Goal: Task Accomplishment & Management: Use online tool/utility

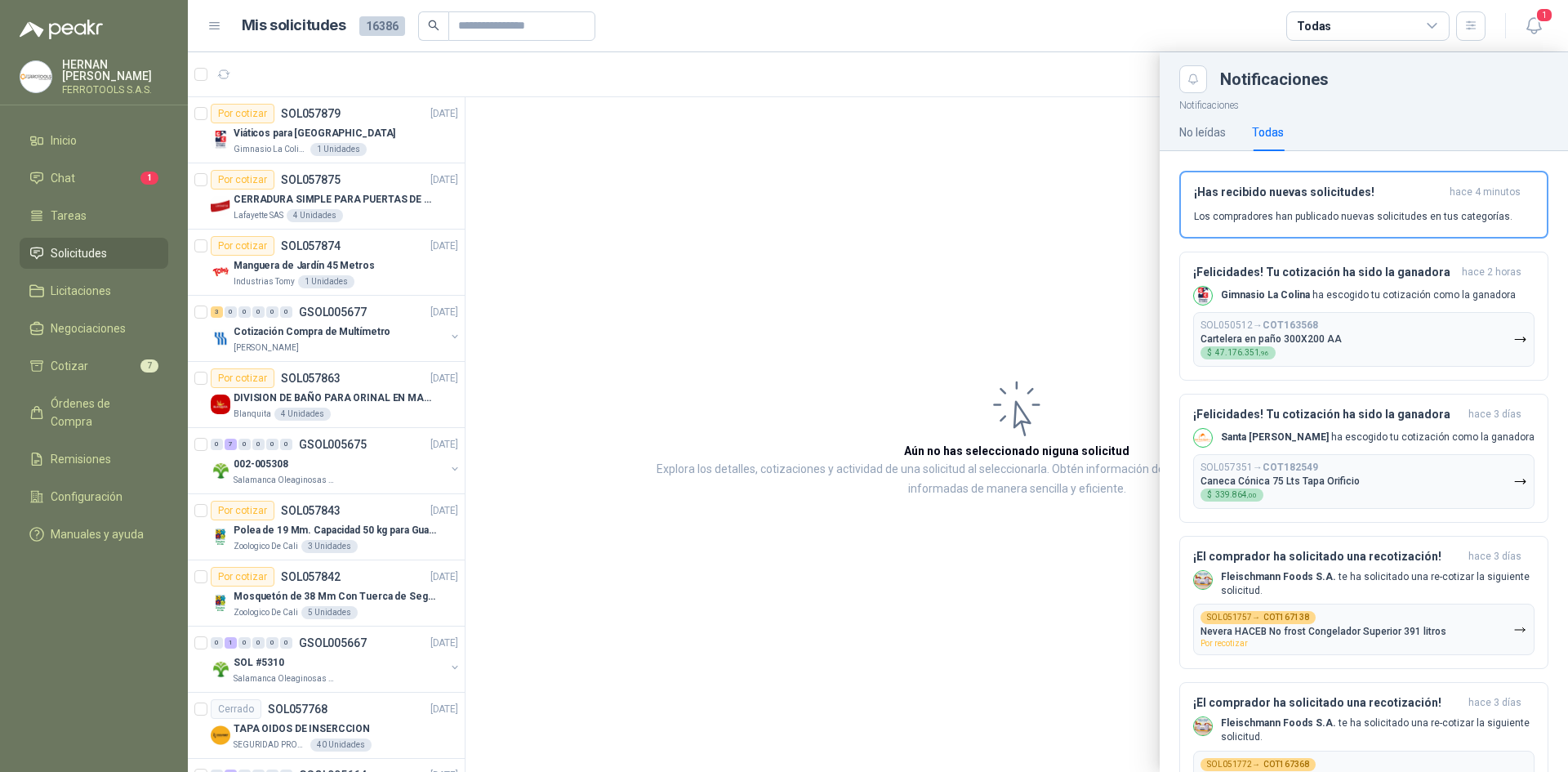
click at [107, 240] on link "Solicitudes" at bounding box center [94, 253] width 149 height 31
click at [120, 172] on li "Chat 1" at bounding box center [93, 177] width 129 height 18
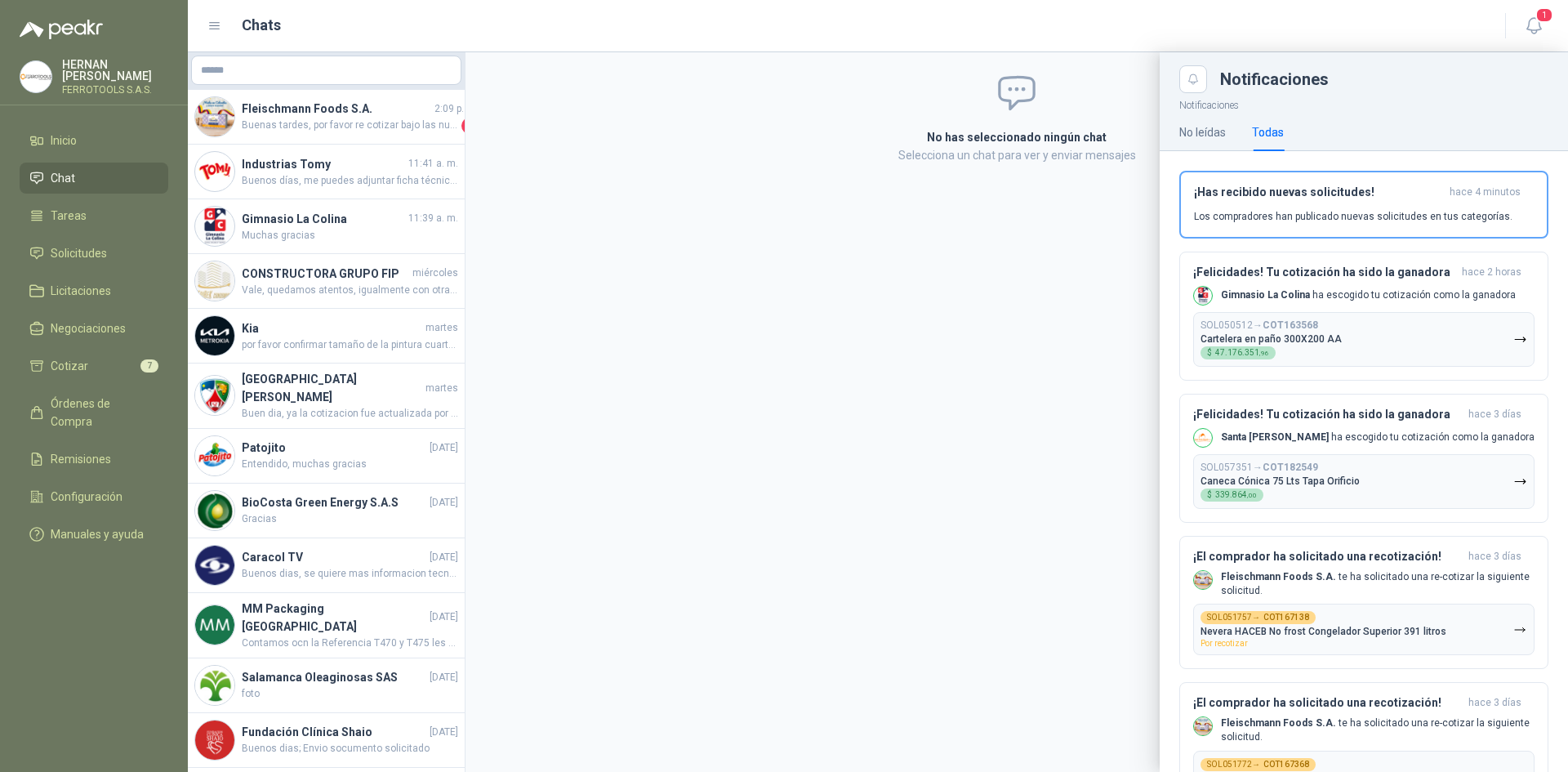
drag, startPoint x: 462, startPoint y: 126, endPoint x: 543, endPoint y: 130, distance: 81.1
click at [554, 124] on div at bounding box center [877, 412] width 1380 height 720
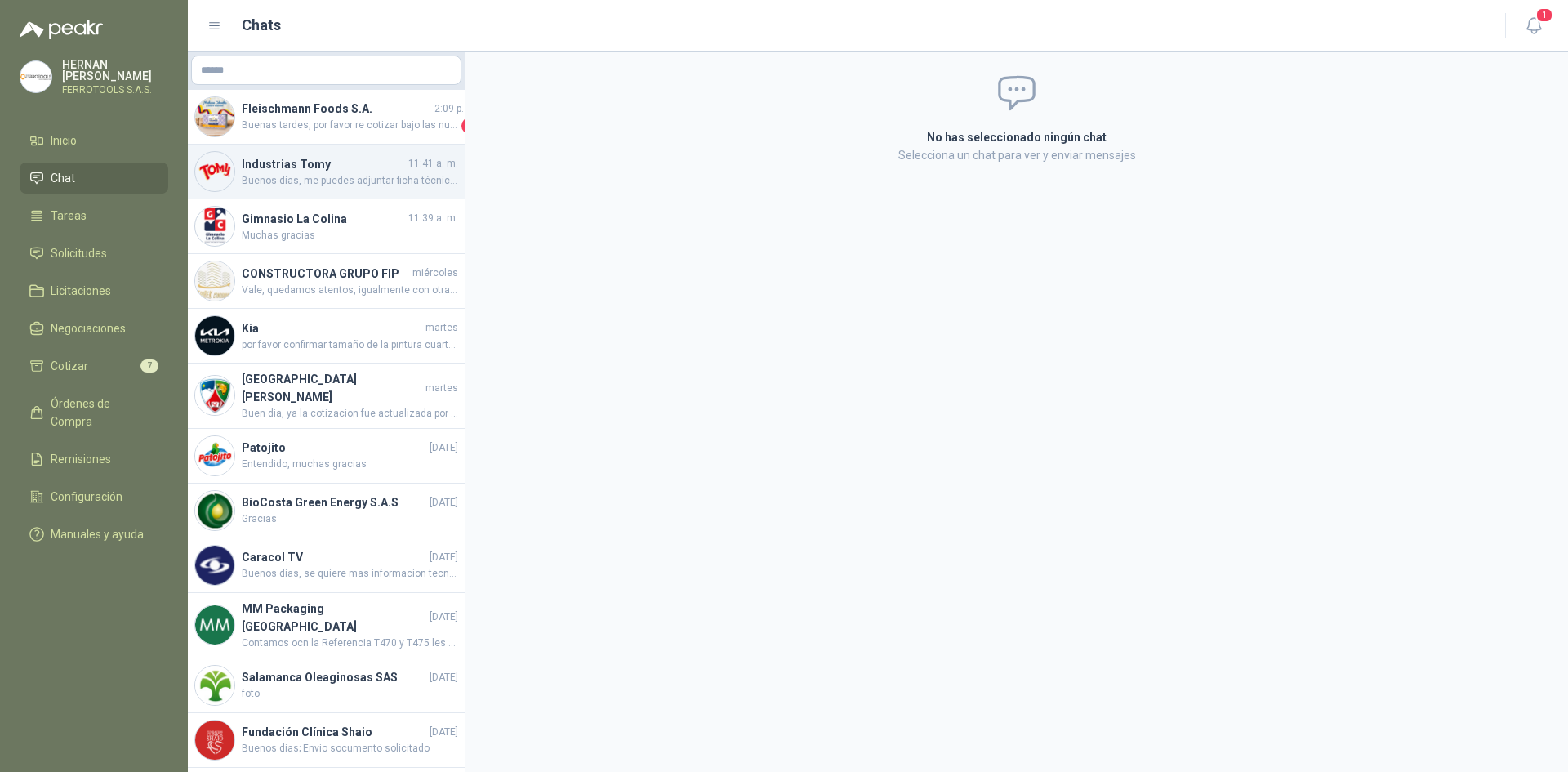
click at [363, 175] on span "Buenos días, me puedes adjuntar ficha técnica por favor, gracias" at bounding box center [351, 181] width 217 height 15
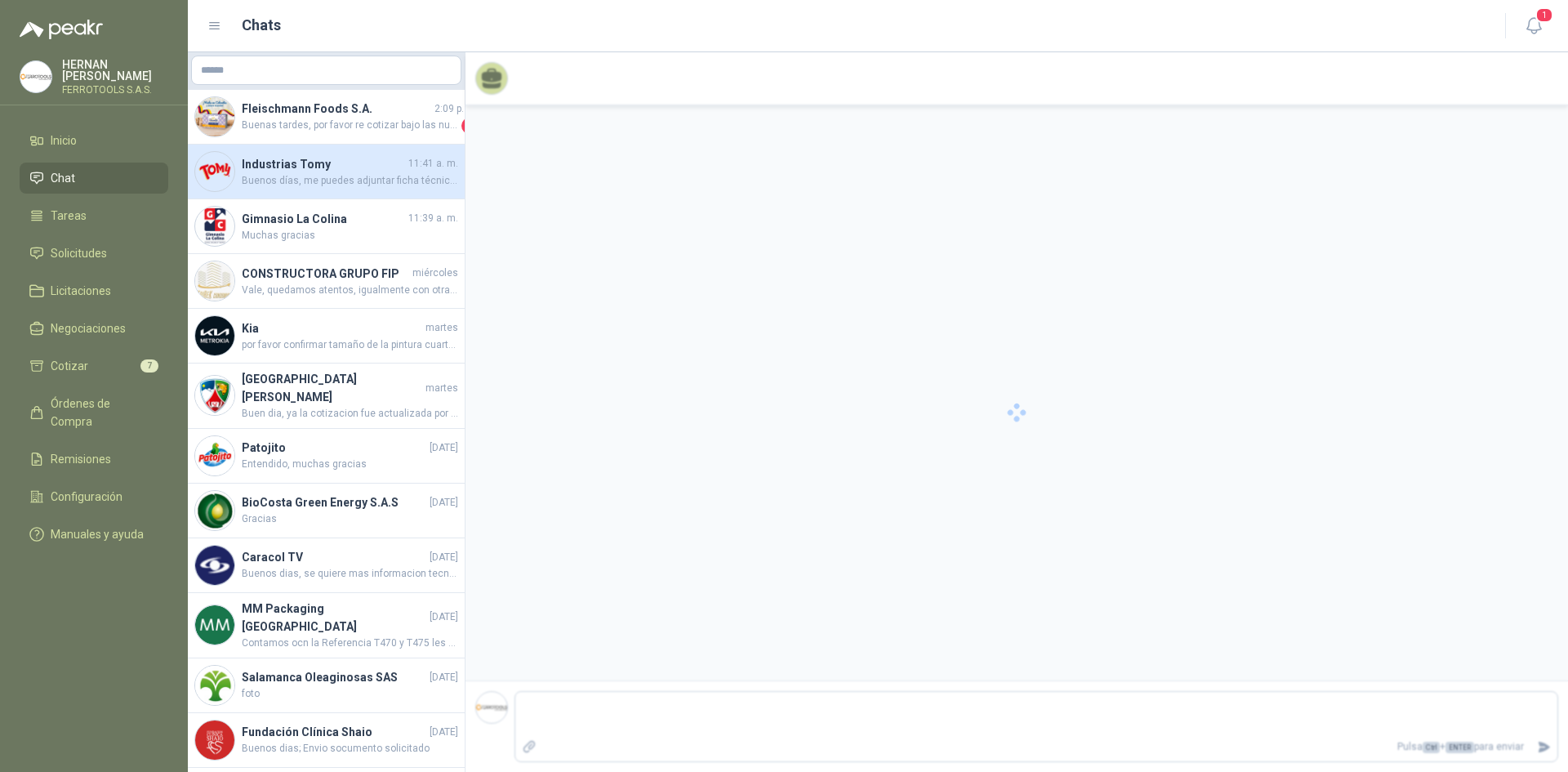
scroll to position [2049, 0]
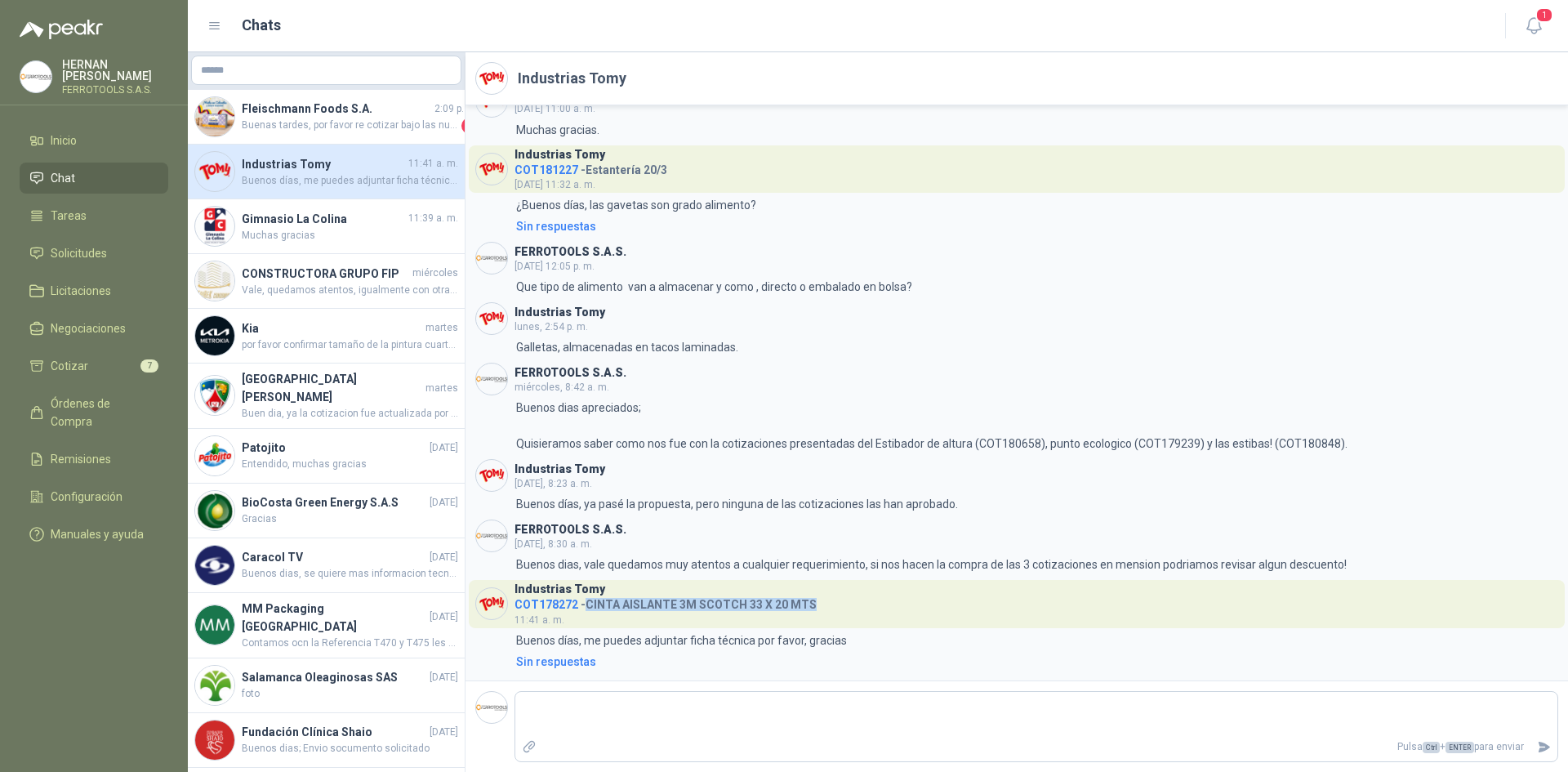
drag, startPoint x: 585, startPoint y: 606, endPoint x: 833, endPoint y: 601, distance: 248.1
click at [833, 601] on header "Industrias Tomy COT178272 - CINTA AISLANTE 3M SCOTCH 33 X 20 MTS  11:41 a. m." at bounding box center [1017, 603] width 1096 height 47
copy h4 "CINTA AISLANTE 3M SCOTCH 33 X 20 MTS"
click at [352, 232] on span "Muchas gracias" at bounding box center [351, 236] width 217 height 15
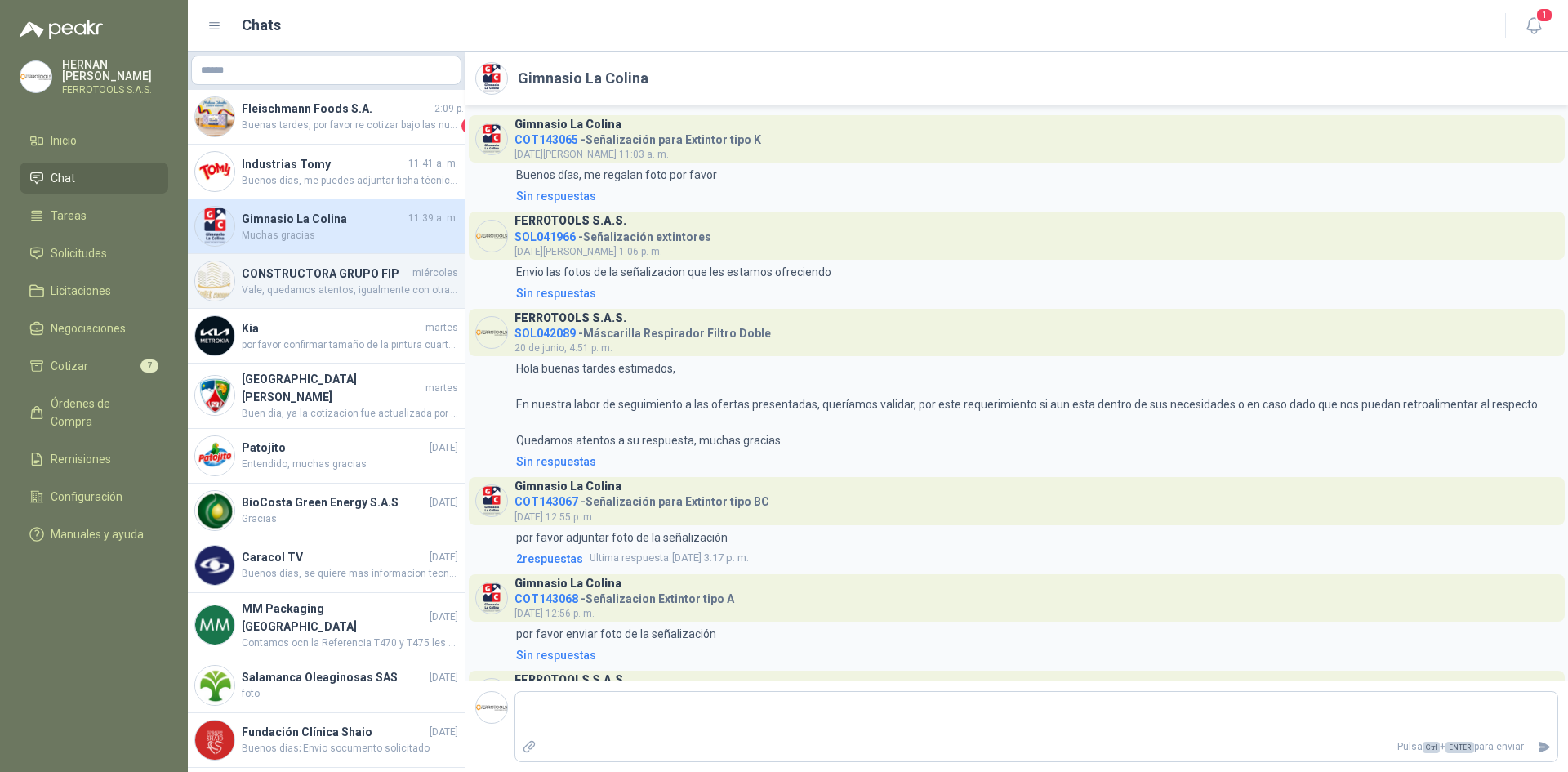
scroll to position [422, 0]
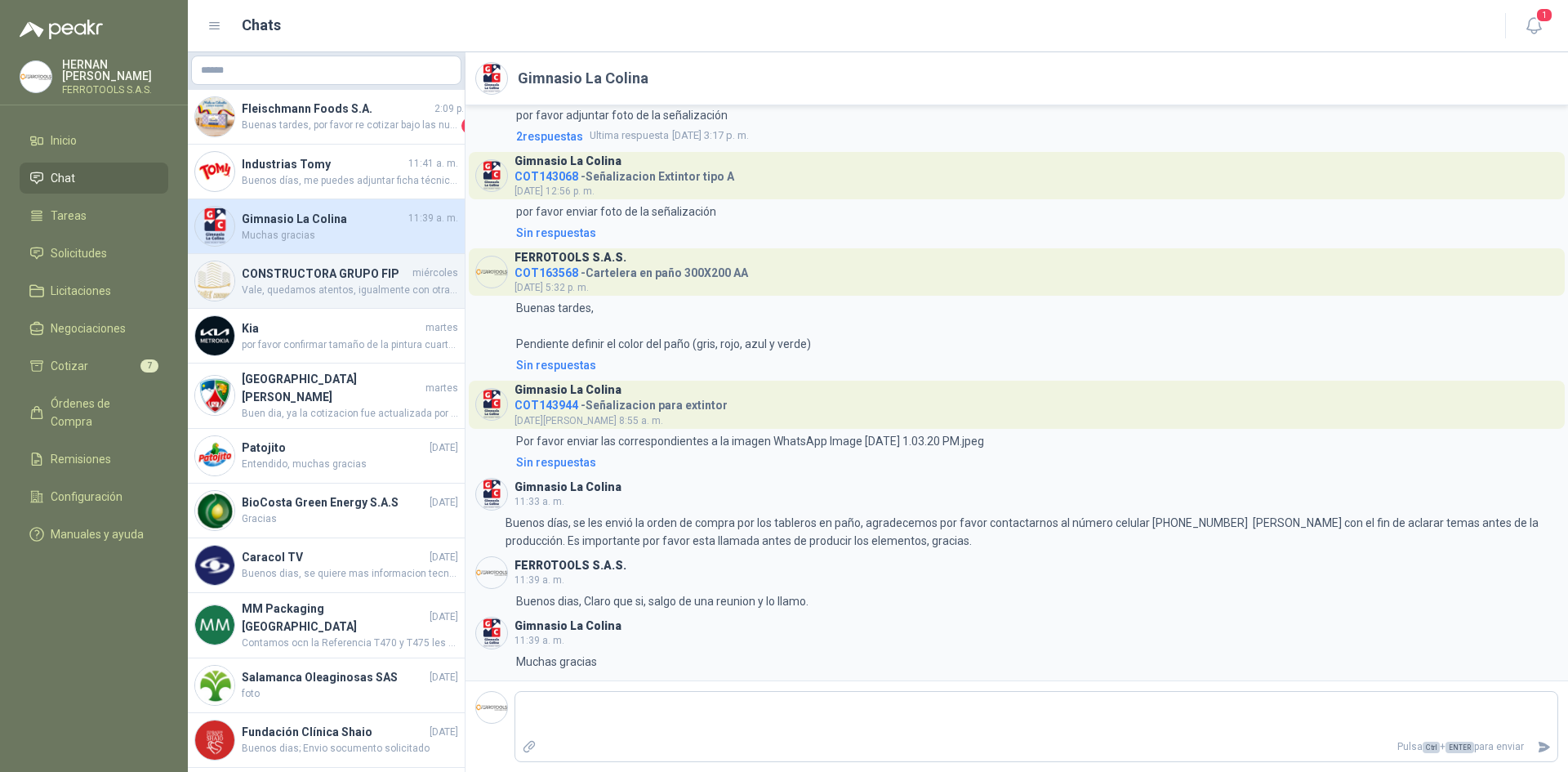
click at [352, 295] on span "Vale, quedamos atentos, igualmente con otras solicitudes que realizamos a la ma…" at bounding box center [351, 290] width 217 height 15
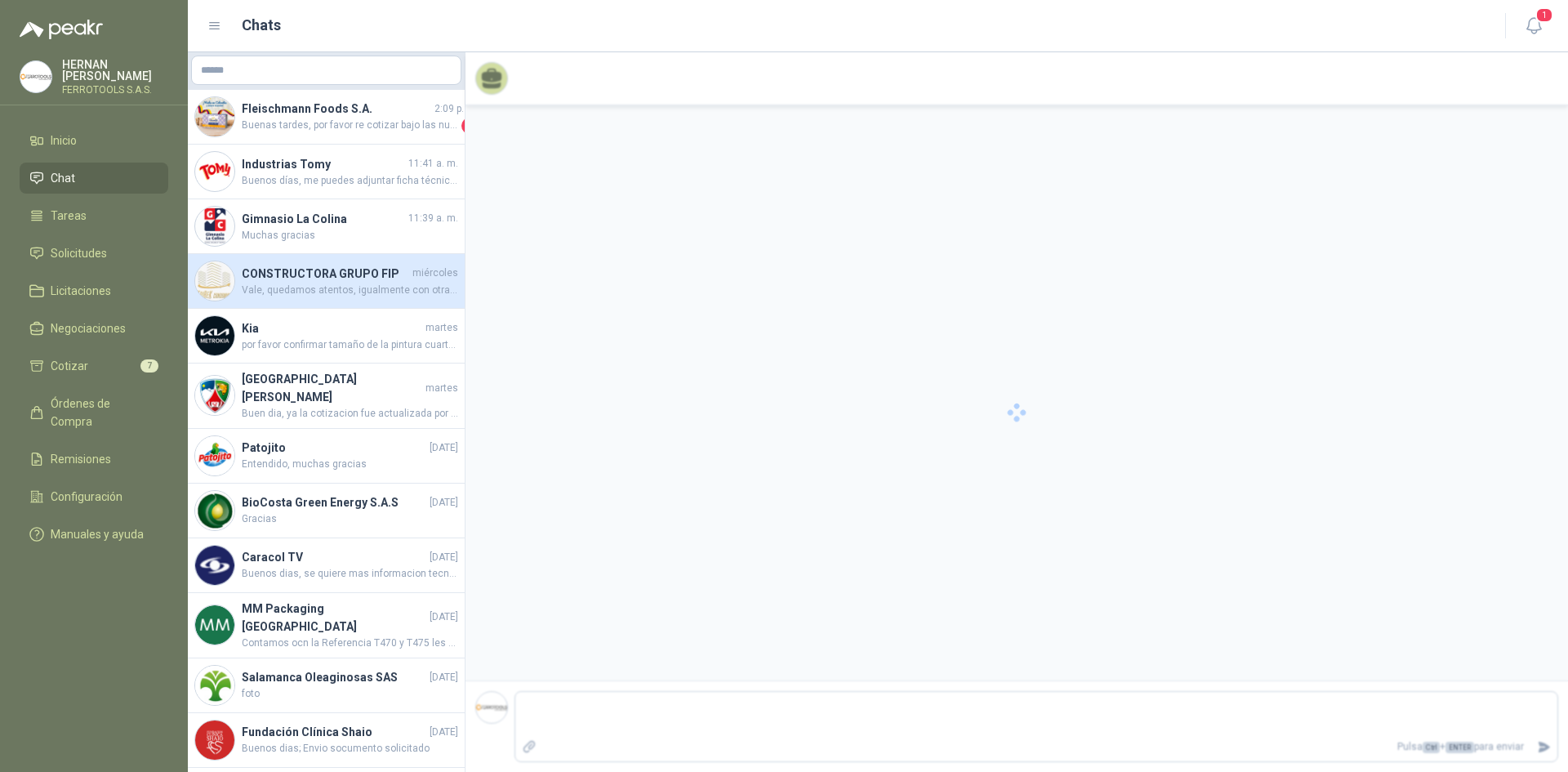
scroll to position [50, 0]
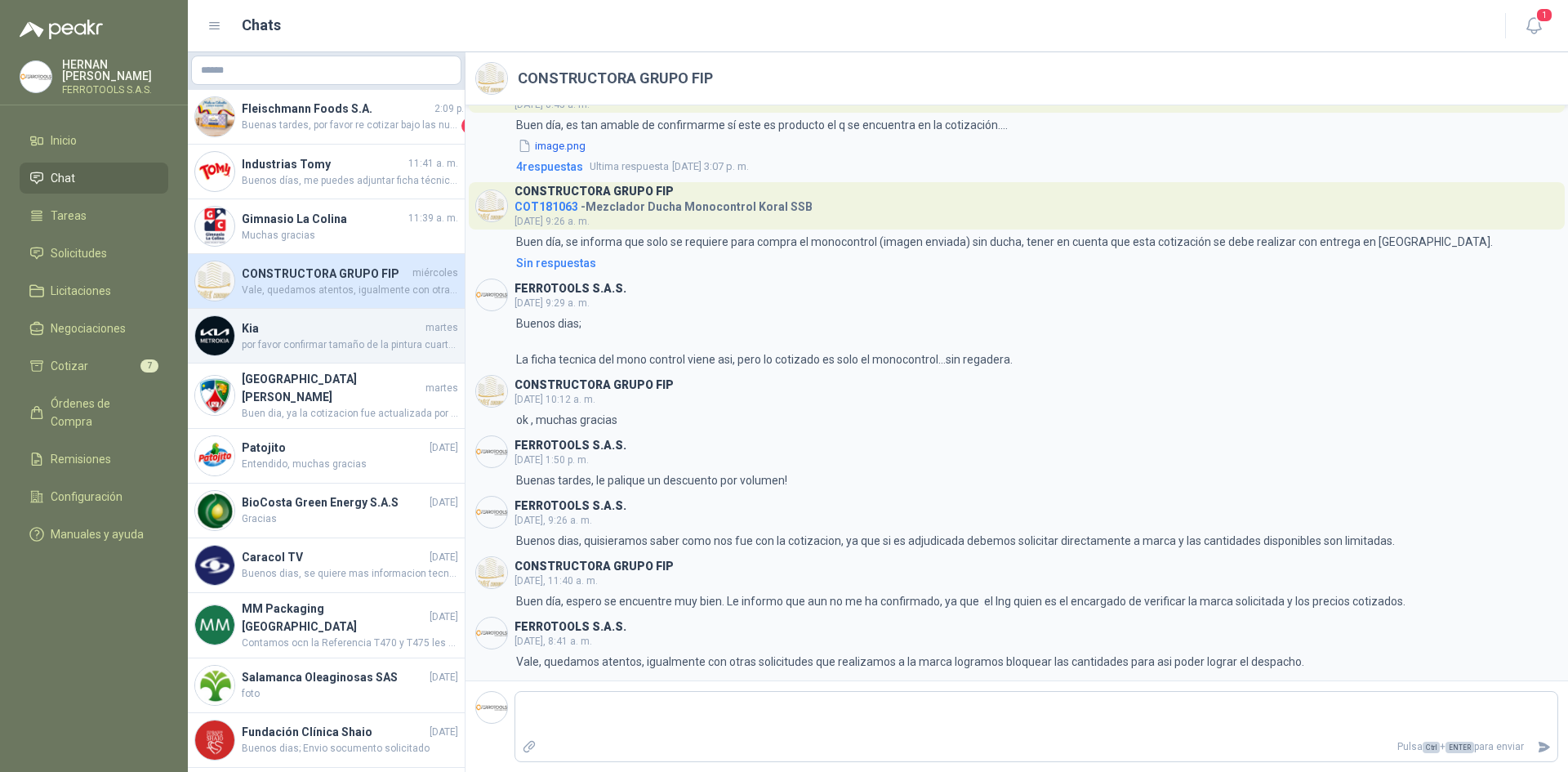
click at [347, 352] on span "por favor confirmar tamaño de la pintura cuartos o galon" at bounding box center [351, 345] width 217 height 15
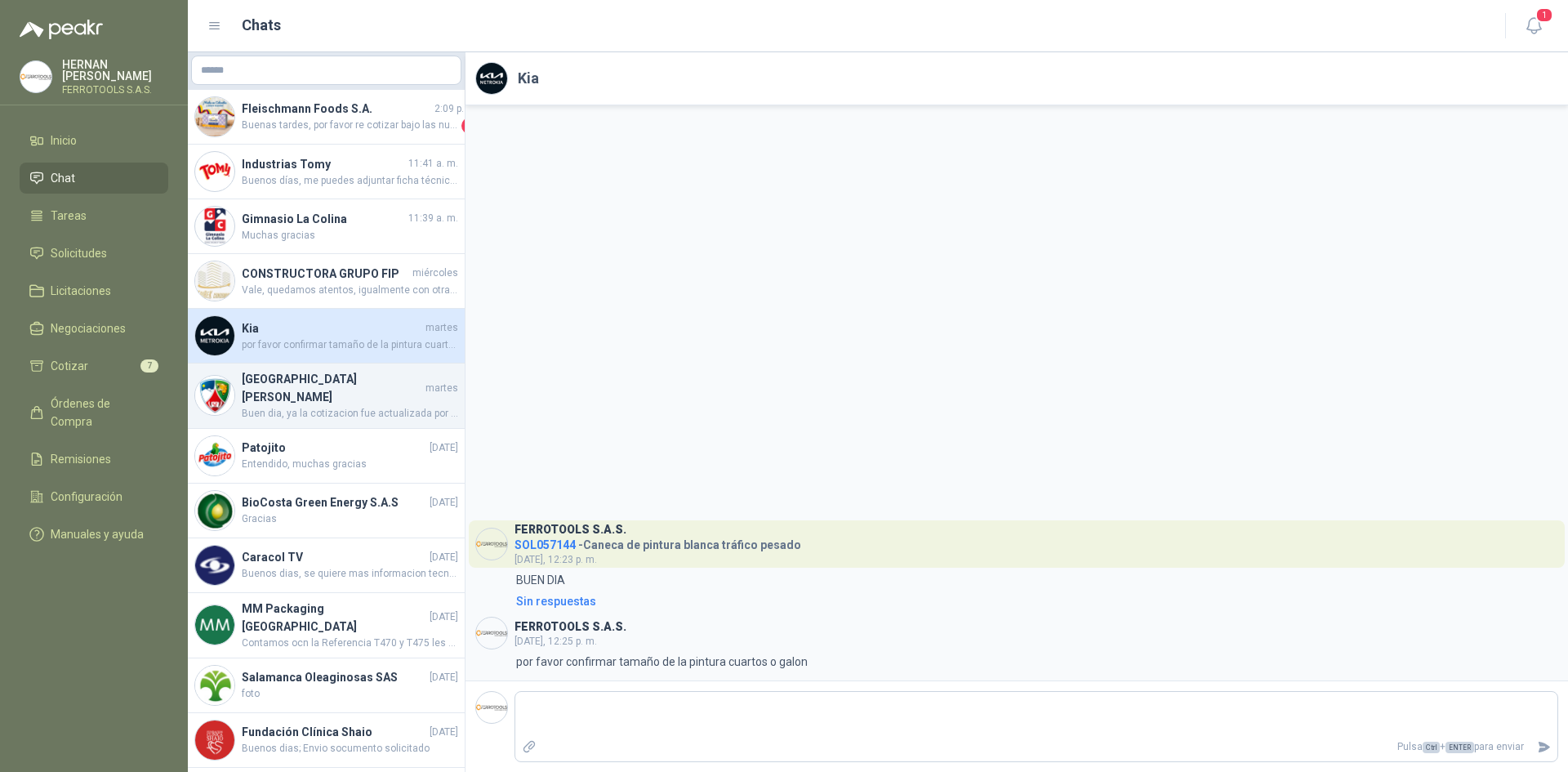
click at [340, 406] on span "Buen dia, ya la cotizacion fue actualizada por el TV de 60 Pulgadas con la refe…" at bounding box center [351, 414] width 217 height 15
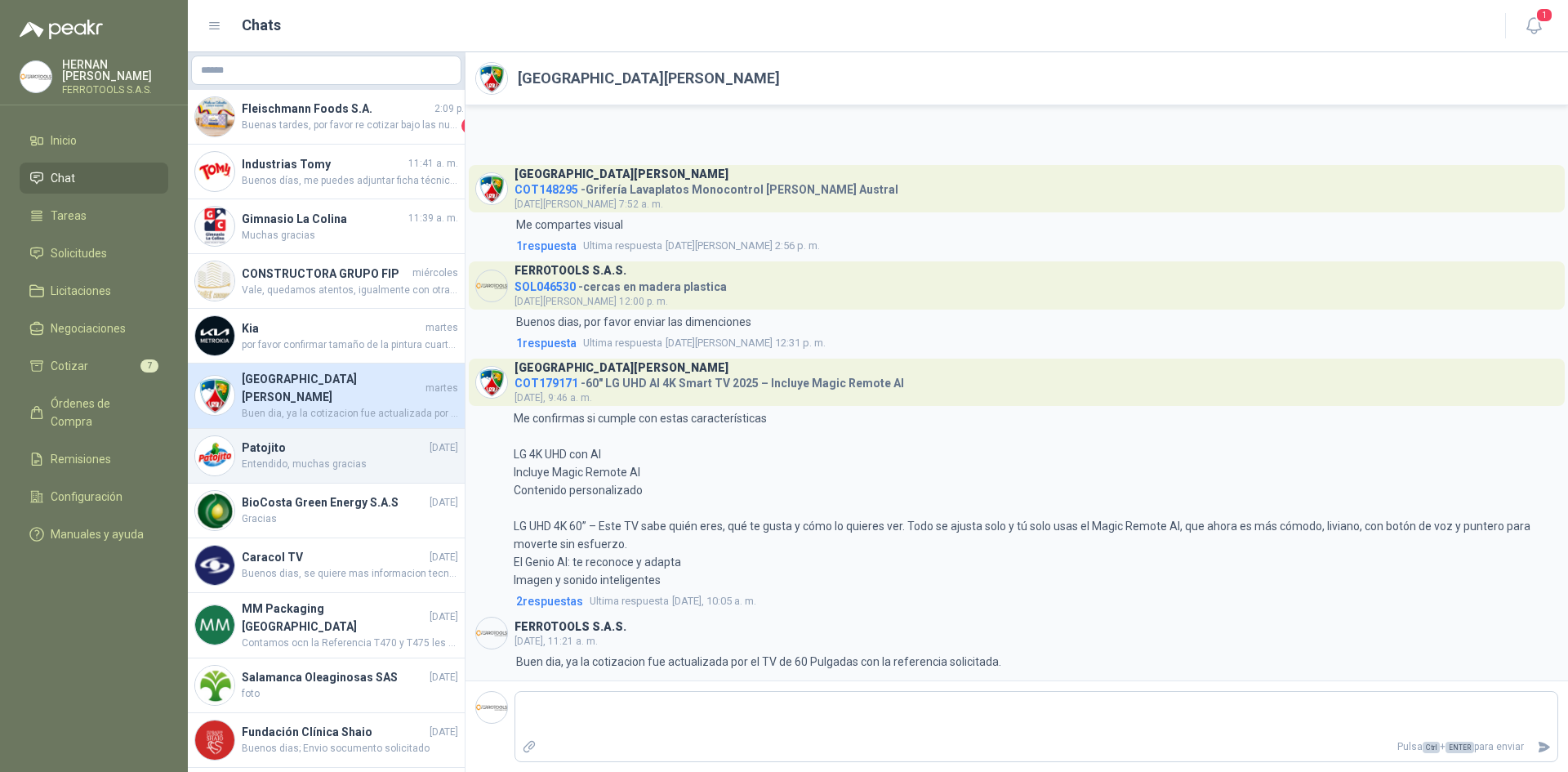
click at [345, 463] on div "Patojito [DATE] Entendido, muchas gracias" at bounding box center [326, 456] width 277 height 55
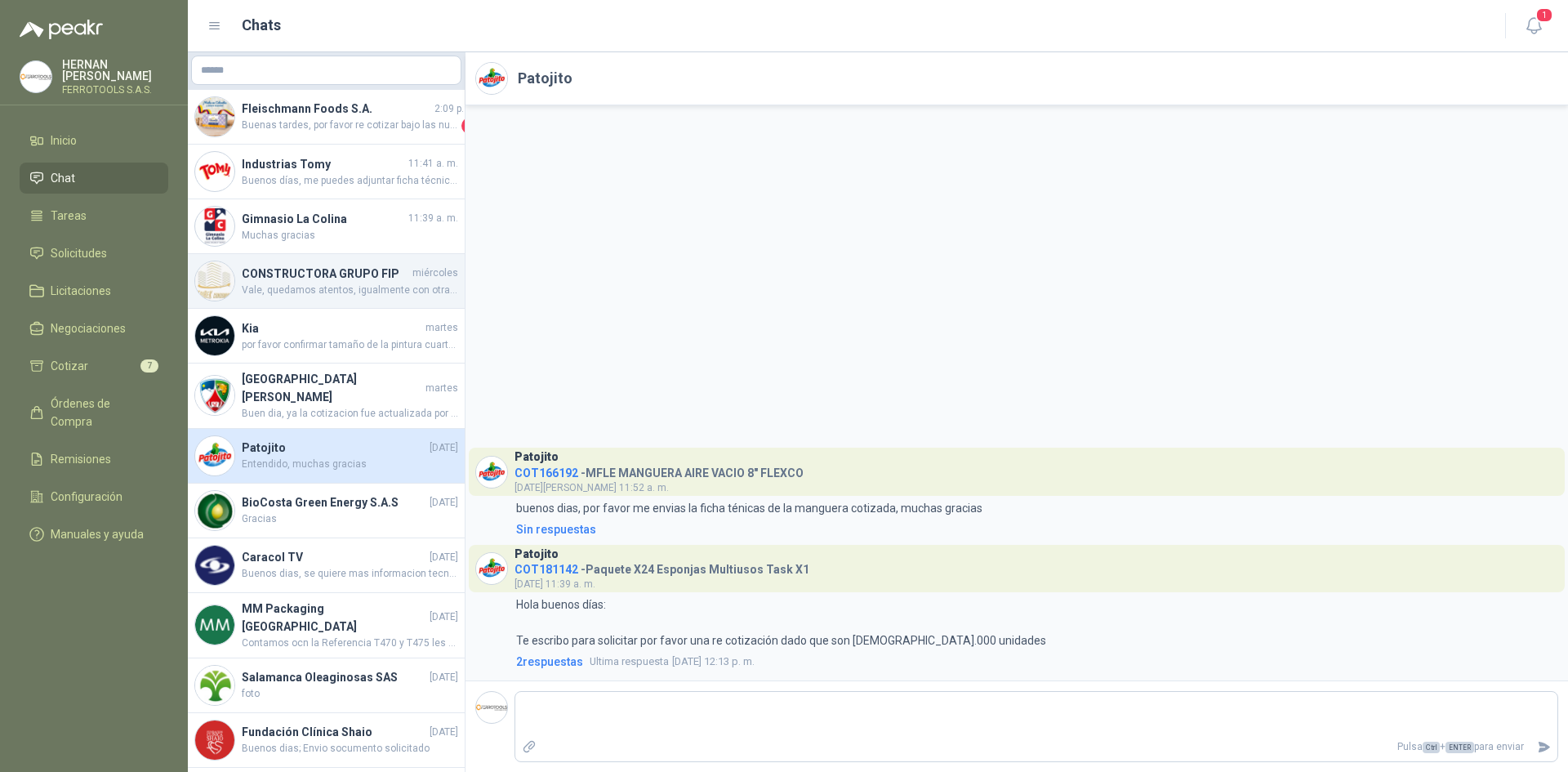
click at [371, 295] on span "Vale, quedamos atentos, igualmente con otras solicitudes que realizamos a la ma…" at bounding box center [351, 290] width 217 height 15
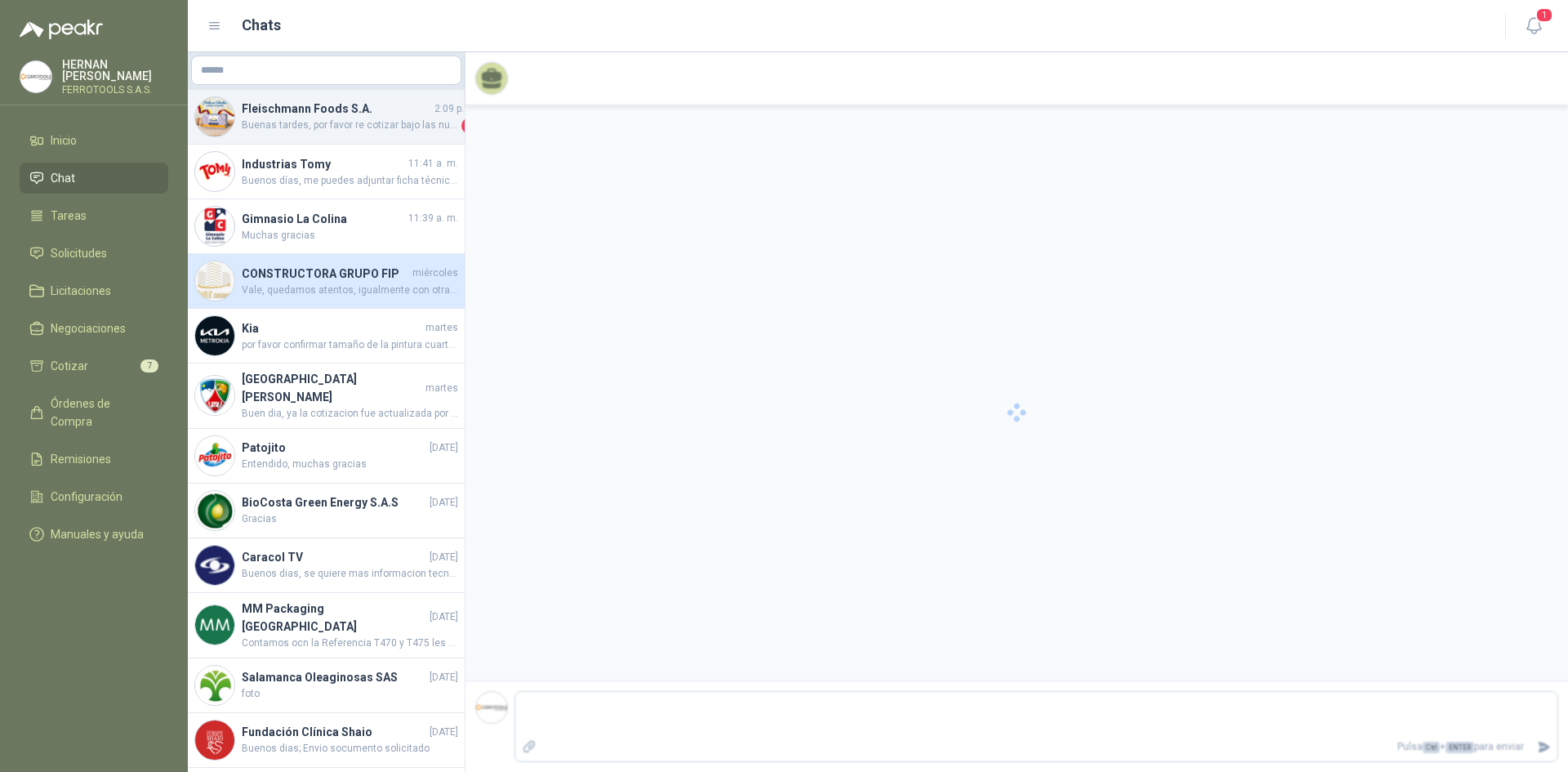
scroll to position [50, 0]
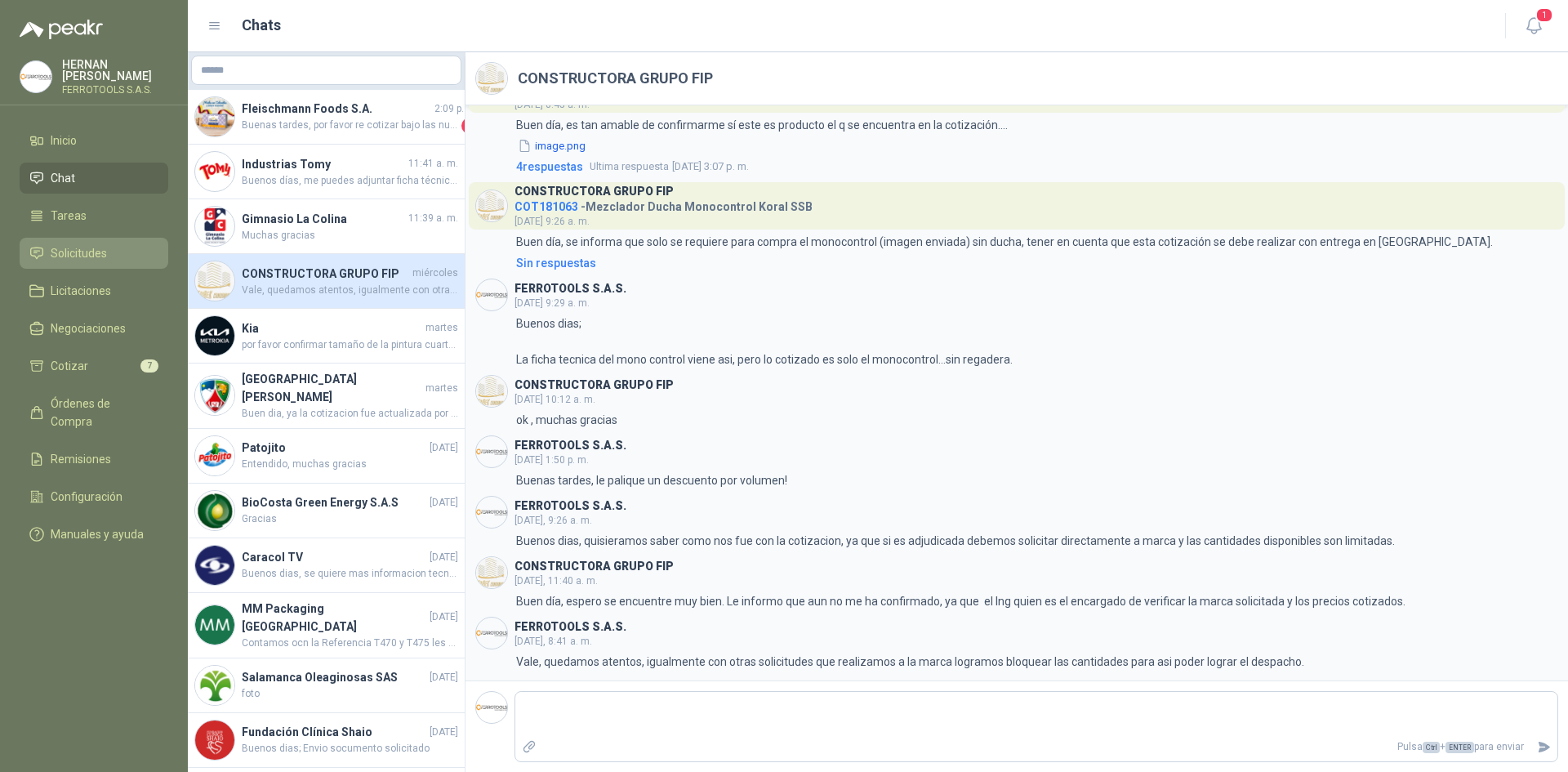
click at [120, 255] on li "Solicitudes" at bounding box center [93, 253] width 129 height 18
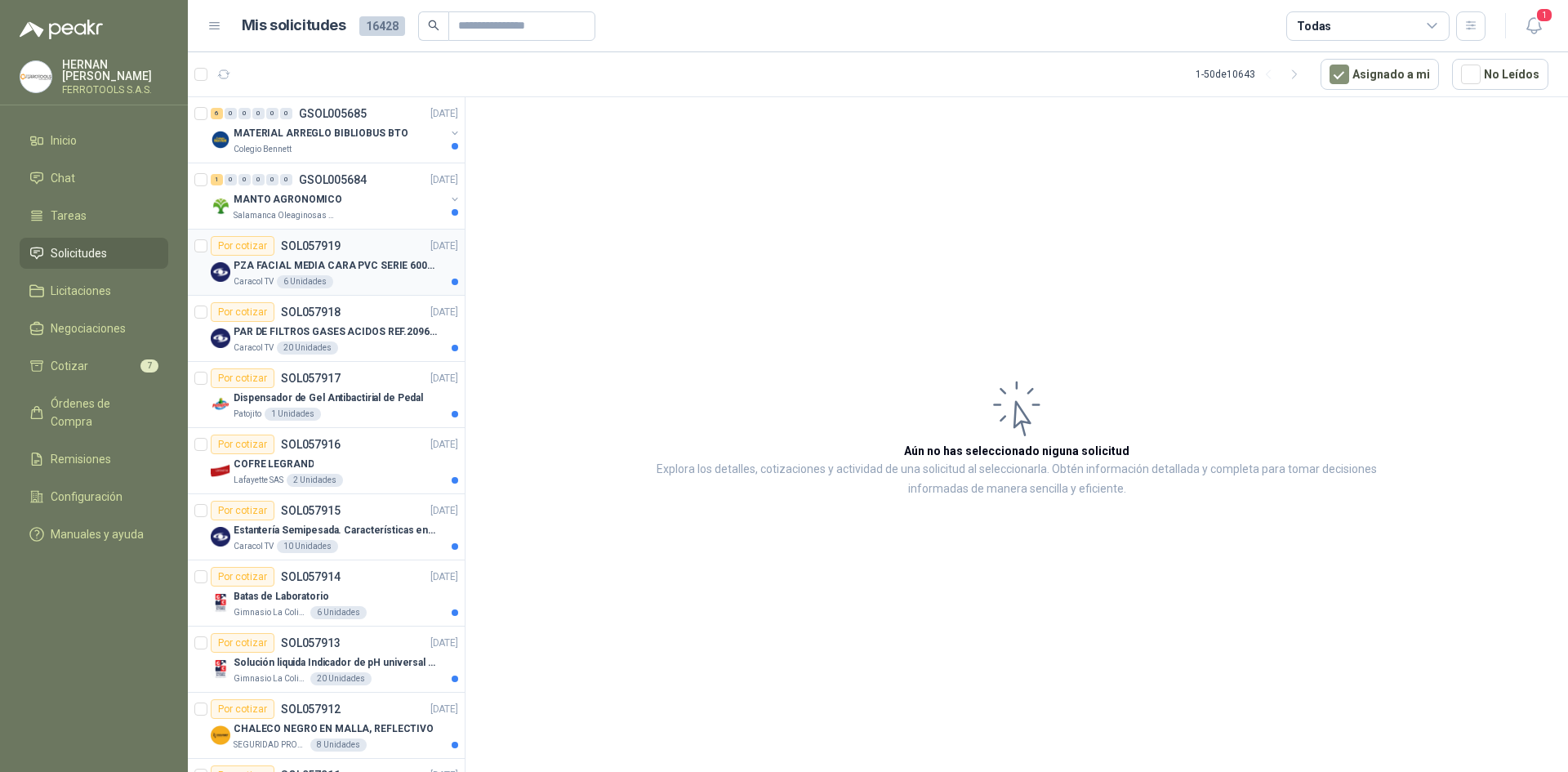
click at [384, 279] on div "Caracol TV 6 Unidades" at bounding box center [346, 282] width 224 height 13
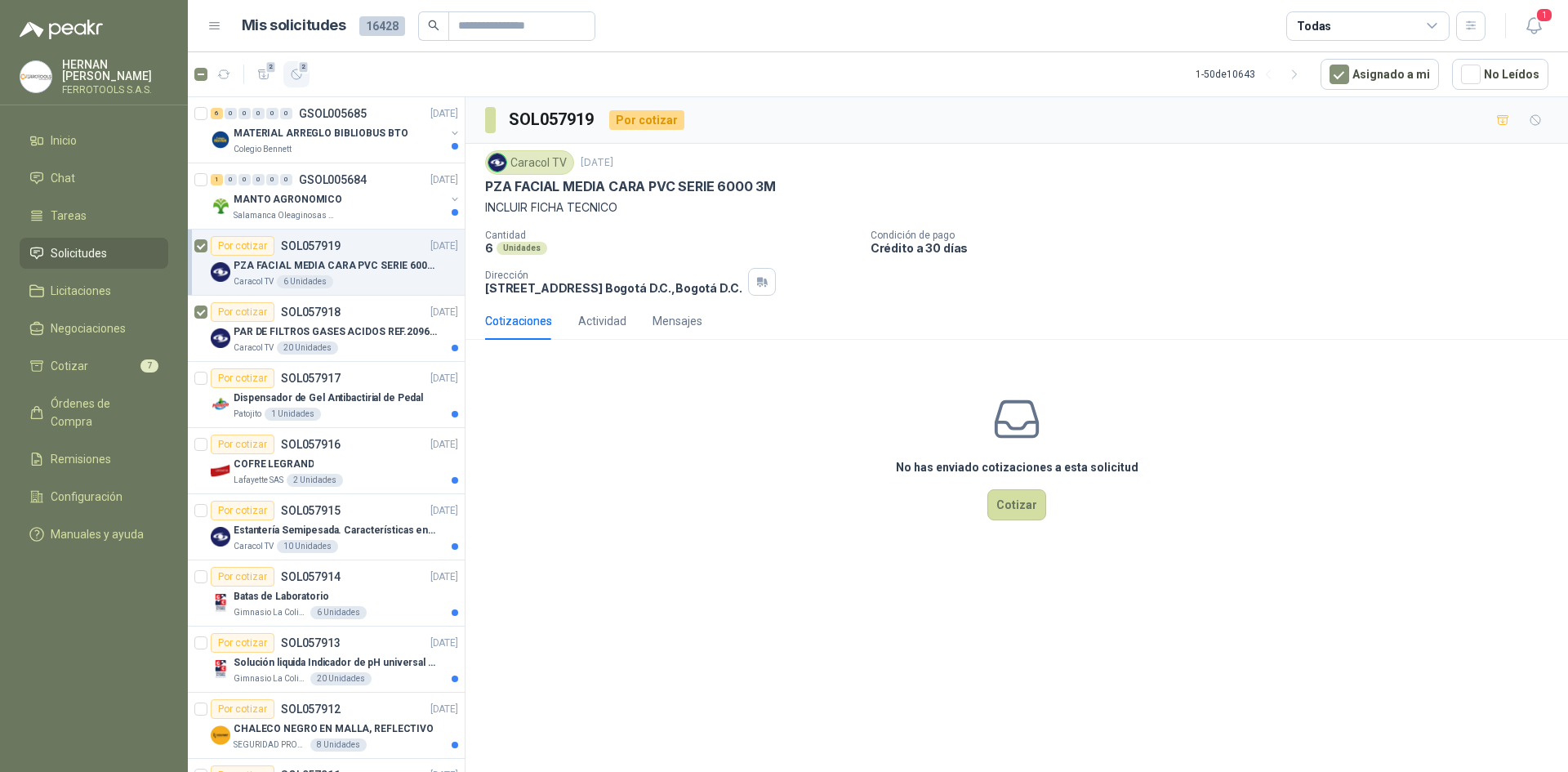
click at [303, 76] on icon "button" at bounding box center [297, 74] width 14 height 14
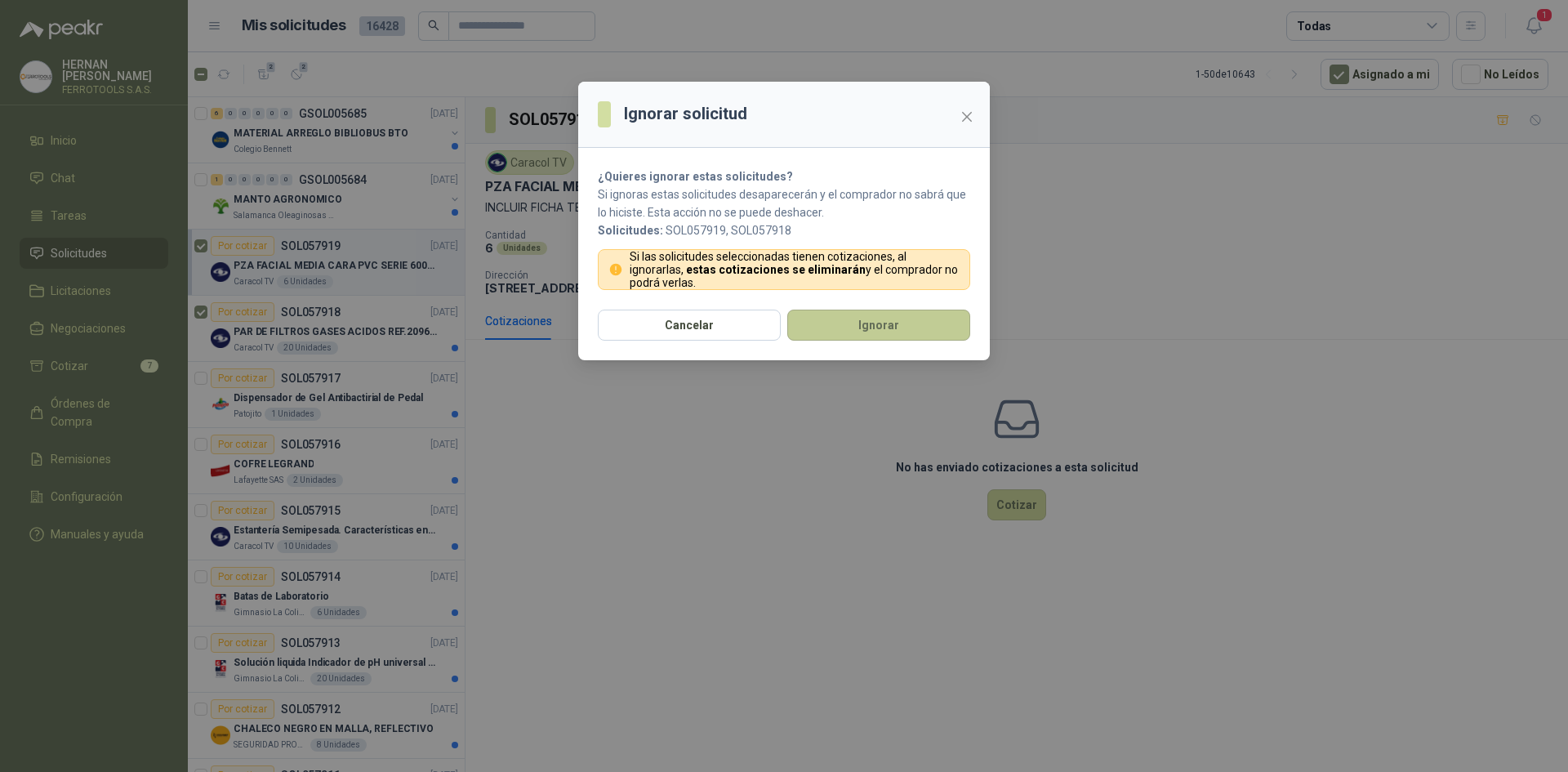
click at [836, 314] on button "Ignorar" at bounding box center [879, 325] width 183 height 31
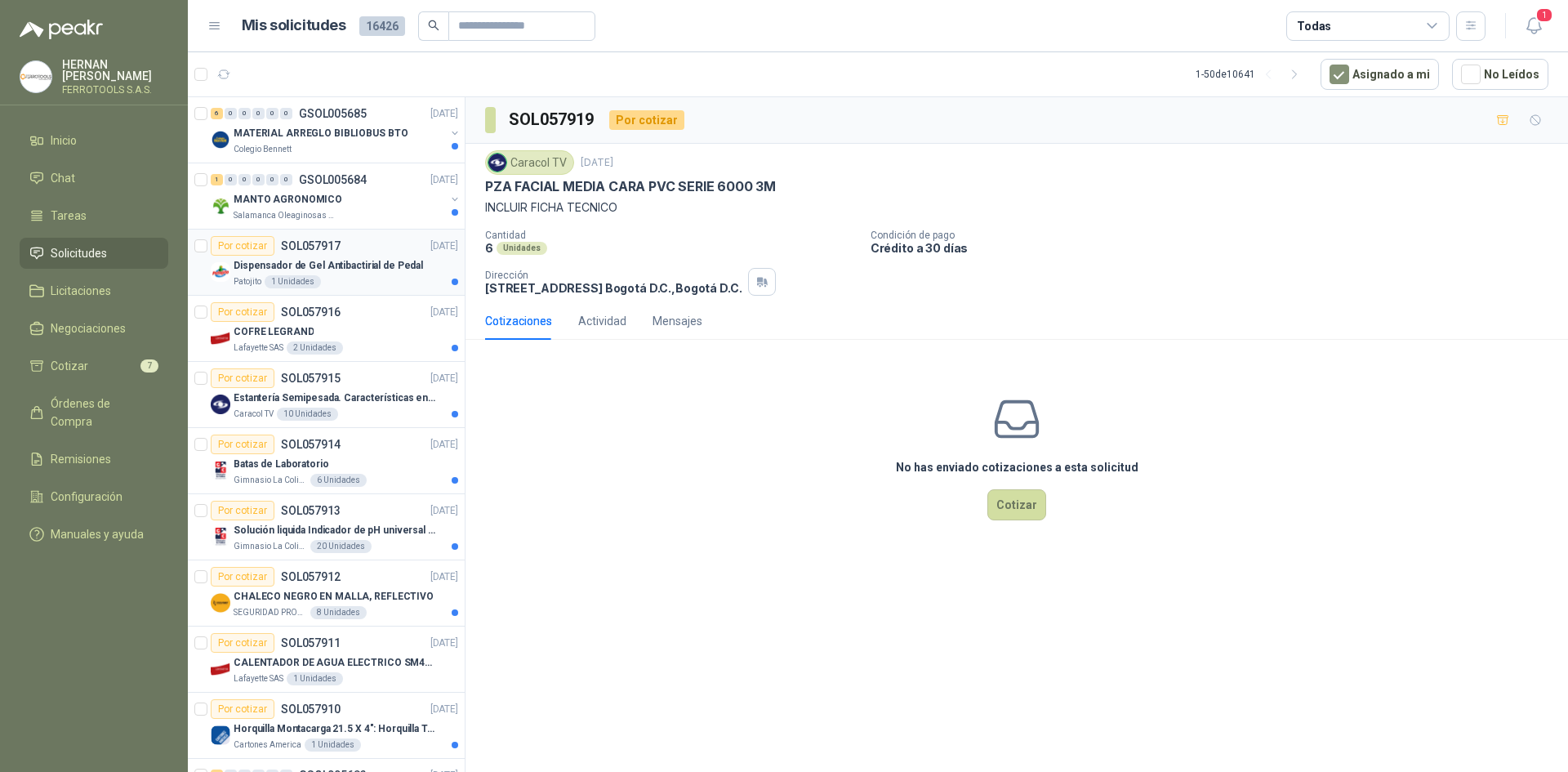
click at [351, 277] on div "Patojito 1 Unidades" at bounding box center [346, 282] width 224 height 13
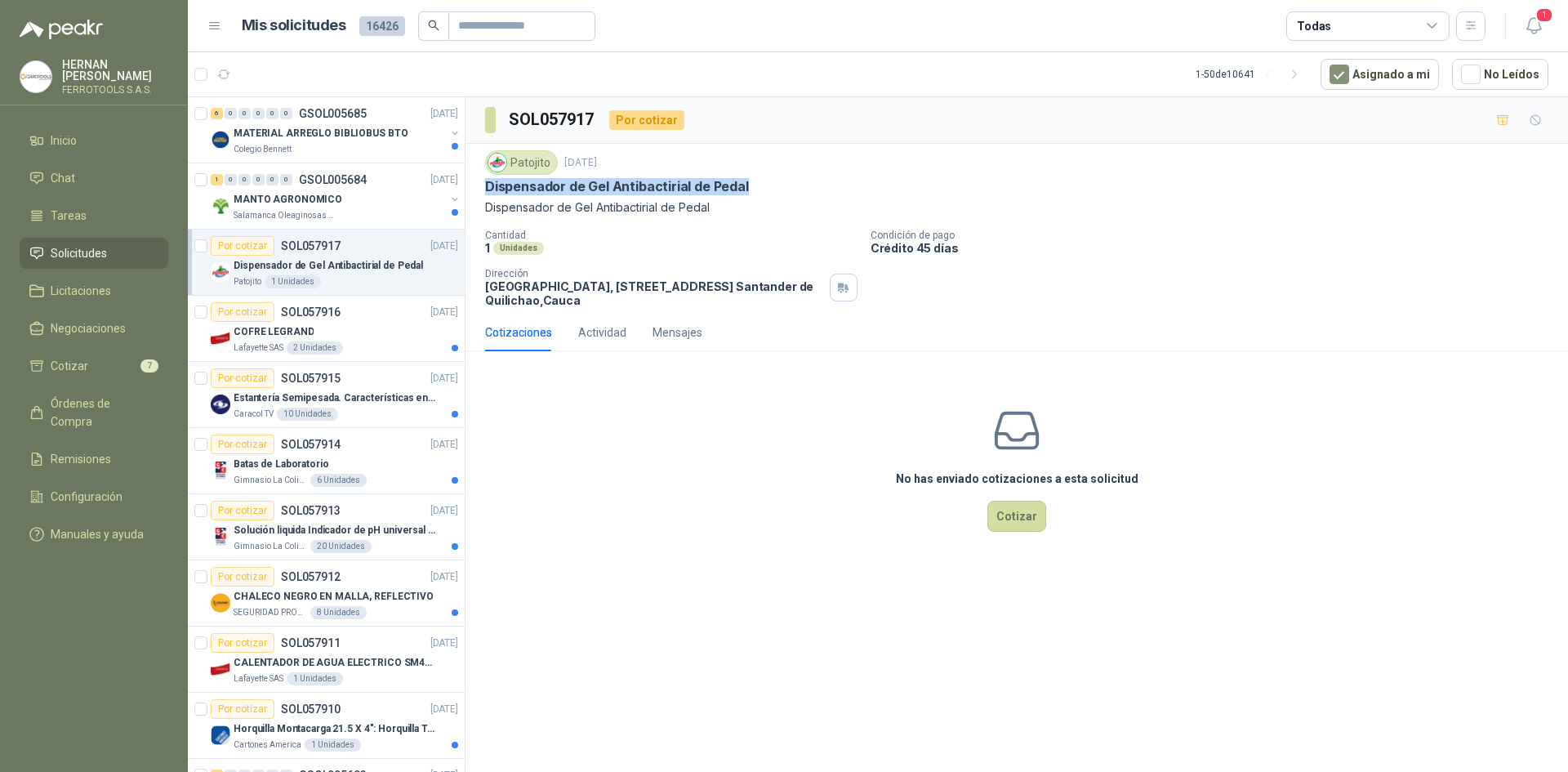
drag, startPoint x: 487, startPoint y: 184, endPoint x: 767, endPoint y: 189, distance: 280.0
click at [767, 189] on div "Dispensador de Gel Antibactirial de Pedal" at bounding box center [1017, 187] width 1064 height 17
copy p "Dispensador de Gel Antibactirial de Pedal"
click at [121, 172] on li "Chat" at bounding box center [93, 177] width 129 height 18
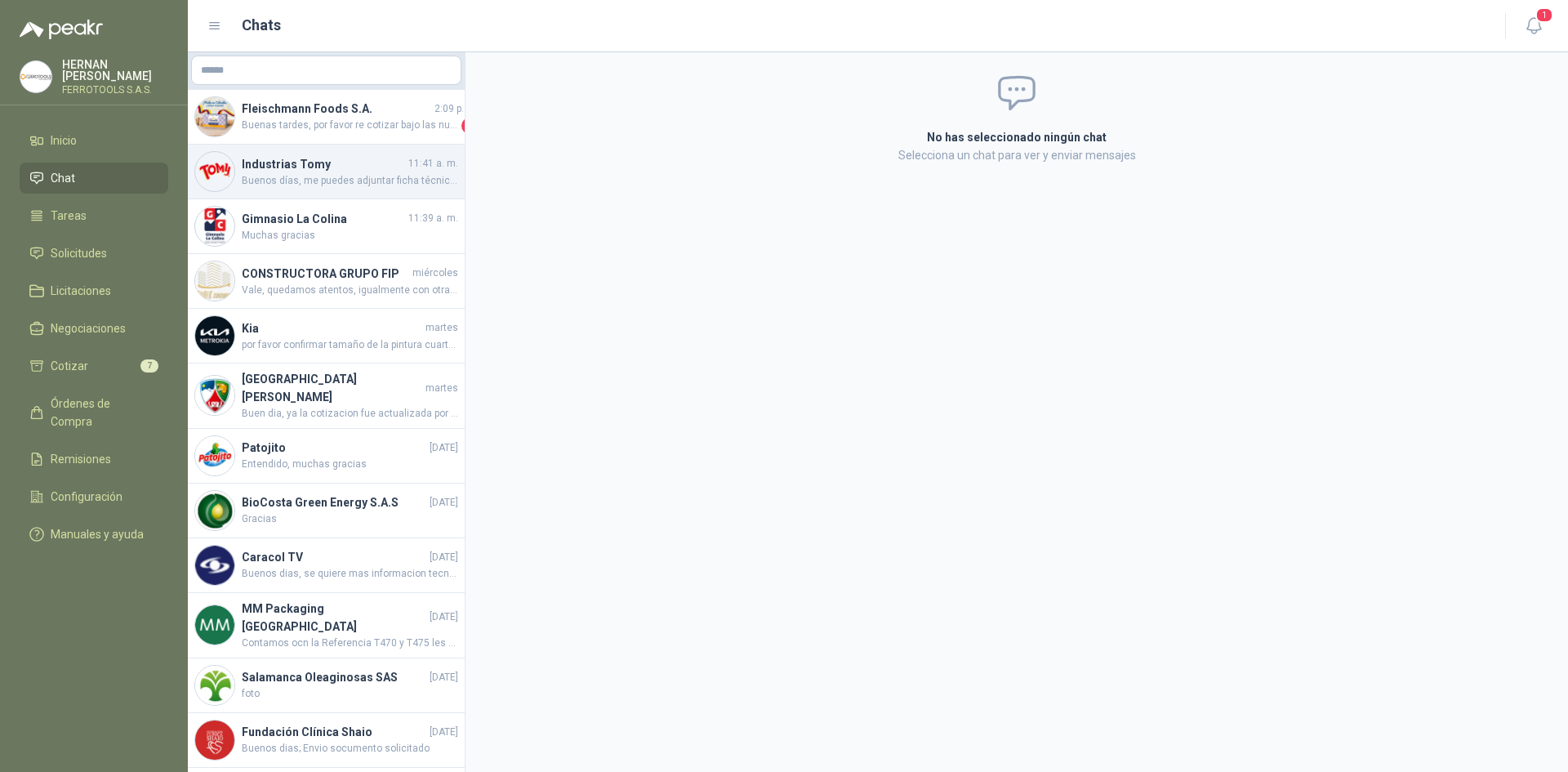
click at [339, 169] on h4 "Industrias Tomy" at bounding box center [323, 164] width 163 height 18
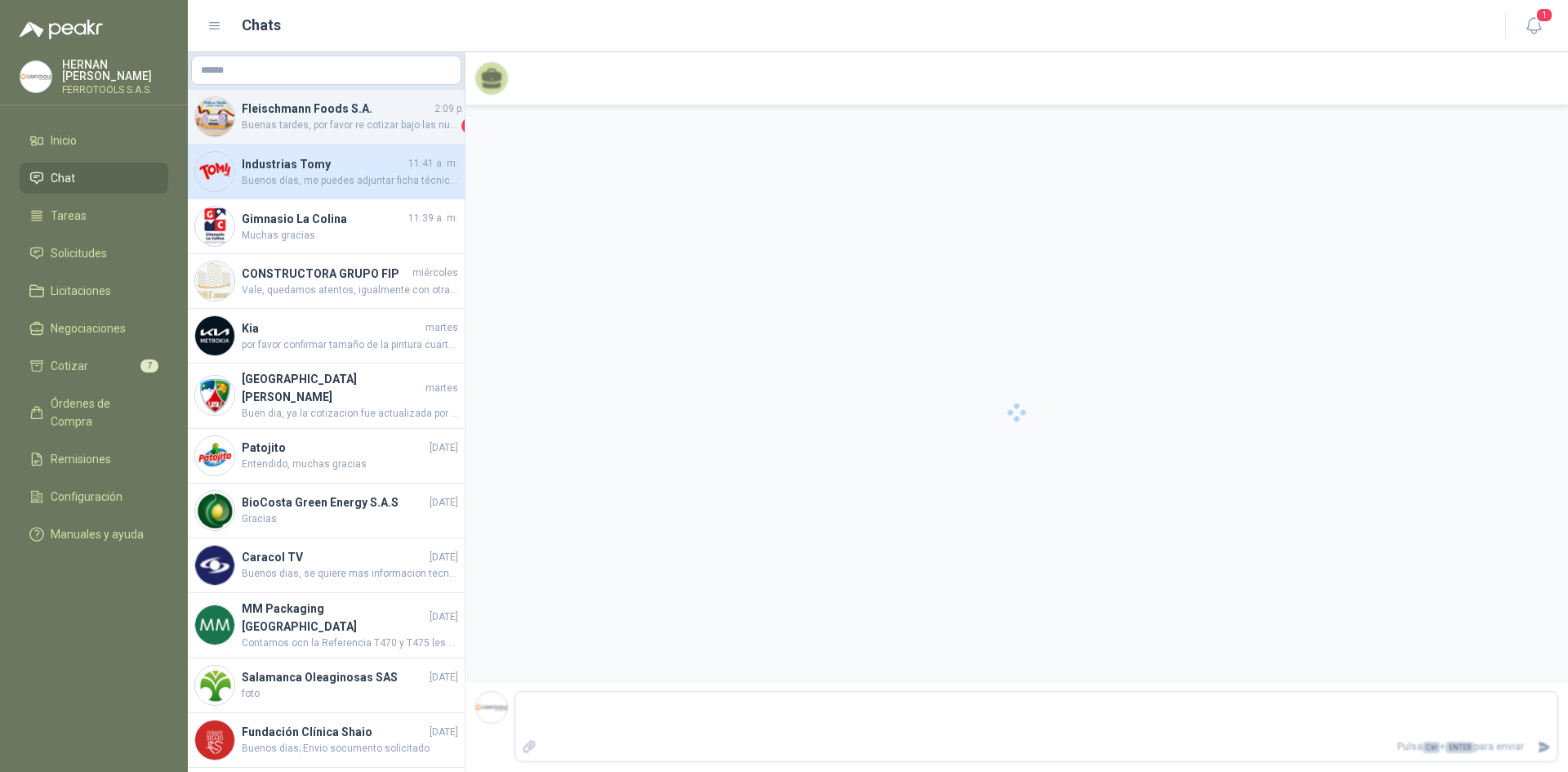
scroll to position [2049, 0]
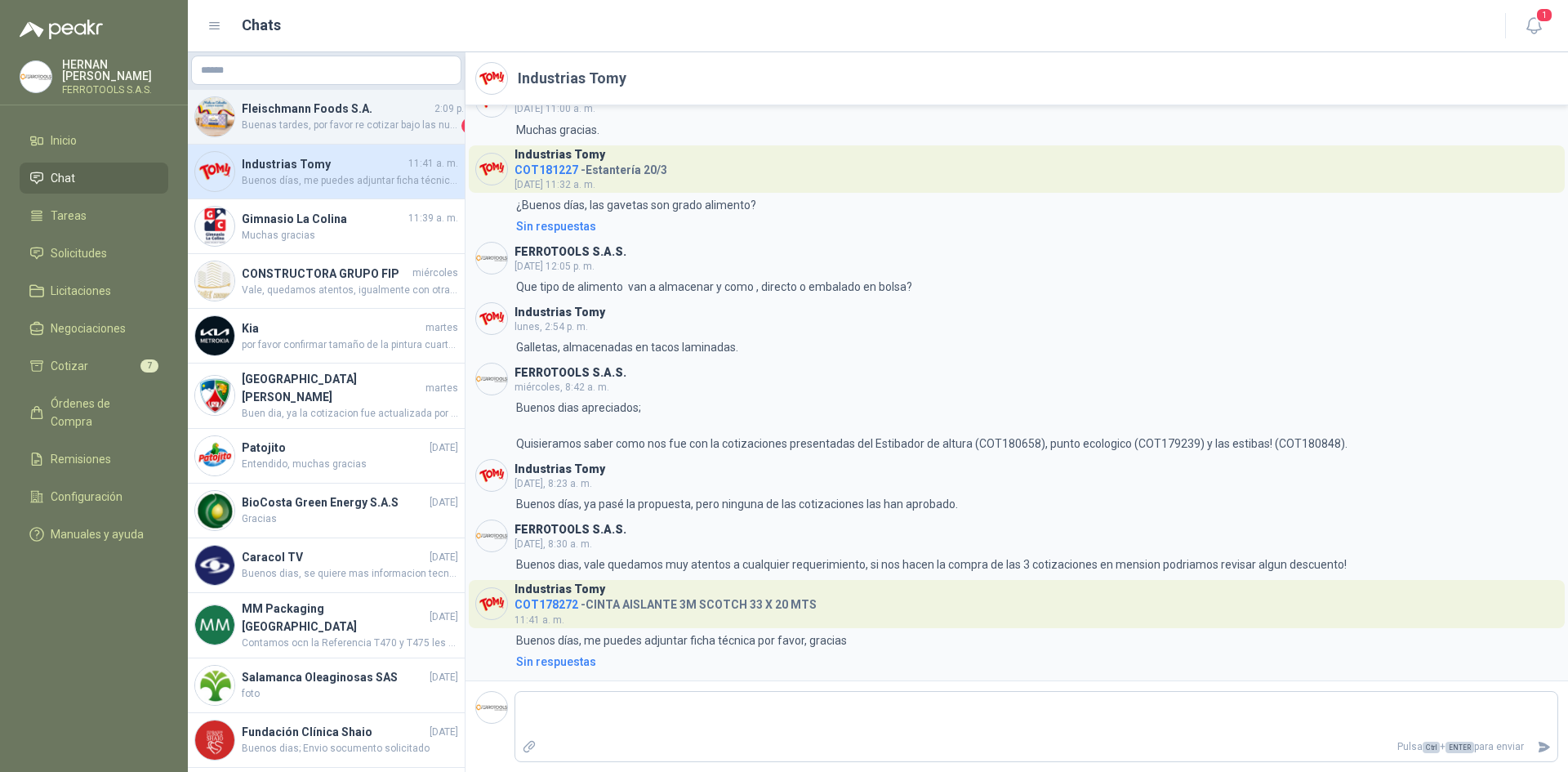
click at [359, 128] on span "Buenas tardes, por favor re cotizar bajo las nuevas medidas" at bounding box center [351, 125] width 217 height 16
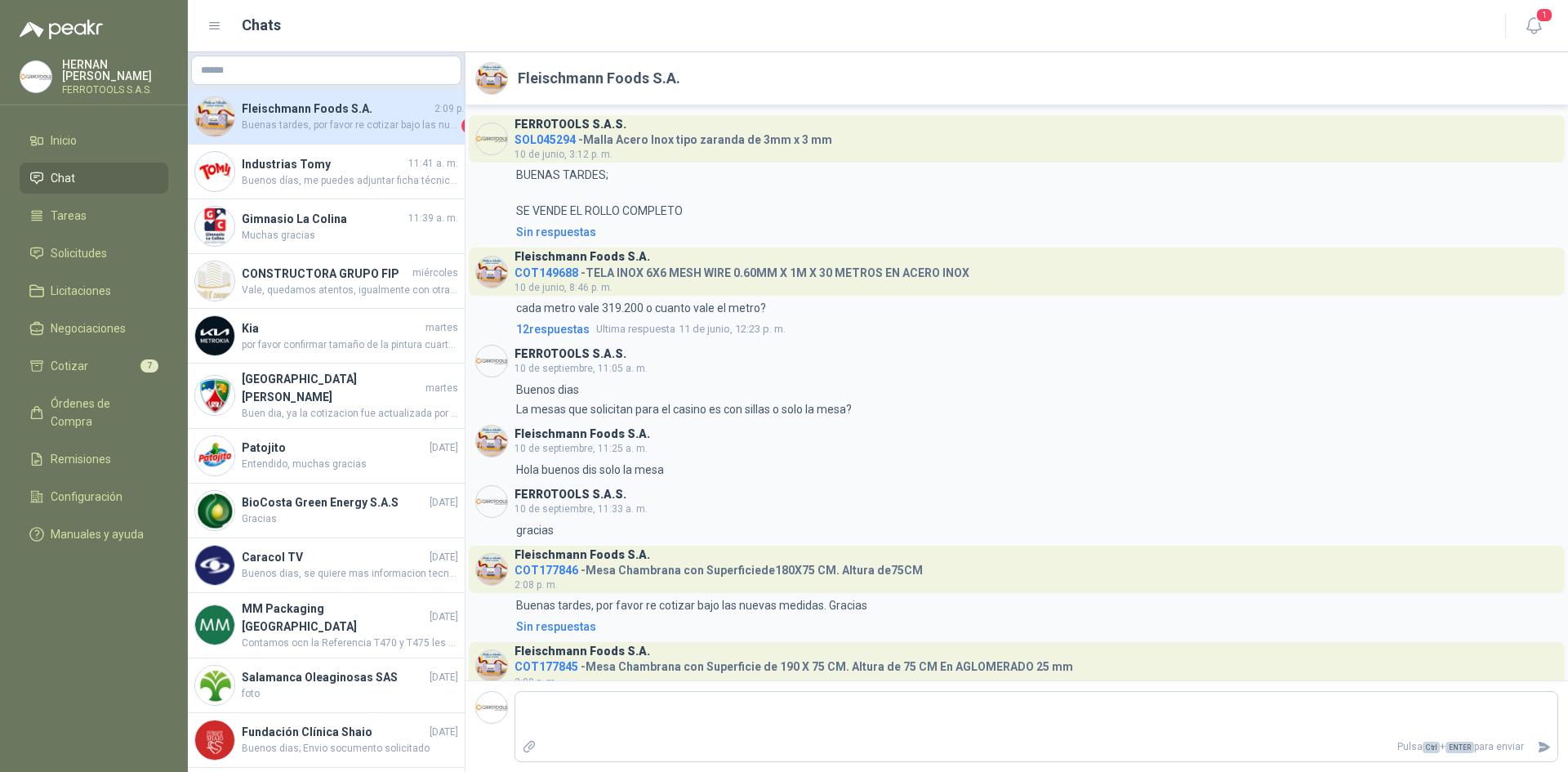
scroll to position [62, 0]
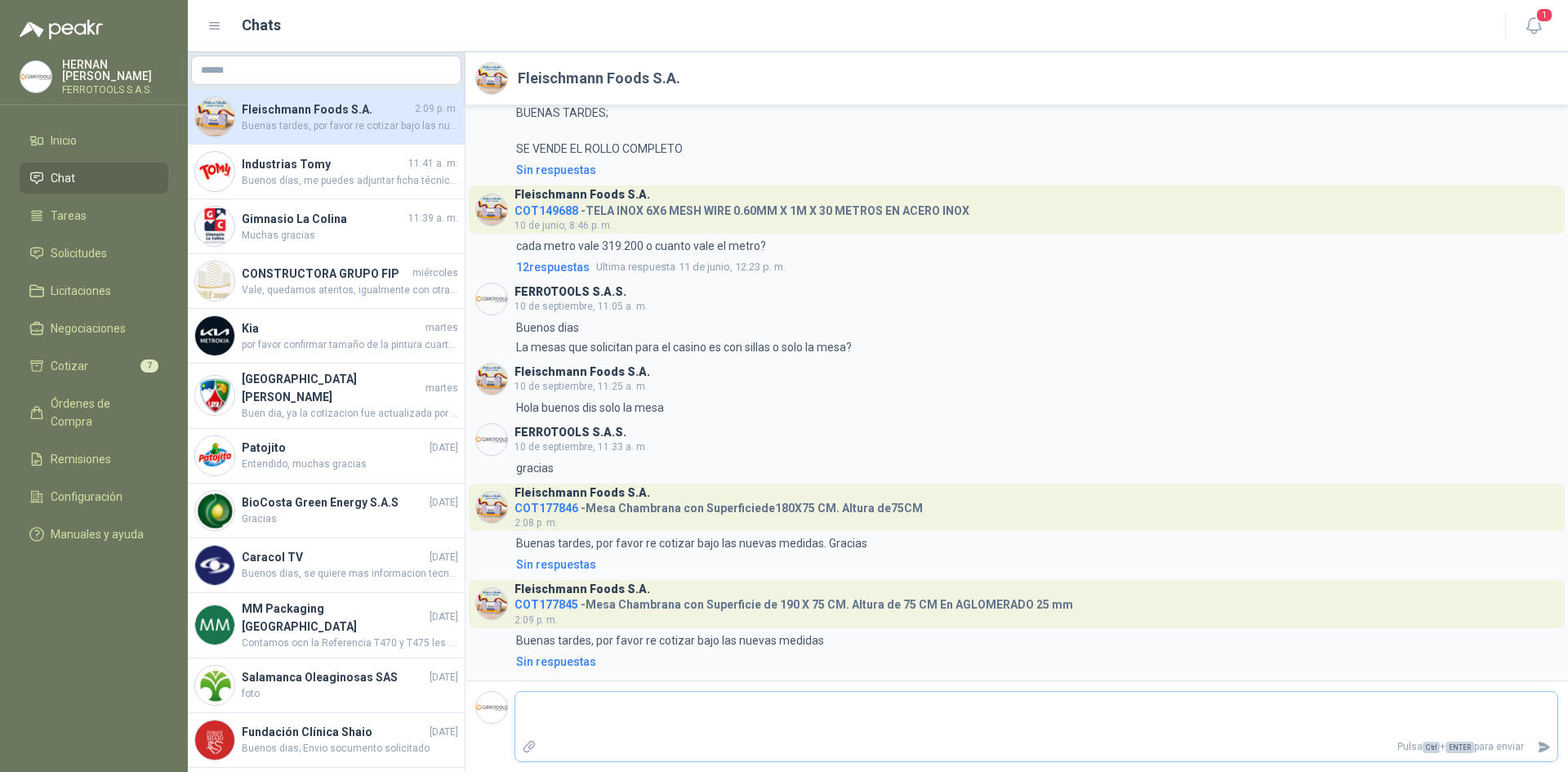
type textarea "*"
type textarea "**"
type textarea "***"
type textarea "****"
type textarea "*****"
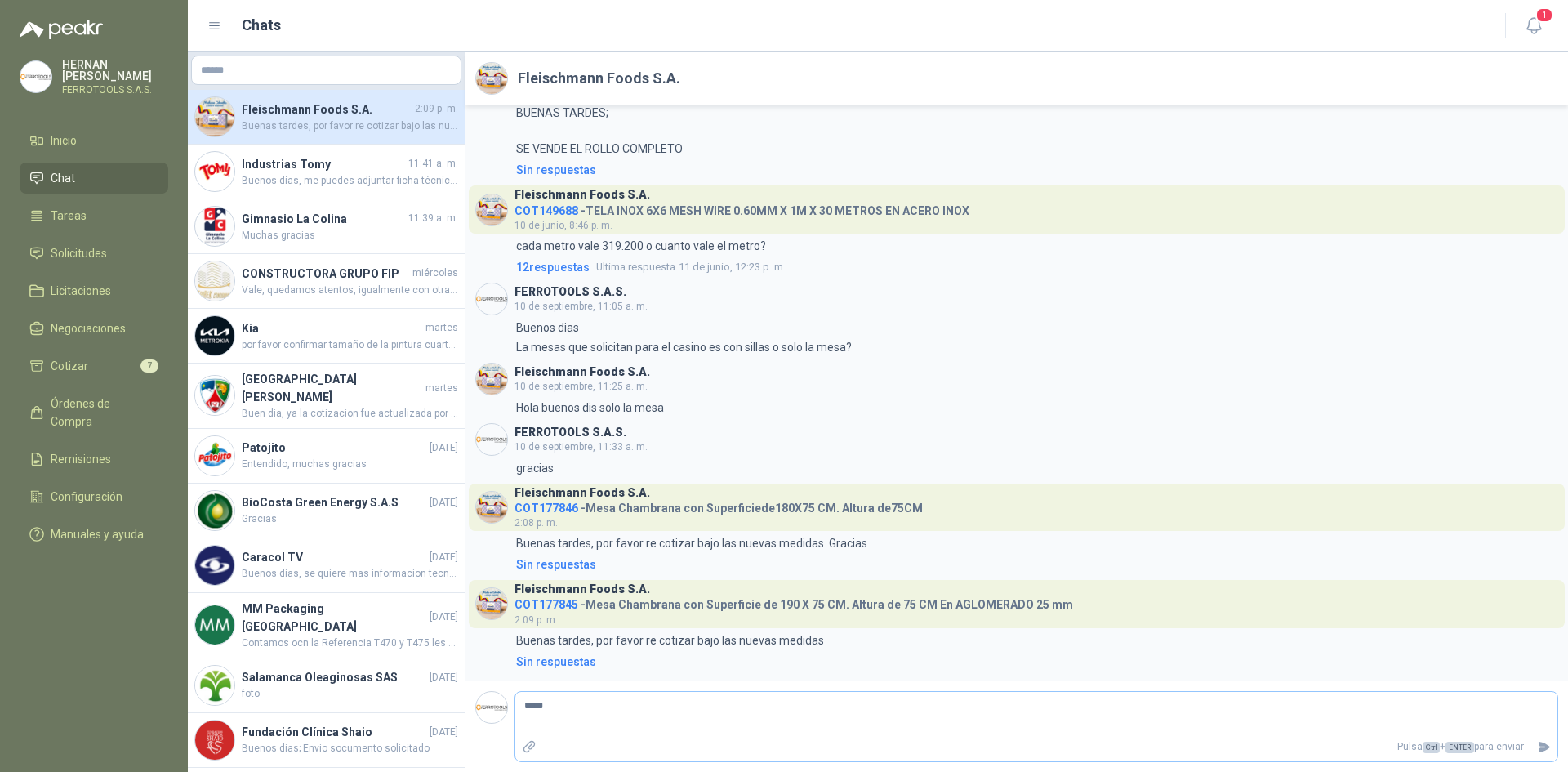
type textarea "******"
type textarea "********"
type textarea "*********"
type textarea "**********"
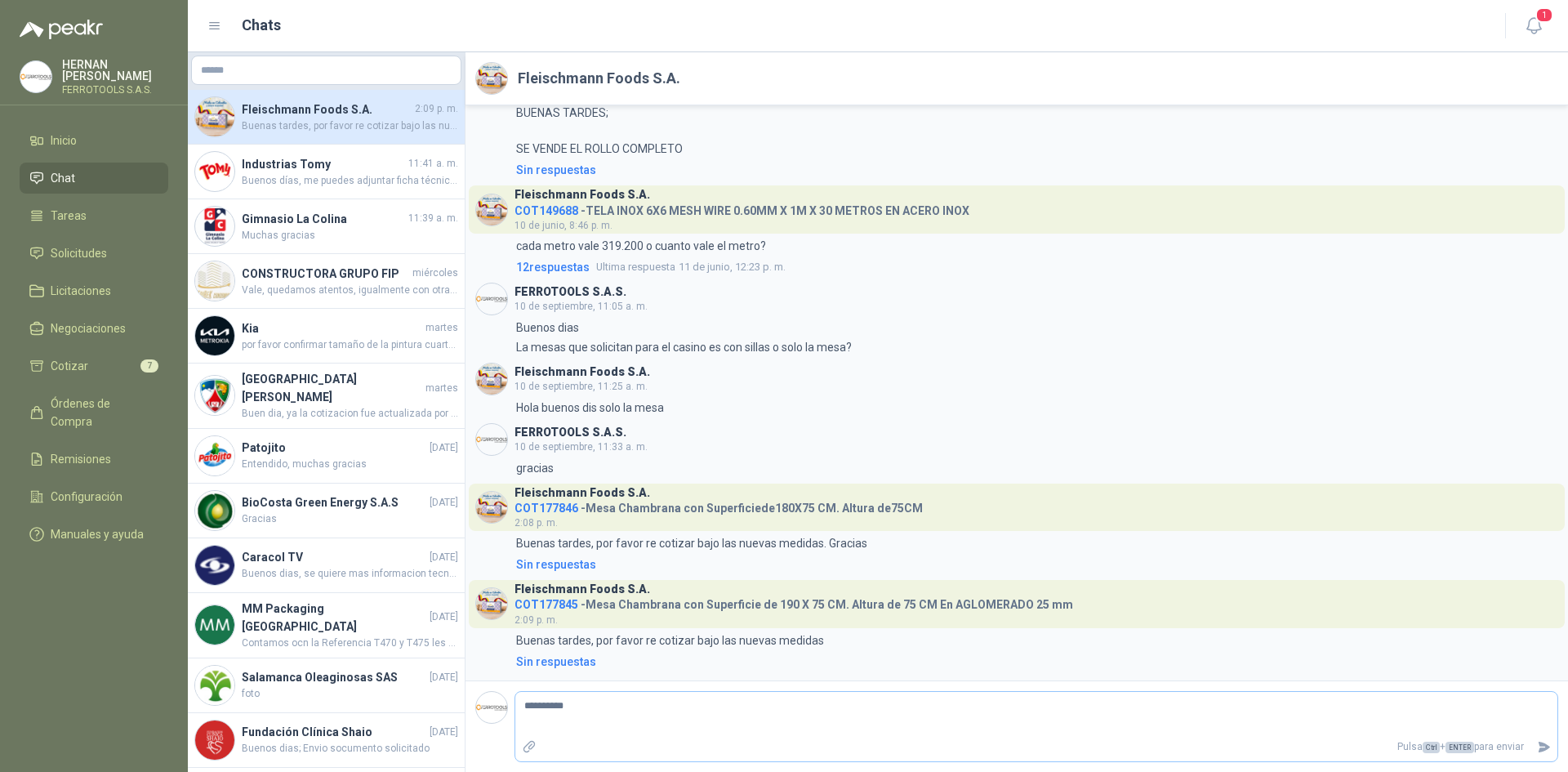
type textarea "**********"
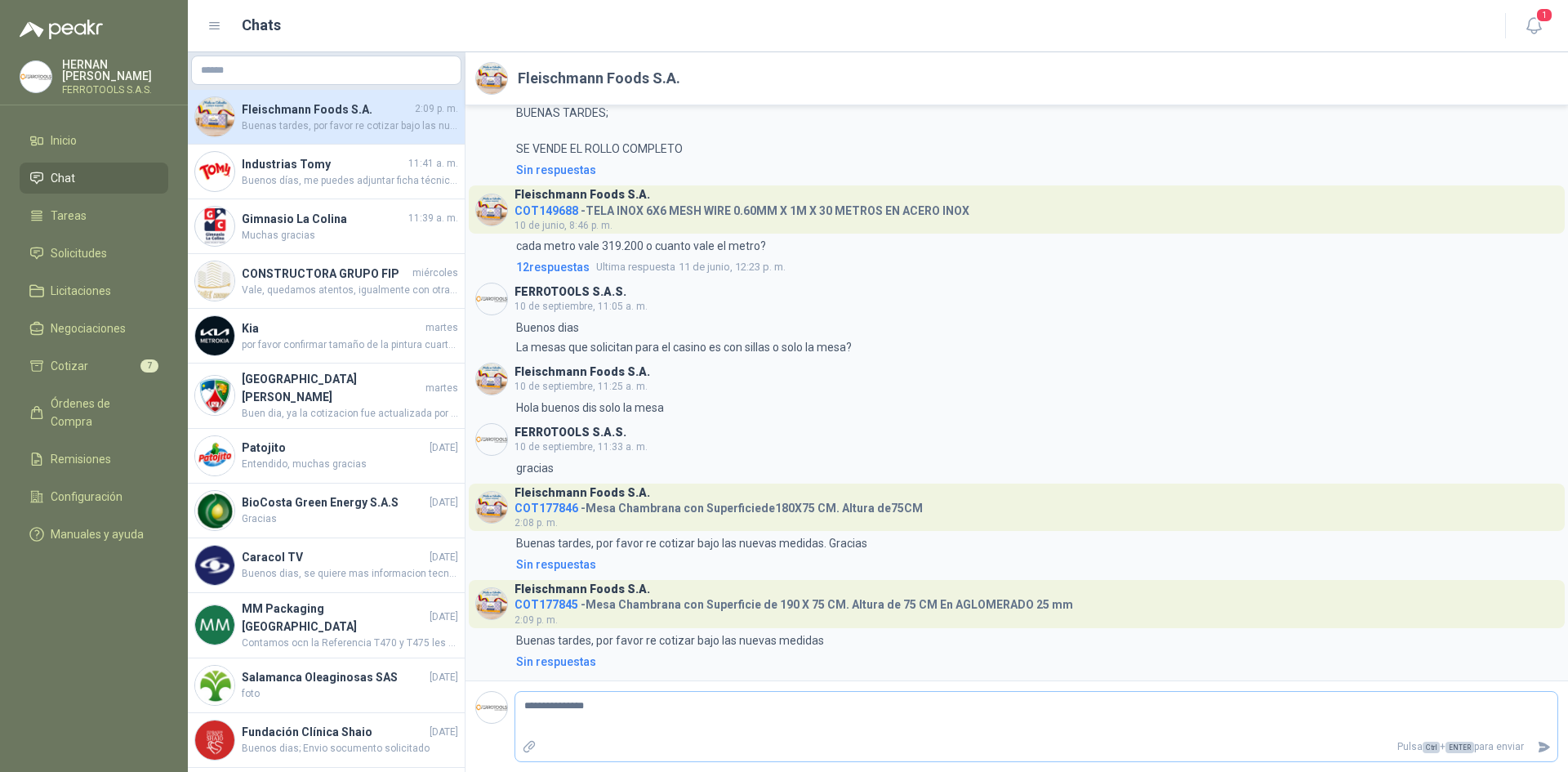
type textarea "**********"
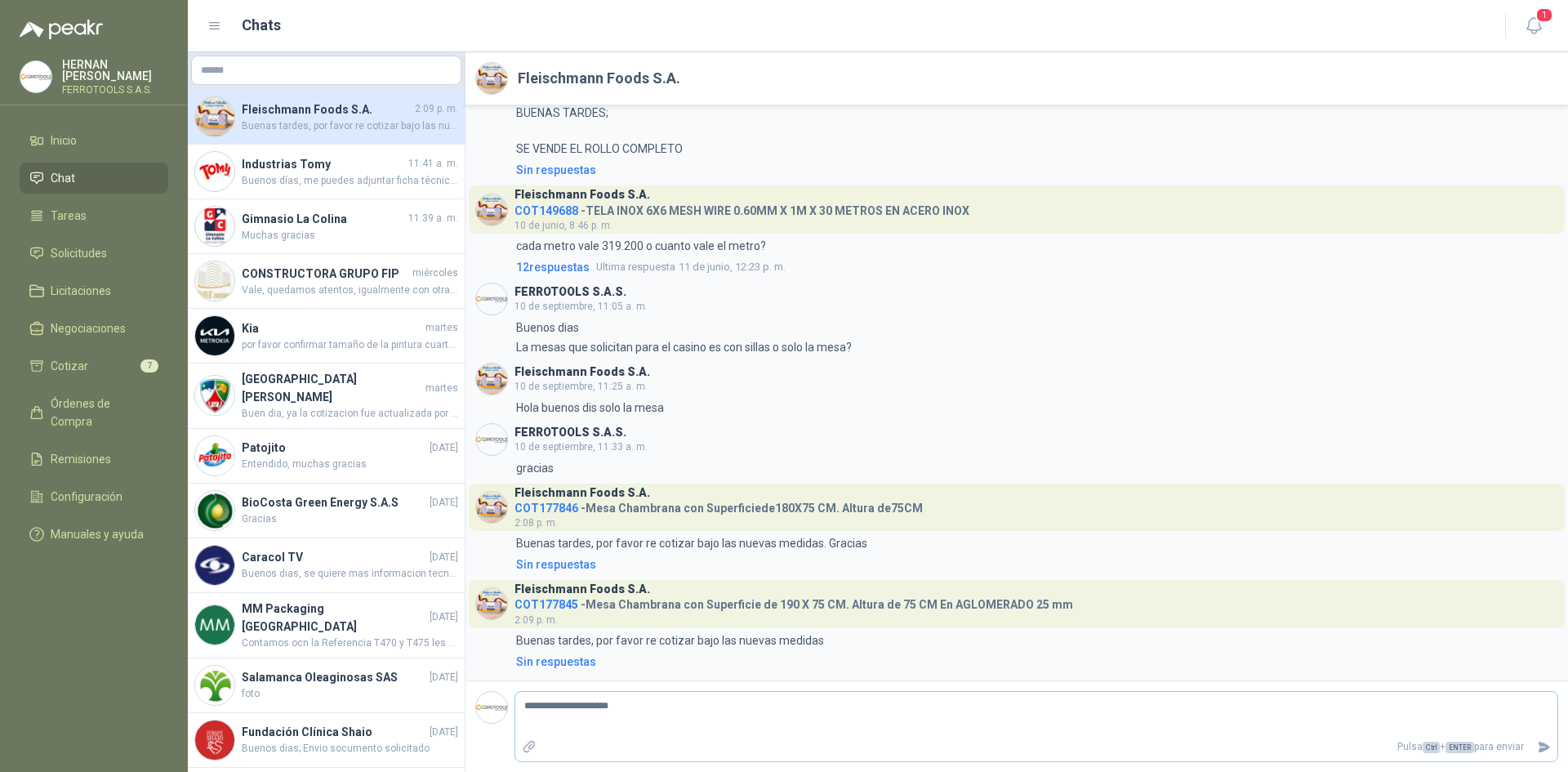
type textarea "**********"
drag, startPoint x: 700, startPoint y: 709, endPoint x: 458, endPoint y: 710, distance: 242.0
click at [458, 710] on div "[PERSON_NAME] Foods S.A. 2:09 p. m. Buenas tardes, por favor re cotizar bajo la…" at bounding box center [877, 412] width 1380 height 720
click at [357, 180] on span "Buenos días, me puedes adjuntar ficha técnica por favor, gracias" at bounding box center [351, 181] width 217 height 15
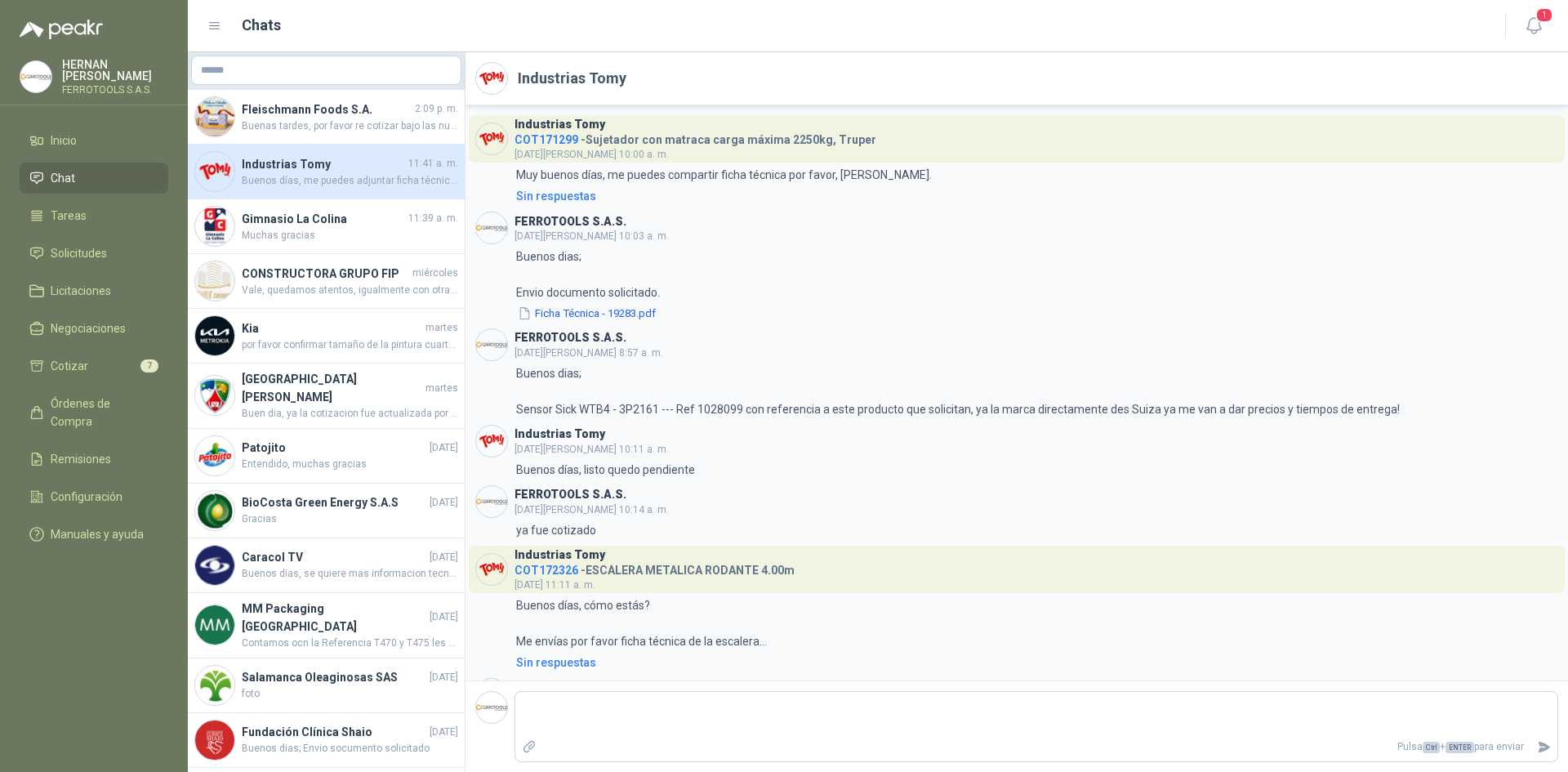
scroll to position [2049, 0]
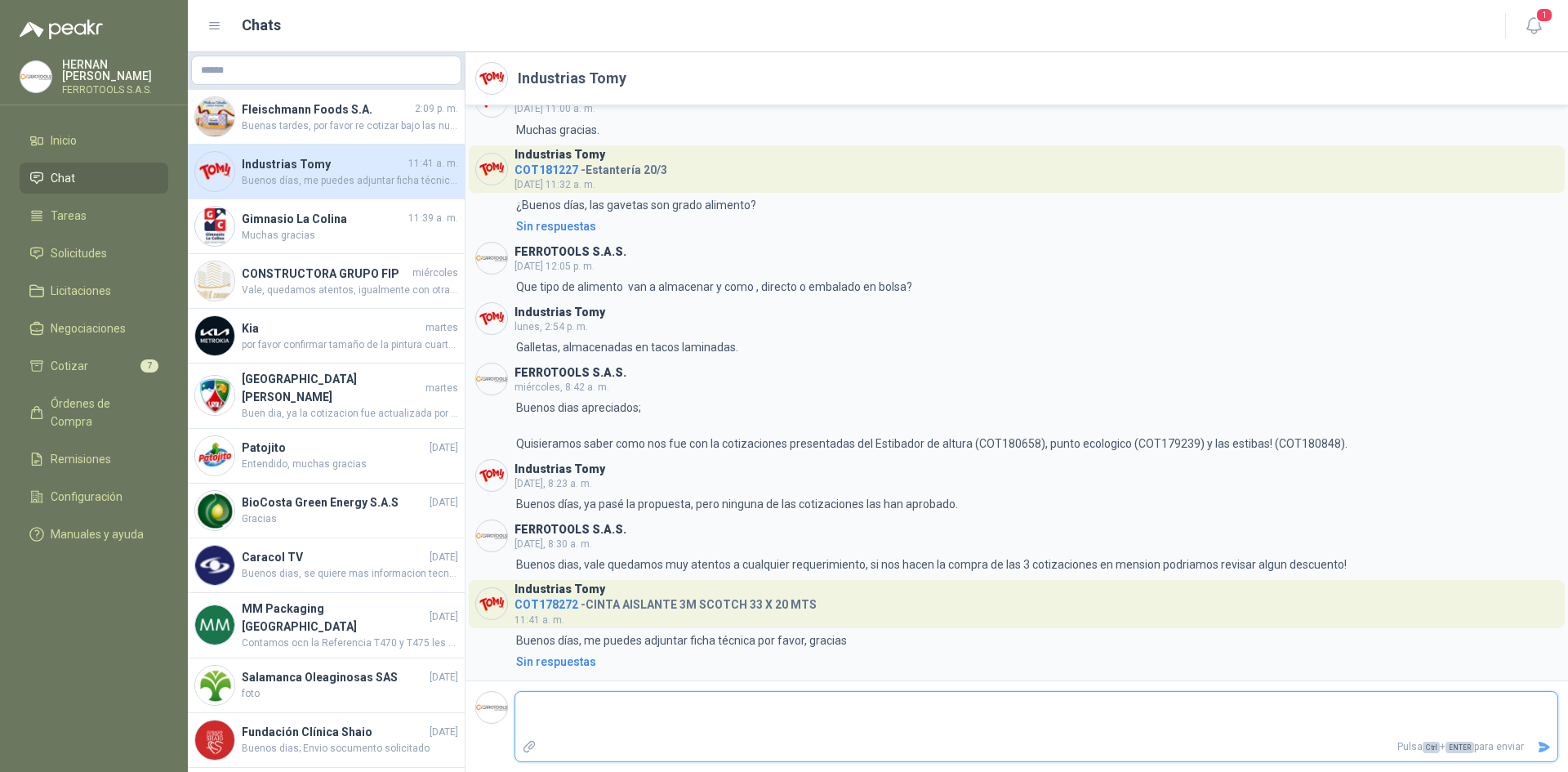
drag, startPoint x: 400, startPoint y: 127, endPoint x: 572, endPoint y: 702, distance: 600.2
click at [572, 702] on textarea at bounding box center [1037, 715] width 1042 height 38
paste textarea "**********"
type textarea "**********"
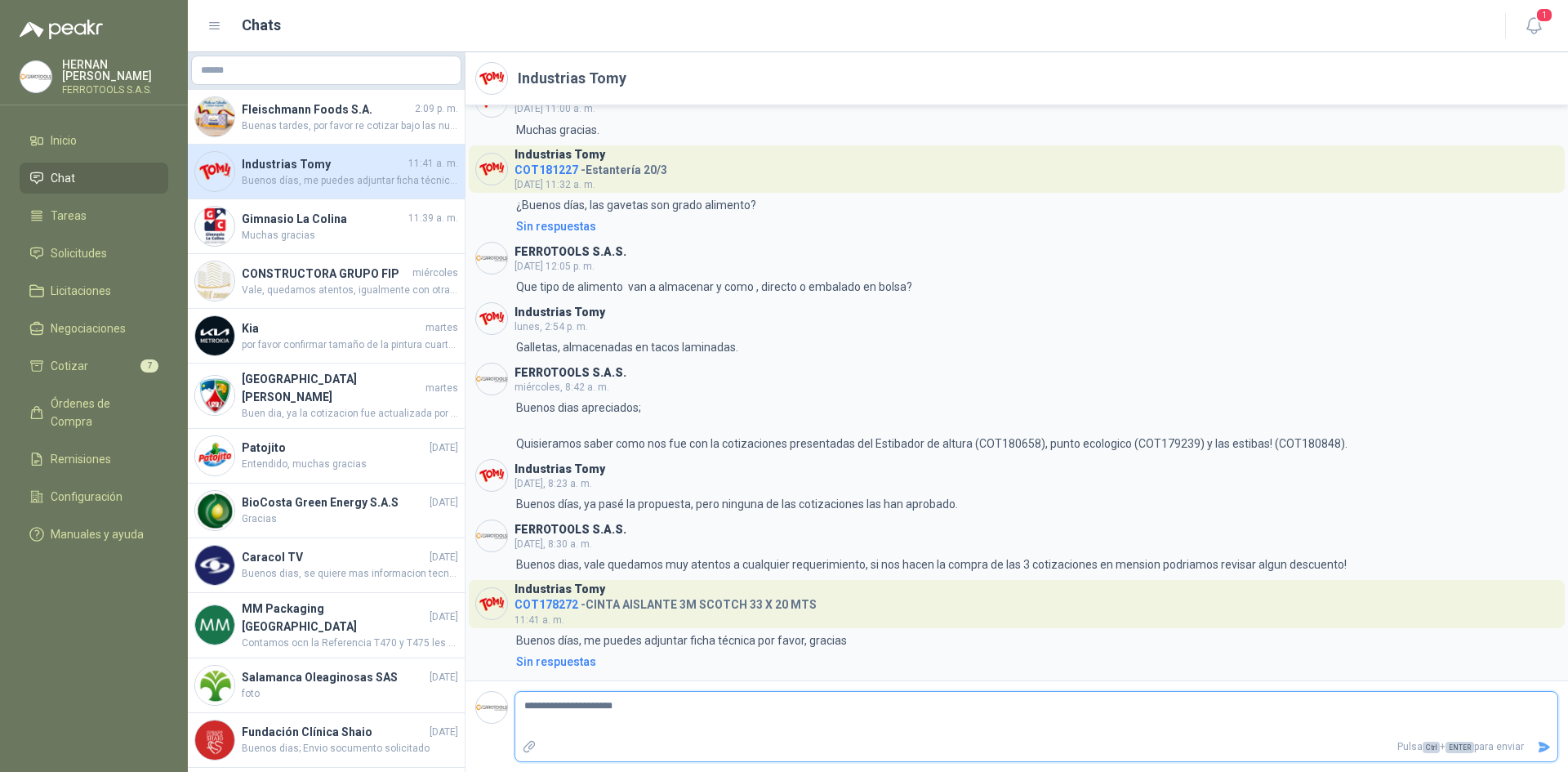
type textarea "**********"
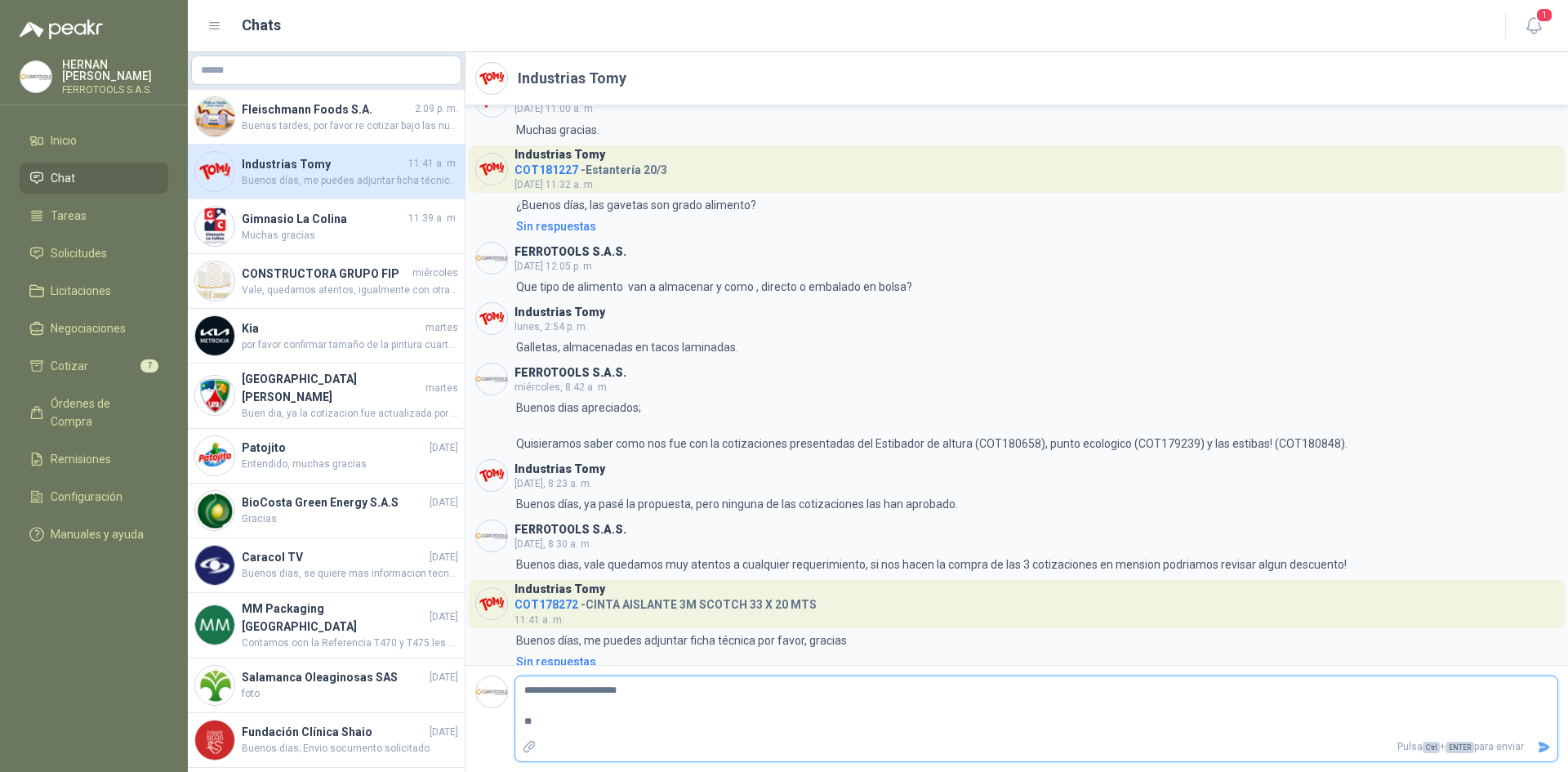
type textarea "**********"
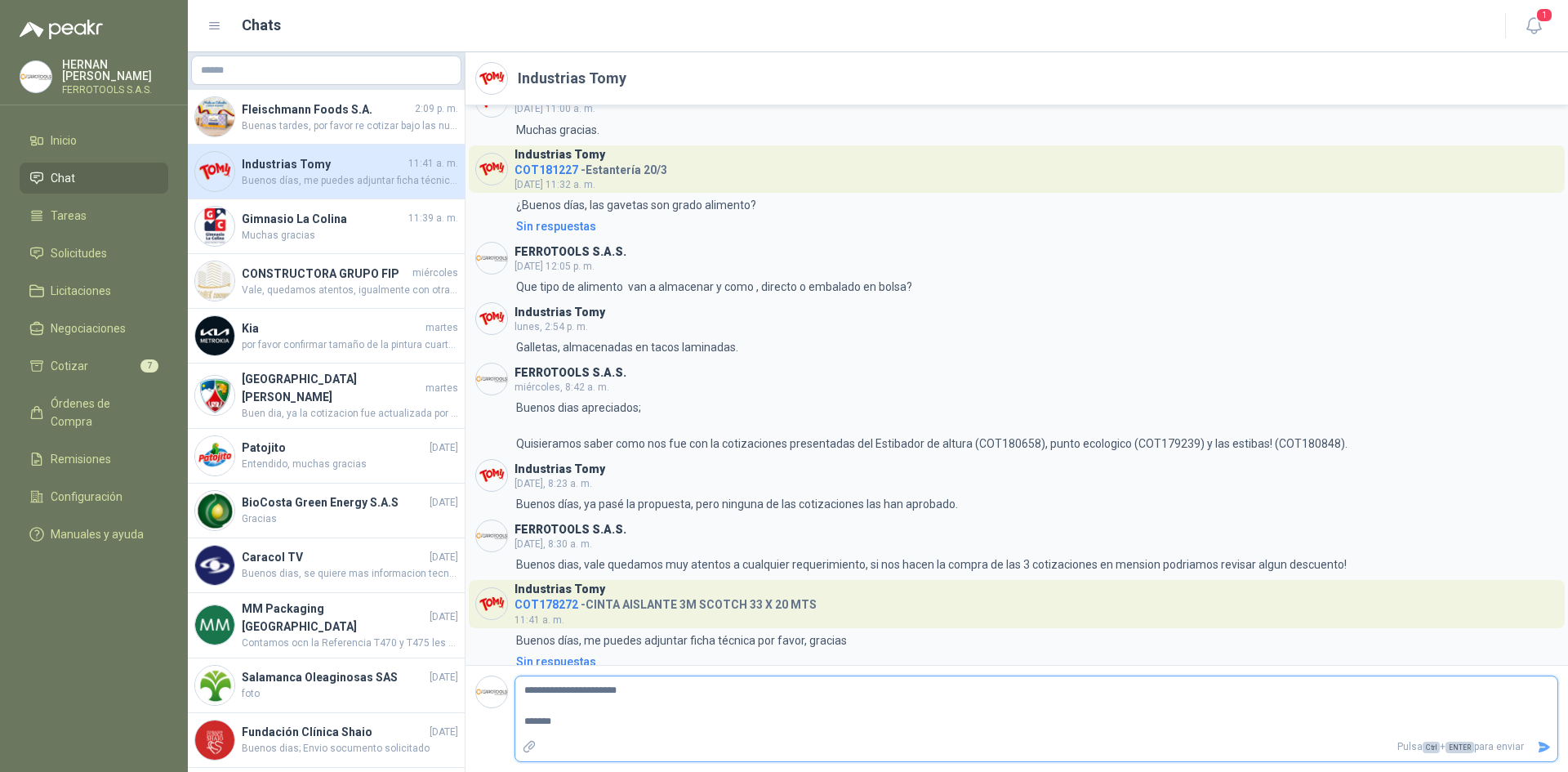
type textarea "**********"
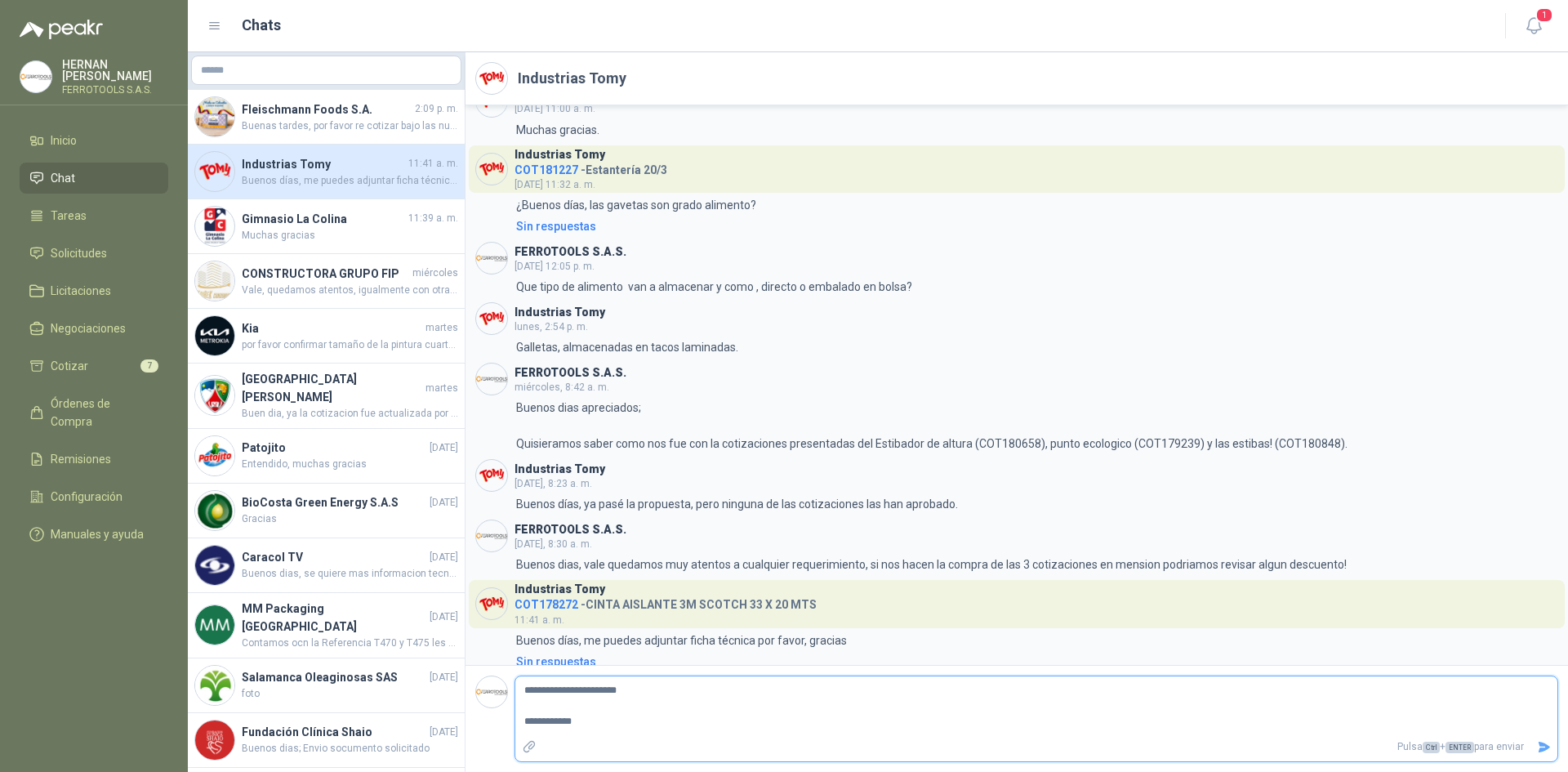
type textarea "**********"
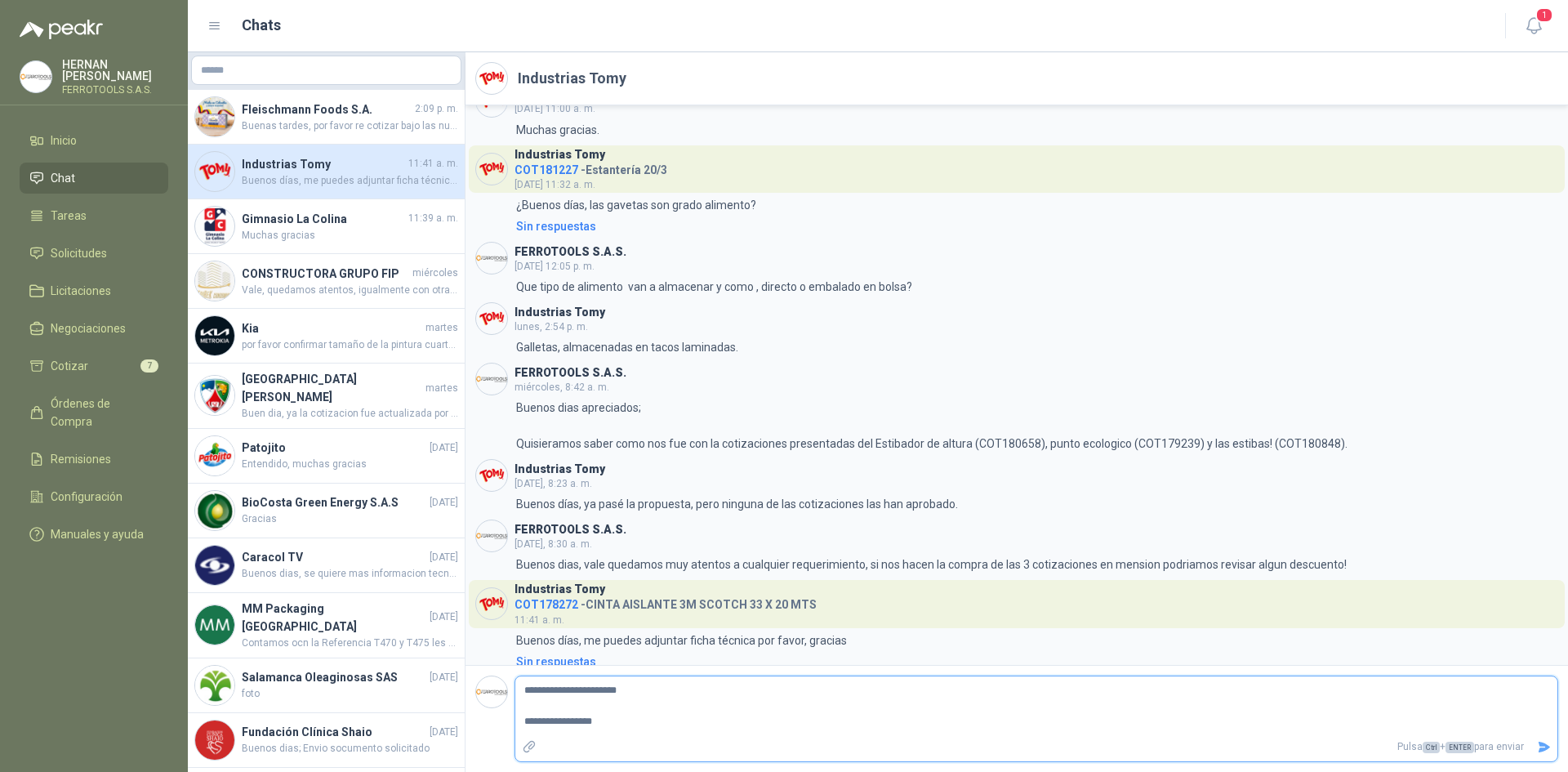
type textarea "**********"
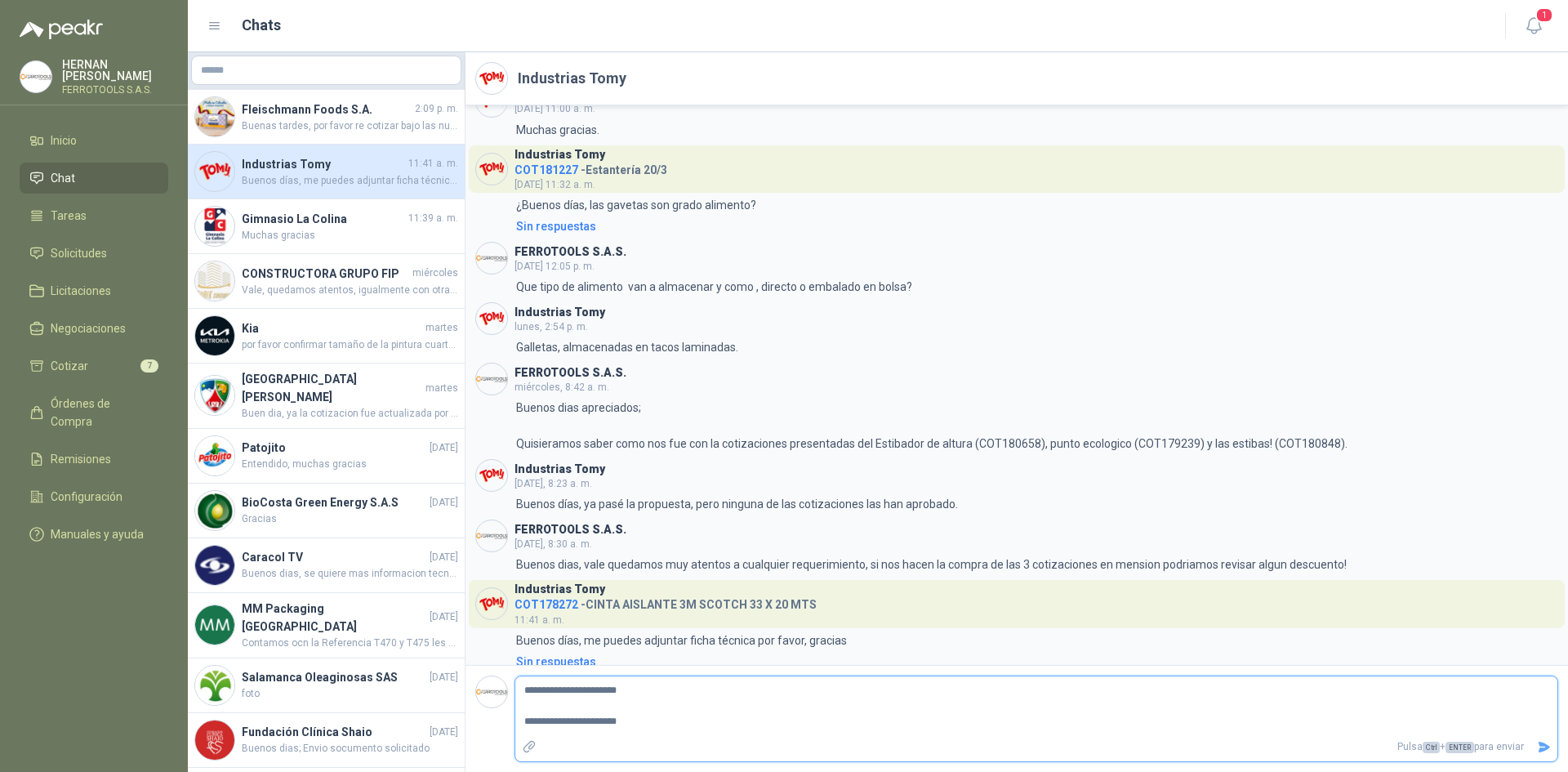
type textarea "**********"
click at [531, 746] on icon "Adjuntar archivos" at bounding box center [530, 747] width 15 height 15
click at [0, 0] on input "file" at bounding box center [0, 0] width 0 height 0
drag, startPoint x: 1549, startPoint y: 749, endPoint x: 1522, endPoint y: 744, distance: 27.5
click at [1549, 749] on icon "Enviar" at bounding box center [1544, 747] width 14 height 14
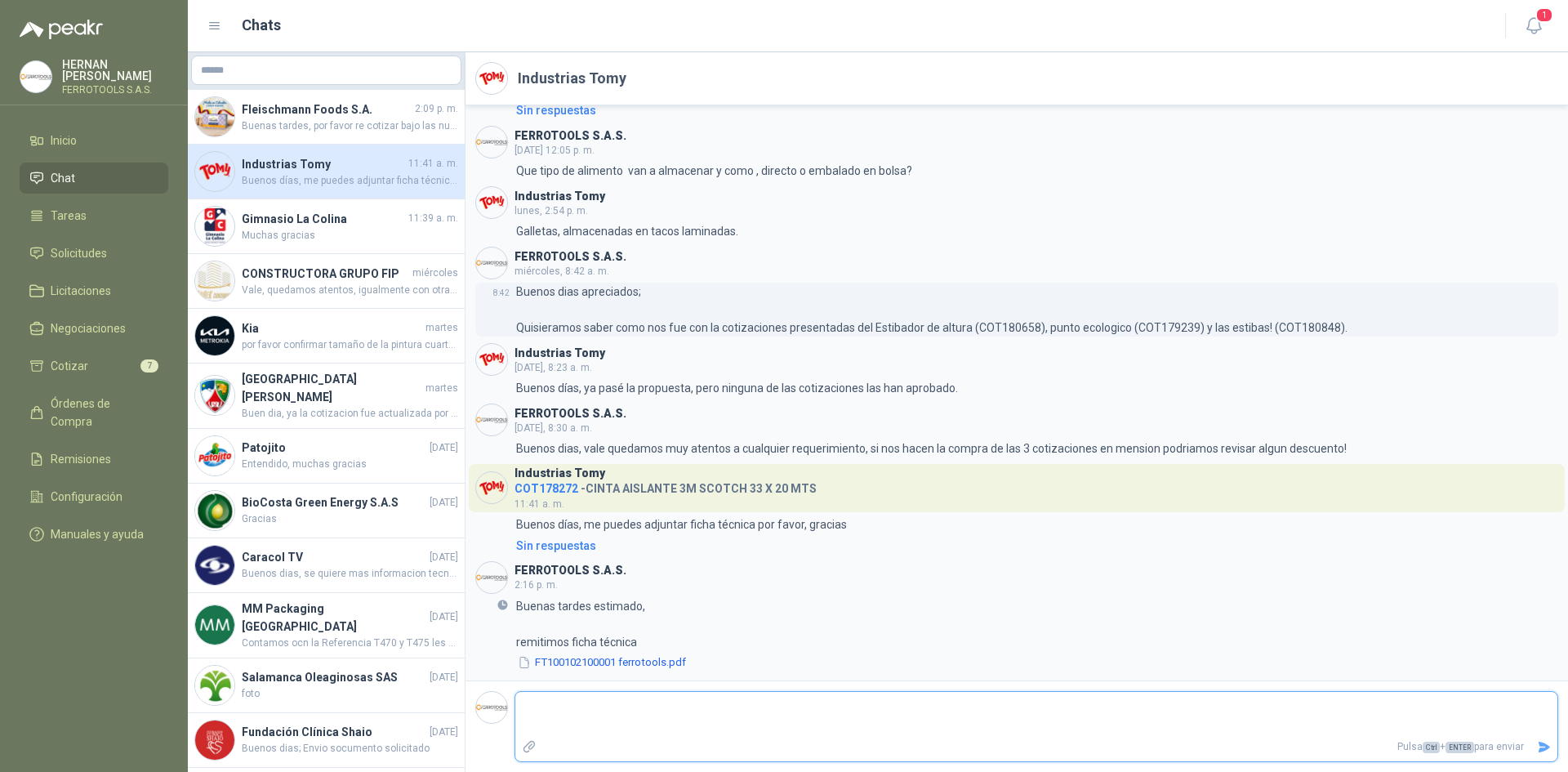
scroll to position [2165, 0]
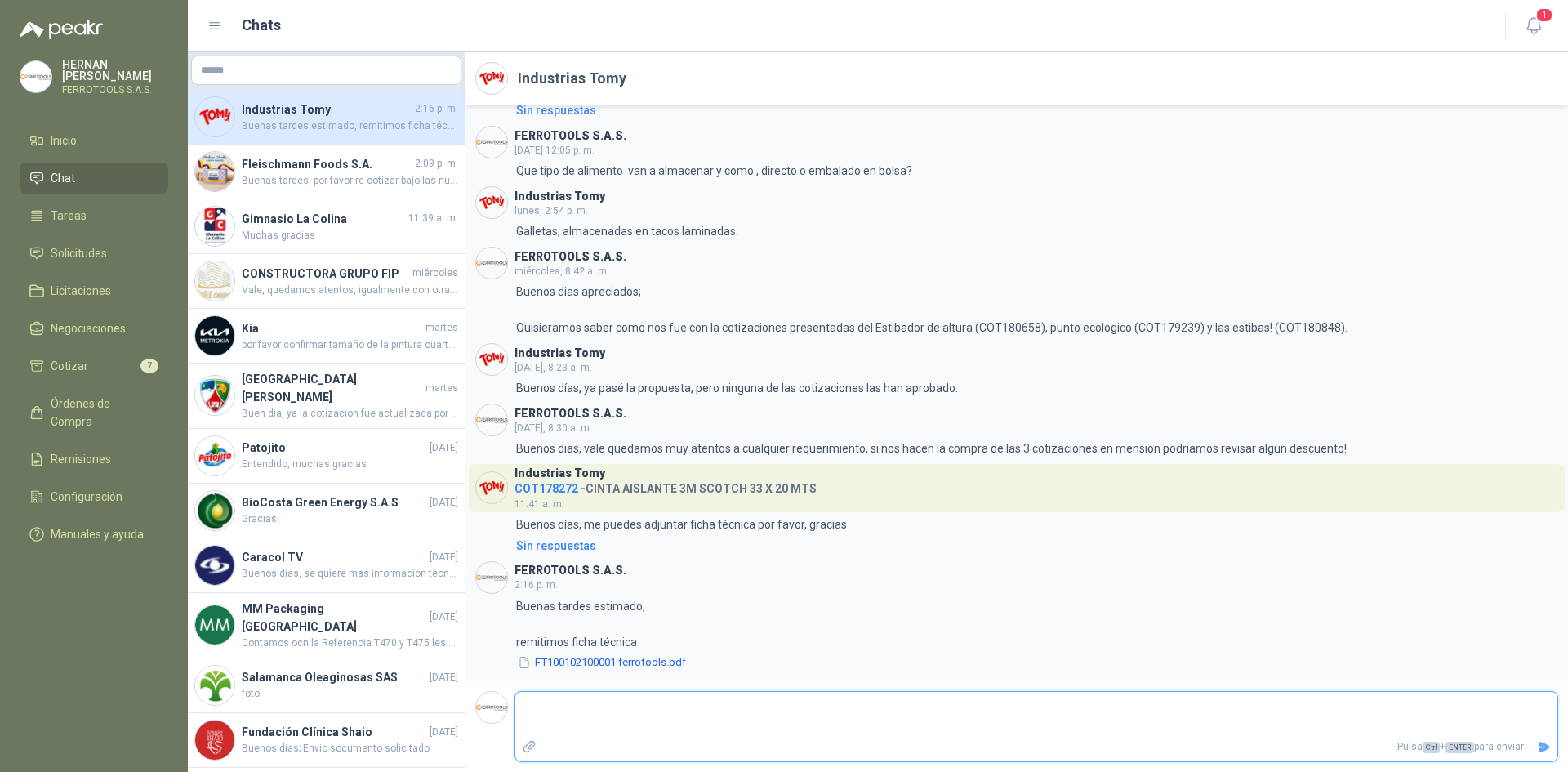
click at [641, 700] on textarea at bounding box center [1037, 715] width 1042 height 38
type textarea "*"
type textarea "**"
type textarea "***"
type textarea "****"
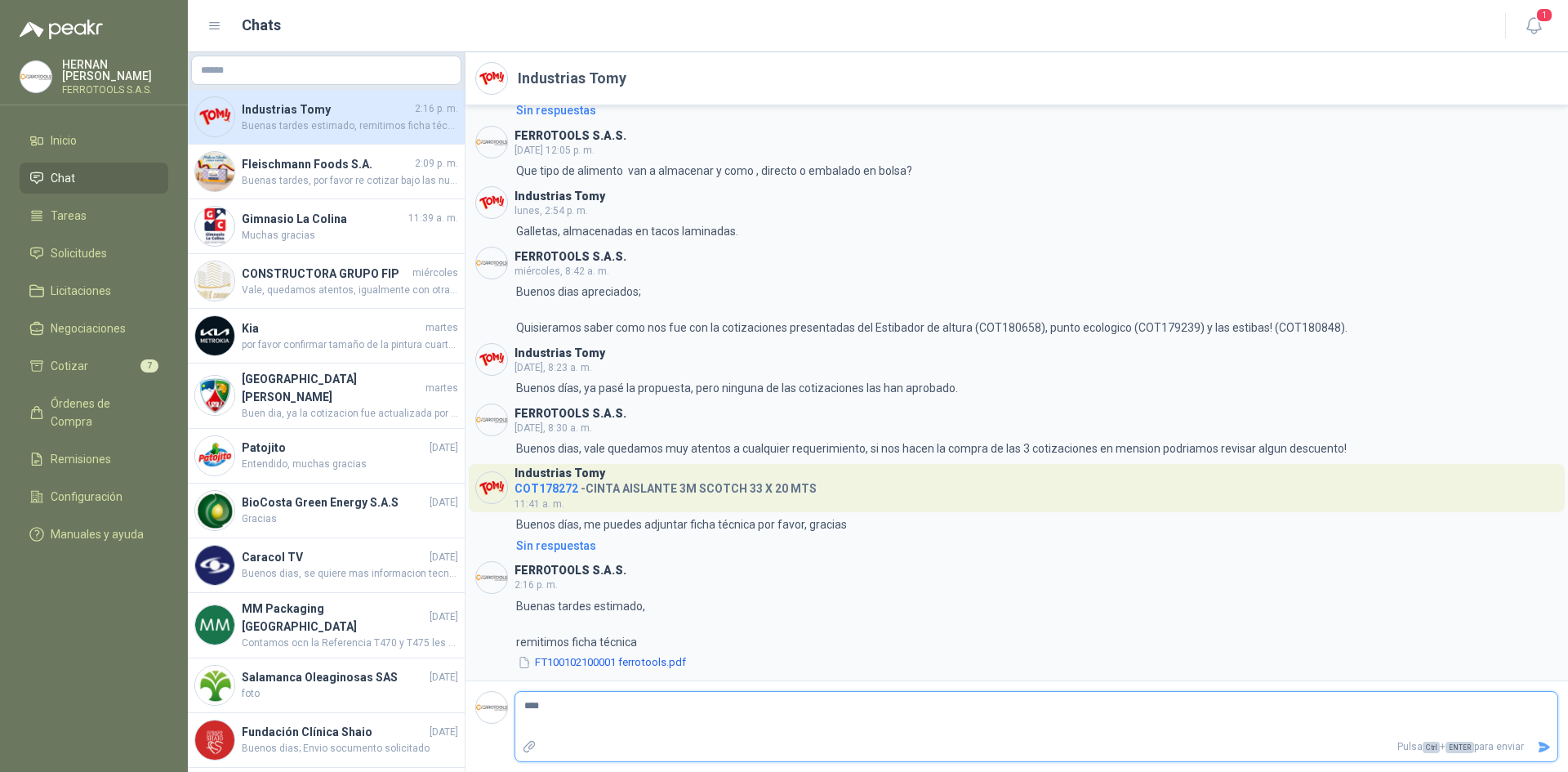
type textarea "*****"
type textarea "******"
type textarea "********"
type textarea "**********"
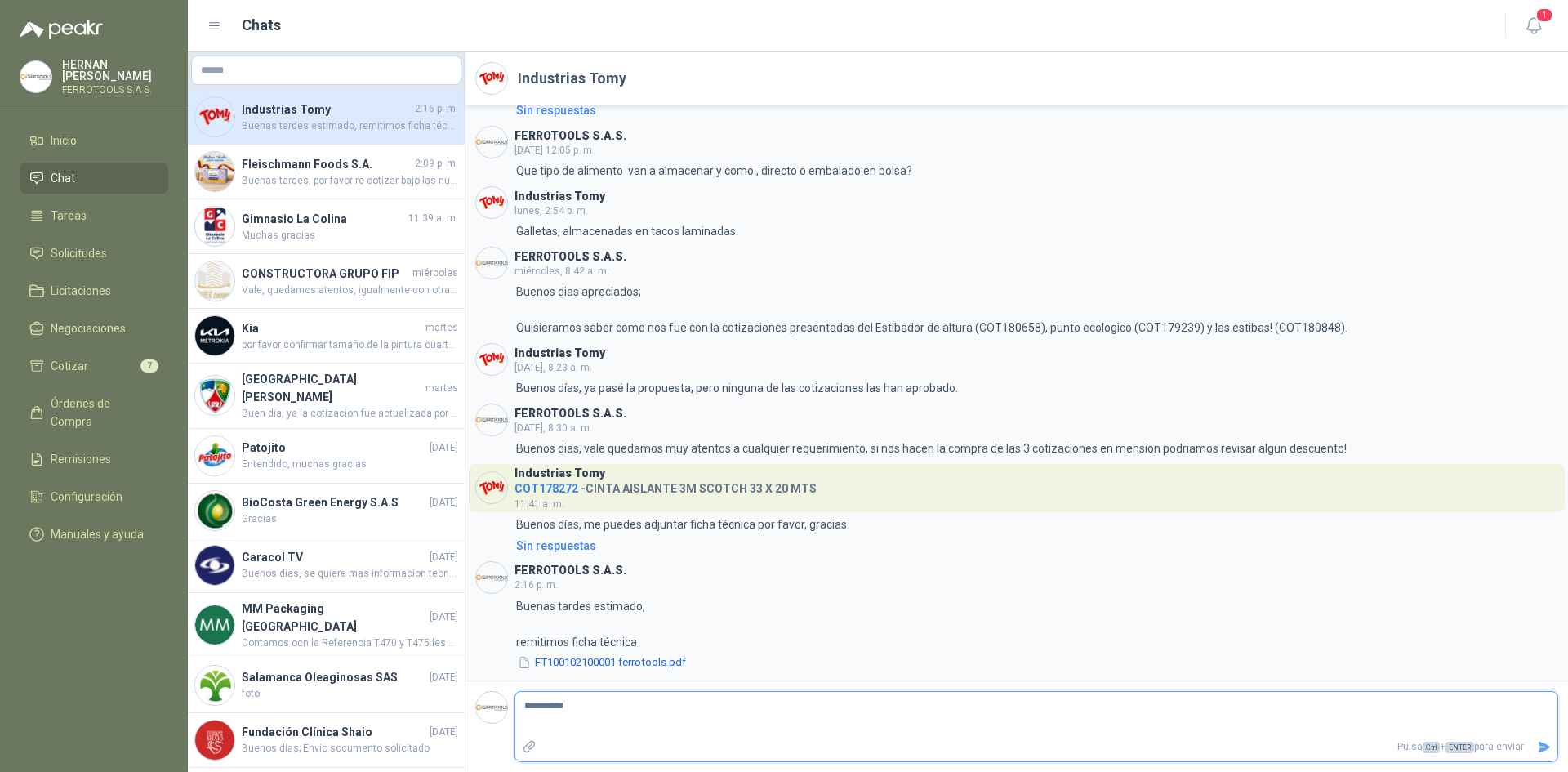
type textarea "**********"
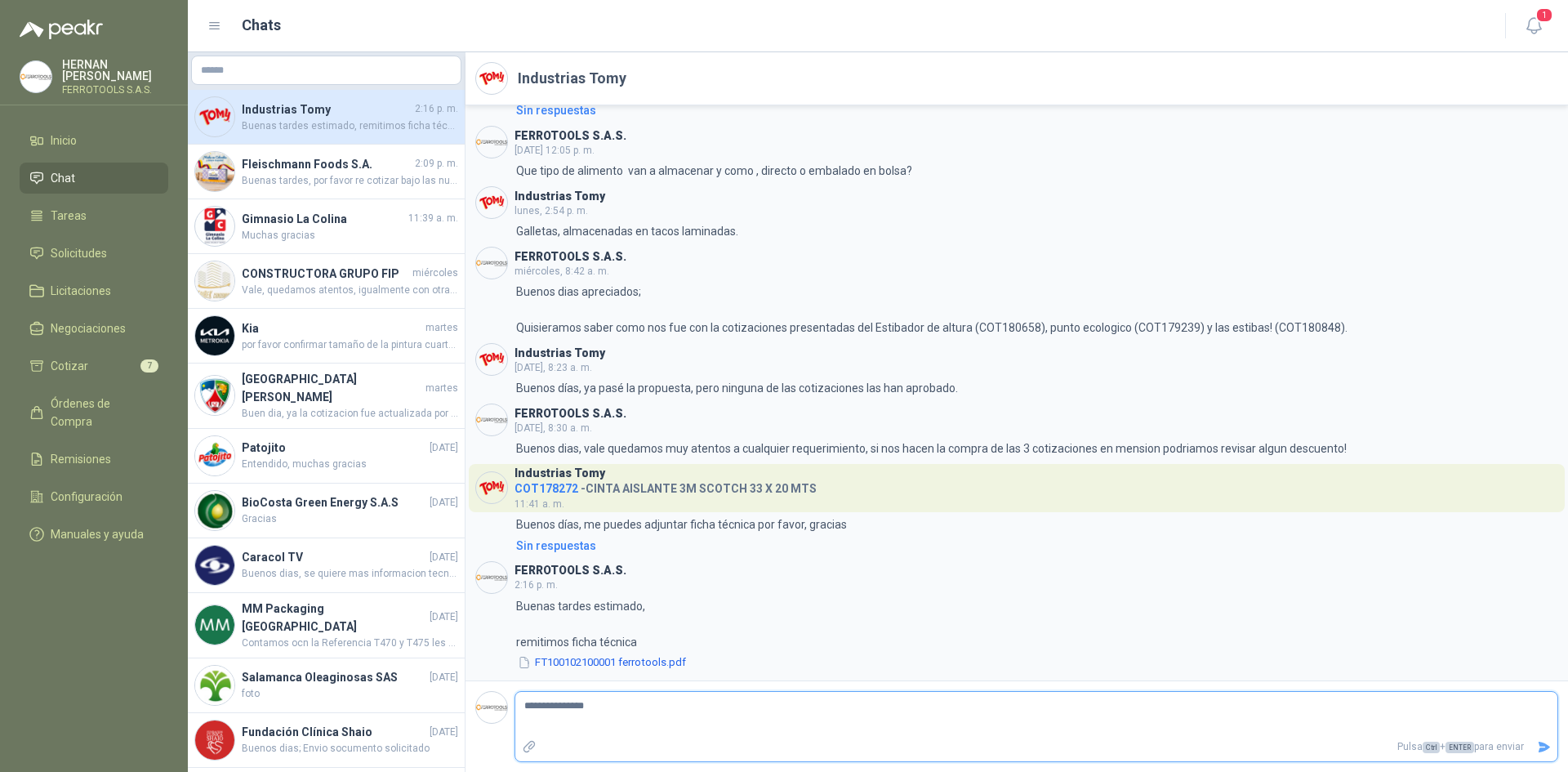
type textarea "**********"
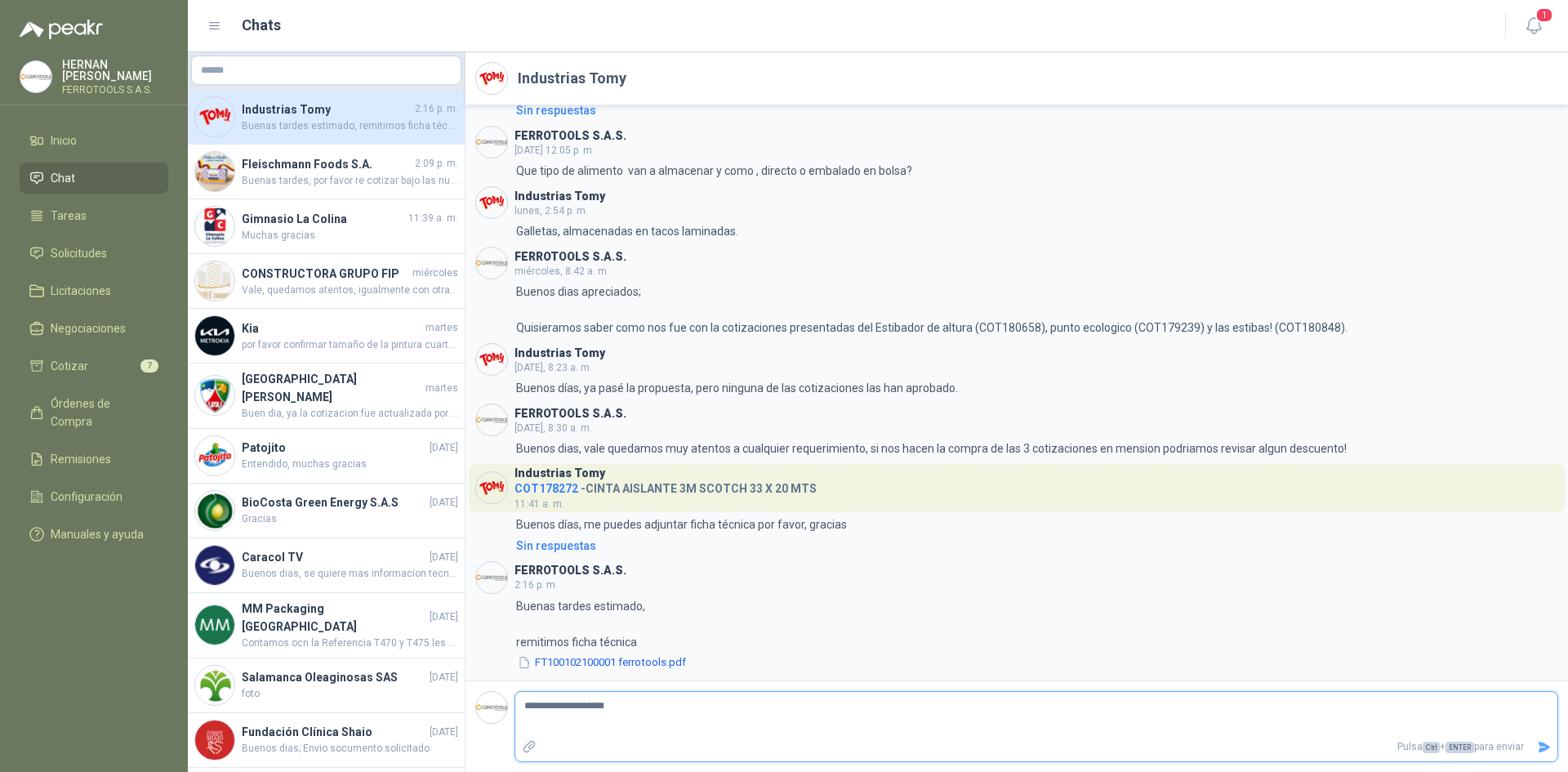
type textarea "**********"
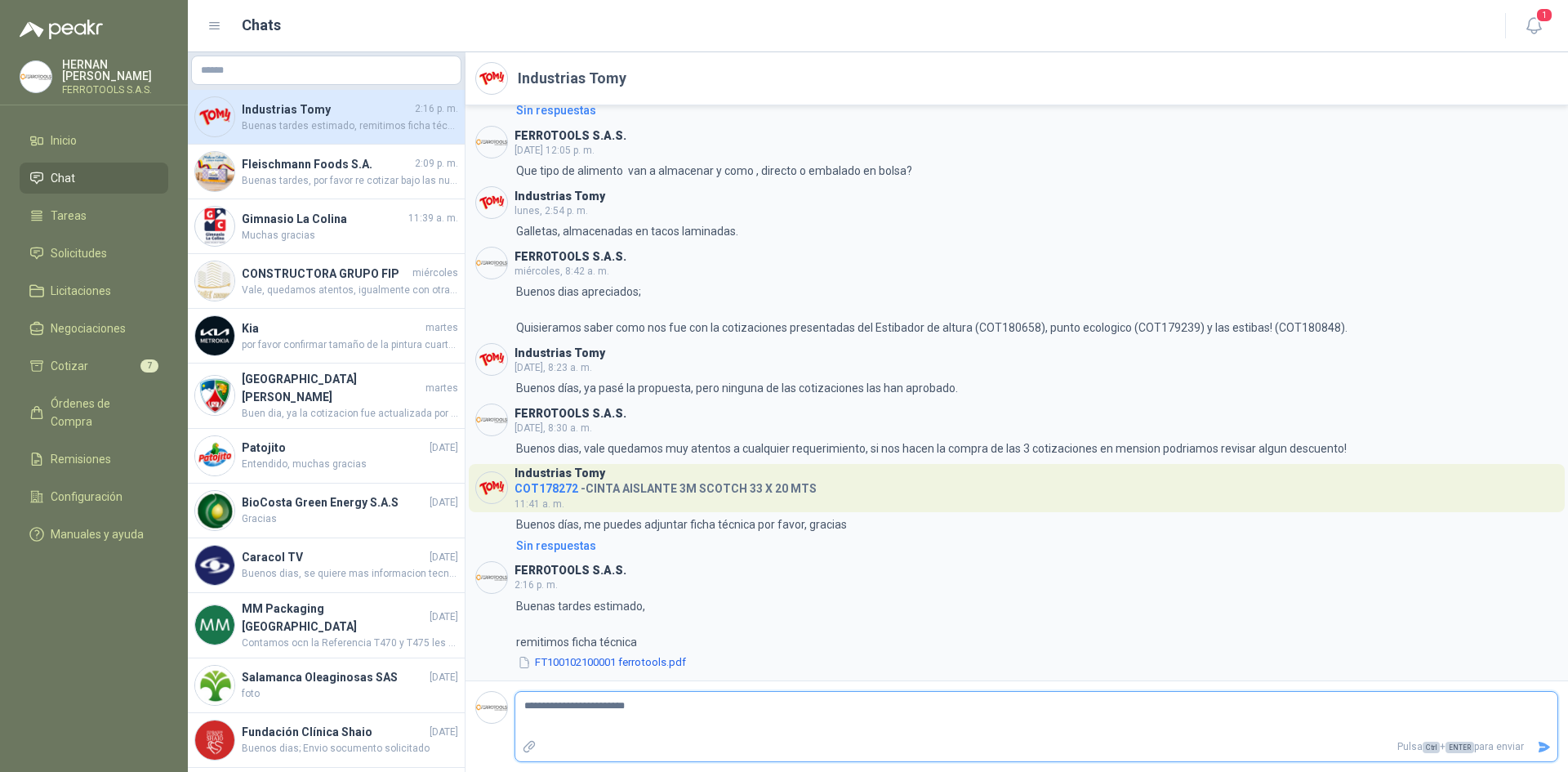
type textarea "**********"
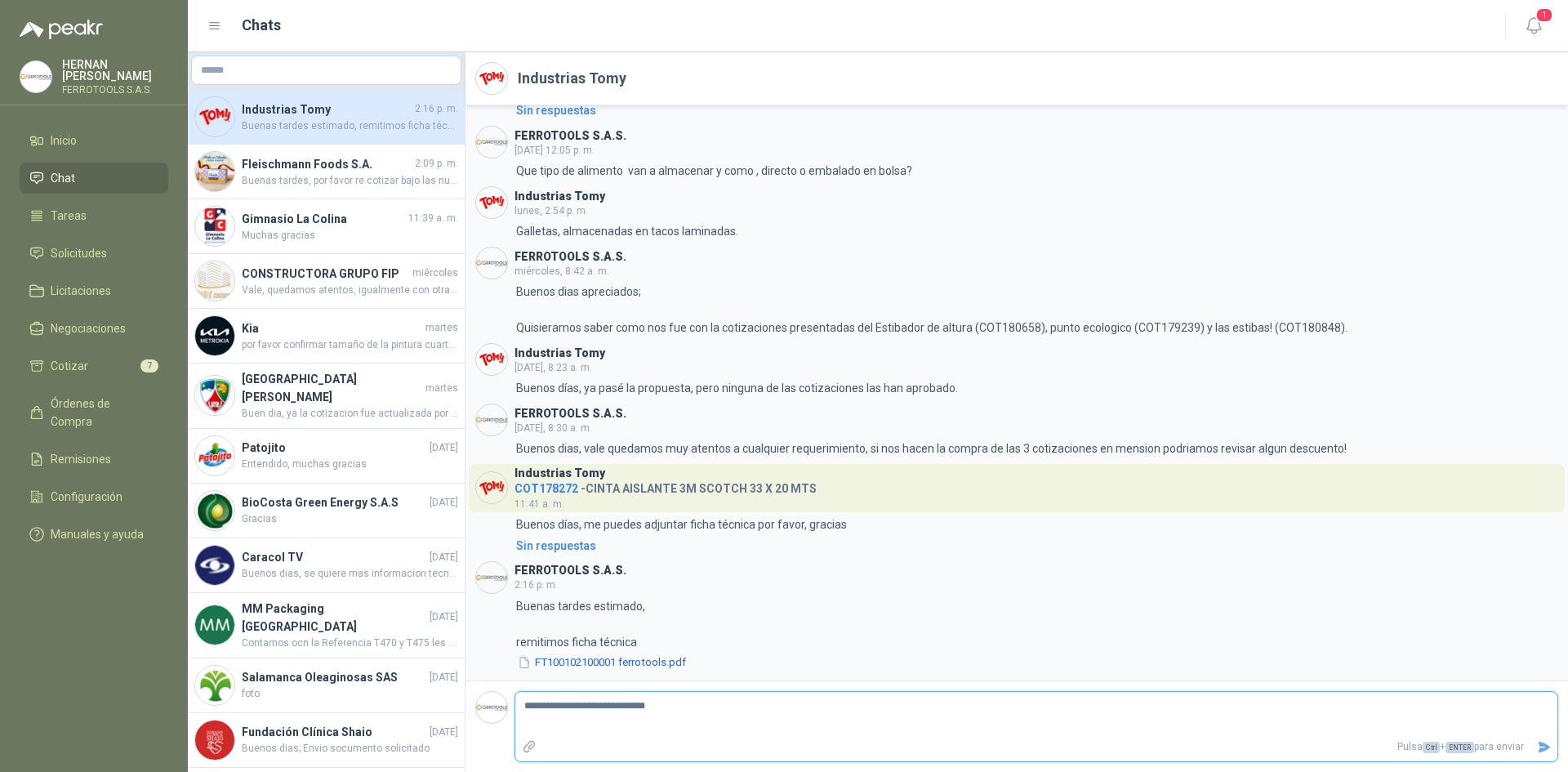
type textarea "**********"
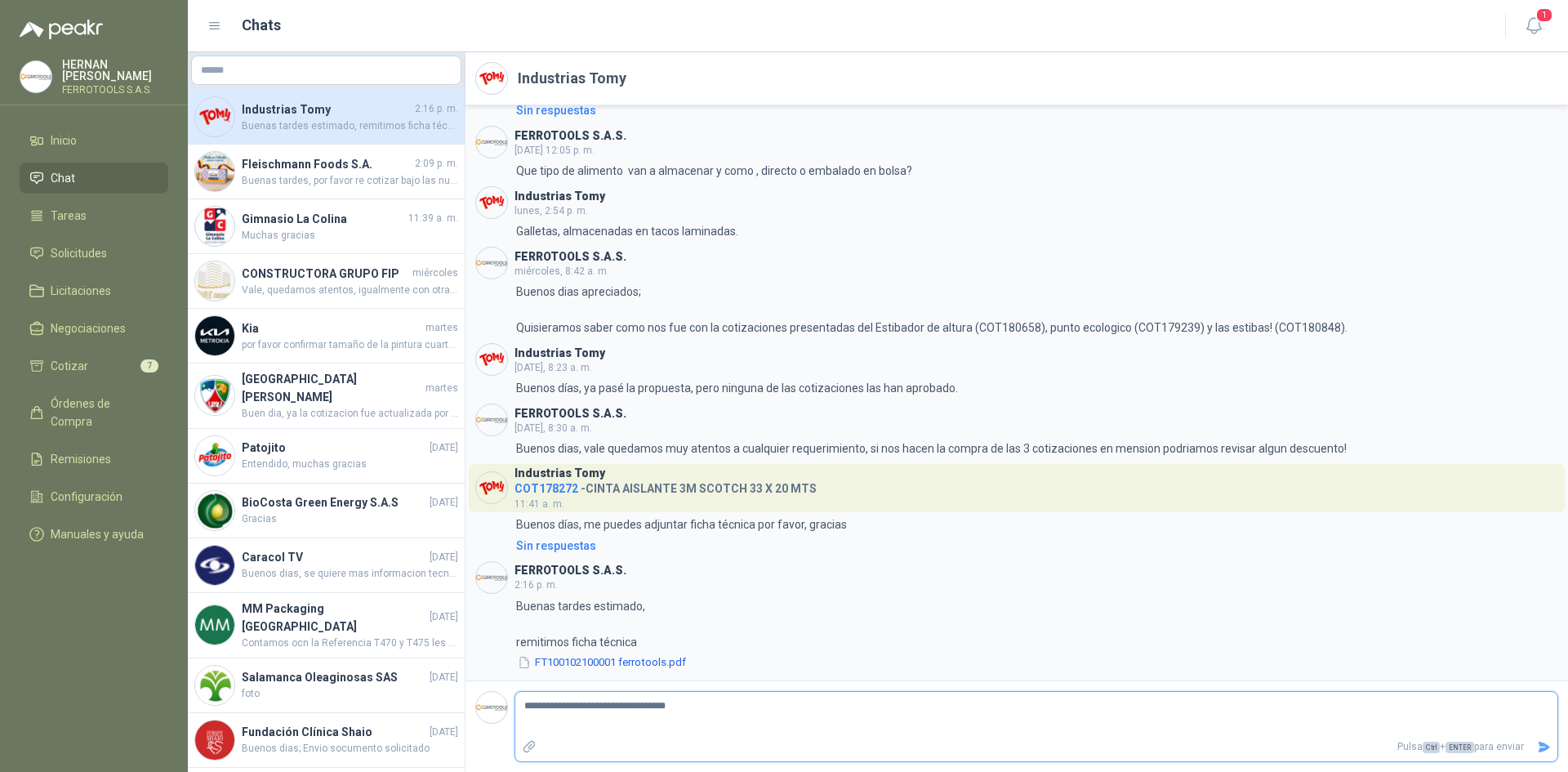
type textarea "**********"
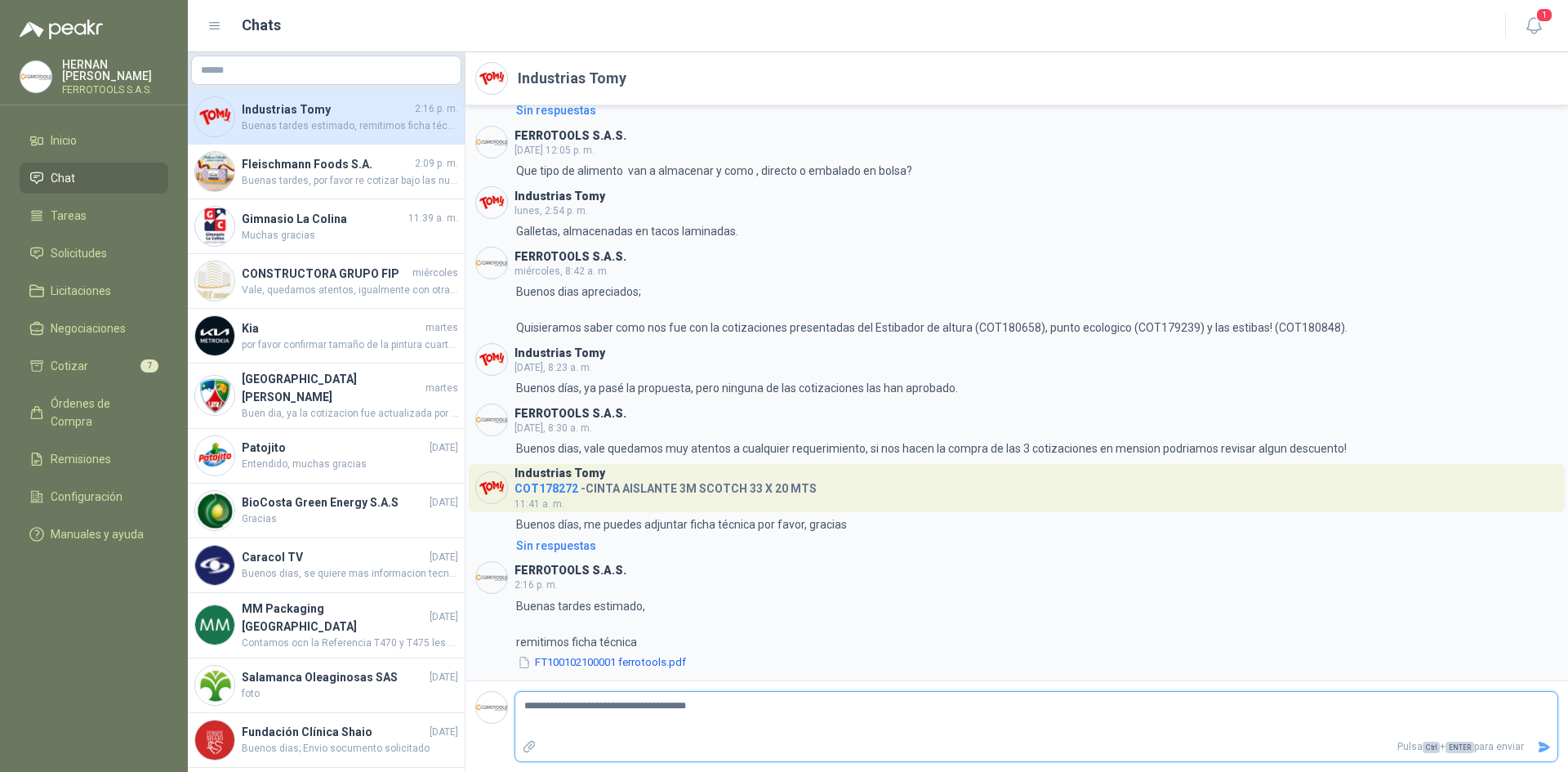
type textarea "**********"
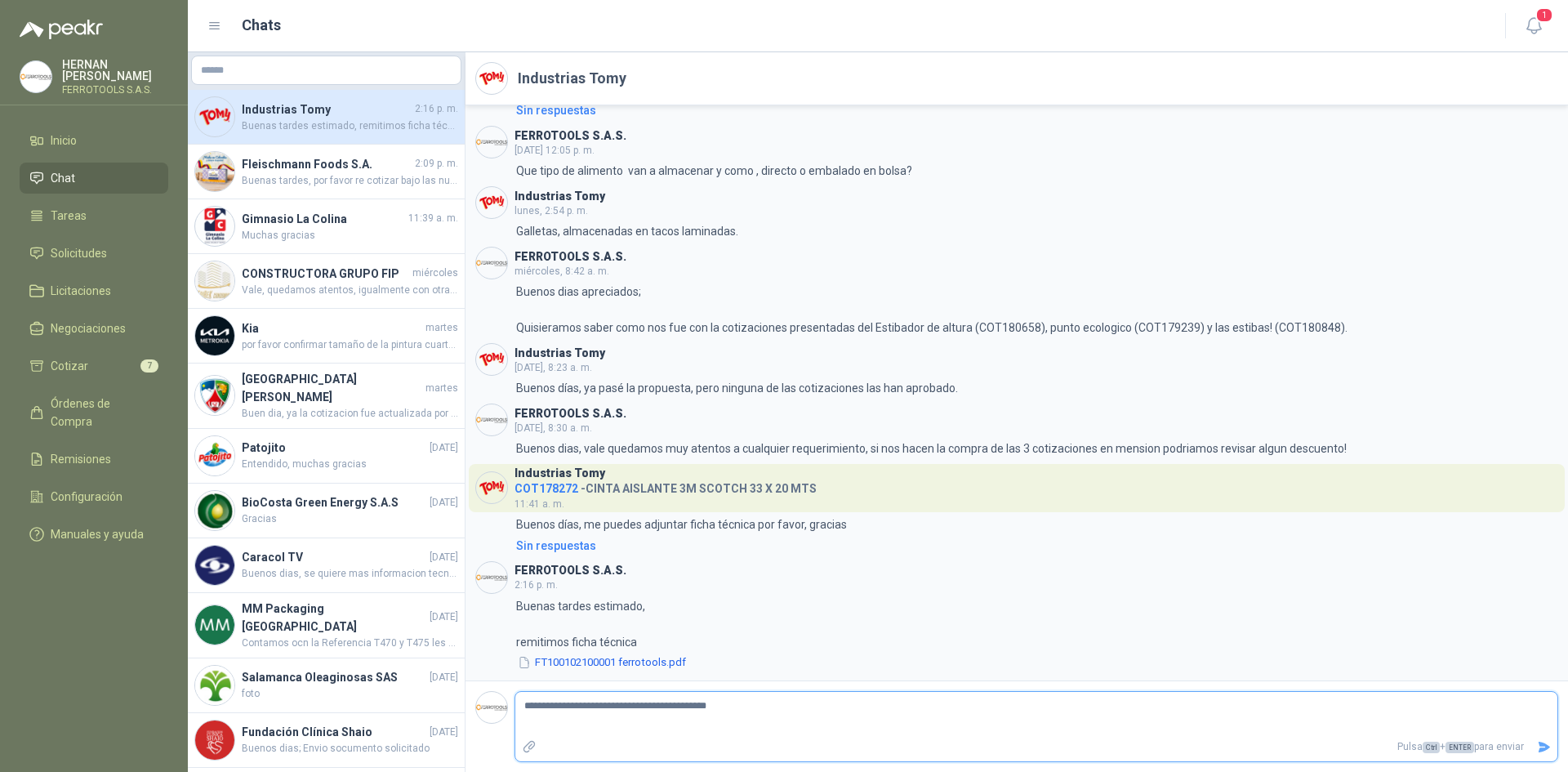
type textarea "**********"
click at [1545, 755] on button "Enviar" at bounding box center [1544, 747] width 27 height 28
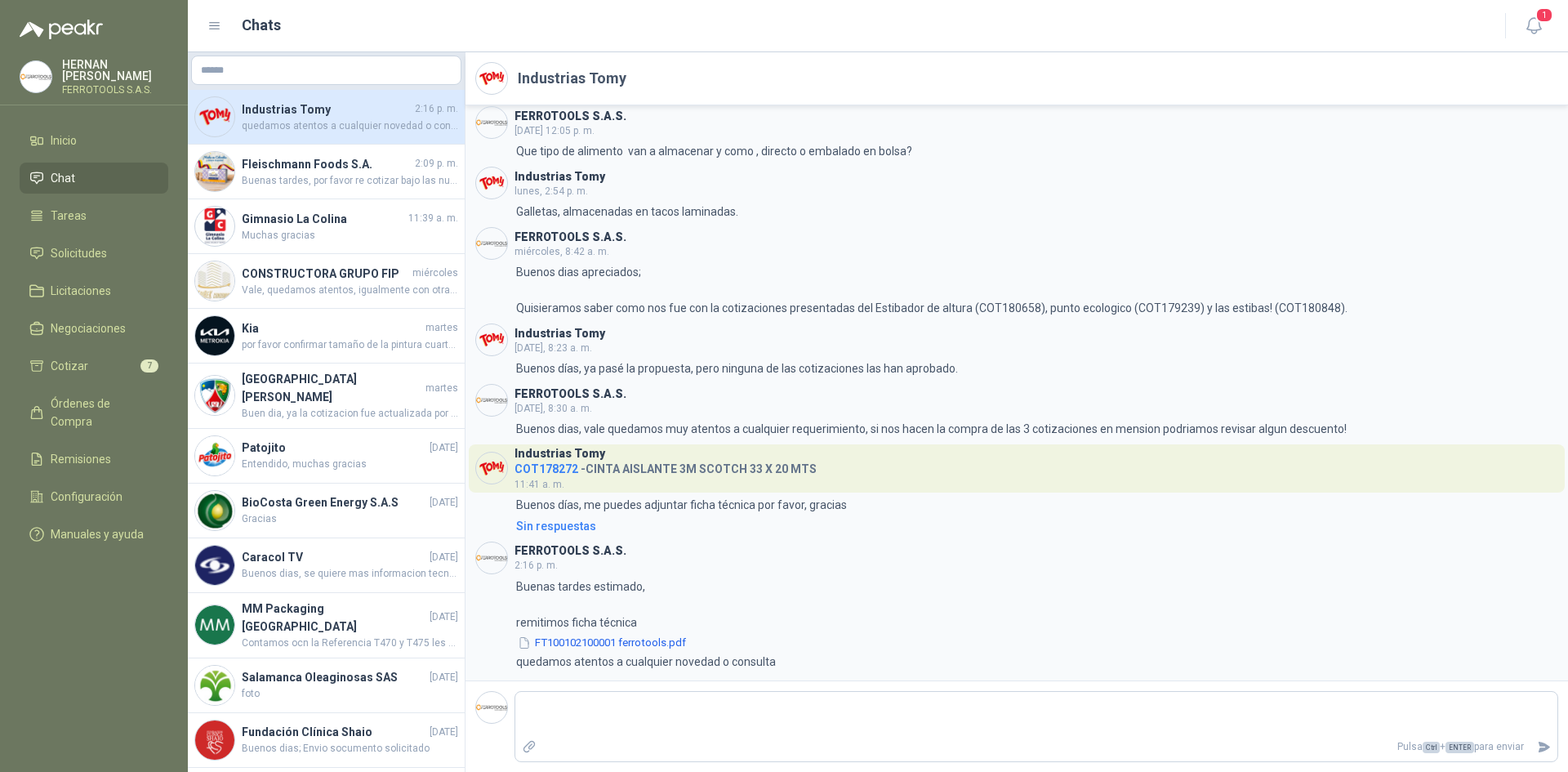
click at [560, 467] on span "COT178272" at bounding box center [547, 469] width 64 height 13
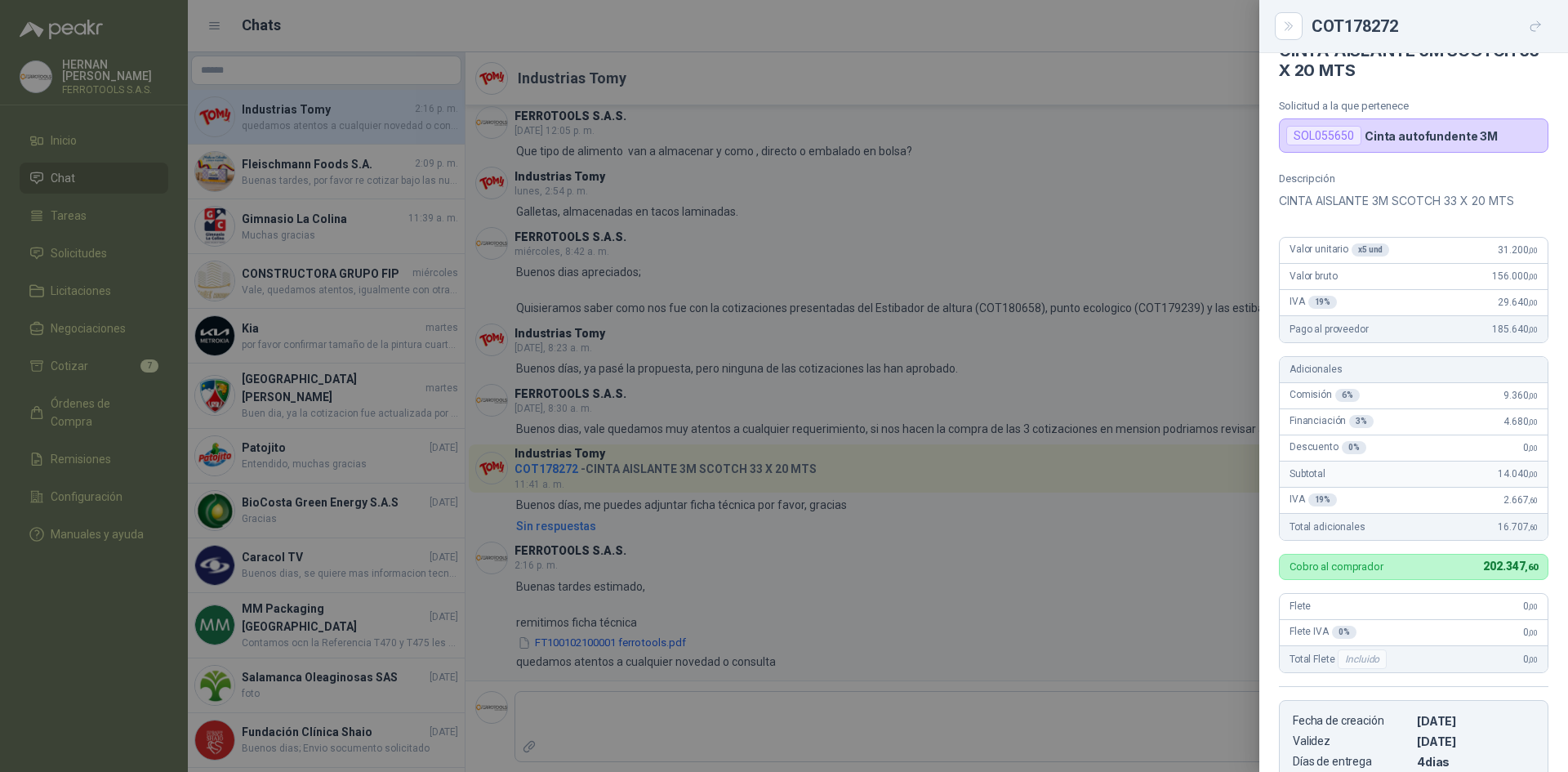
scroll to position [63, 0]
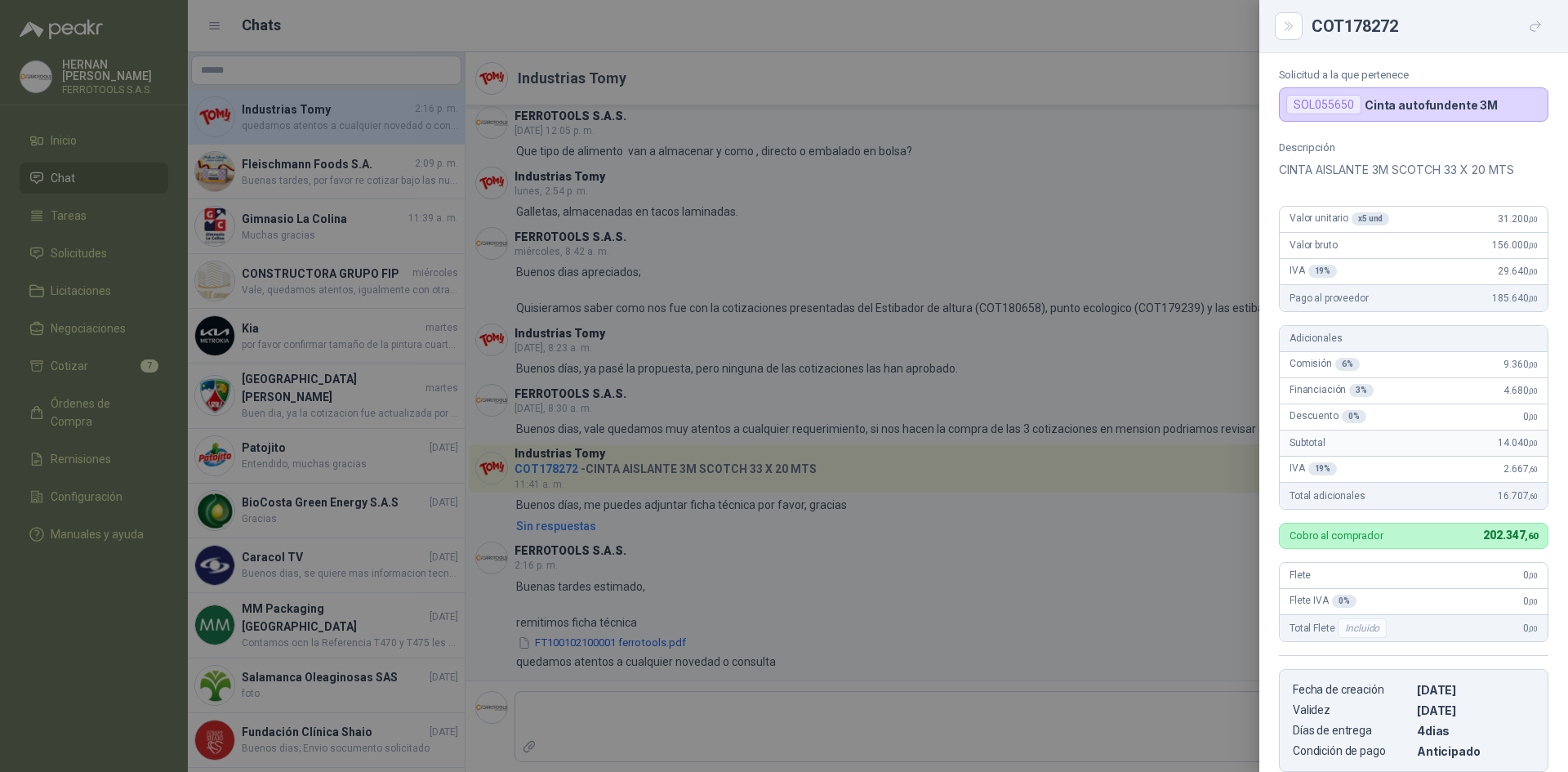
click at [562, 57] on div at bounding box center [784, 386] width 1568 height 772
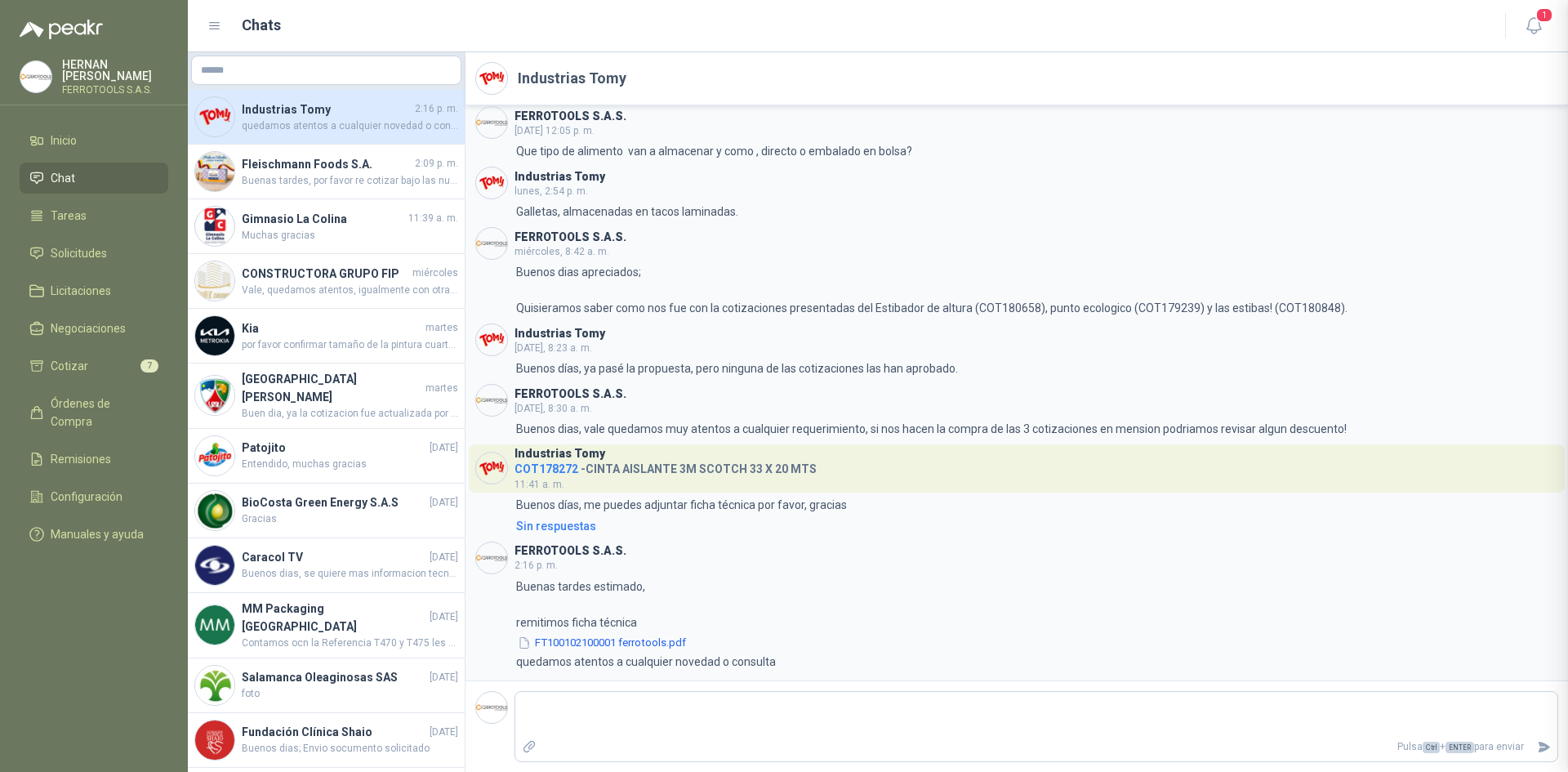
click at [558, 72] on div at bounding box center [784, 386] width 1568 height 772
click at [558, 73] on h2 "Industrias Tomy" at bounding box center [572, 78] width 108 height 23
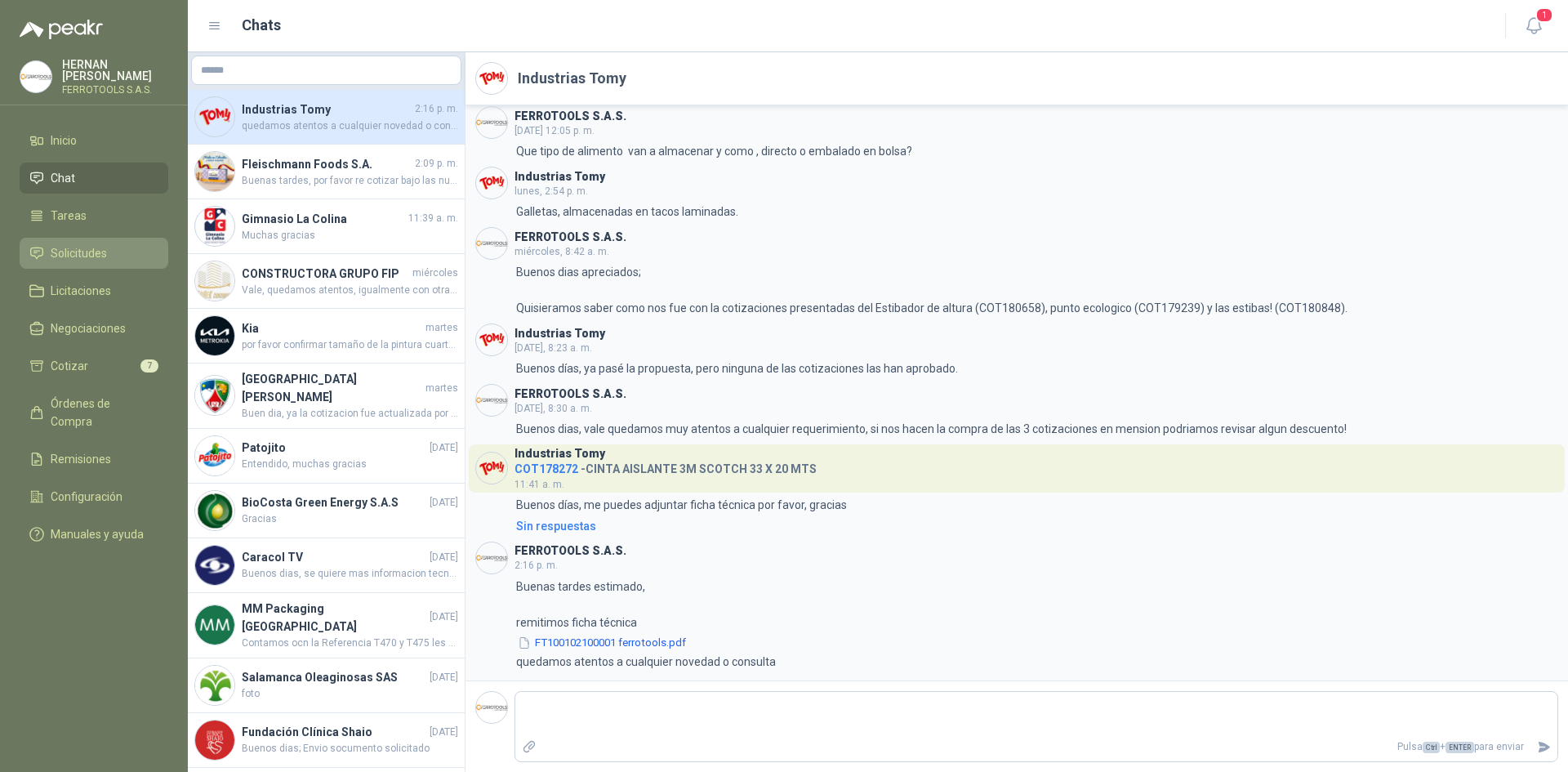
click at [119, 249] on li "Solicitudes" at bounding box center [93, 253] width 129 height 18
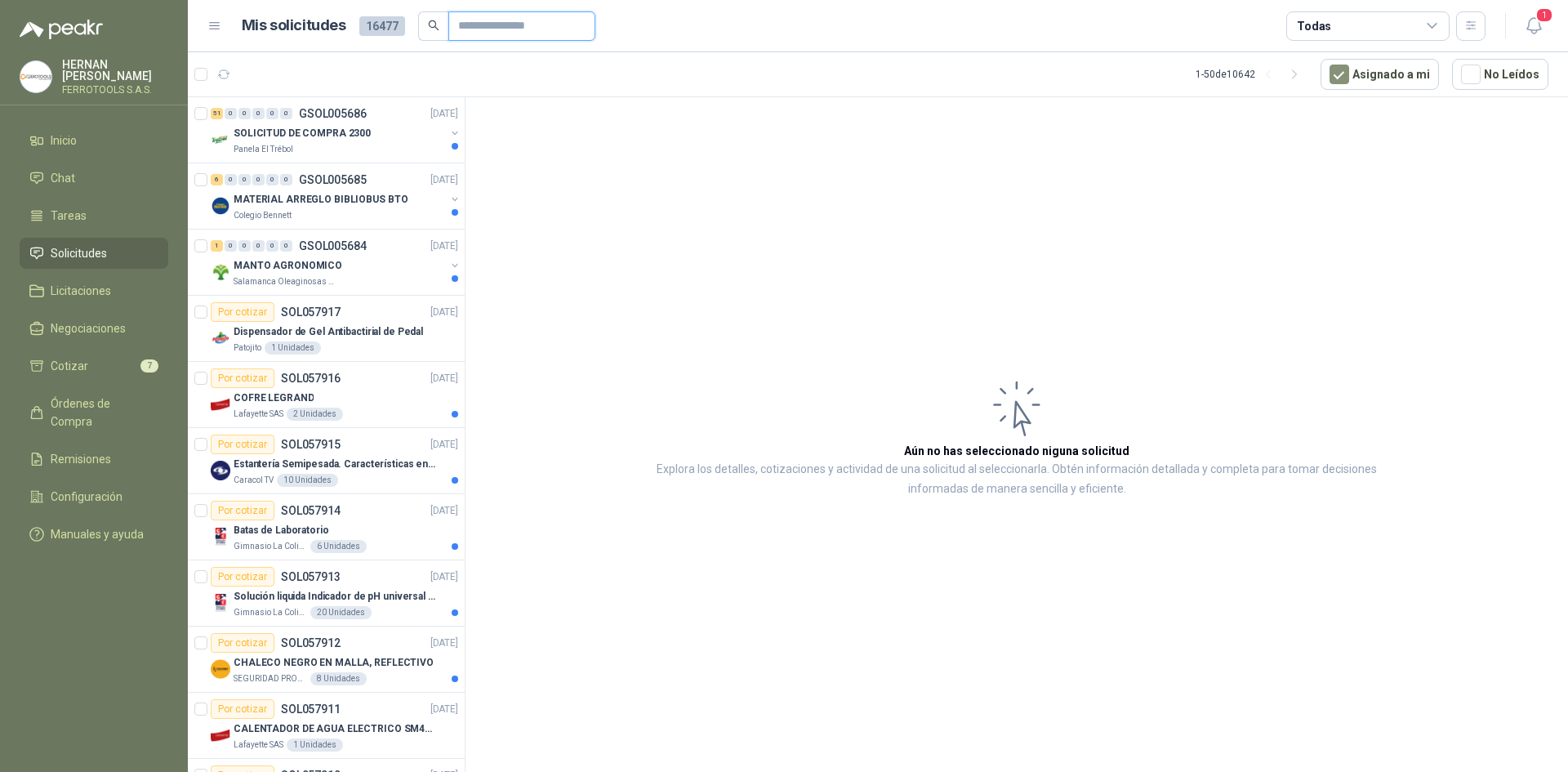
click at [482, 29] on input "text" at bounding box center [514, 25] width 114 height 27
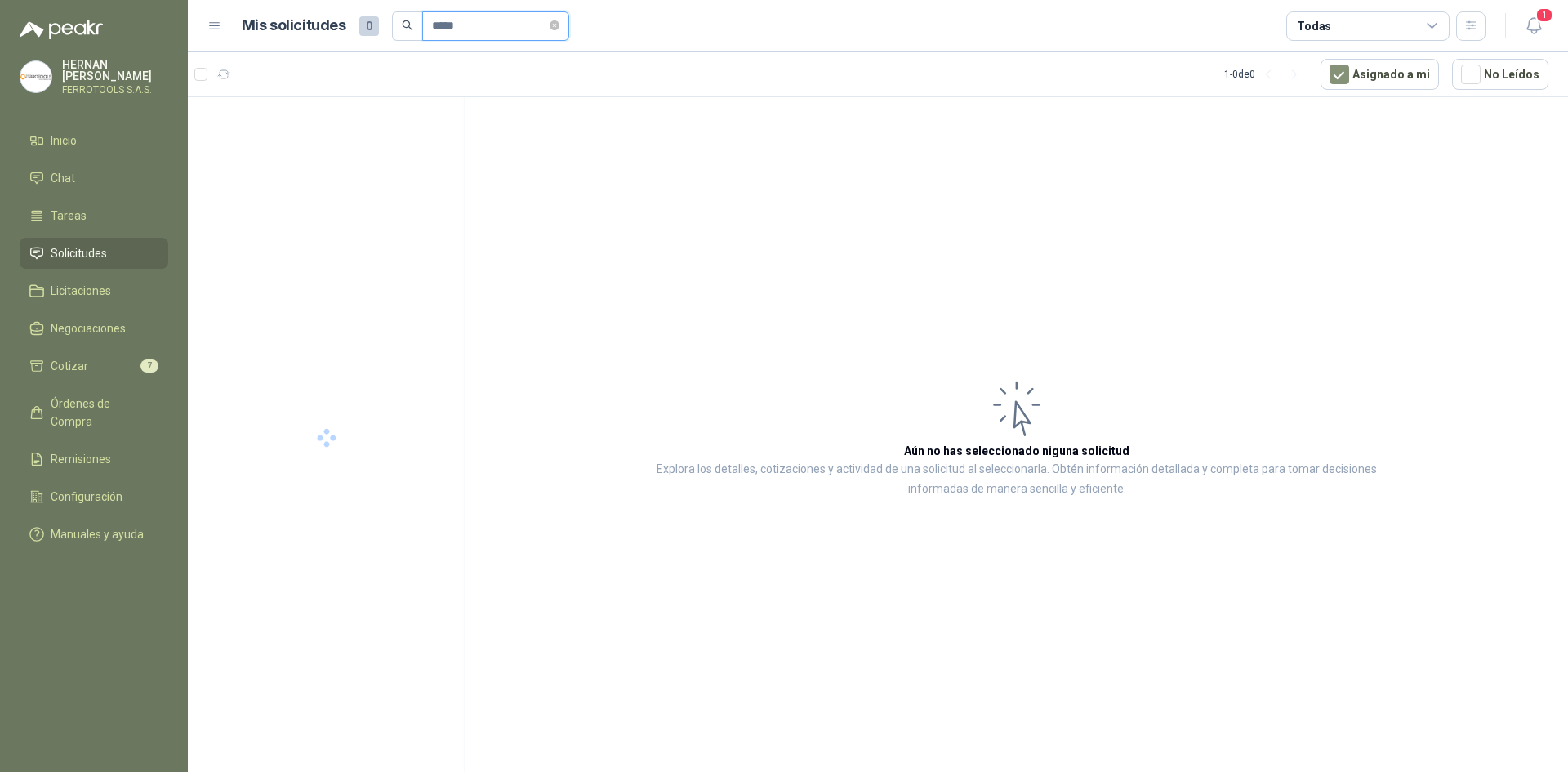
drag, startPoint x: 503, startPoint y: 17, endPoint x: 359, endPoint y: -3, distance: 145.4
click at [359, 0] on html "[PERSON_NAME] FERROTOOLS S.A.S. Inicio Chat Tareas Solicitudes Licitaciones Neg…" at bounding box center [784, 386] width 1568 height 772
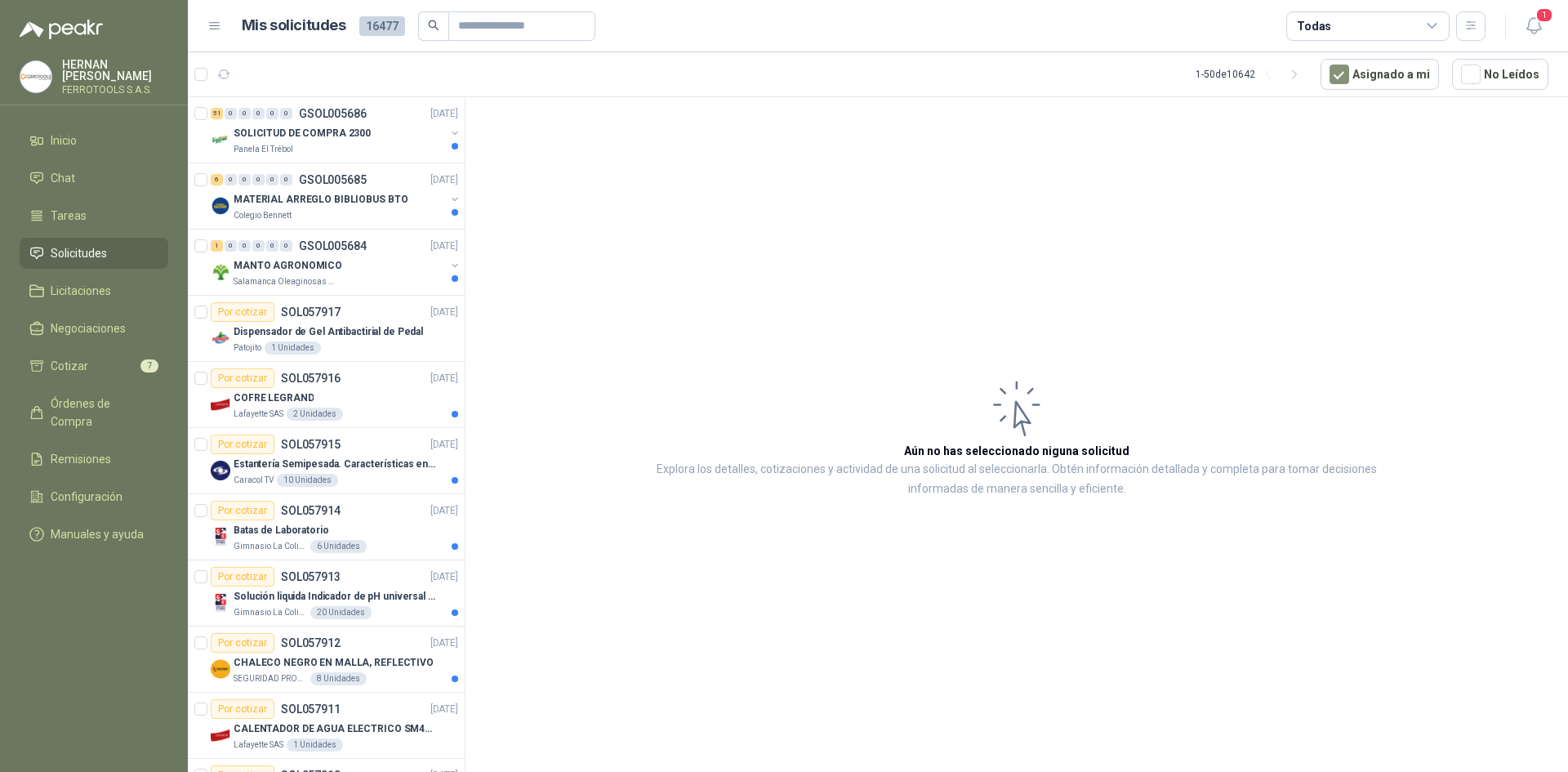
click at [1429, 31] on icon at bounding box center [1433, 26] width 15 height 15
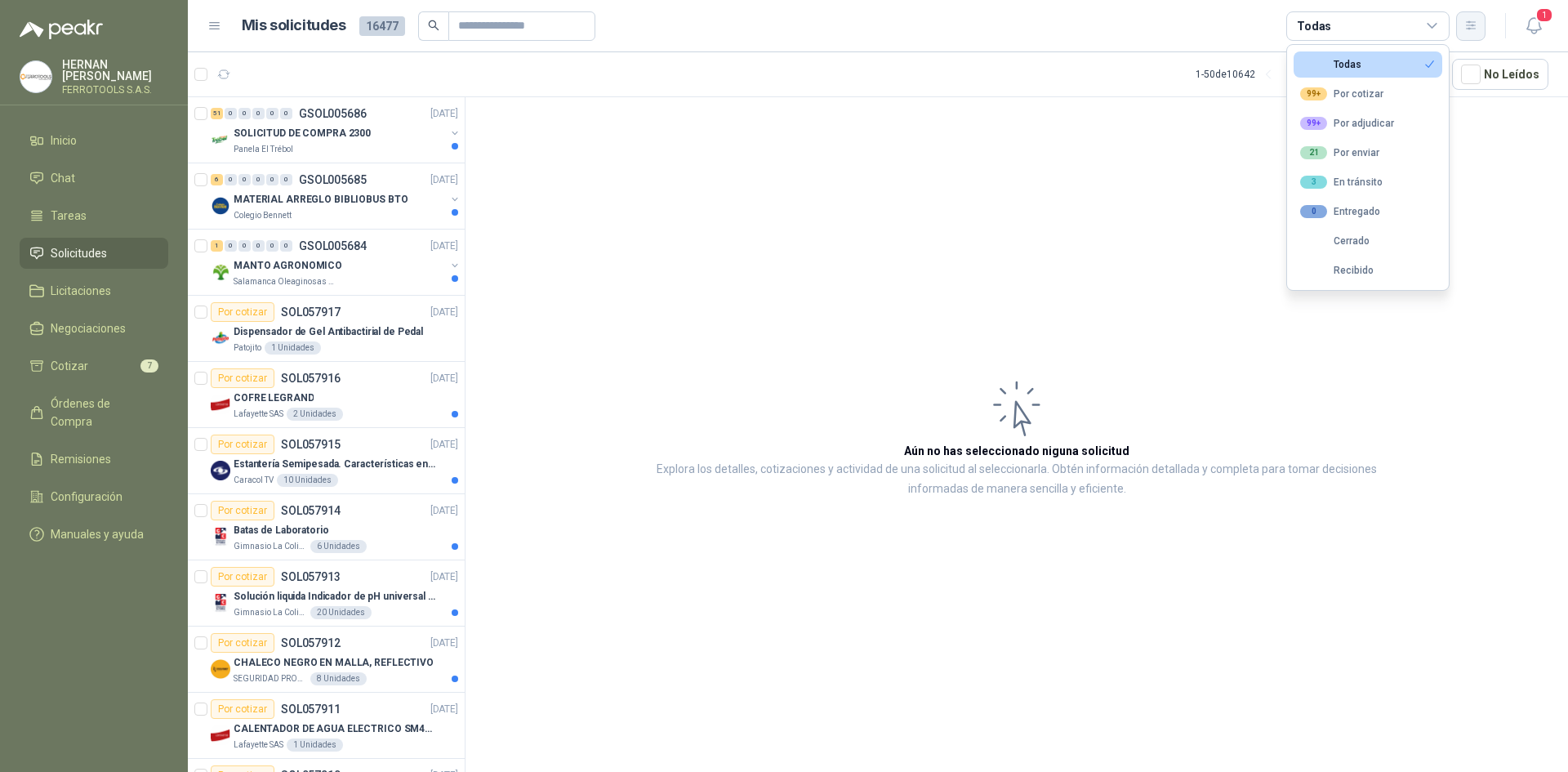
click at [1478, 30] on button "button" at bounding box center [1471, 25] width 29 height 29
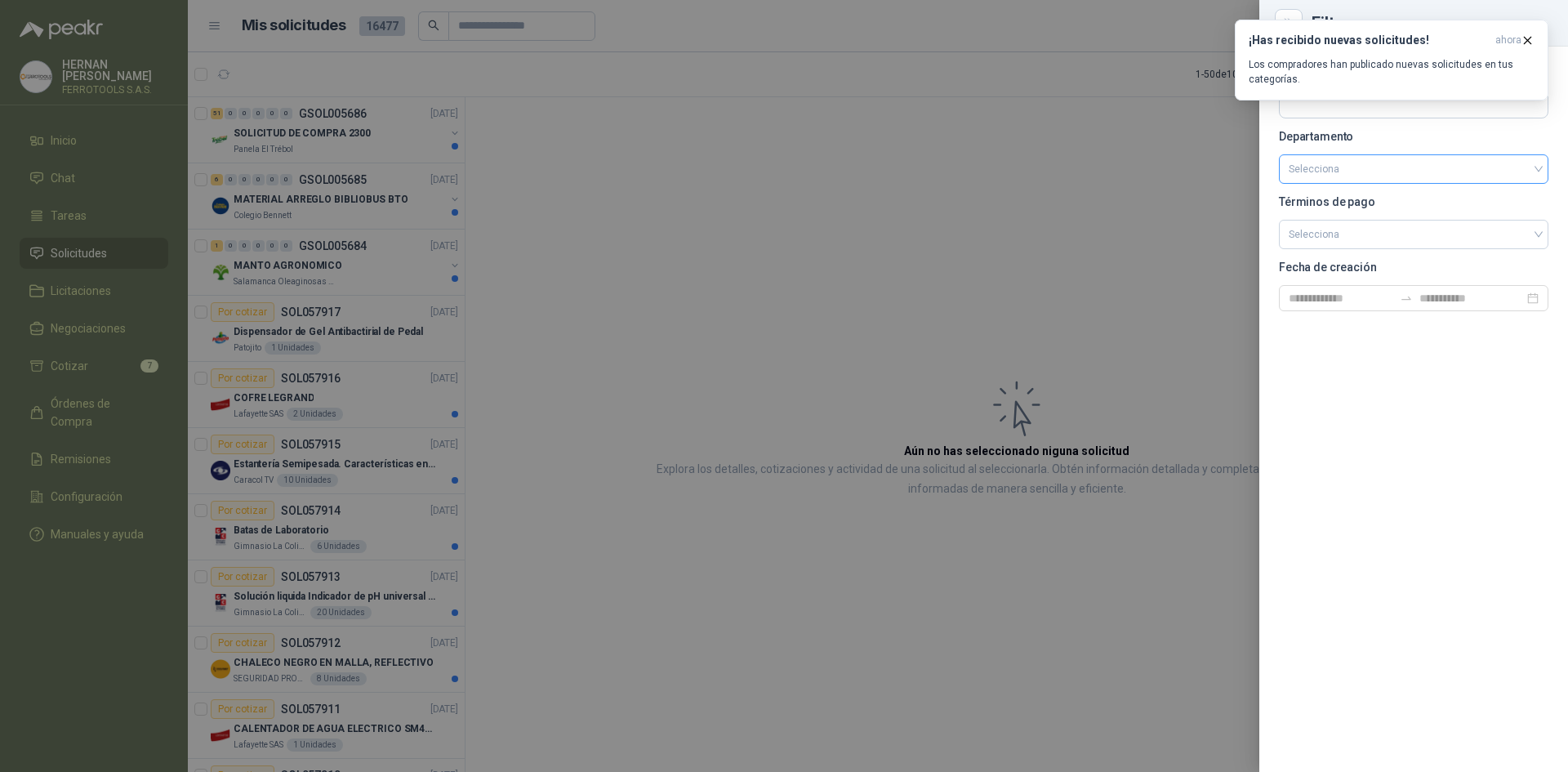
click at [1537, 173] on input "search" at bounding box center [1413, 169] width 250 height 27
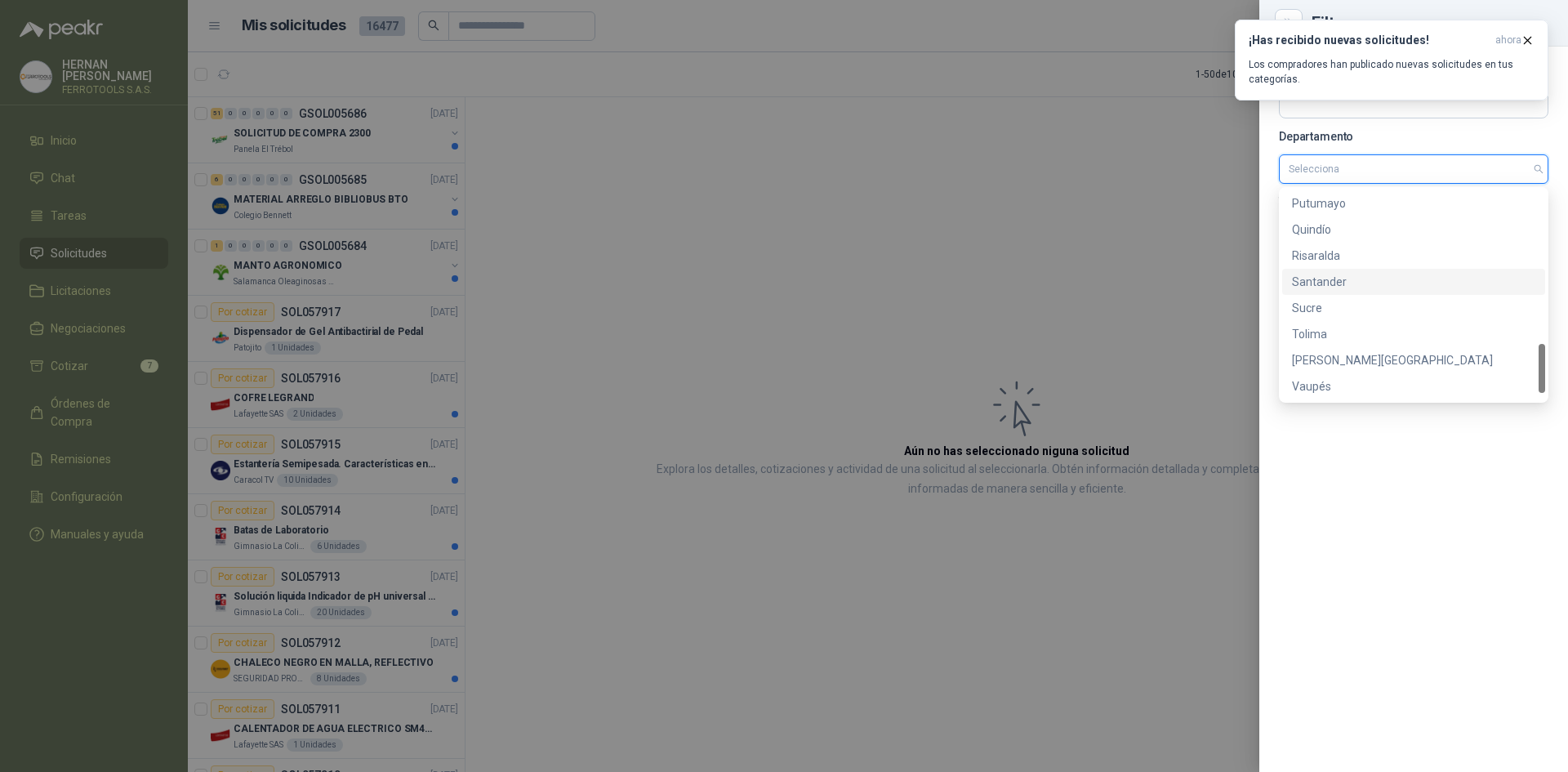
scroll to position [680, 0]
click at [1399, 338] on div "[PERSON_NAME][GEOGRAPHIC_DATA]" at bounding box center [1413, 334] width 243 height 18
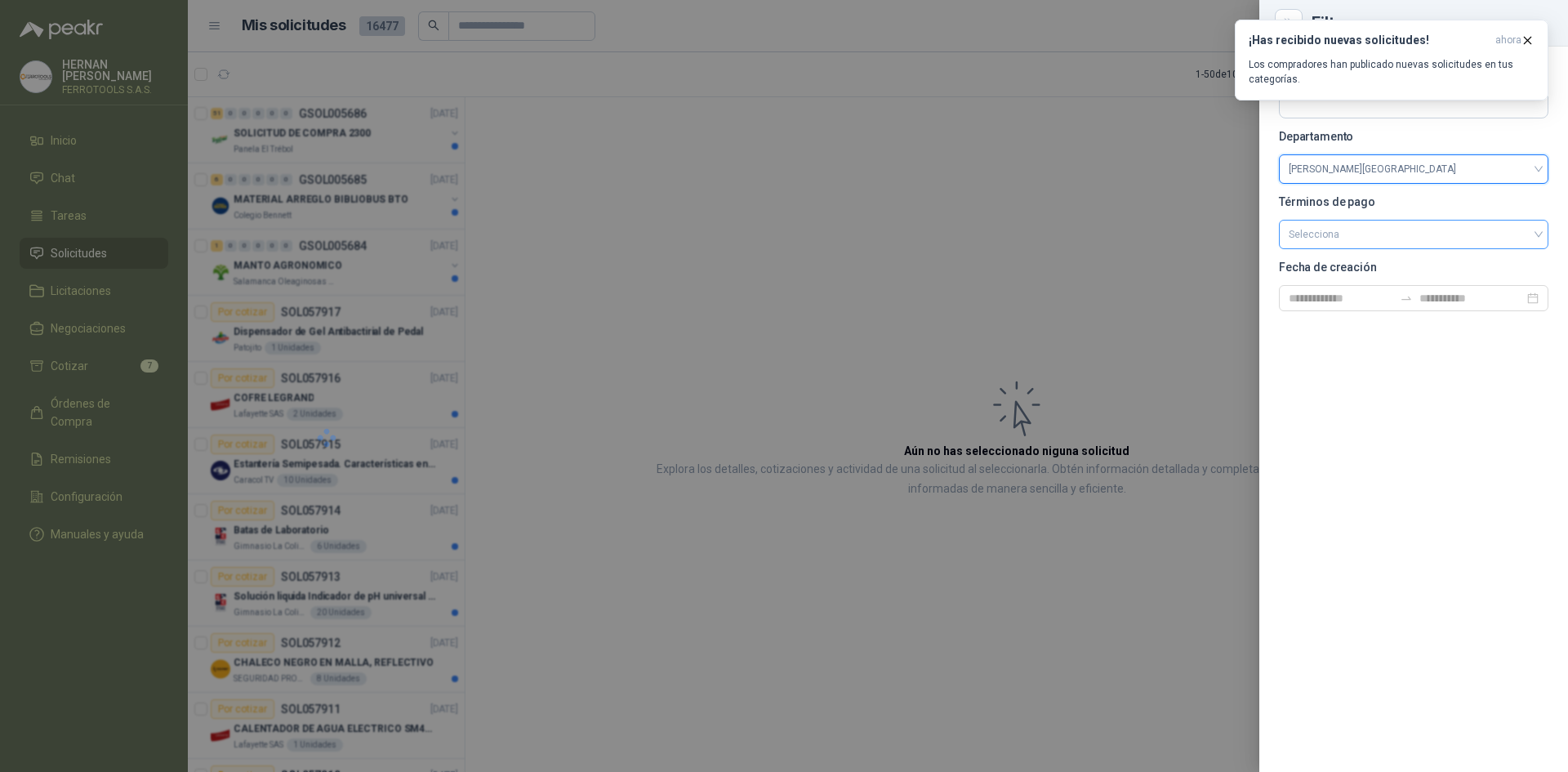
click at [1511, 240] on input "search" at bounding box center [1413, 233] width 250 height 25
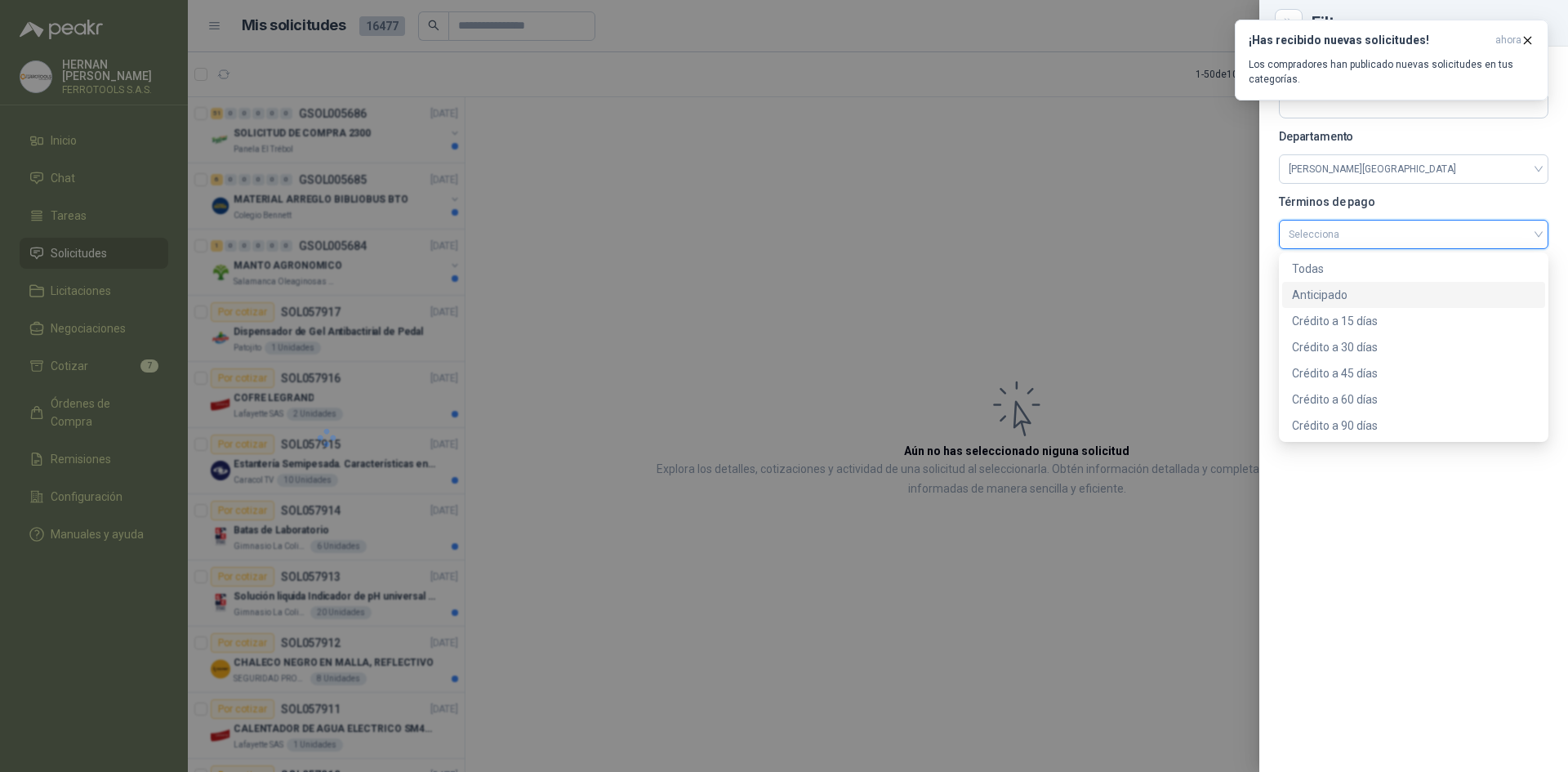
click at [1472, 298] on div "Anticipado" at bounding box center [1413, 294] width 243 height 18
click at [1531, 40] on icon "button" at bounding box center [1527, 41] width 14 height 14
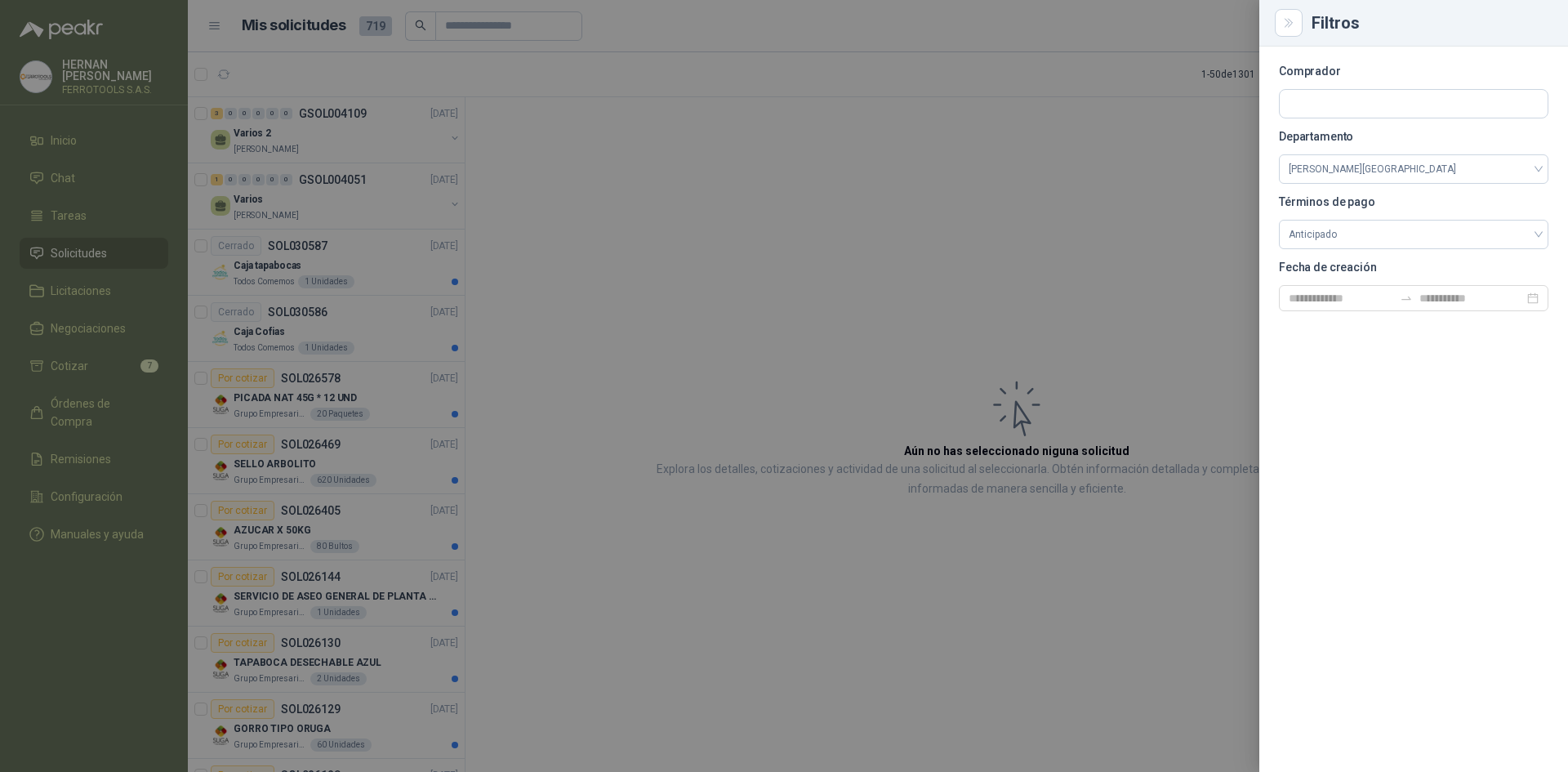
drag, startPoint x: 453, startPoint y: 168, endPoint x: 417, endPoint y: 475, distance: 309.1
click at [414, 482] on div at bounding box center [784, 386] width 1568 height 772
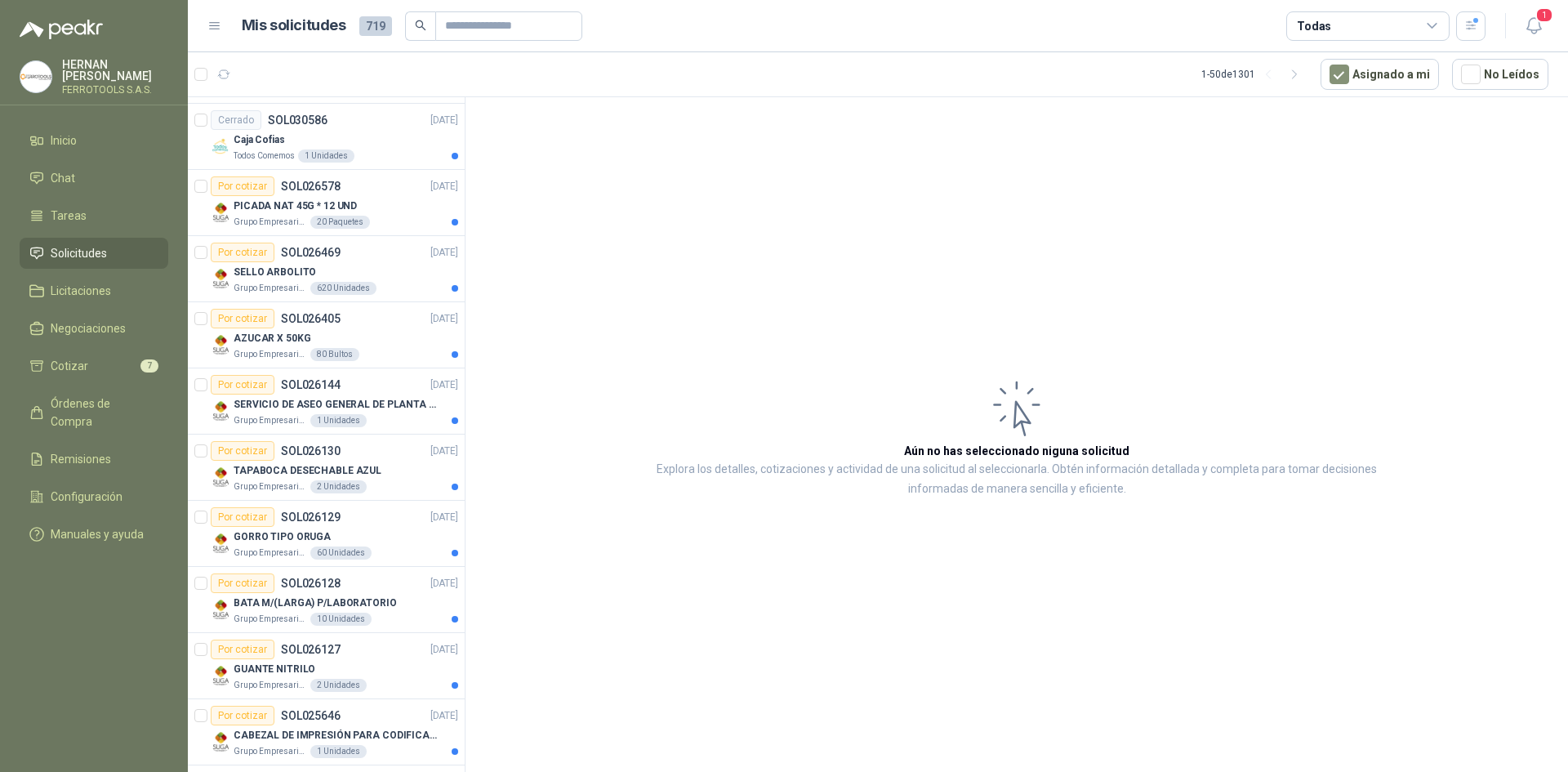
scroll to position [0, 0]
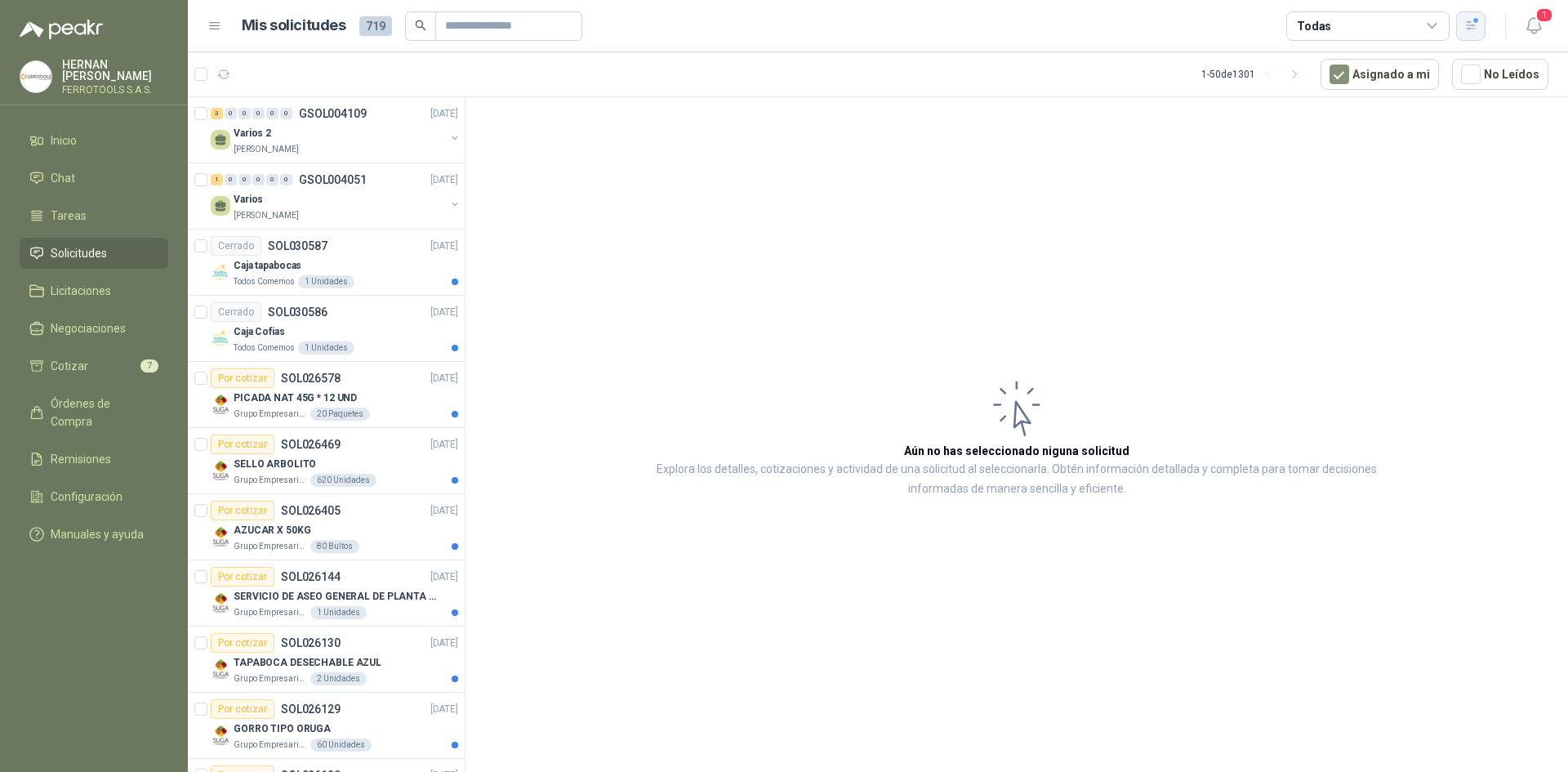
click at [1478, 28] on button "button" at bounding box center [1471, 25] width 29 height 29
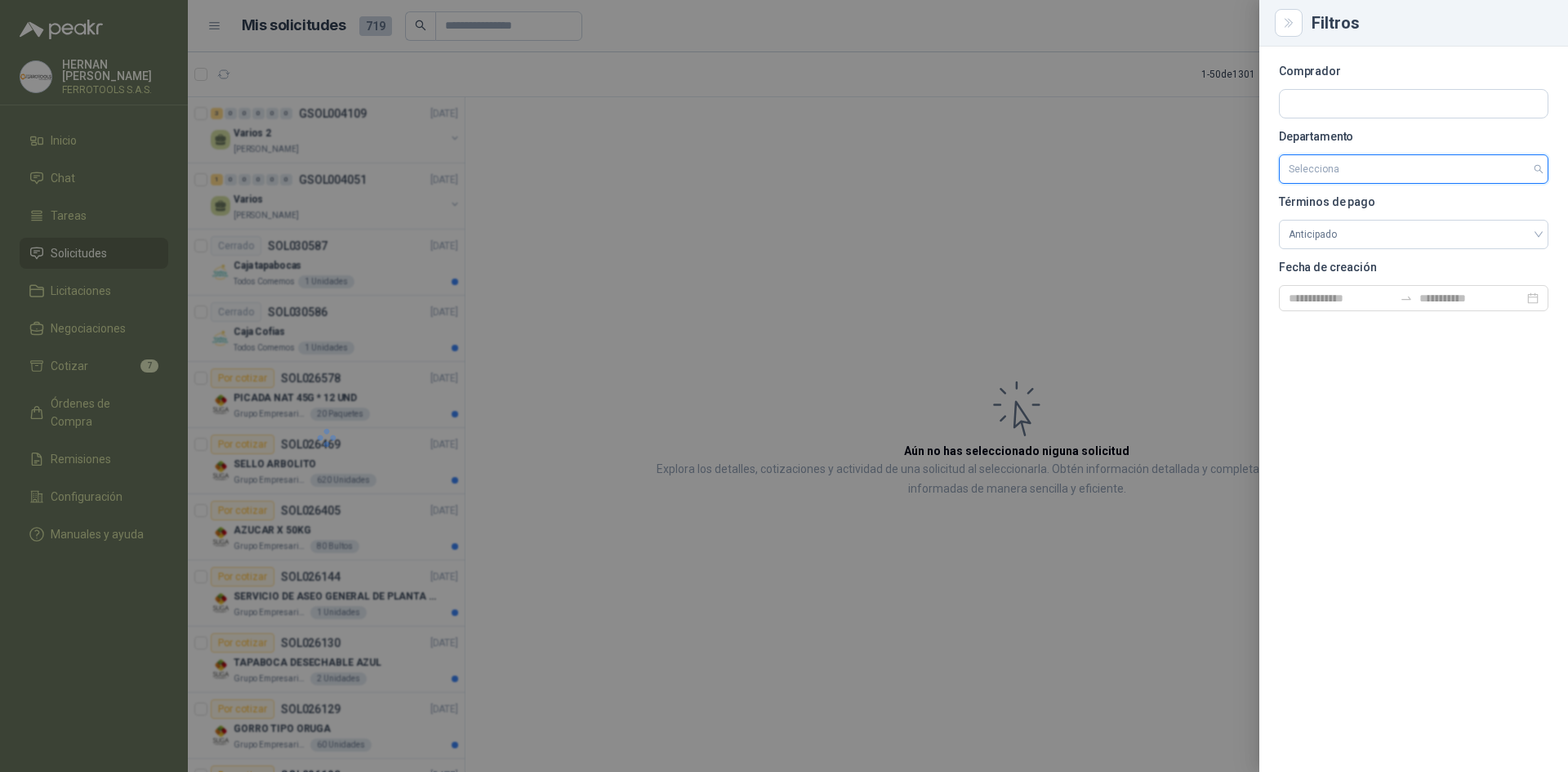
click at [1543, 169] on div "Selecciona" at bounding box center [1414, 169] width 270 height 29
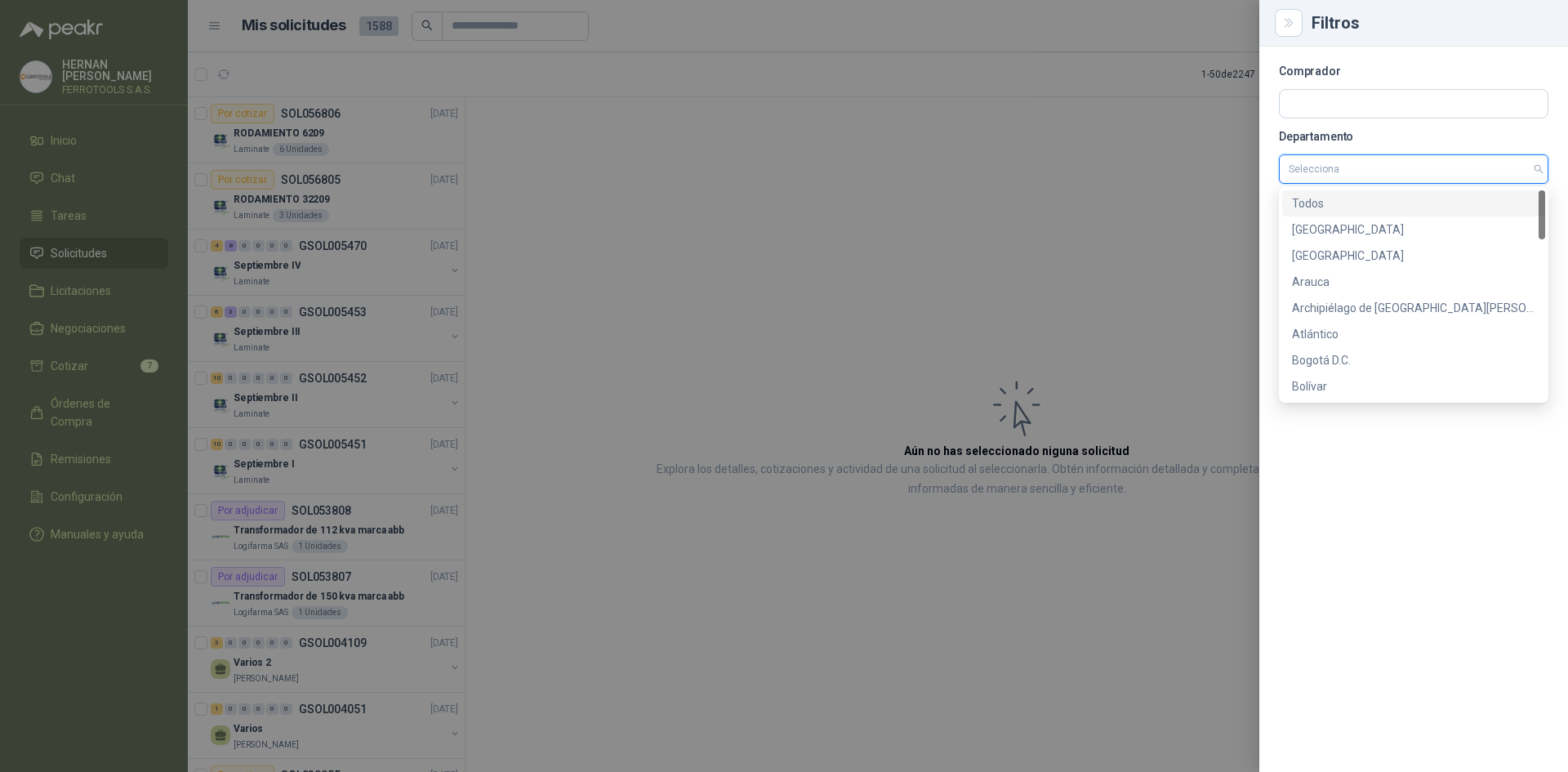
click at [1477, 209] on div "Todos" at bounding box center [1413, 203] width 243 height 18
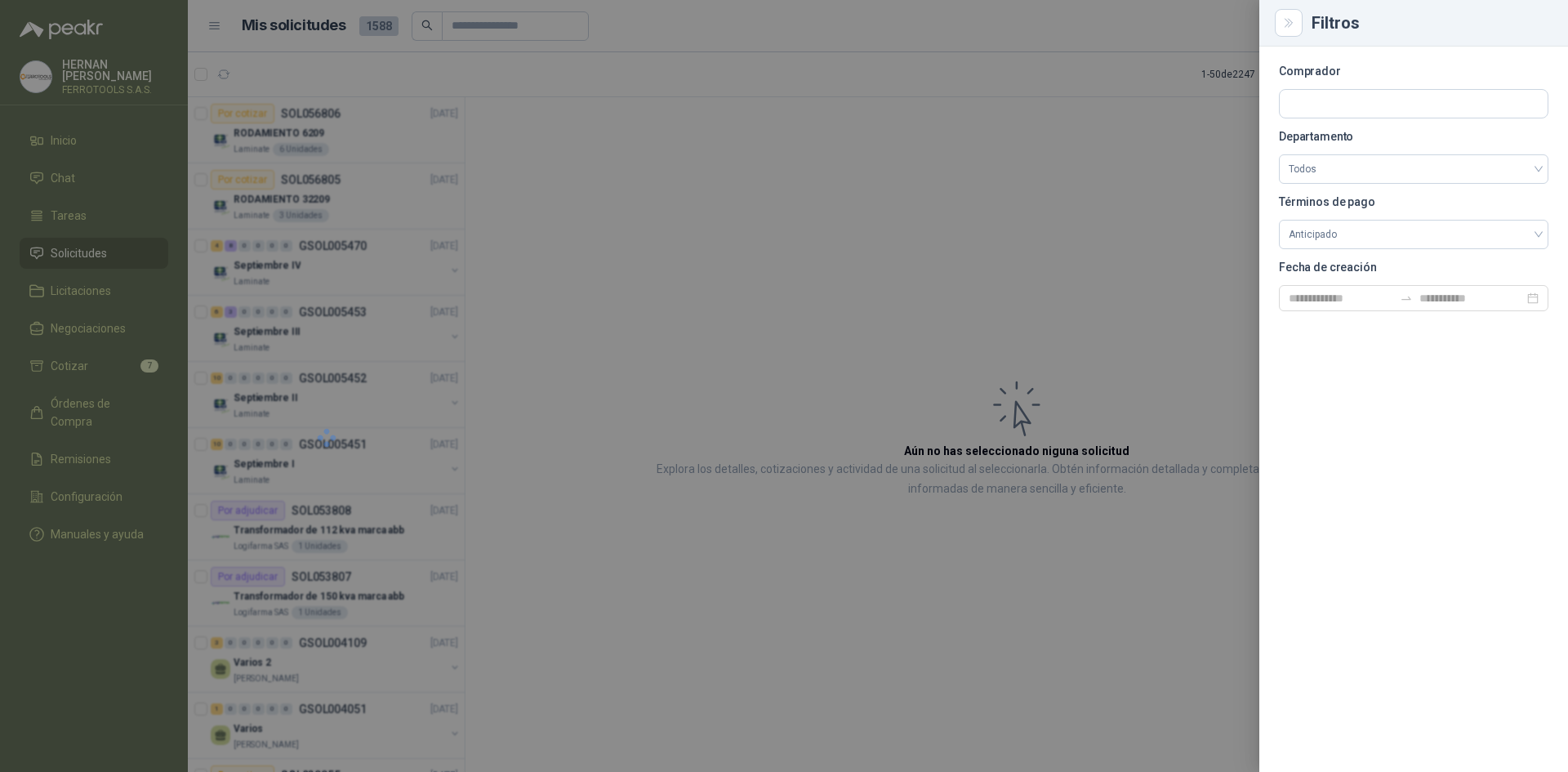
click at [1191, 287] on div at bounding box center [784, 386] width 1568 height 772
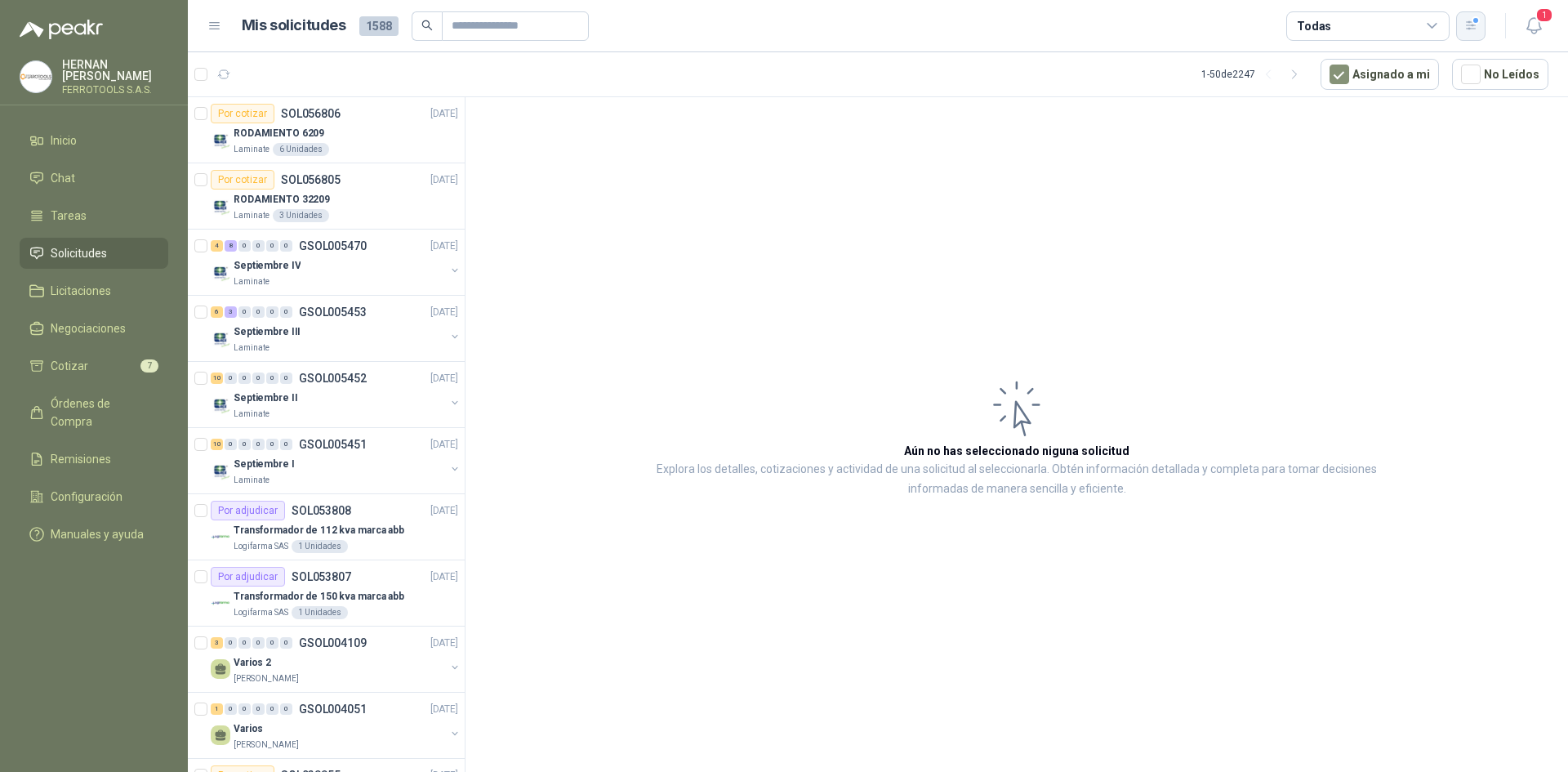
click at [1476, 22] on div "button" at bounding box center [1471, 25] width 14 height 14
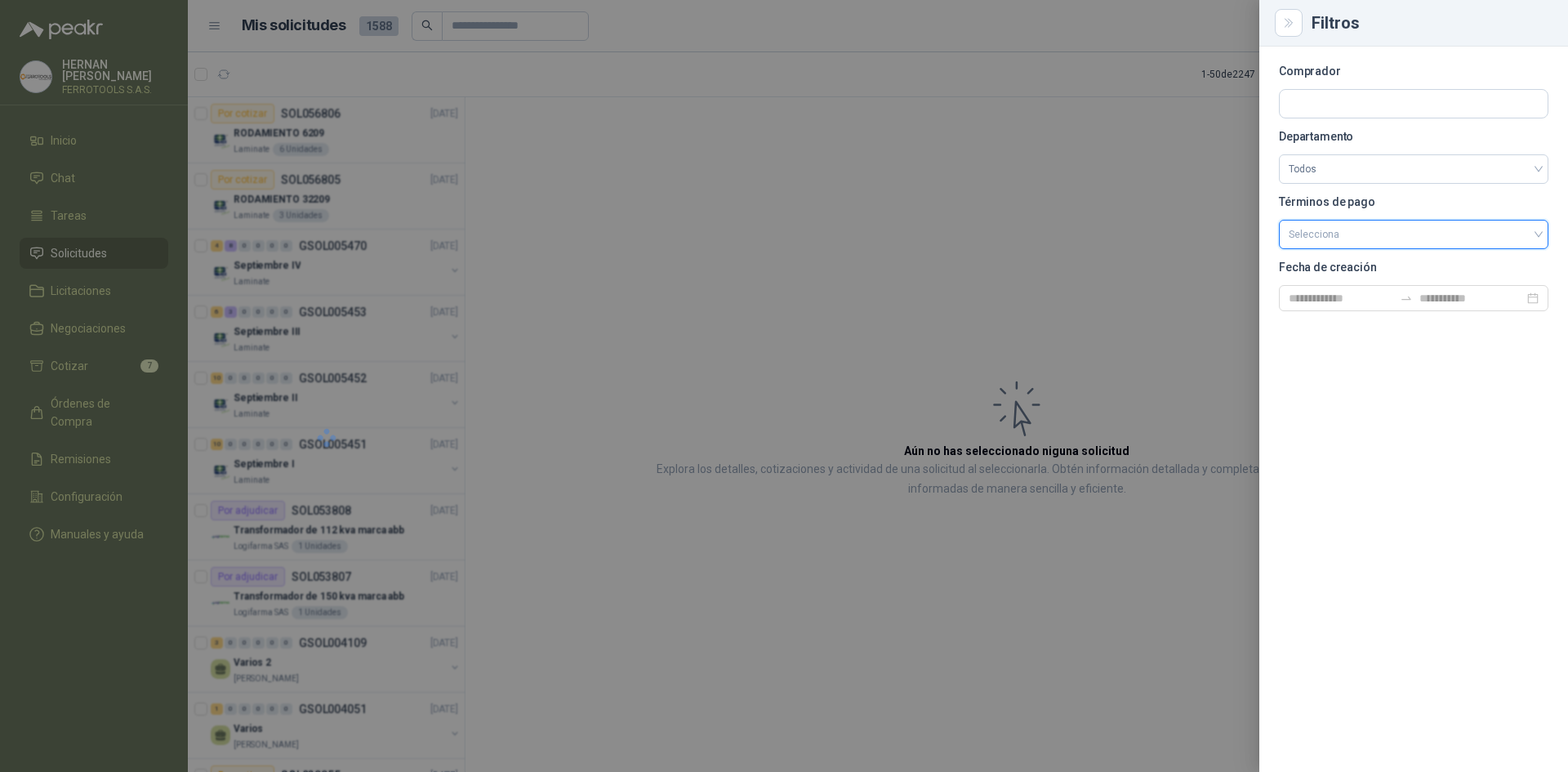
click at [1536, 237] on input "search" at bounding box center [1413, 233] width 250 height 25
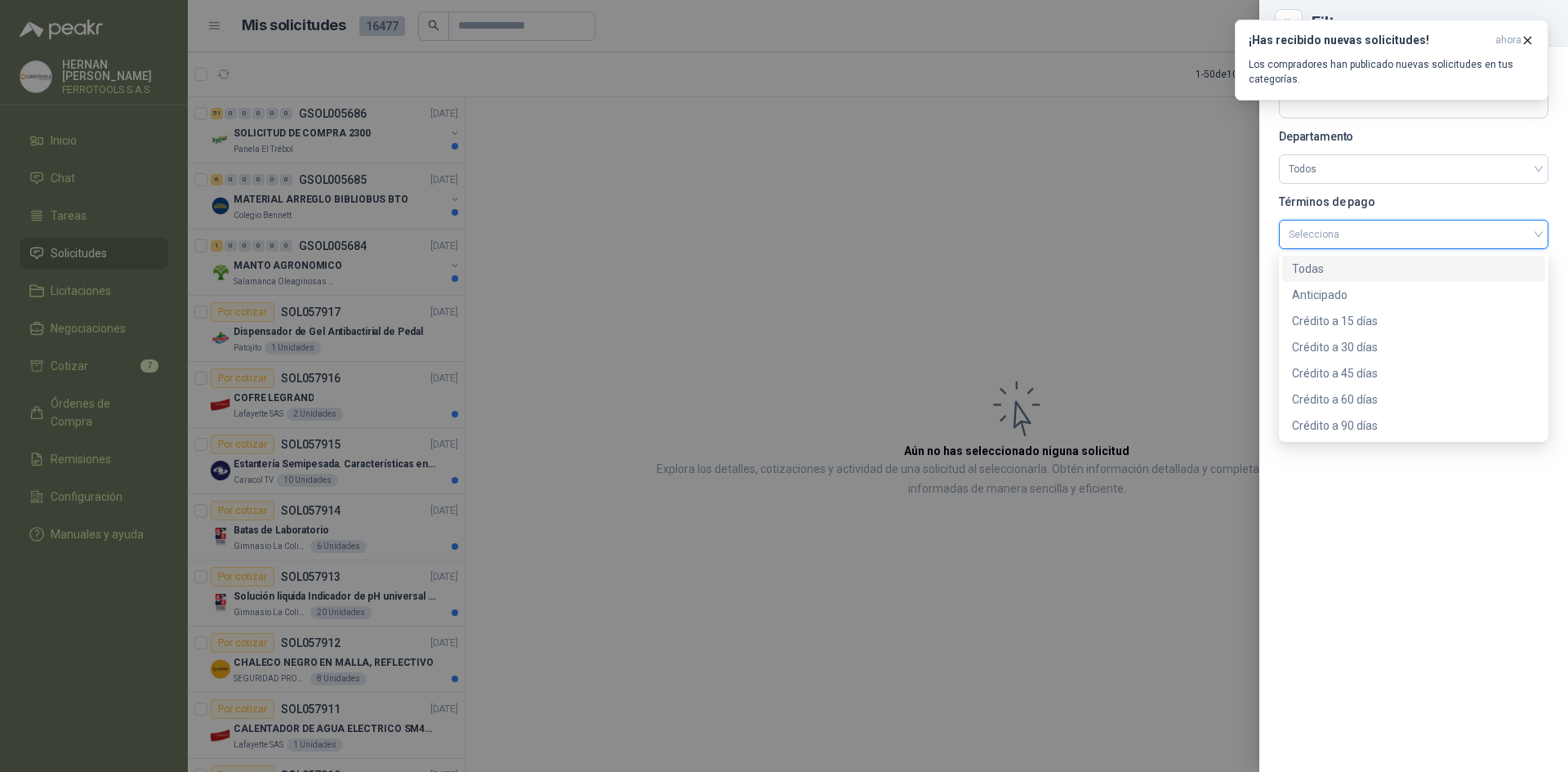
click at [1457, 270] on div "Todas" at bounding box center [1413, 269] width 243 height 18
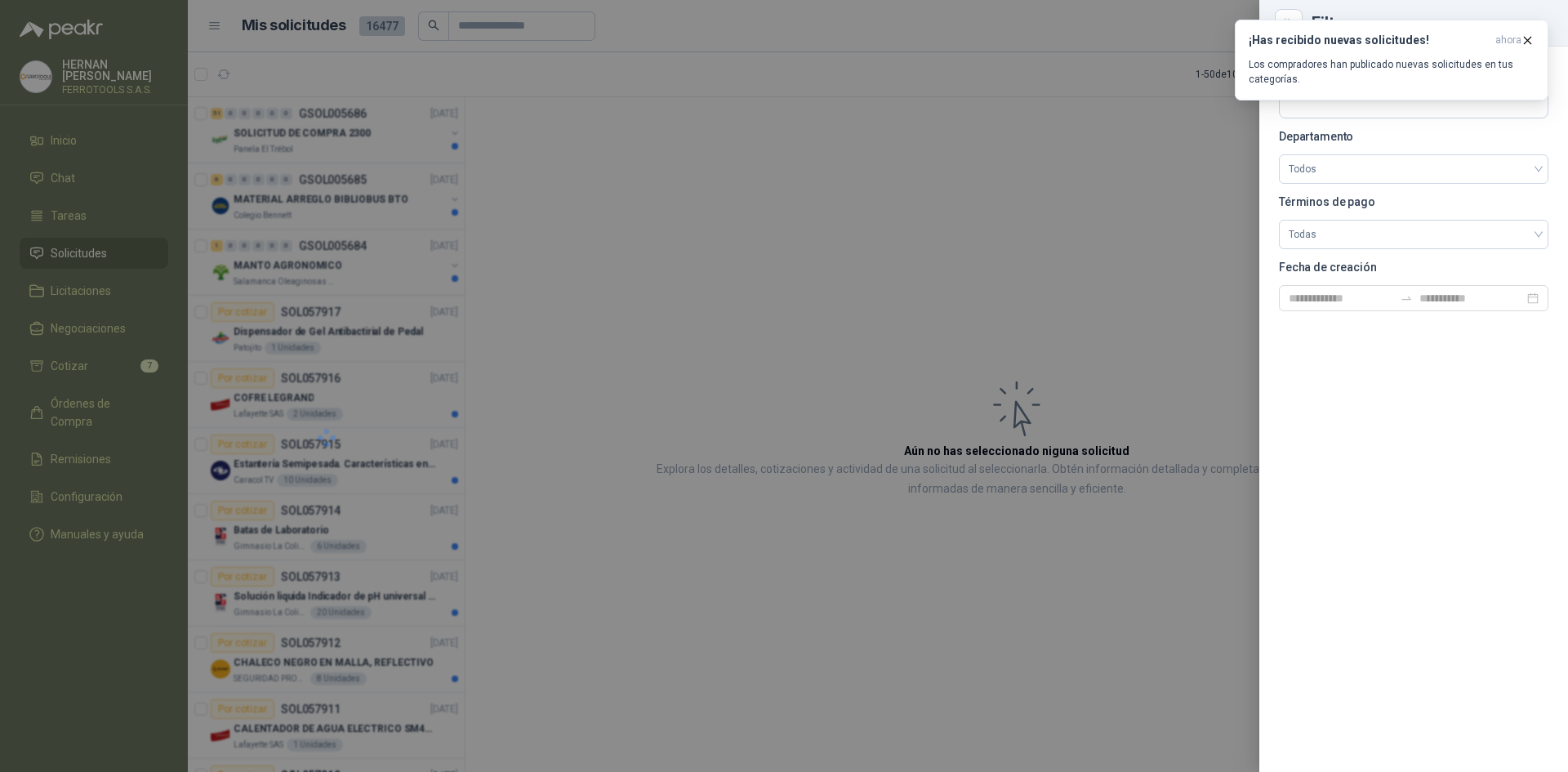
click at [644, 211] on div at bounding box center [784, 386] width 1568 height 772
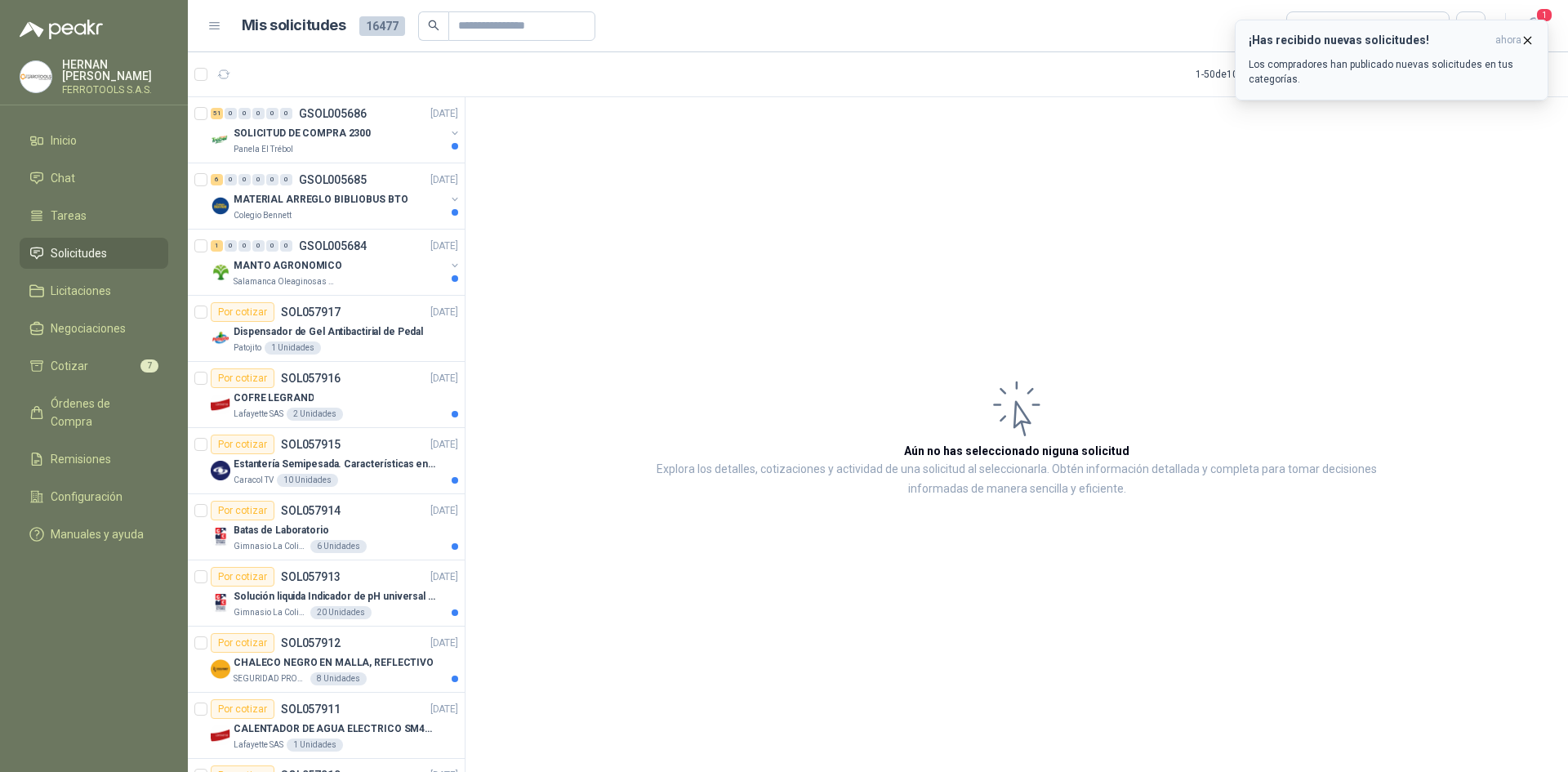
click at [1530, 40] on icon "button" at bounding box center [1527, 41] width 14 height 14
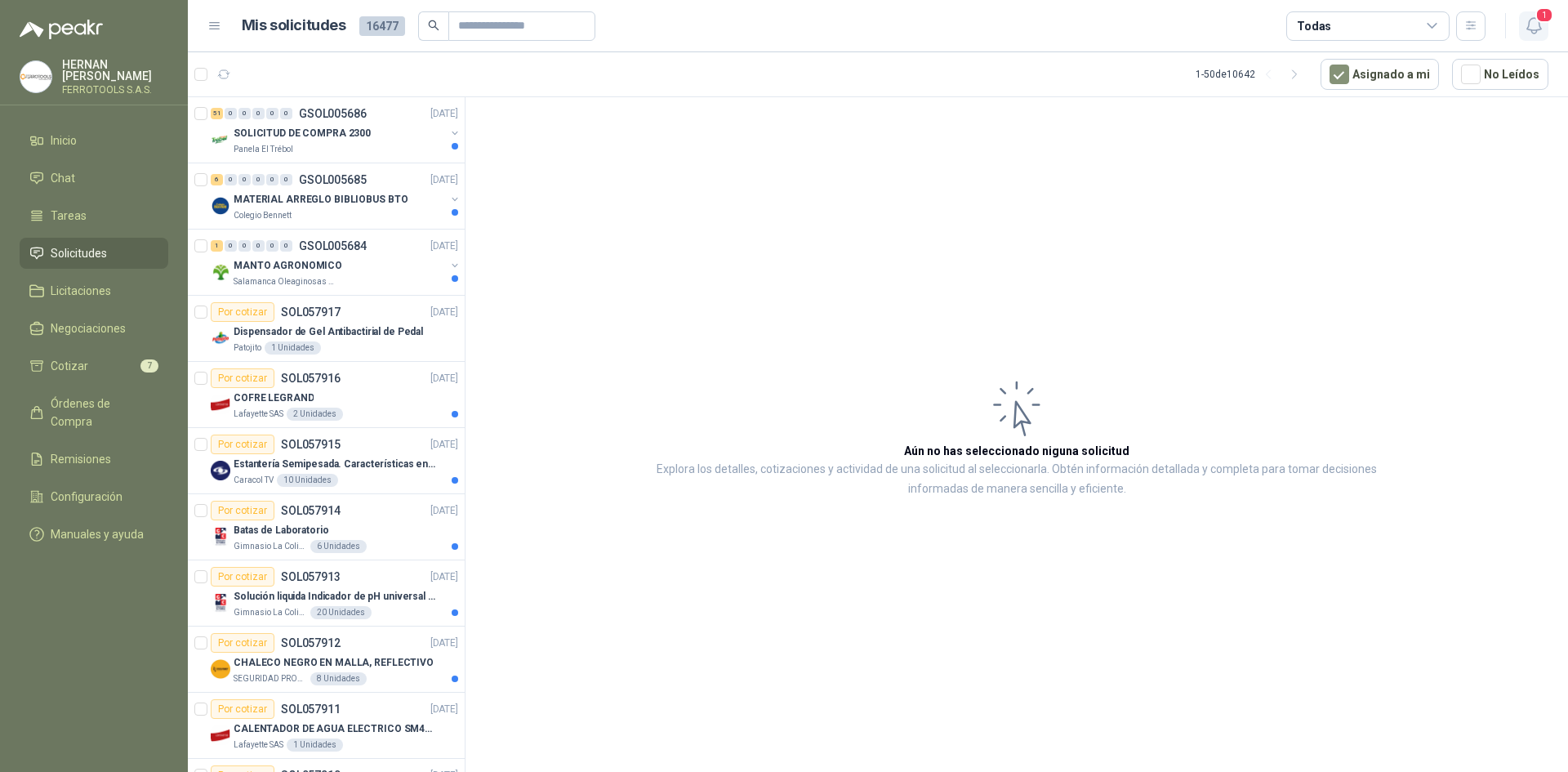
click at [1532, 19] on icon "button" at bounding box center [1533, 25] width 14 height 15
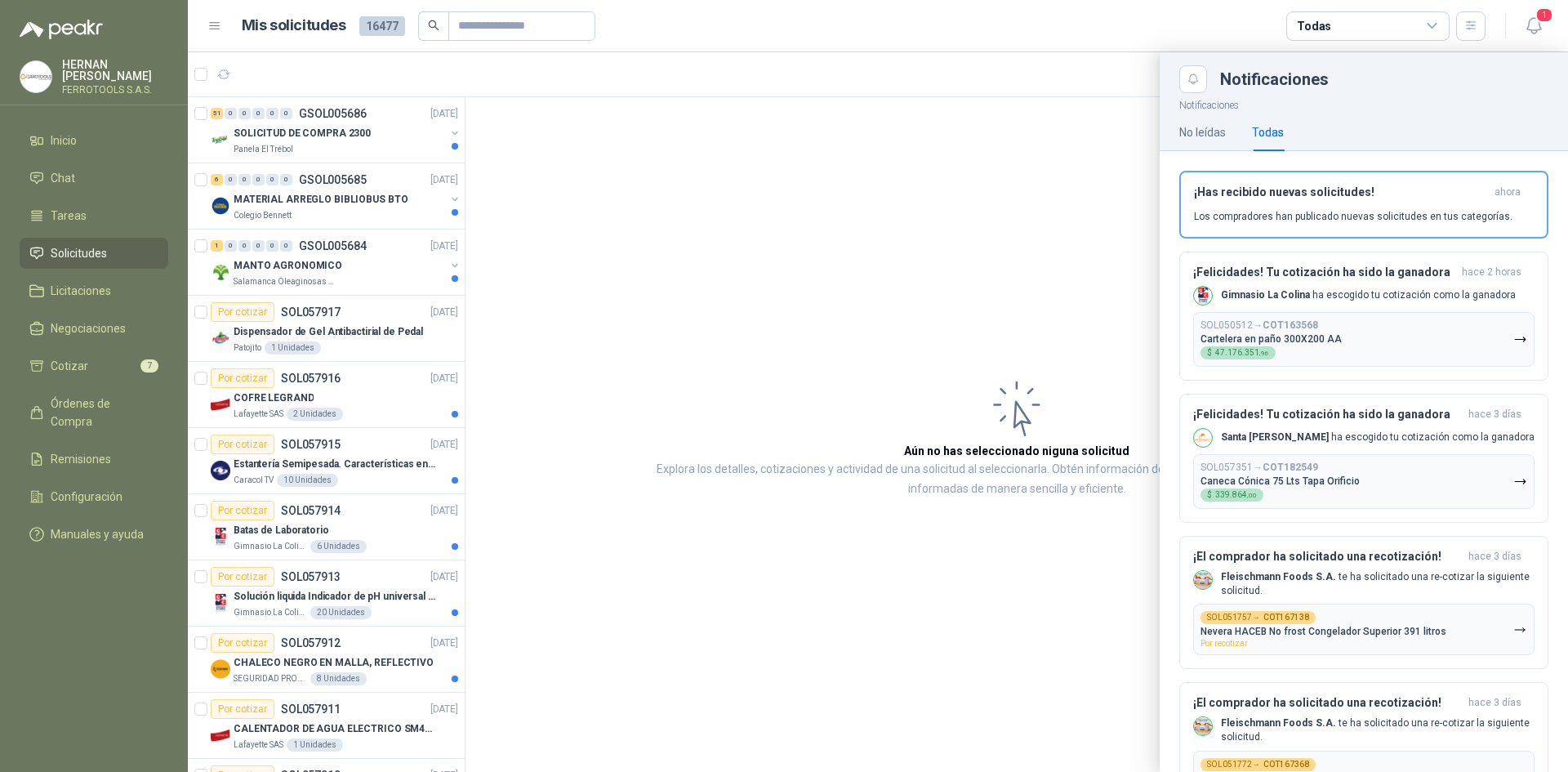
drag, startPoint x: 869, startPoint y: 167, endPoint x: 432, endPoint y: 200, distance: 438.2
click at [869, 167] on div at bounding box center [877, 412] width 1380 height 720
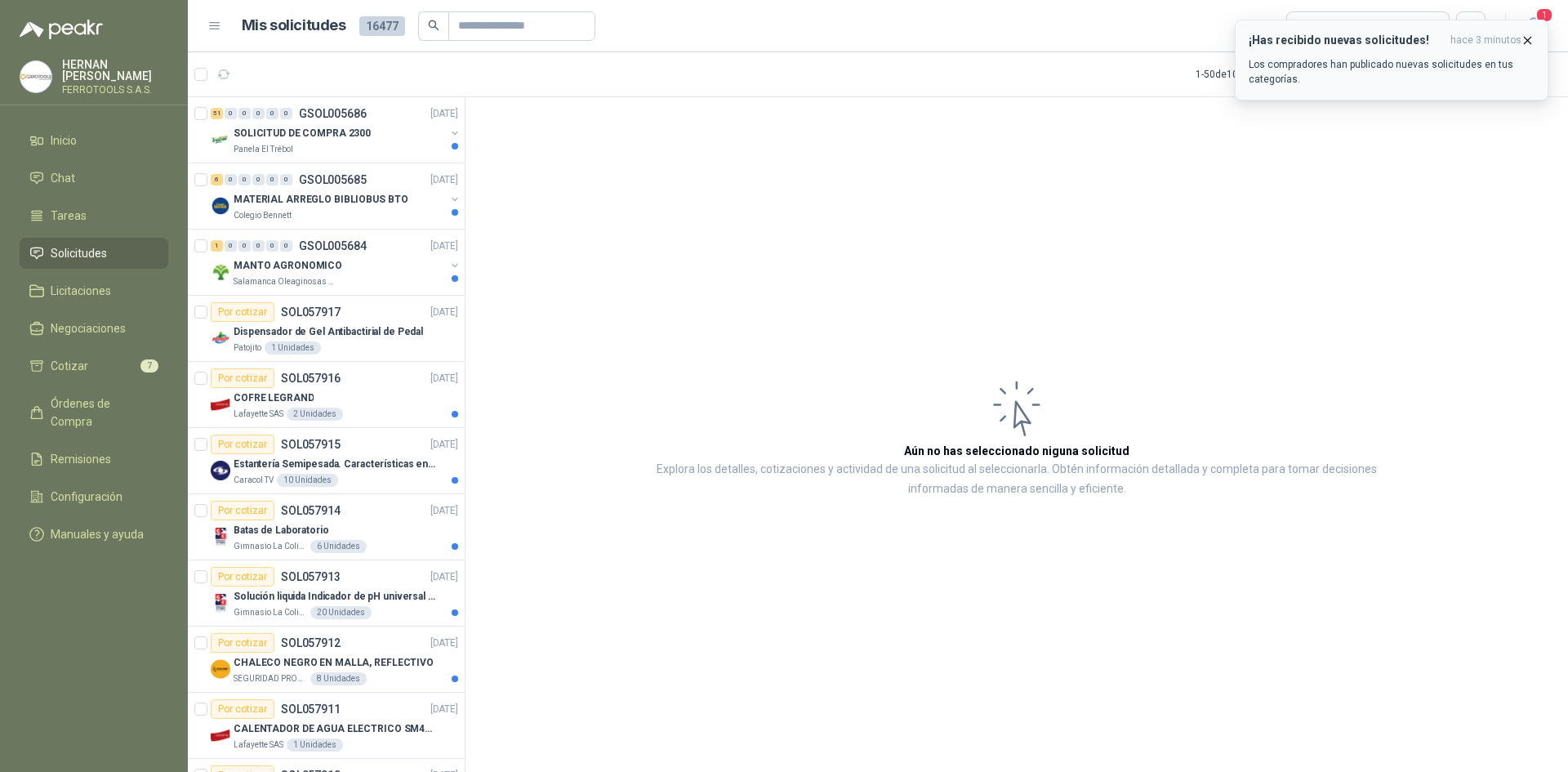
click at [1535, 37] on button "¡Has recibido nuevas solicitudes! hace 3 minutos Los compradores han publicado …" at bounding box center [1392, 60] width 314 height 81
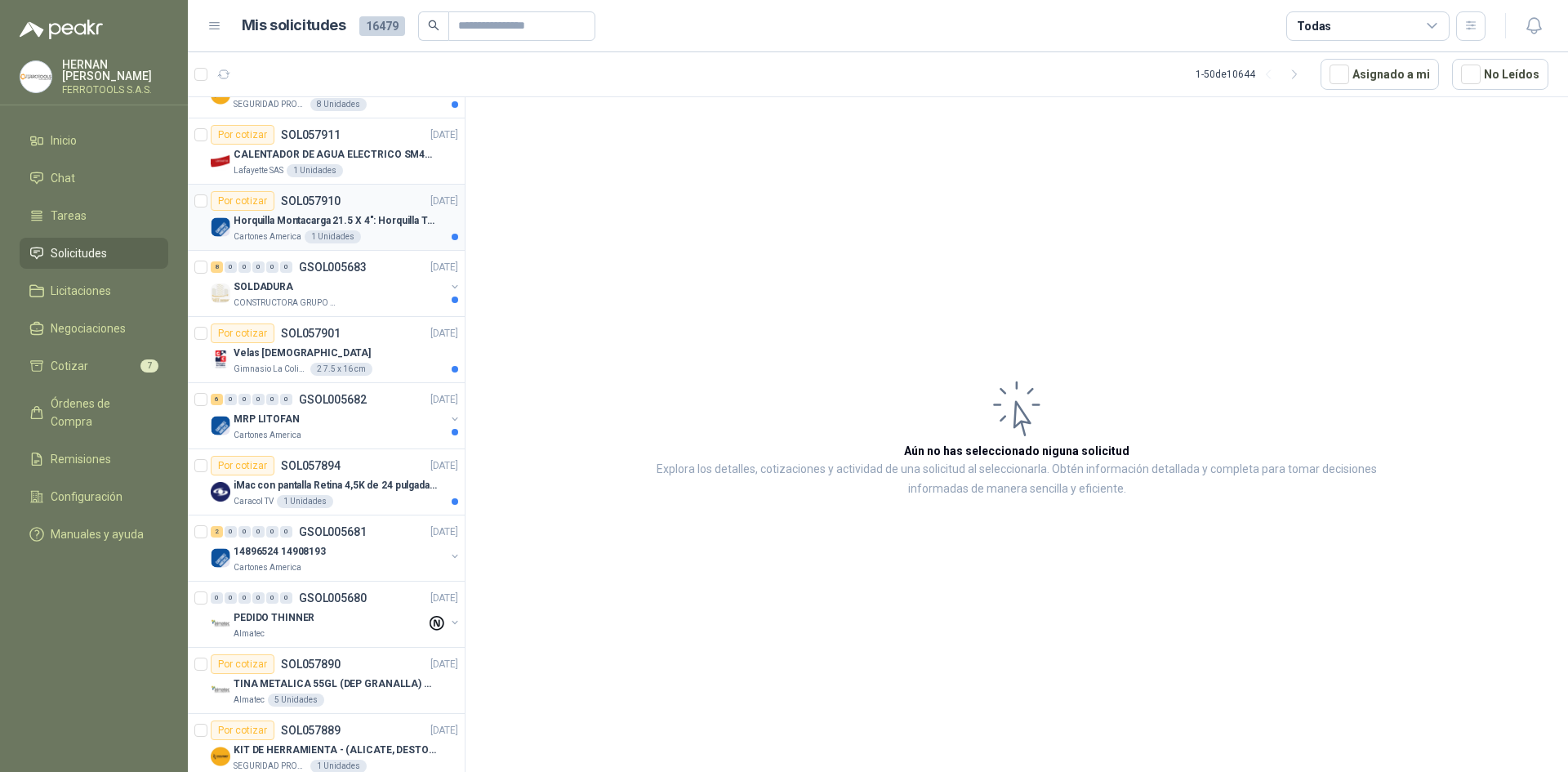
scroll to position [735, 0]
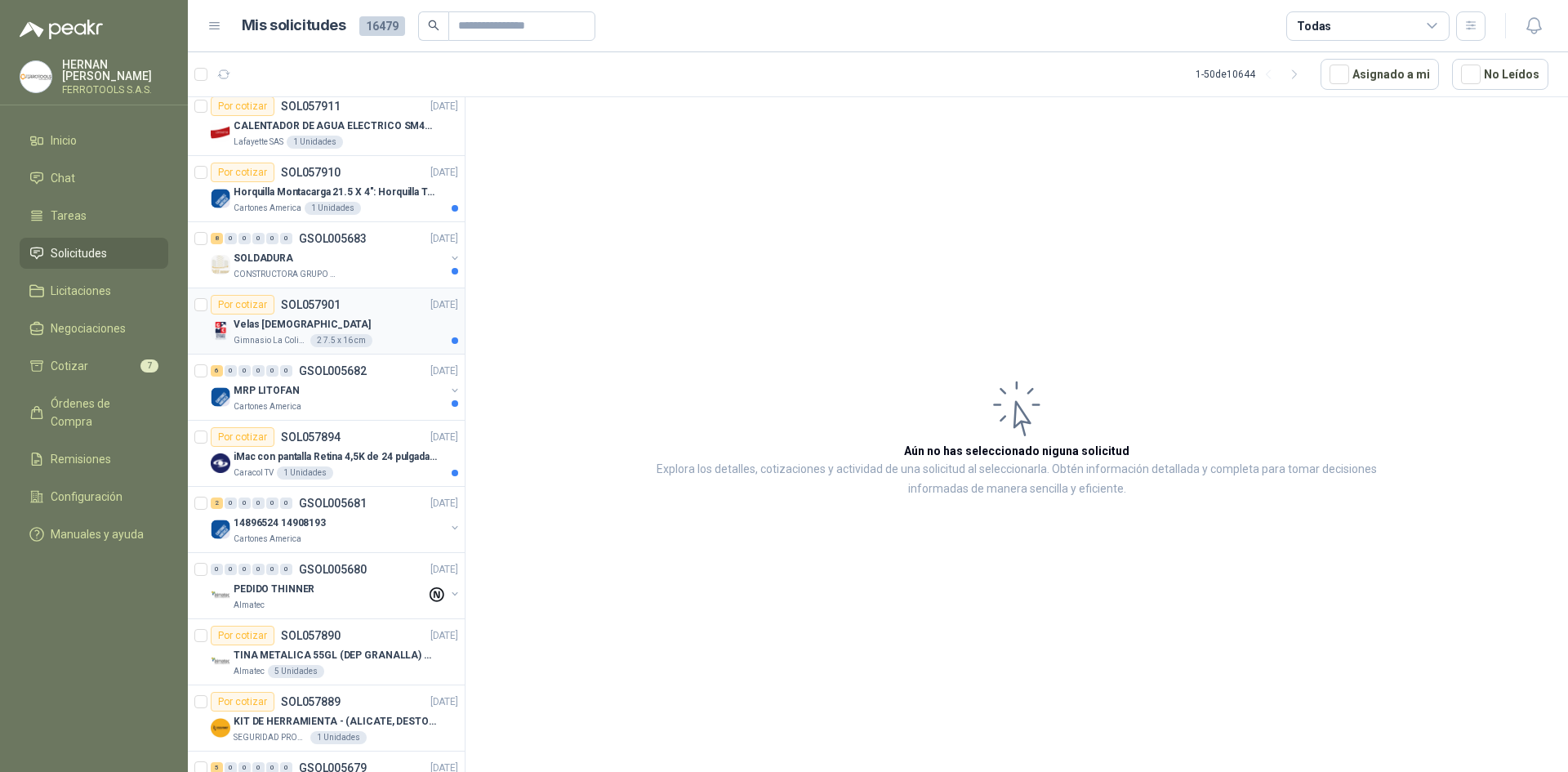
click at [390, 305] on div "Por cotizar SOL057901 [DATE]" at bounding box center [335, 304] width 248 height 20
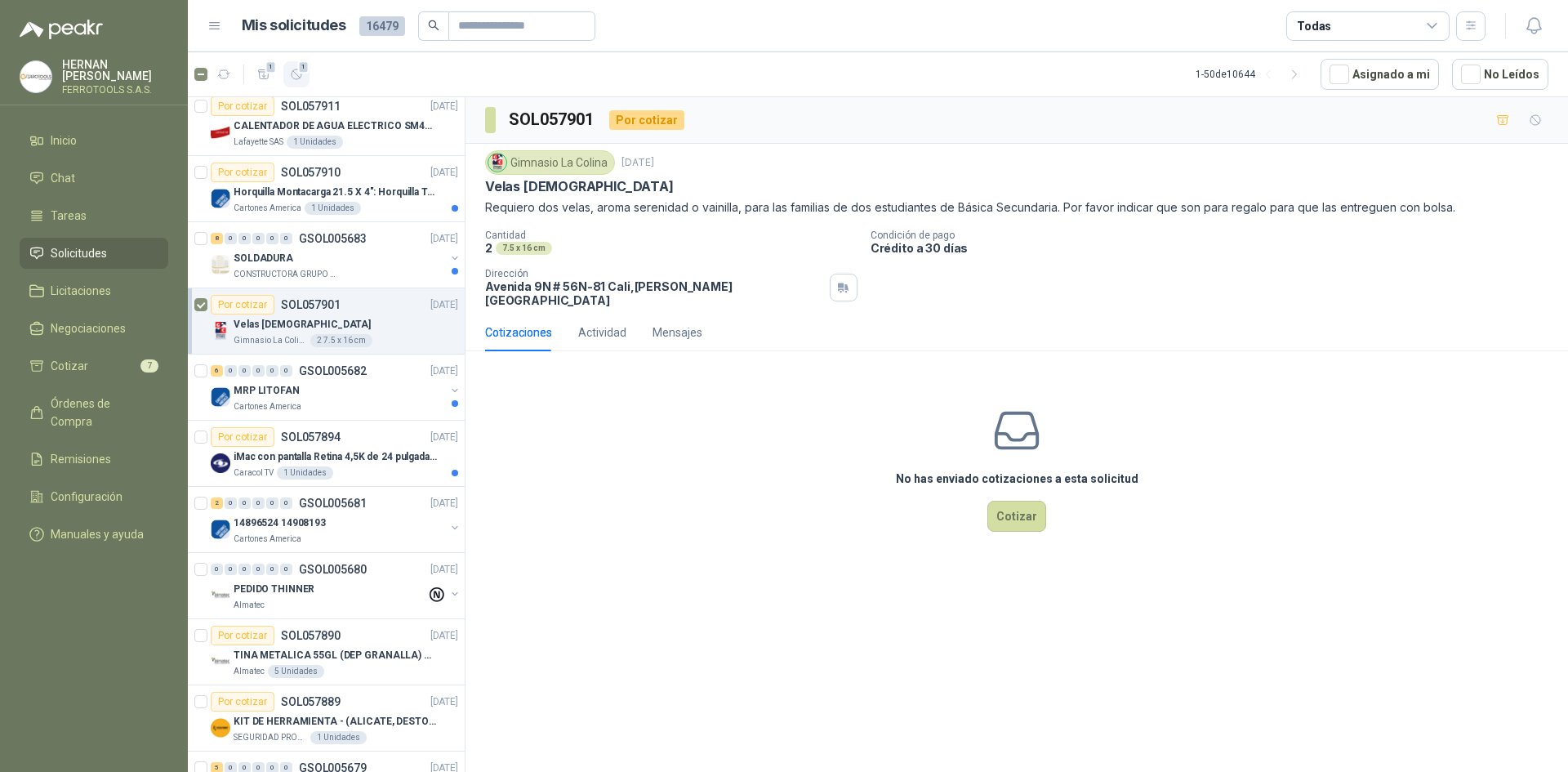
click at [300, 71] on span "1" at bounding box center [303, 67] width 11 height 13
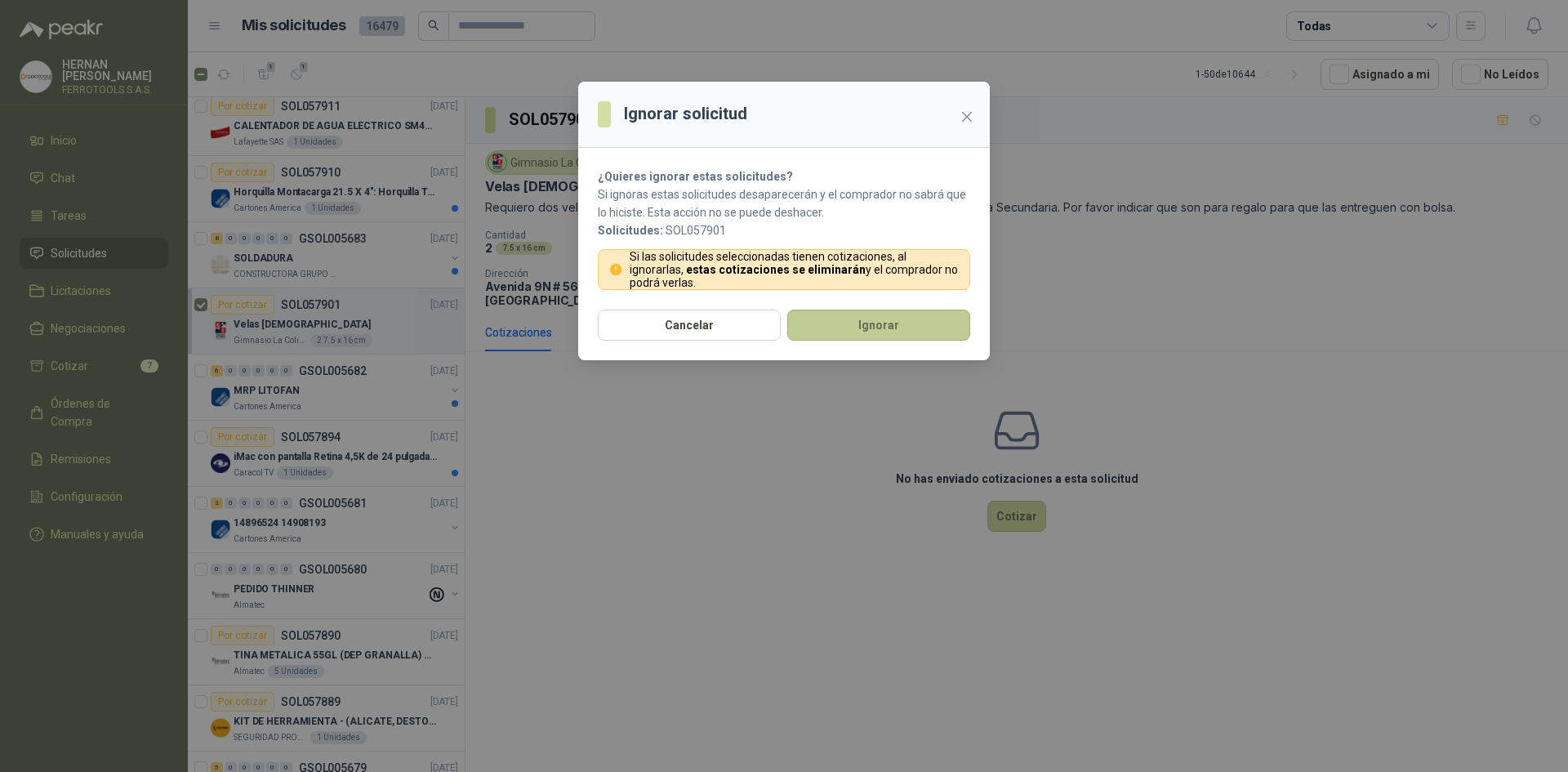
click at [869, 320] on button "Ignorar" at bounding box center [879, 325] width 183 height 31
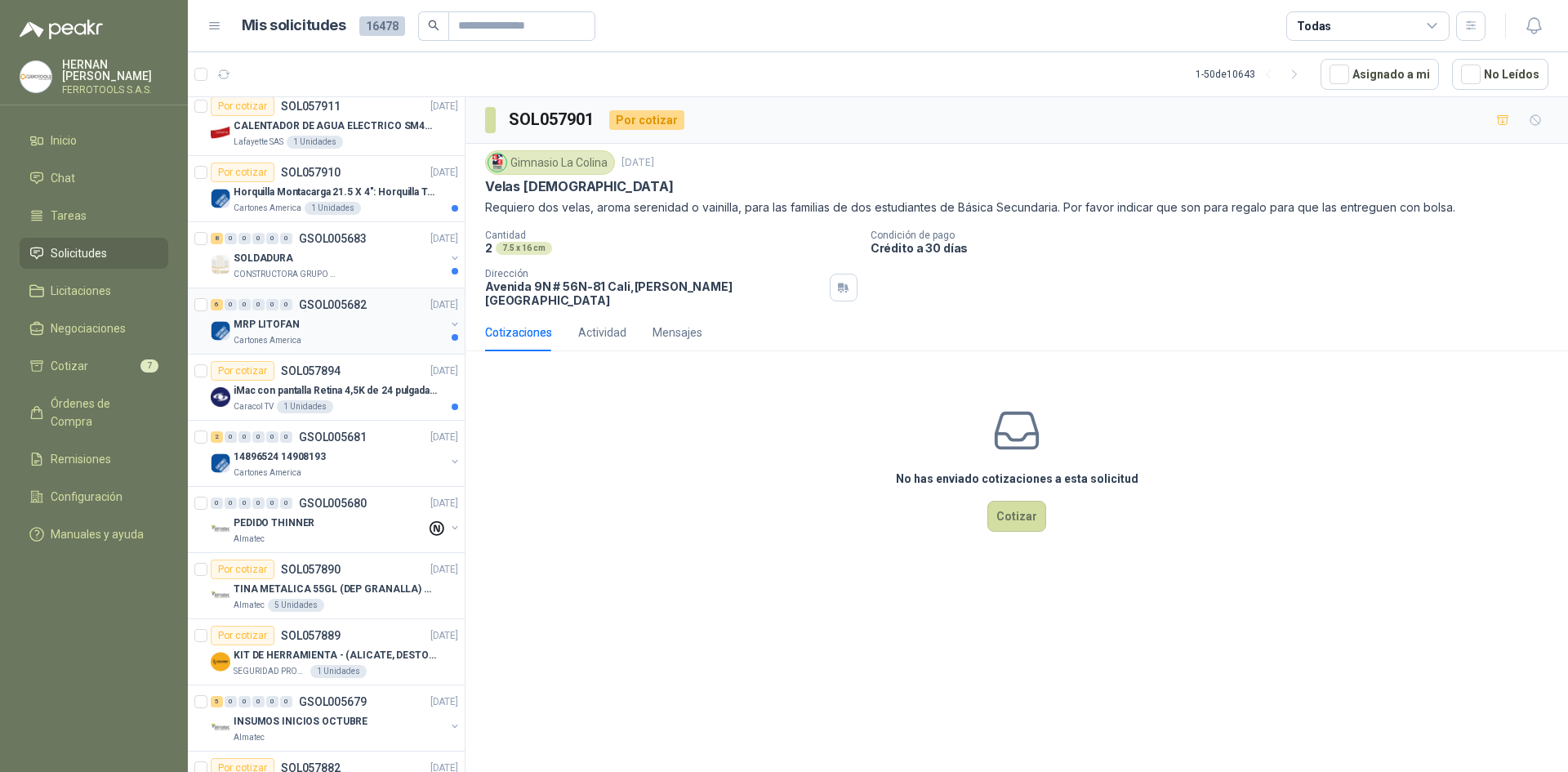
click at [356, 318] on div "MRP LITOFAN" at bounding box center [339, 324] width 212 height 20
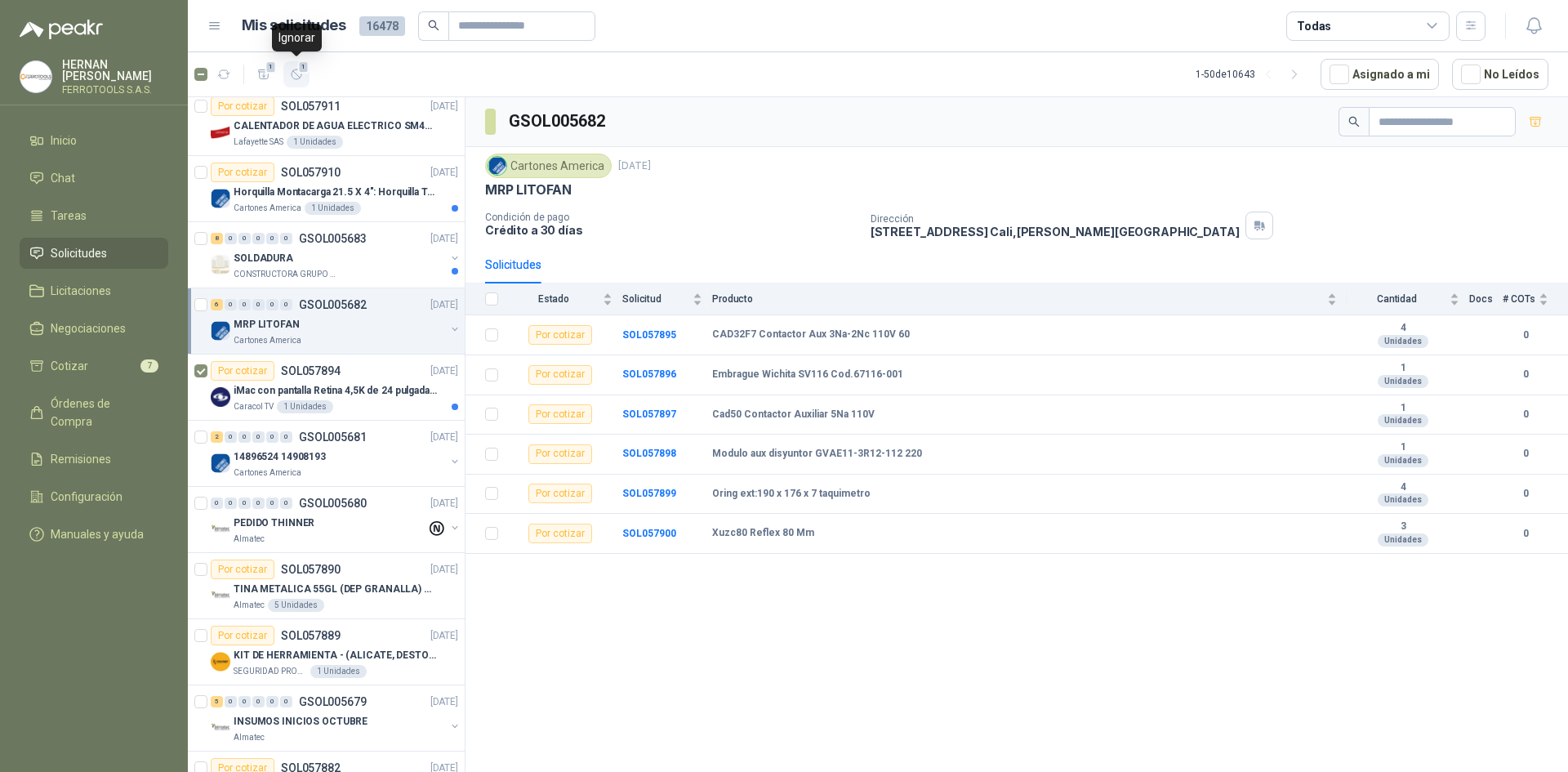
click at [291, 72] on icon "button" at bounding box center [297, 74] width 14 height 14
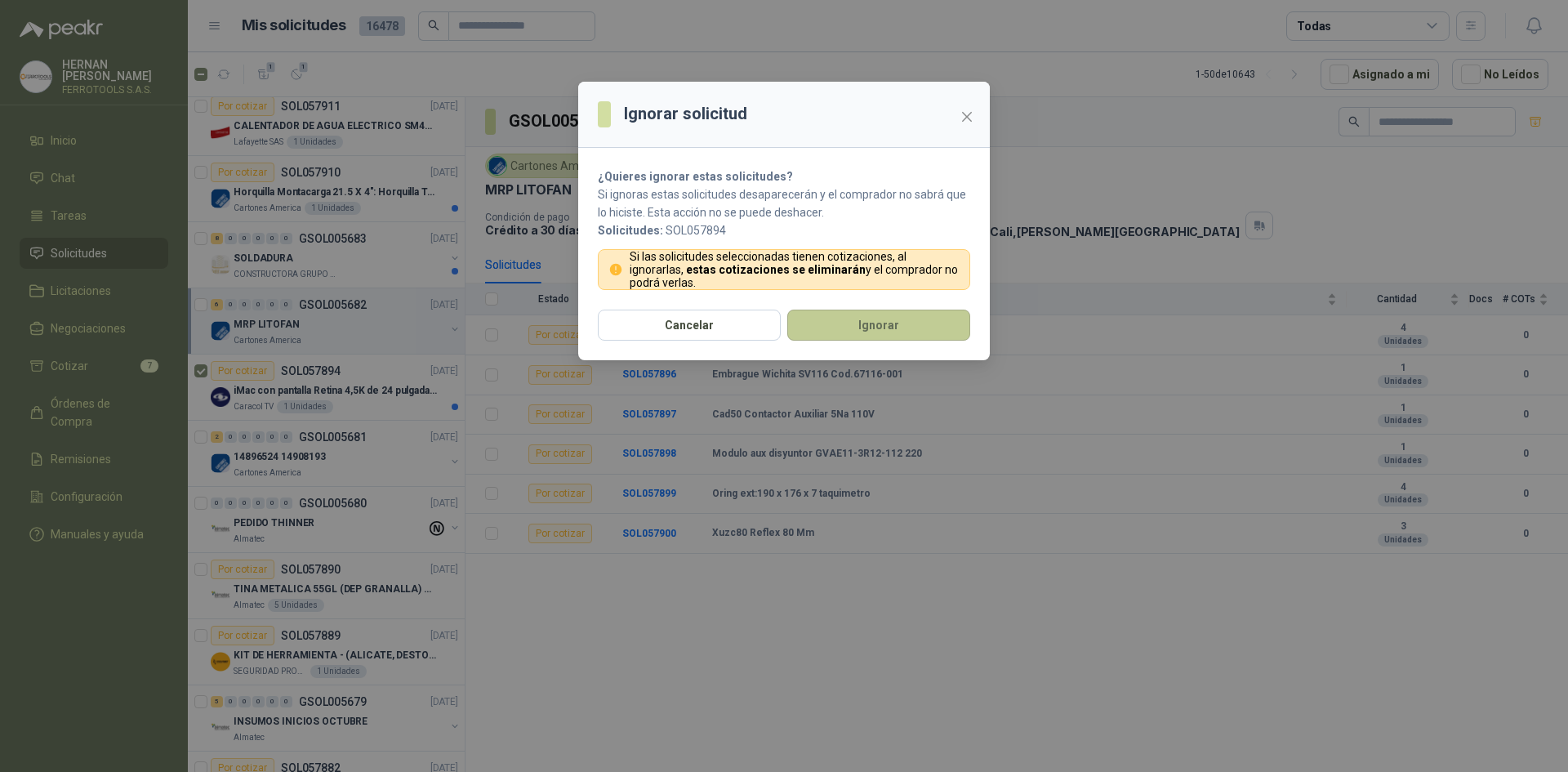
click at [858, 331] on button "Ignorar" at bounding box center [879, 325] width 183 height 31
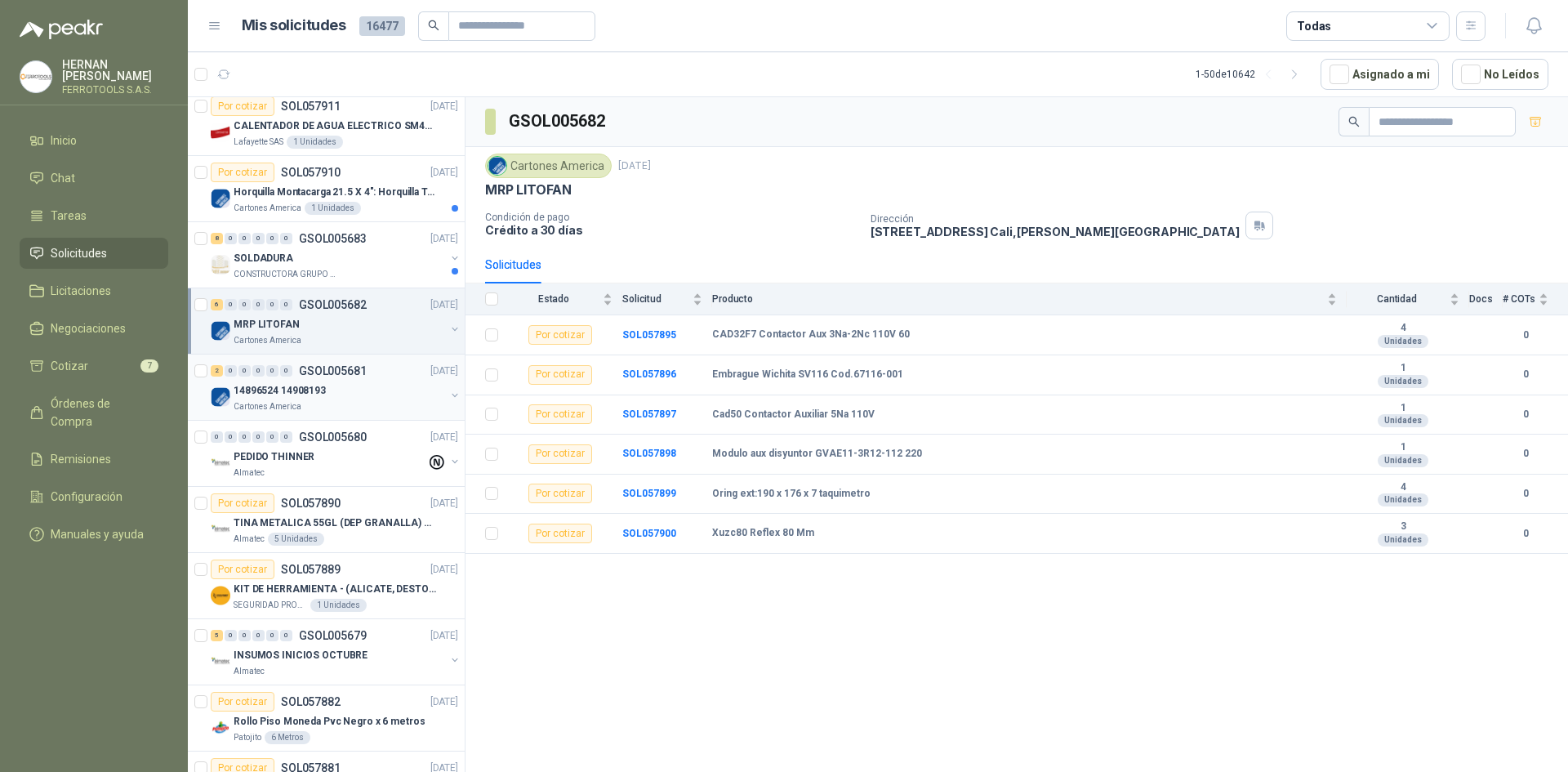
click at [364, 408] on div "Cartones America" at bounding box center [339, 407] width 212 height 13
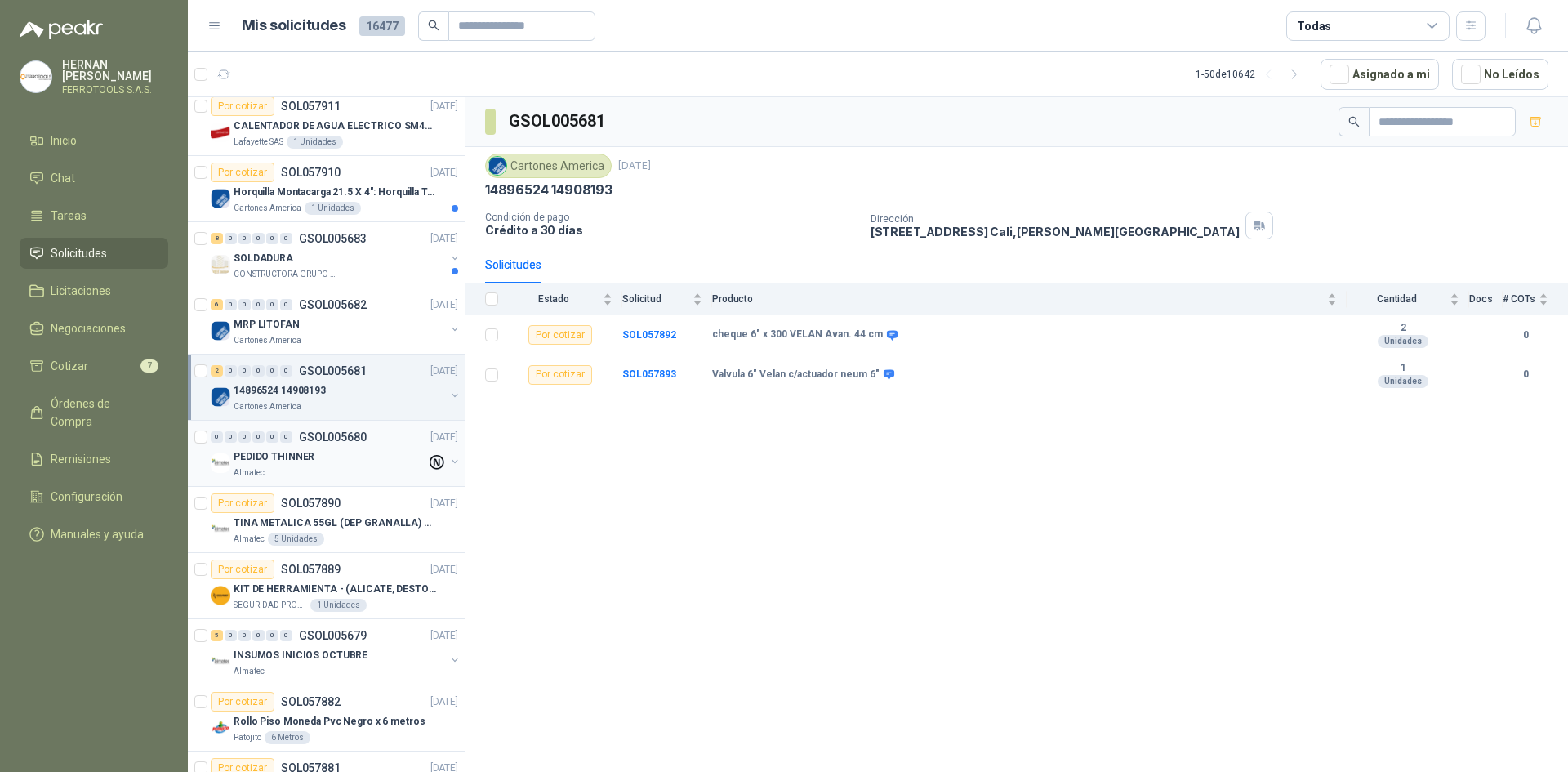
click at [356, 457] on div "PEDIDO THINNER" at bounding box center [330, 456] width 193 height 20
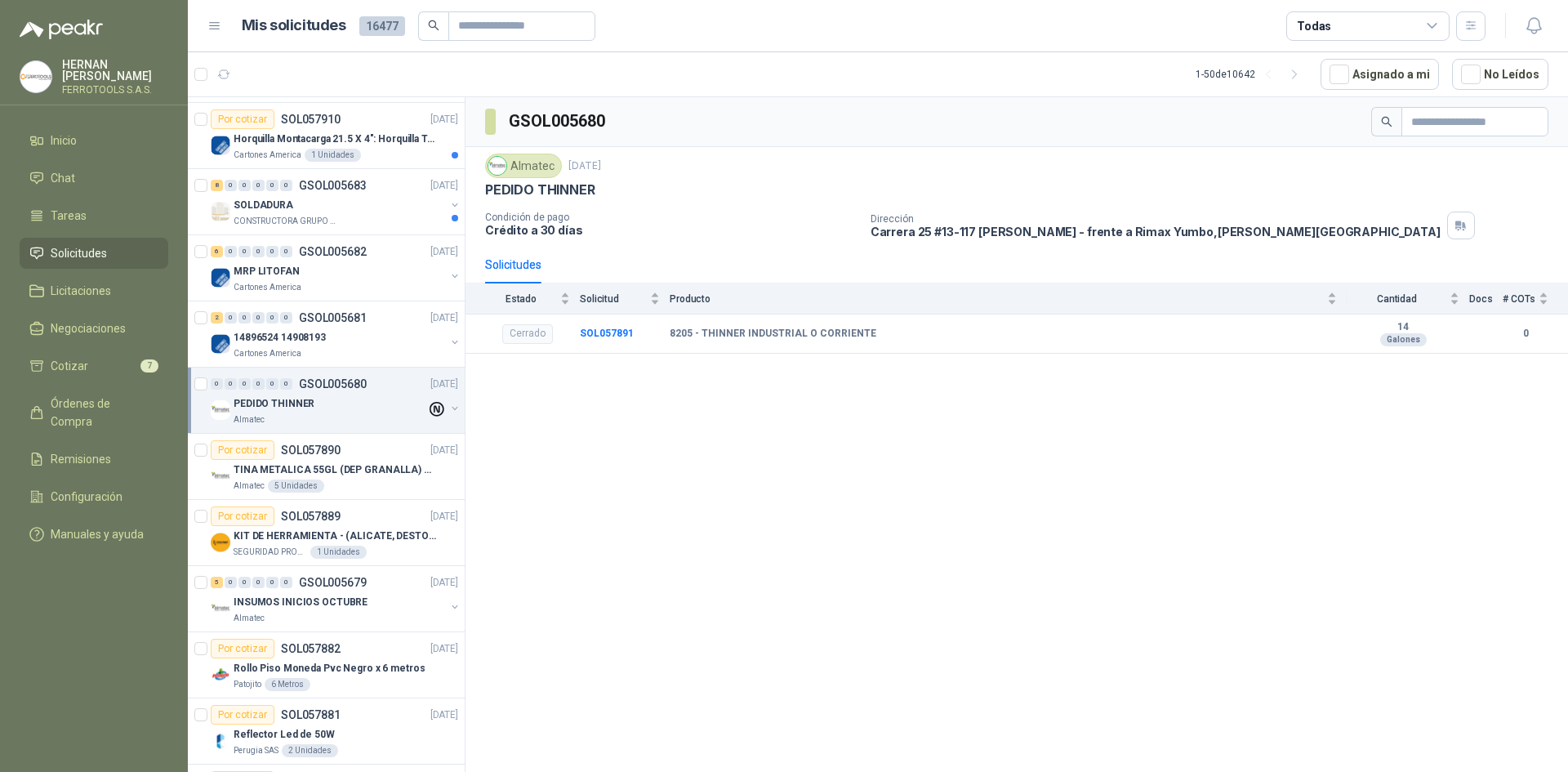
scroll to position [817, 0]
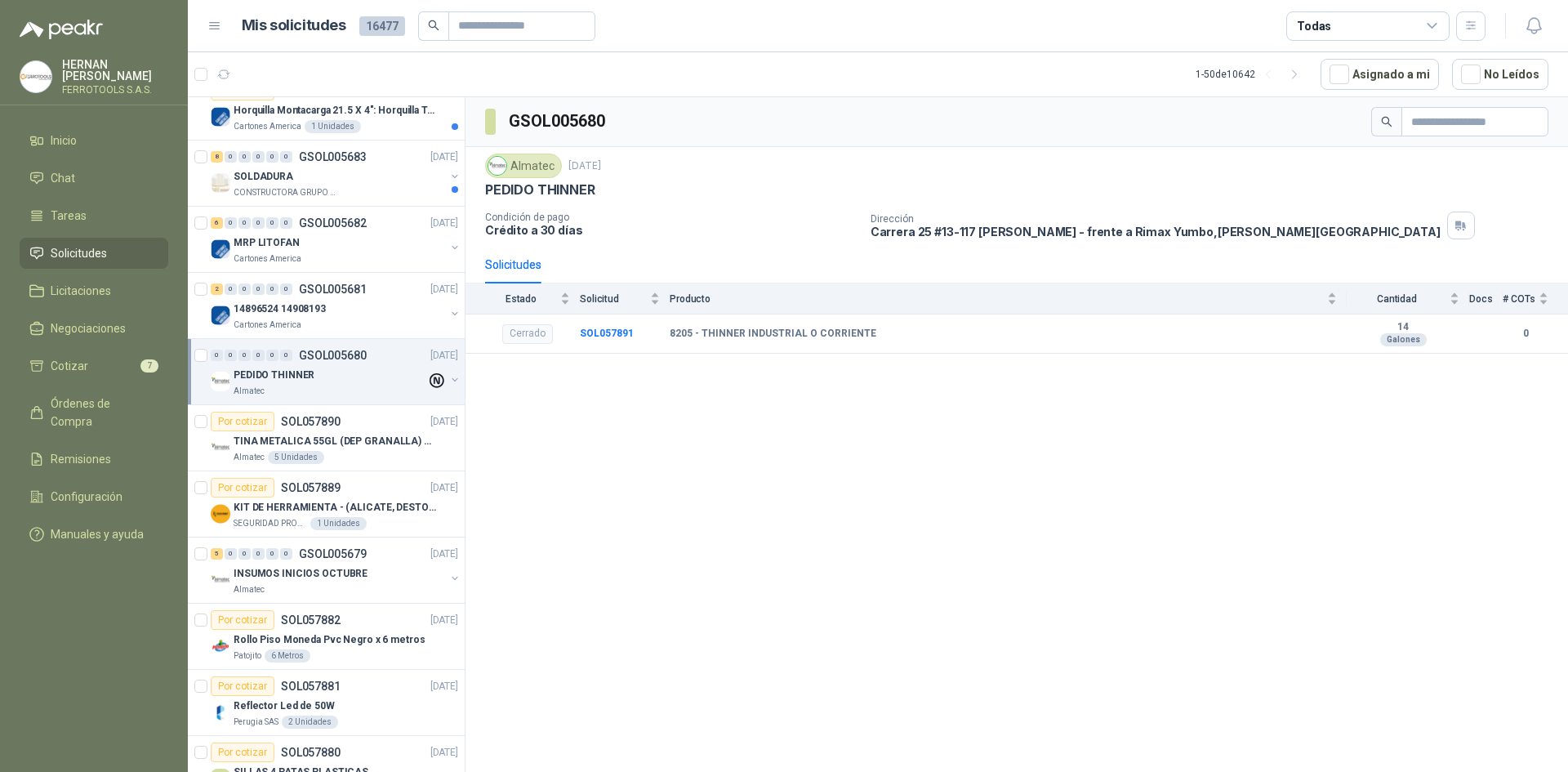
click at [356, 457] on div "Almatec 5 Unidades" at bounding box center [346, 458] width 224 height 13
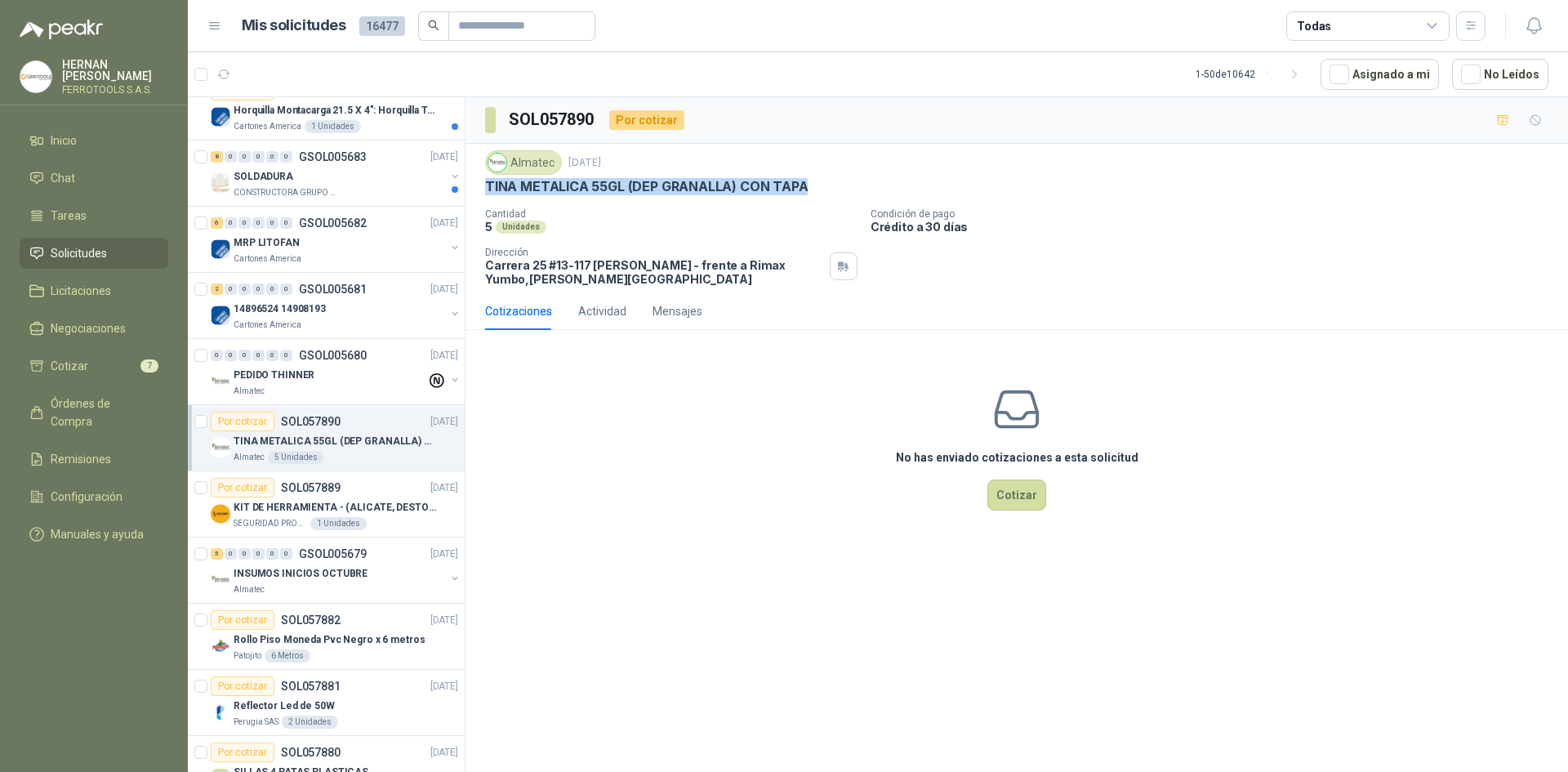
drag, startPoint x: 488, startPoint y: 189, endPoint x: 874, endPoint y: 186, distance: 386.0
click at [874, 186] on div "TINA METALICA 55GL (DEP GRANALLA) CON TAPA" at bounding box center [1017, 187] width 1064 height 17
copy p "TINA METALICA 55GL (DEP GRANALLA) CON TAPA"
click at [389, 516] on div "KIT DE HERRAMIENTA - (ALICATE, DESTORNILLADOR,LLAVE DE EXPANSION, CRUCETA,LLAVE…" at bounding box center [346, 507] width 224 height 20
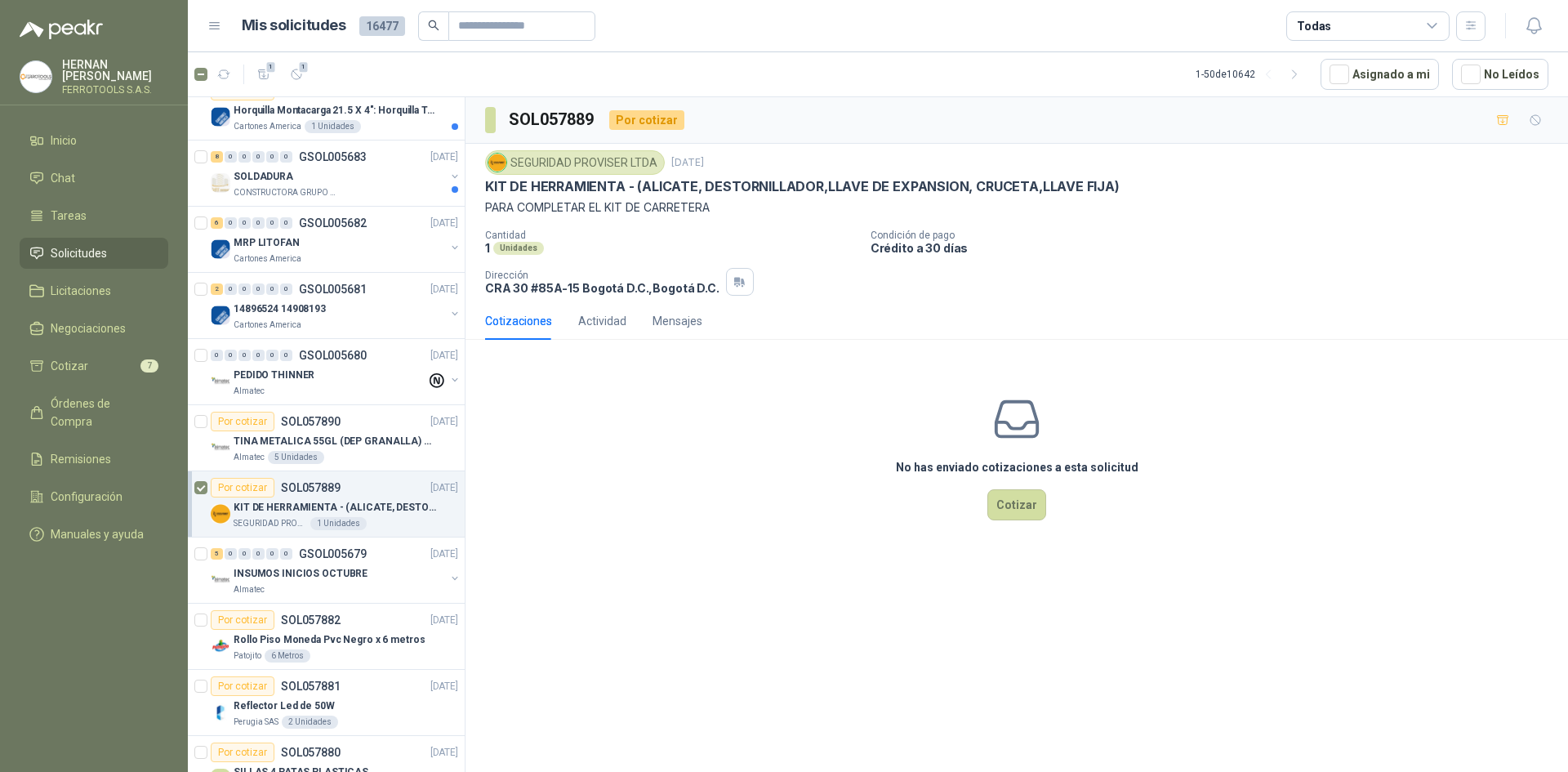
click at [296, 88] on article "1 1 1 - 50 de 10642 Asignado a mi No Leídos" at bounding box center [877, 74] width 1380 height 44
click at [297, 66] on button "1" at bounding box center [297, 74] width 26 height 26
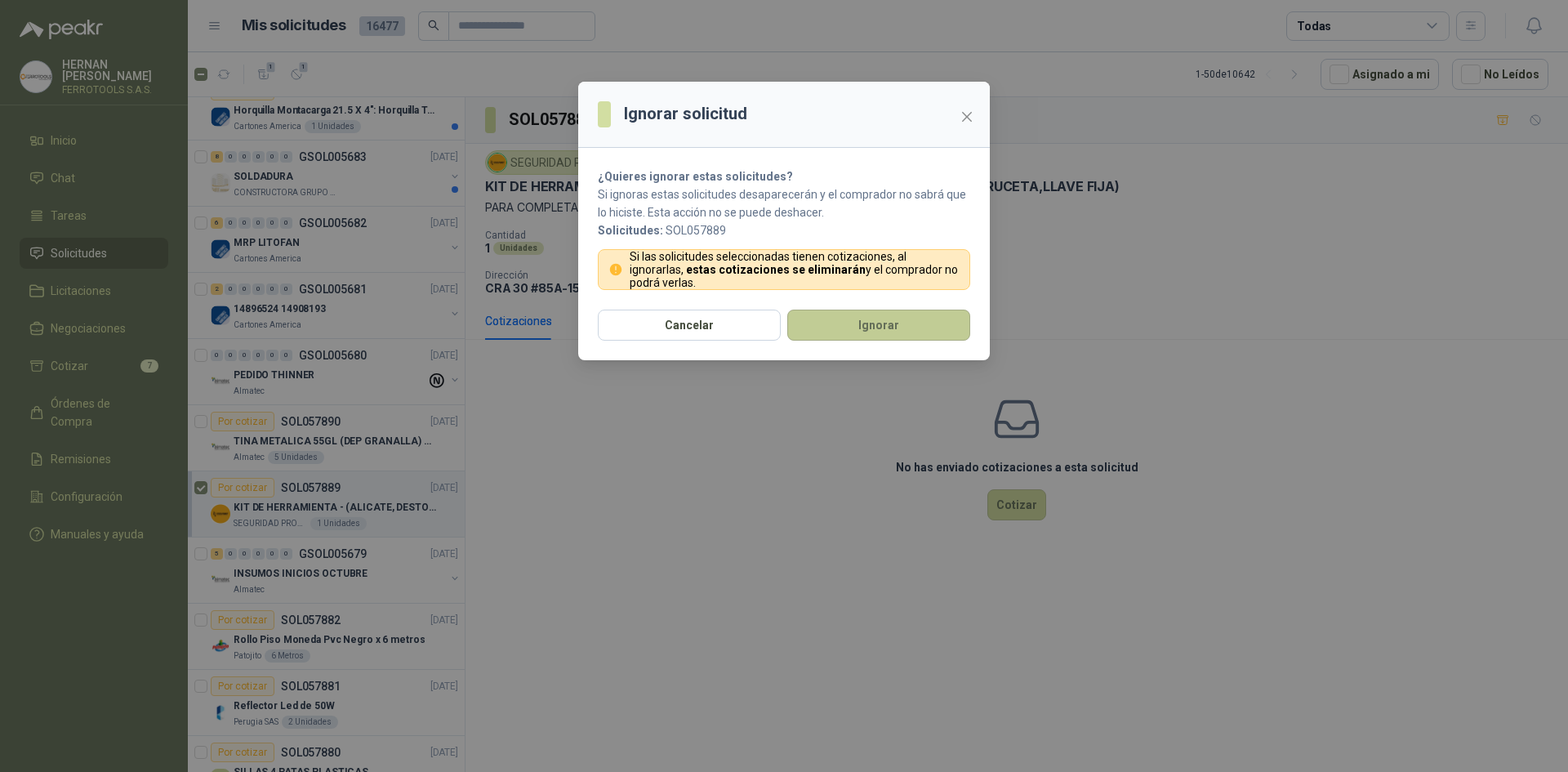
click at [842, 328] on button "Ignorar" at bounding box center [879, 325] width 183 height 31
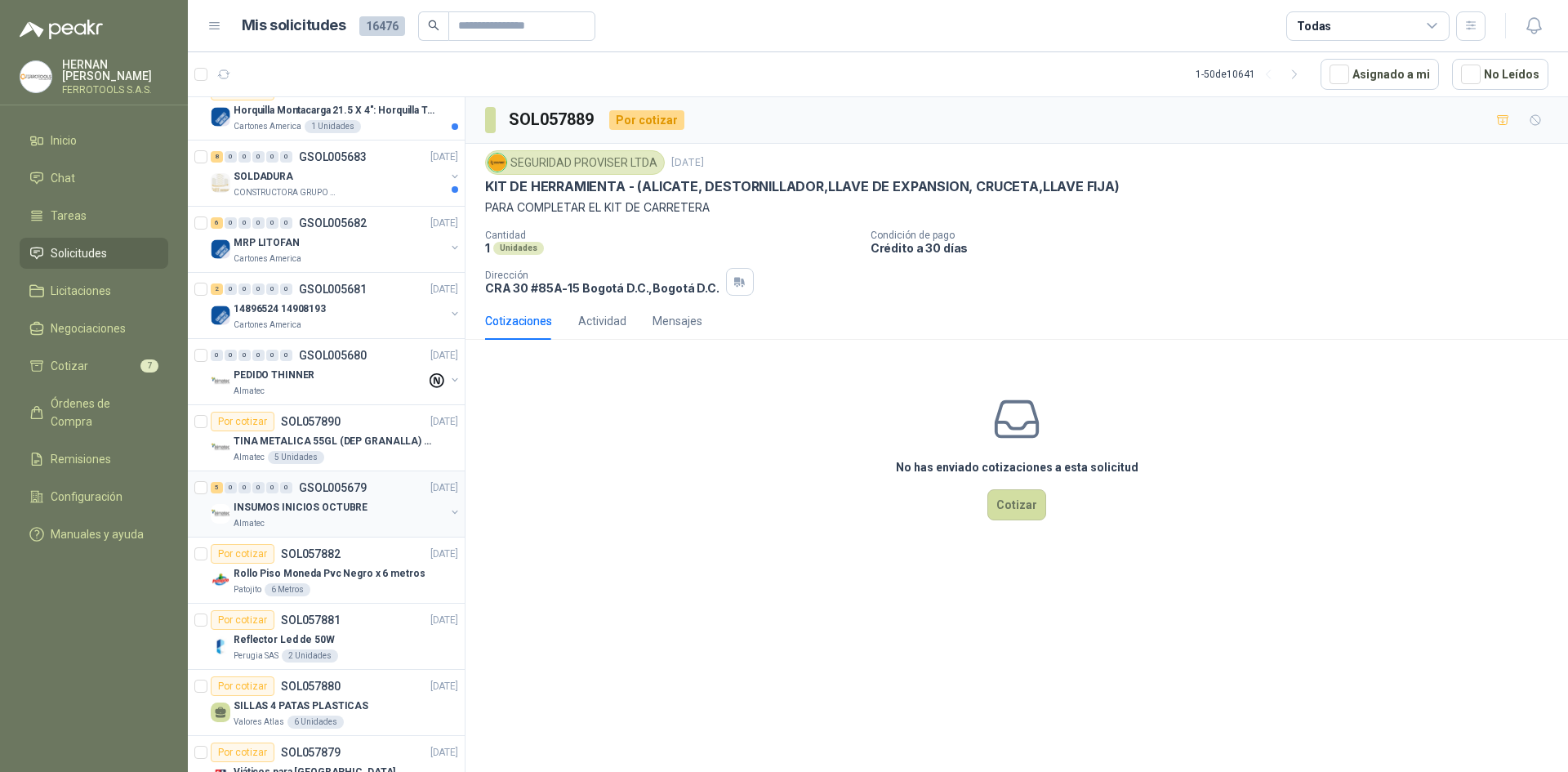
click at [286, 522] on div "Almatec" at bounding box center [339, 524] width 212 height 13
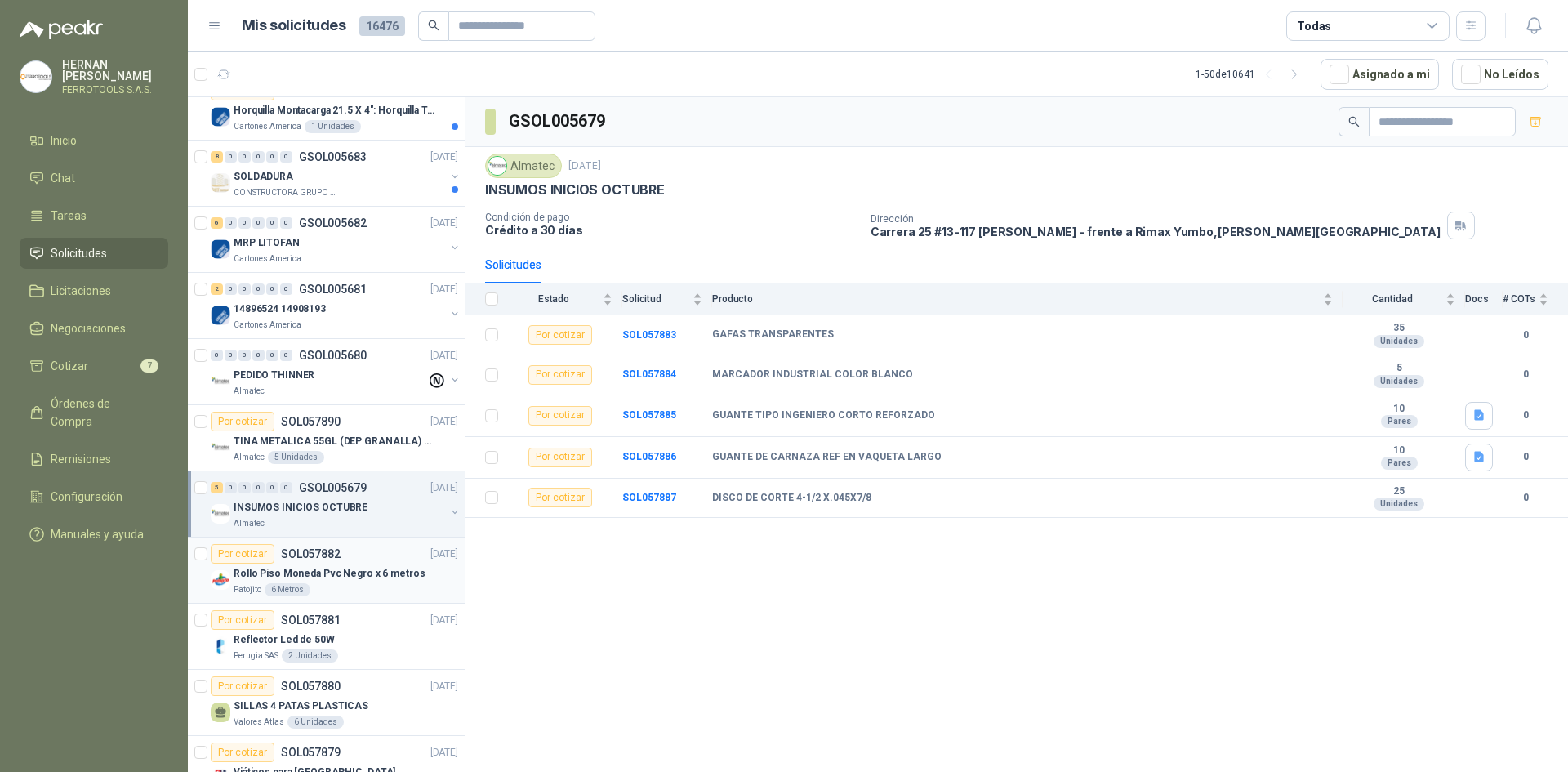
click at [357, 595] on div "Patojito 6 Metros" at bounding box center [346, 590] width 224 height 13
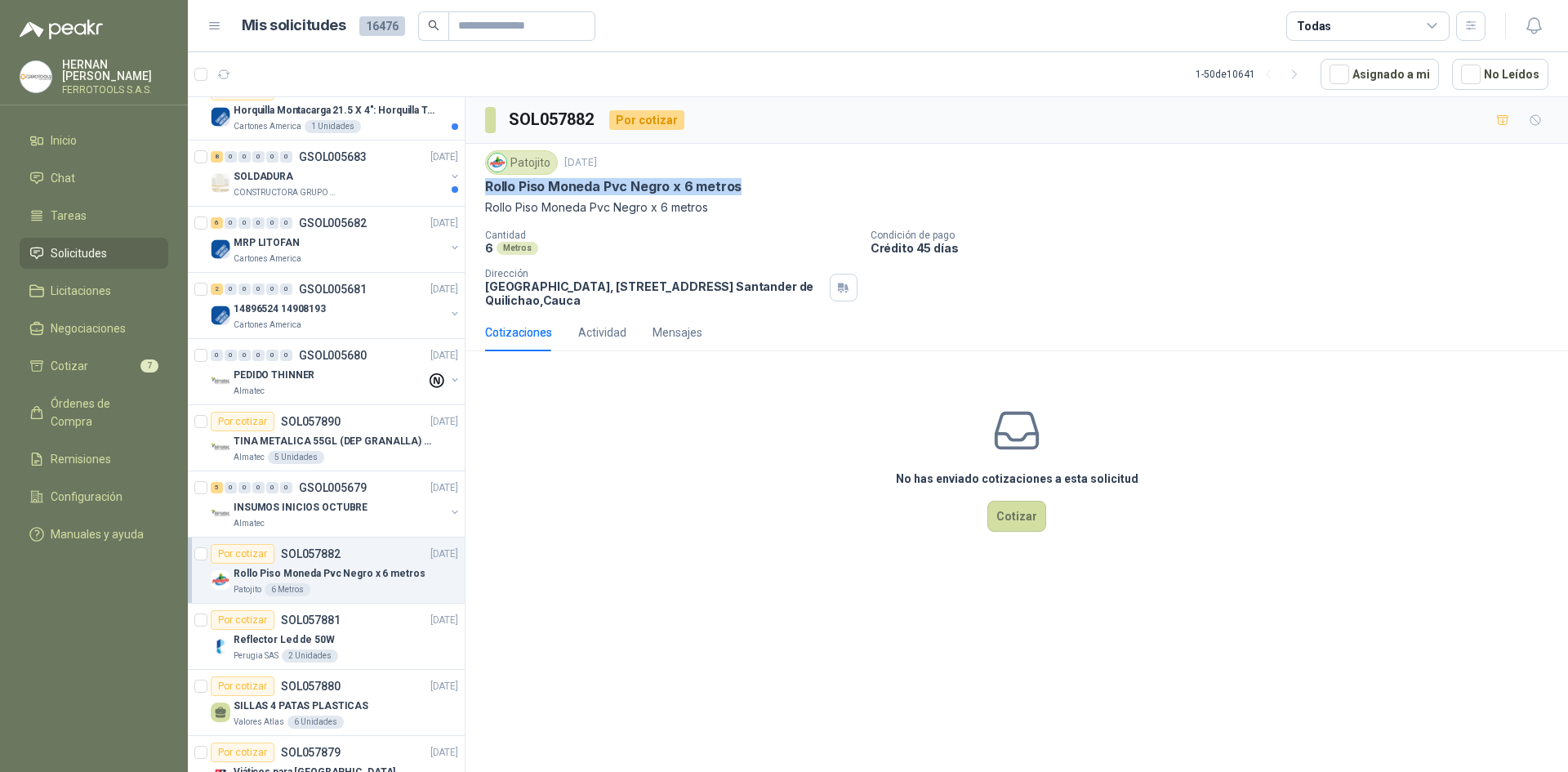
drag, startPoint x: 737, startPoint y: 184, endPoint x: 478, endPoint y: 188, distance: 259.0
click at [478, 188] on div "Patojito [DATE] Rollo Piso Moneda Pvc Negro x 6 metros Rollo Piso Moneda Pvc Ne…" at bounding box center [1017, 229] width 1102 height 170
copy p "Rollo Piso Moneda Pvc Negro x 6 metros"
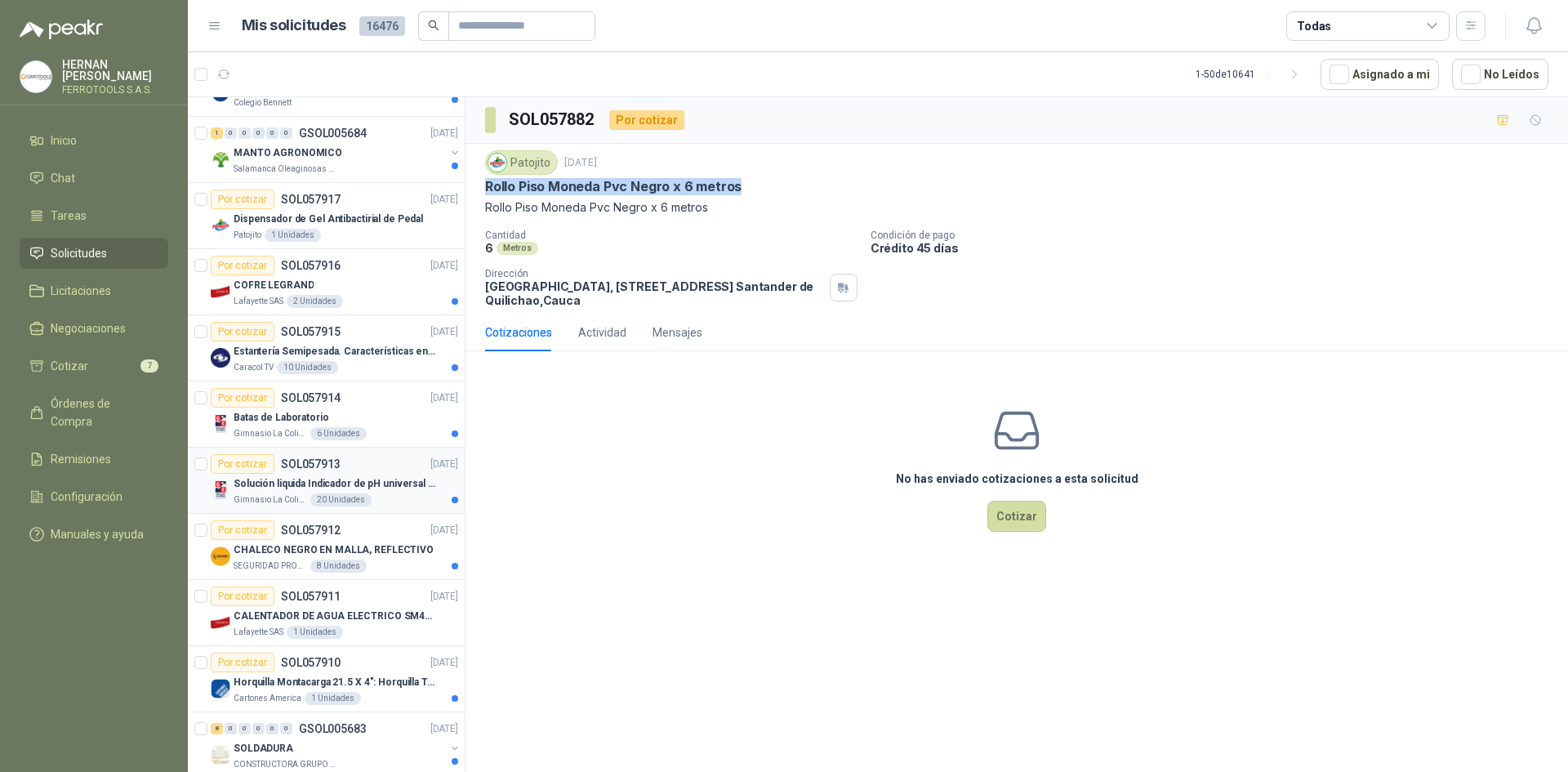
scroll to position [327, 0]
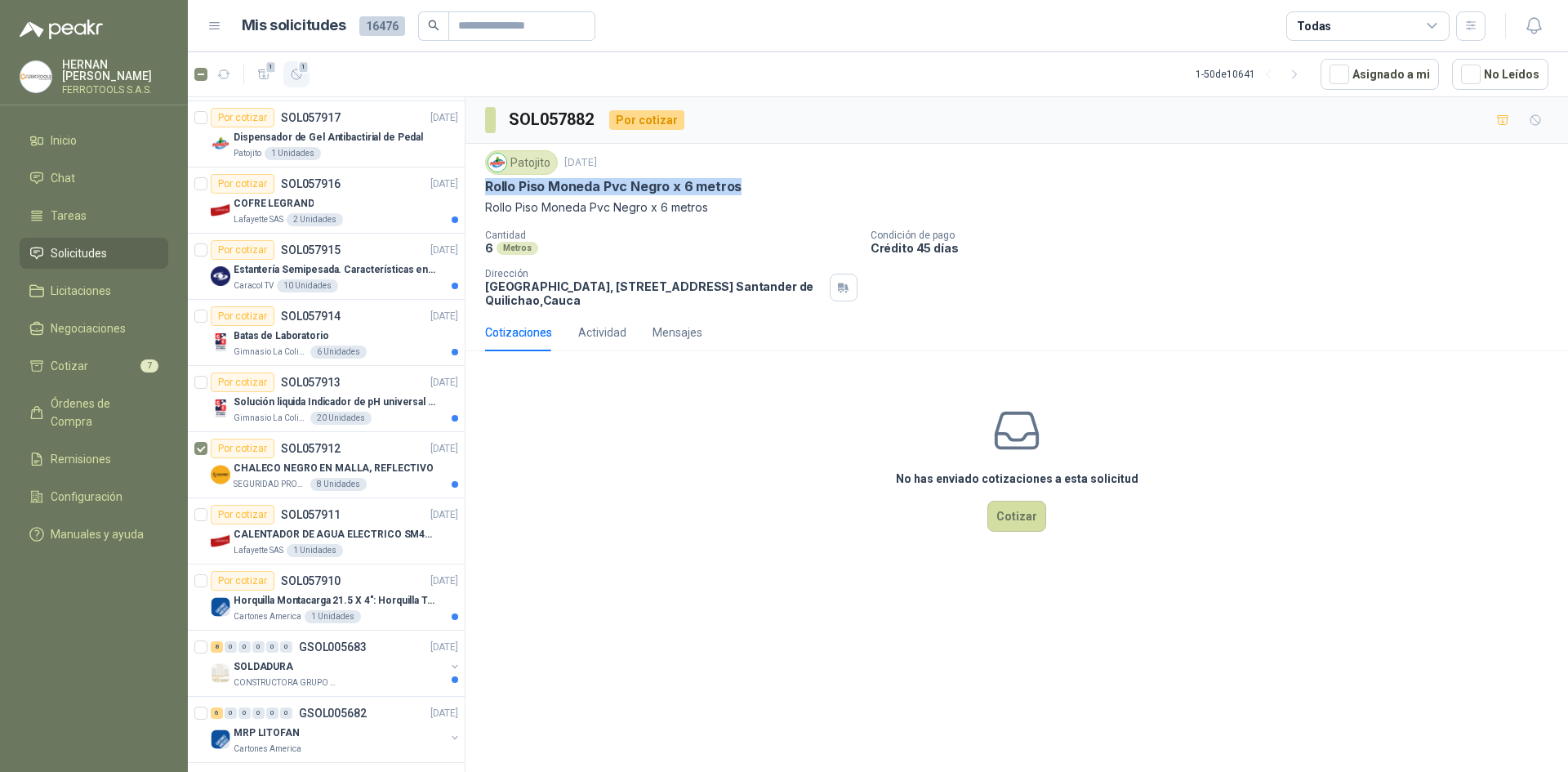
click at [297, 66] on button "1" at bounding box center [297, 74] width 26 height 26
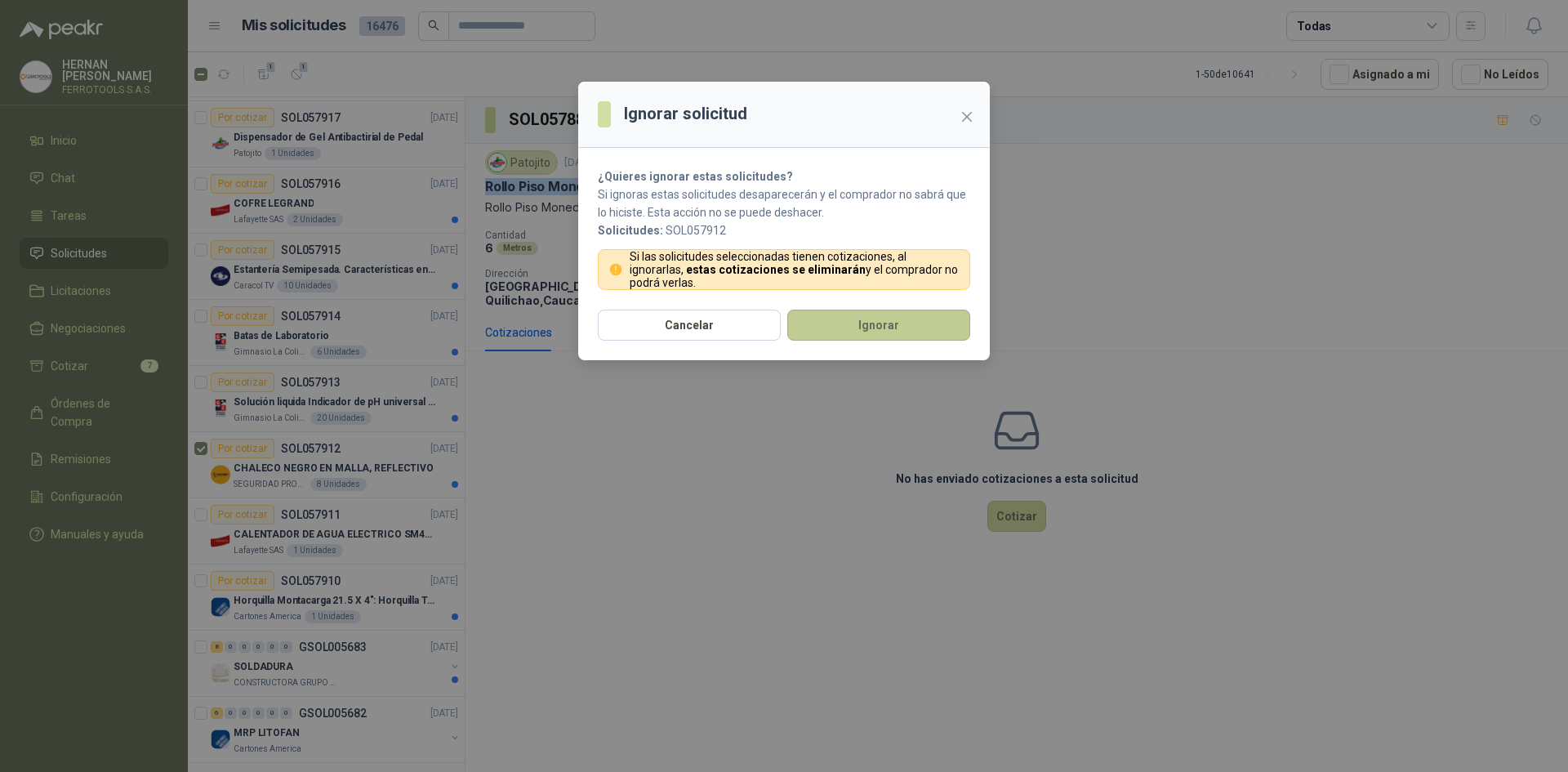
click at [872, 334] on button "Ignorar" at bounding box center [879, 325] width 183 height 31
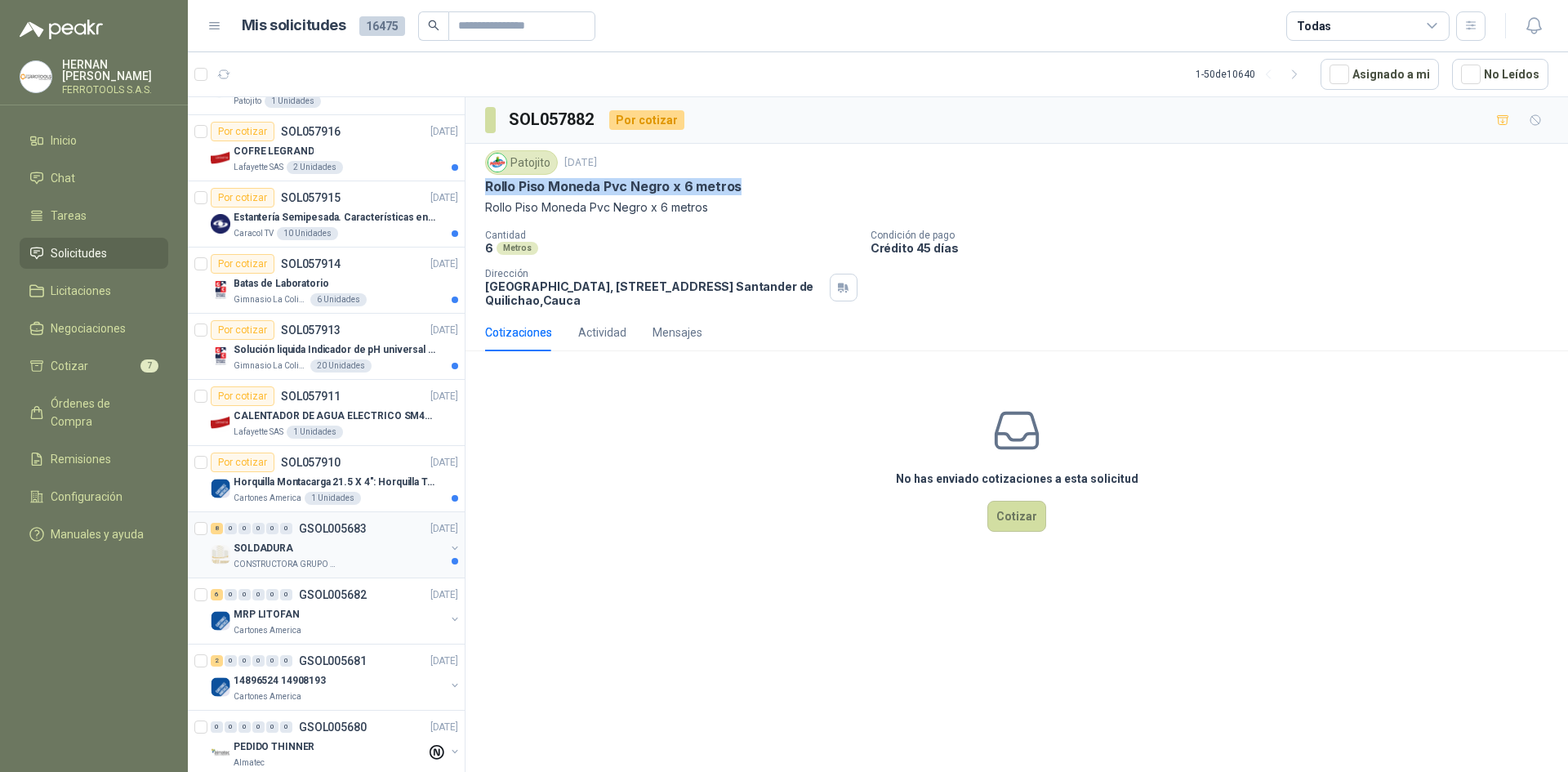
scroll to position [408, 0]
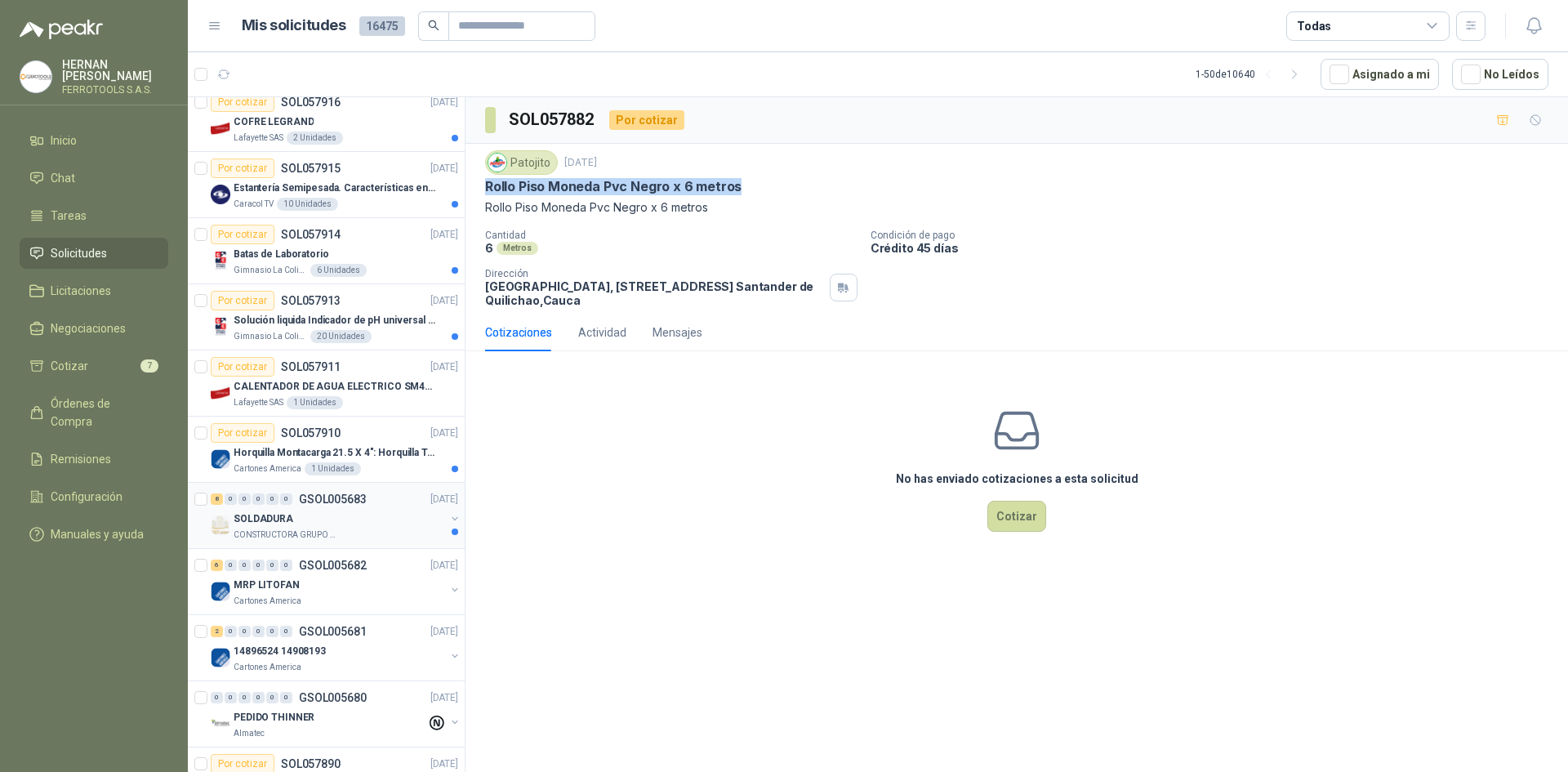
click at [368, 531] on div "CONSTRUCTORA GRUPO FIP" at bounding box center [339, 535] width 212 height 13
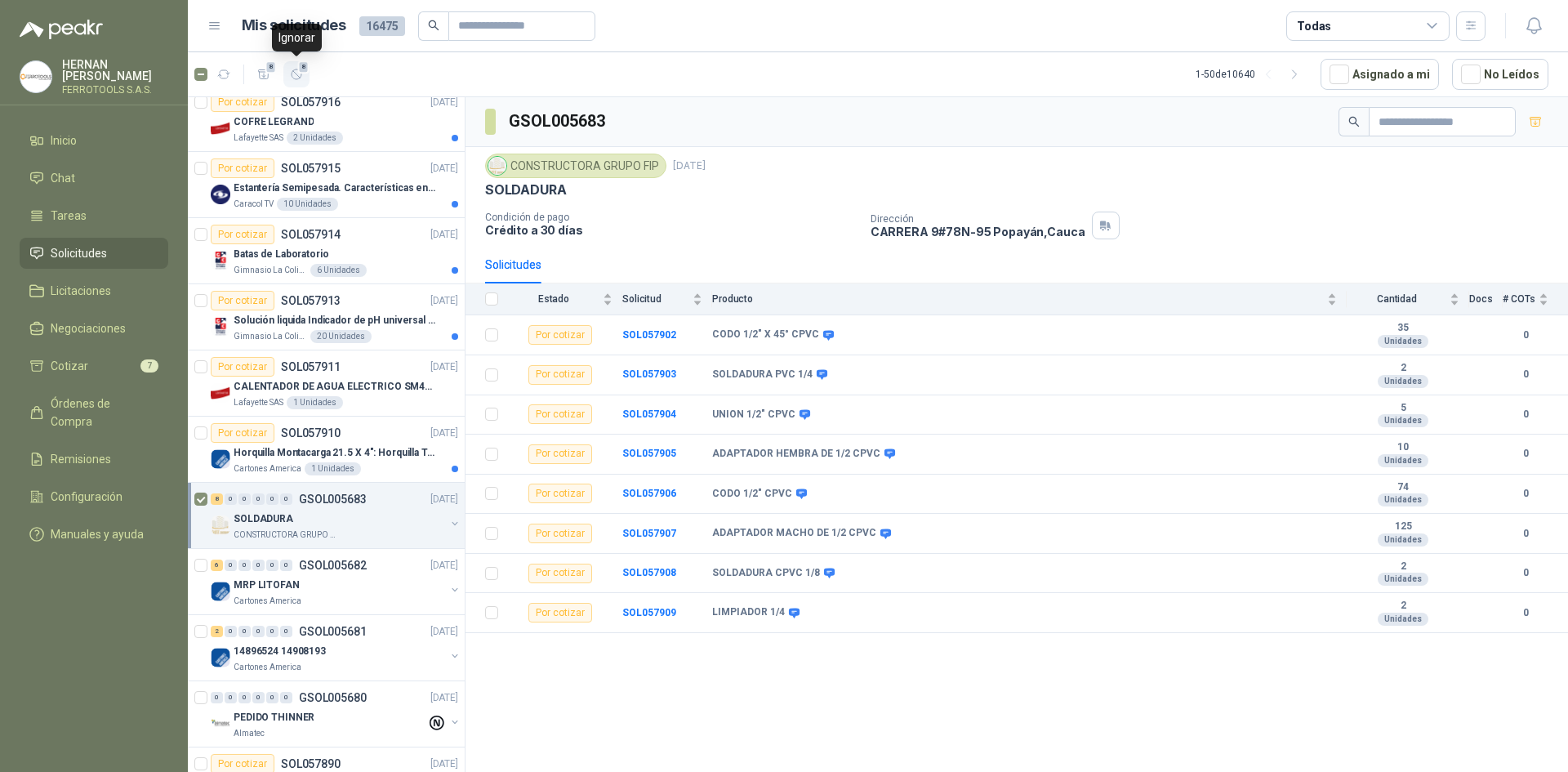
click at [303, 71] on span "8" at bounding box center [303, 67] width 11 height 13
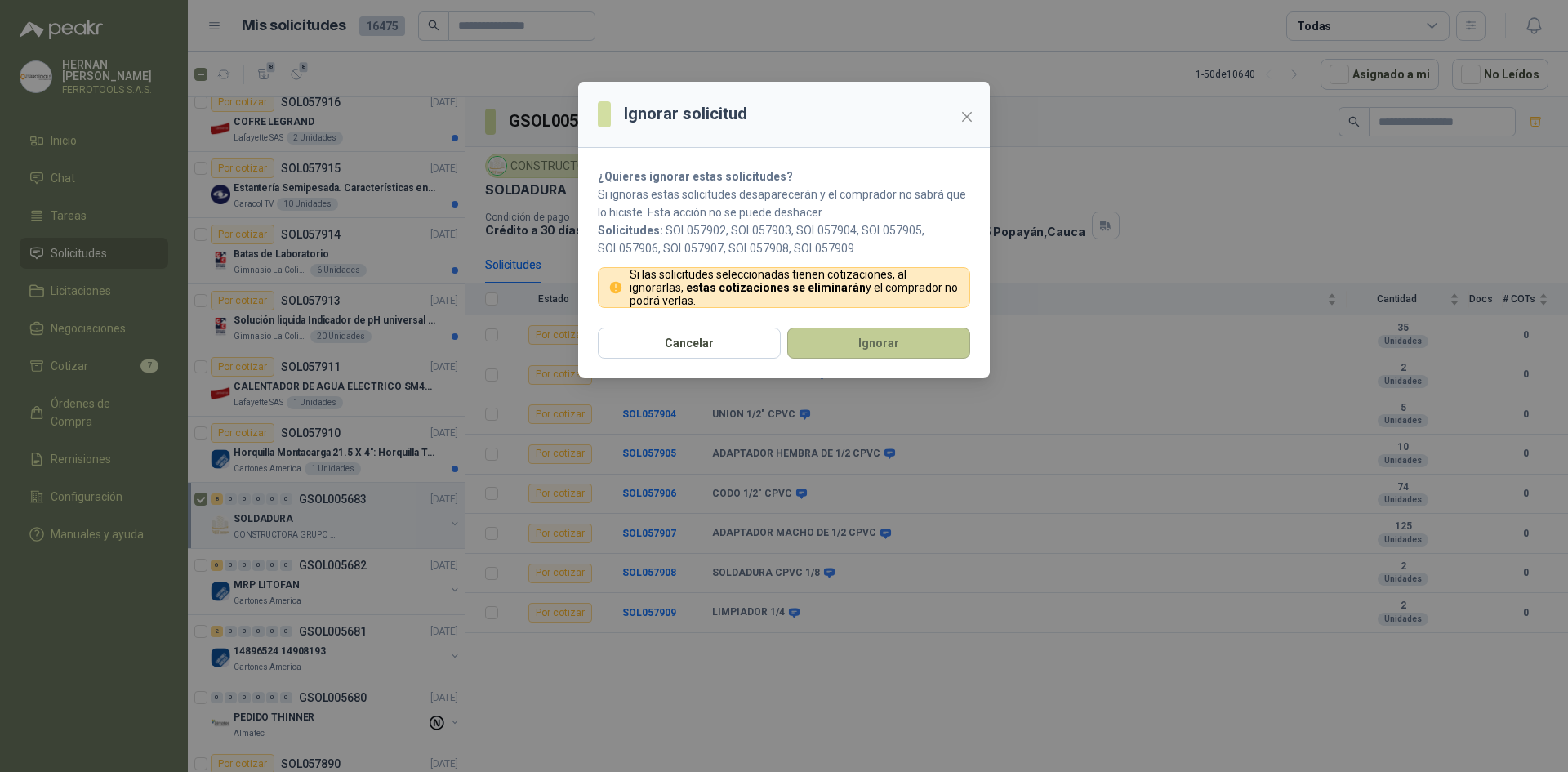
click at [861, 335] on button "Ignorar" at bounding box center [879, 343] width 183 height 31
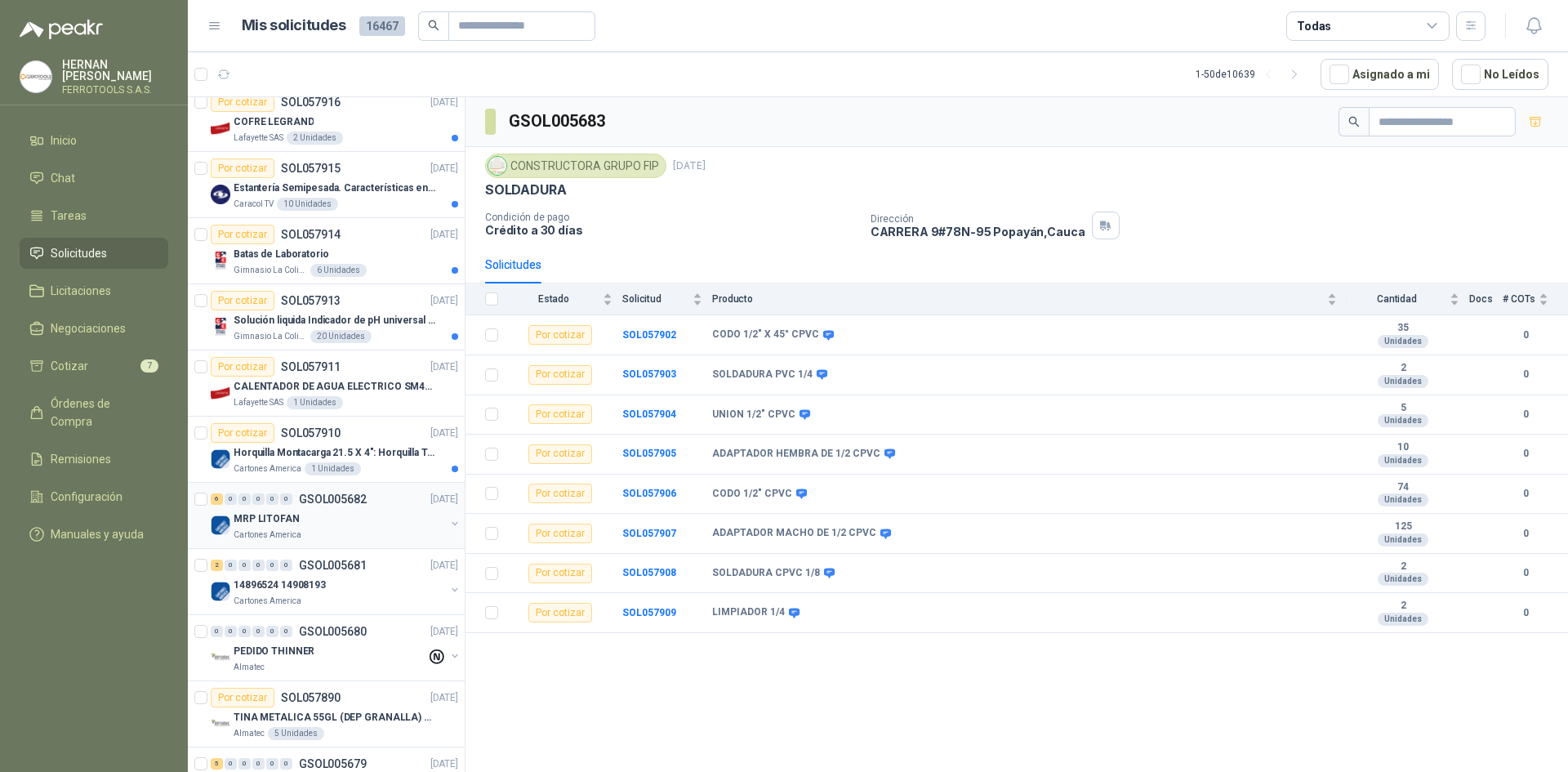
click at [352, 531] on div "Cartones America" at bounding box center [339, 535] width 212 height 13
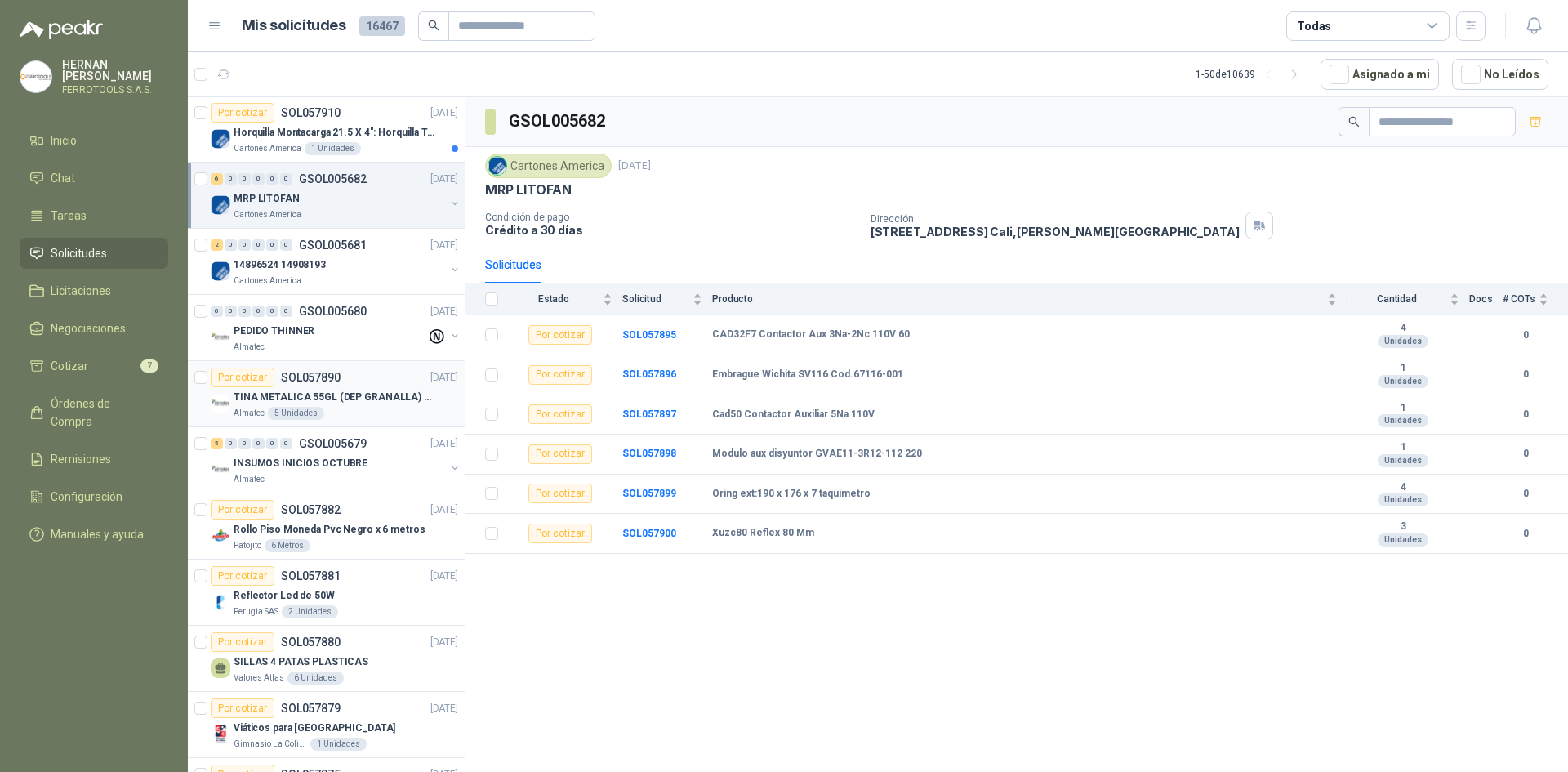
scroll to position [735, 0]
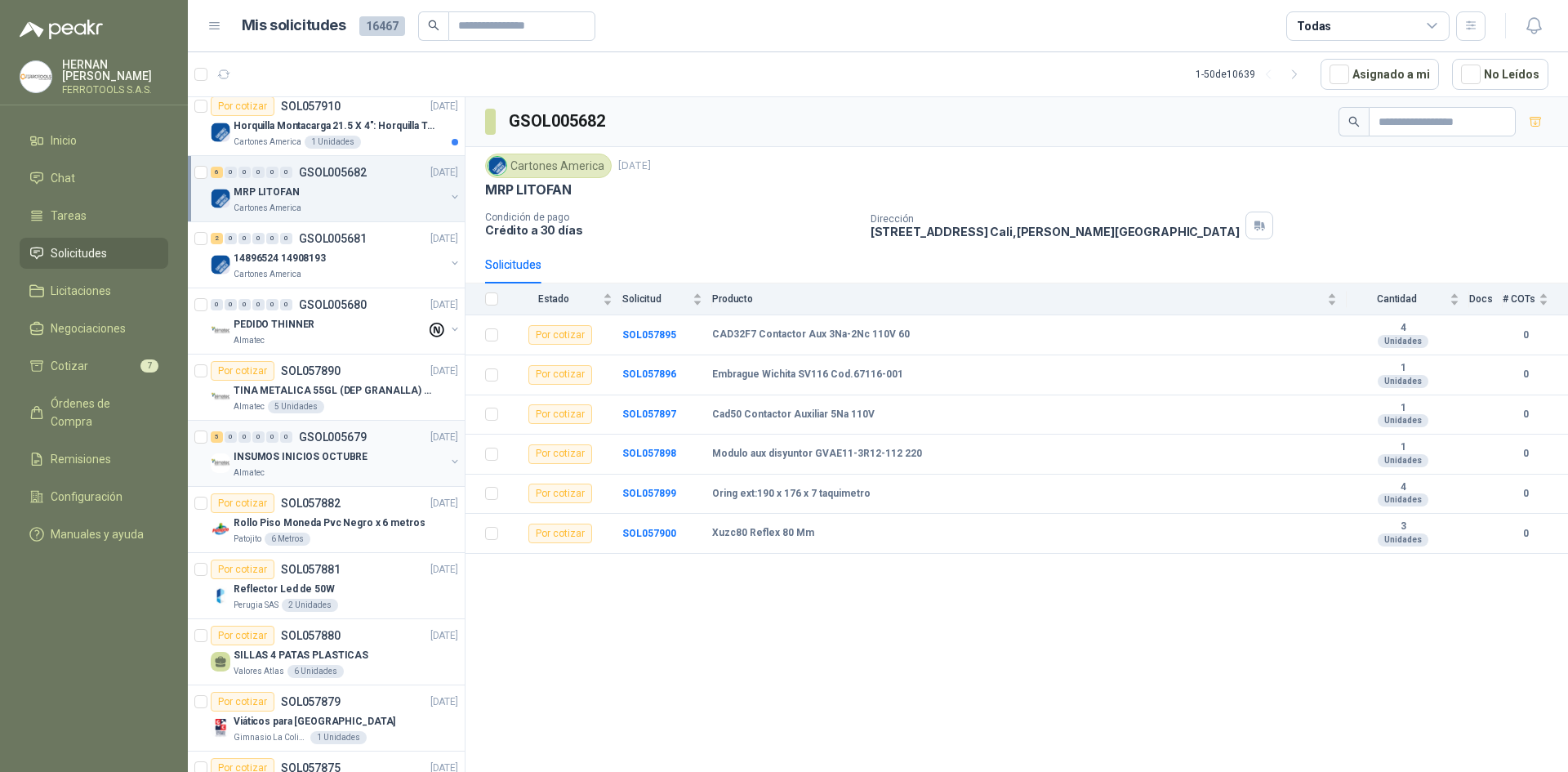
click at [369, 481] on div "5 0 0 0 0 0 GSOL005679 [DATE] INSUMOS INICIOS OCTUBRE Almatec" at bounding box center [326, 453] width 277 height 66
click at [369, 547] on article "Por cotizar SOL057882 [DATE] Rollo Piso Moneda Pvc Negro x 6 metros Patojito 6 …" at bounding box center [326, 520] width 277 height 66
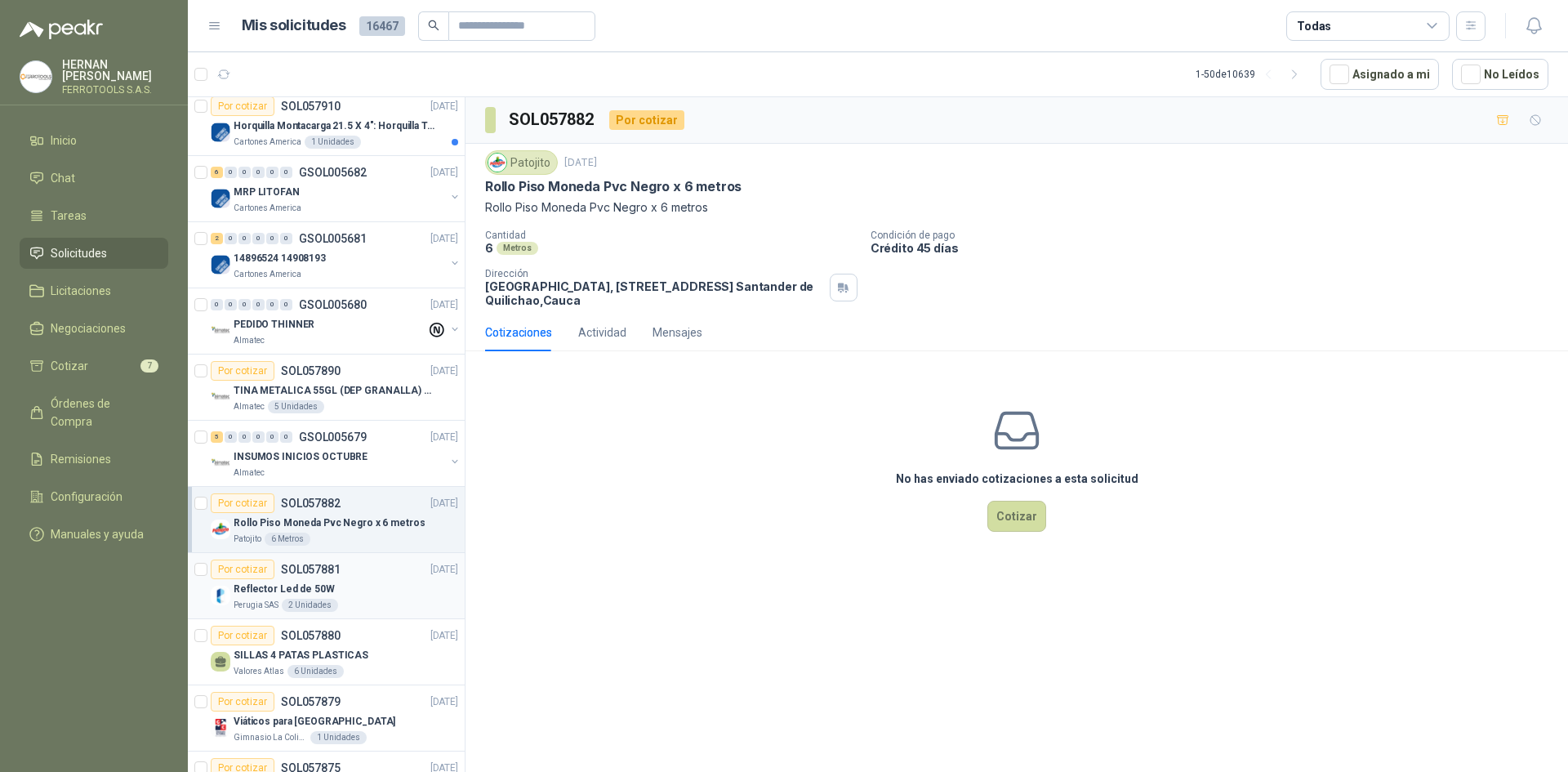
click at [368, 580] on div "Reflector Led de 50W" at bounding box center [346, 589] width 224 height 20
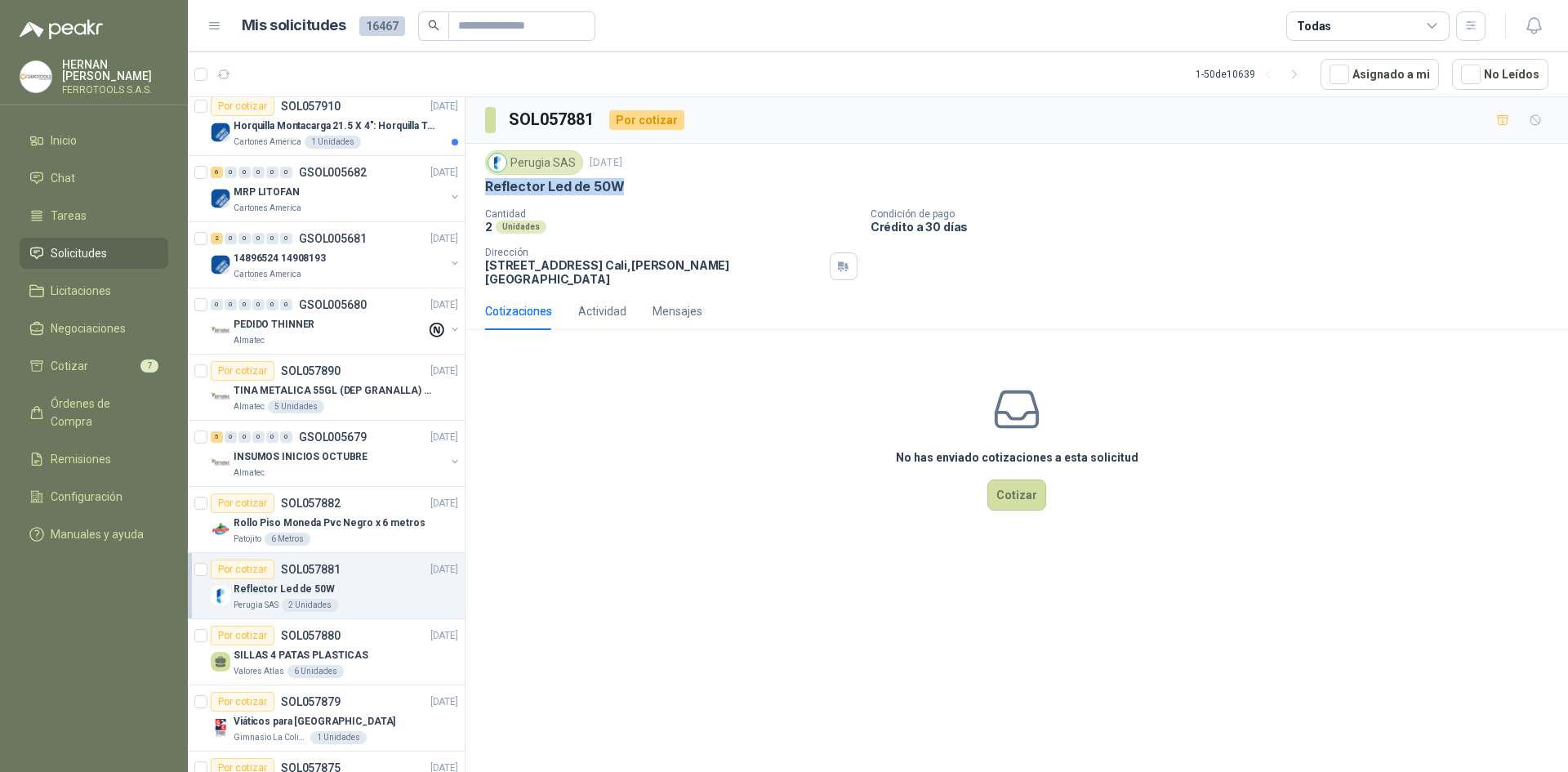
drag, startPoint x: 626, startPoint y: 184, endPoint x: 488, endPoint y: 188, distance: 138.1
click at [488, 188] on div "Reflector Led de 50W" at bounding box center [1017, 187] width 1064 height 17
copy p "Reflector Led de 50W"
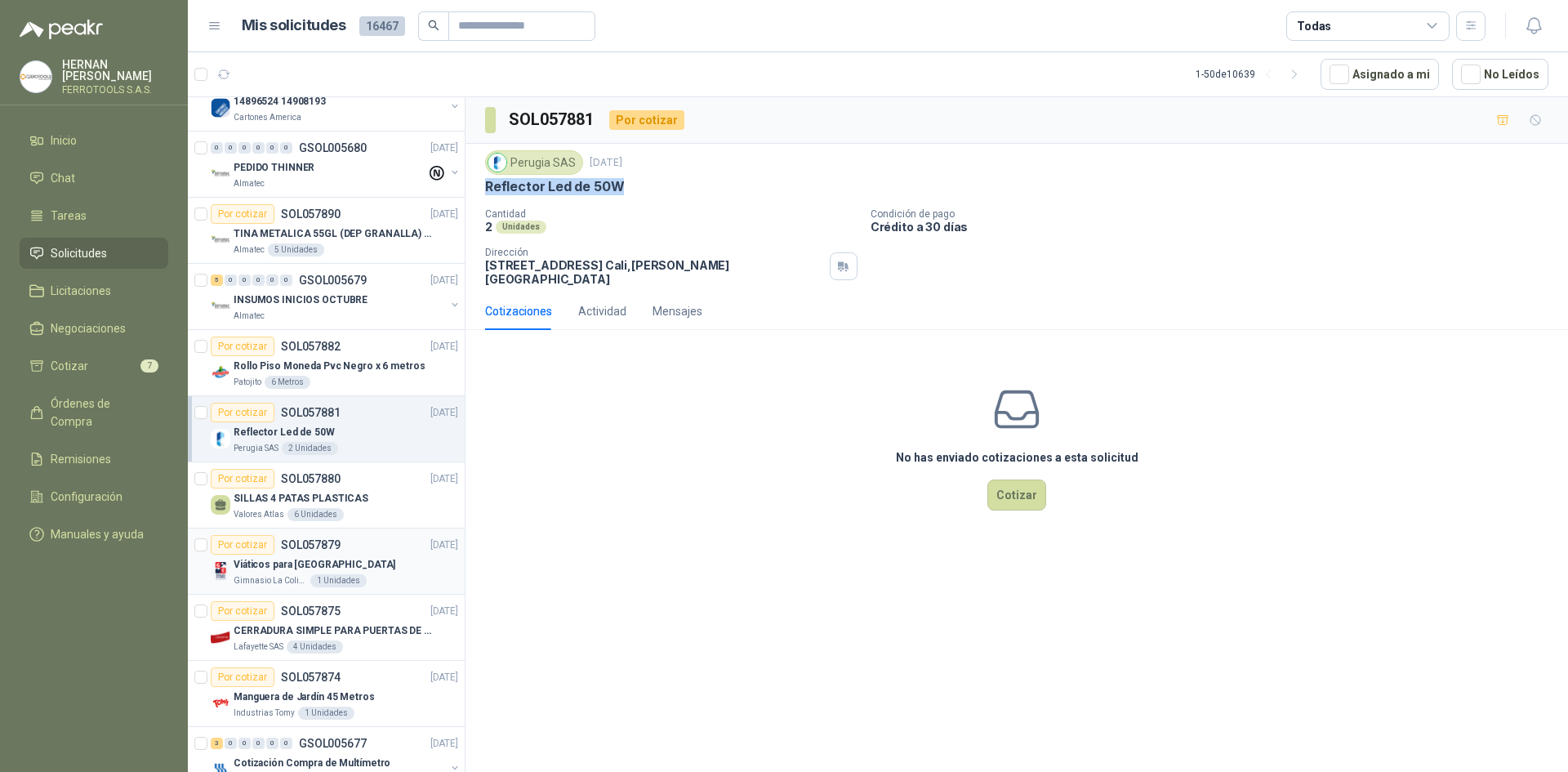
scroll to position [899, 0]
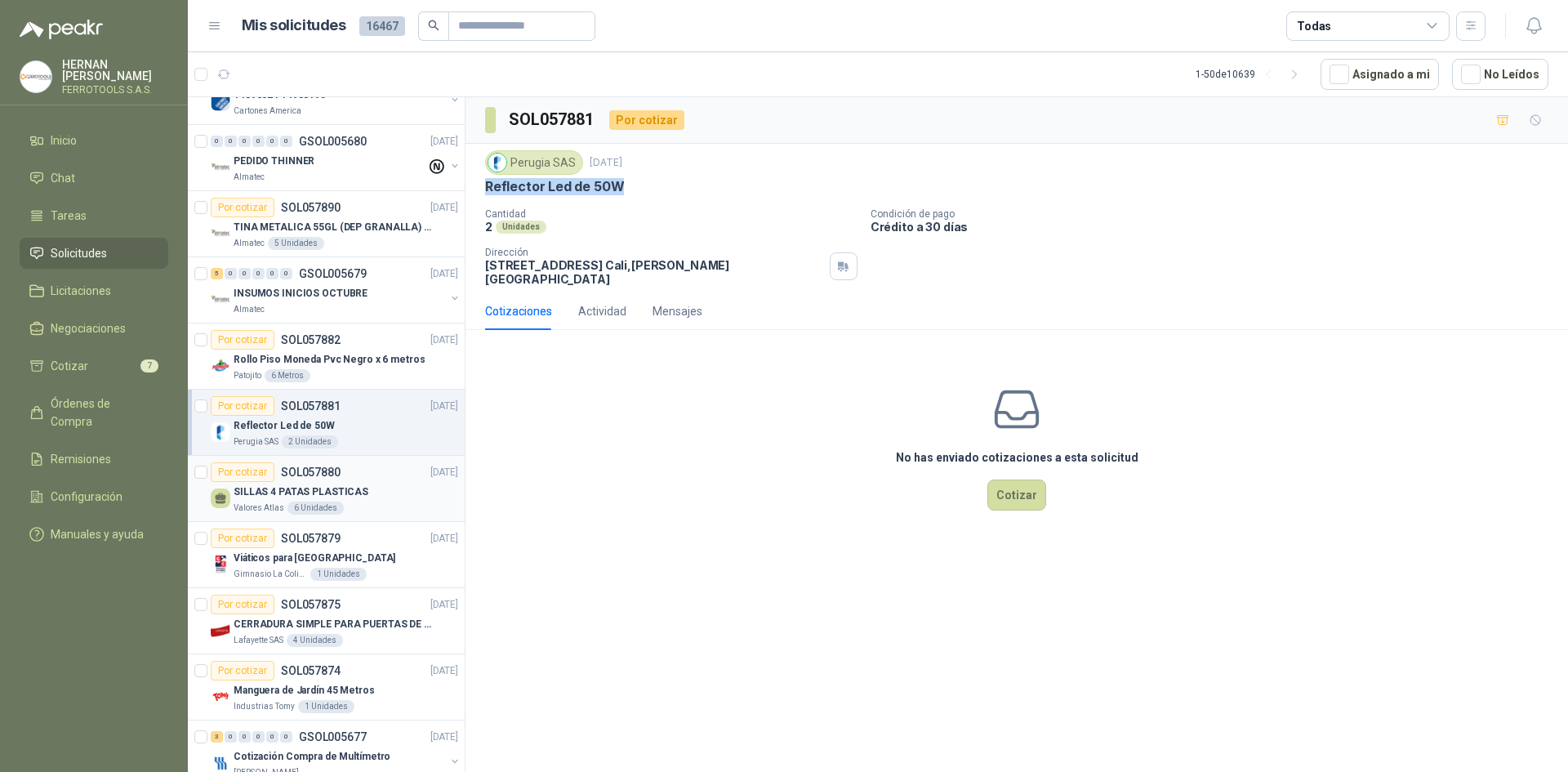
click at [374, 513] on div "Valores Atlas 6 Unidades" at bounding box center [346, 508] width 224 height 13
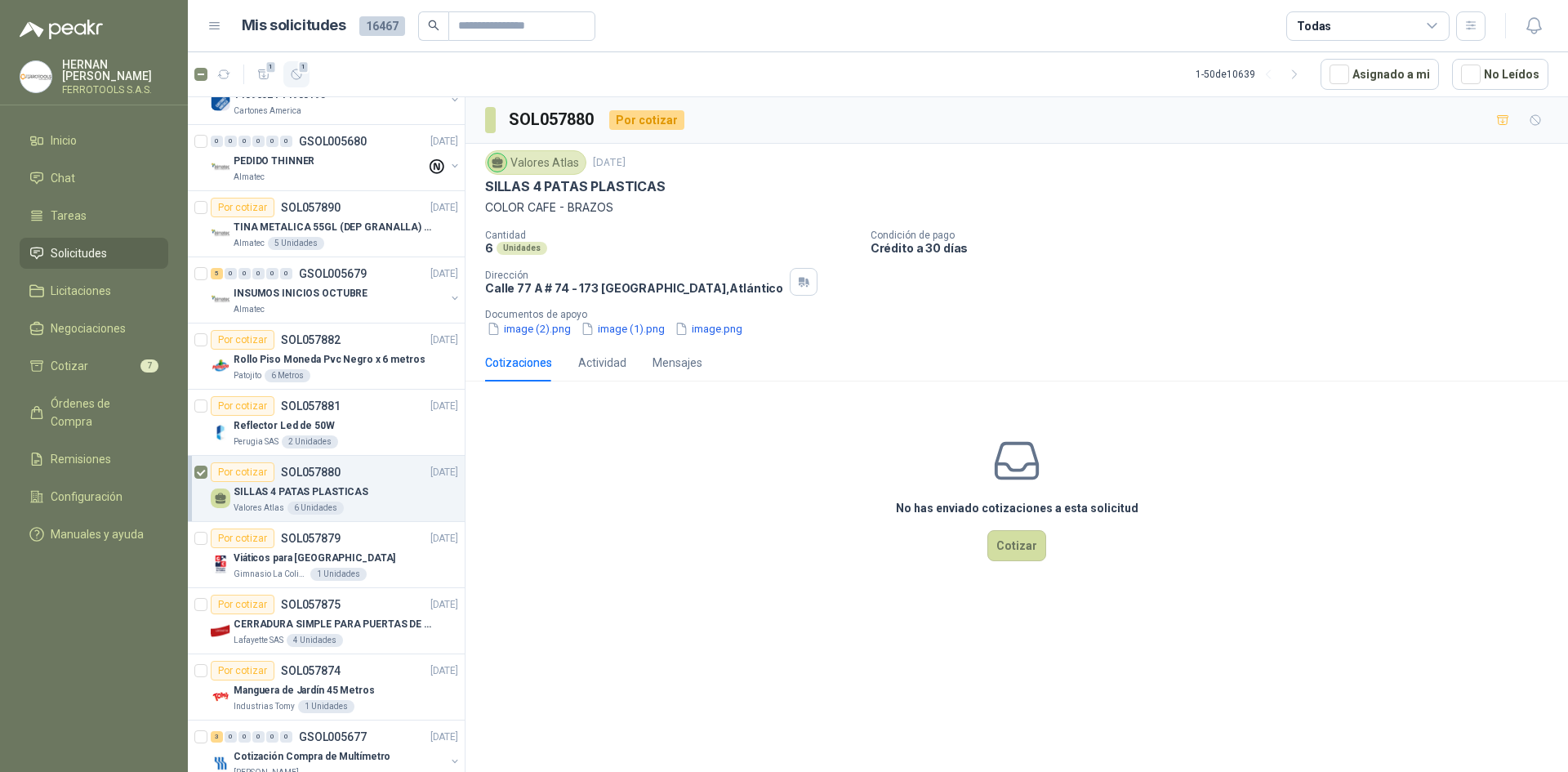
click at [302, 76] on icon "button" at bounding box center [296, 74] width 9 height 9
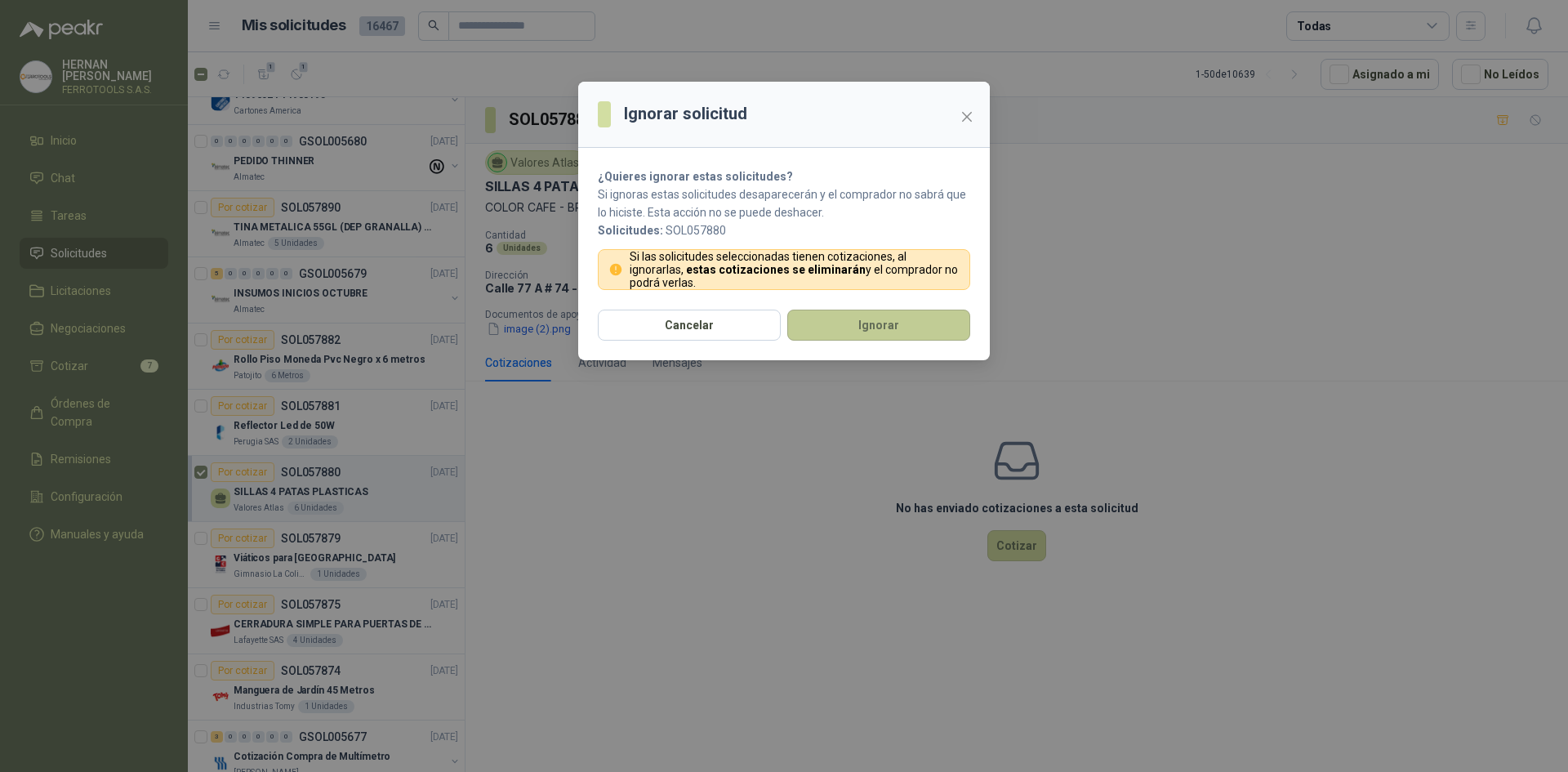
click at [917, 313] on button "Ignorar" at bounding box center [879, 325] width 183 height 31
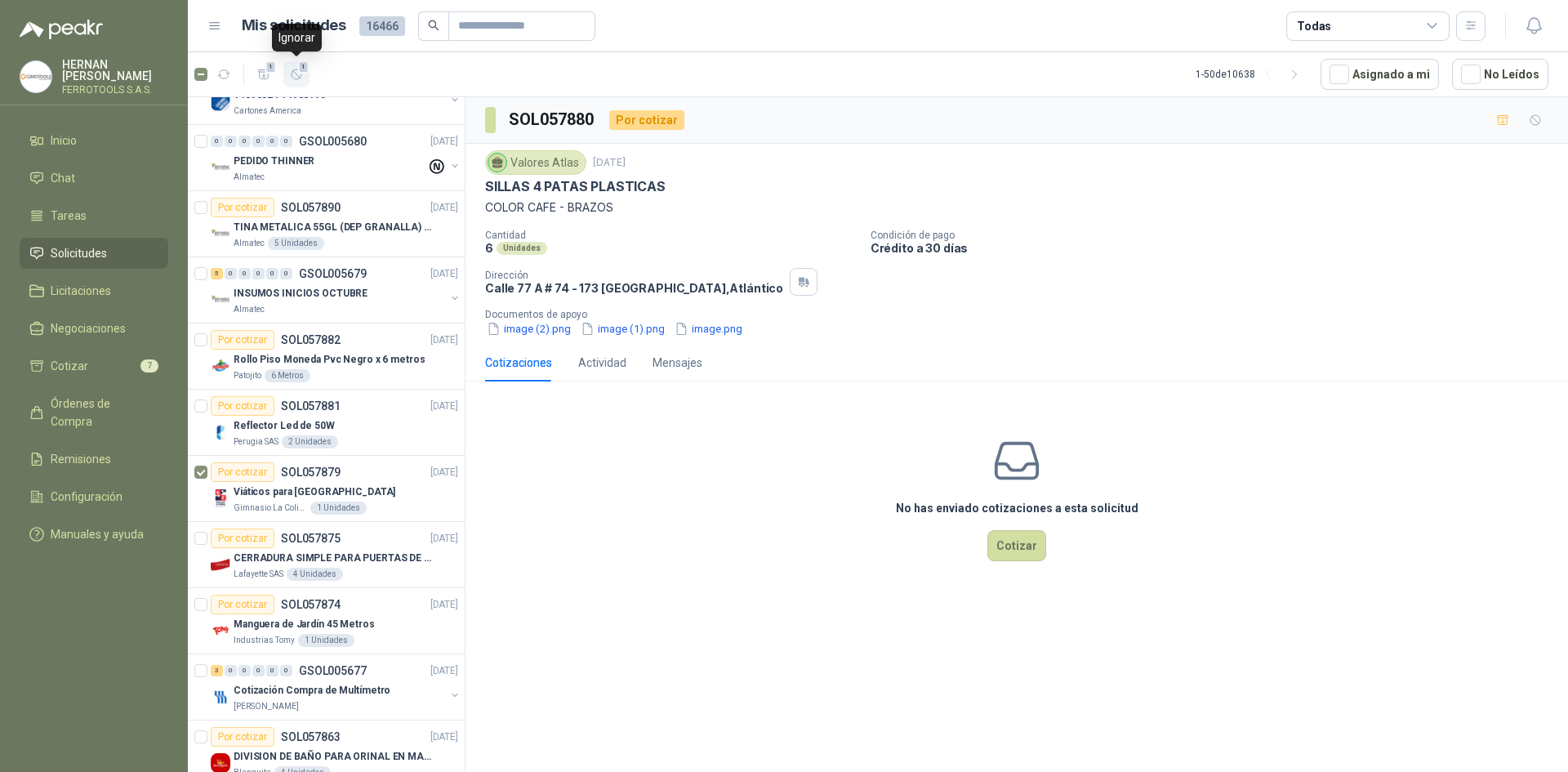
click at [304, 78] on button "1" at bounding box center [297, 74] width 26 height 26
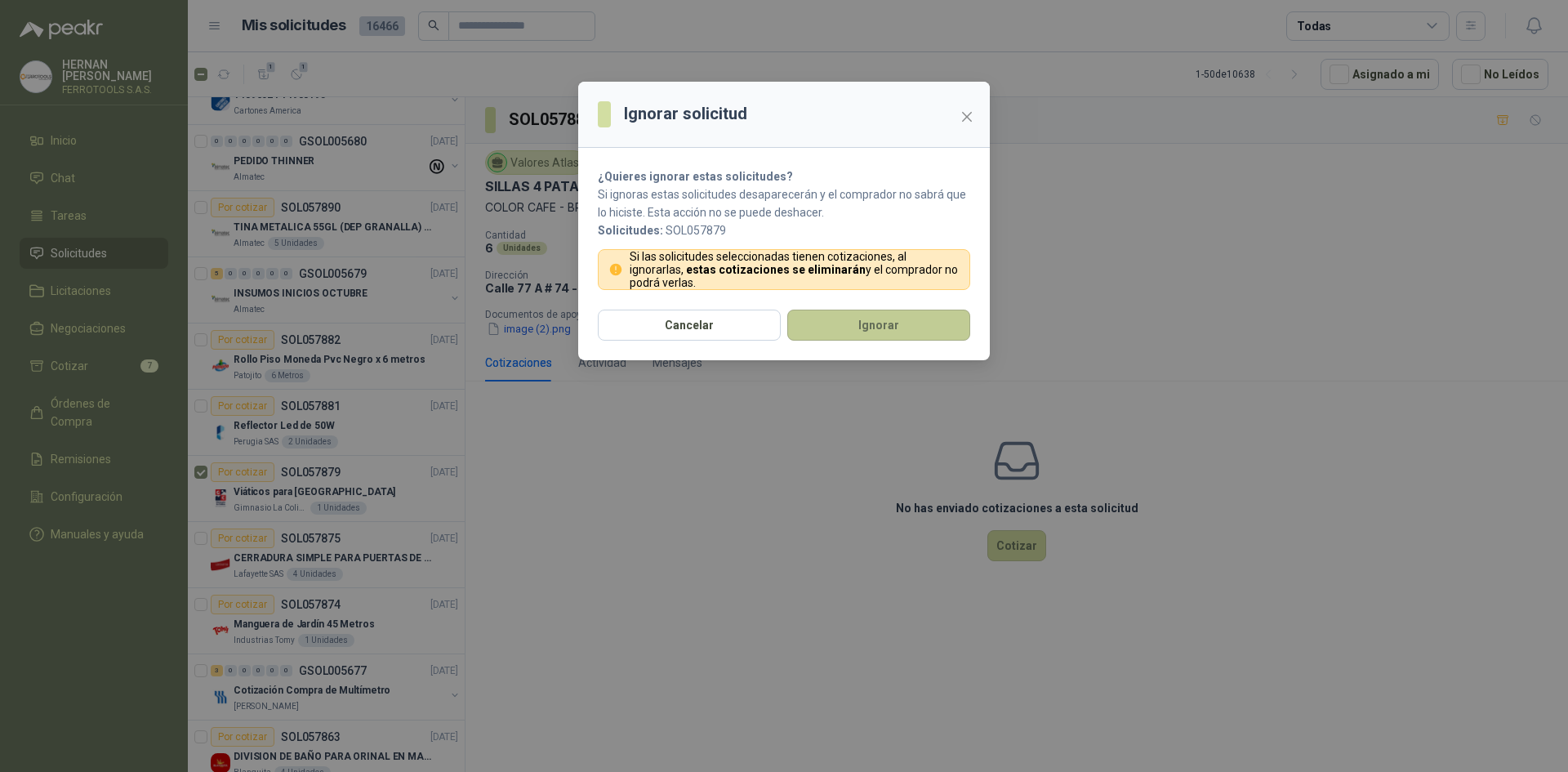
click at [899, 328] on button "Ignorar" at bounding box center [879, 325] width 183 height 31
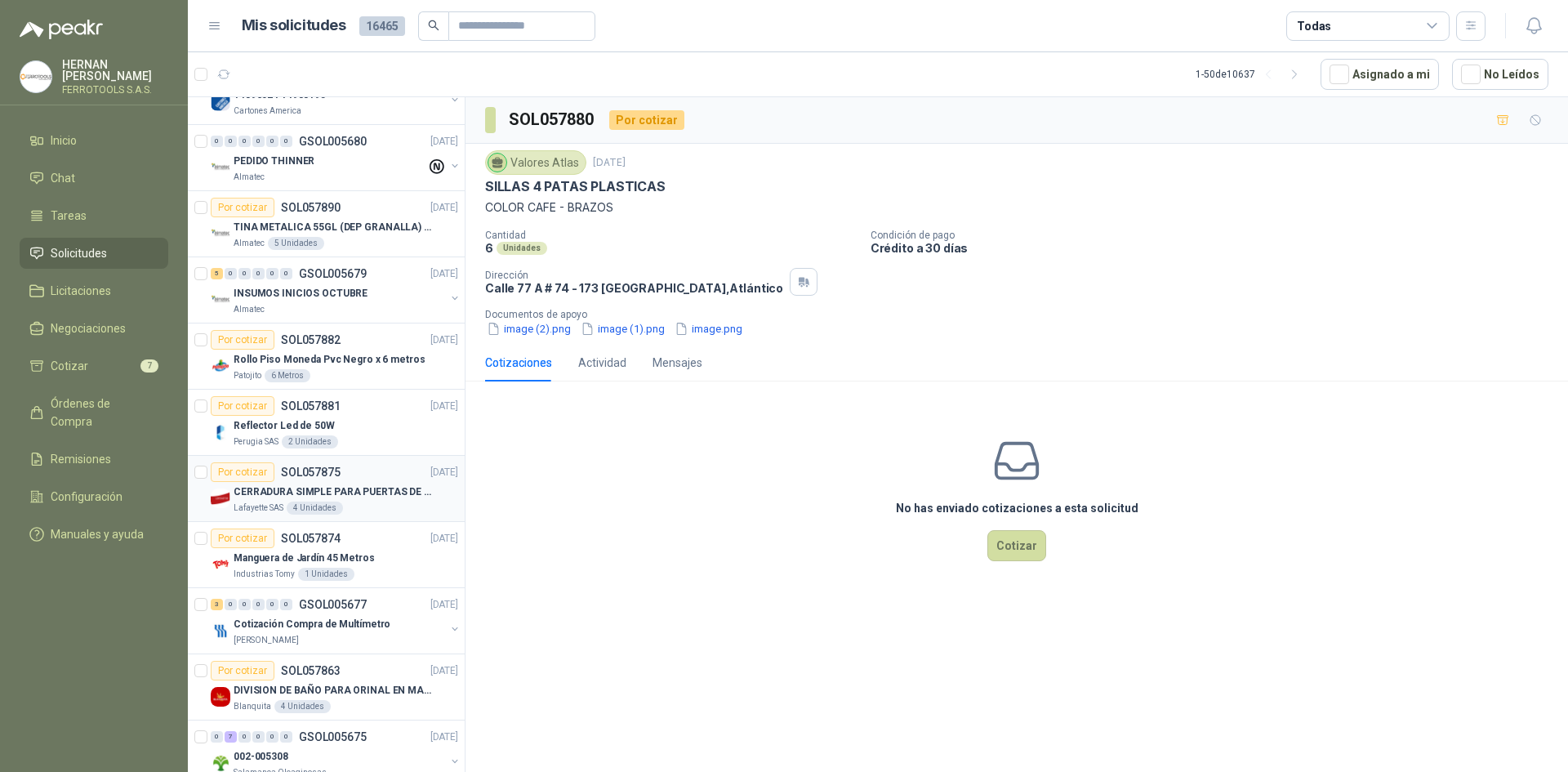
click at [359, 476] on div "Por cotizar SOL057875 [DATE]" at bounding box center [335, 472] width 248 height 20
click at [302, 74] on span "1" at bounding box center [303, 67] width 11 height 13
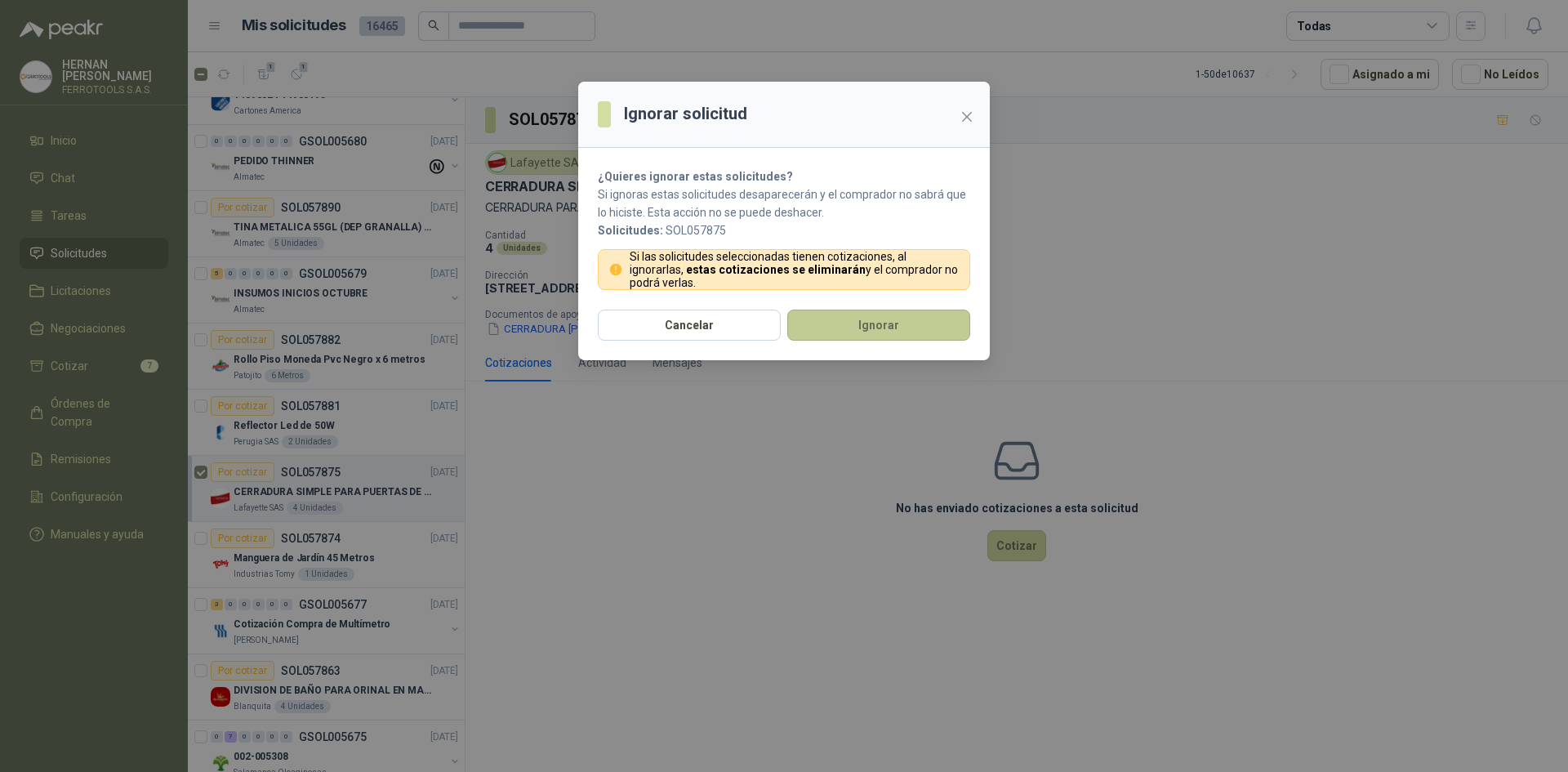
click at [951, 325] on button "Ignorar" at bounding box center [879, 325] width 183 height 31
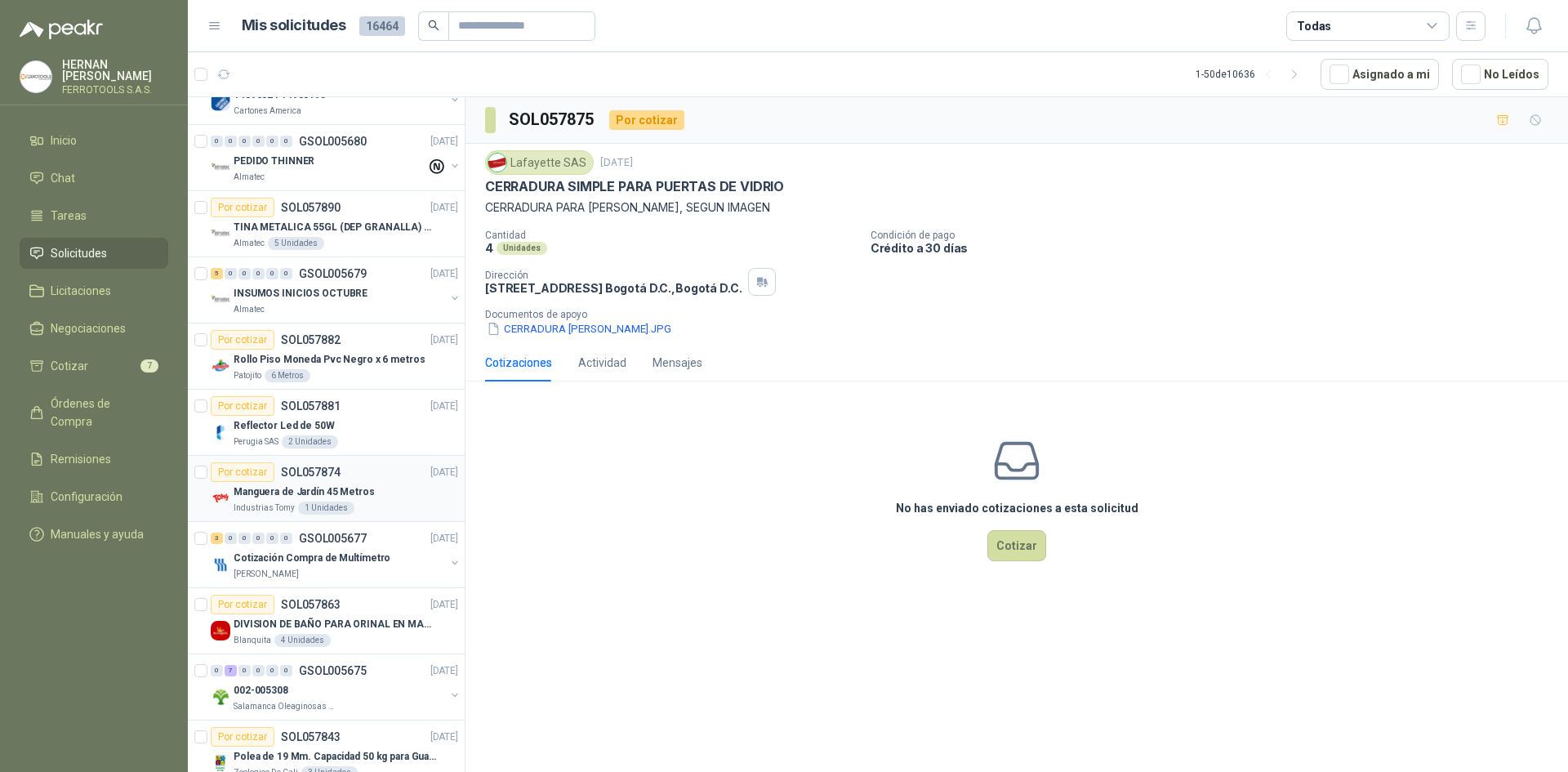
scroll to position [980, 0]
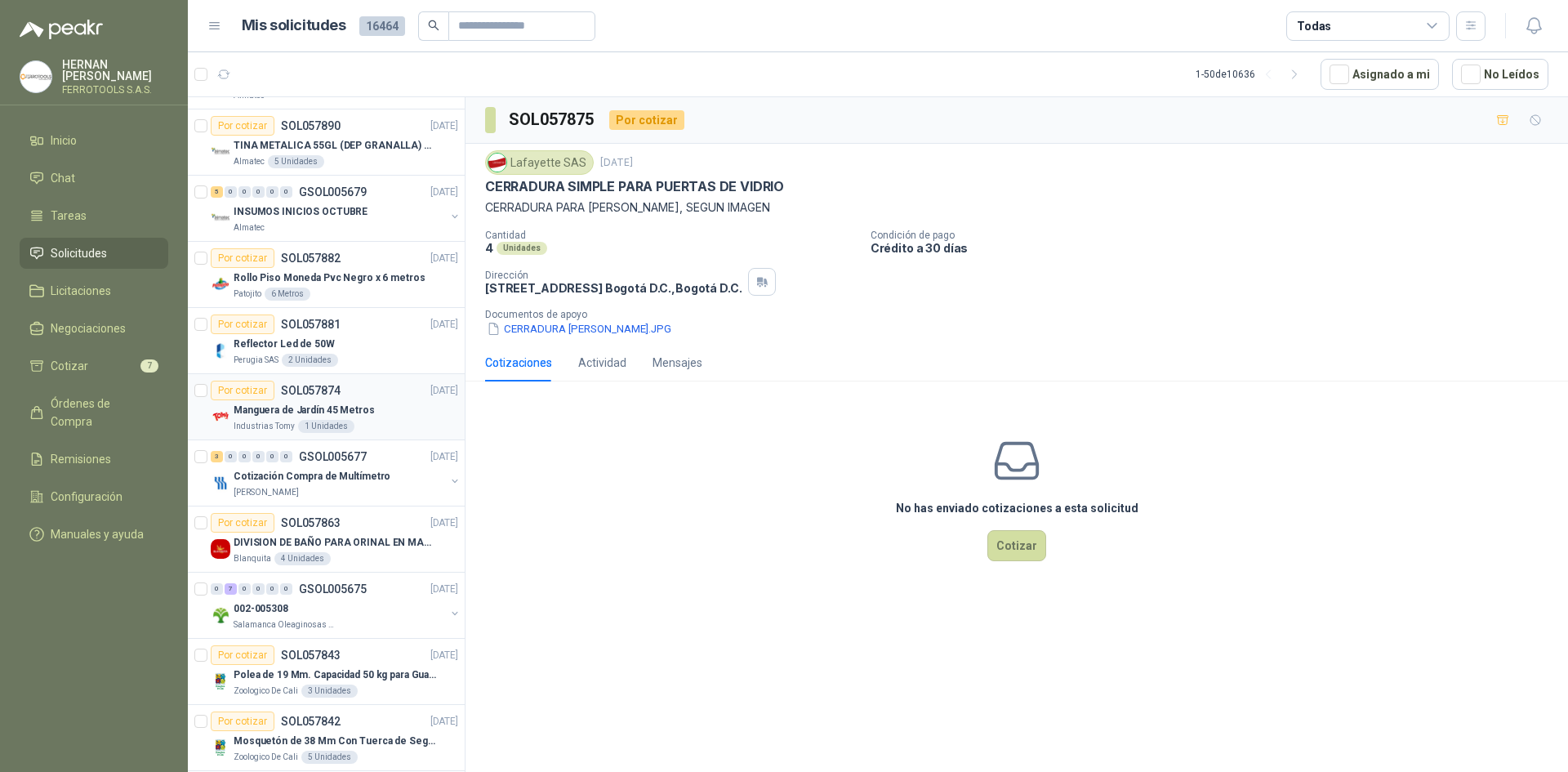
click at [392, 398] on div "Por cotizar SOL057874 [DATE]" at bounding box center [335, 390] width 248 height 20
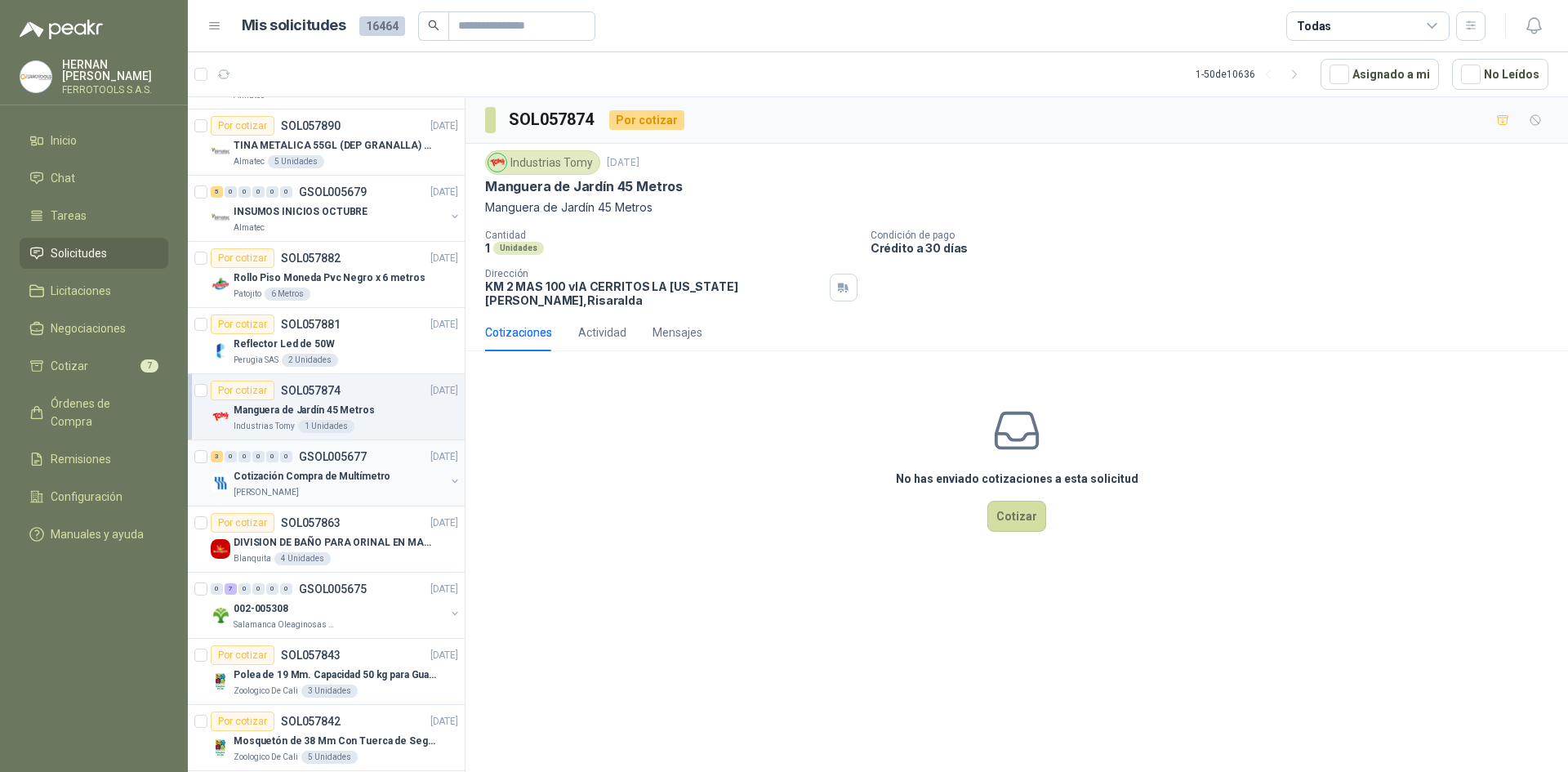
click at [363, 492] on div "[PERSON_NAME]" at bounding box center [339, 493] width 212 height 13
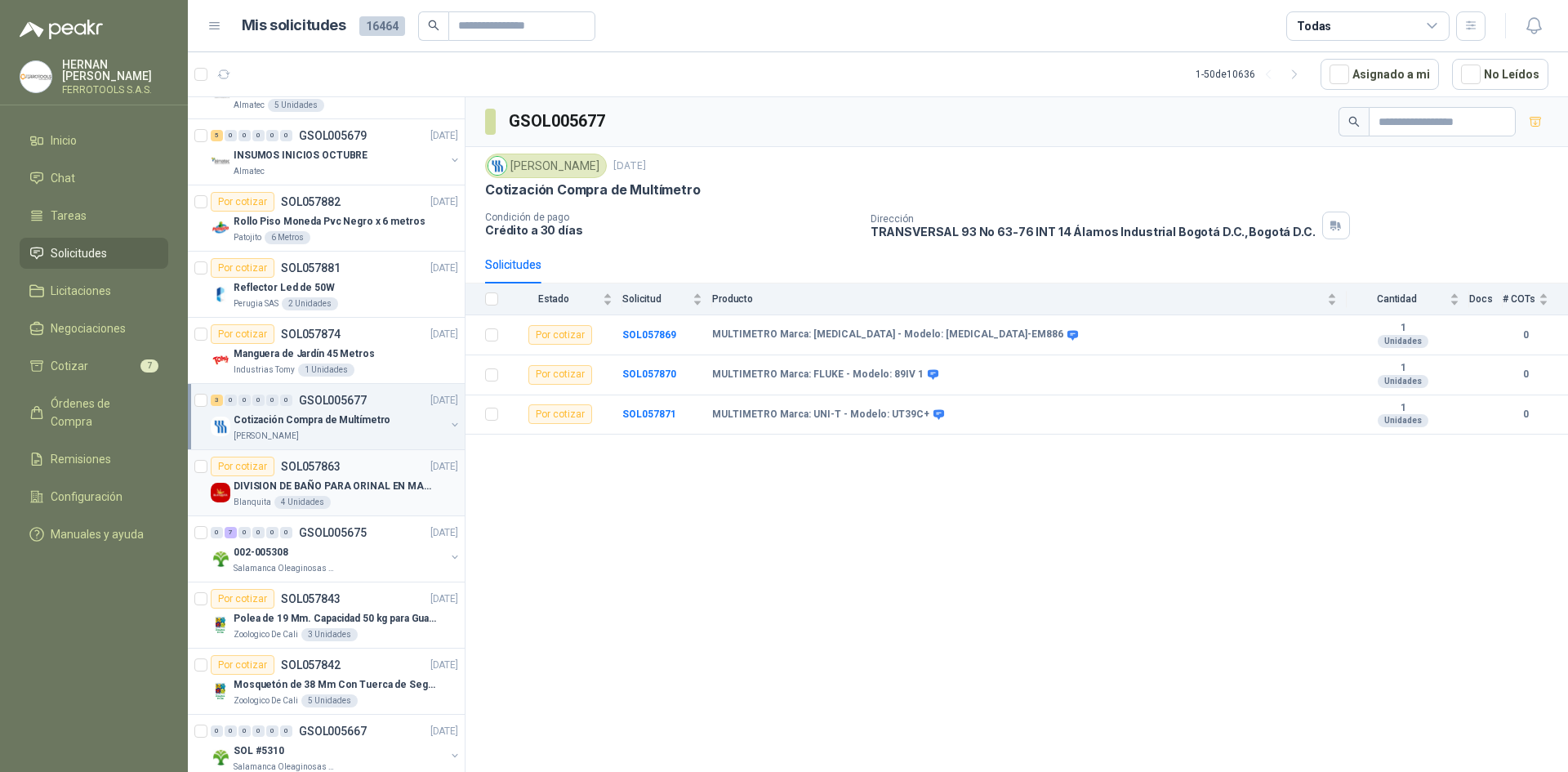
scroll to position [1062, 0]
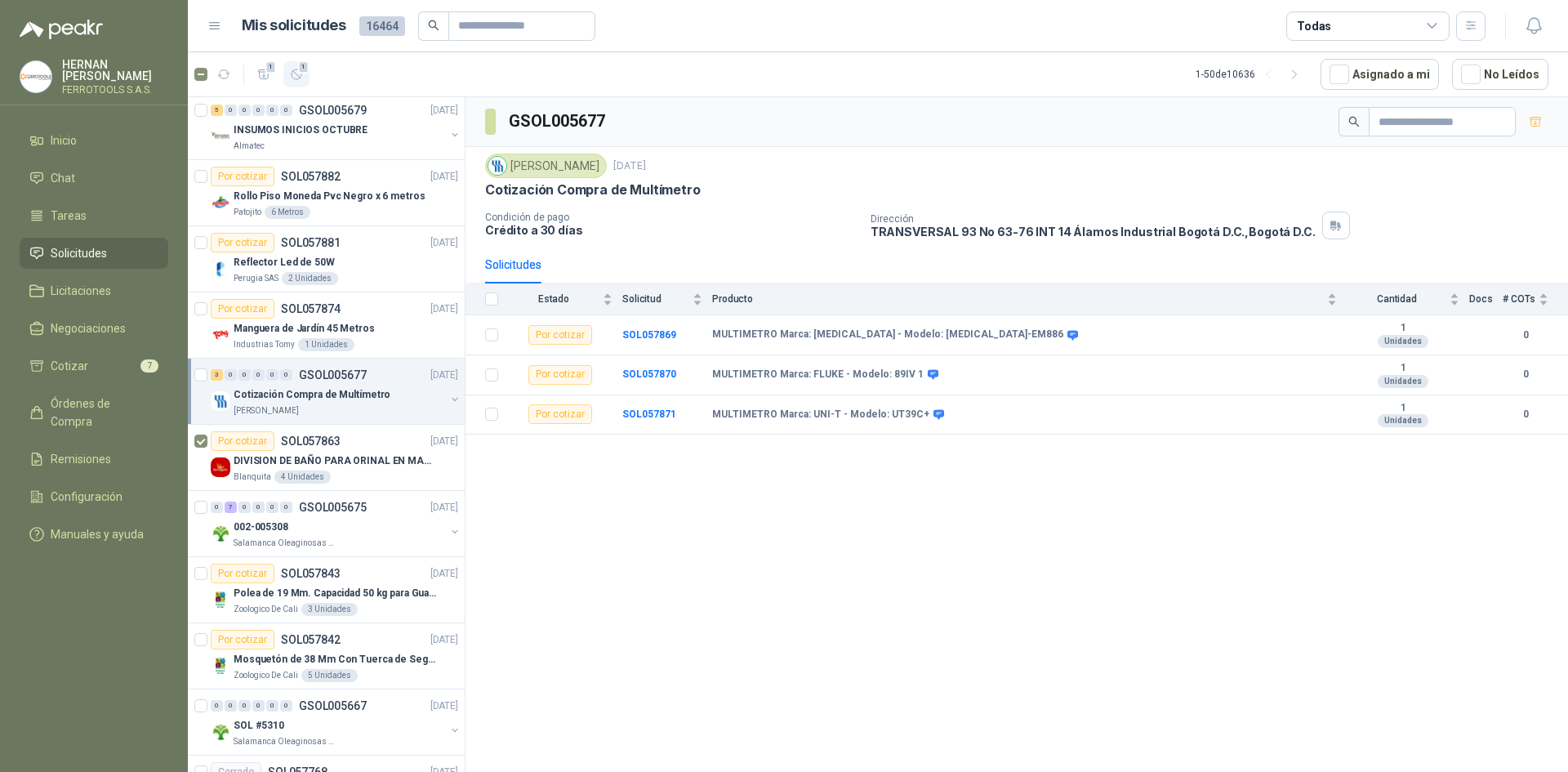
click at [306, 74] on button "1" at bounding box center [297, 74] width 26 height 26
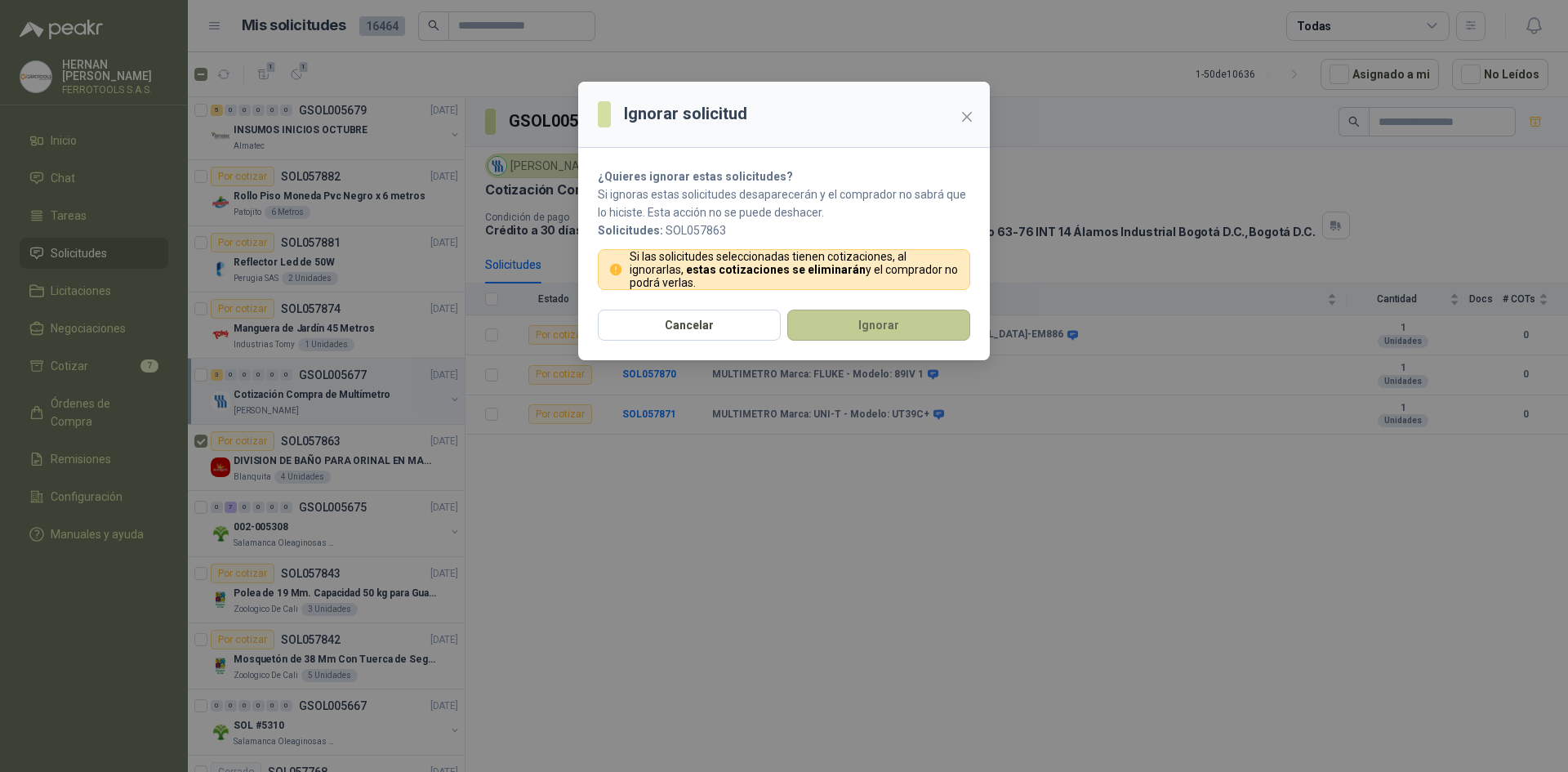
click at [853, 322] on button "Ignorar" at bounding box center [879, 325] width 183 height 31
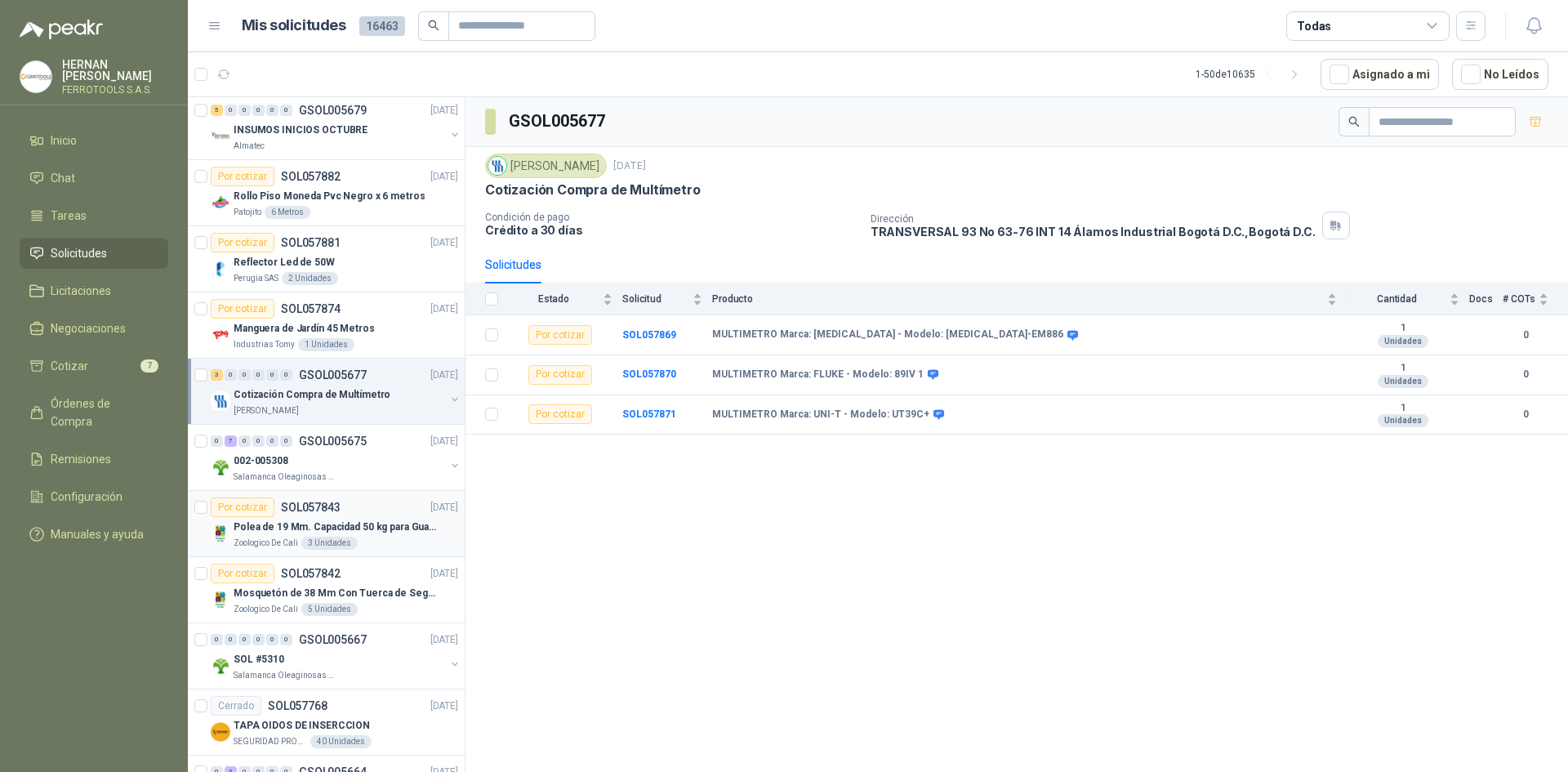
click at [388, 534] on p "Polea de 19 Mm. Capacidad 50 kg para Guaya. Cable O [GEOGRAPHIC_DATA]" at bounding box center [335, 527] width 204 height 15
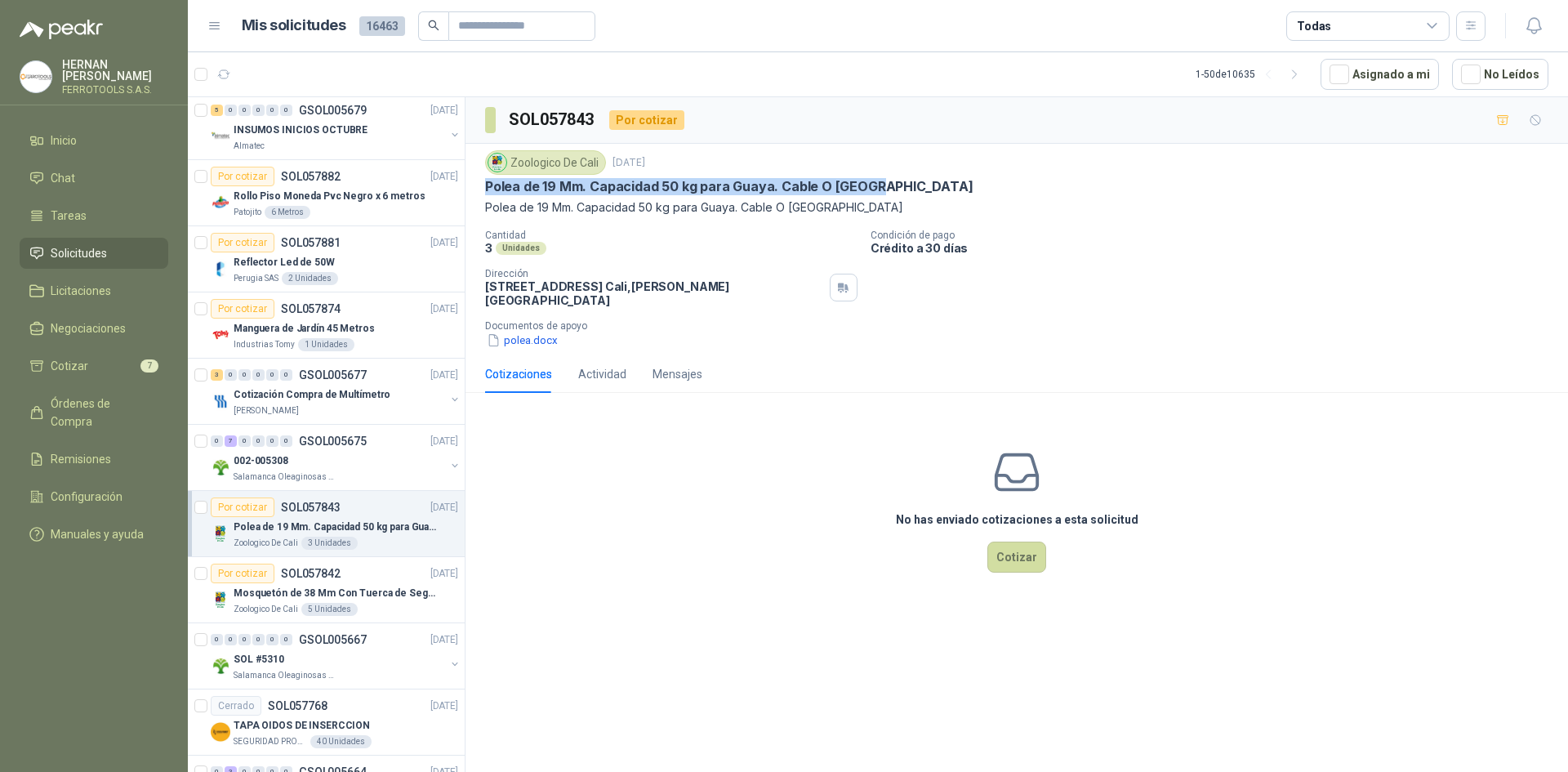
drag, startPoint x: 486, startPoint y: 182, endPoint x: 948, endPoint y: 182, distance: 462.0
click at [948, 182] on div "Polea de 19 Mm. Capacidad 50 kg para Guaya. Cable O [GEOGRAPHIC_DATA]" at bounding box center [1017, 187] width 1064 height 17
copy p "Polea de 19 Mm. Capacidad 50 kg para Guaya. Cable O [GEOGRAPHIC_DATA]"
click at [358, 587] on p "Mosquetón de 38 Mm Con Tuerca de Seguridad. Carga 100 kg" at bounding box center [335, 594] width 204 height 15
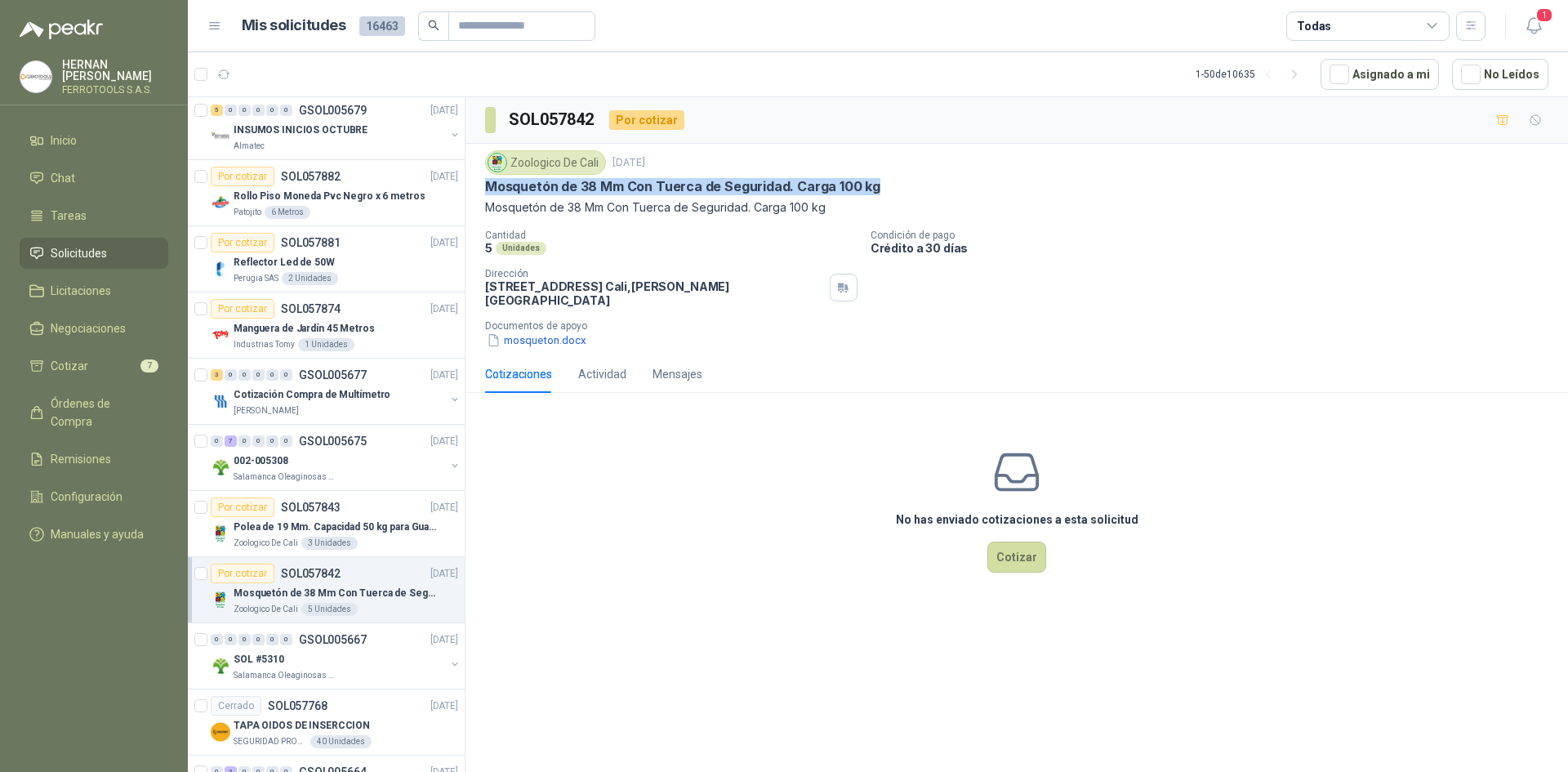
drag, startPoint x: 486, startPoint y: 182, endPoint x: 877, endPoint y: 193, distance: 391.2
click at [877, 193] on div "Mosquetón de 38 Mm Con Tuerca de Seguridad. Carga 100 kg" at bounding box center [1017, 187] width 1064 height 17
copy p "Mosquetón de 38 Mm Con Tuerca de Seguridad. Carga 100 kg"
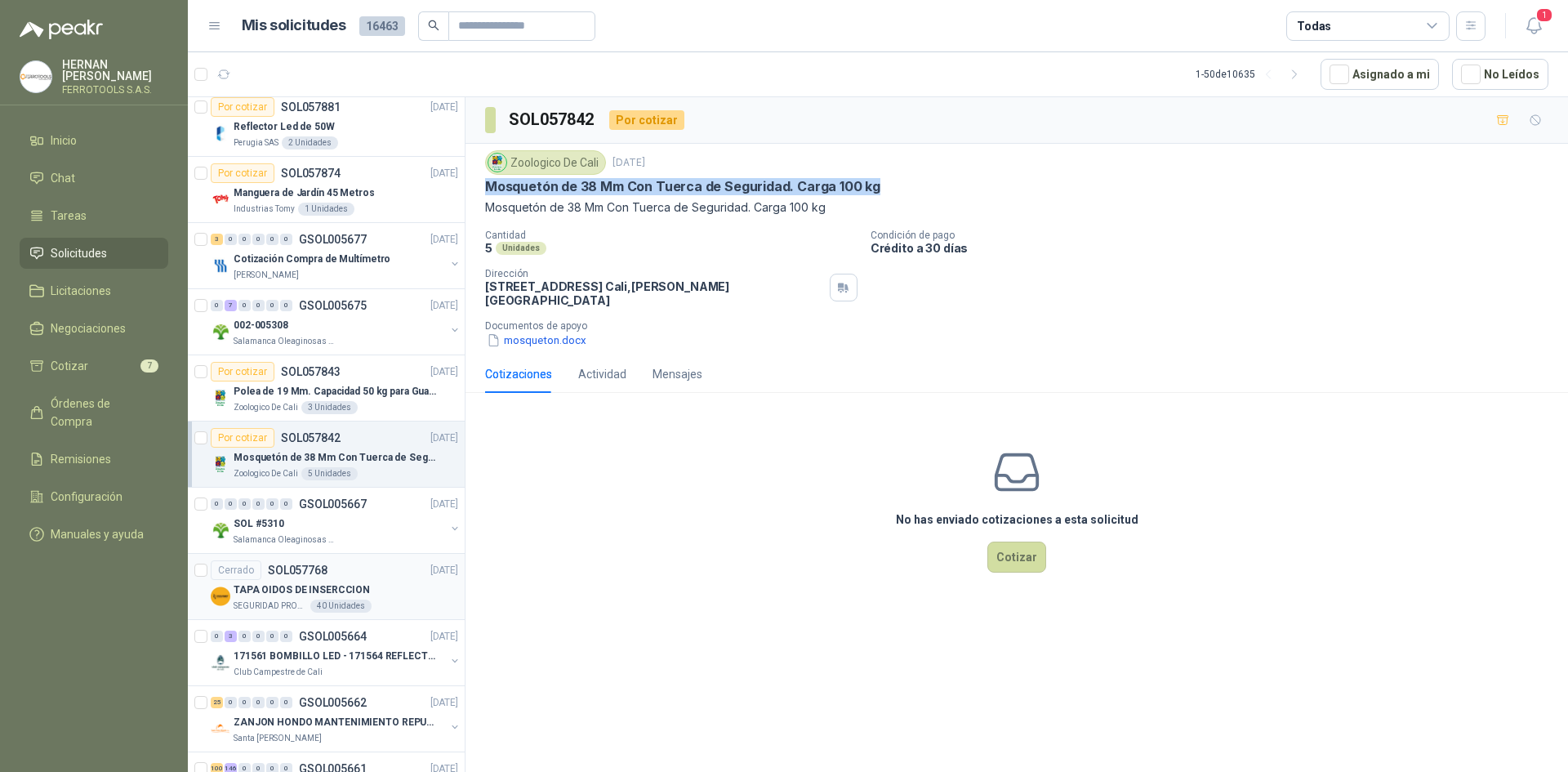
scroll to position [1225, 0]
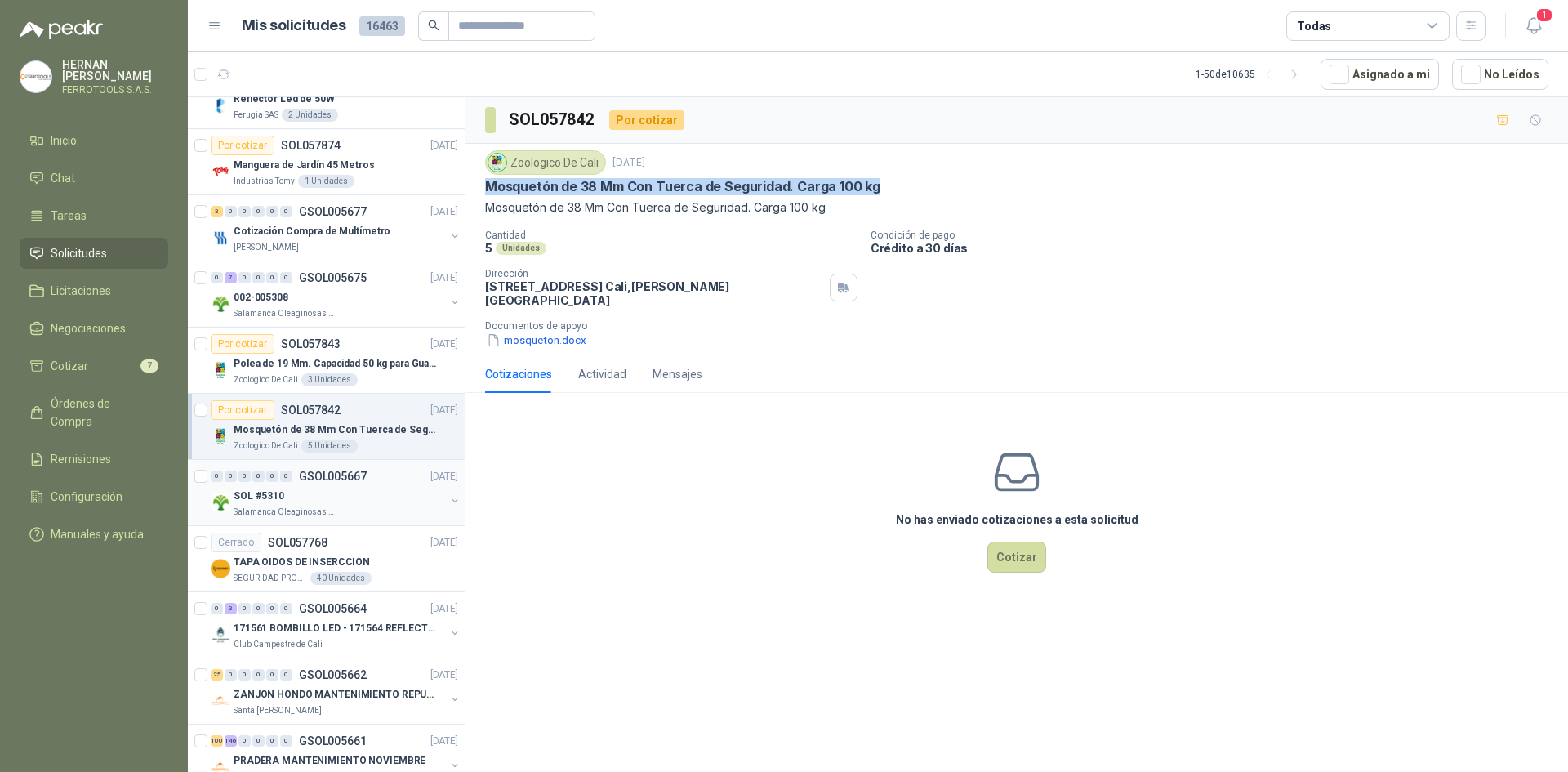
click at [352, 512] on div "Salamanca Oleaginosas SAS" at bounding box center [339, 513] width 212 height 13
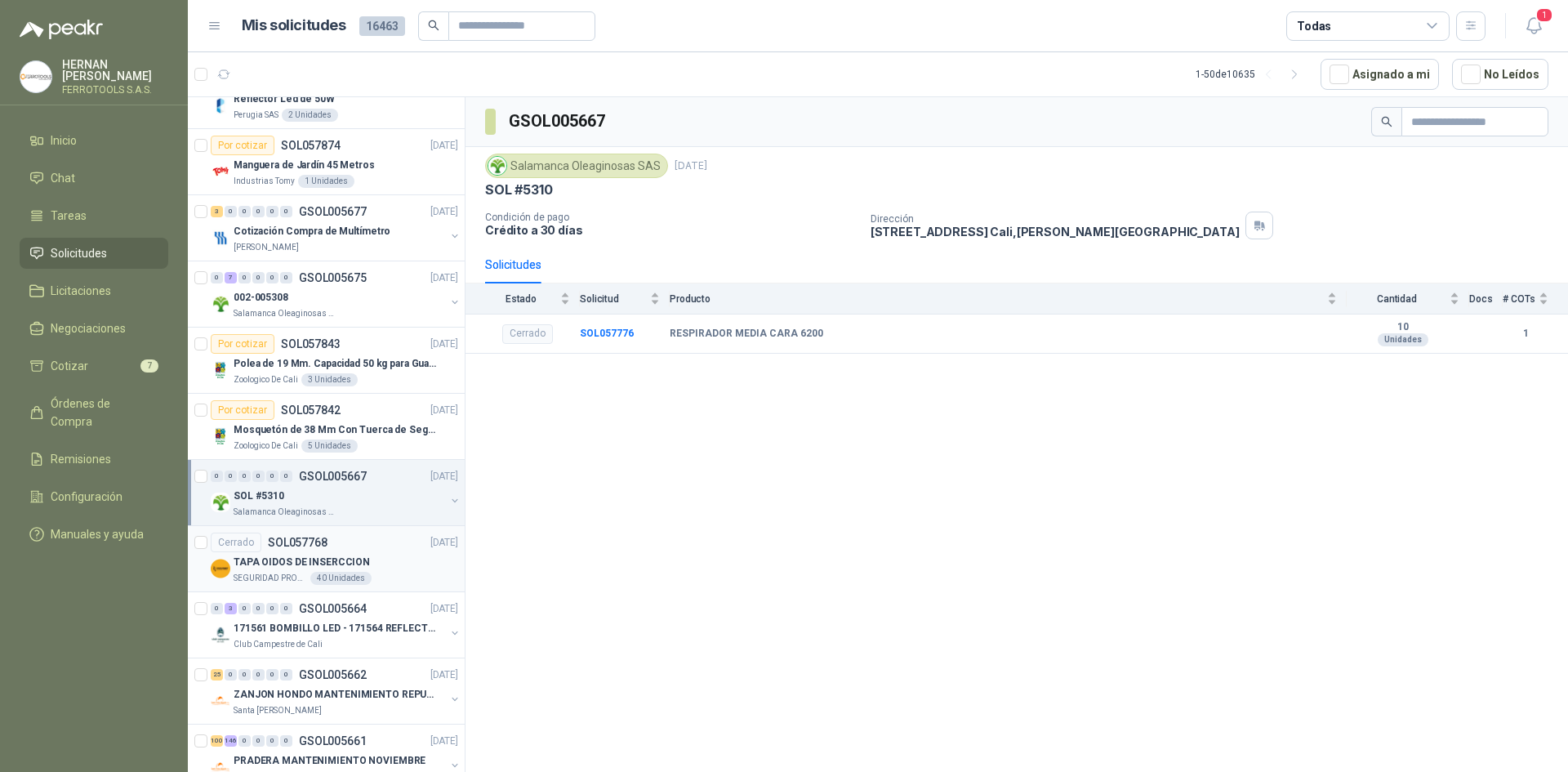
click at [367, 551] on div "Cerrado SOL057768 [DATE]" at bounding box center [335, 542] width 248 height 20
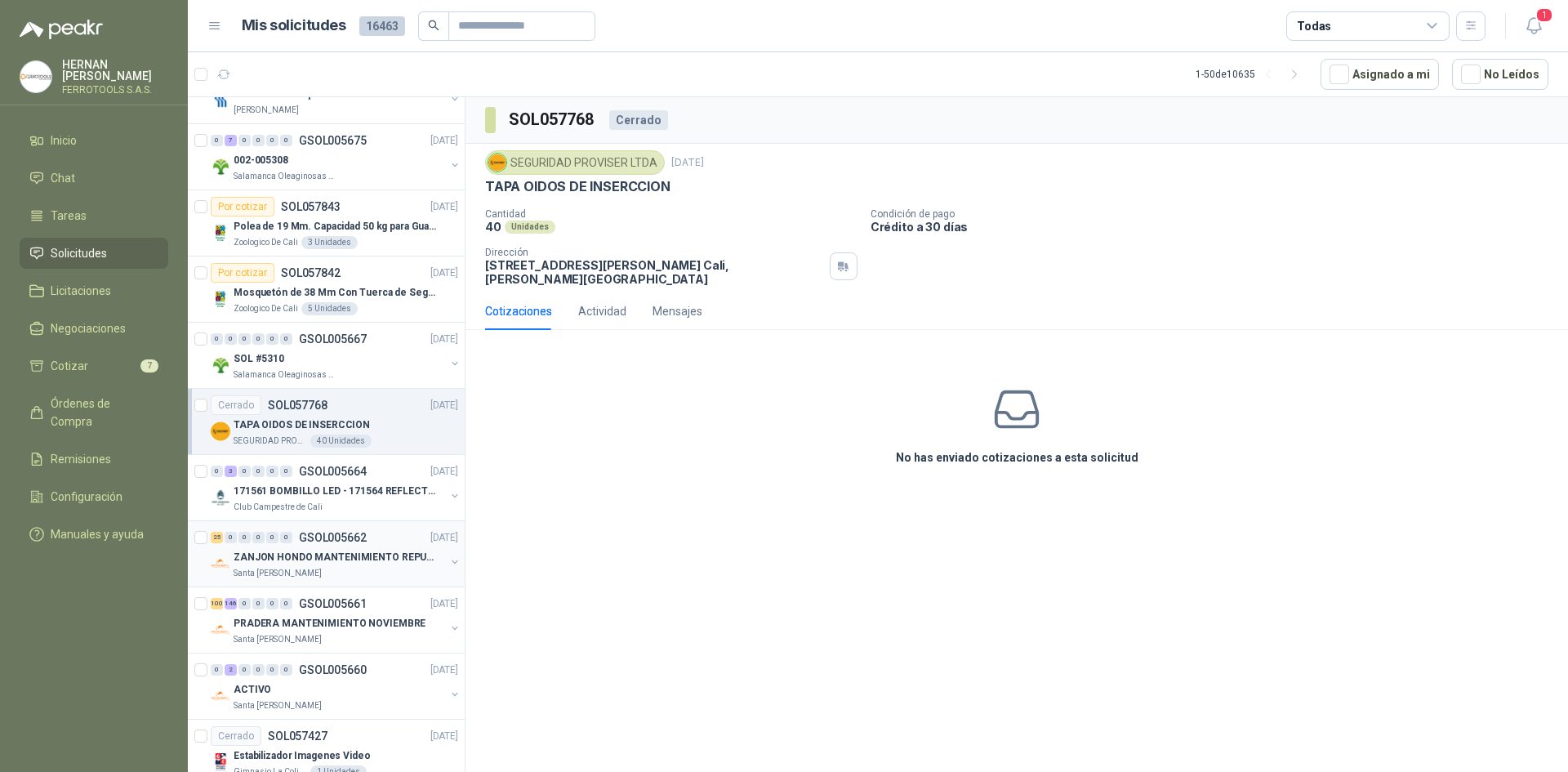
scroll to position [1389, 0]
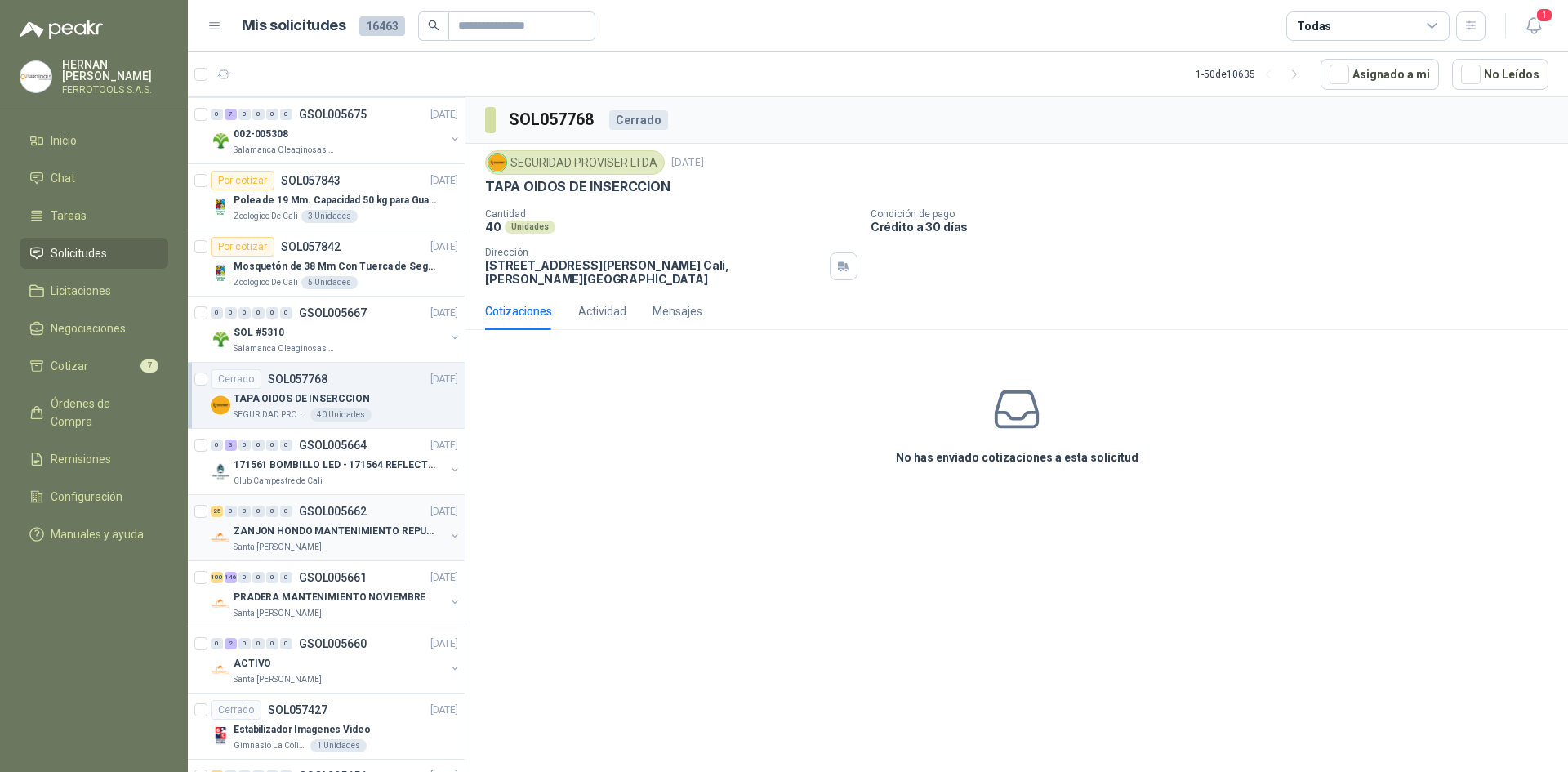
click at [389, 524] on p "ZANJON HONDO MANTENIMIENTO REPUESTOS" at bounding box center [335, 532] width 204 height 15
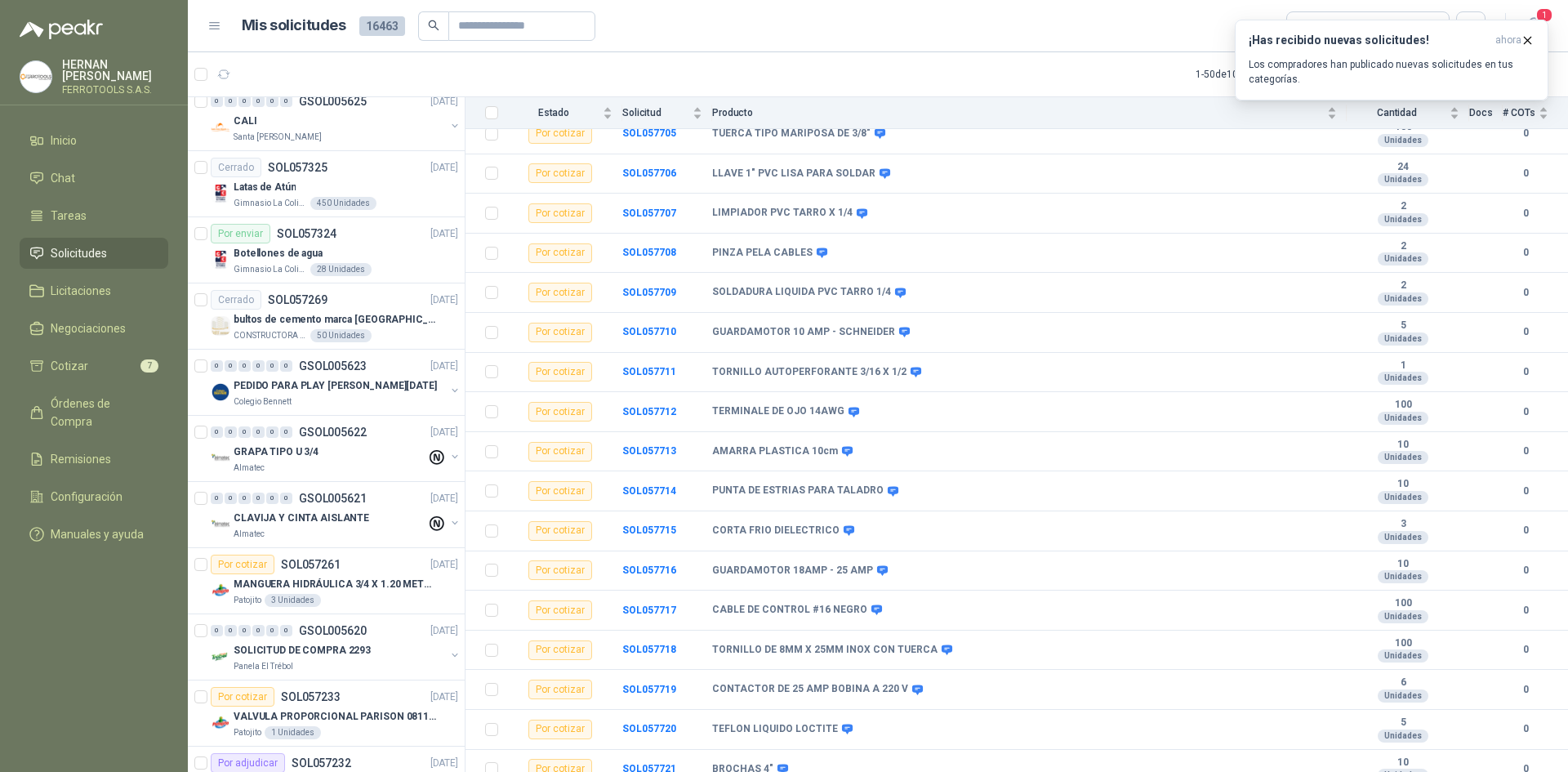
scroll to position [2665, 0]
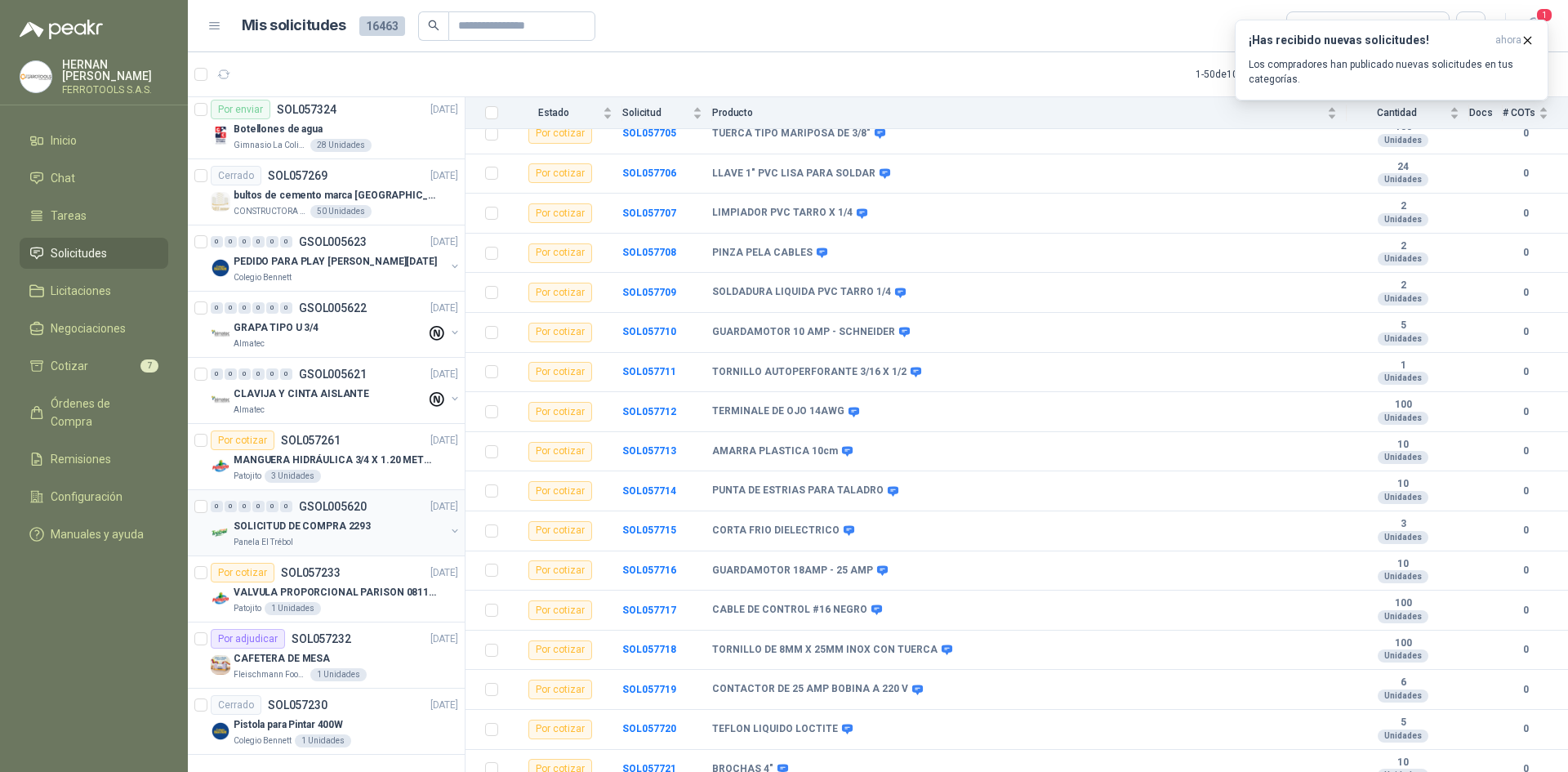
click at [300, 518] on p "SOLICITUD DE COMPRA 2293" at bounding box center [302, 526] width 138 height 15
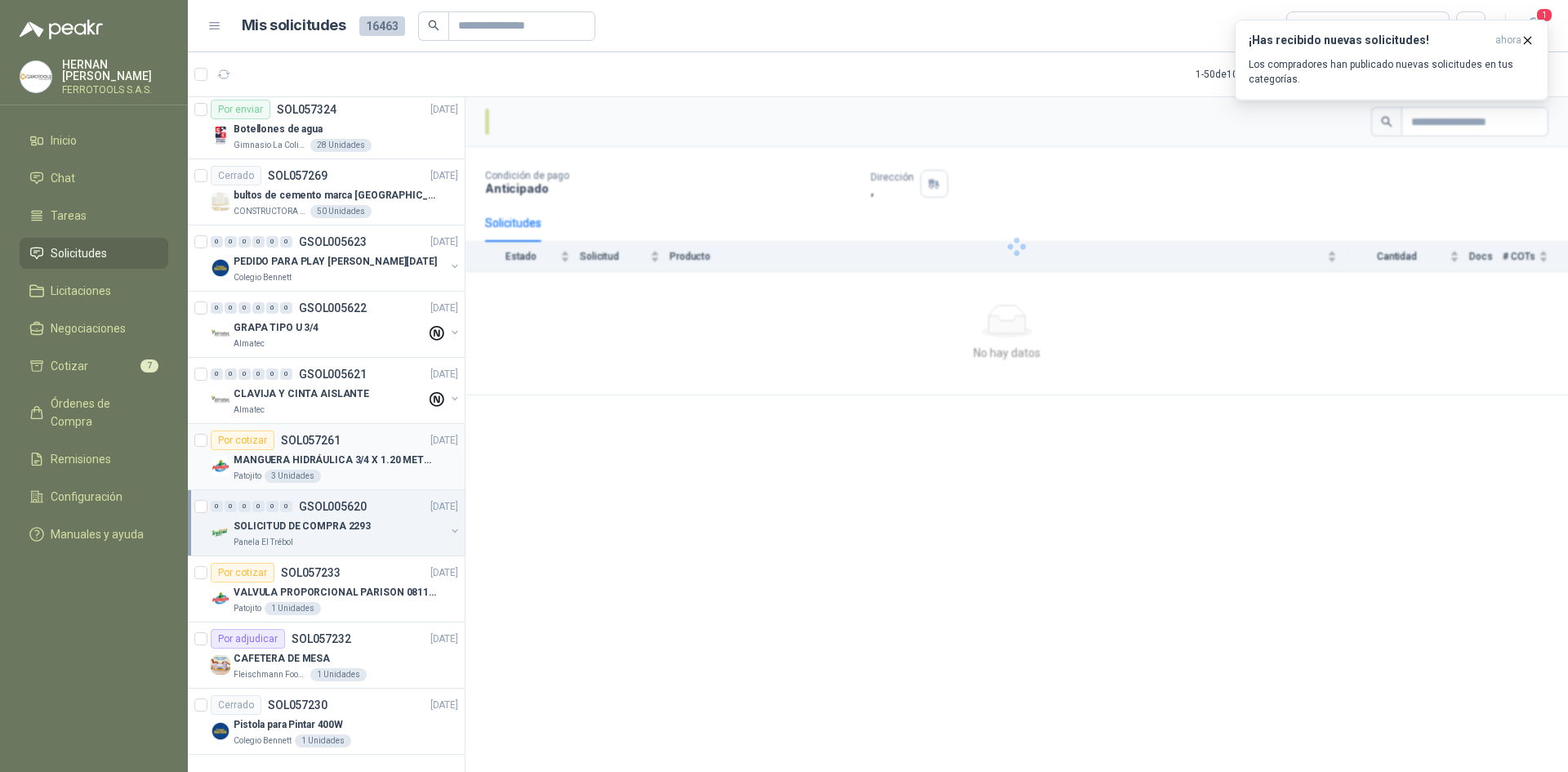
click at [251, 452] on p "MANGUERA HIDRÁULICA 3/4 X 1.20 METROS DE LONGITUD HR-HR-ACOPLADA" at bounding box center [335, 460] width 204 height 15
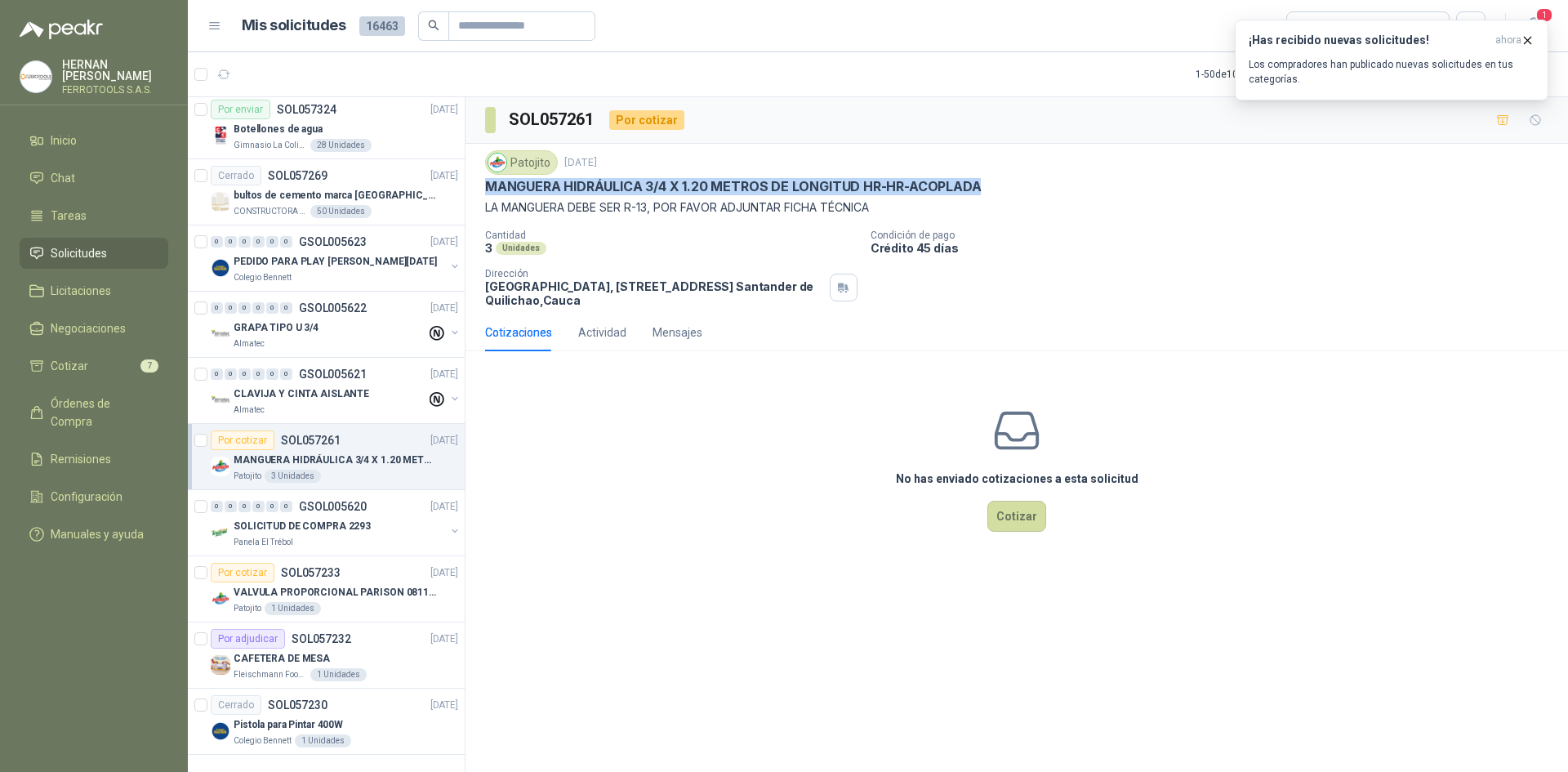
drag, startPoint x: 488, startPoint y: 185, endPoint x: 1054, endPoint y: 193, distance: 566.1
click at [1054, 193] on div "MANGUERA HIDRÁULICA 3/4 X 1.20 METROS DE LONGITUD HR-HR-ACOPLADA" at bounding box center [1017, 187] width 1064 height 17
copy p "MANGUERA HIDRÁULICA 3/4 X 1.20 METROS DE LONGITUD HR-HR-ACOPLADA"
click at [1036, 514] on button "Cotizar" at bounding box center [1017, 516] width 58 height 31
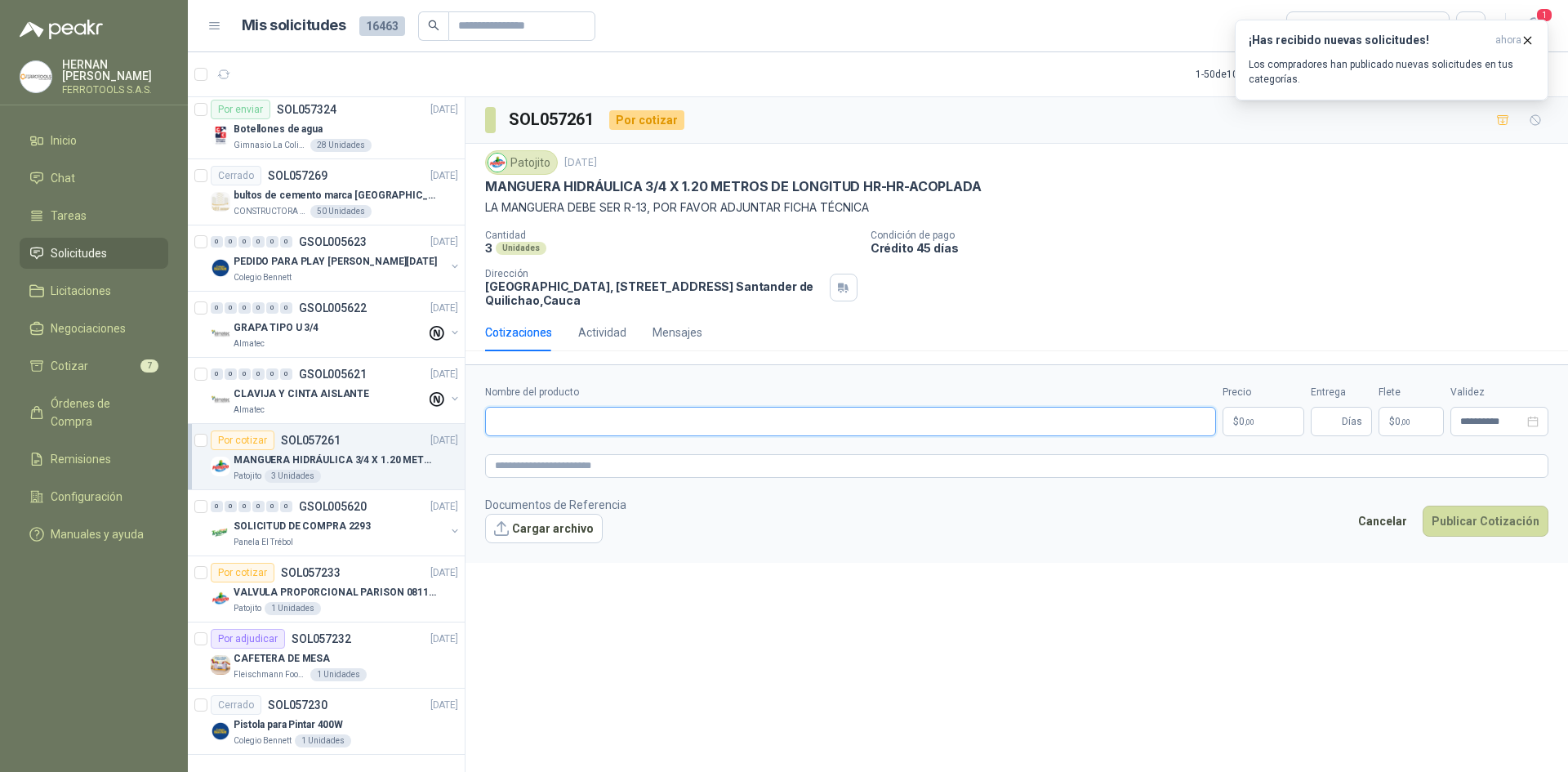
click at [808, 415] on input "Nombre del producto" at bounding box center [851, 421] width 731 height 29
paste input "**********"
click at [711, 477] on textarea at bounding box center [1017, 466] width 1064 height 24
click at [719, 459] on textarea at bounding box center [1017, 466] width 1064 height 24
paste textarea "**********"
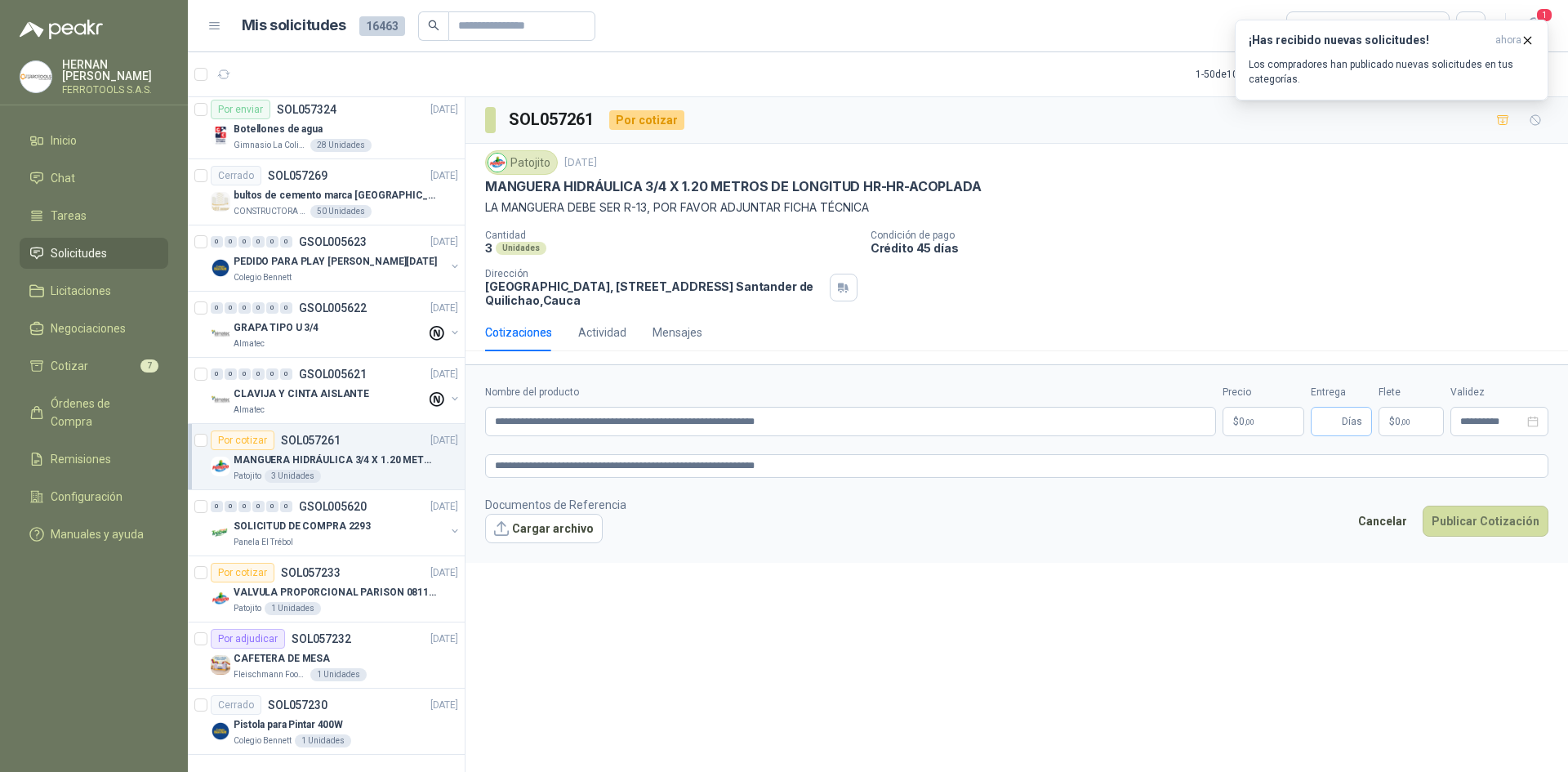
click at [1319, 412] on span "Días" at bounding box center [1341, 421] width 61 height 29
click at [1255, 419] on span ",00" at bounding box center [1250, 422] width 9 height 9
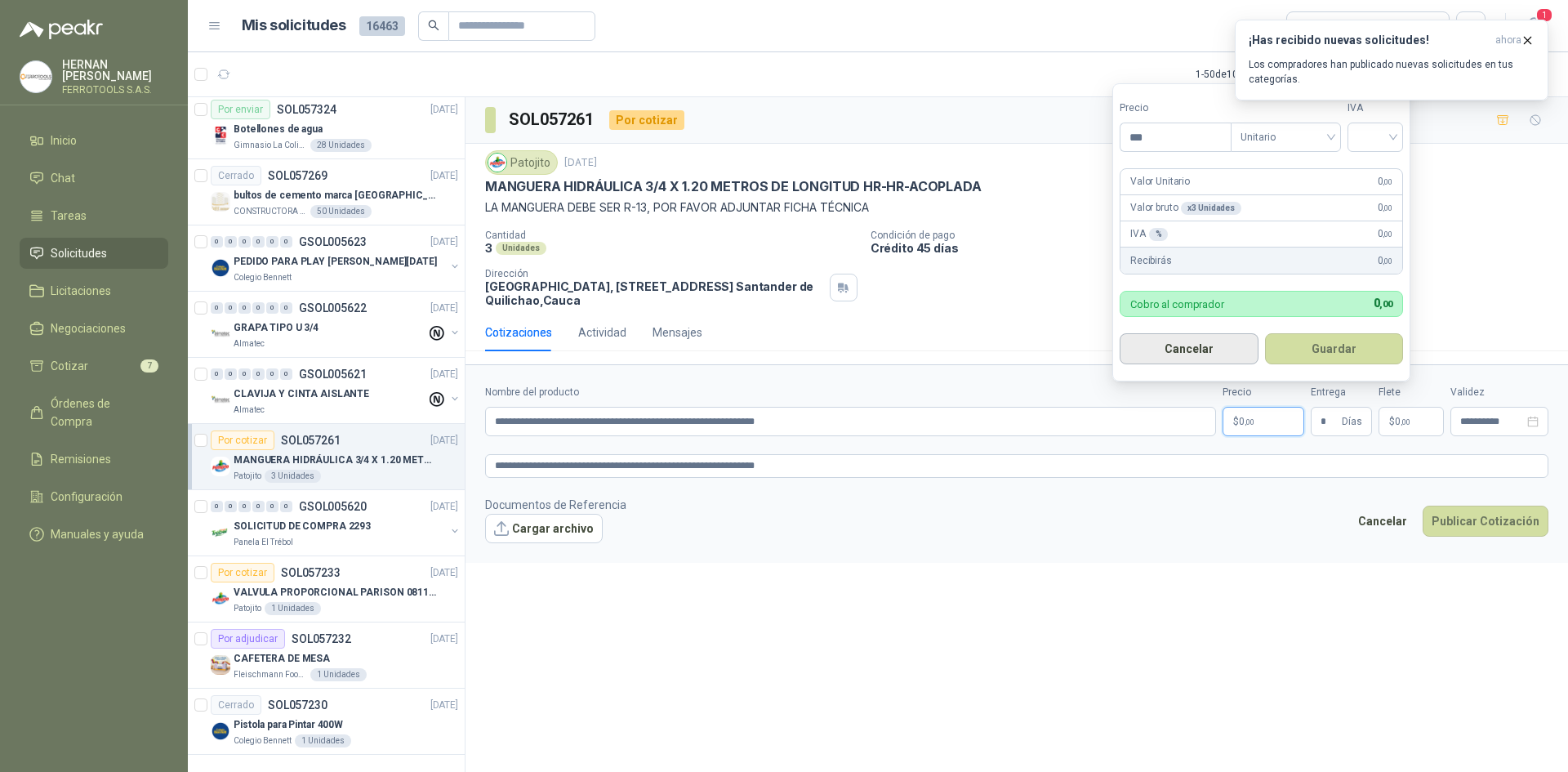
click at [1201, 353] on button "Cancelar" at bounding box center [1189, 349] width 139 height 31
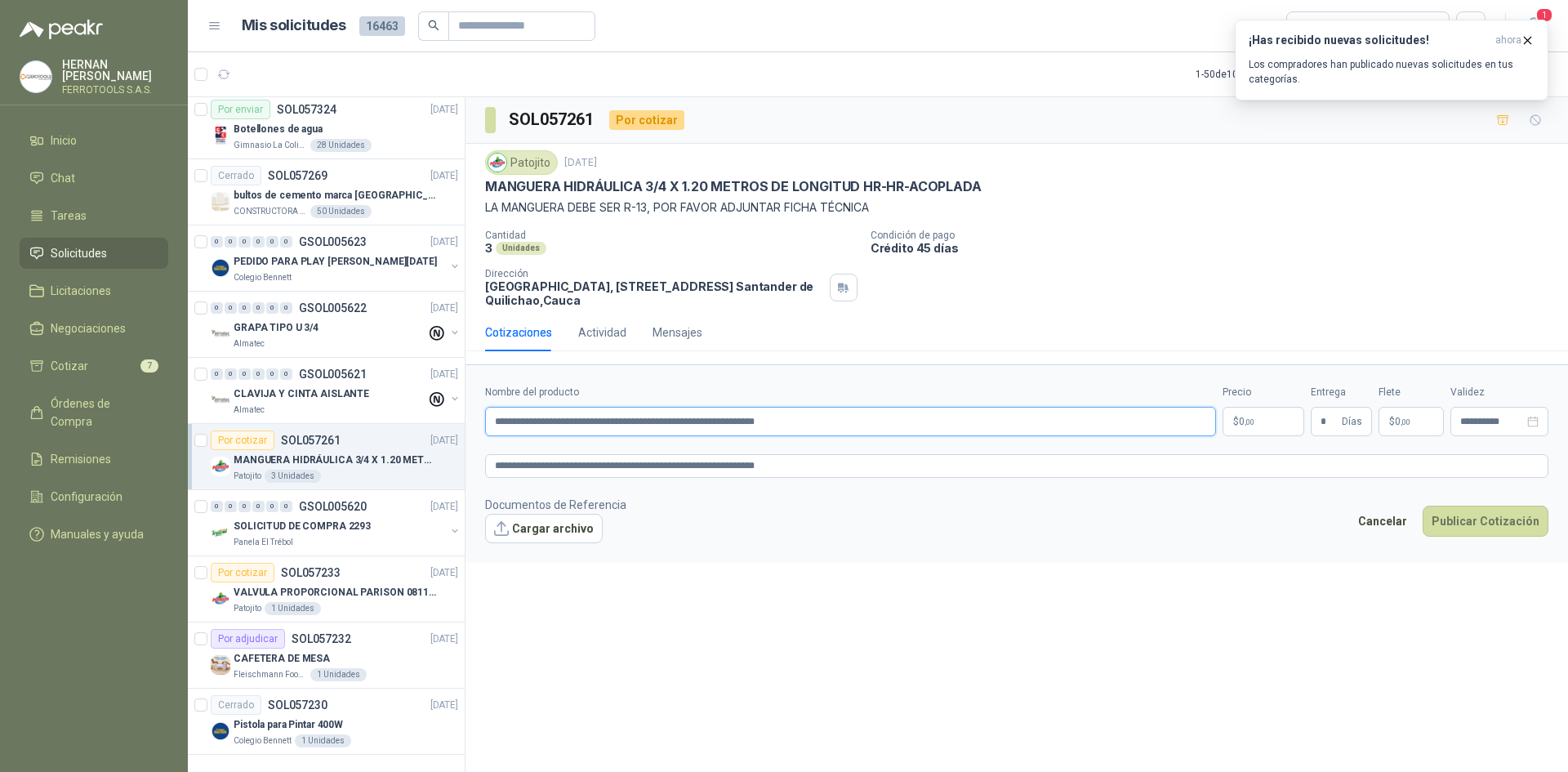
click at [903, 415] on input "**********" at bounding box center [851, 421] width 731 height 29
drag, startPoint x: 977, startPoint y: 421, endPoint x: 440, endPoint y: 398, distance: 537.5
click at [440, 398] on div "Por cotizar SOL057989 [DATE] [MEDICAL_DATA] LÍQUIDO AL 15% CONT NETO 20L Indust…" at bounding box center [877, 436] width 1380 height 682
drag, startPoint x: 907, startPoint y: 461, endPoint x: 326, endPoint y: 437, distance: 581.5
click at [326, 437] on div "Por cotizar SOL057989 [DATE] [MEDICAL_DATA] LÍQUIDO AL 15% CONT NETO 20L Indust…" at bounding box center [877, 436] width 1380 height 682
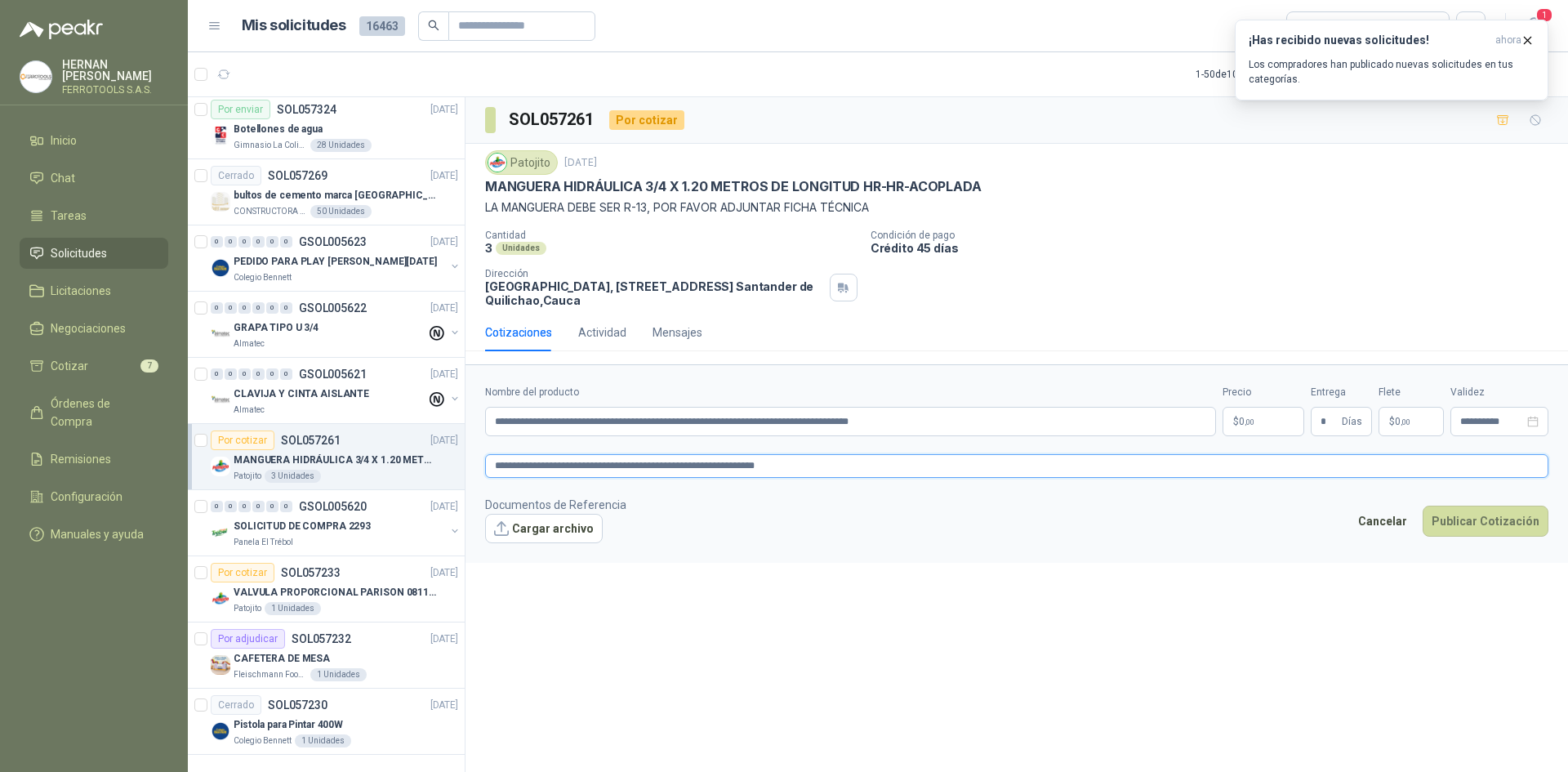
paste textarea "**********"
drag, startPoint x: 953, startPoint y: 466, endPoint x: 445, endPoint y: 445, distance: 508.4
click at [445, 445] on div "Por cotizar SOL057989 [DATE] [MEDICAL_DATA] LÍQUIDO AL 15% CONT NETO 20L Indust…" at bounding box center [877, 436] width 1380 height 682
click at [1237, 418] on p "$ 0 ,00" at bounding box center [1264, 421] width 82 height 29
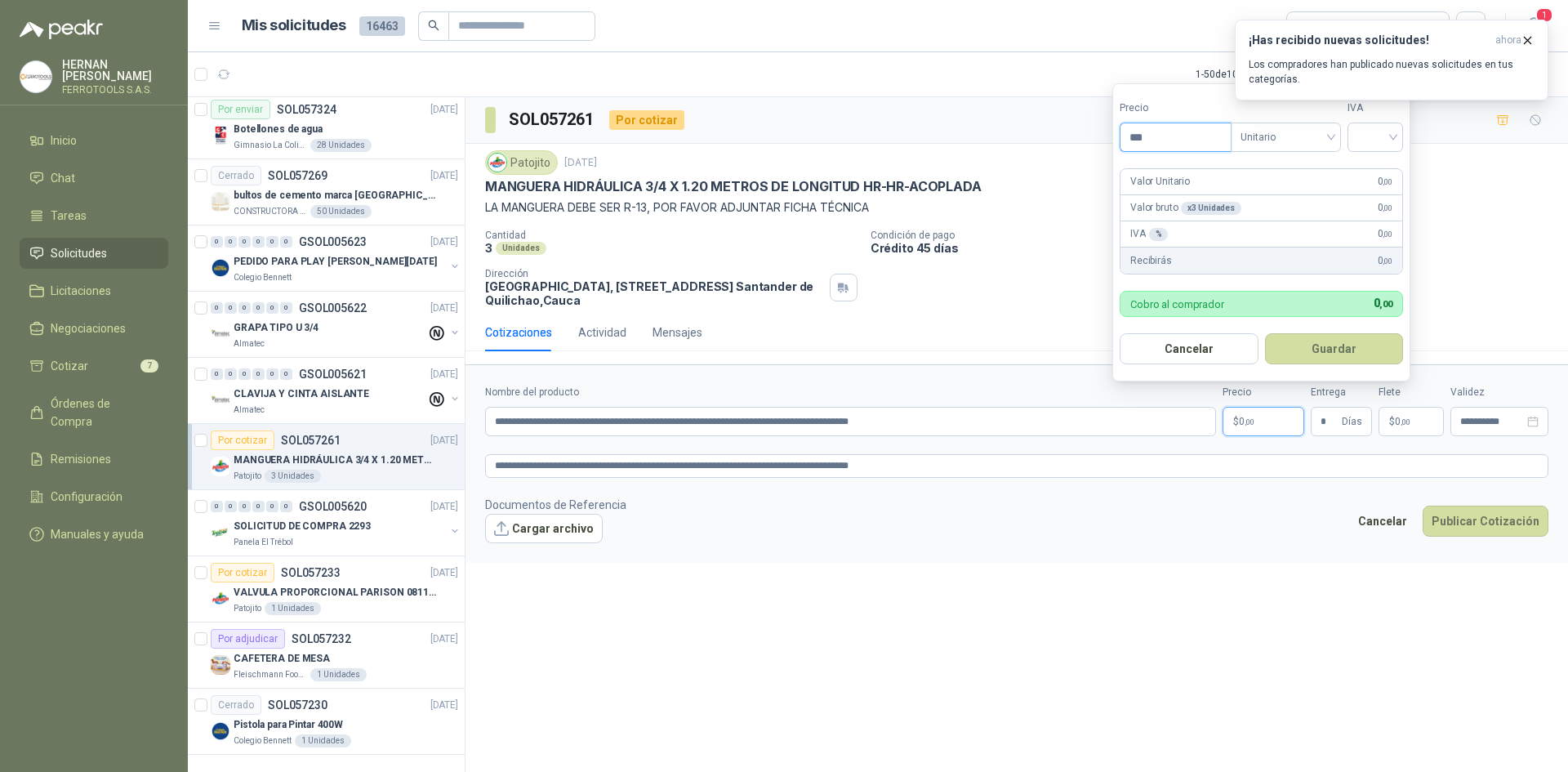
click at [1184, 151] on input "***" at bounding box center [1175, 137] width 110 height 27
drag, startPoint x: 1199, startPoint y: 136, endPoint x: 952, endPoint y: 116, distance: 247.8
click at [952, 116] on body "[PERSON_NAME] FERROTOOLS S.A.S. Inicio Chat Tareas Solicitudes Licitaciones Neg…" at bounding box center [784, 386] width 1568 height 772
click at [1368, 139] on input "search" at bounding box center [1376, 136] width 36 height 25
click at [1378, 166] on div "19%" at bounding box center [1380, 171] width 30 height 18
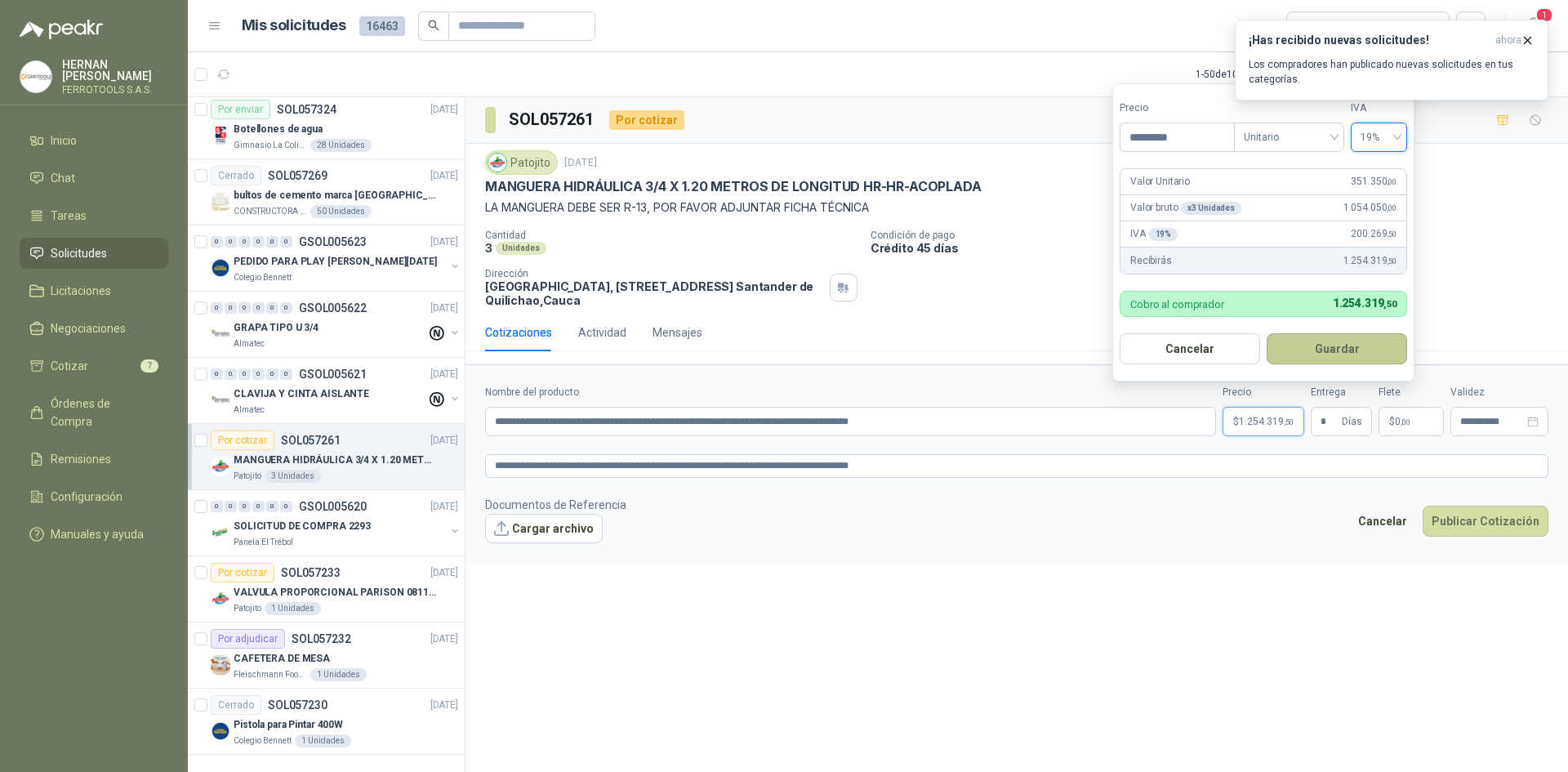
click at [1356, 342] on button "Guardar" at bounding box center [1337, 349] width 140 height 31
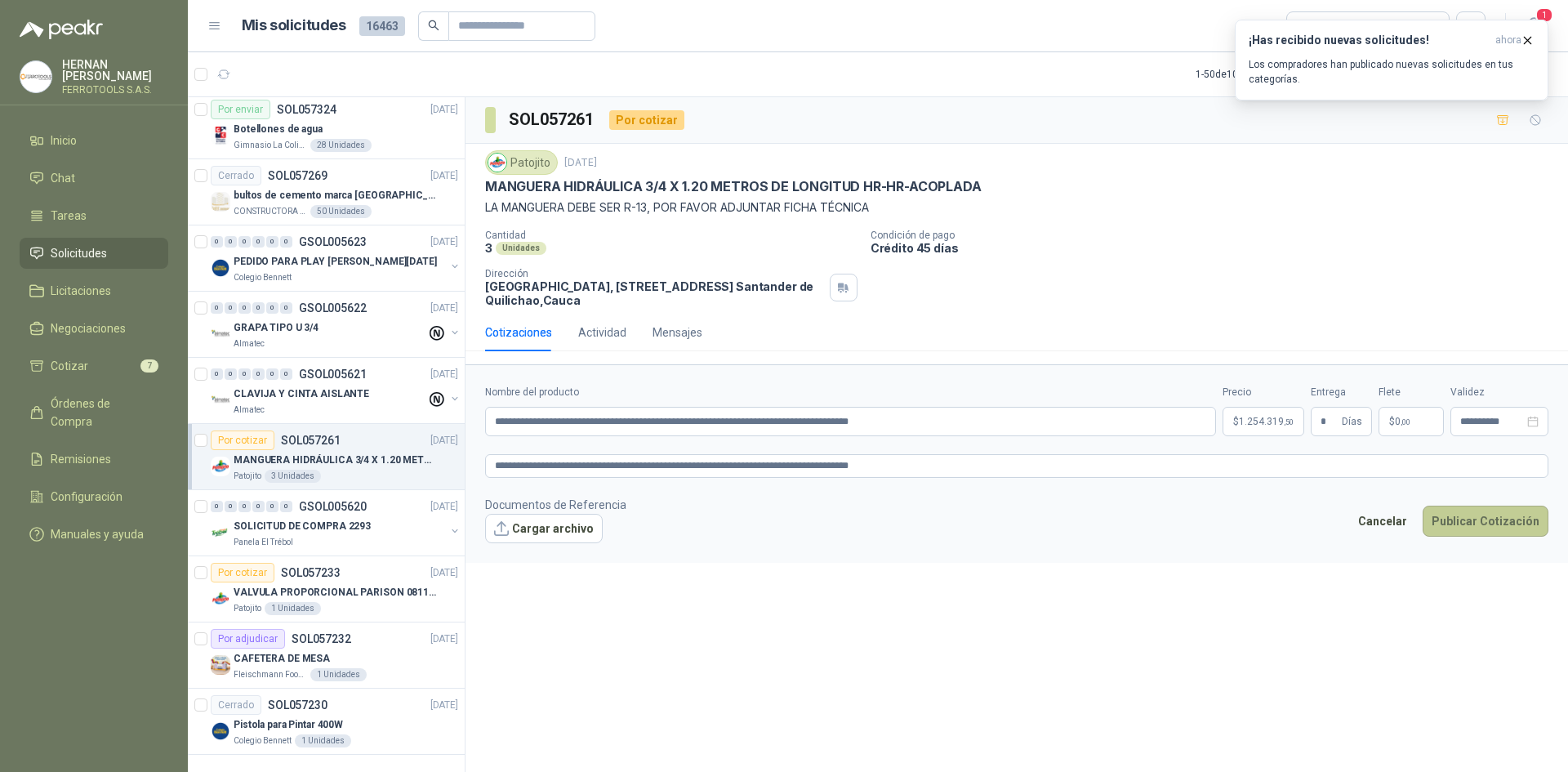
click at [1500, 522] on button "Publicar Cotización" at bounding box center [1486, 521] width 126 height 31
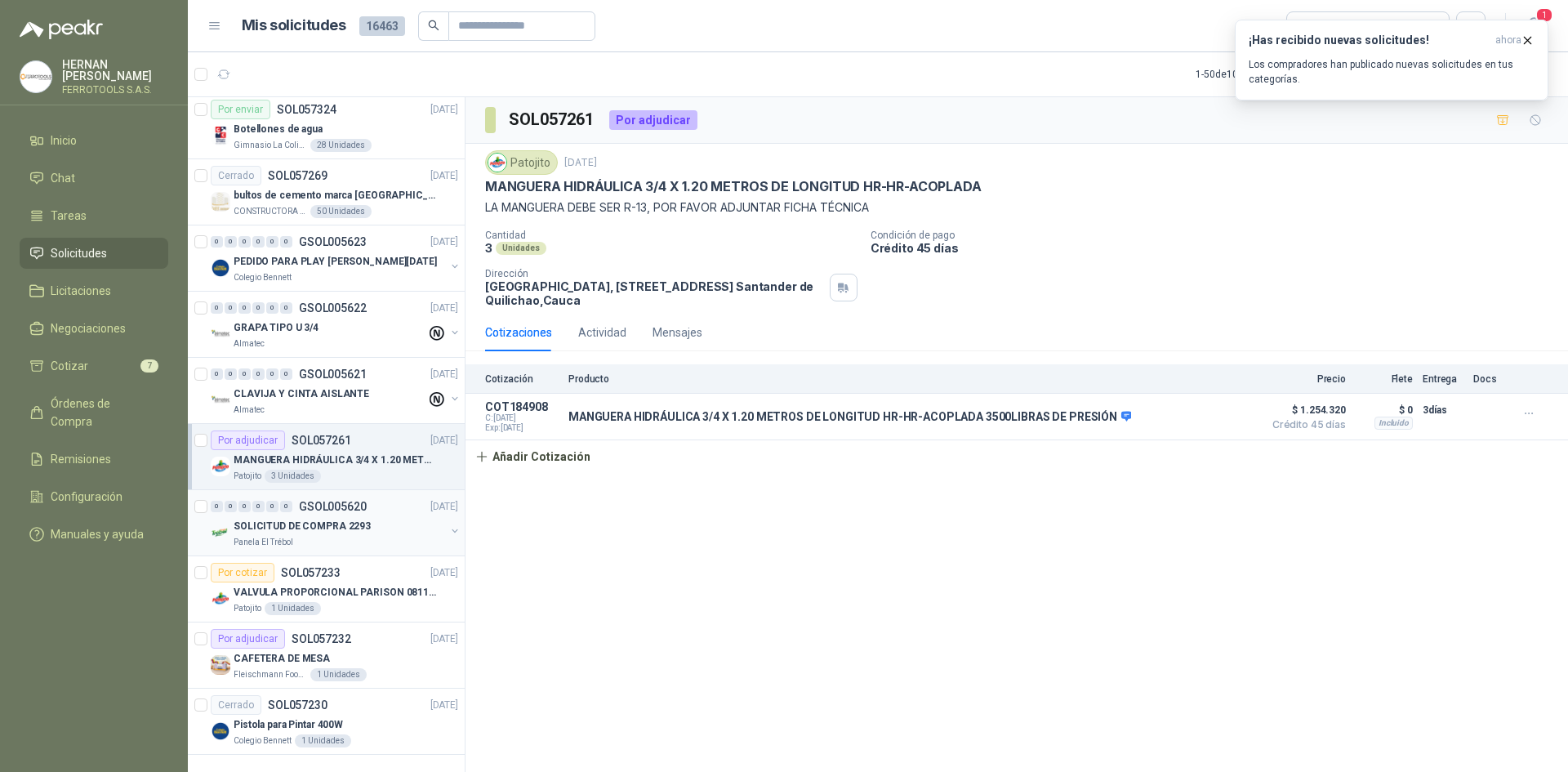
click at [360, 518] on p "SOLICITUD DE COMPRA 2293" at bounding box center [302, 526] width 138 height 15
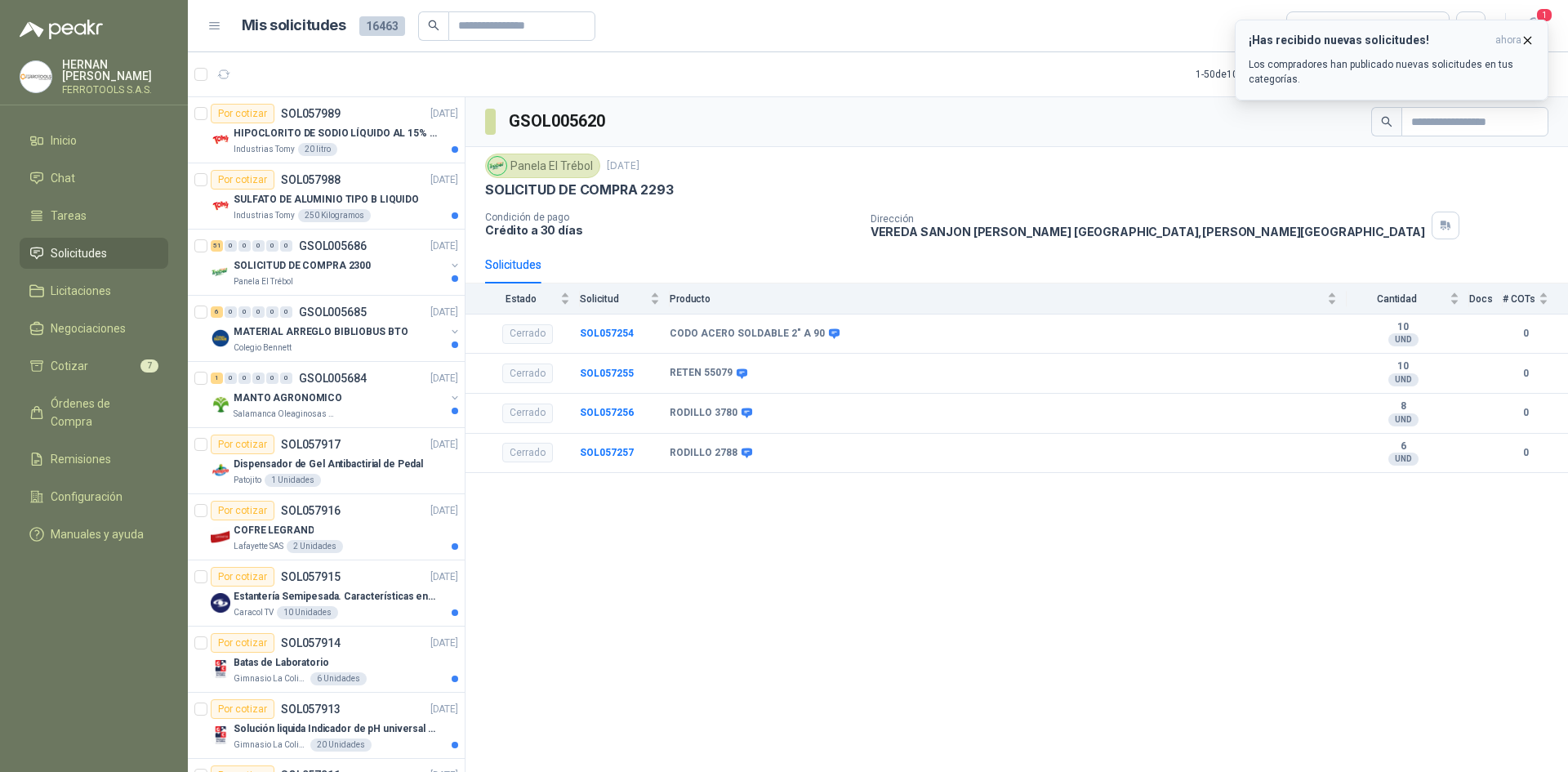
click at [1529, 38] on icon "button" at bounding box center [1527, 41] width 14 height 14
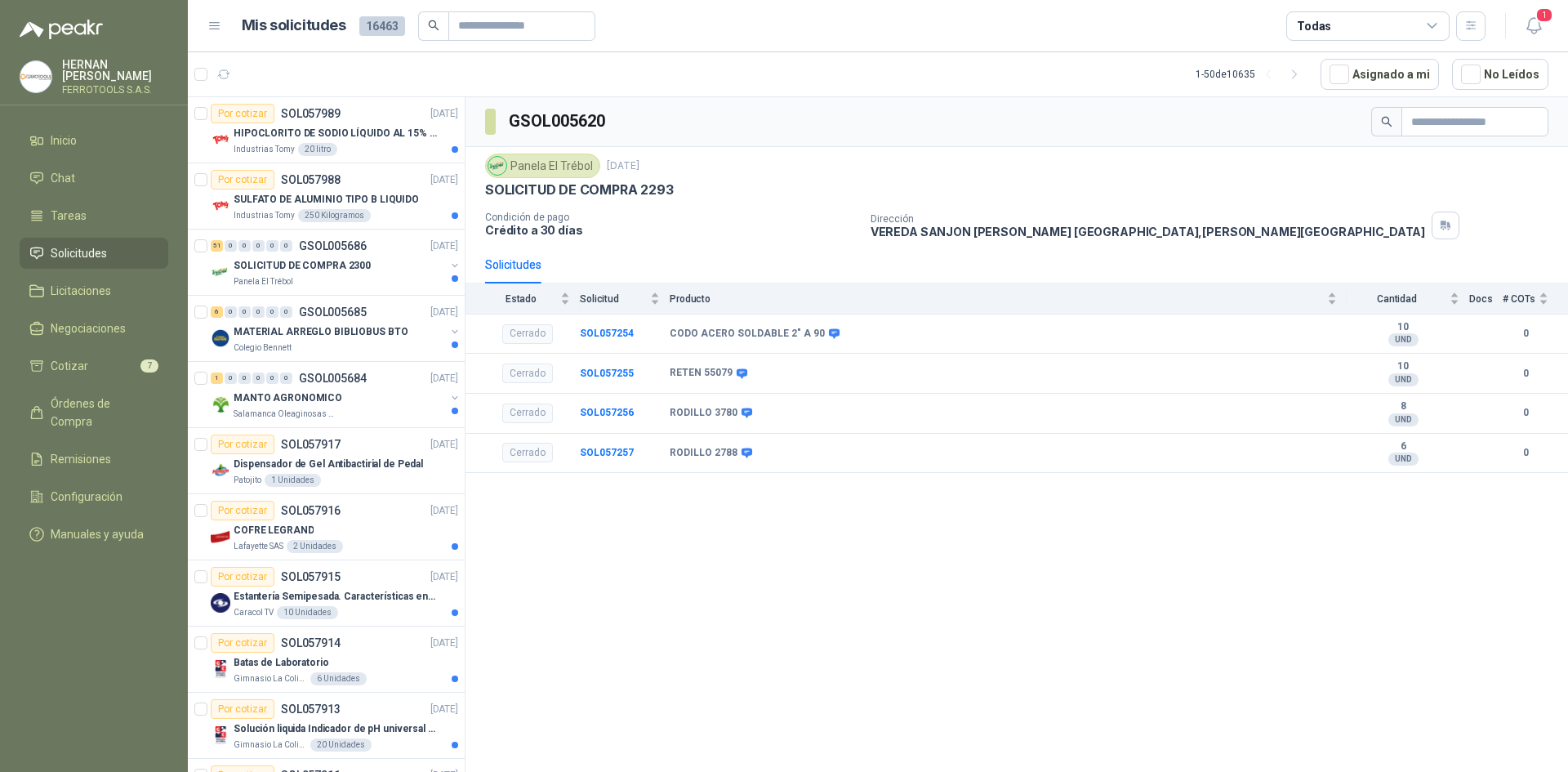
click at [1529, 25] on icon "button" at bounding box center [1533, 25] width 14 height 15
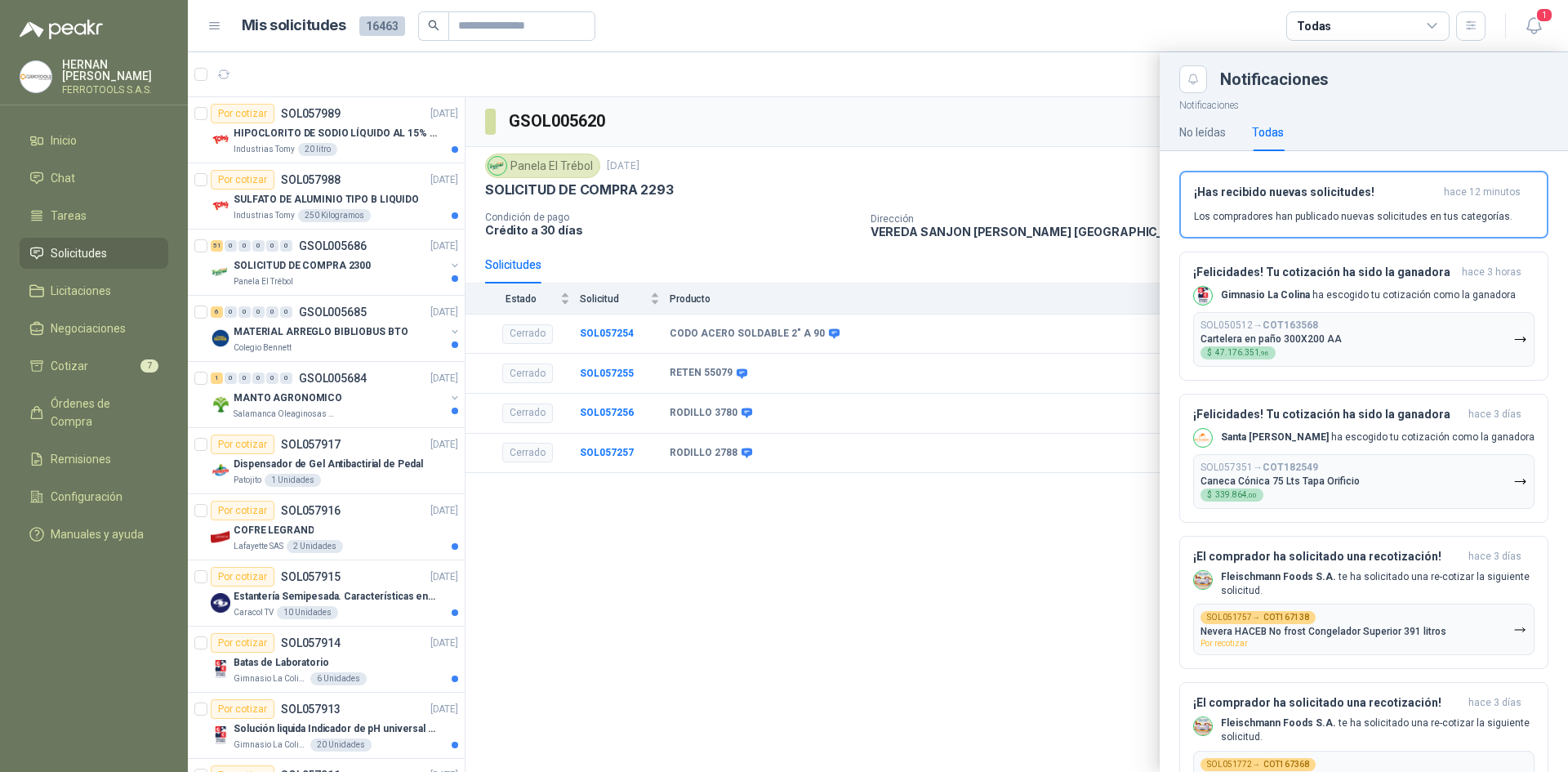
click at [1529, 25] on icon "button" at bounding box center [1533, 25] width 14 height 15
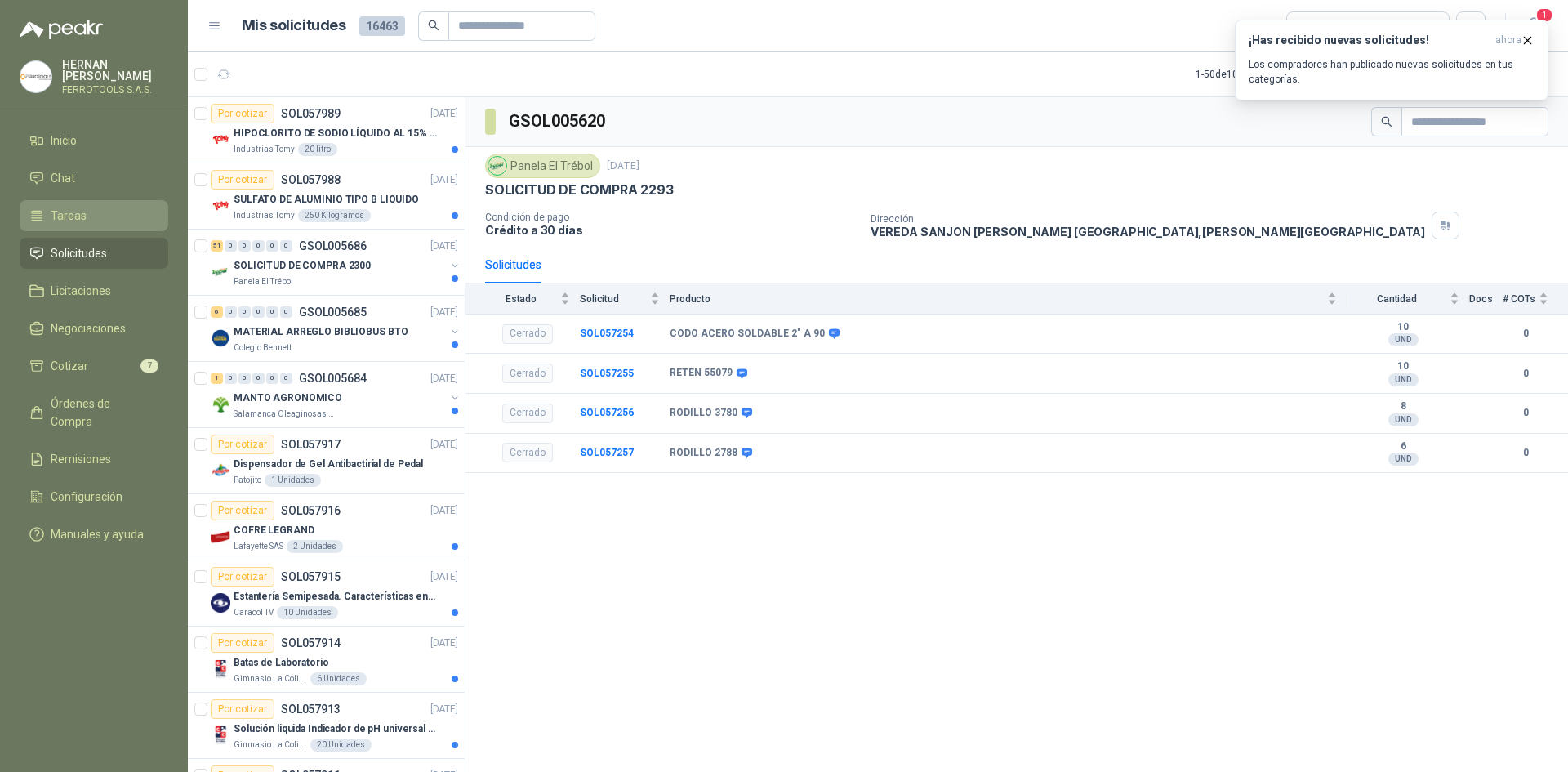
click at [122, 225] on link "Tareas" at bounding box center [94, 215] width 149 height 31
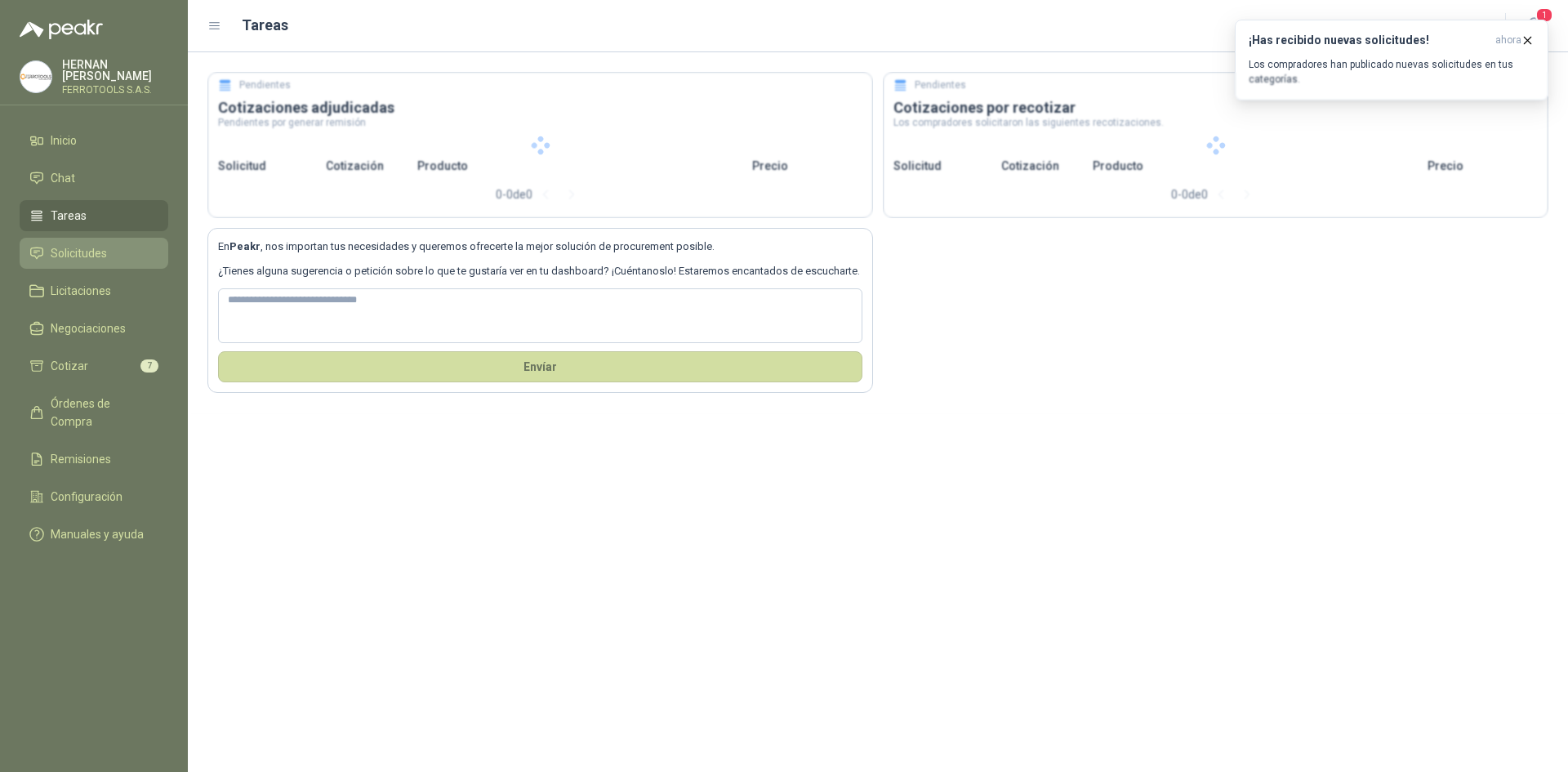
click at [116, 240] on link "Solicitudes" at bounding box center [94, 253] width 149 height 31
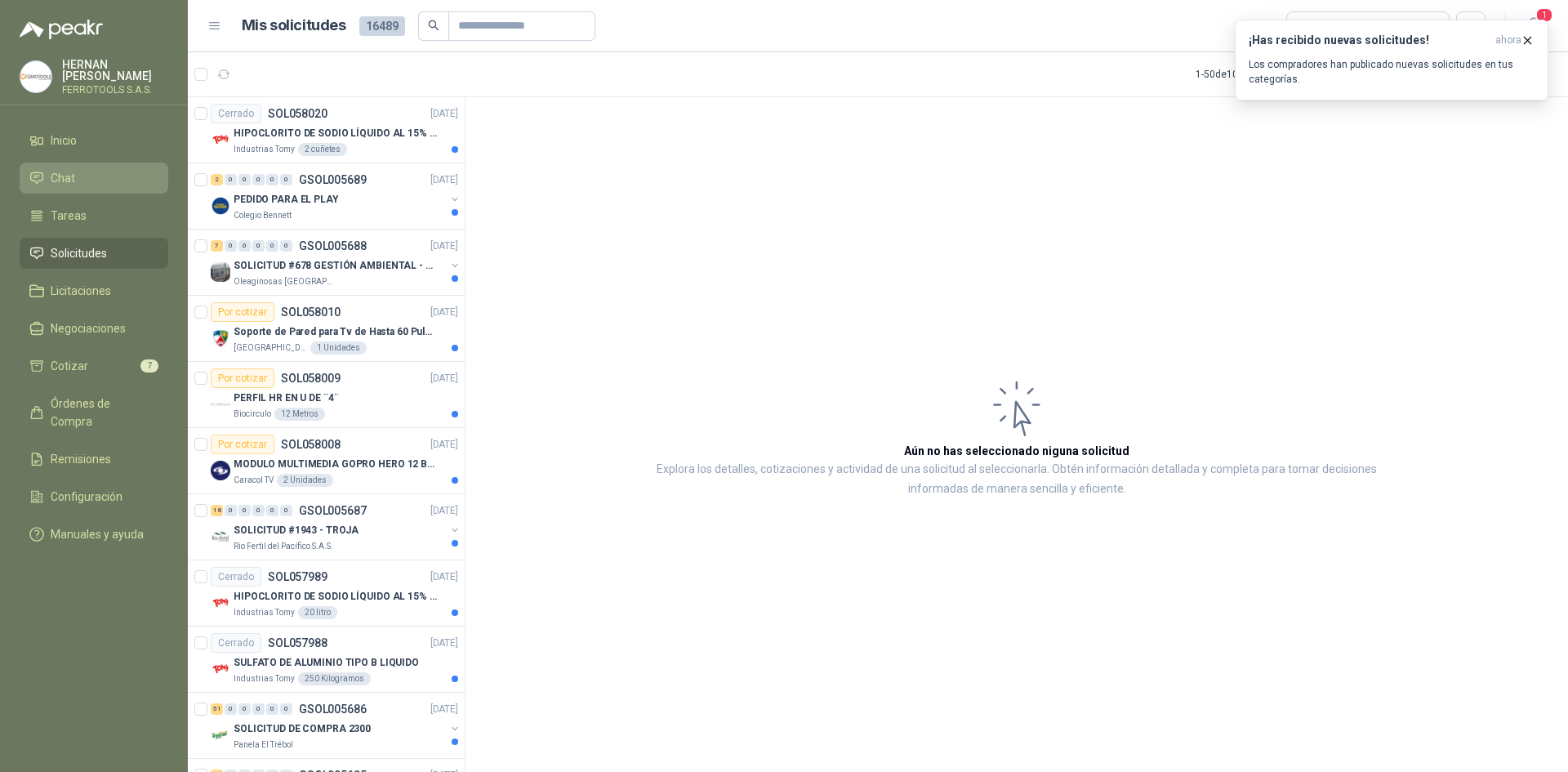
click at [118, 177] on li "Chat" at bounding box center [93, 177] width 129 height 18
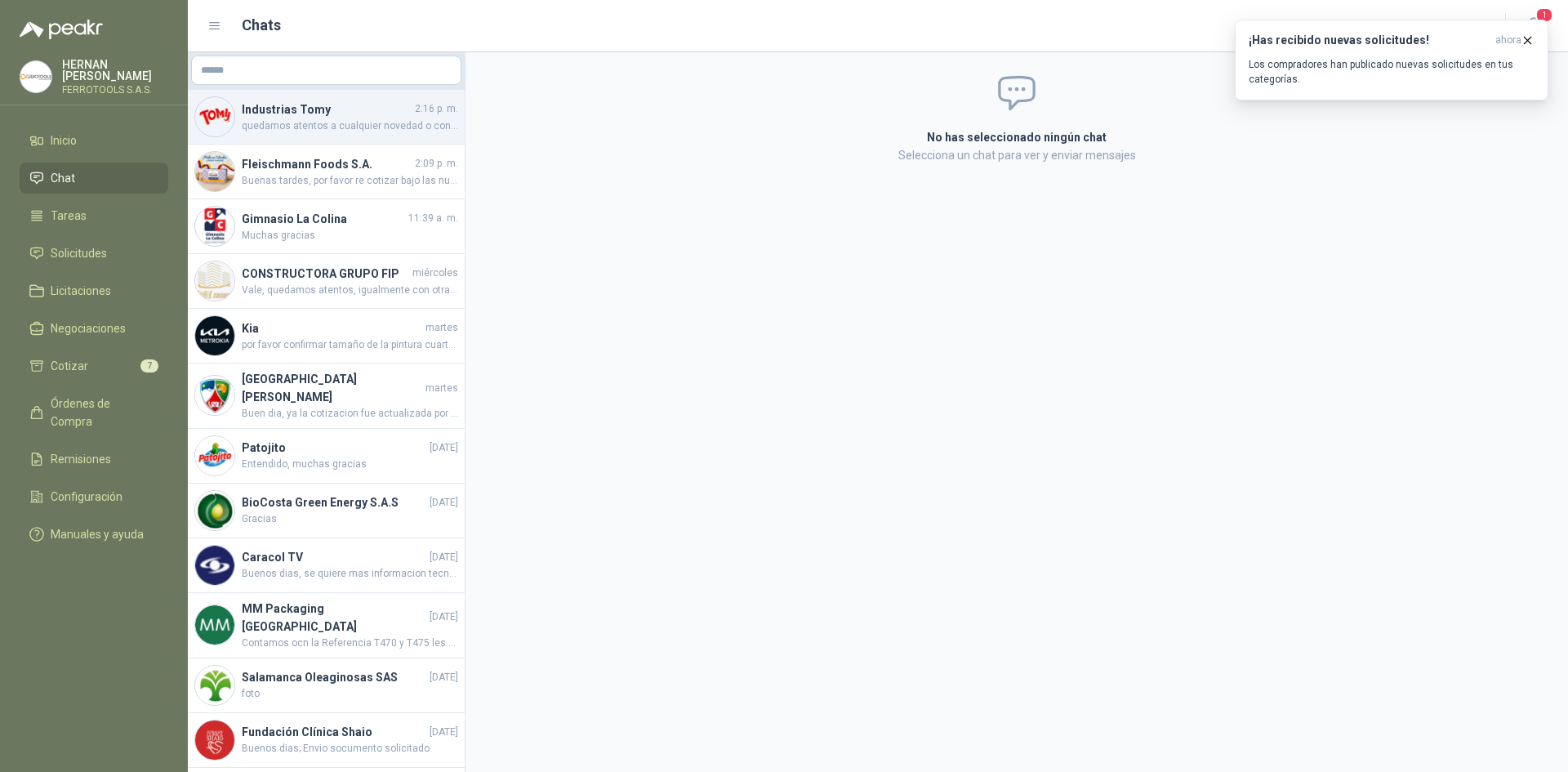
click at [385, 132] on span "quedamos atentos a cualquier novedad o consulta" at bounding box center [351, 126] width 217 height 15
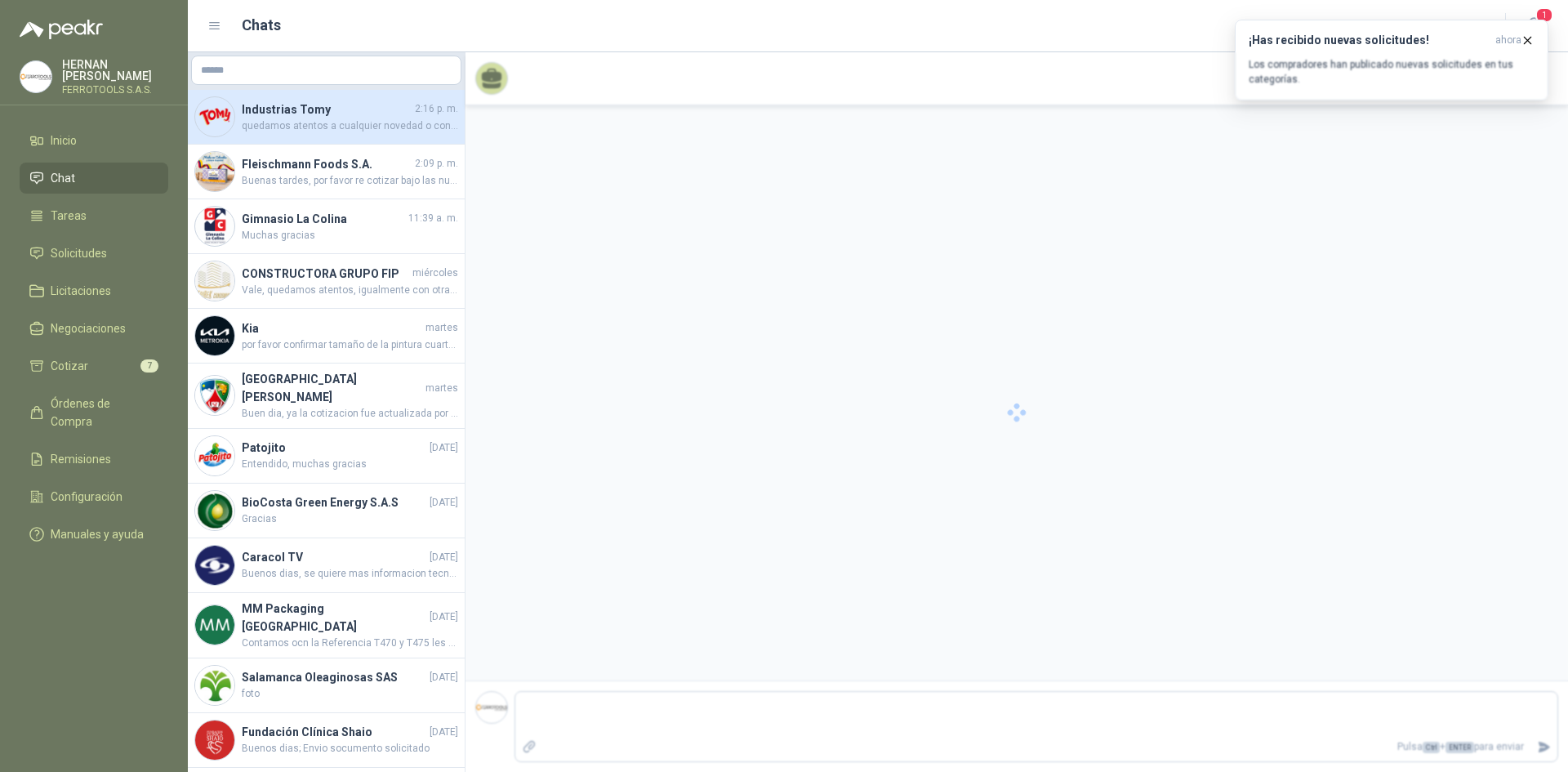
scroll to position [2185, 0]
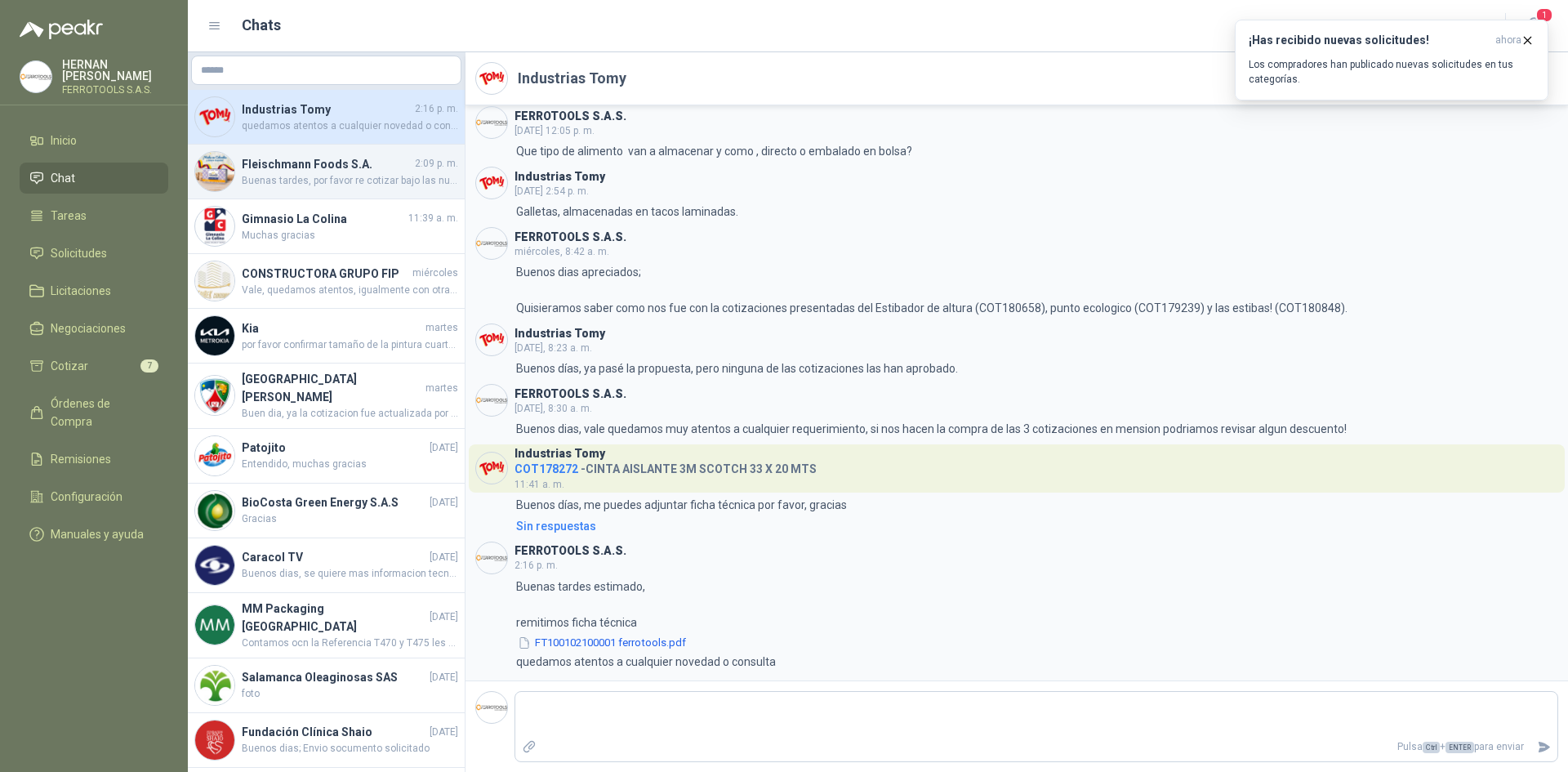
click at [375, 163] on h4 "Fleischmann Foods S.A." at bounding box center [327, 164] width 170 height 18
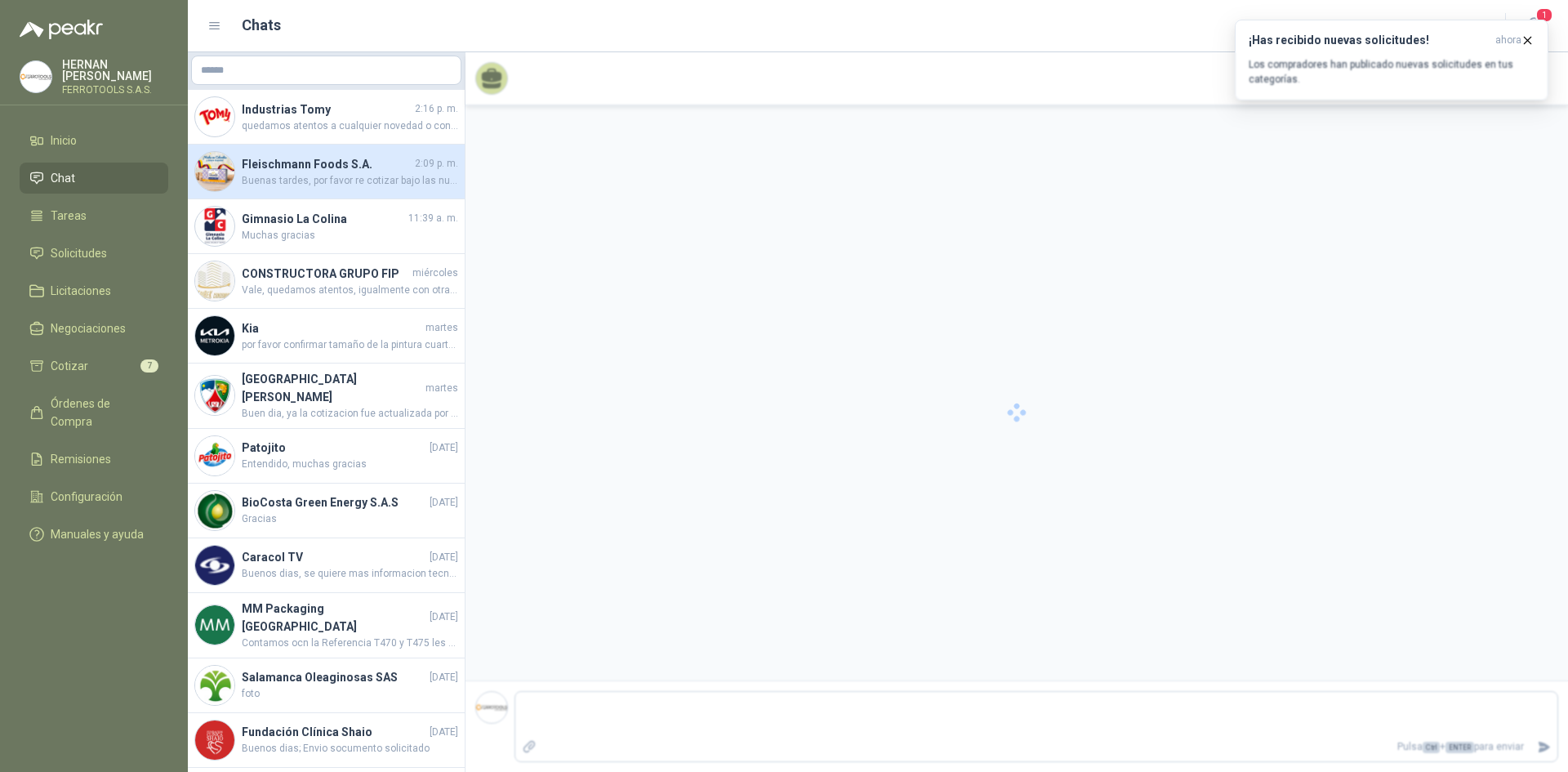
scroll to position [62, 0]
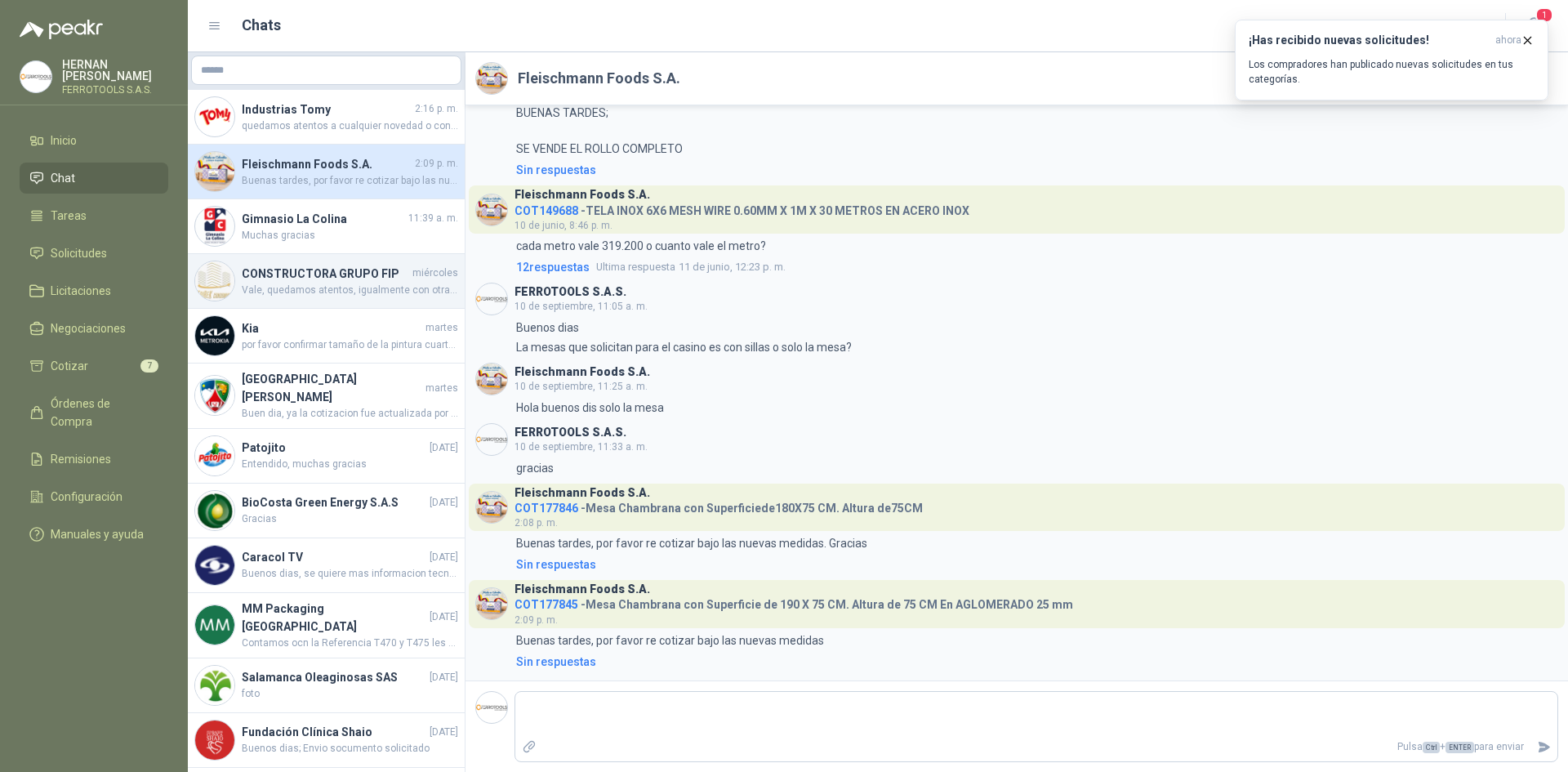
click at [359, 271] on h4 "CONSTRUCTORA GRUPO FIP" at bounding box center [326, 273] width 168 height 18
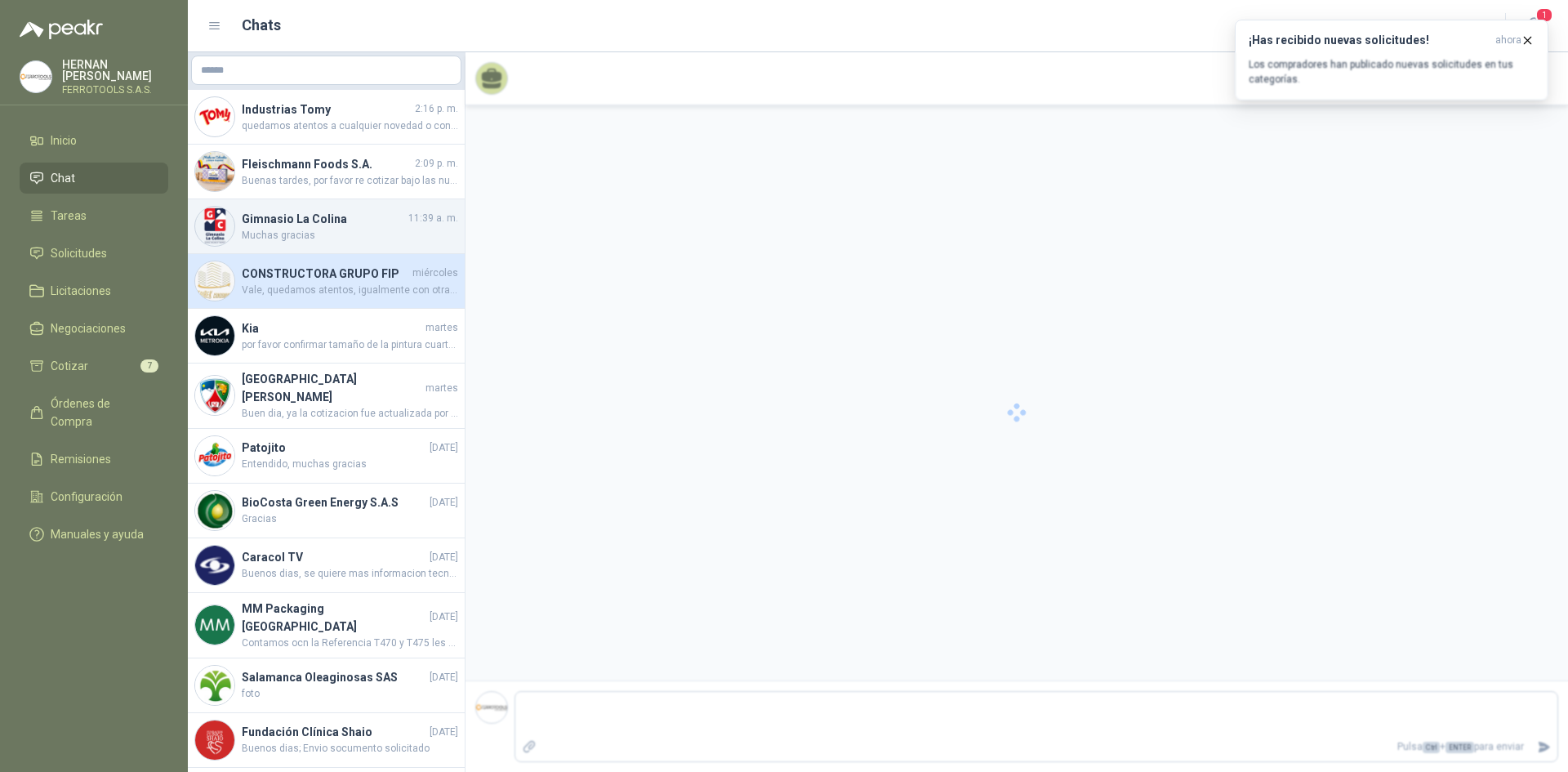
scroll to position [50, 0]
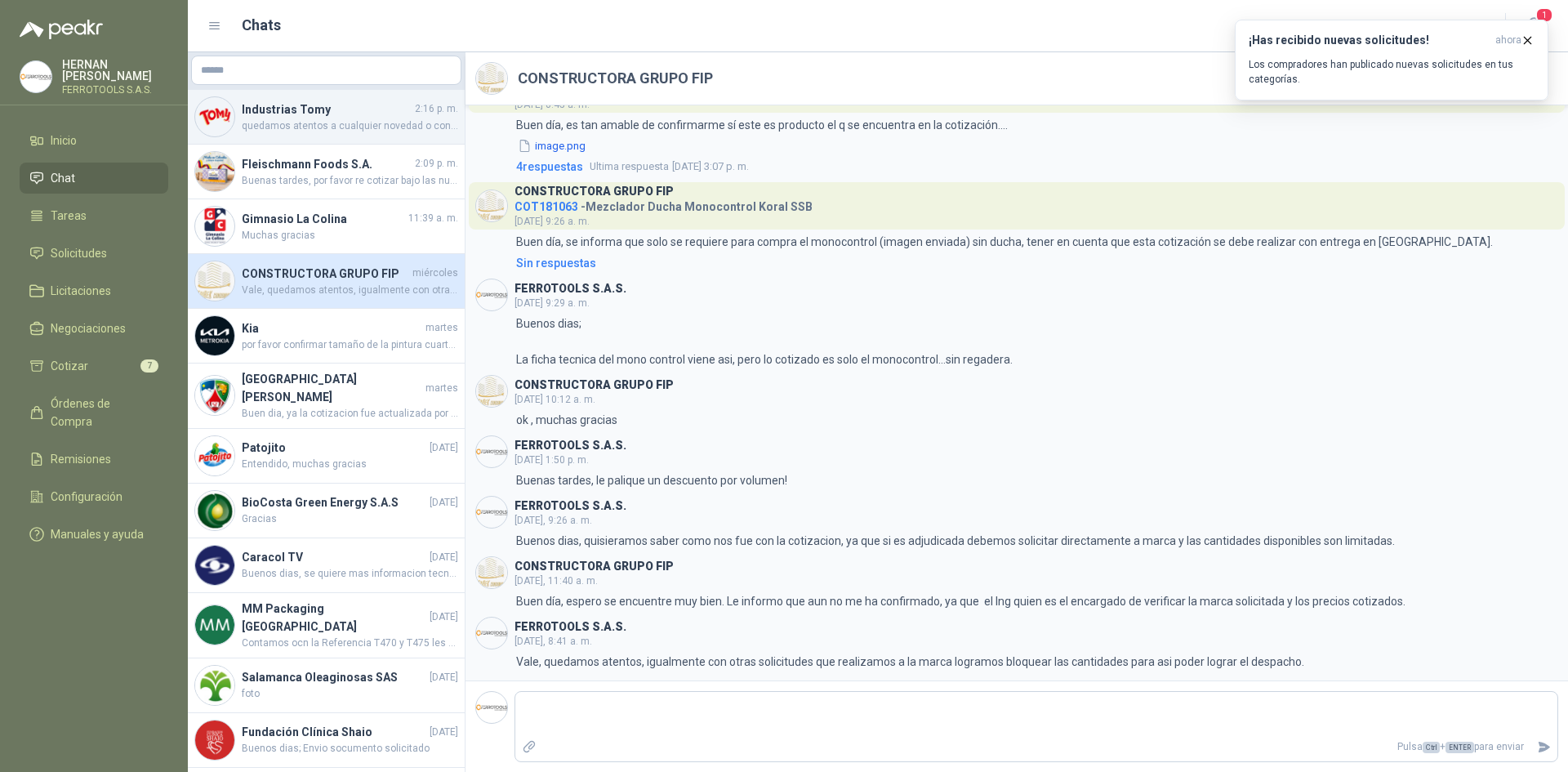
click at [370, 123] on span "quedamos atentos a cualquier novedad o consulta" at bounding box center [351, 126] width 217 height 15
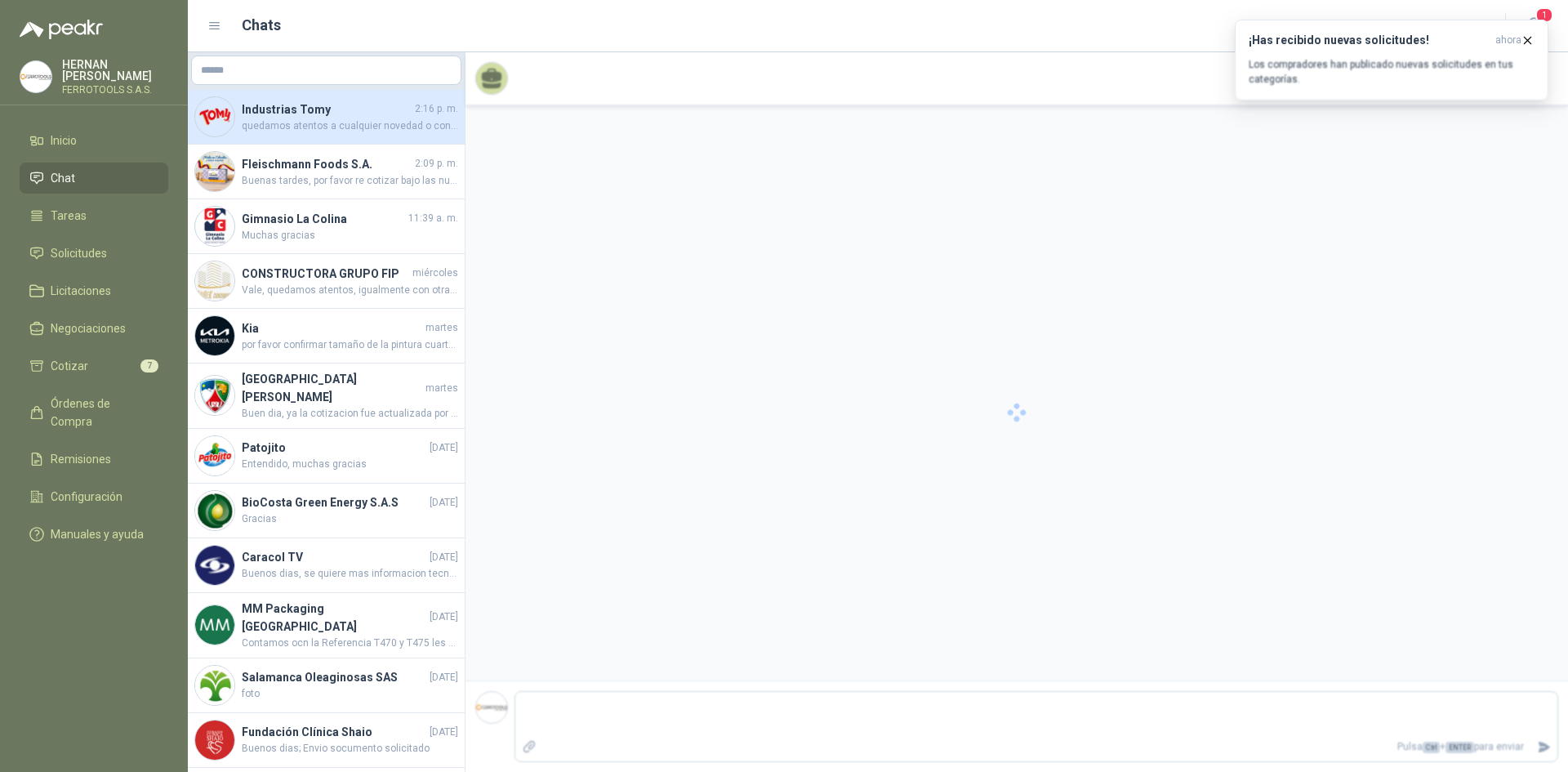
scroll to position [2185, 0]
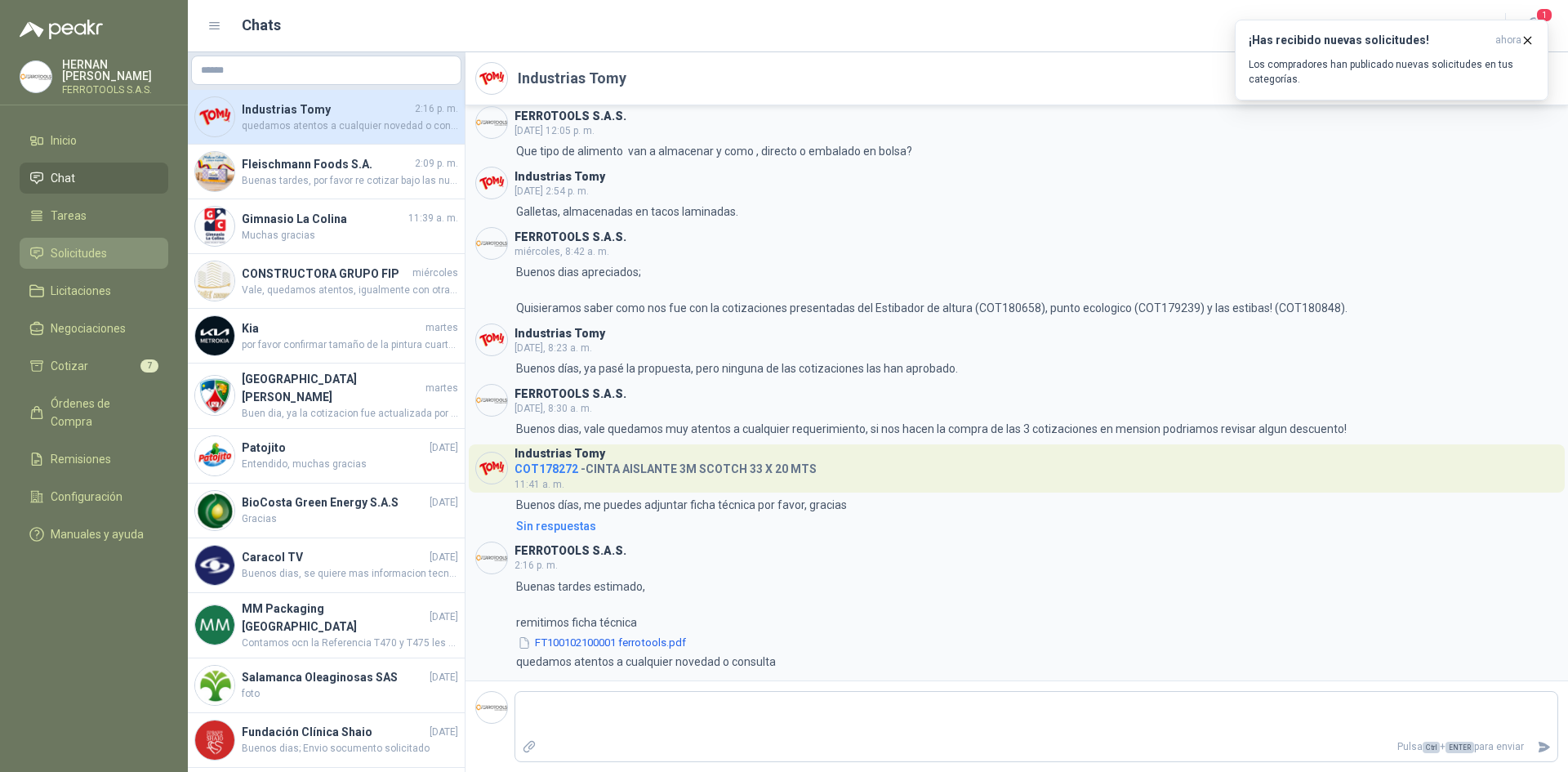
click at [150, 239] on link "Solicitudes" at bounding box center [94, 253] width 149 height 31
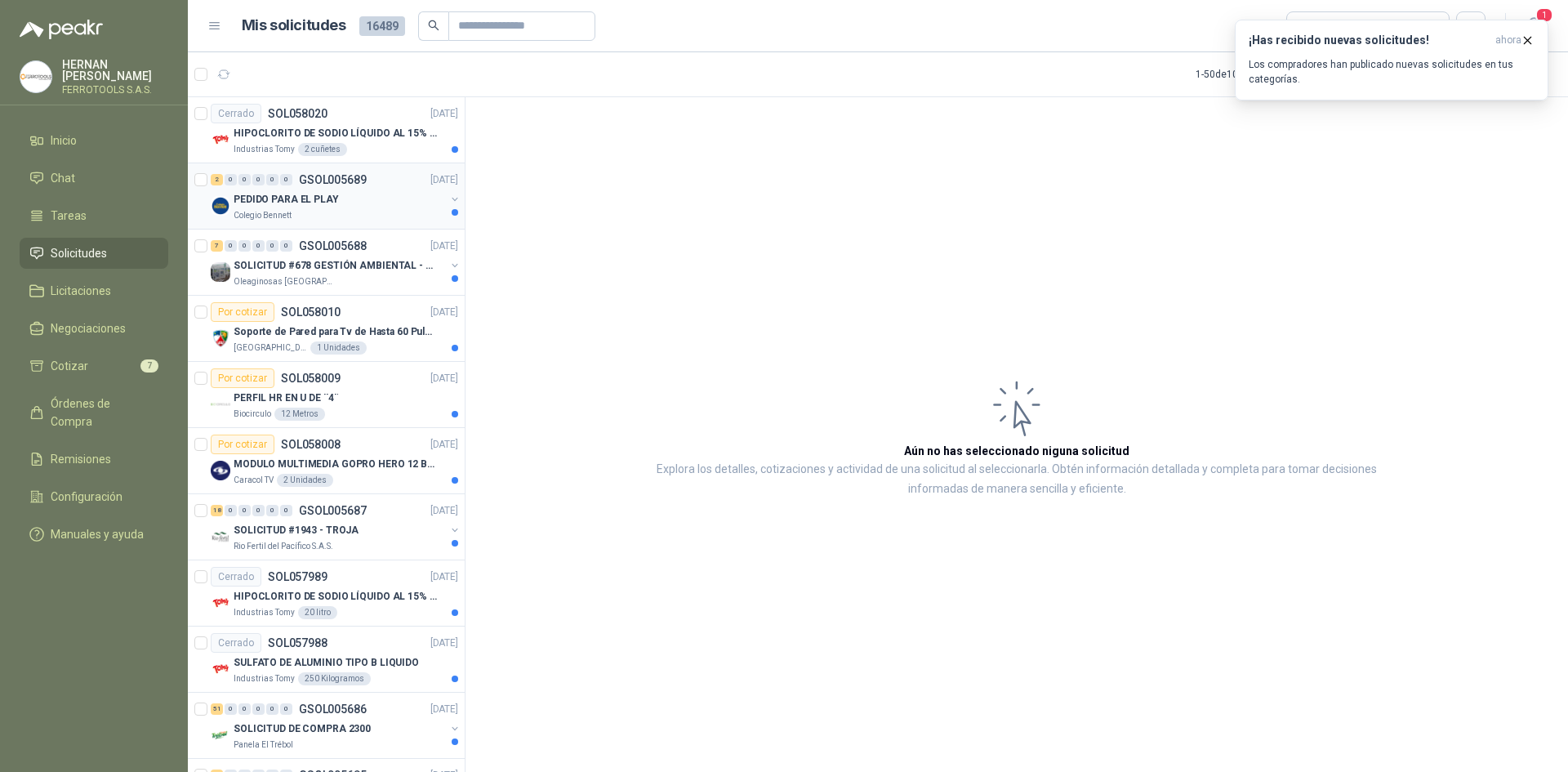
click at [352, 209] on div "Colegio Bennett" at bounding box center [339, 216] width 212 height 13
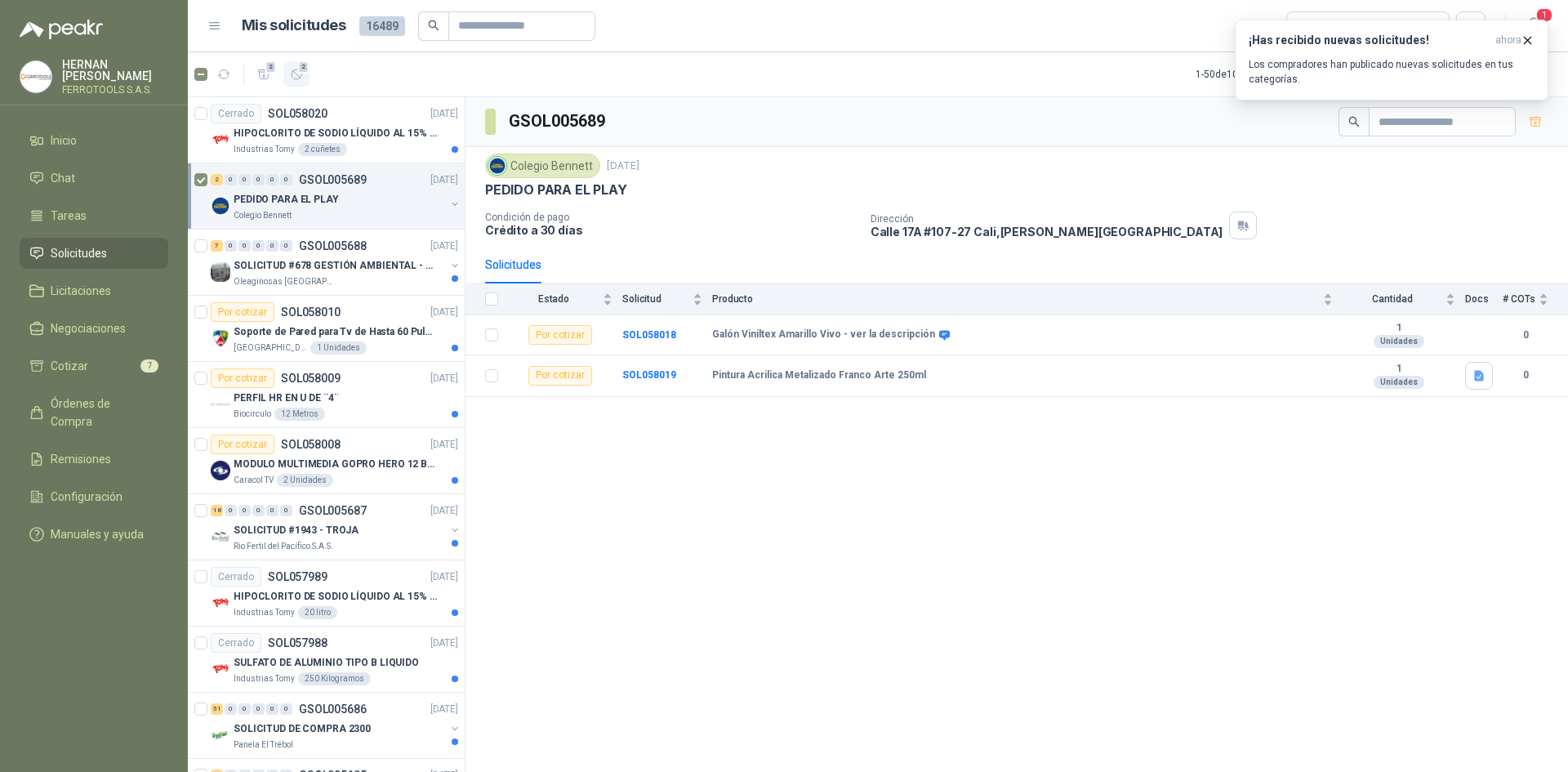
click at [301, 81] on icon "button" at bounding box center [297, 74] width 14 height 14
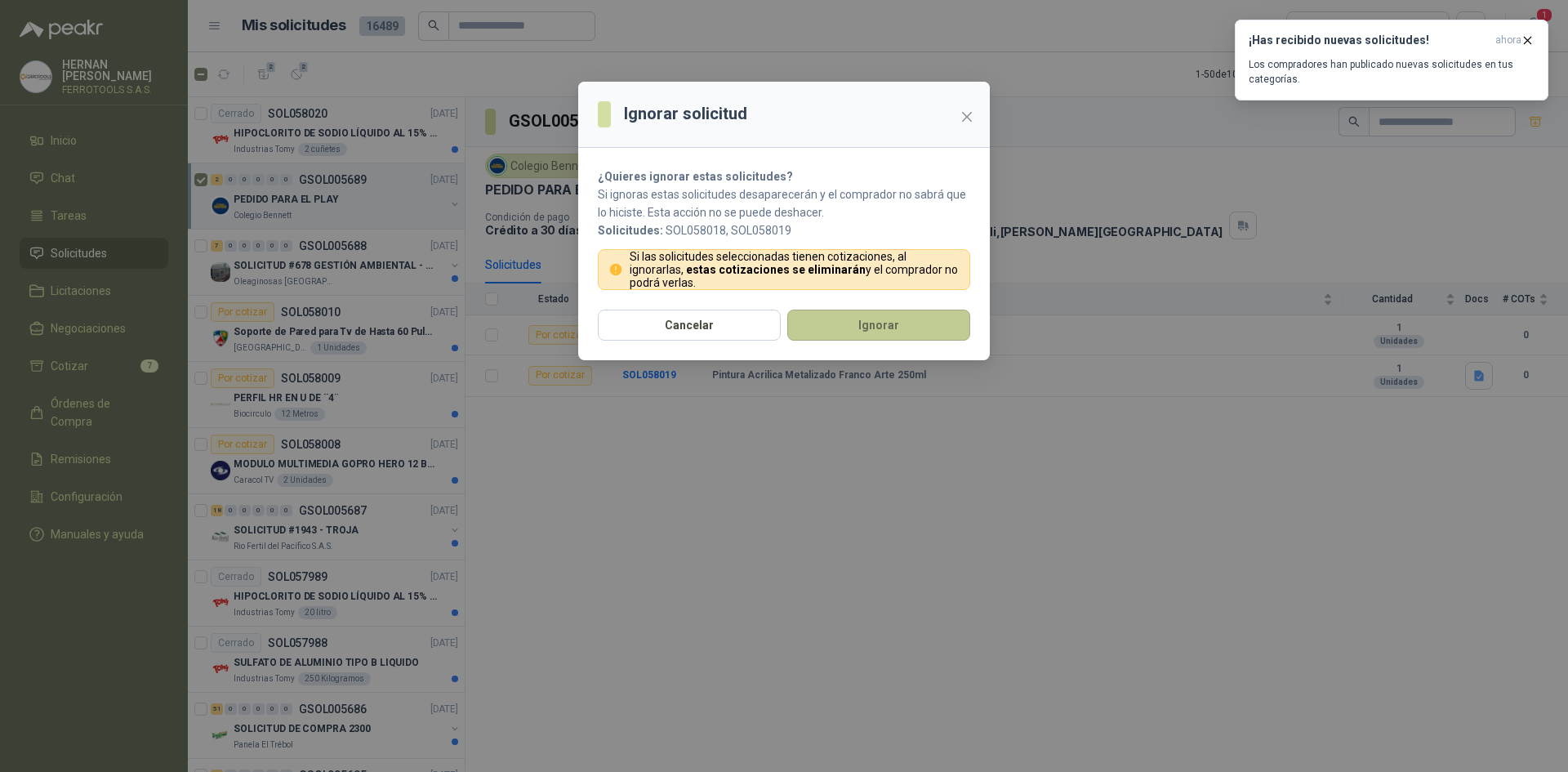
click at [892, 324] on button "Ignorar" at bounding box center [879, 325] width 183 height 31
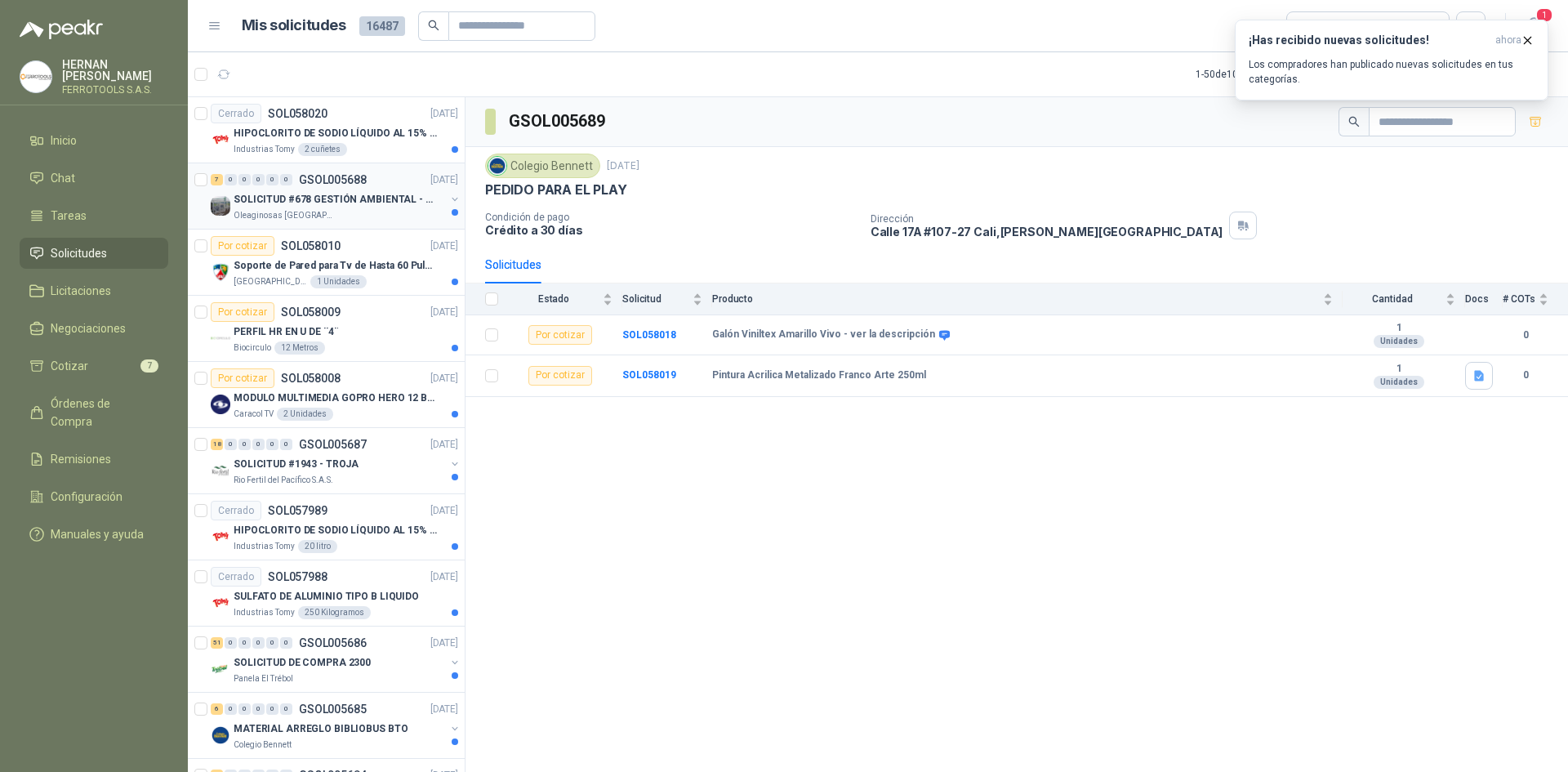
click at [359, 218] on div "Oleaginosas [GEOGRAPHIC_DATA][PERSON_NAME]" at bounding box center [339, 216] width 212 height 13
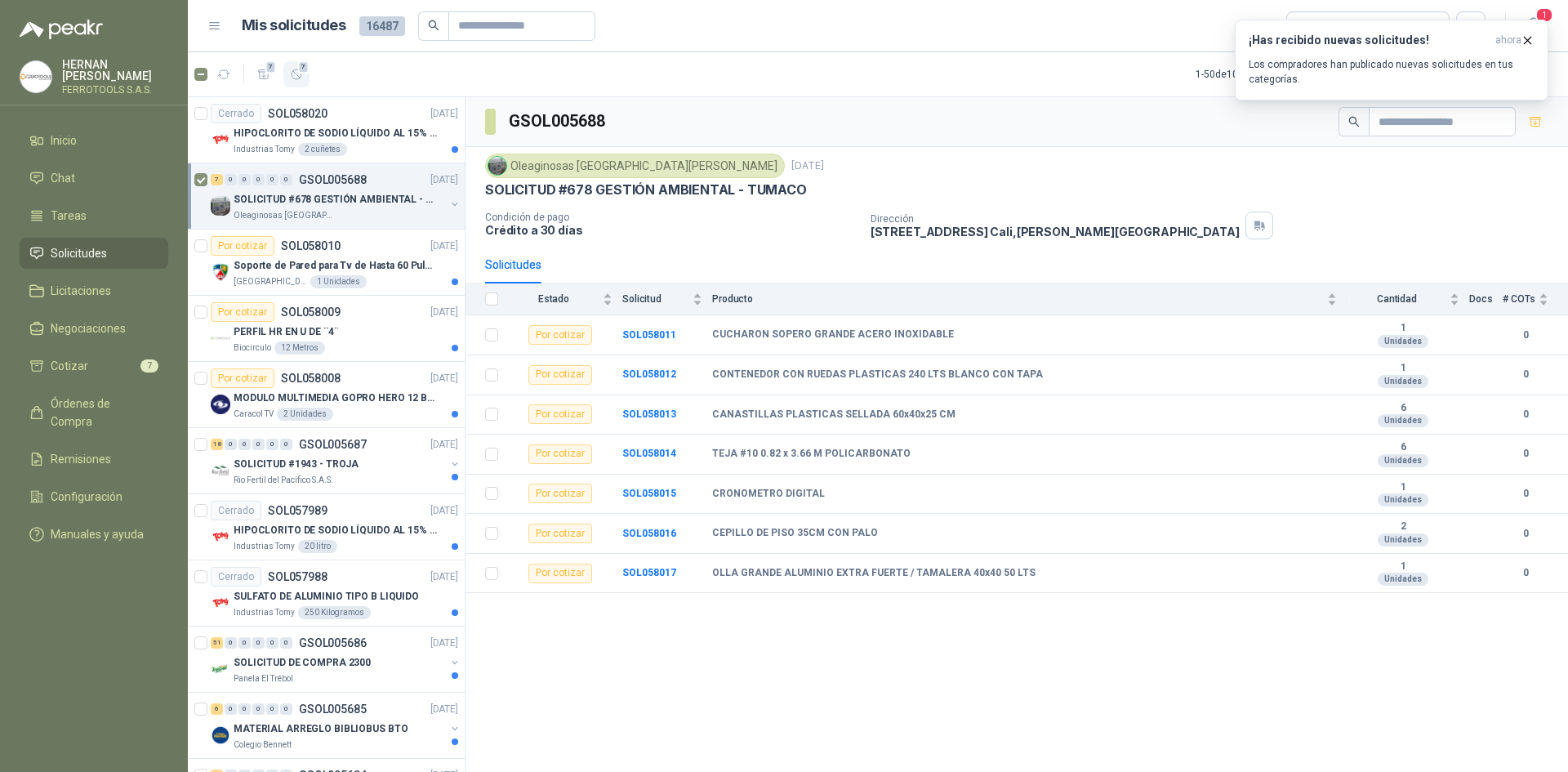
click at [292, 77] on icon "button" at bounding box center [296, 74] width 9 height 9
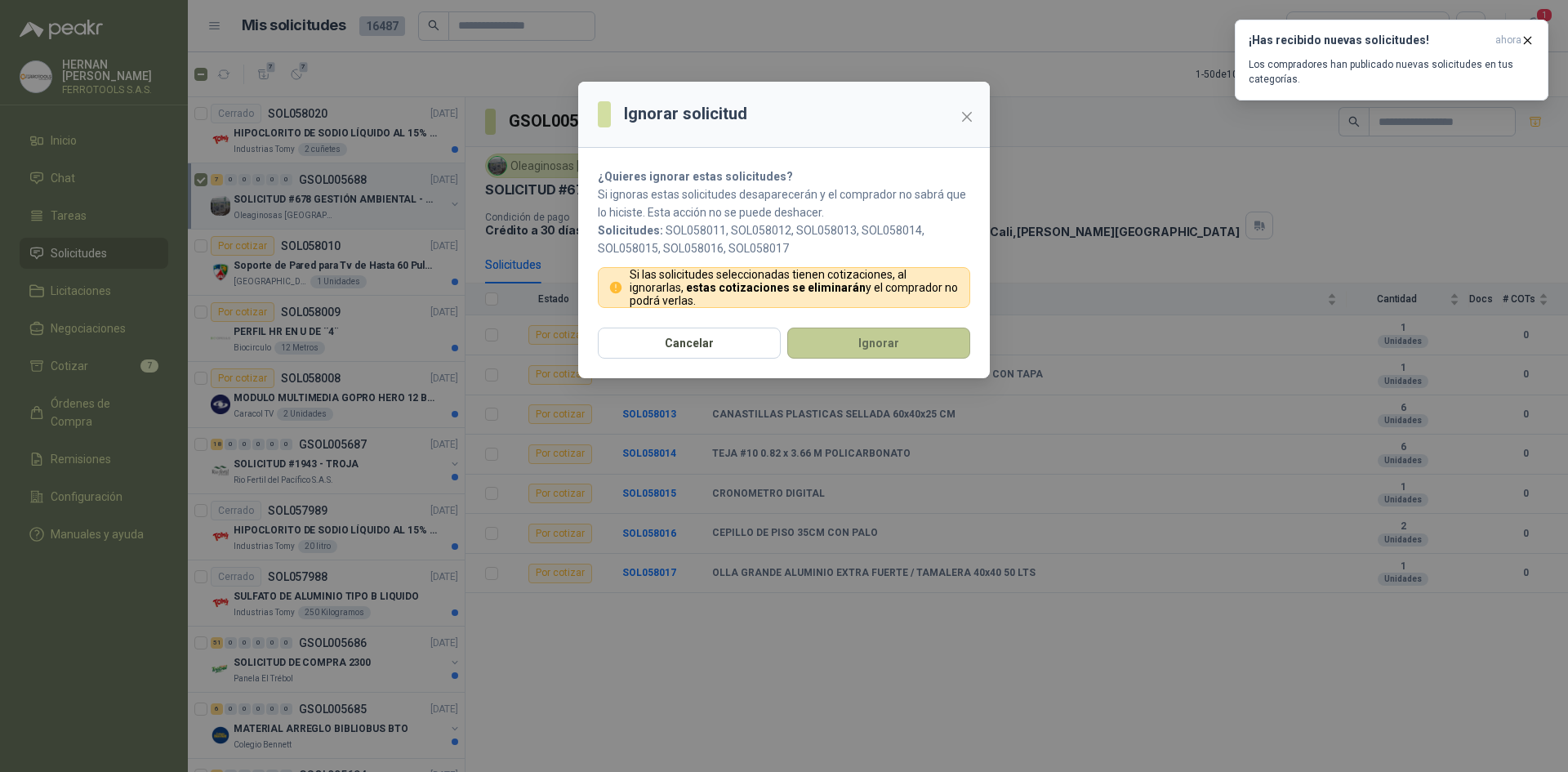
click at [915, 348] on button "Ignorar" at bounding box center [879, 343] width 183 height 31
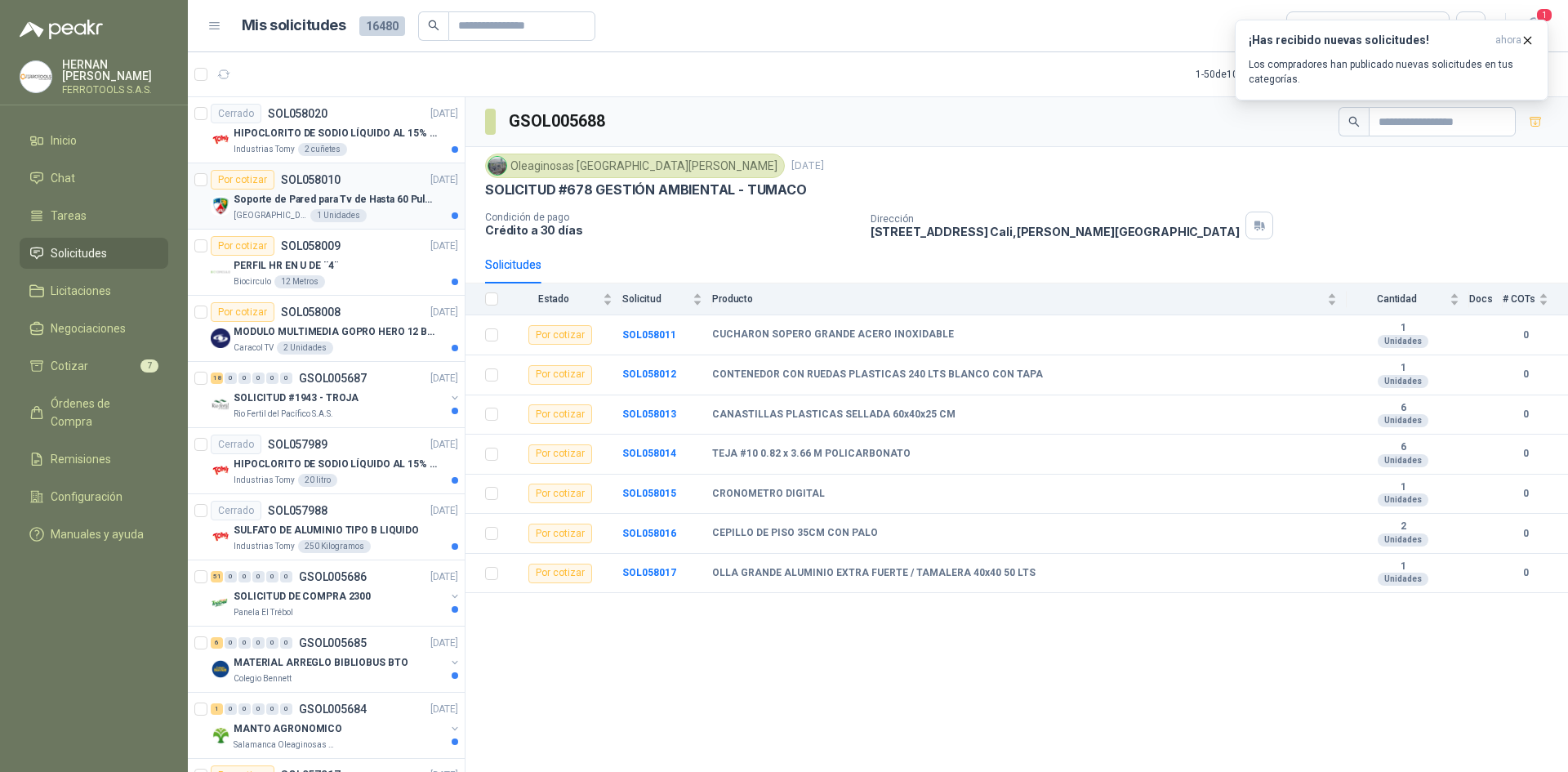
click at [391, 211] on div "[GEOGRAPHIC_DATA][PERSON_NAME]" at bounding box center [346, 216] width 224 height 13
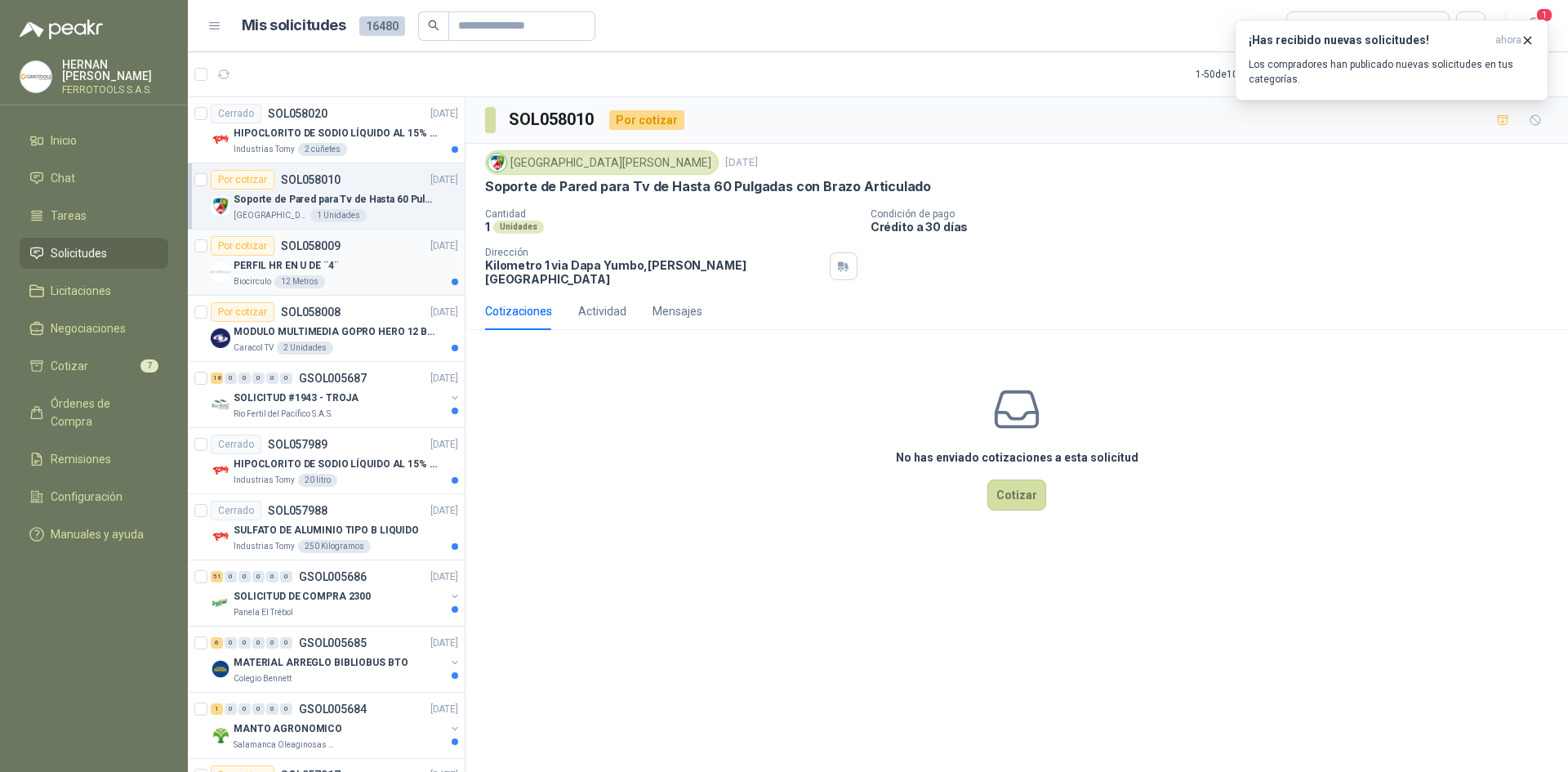
click at [385, 279] on div "Biocirculo 12 Metros" at bounding box center [346, 282] width 224 height 13
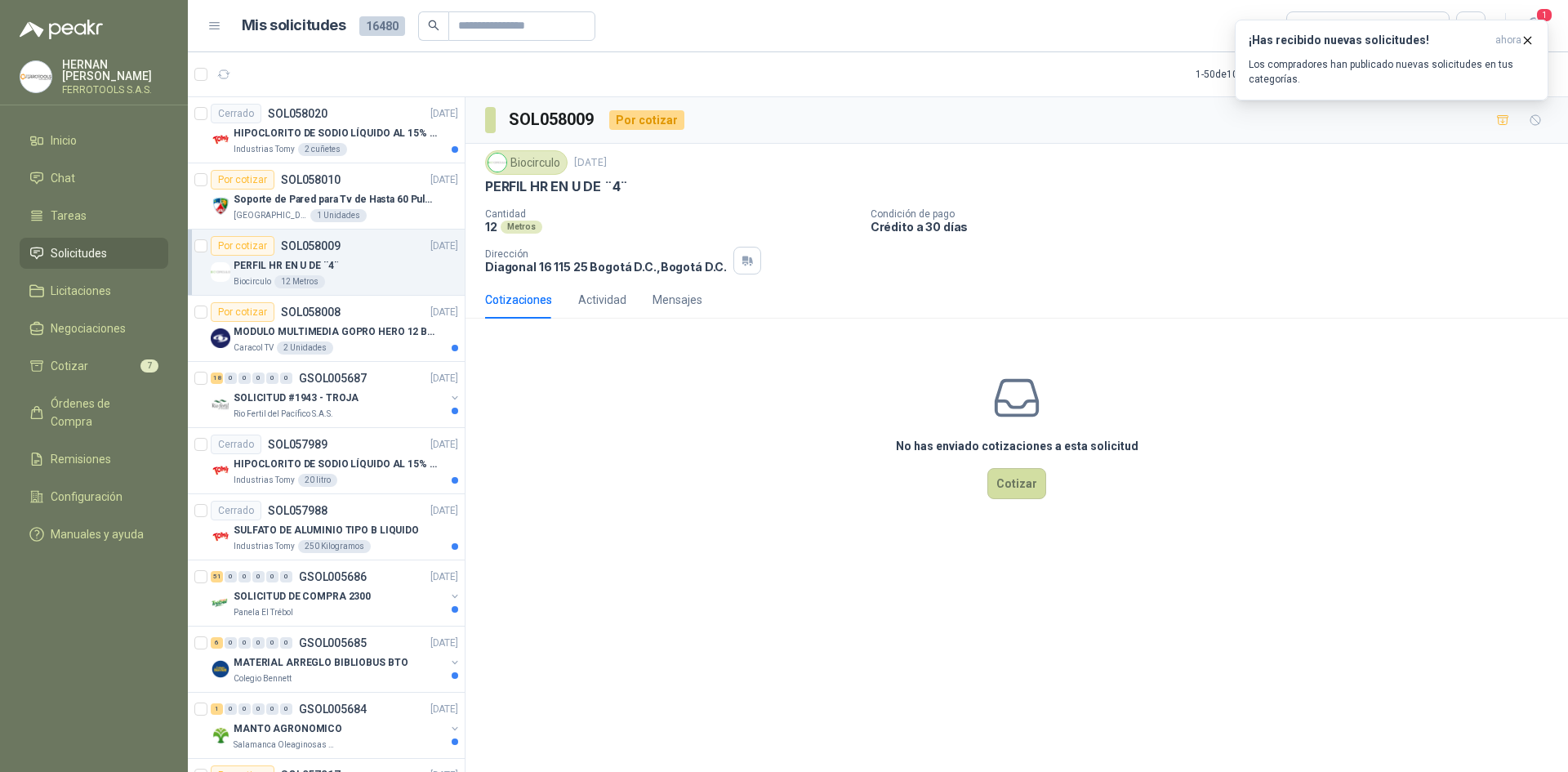
click at [193, 239] on article "Por cotizar SOL058009 [DATE] PERFIL HR EN U DE ¨4¨ Biocirculo 12 Metros" at bounding box center [326, 263] width 277 height 66
click at [1023, 471] on button "Cotizar" at bounding box center [1017, 484] width 58 height 31
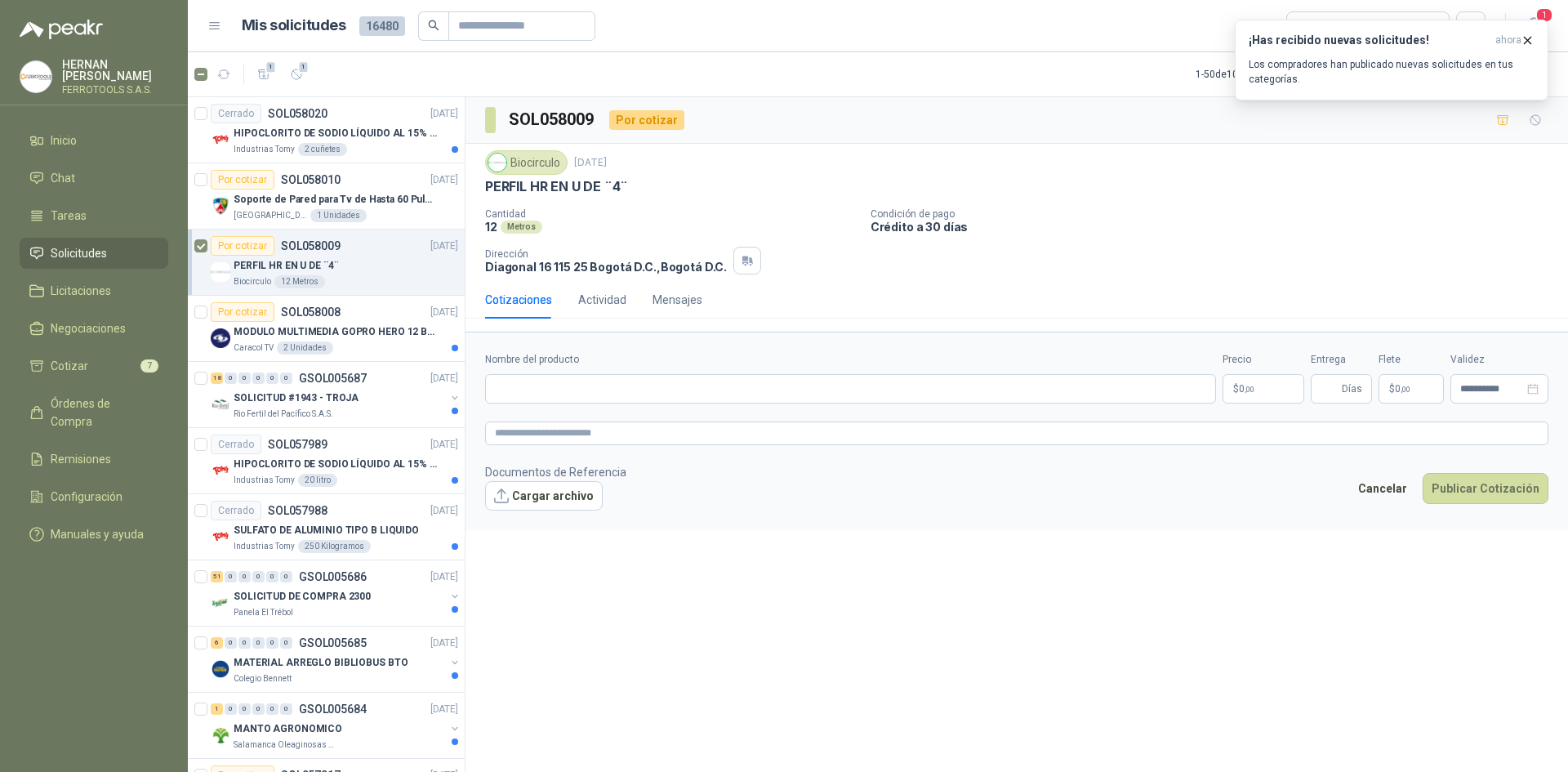
drag, startPoint x: 372, startPoint y: 280, endPoint x: 365, endPoint y: 255, distance: 26.0
click at [371, 280] on div "Biocirculo 12 Metros" at bounding box center [346, 282] width 224 height 13
click at [290, 76] on icon "button" at bounding box center [297, 74] width 14 height 14
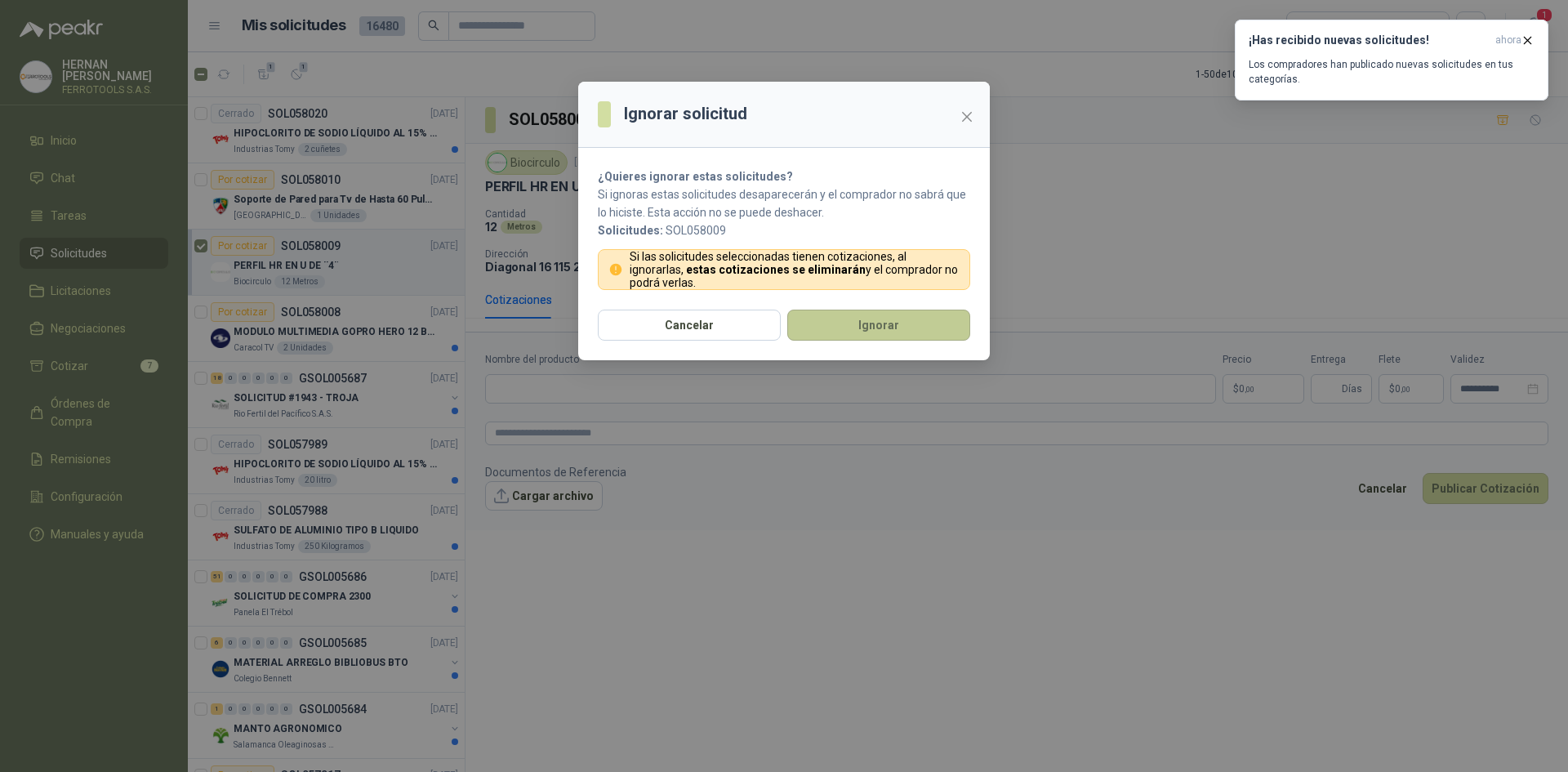
click at [858, 315] on button "Ignorar" at bounding box center [879, 325] width 183 height 31
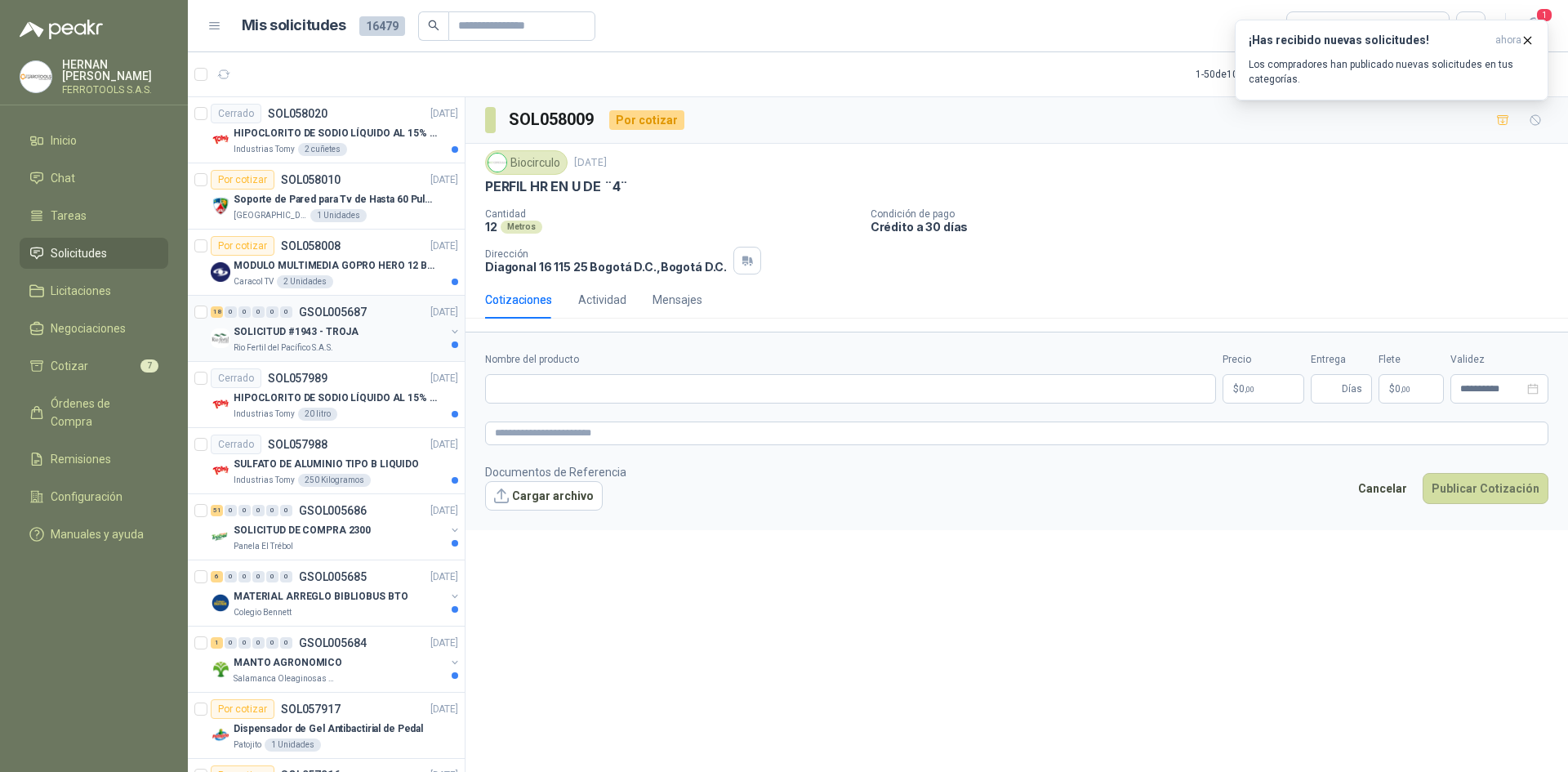
click at [349, 338] on p "SOLICITUD #1943 - TROJA" at bounding box center [296, 332] width 125 height 15
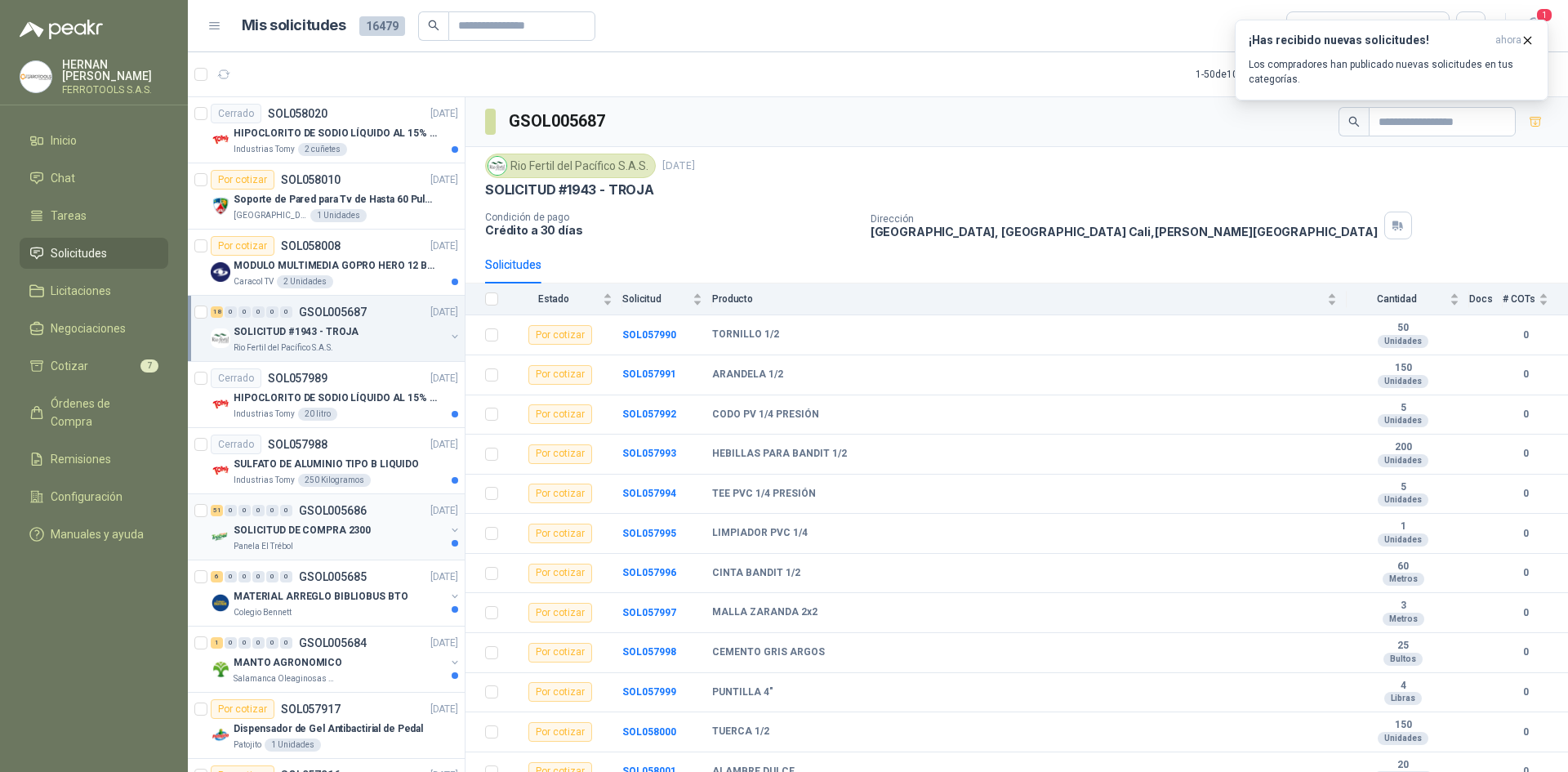
click at [366, 536] on div "SOLICITUD DE COMPRA 2300" at bounding box center [339, 530] width 212 height 20
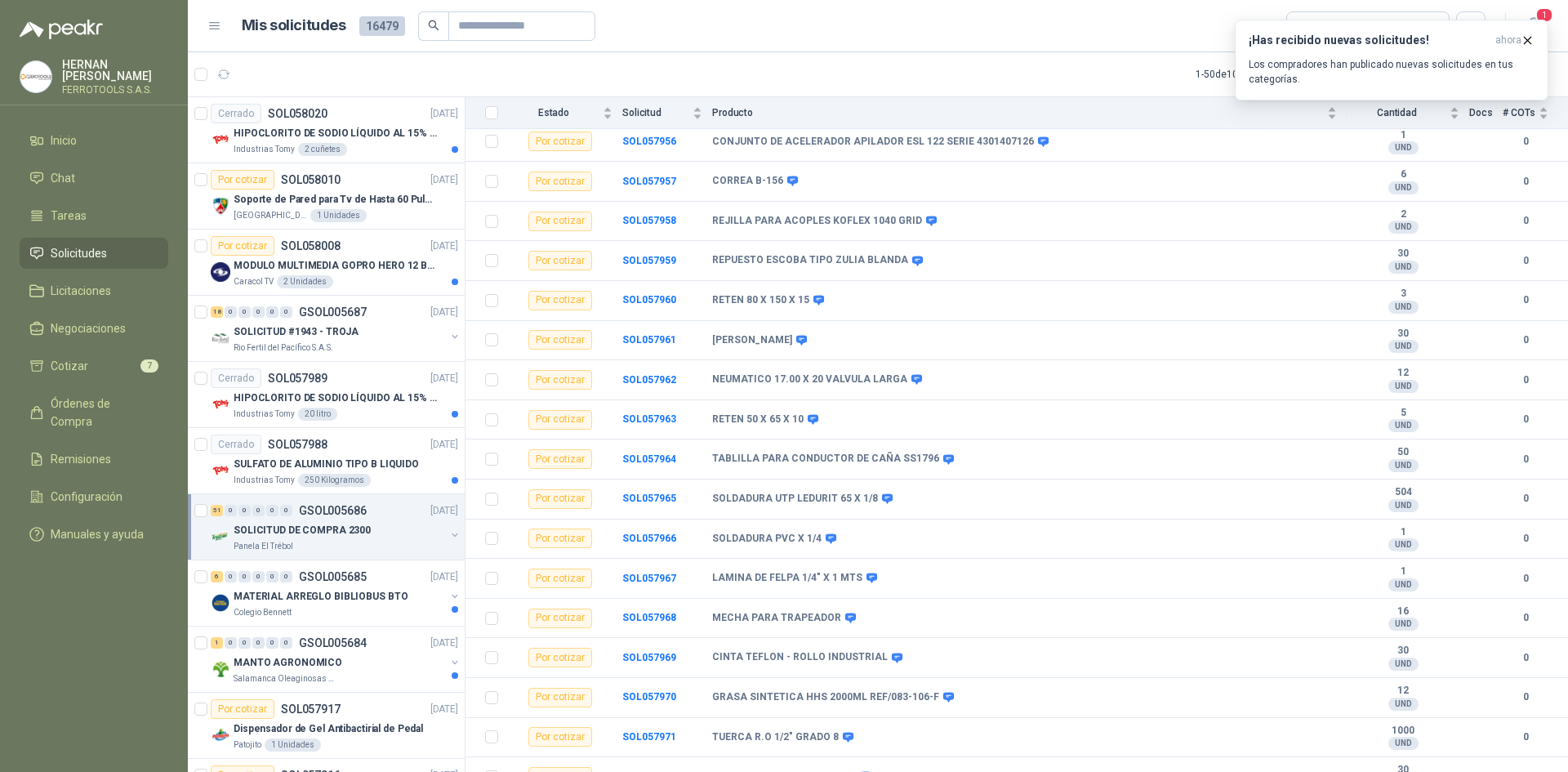
scroll to position [1062, 0]
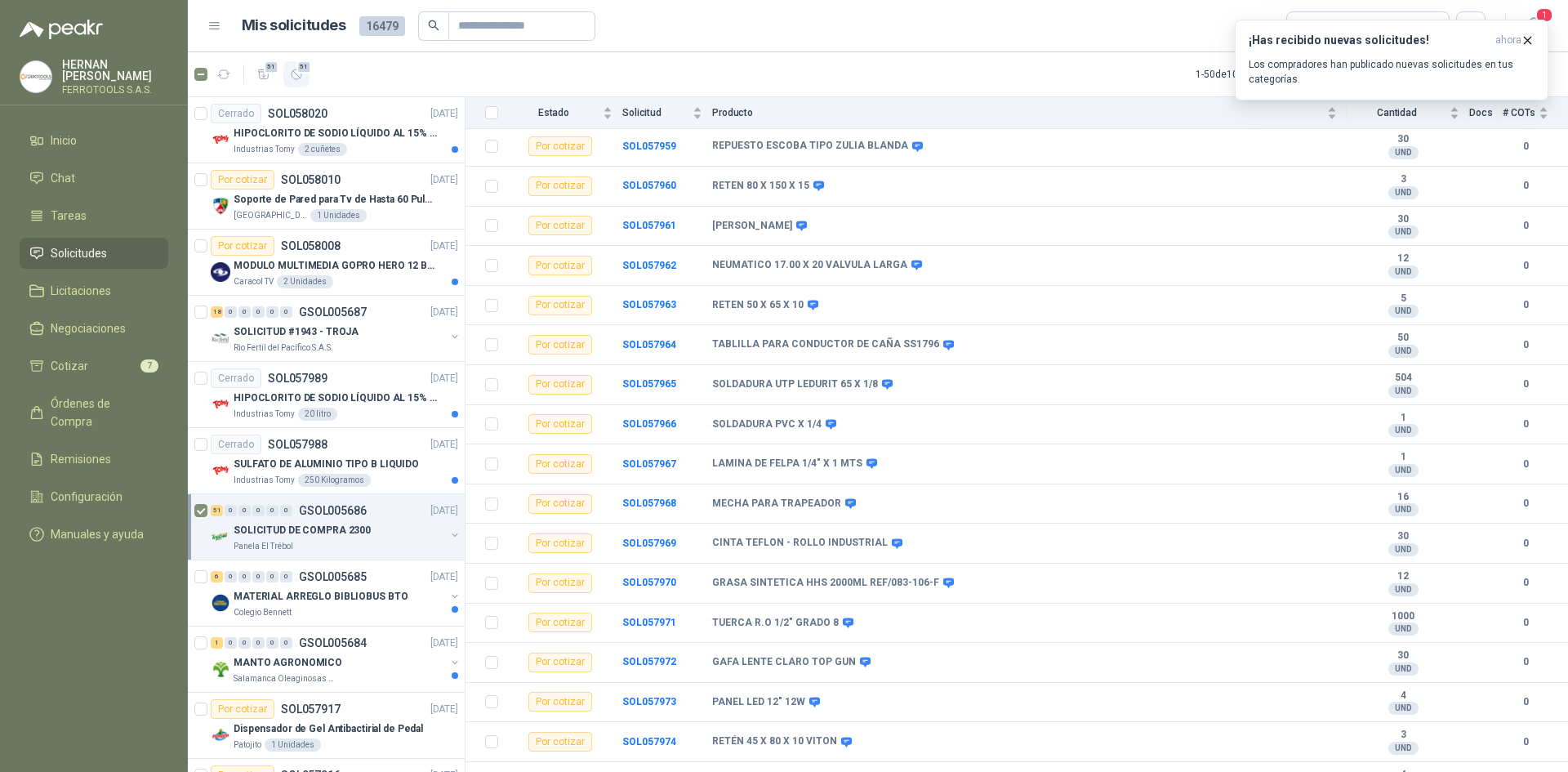
click at [298, 83] on button "51" at bounding box center [297, 74] width 26 height 26
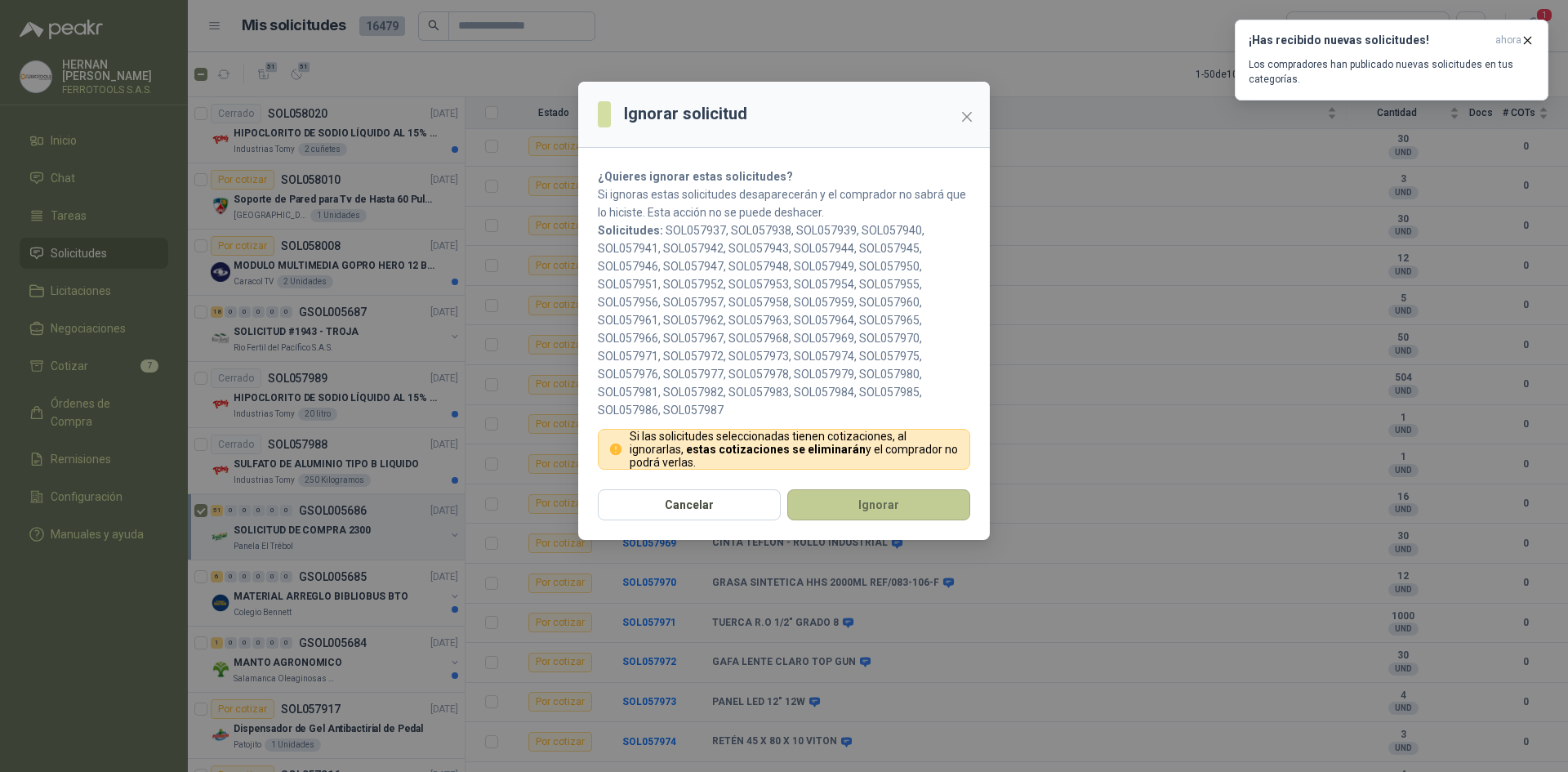
click at [843, 512] on button "Ignorar" at bounding box center [879, 504] width 183 height 31
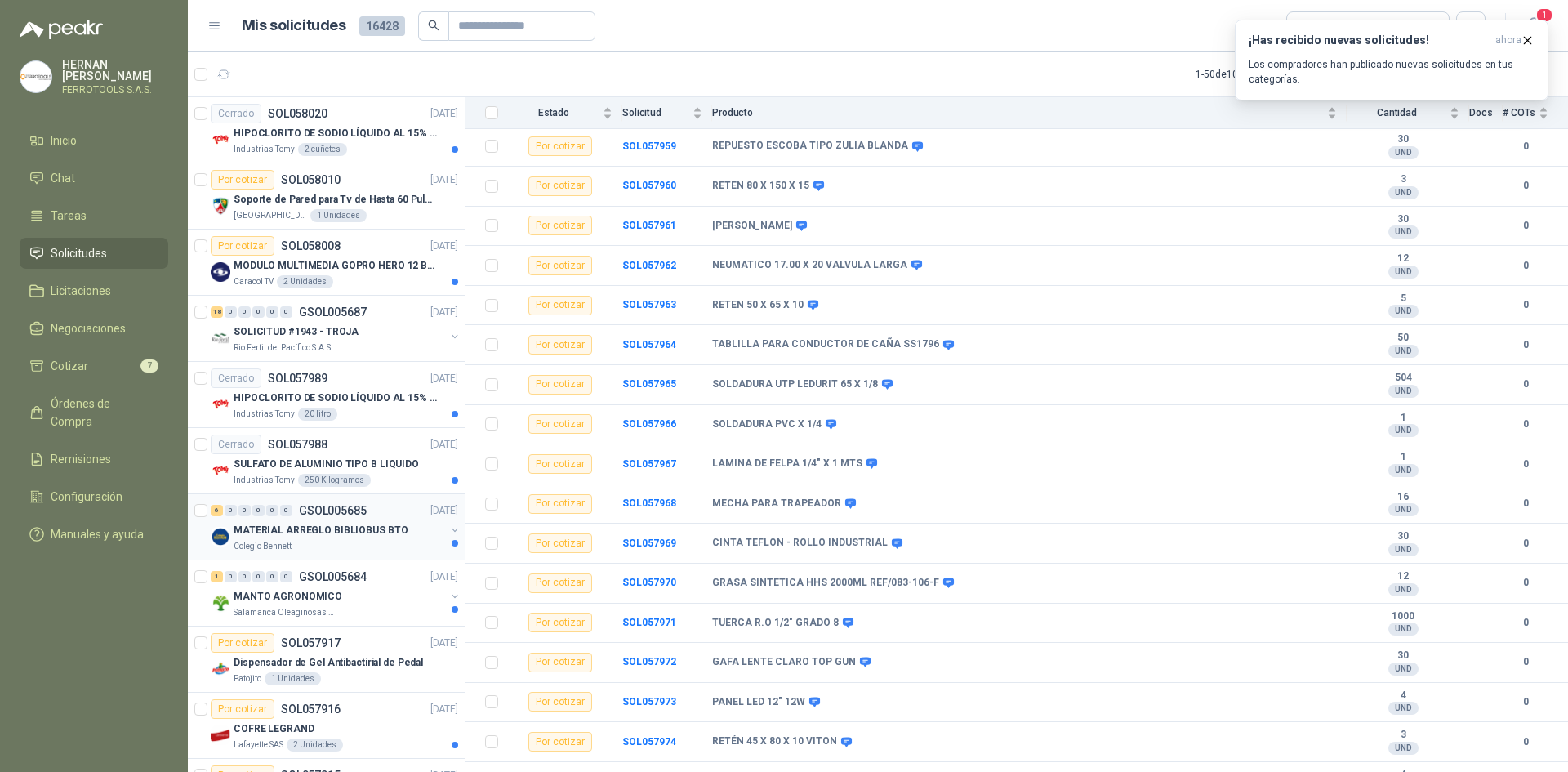
click at [329, 548] on div "Colegio Bennett" at bounding box center [339, 547] width 212 height 13
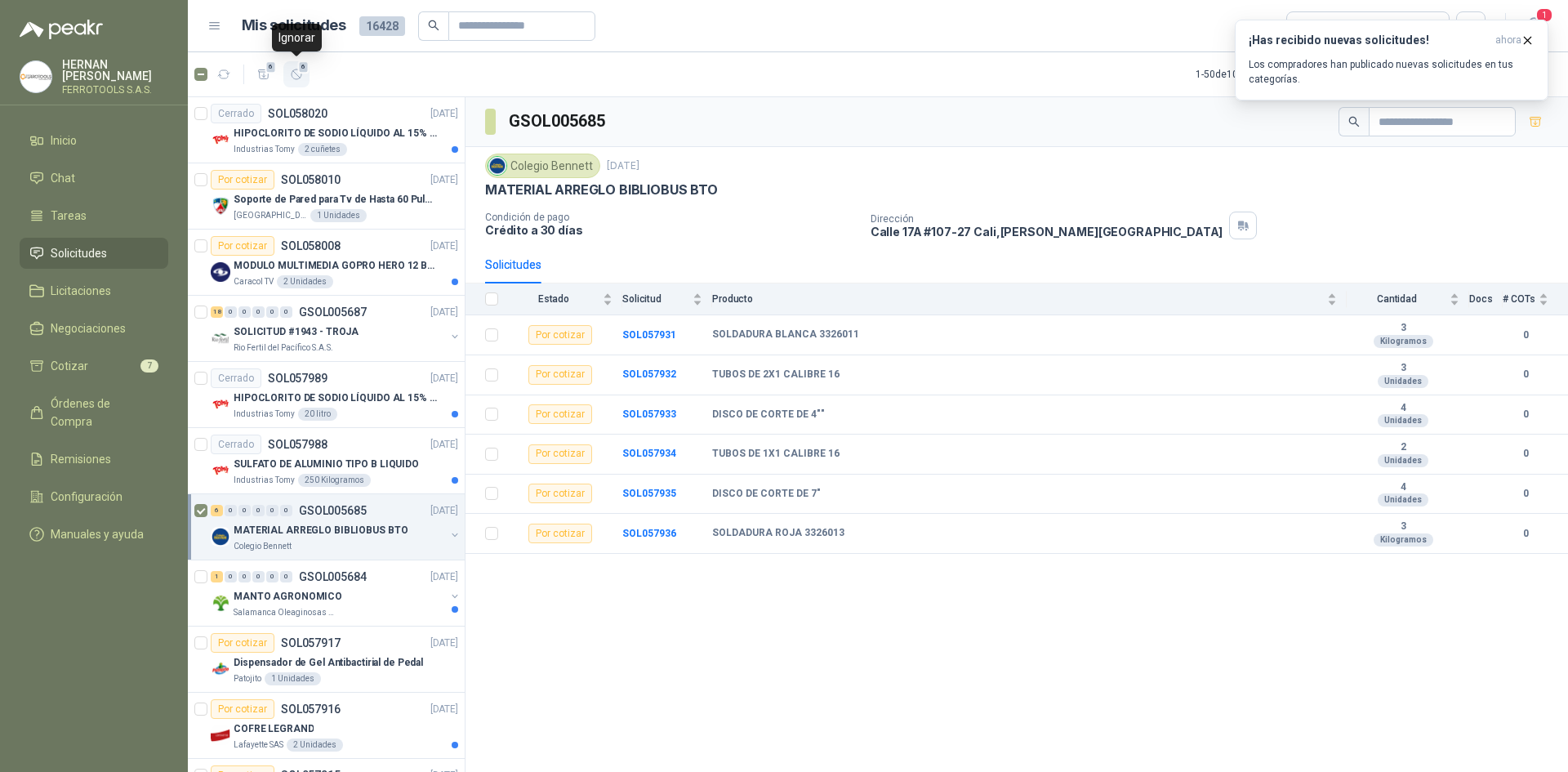
click at [294, 74] on icon "button" at bounding box center [297, 74] width 14 height 14
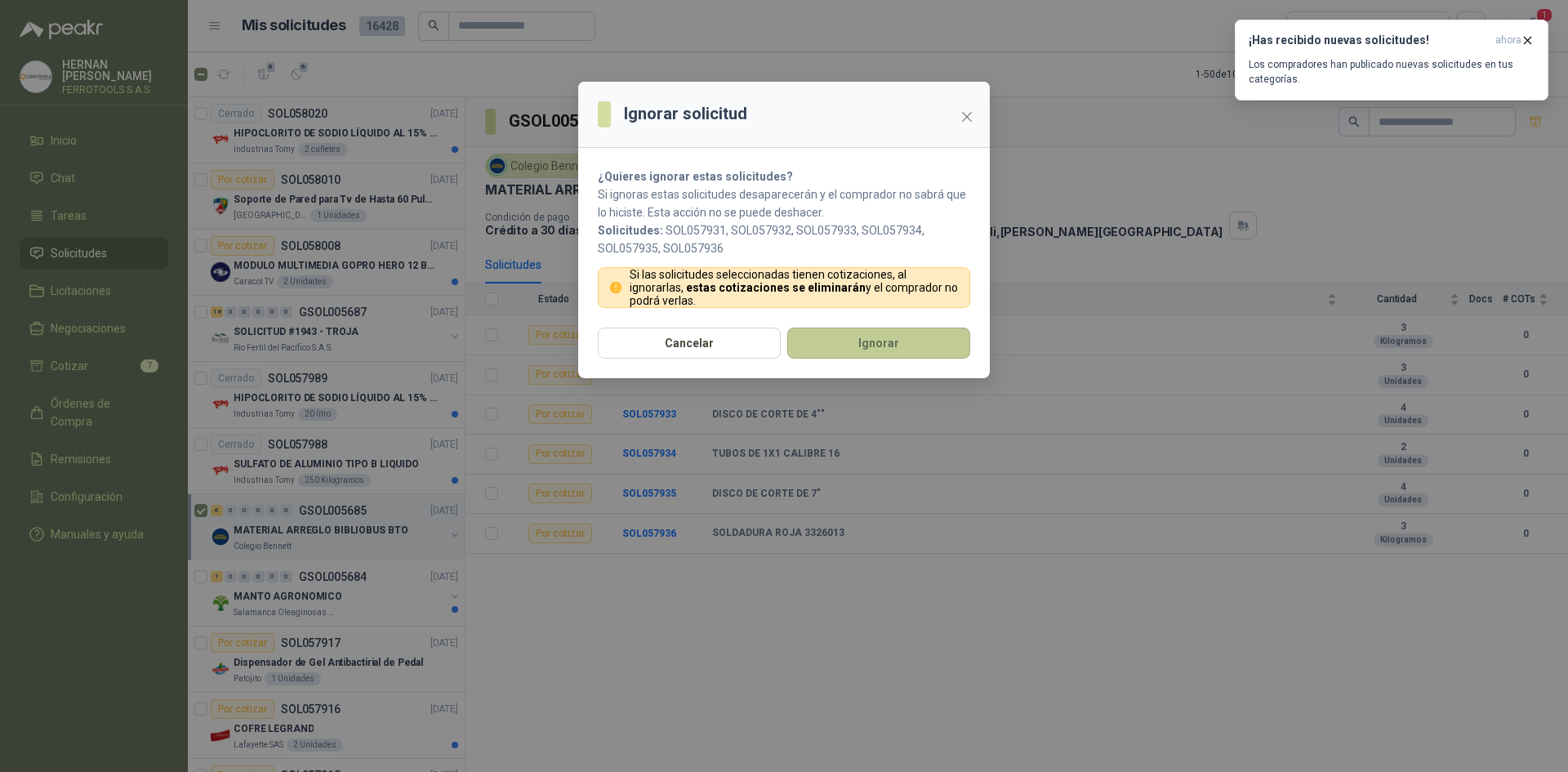
click at [827, 341] on button "Ignorar" at bounding box center [879, 343] width 183 height 31
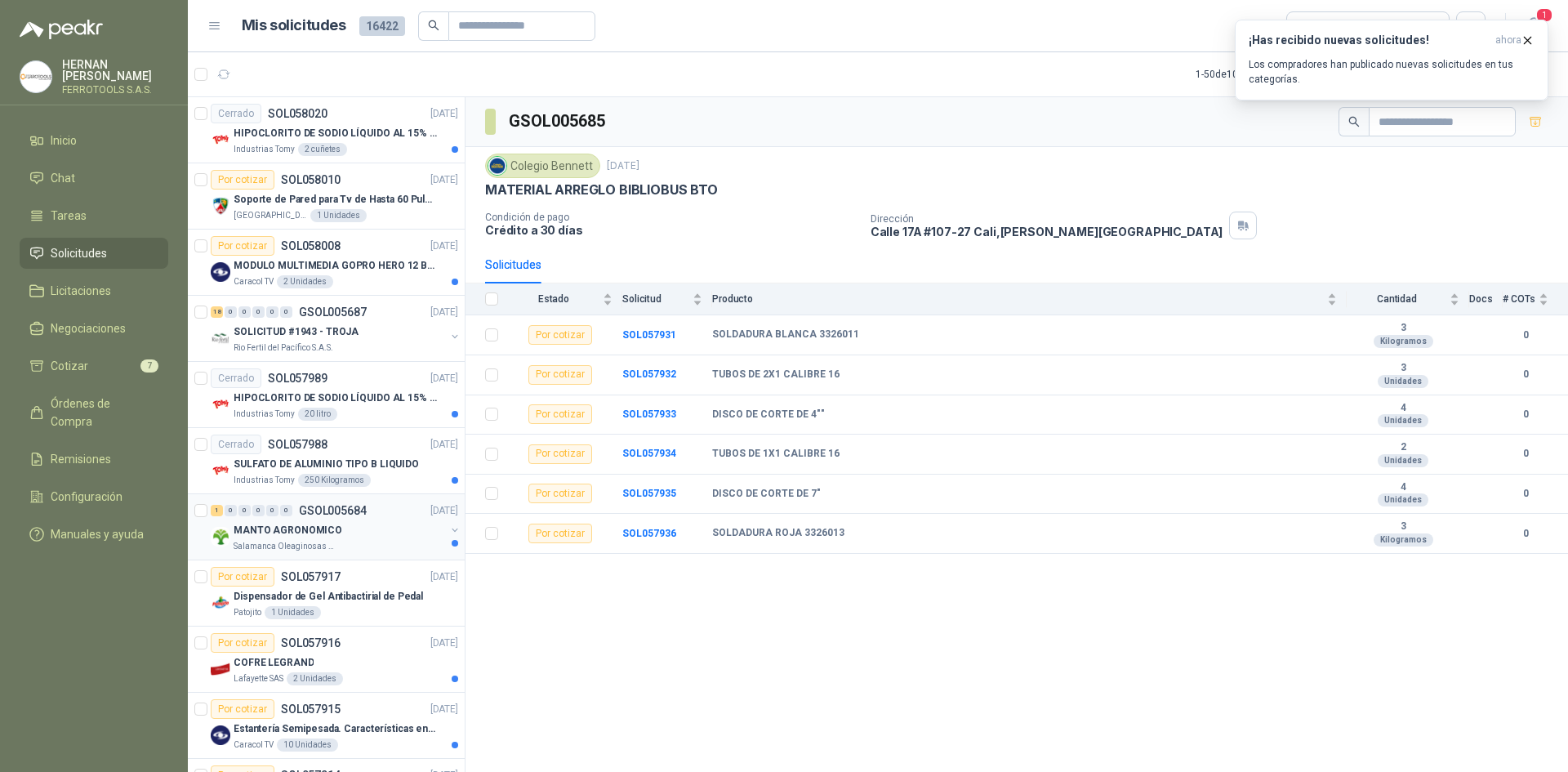
click at [387, 557] on div "1 0 0 0 0 0 GSOL005684 [DATE] MANTO AGRONOMICO Salamanca Oleaginosas SAS" at bounding box center [326, 527] width 277 height 66
click at [386, 539] on div "MANTO AGRONOMICO" at bounding box center [339, 530] width 212 height 20
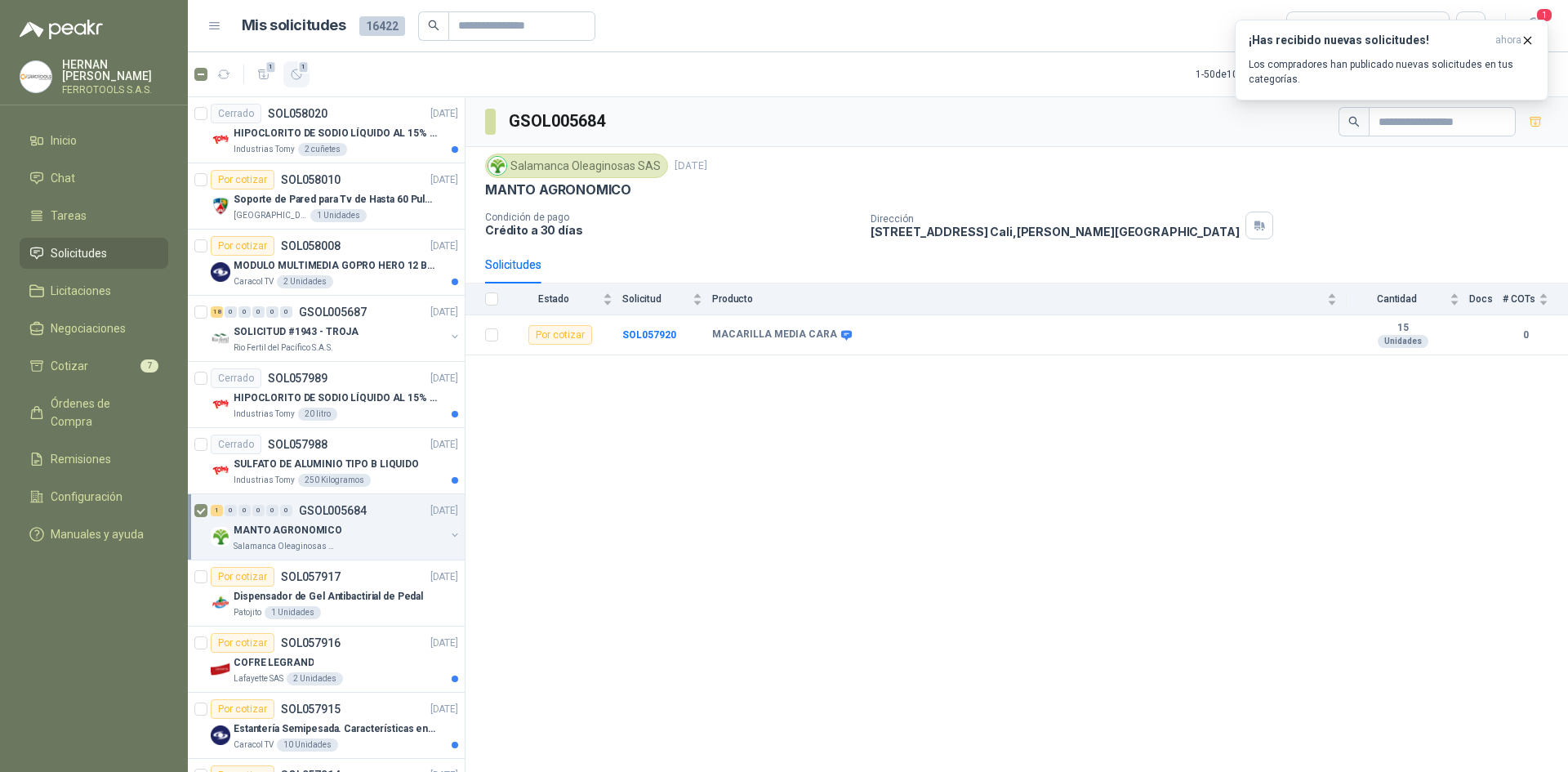
click at [304, 73] on span "1" at bounding box center [303, 67] width 11 height 13
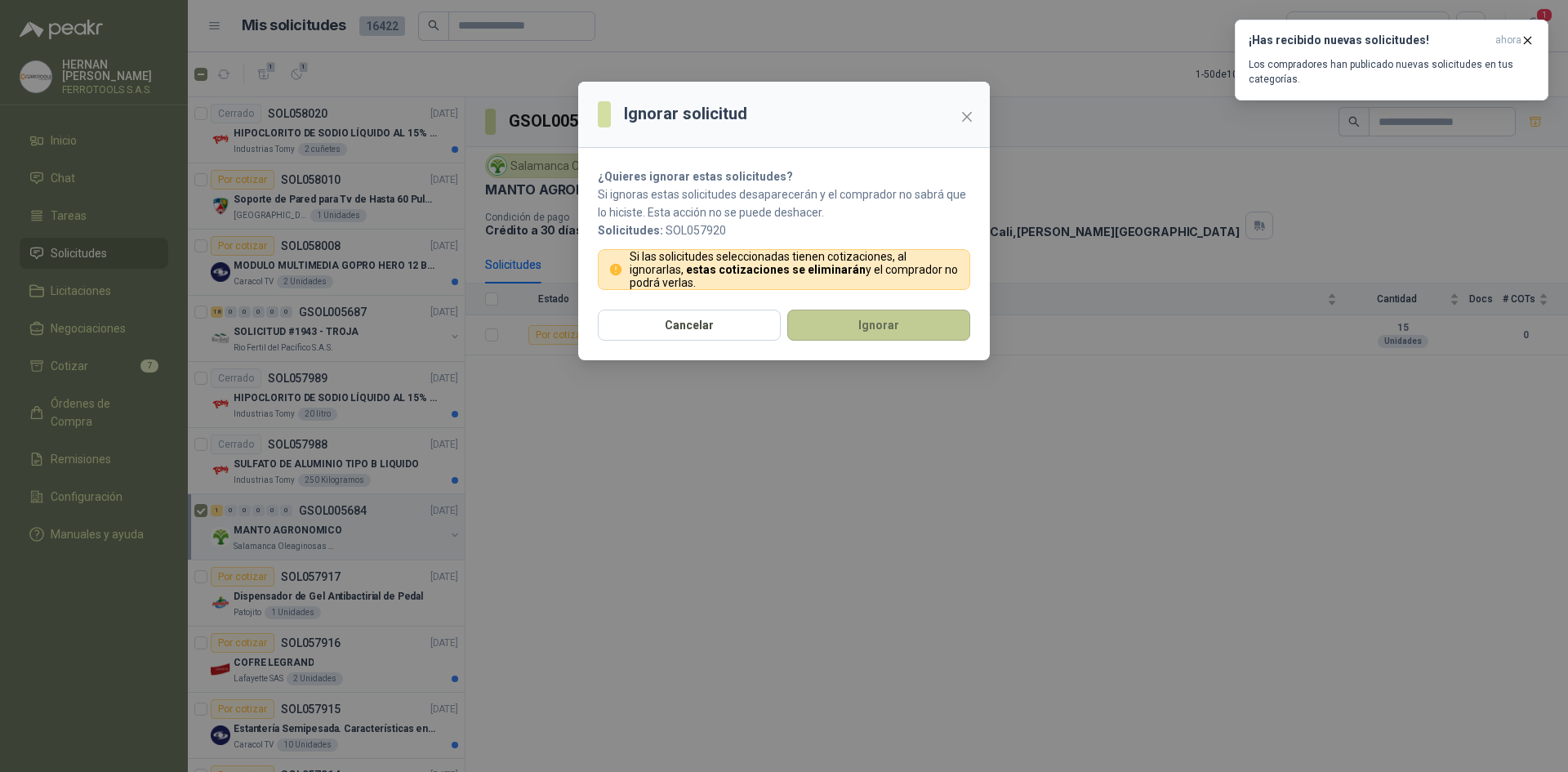
click at [879, 331] on button "Ignorar" at bounding box center [879, 325] width 183 height 31
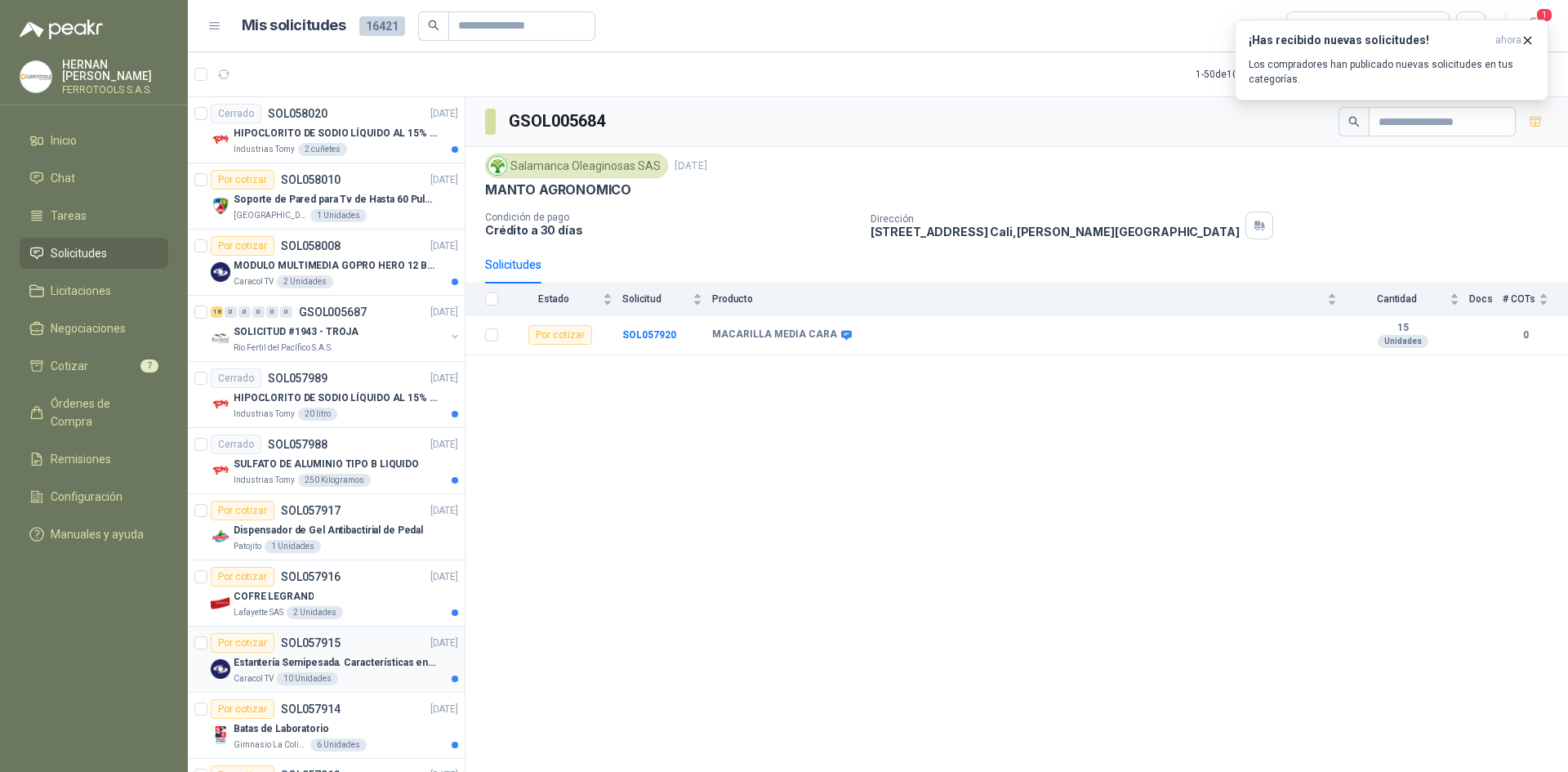
scroll to position [82, 0]
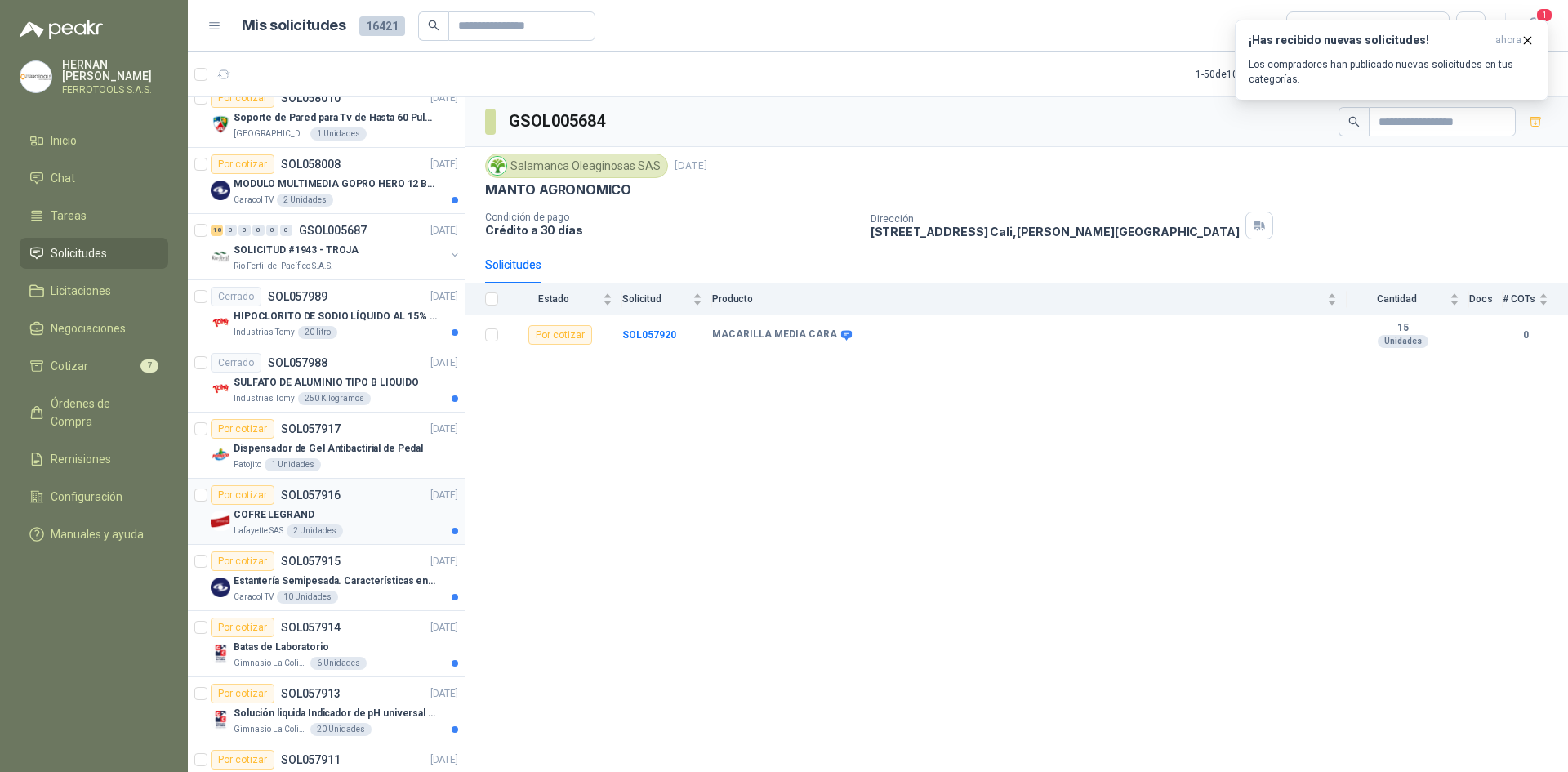
click at [373, 517] on div "COFRE LEGRAND" at bounding box center [346, 515] width 224 height 20
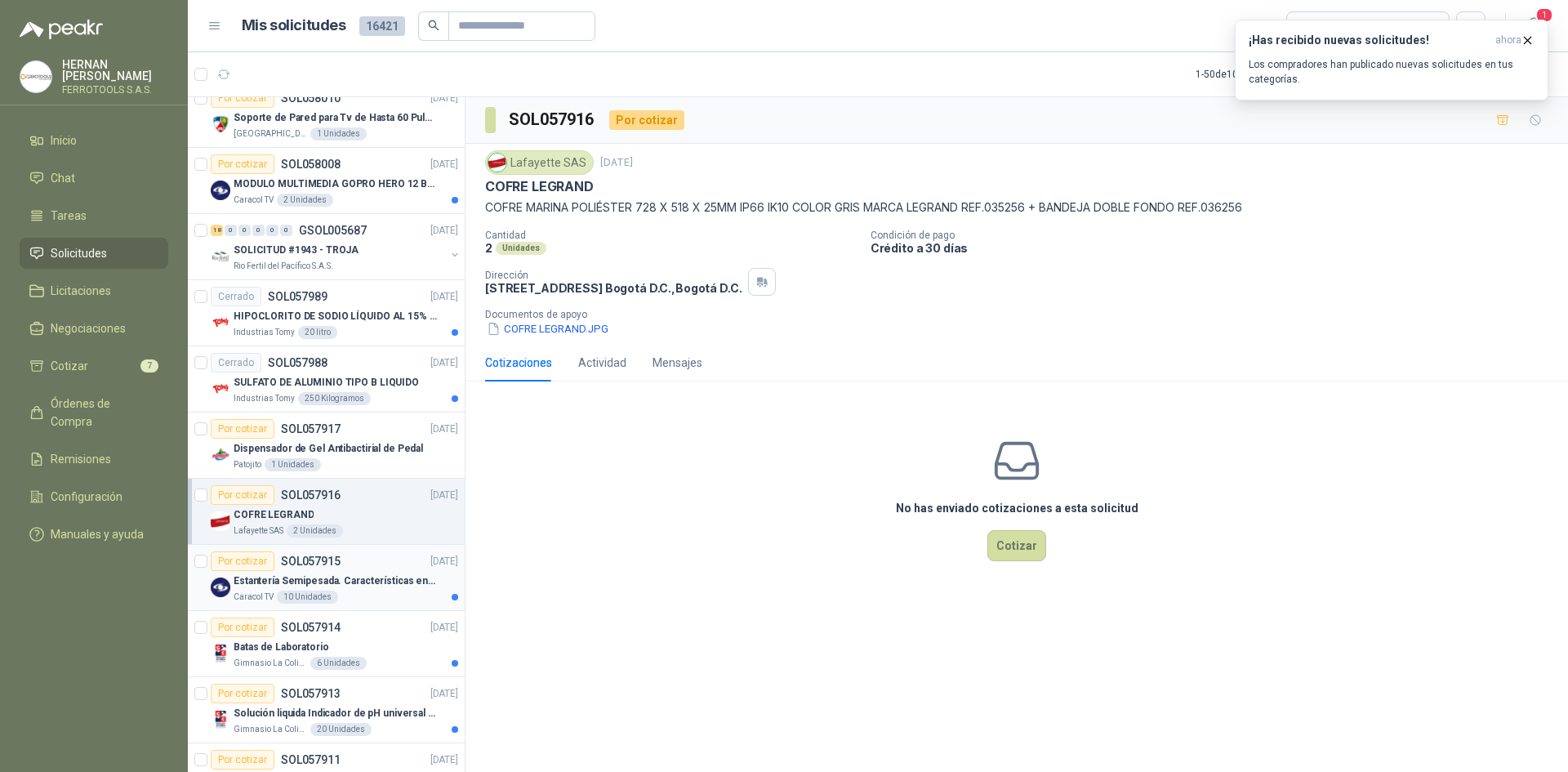
click at [384, 558] on div "Por cotizar SOL057915 [DATE]" at bounding box center [335, 561] width 248 height 20
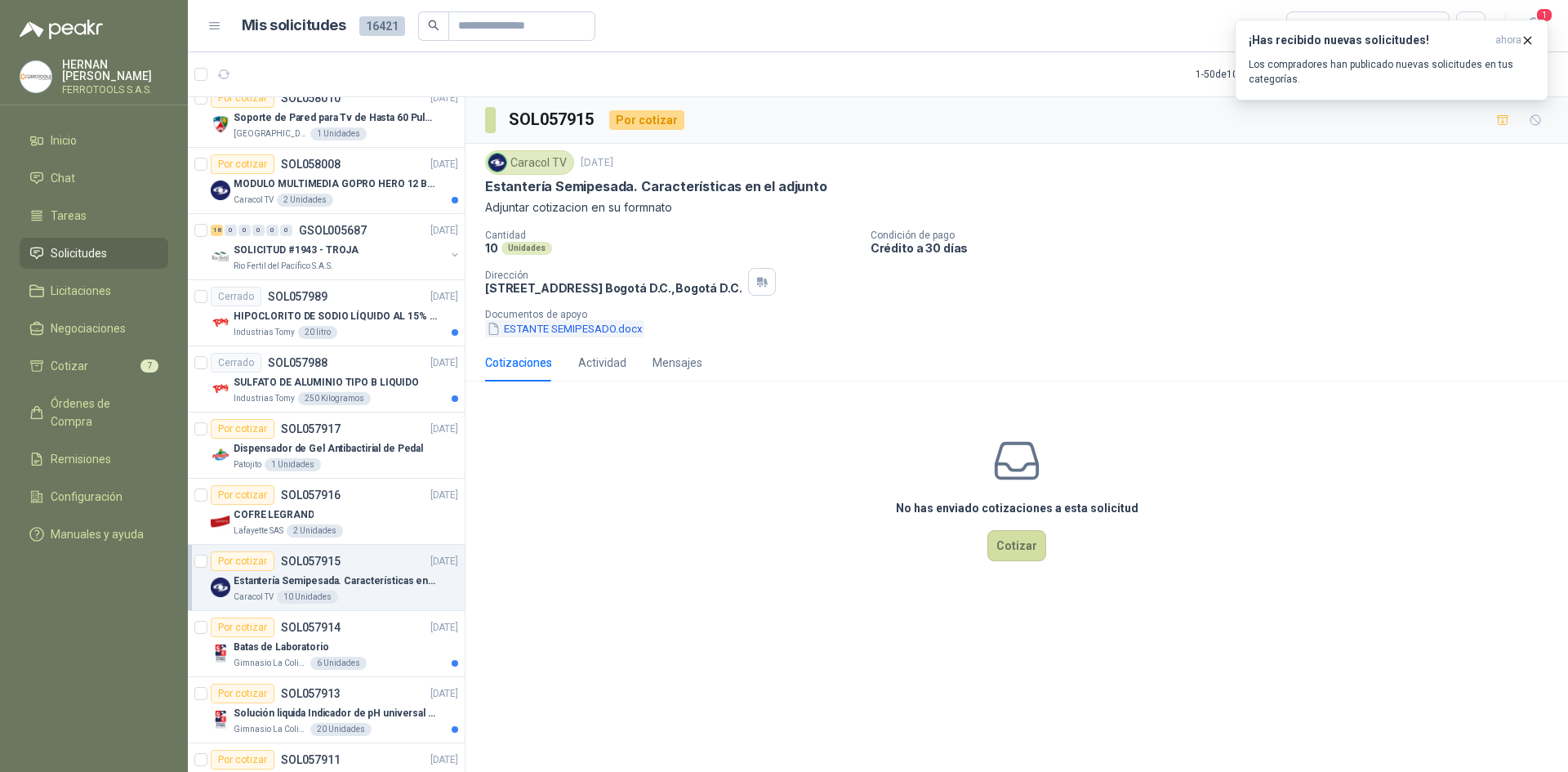
click at [641, 332] on button "ESTANTE SEMIPESADO.docx" at bounding box center [564, 329] width 159 height 17
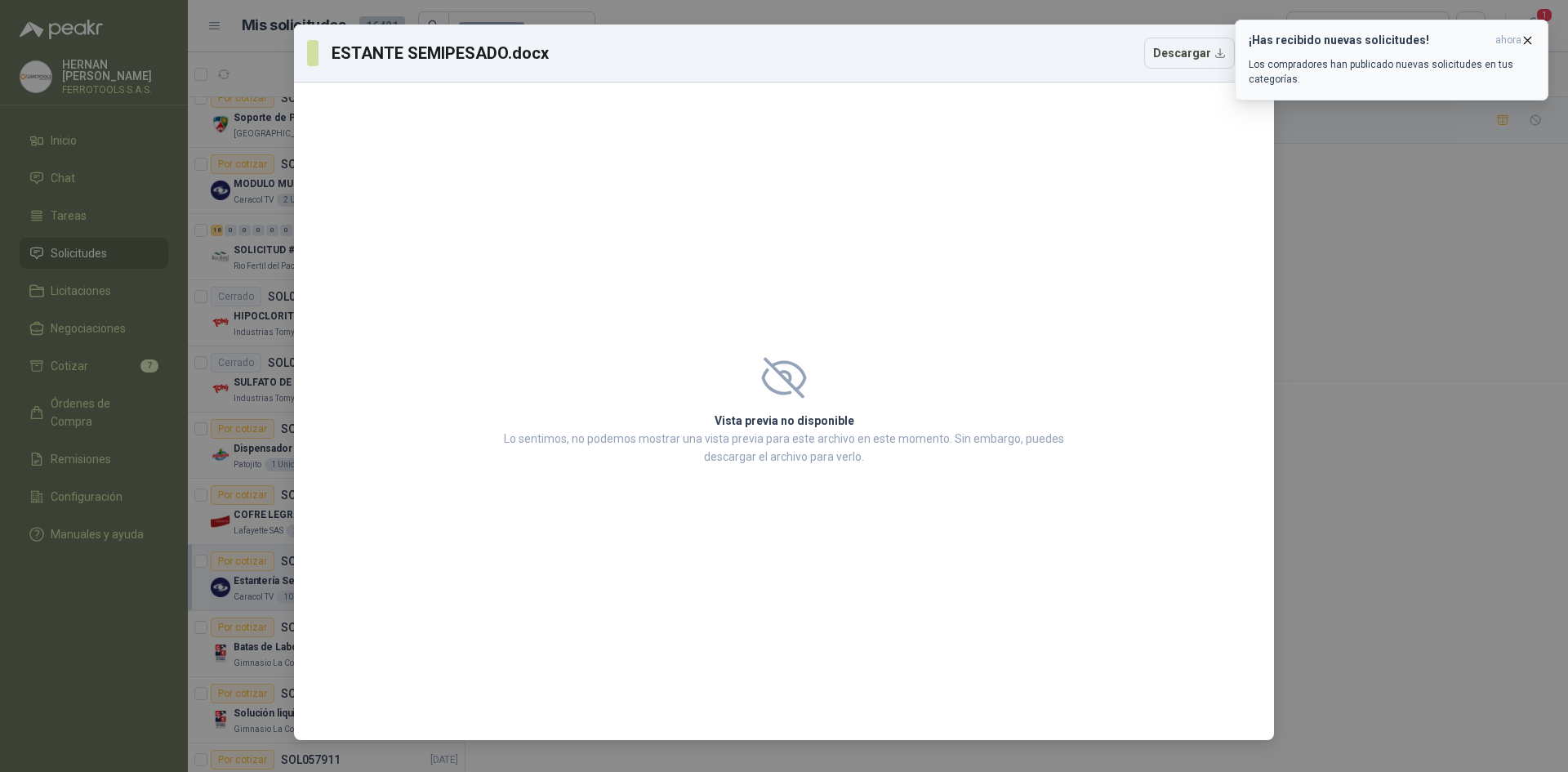
drag, startPoint x: 1534, startPoint y: 39, endPoint x: 1458, endPoint y: 76, distance: 84.5
click at [1532, 39] on icon "button" at bounding box center [1527, 41] width 14 height 14
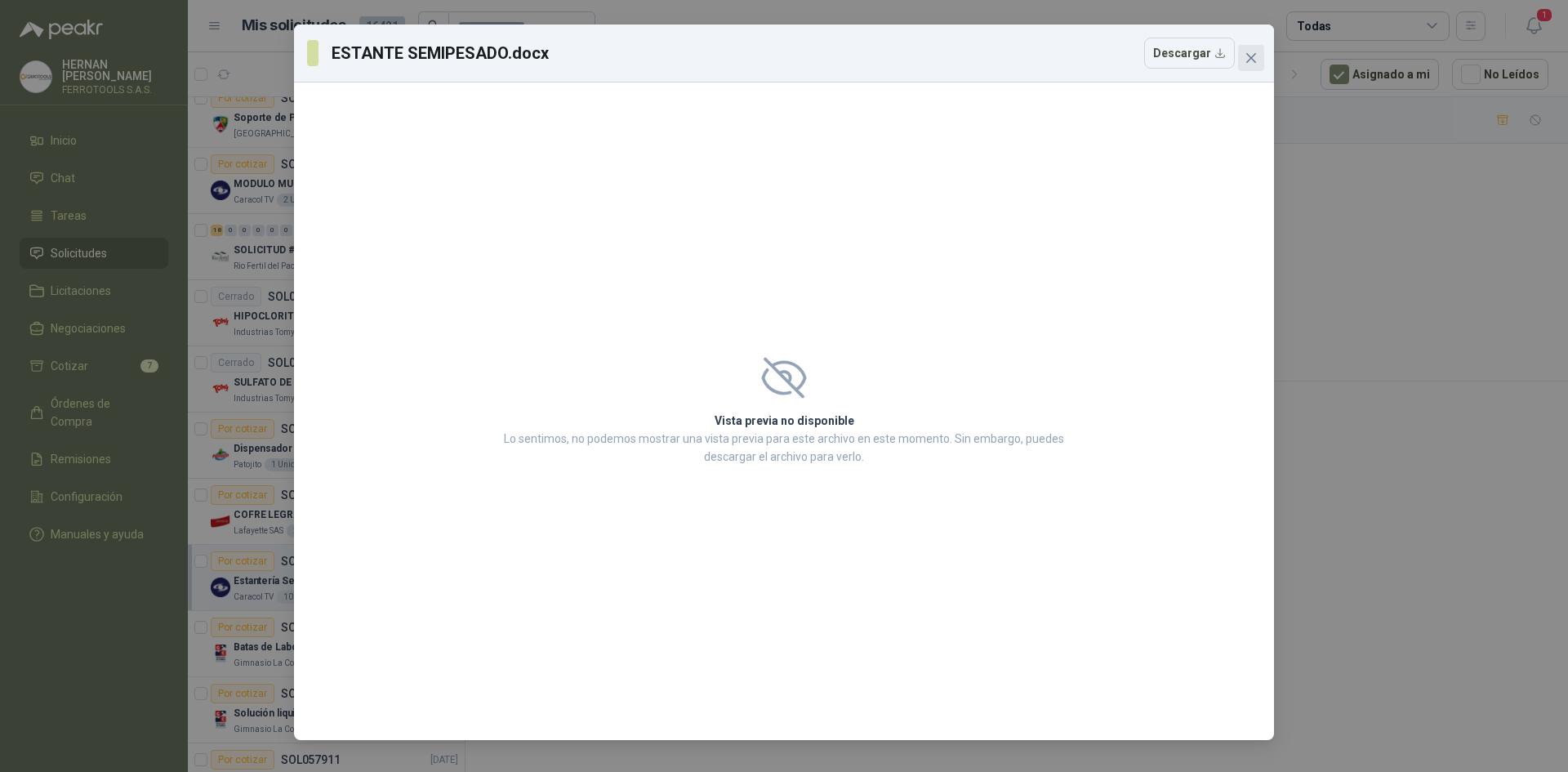
click at [1258, 58] on span "Close" at bounding box center [1251, 58] width 26 height 13
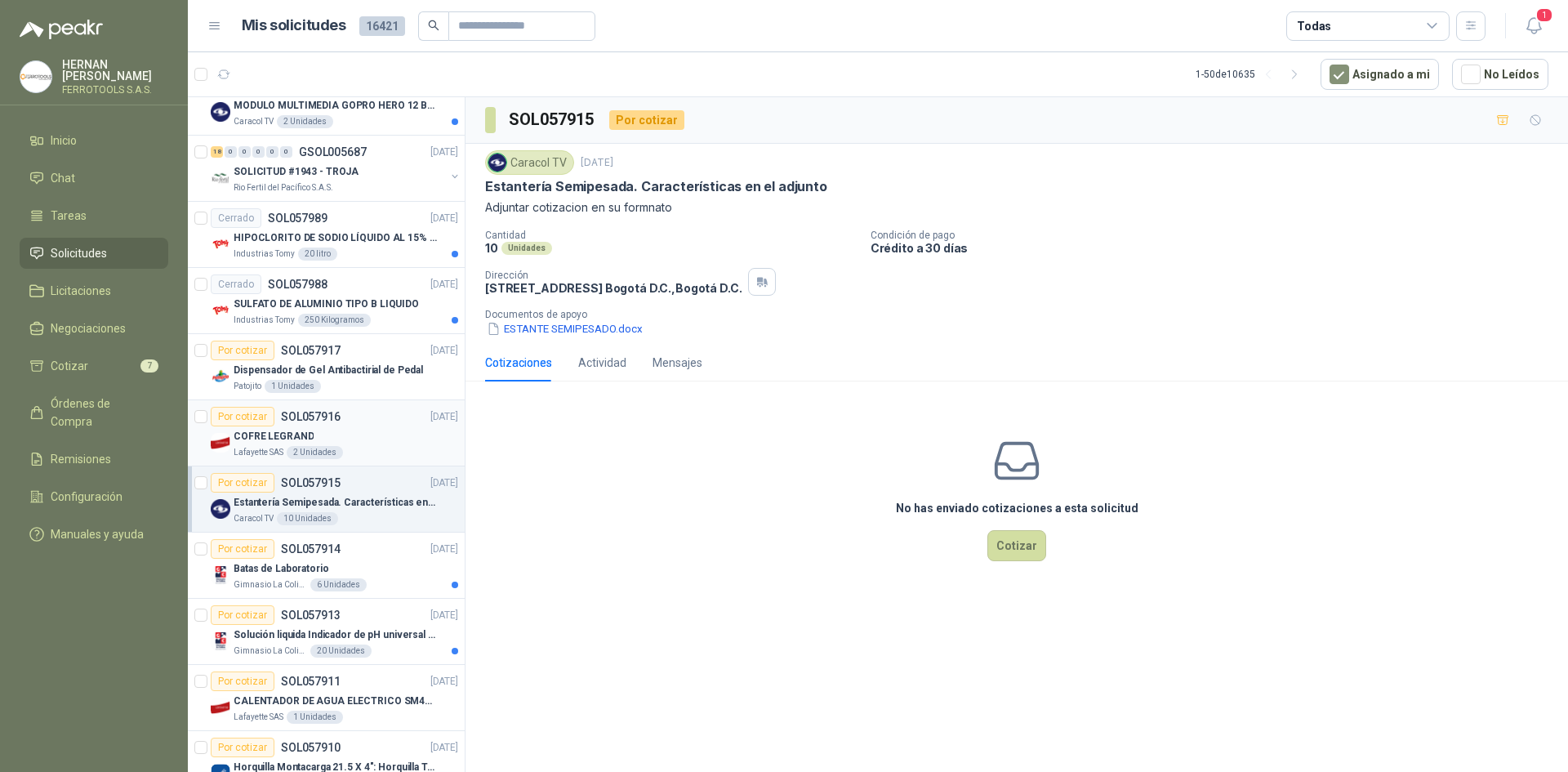
scroll to position [327, 0]
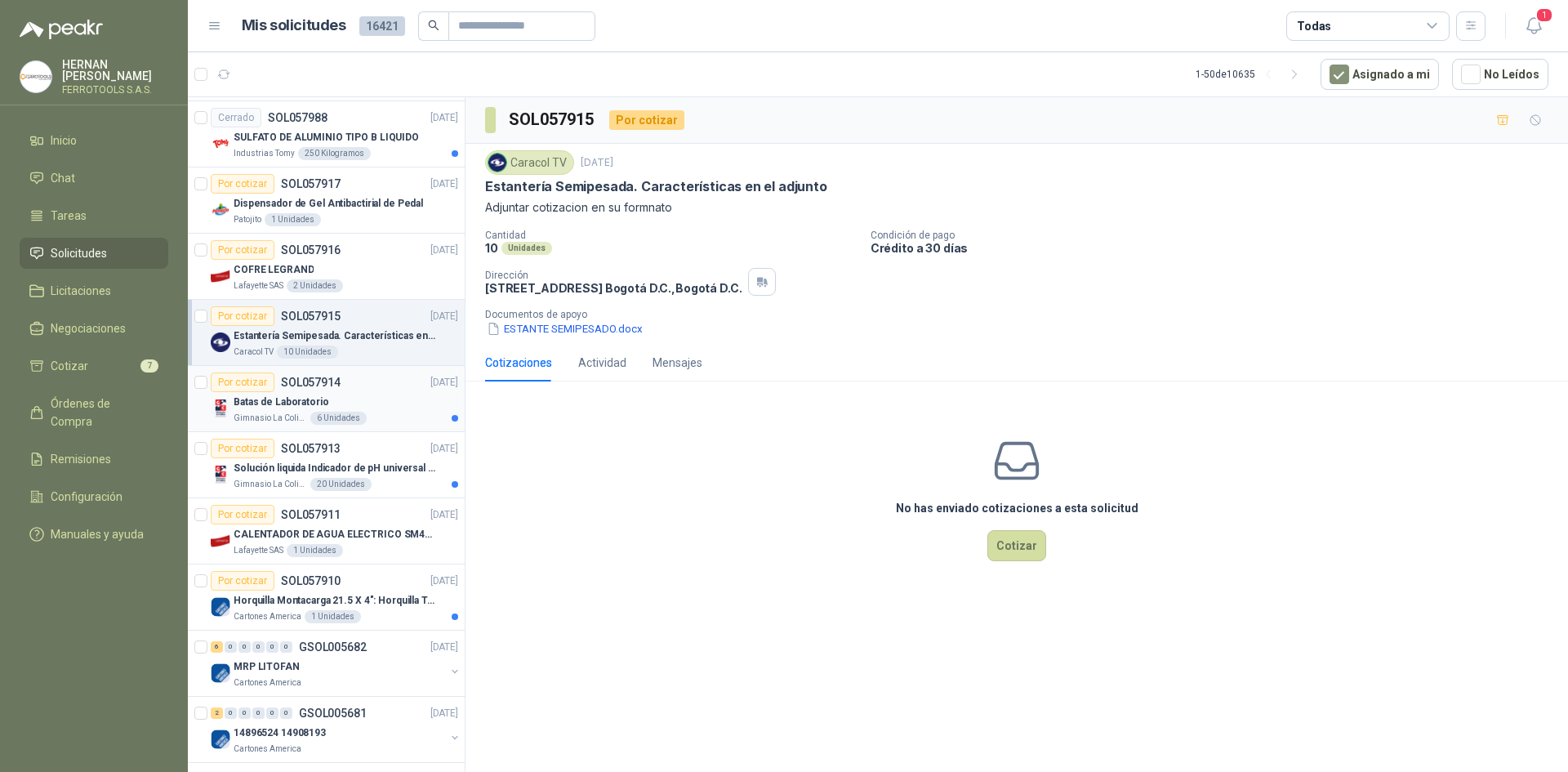
click at [382, 396] on div "Batas de Laboratorio" at bounding box center [346, 402] width 224 height 20
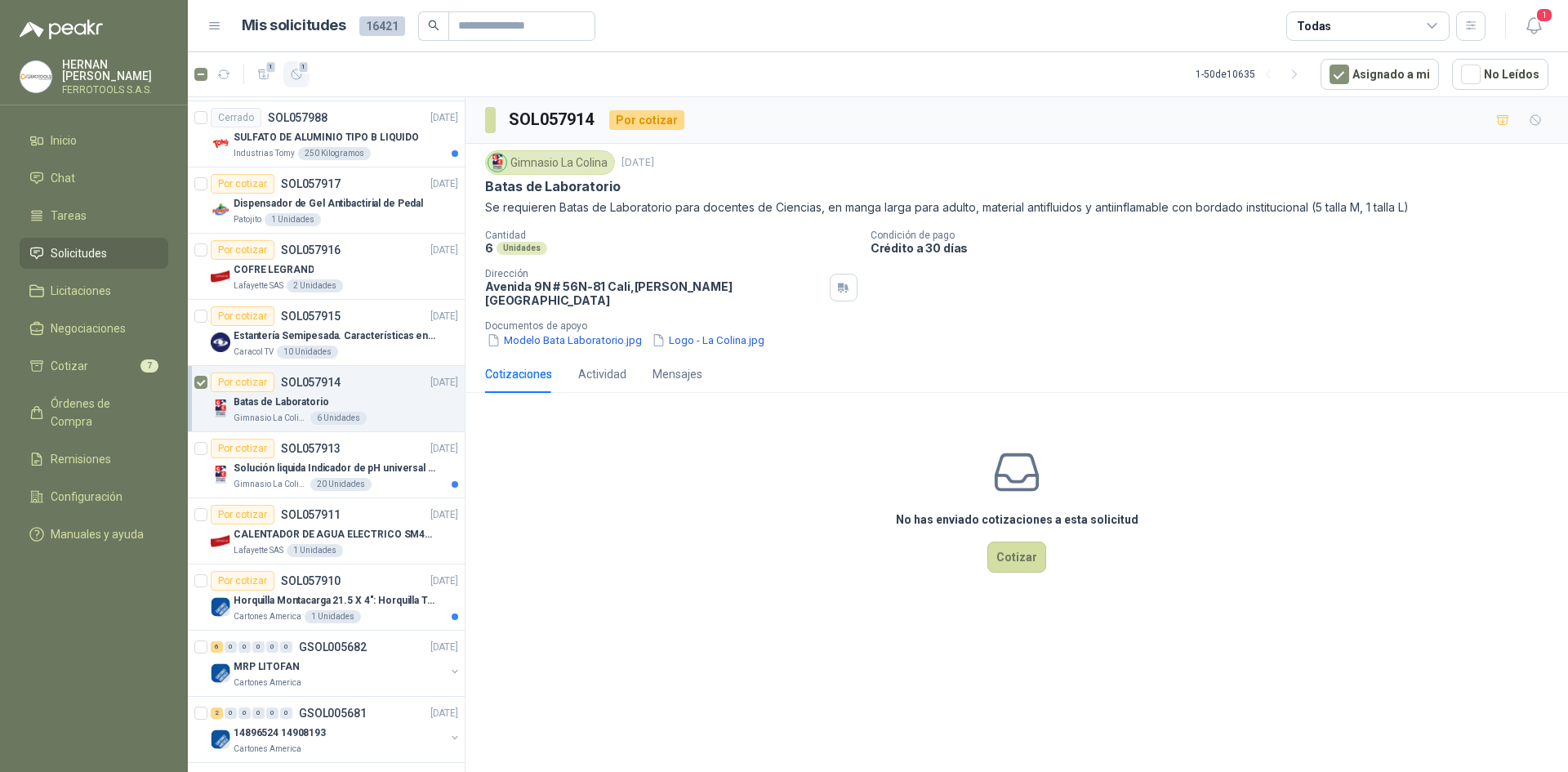
click at [295, 75] on icon "button" at bounding box center [297, 74] width 14 height 14
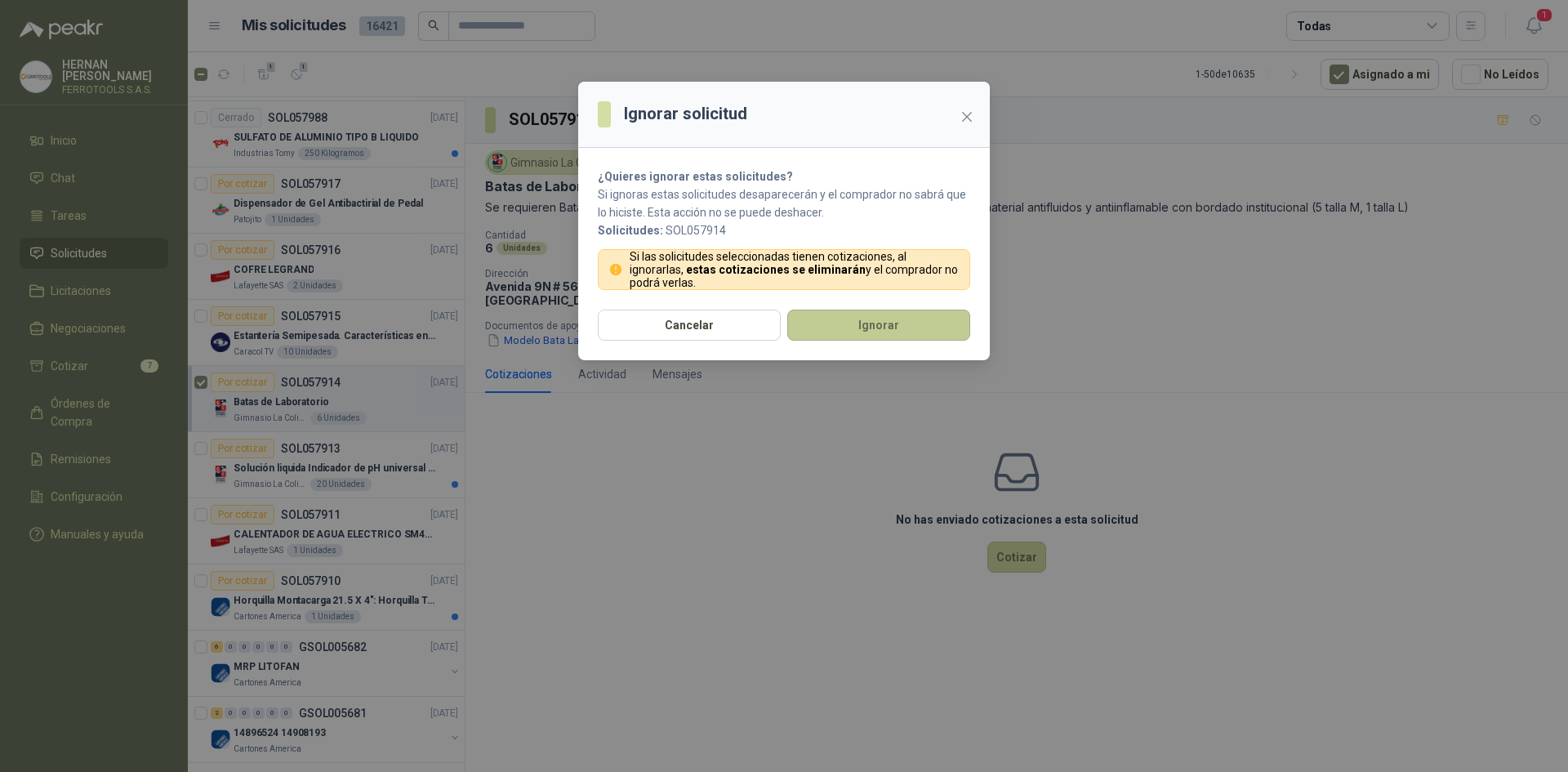
click at [875, 336] on button "Ignorar" at bounding box center [879, 325] width 183 height 31
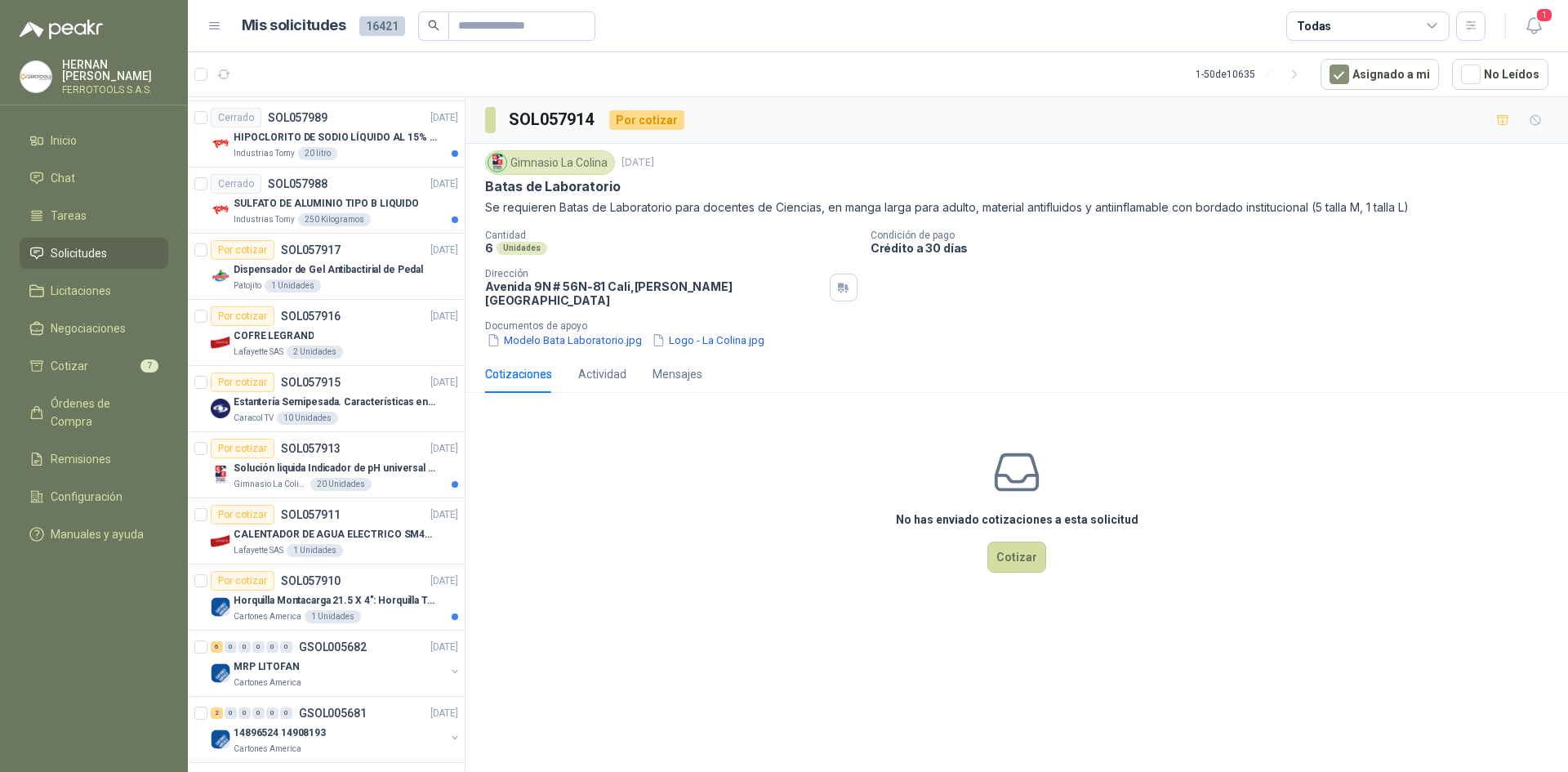
scroll to position [393, 0]
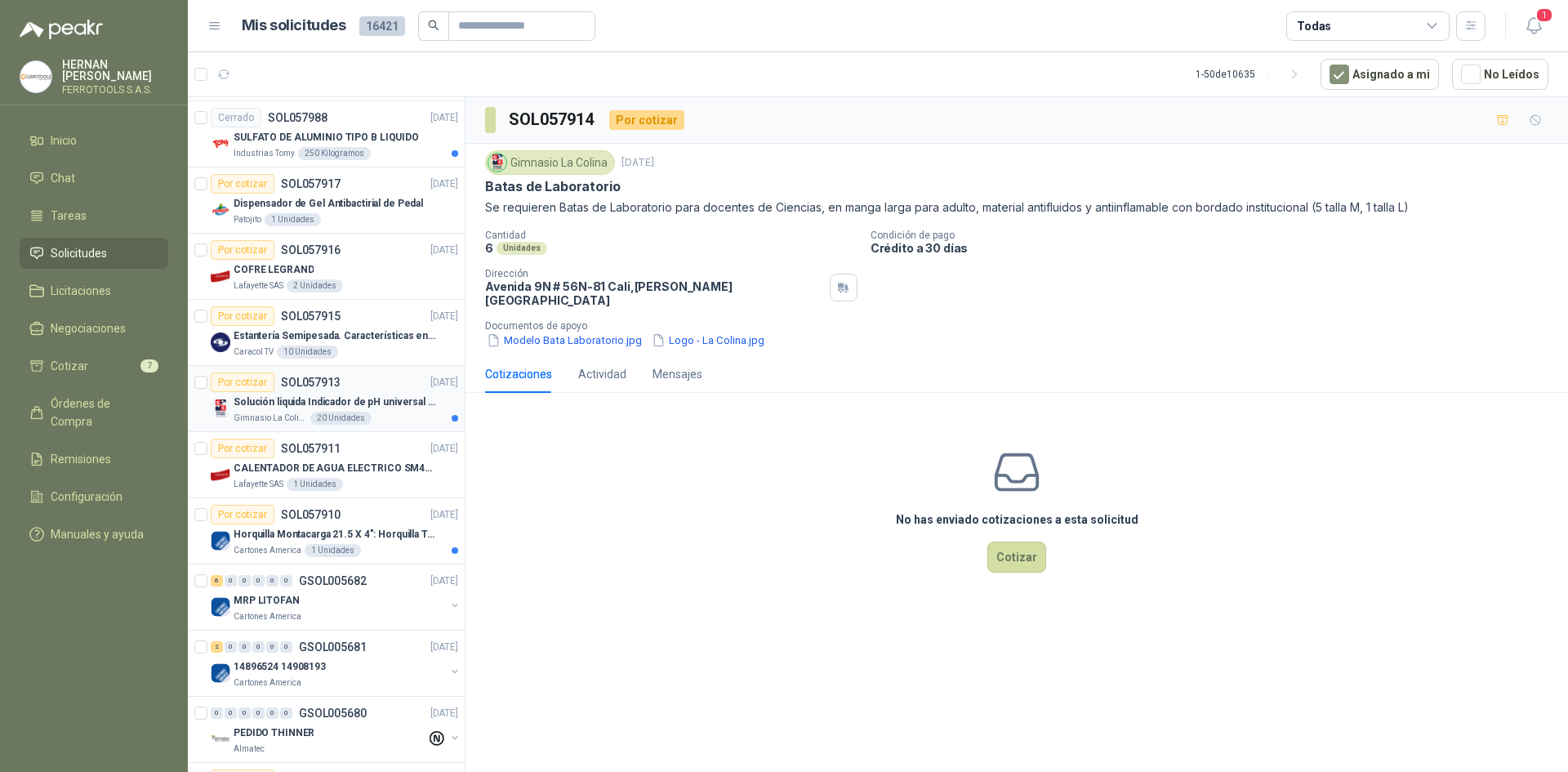
click at [384, 383] on div "Por cotizar SOL057913 [DATE]" at bounding box center [335, 382] width 248 height 20
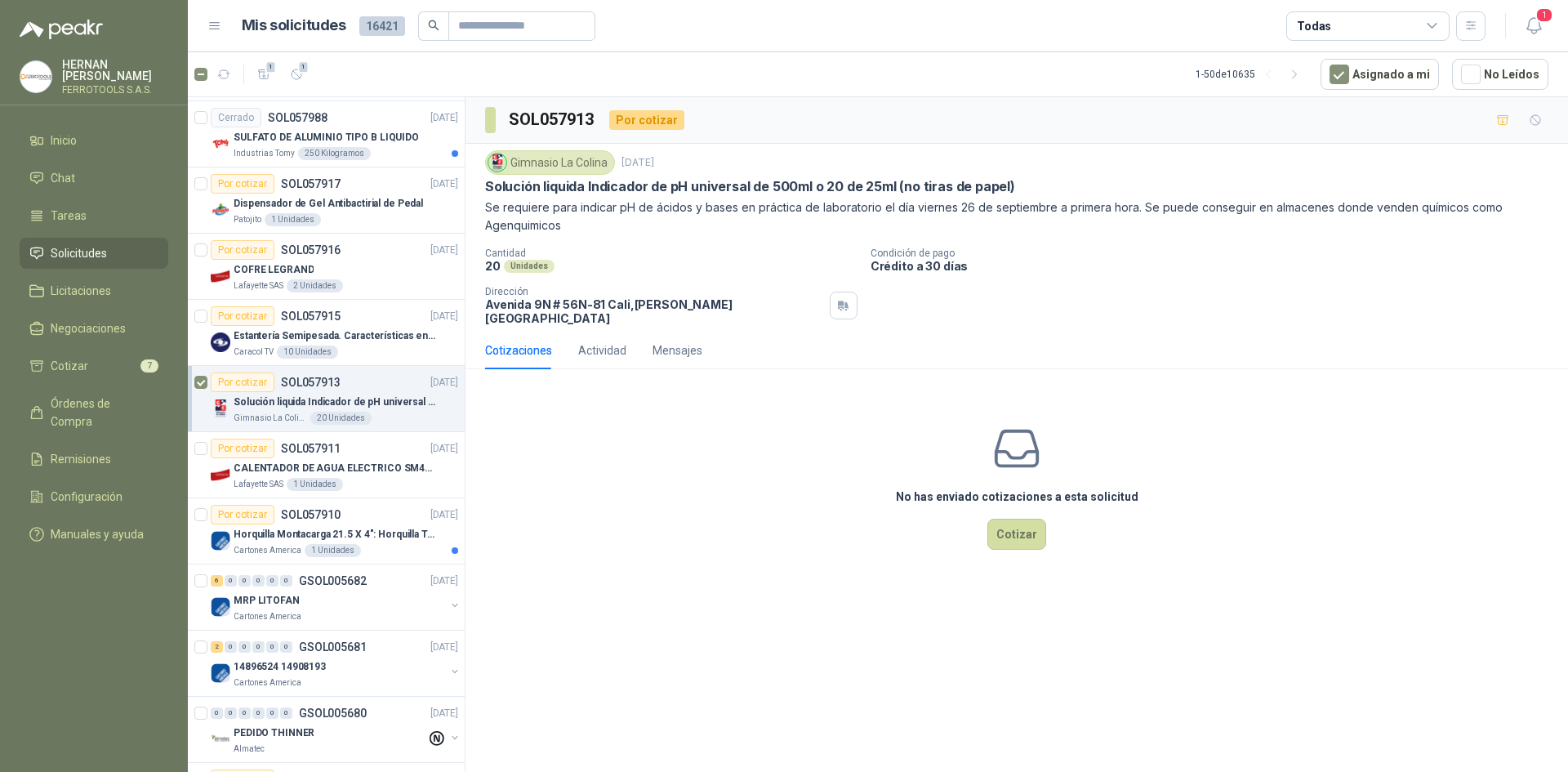
click at [305, 88] on article "1 1 1 - 50 de 10635 Asignado a mi No Leídos" at bounding box center [877, 74] width 1380 height 44
click at [305, 76] on button "1" at bounding box center [297, 74] width 26 height 26
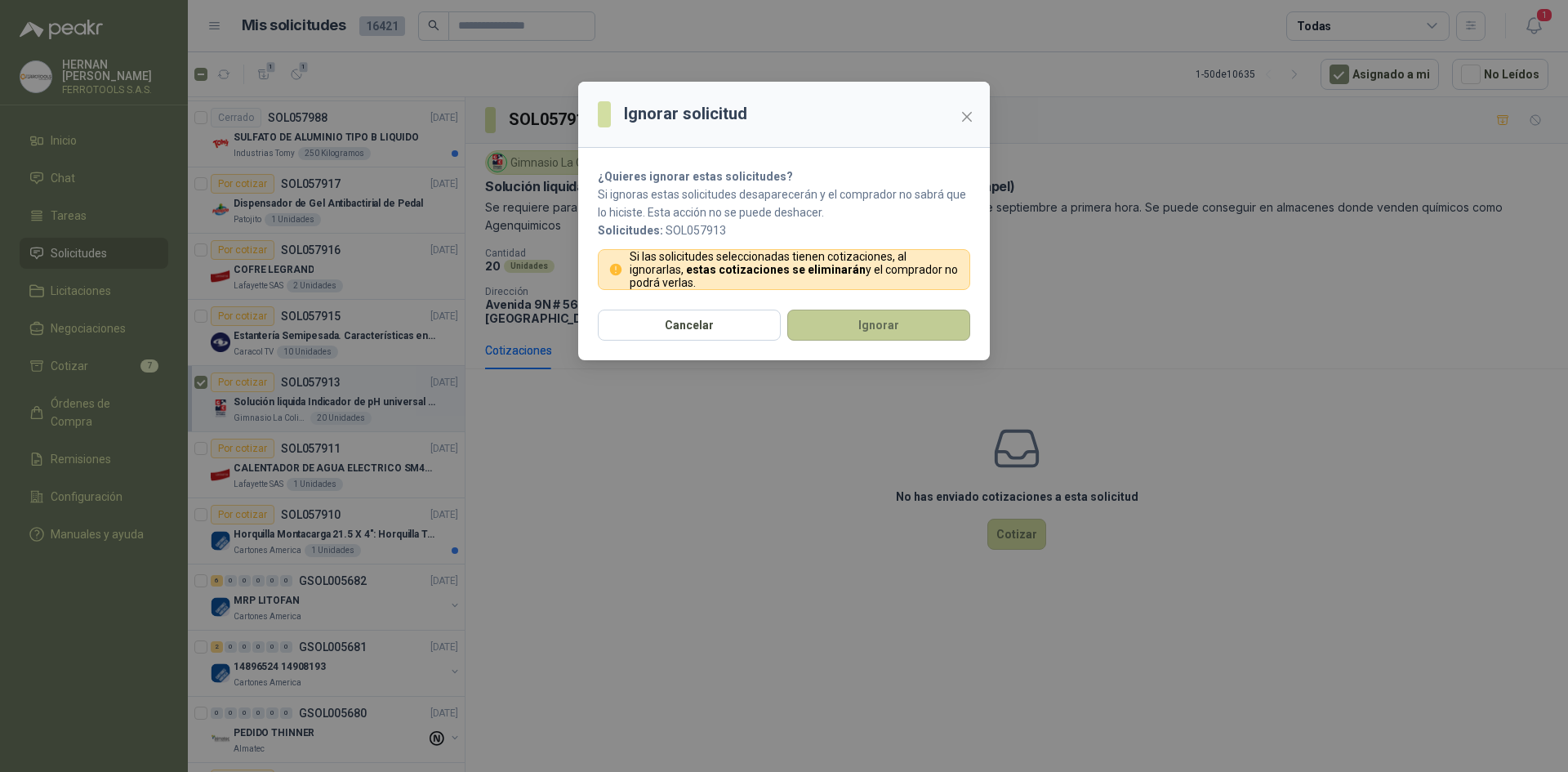
click at [845, 315] on button "Ignorar" at bounding box center [879, 325] width 183 height 31
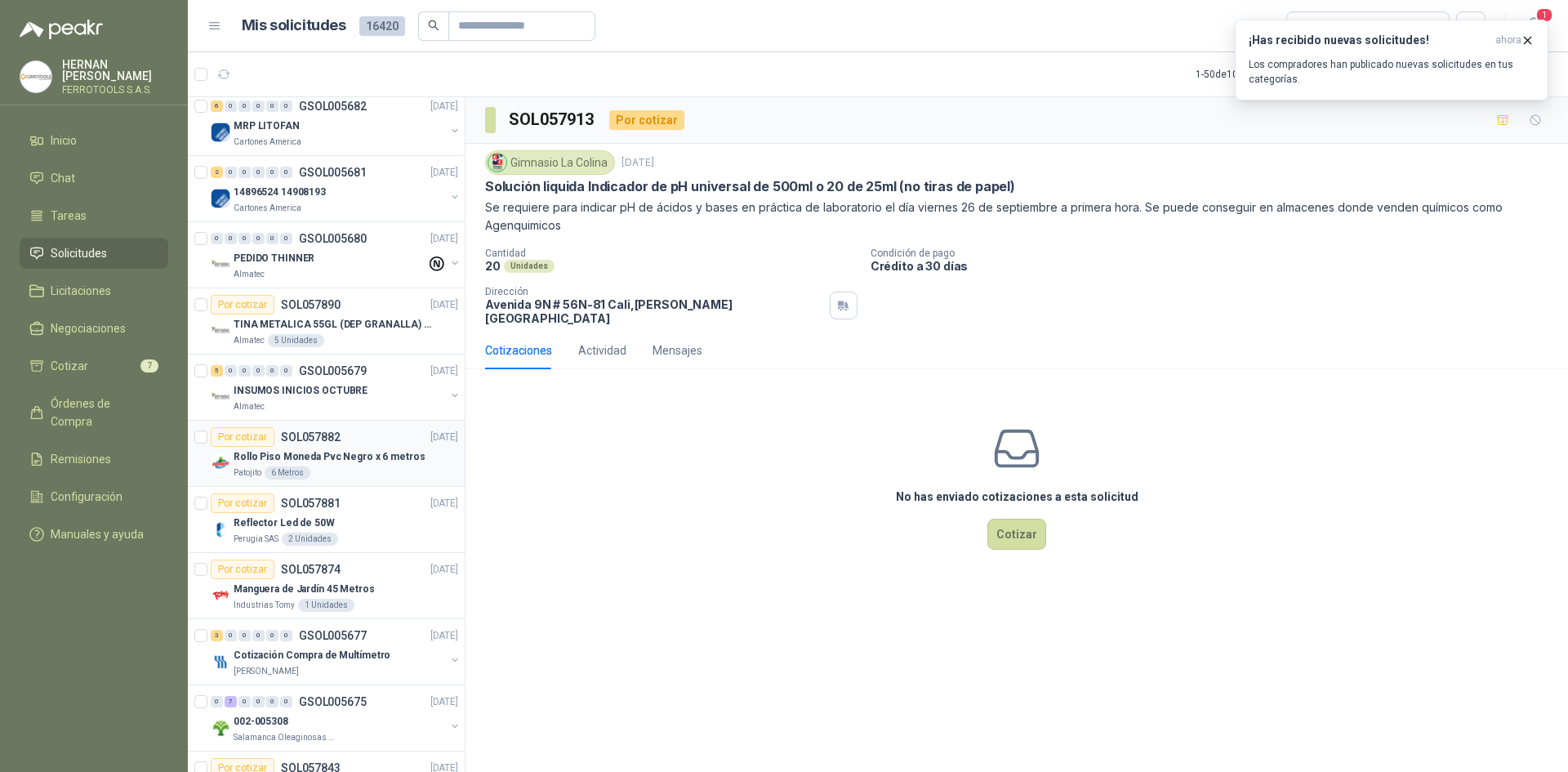
scroll to position [720, 0]
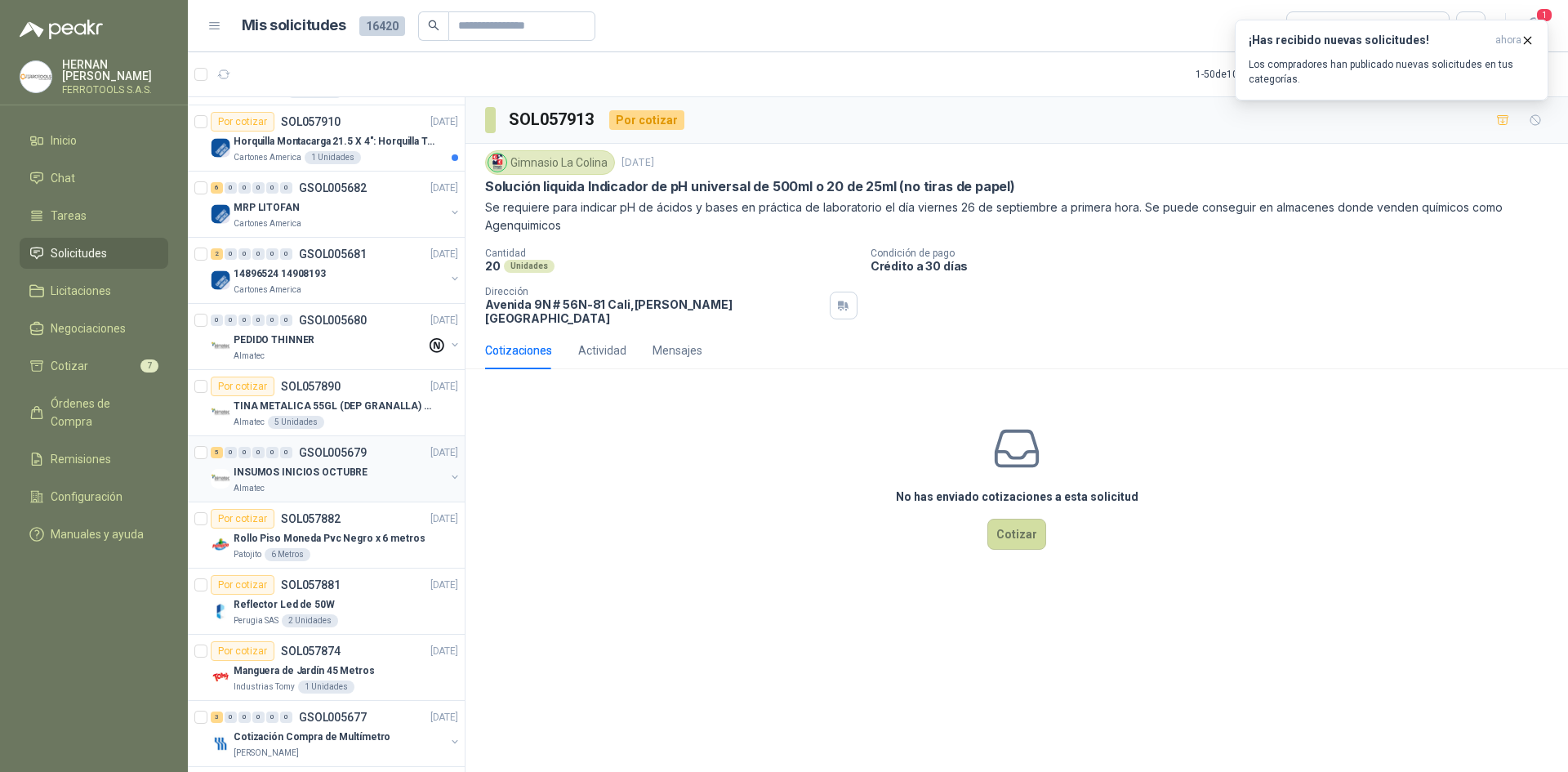
click at [393, 468] on div "INSUMOS INICIOS OCTUBRE" at bounding box center [339, 472] width 212 height 20
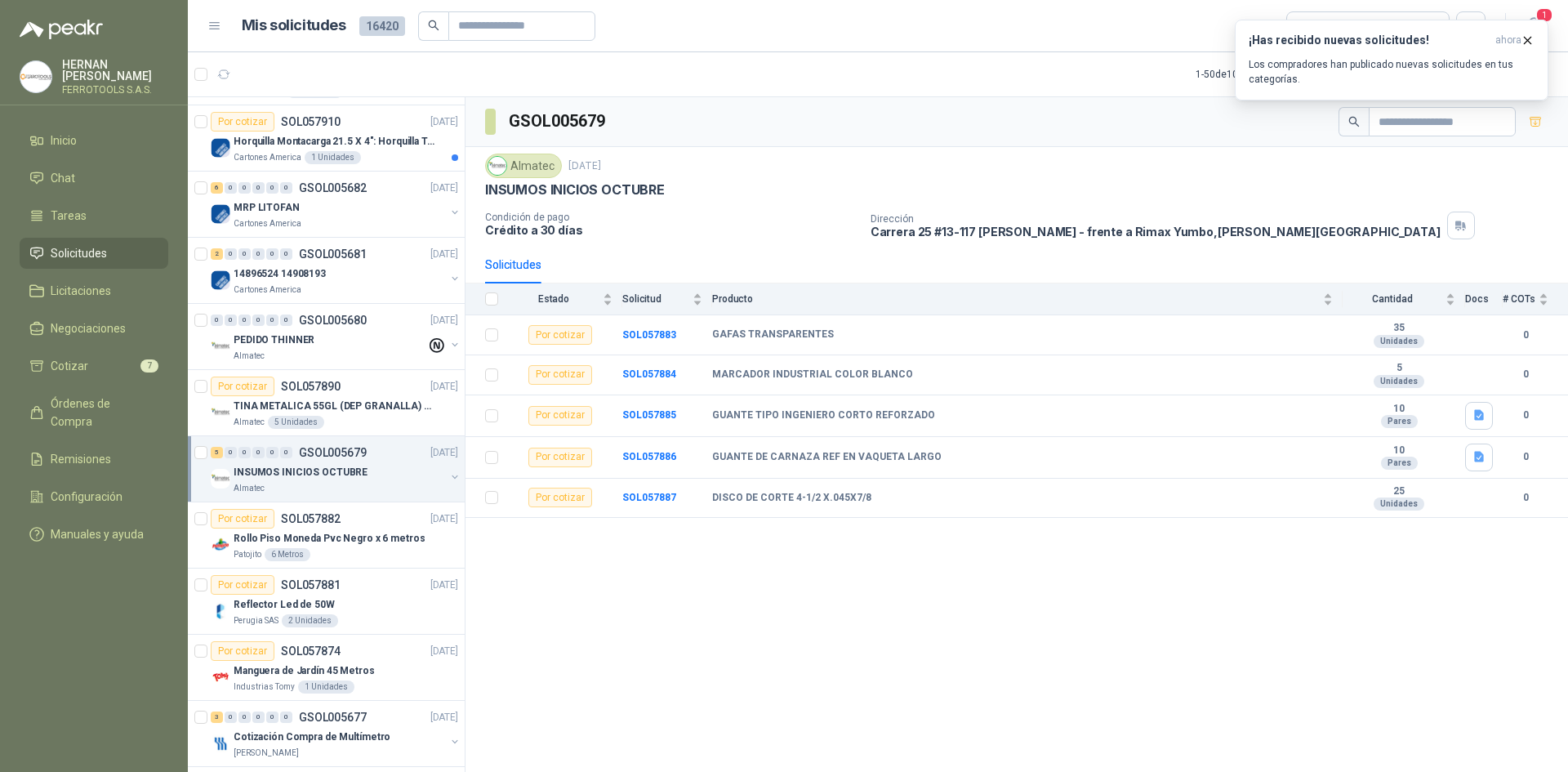
scroll to position [638, 0]
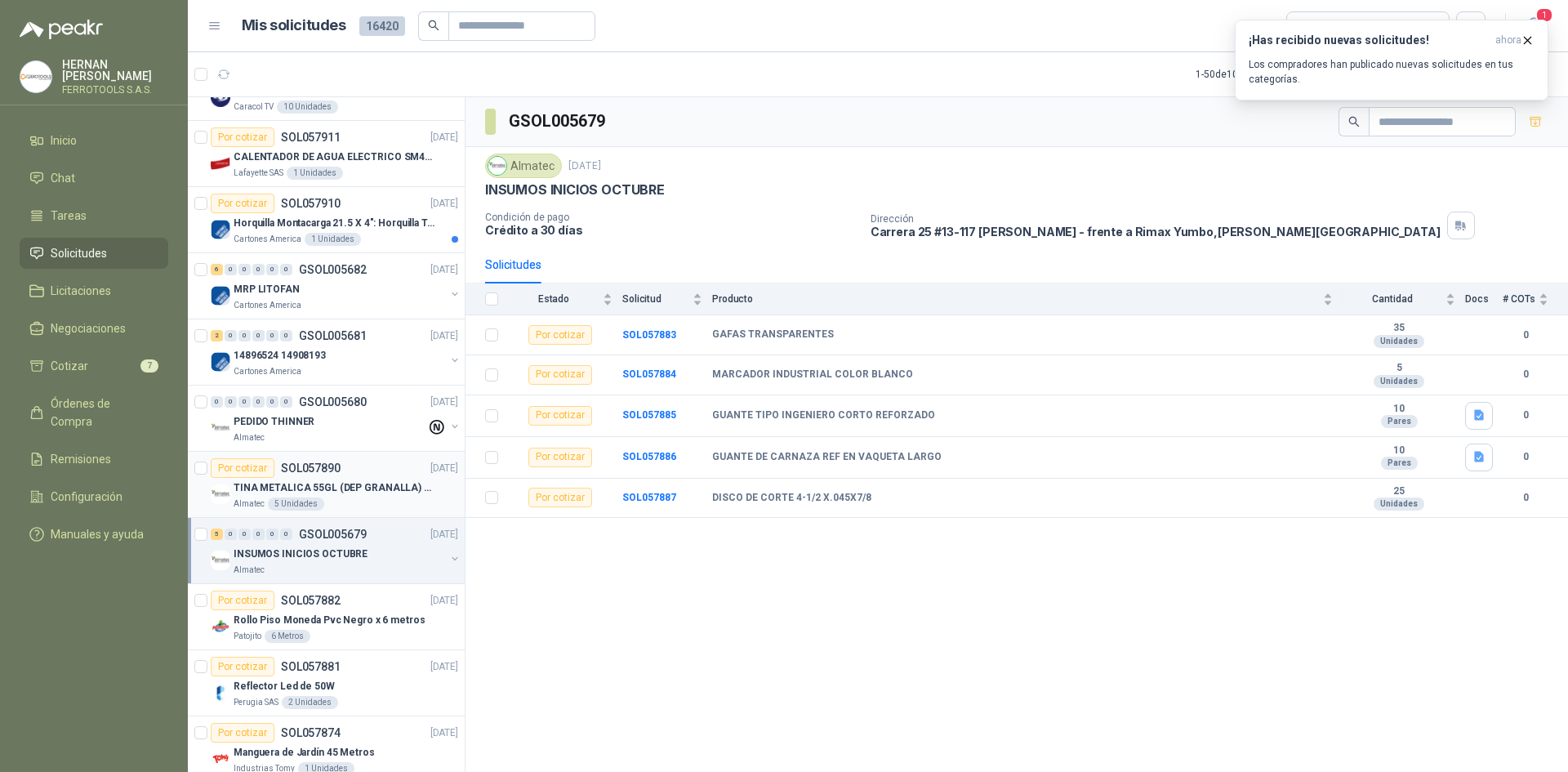
click at [391, 491] on p "TINA METALICA 55GL (DEP GRANALLA) CON TAPA" at bounding box center [335, 488] width 204 height 15
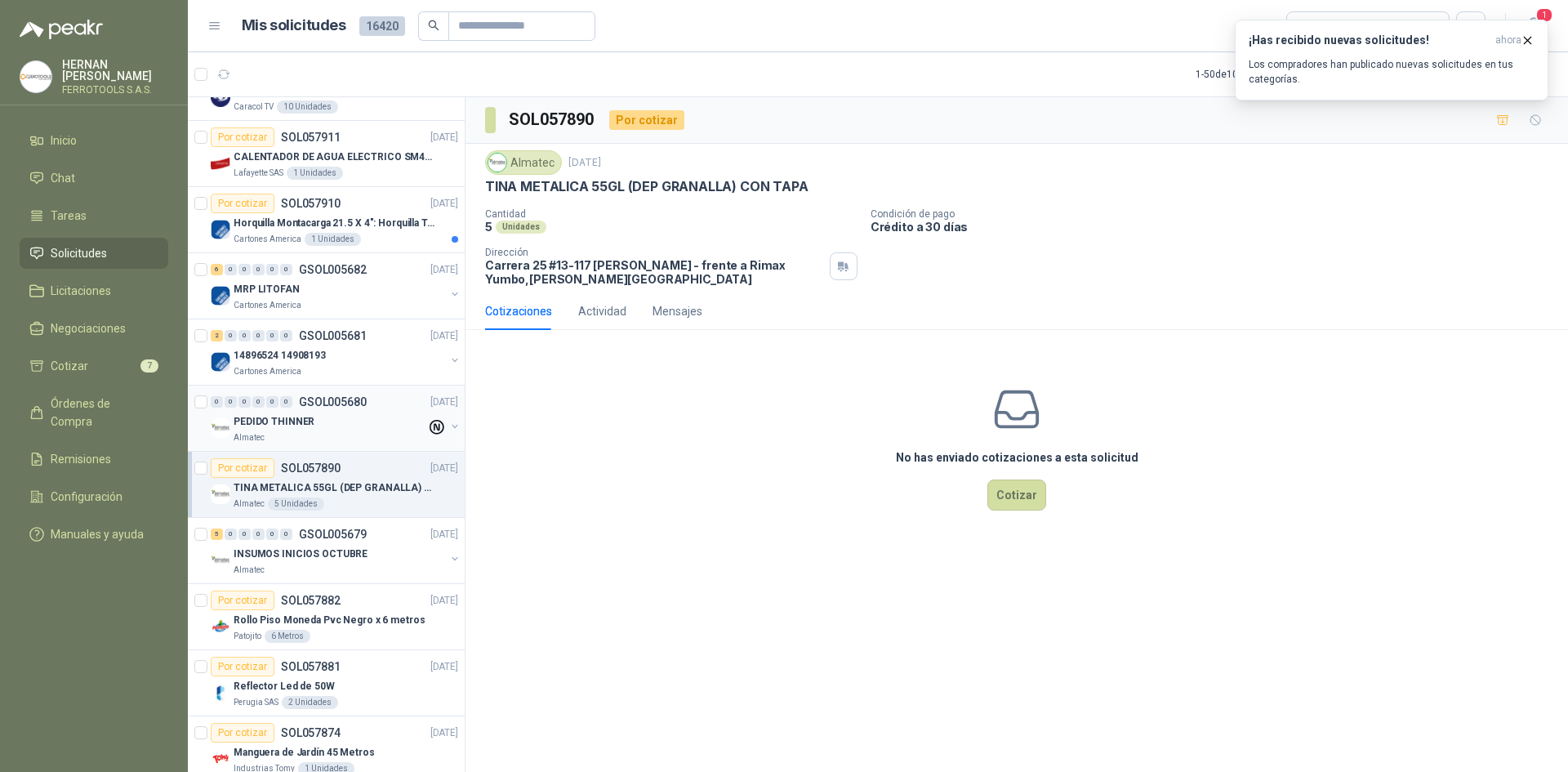
click at [371, 428] on div "PEDIDO THINNER" at bounding box center [330, 421] width 193 height 20
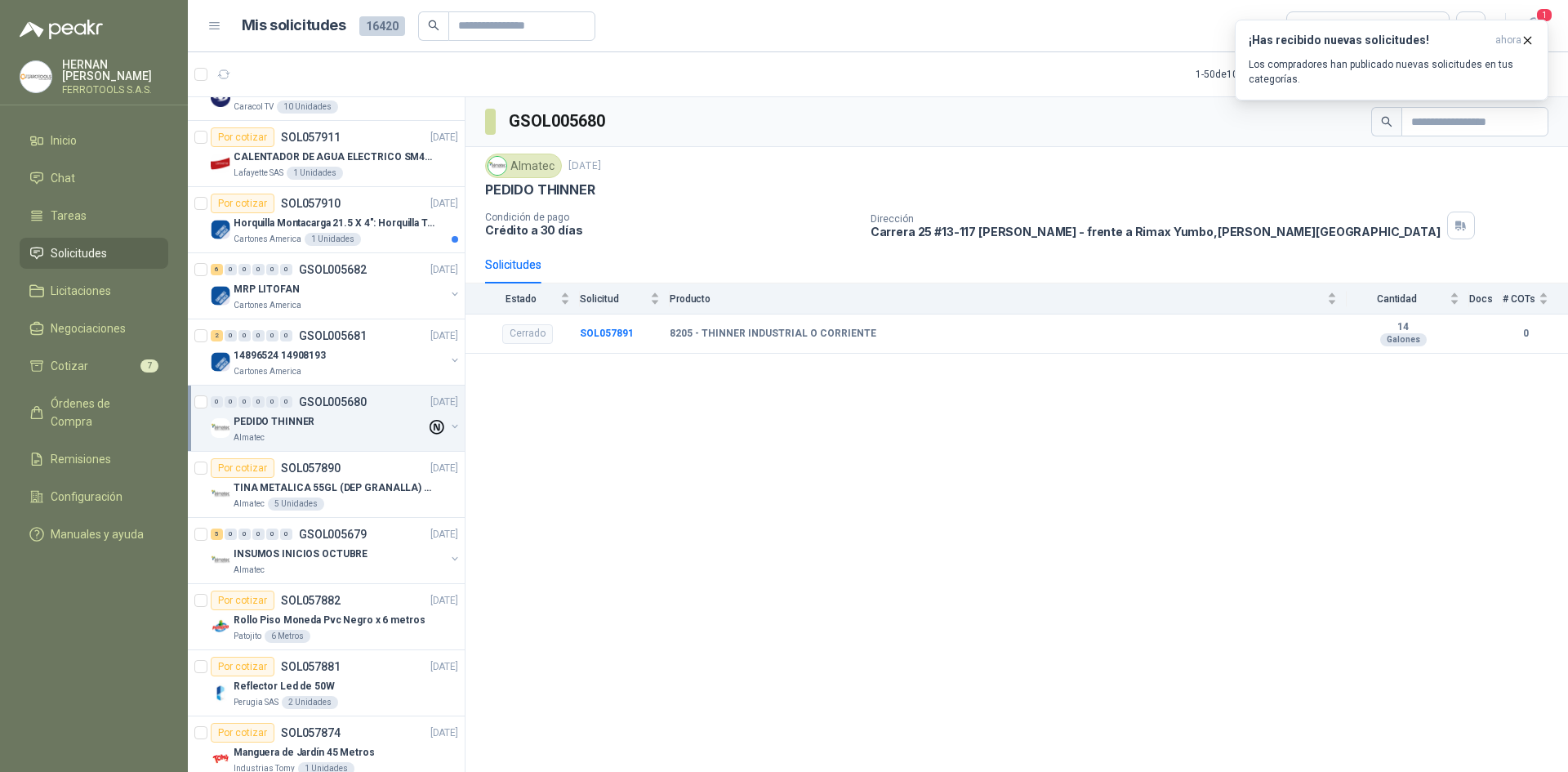
scroll to position [556, 0]
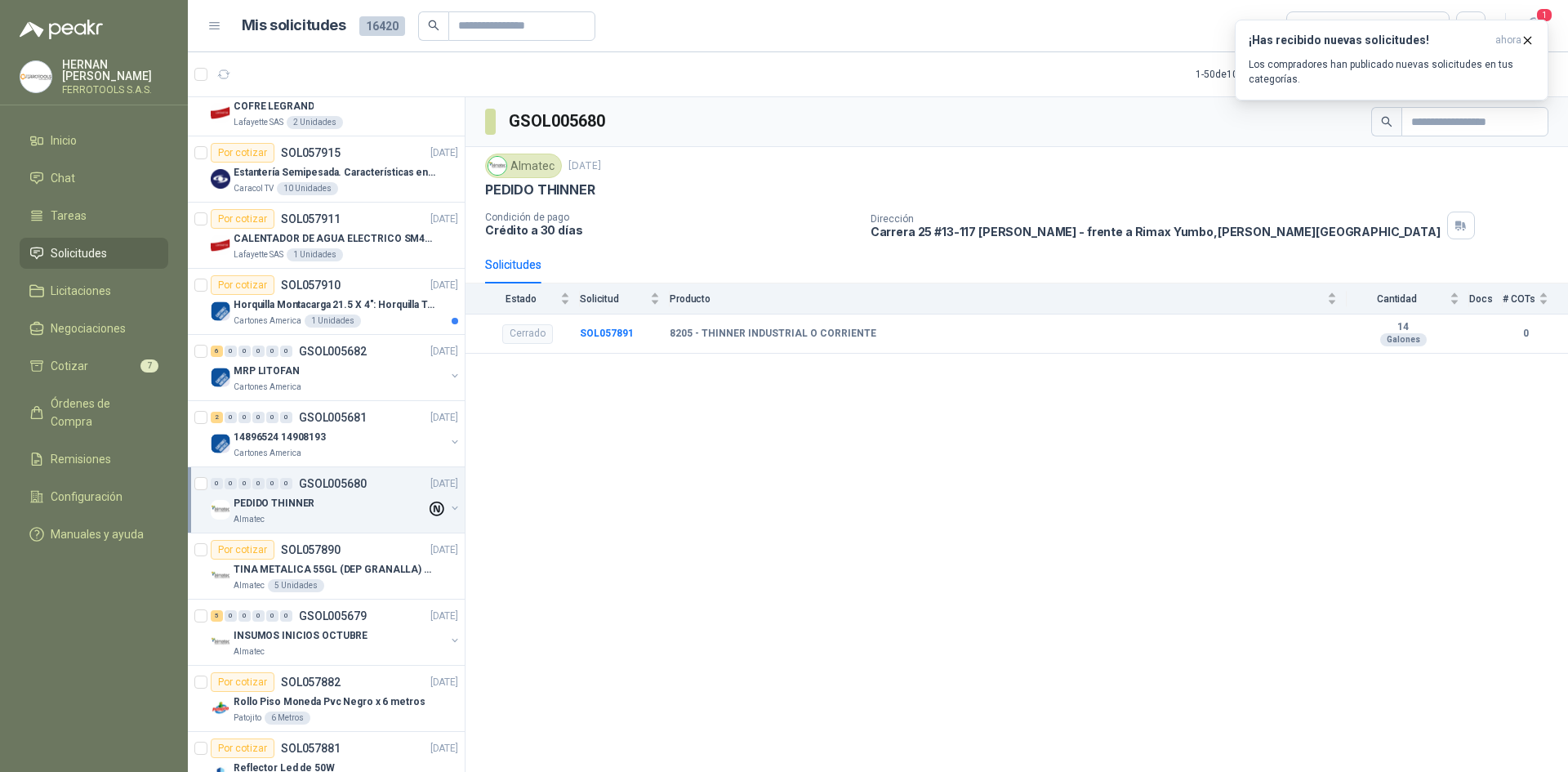
click at [366, 435] on div "14896524 14908193" at bounding box center [339, 436] width 212 height 20
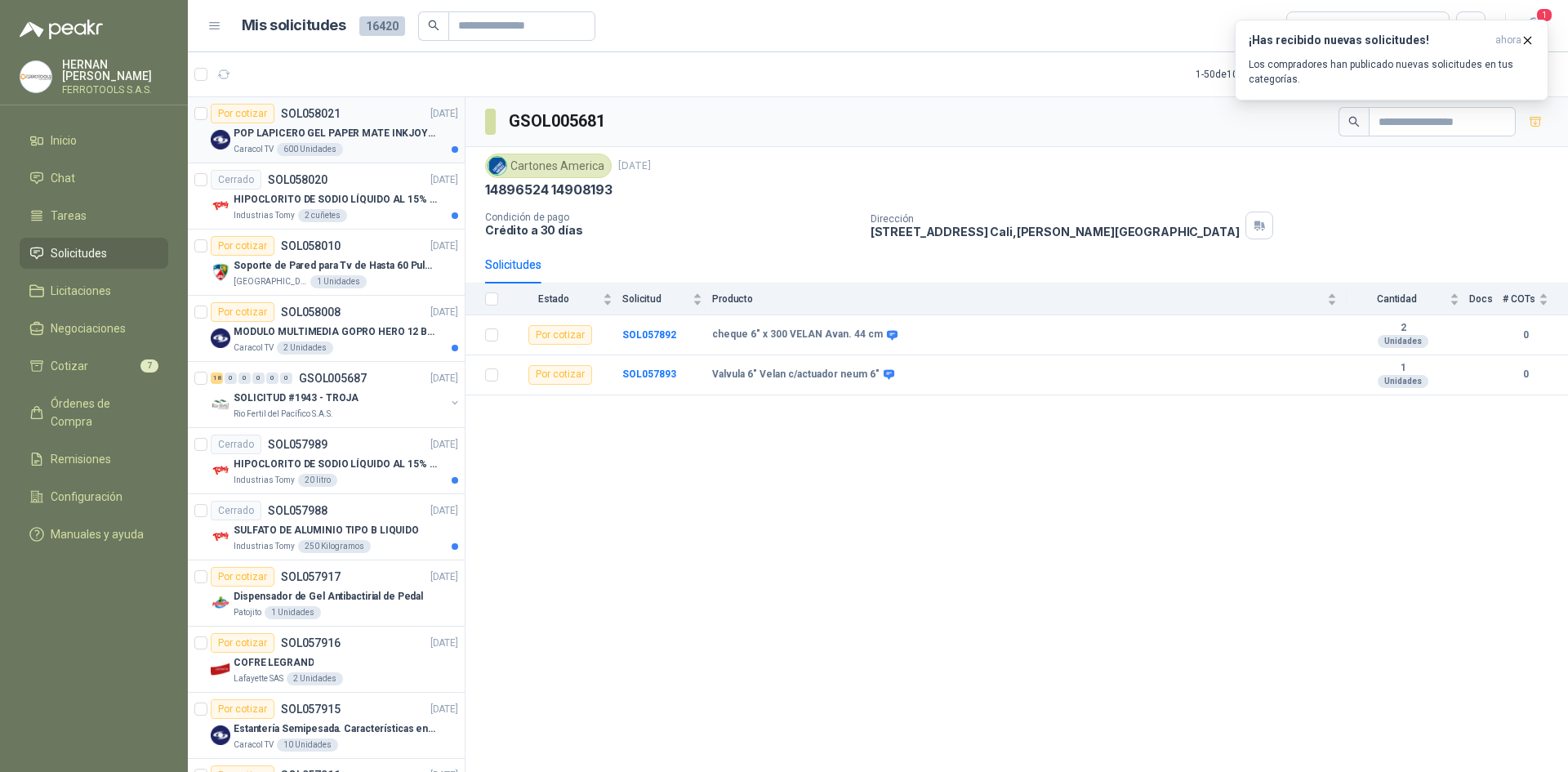
click at [359, 145] on div "Caracol TV 600 Unidades" at bounding box center [346, 150] width 224 height 13
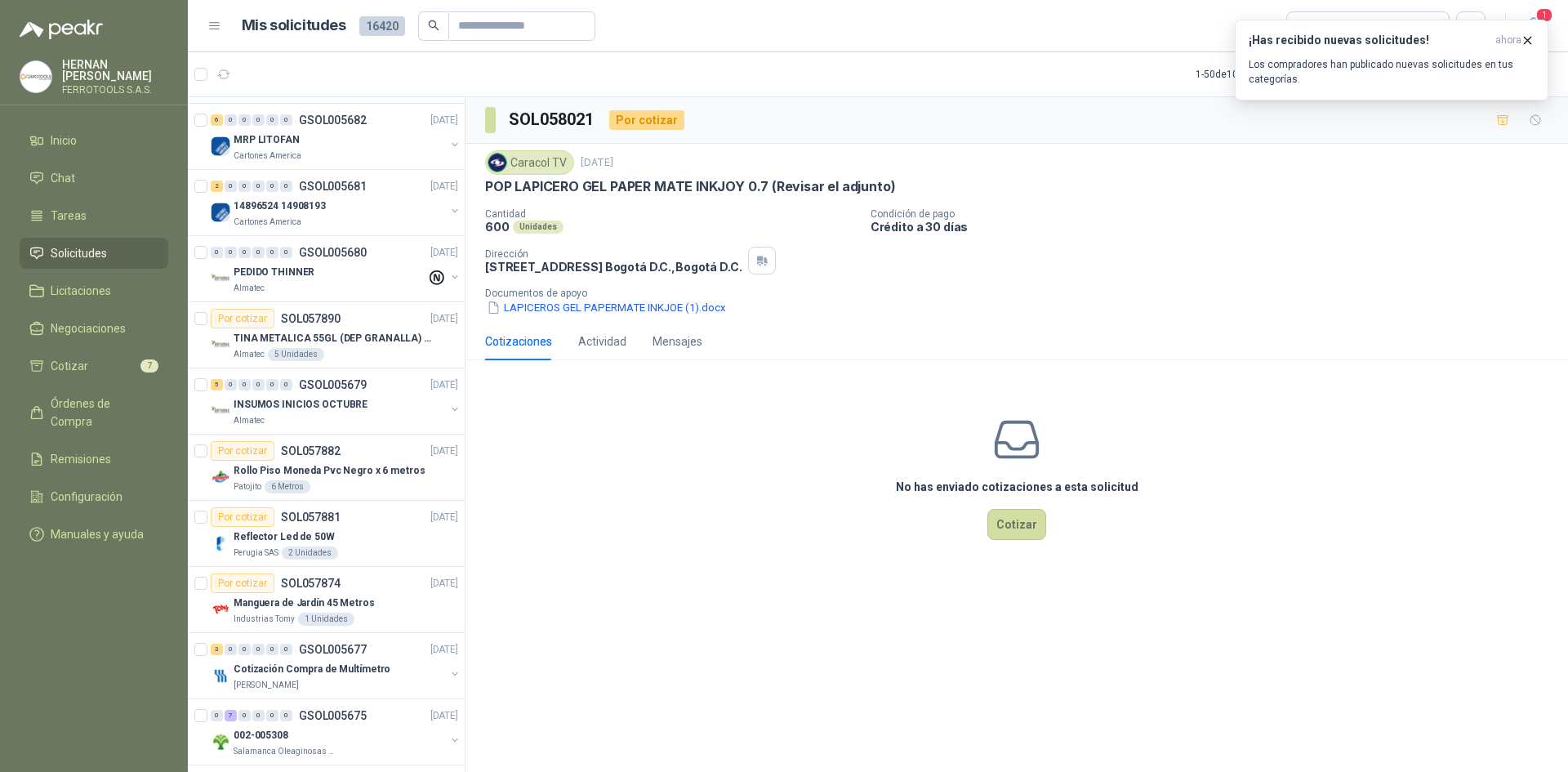
scroll to position [817, 0]
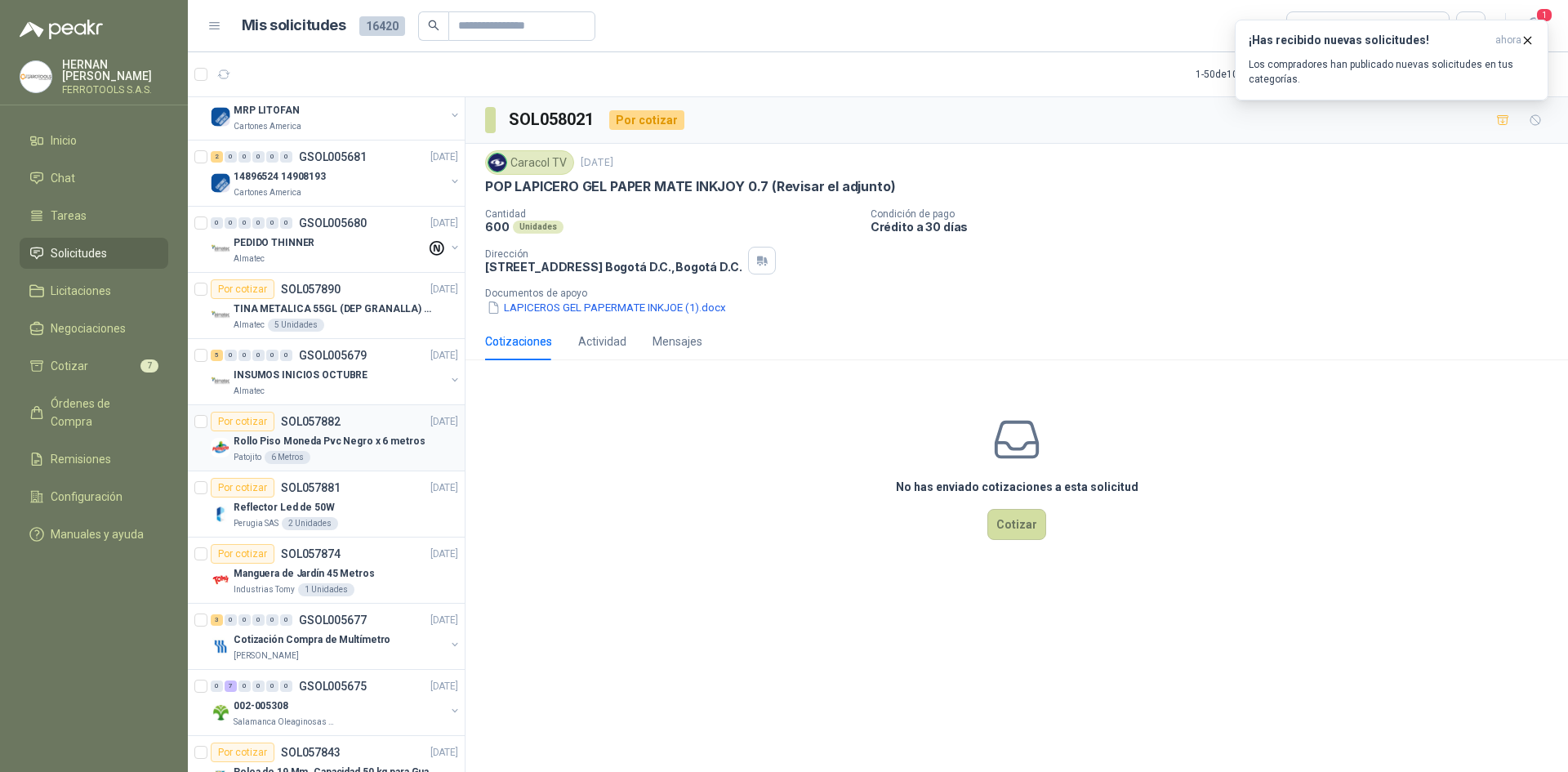
click at [389, 462] on div "Patojito 6 Metros" at bounding box center [346, 458] width 224 height 13
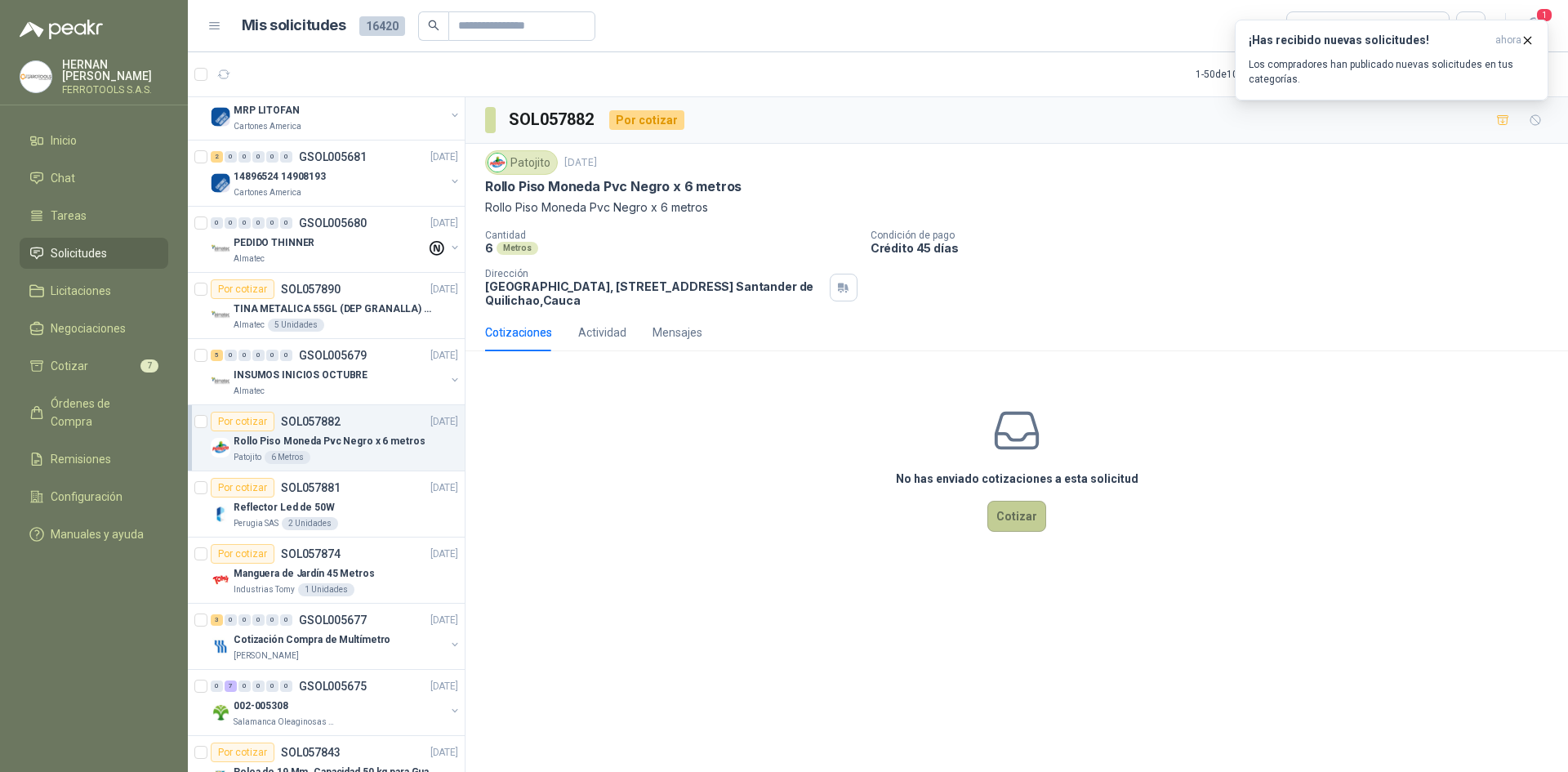
click at [1025, 516] on button "Cotizar" at bounding box center [1017, 516] width 58 height 31
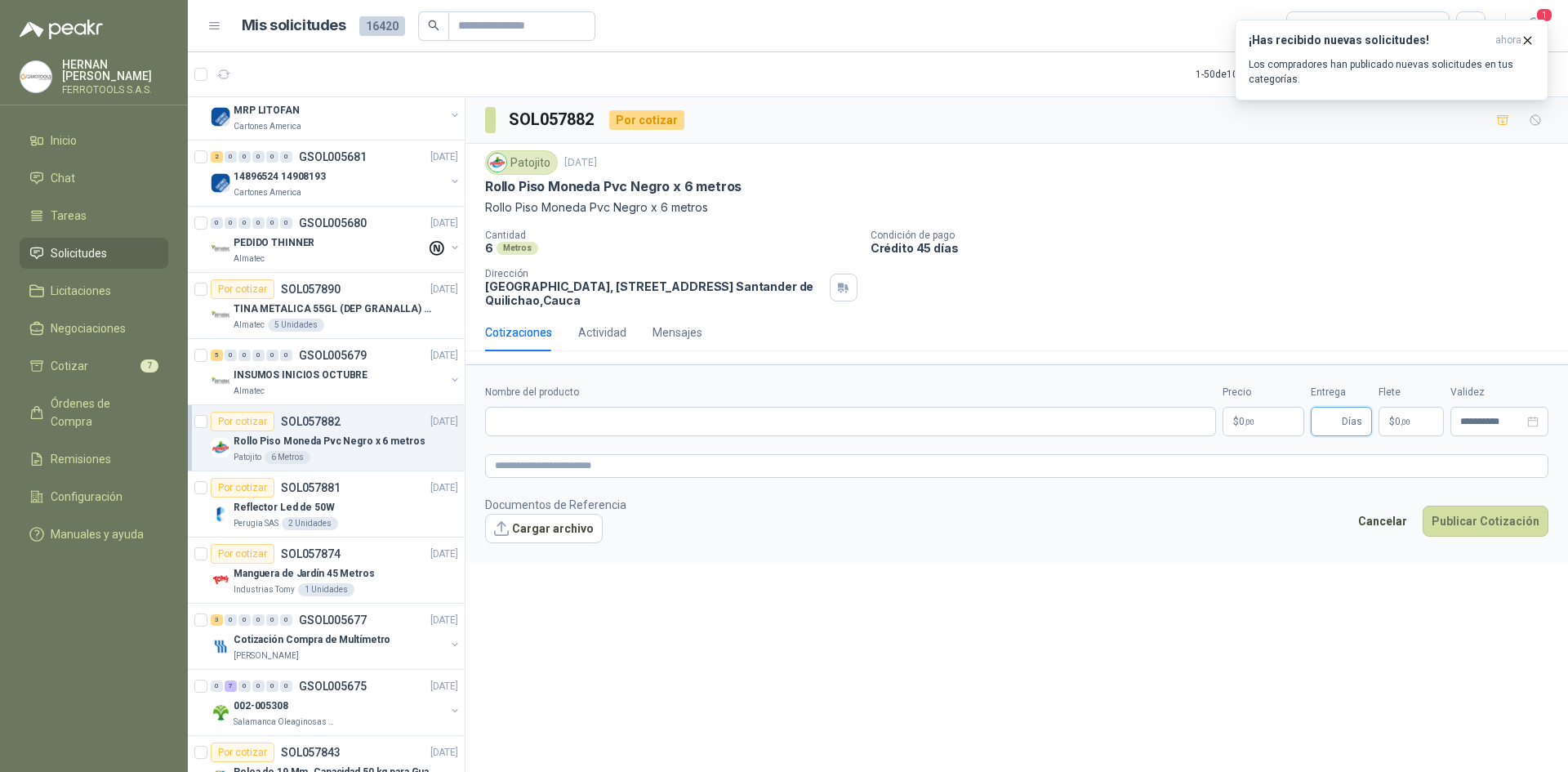
click at [1323, 424] on input "Entrega" at bounding box center [1330, 421] width 18 height 27
click at [709, 412] on input "Nombre del producto" at bounding box center [851, 421] width 731 height 29
paste input "**********"
click at [858, 467] on textarea at bounding box center [1017, 466] width 1064 height 24
paste textarea "**********"
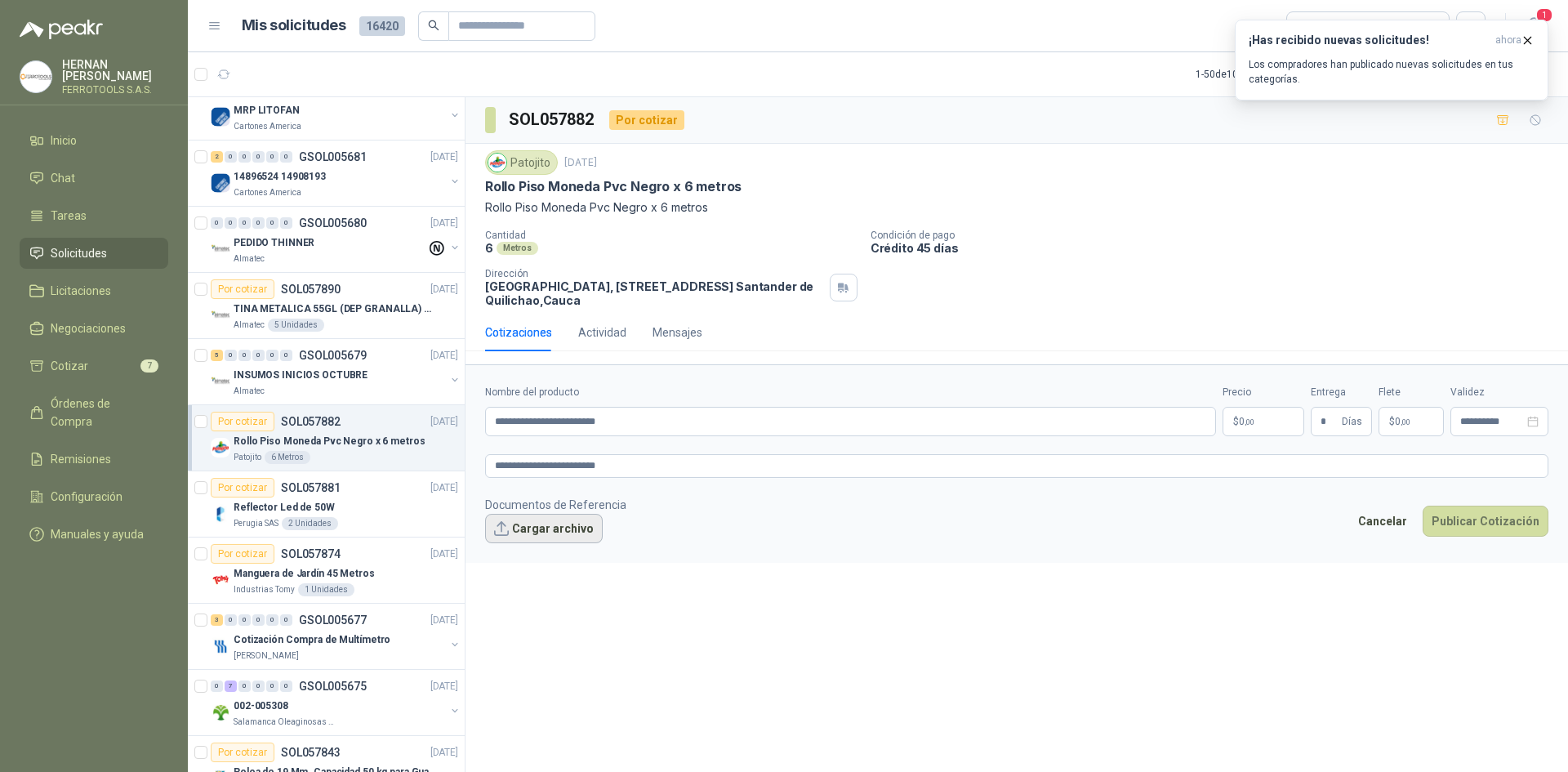
click at [547, 523] on button "Cargar archivo" at bounding box center [544, 528] width 118 height 29
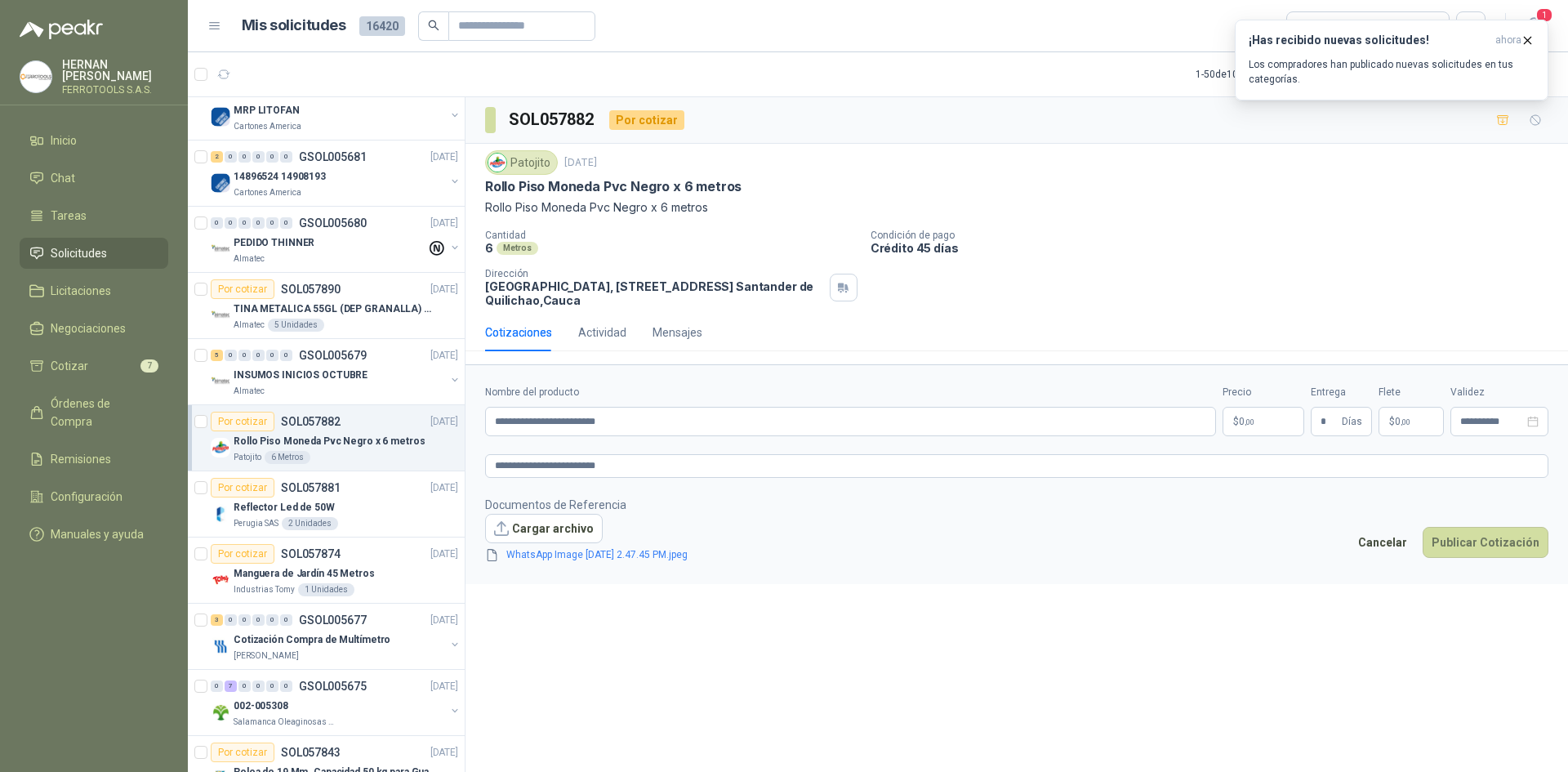
click at [1261, 424] on p "$ 0 ,00" at bounding box center [1264, 421] width 82 height 29
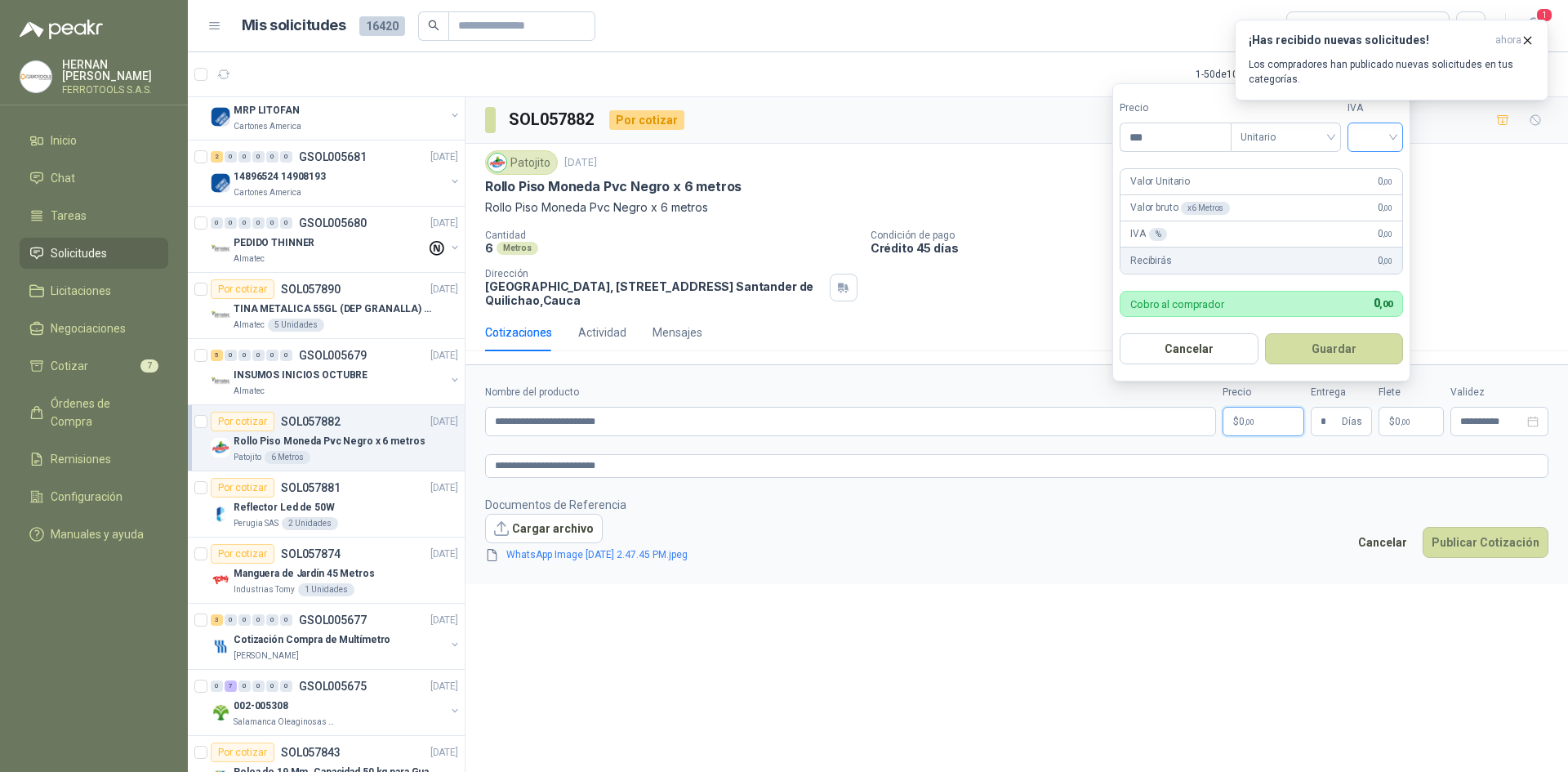
click at [1388, 140] on input "search" at bounding box center [1376, 136] width 36 height 25
click at [1385, 167] on div "19%" at bounding box center [1380, 171] width 30 height 18
drag, startPoint x: 1182, startPoint y: 151, endPoint x: 1134, endPoint y: 137, distance: 50.0
click at [1134, 137] on input "***" at bounding box center [1177, 137] width 113 height 27
click at [1359, 351] on button "Guardar" at bounding box center [1337, 349] width 140 height 31
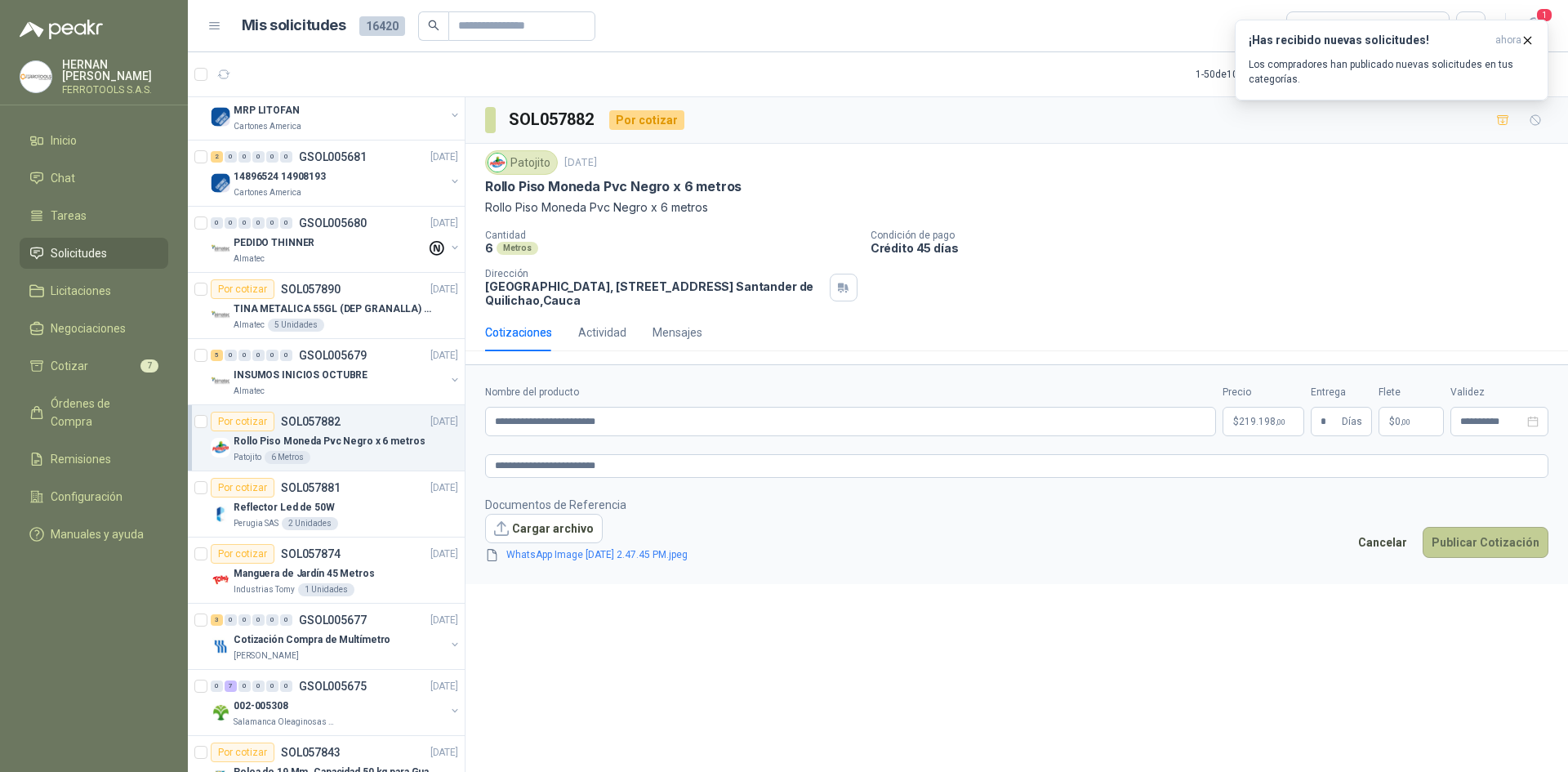
click at [1500, 554] on button "Publicar Cotización" at bounding box center [1486, 542] width 126 height 31
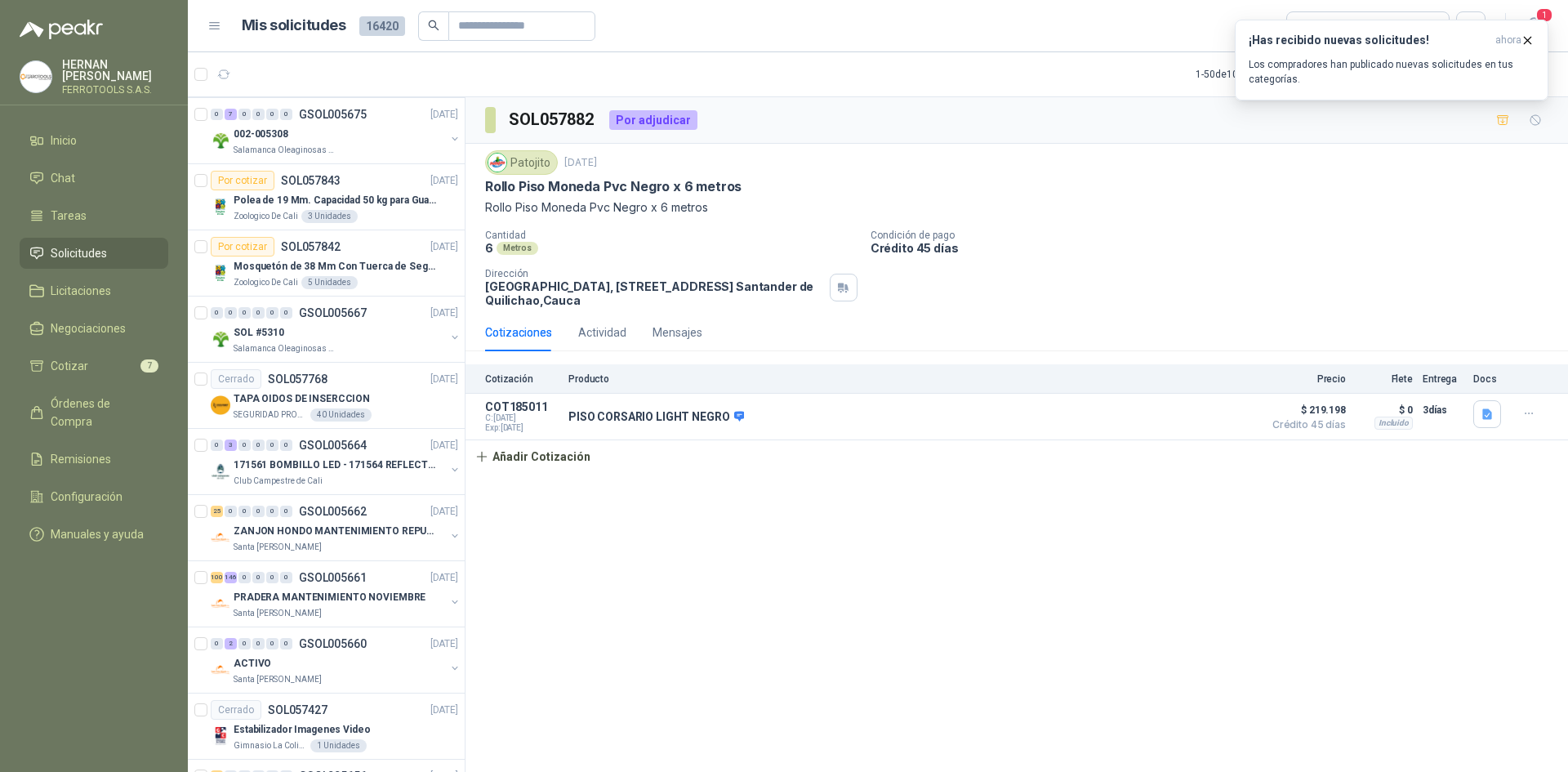
scroll to position [1470, 0]
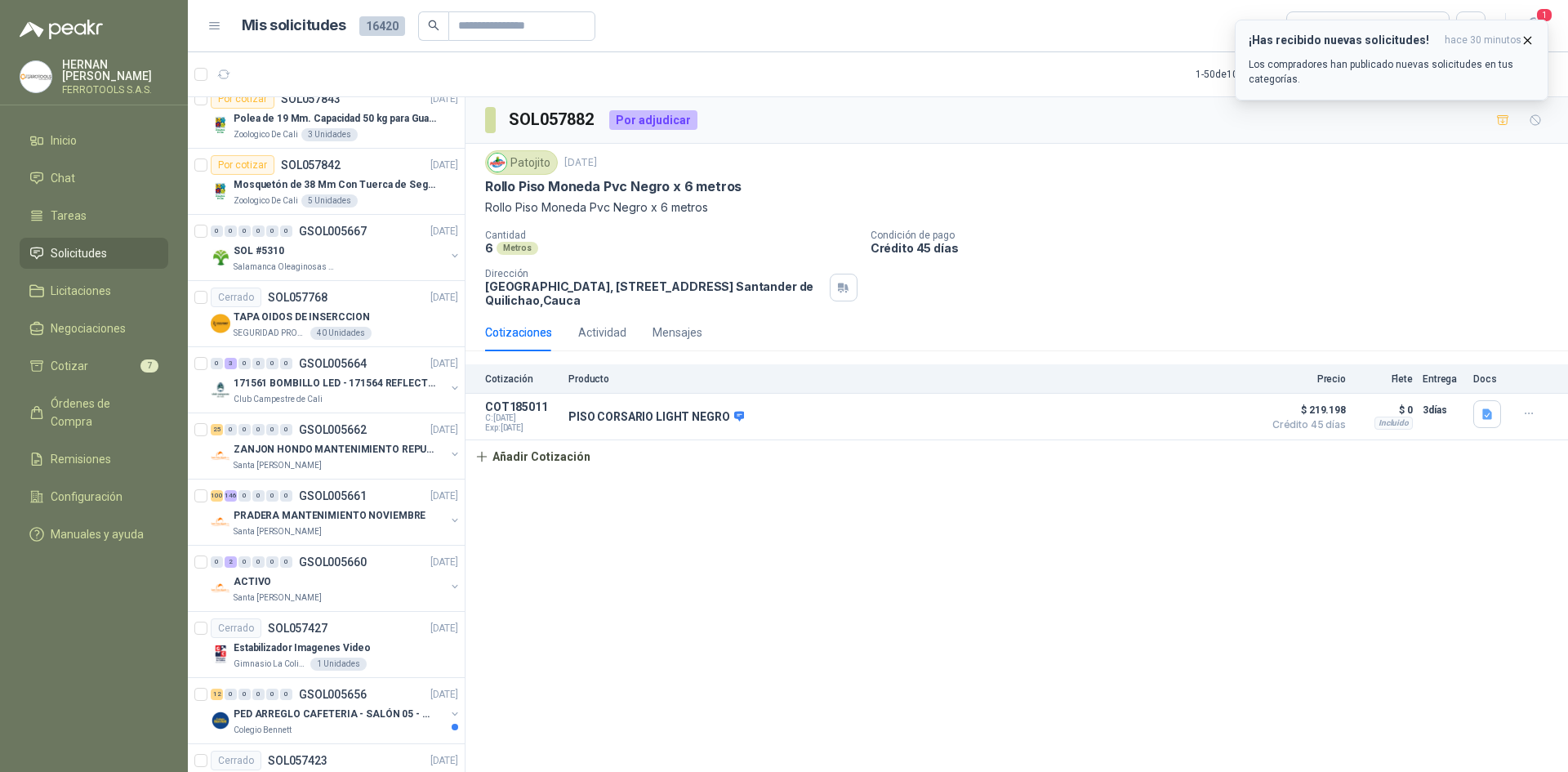
click at [1527, 37] on icon "button" at bounding box center [1527, 41] width 14 height 14
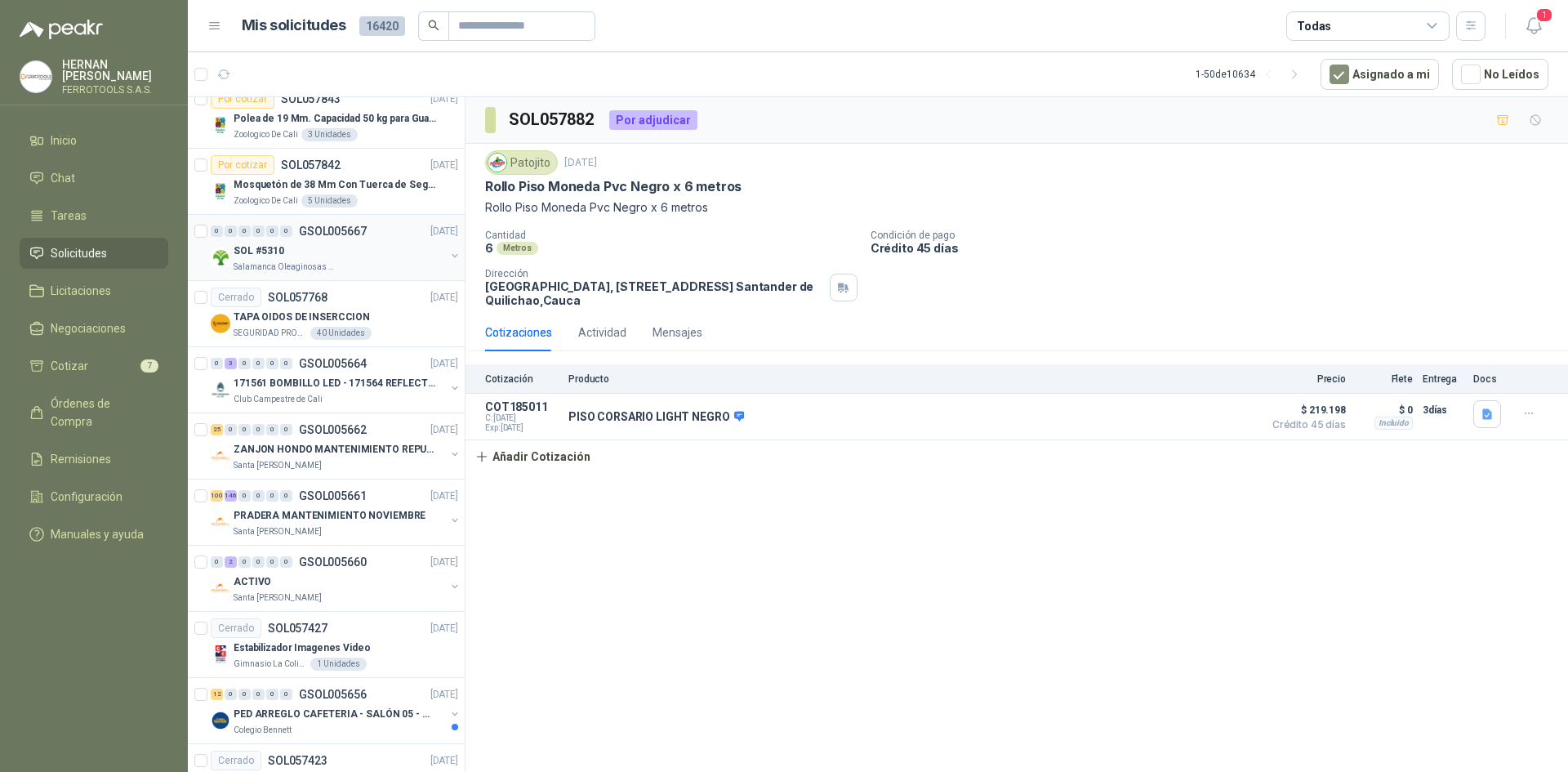
drag, startPoint x: 84, startPoint y: 253, endPoint x: 402, endPoint y: 247, distance: 318.1
click at [84, 253] on span "Solicitudes" at bounding box center [79, 253] width 57 height 18
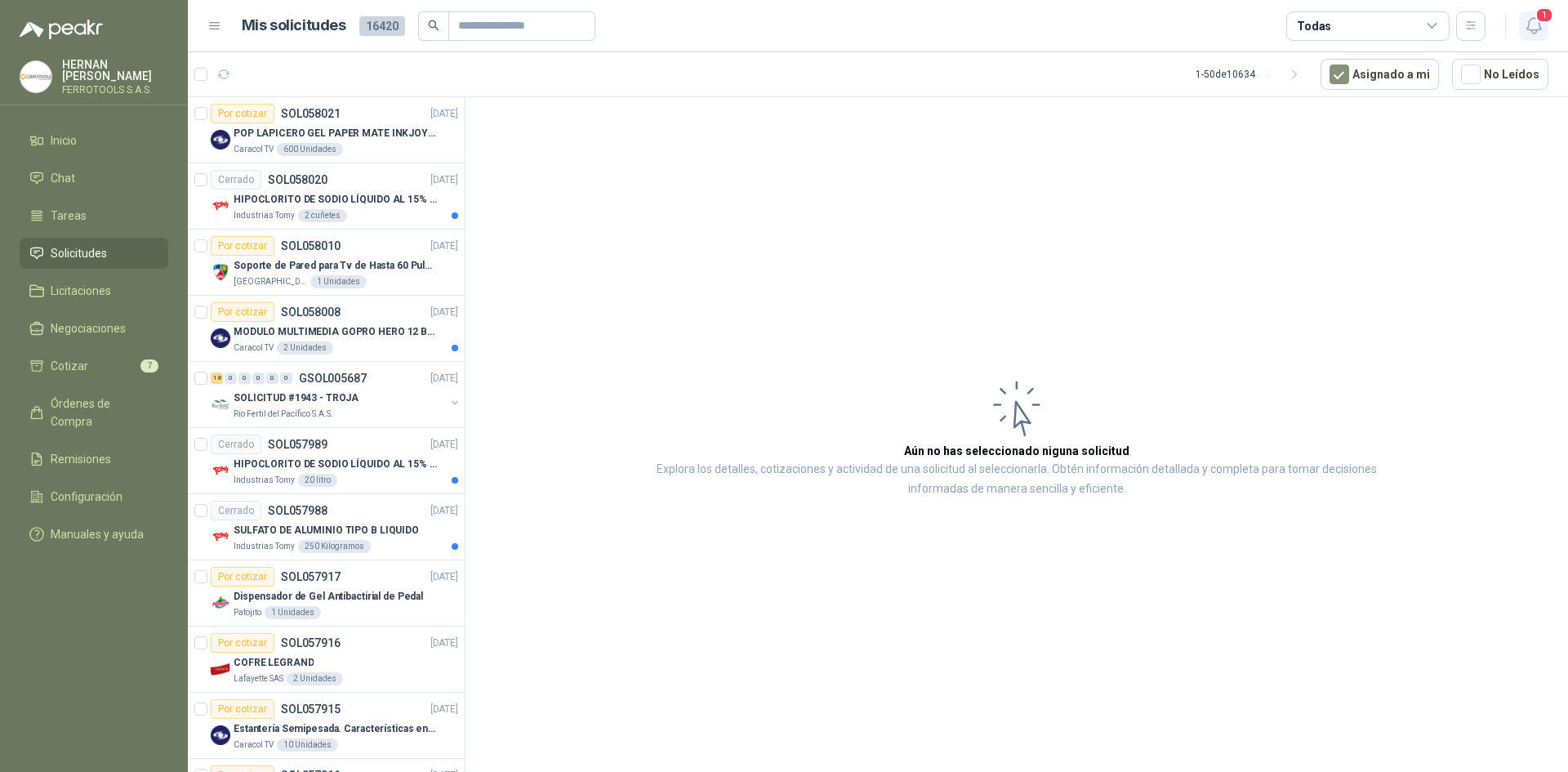
click at [1551, 22] on span "1" at bounding box center [1544, 15] width 18 height 15
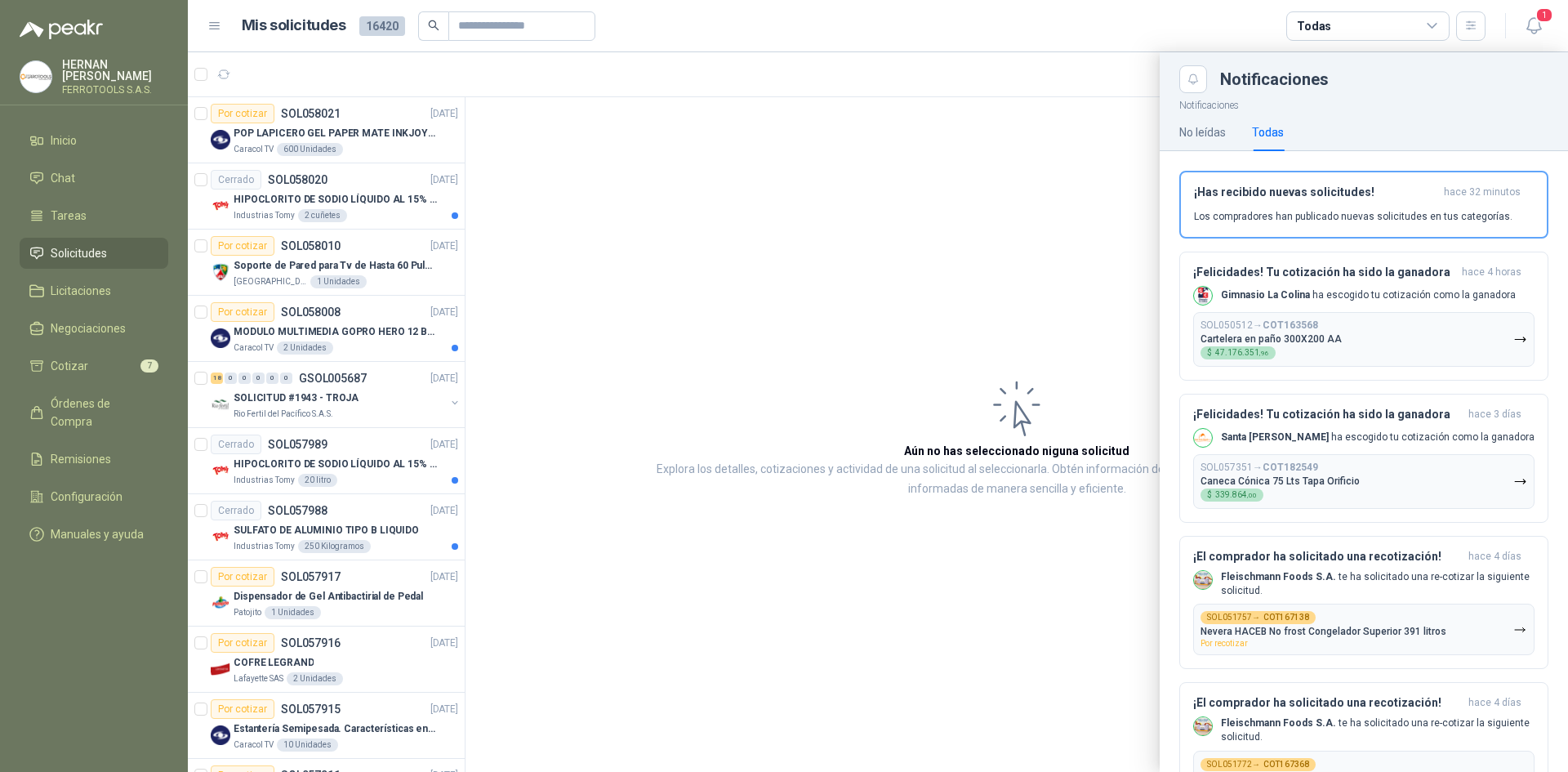
click at [1006, 666] on div at bounding box center [877, 412] width 1380 height 720
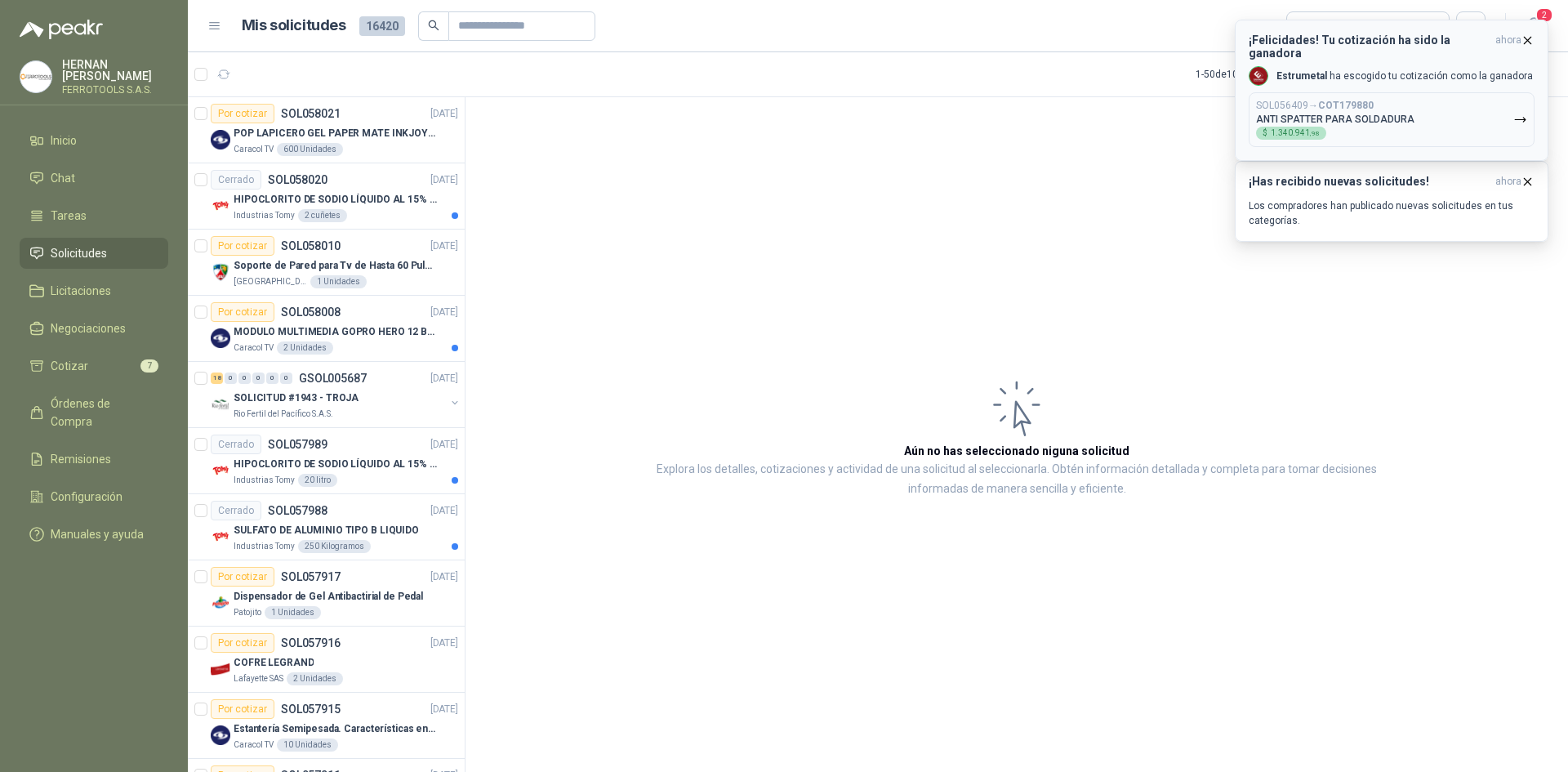
click at [1414, 100] on button "SOL056409 → COT179880 ANTI SPATTER PARA SOLDADURA $ 1.340.941 ,98" at bounding box center [1391, 120] width 286 height 55
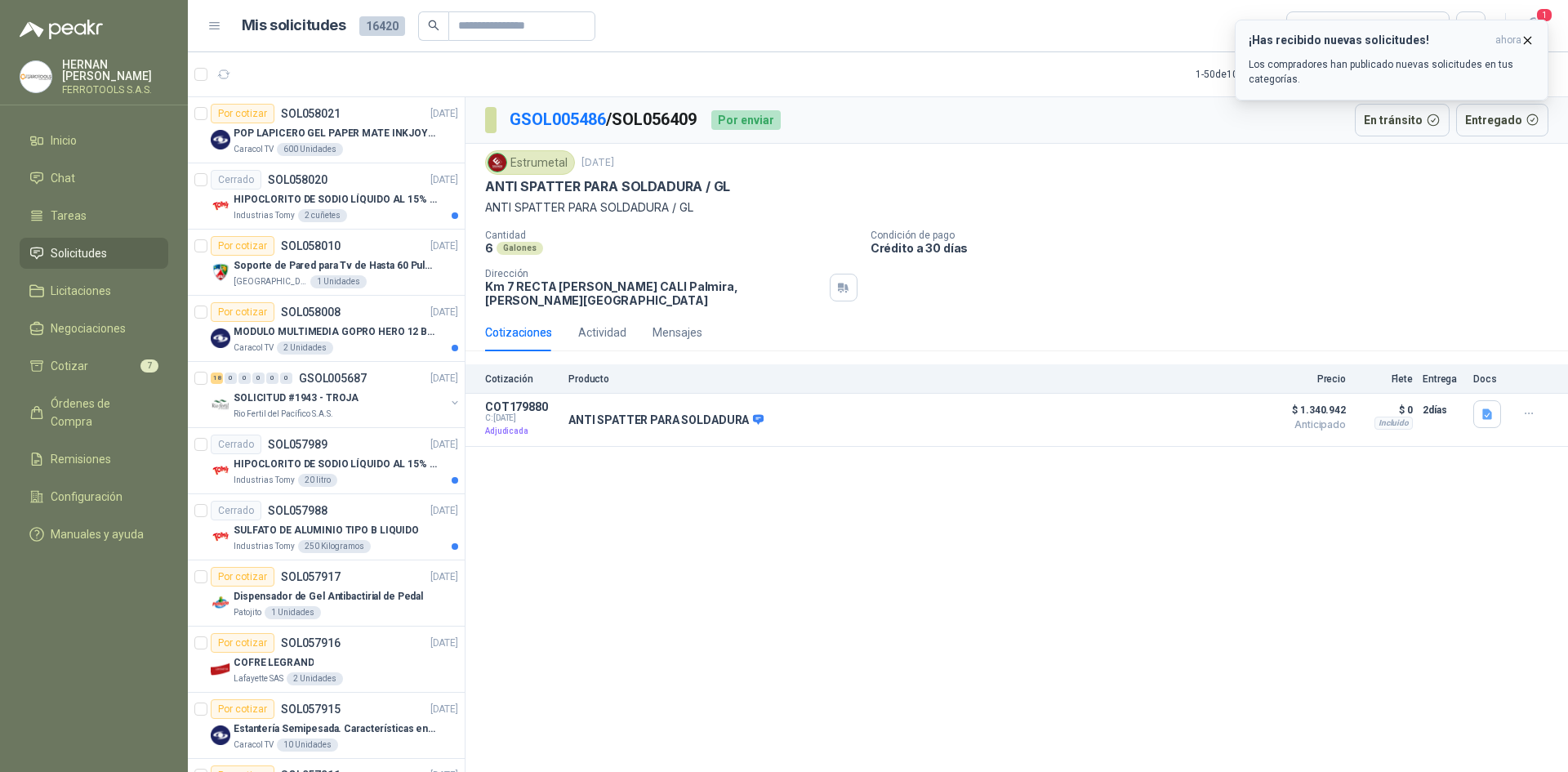
click at [1527, 40] on icon "button" at bounding box center [1527, 40] width 7 height 7
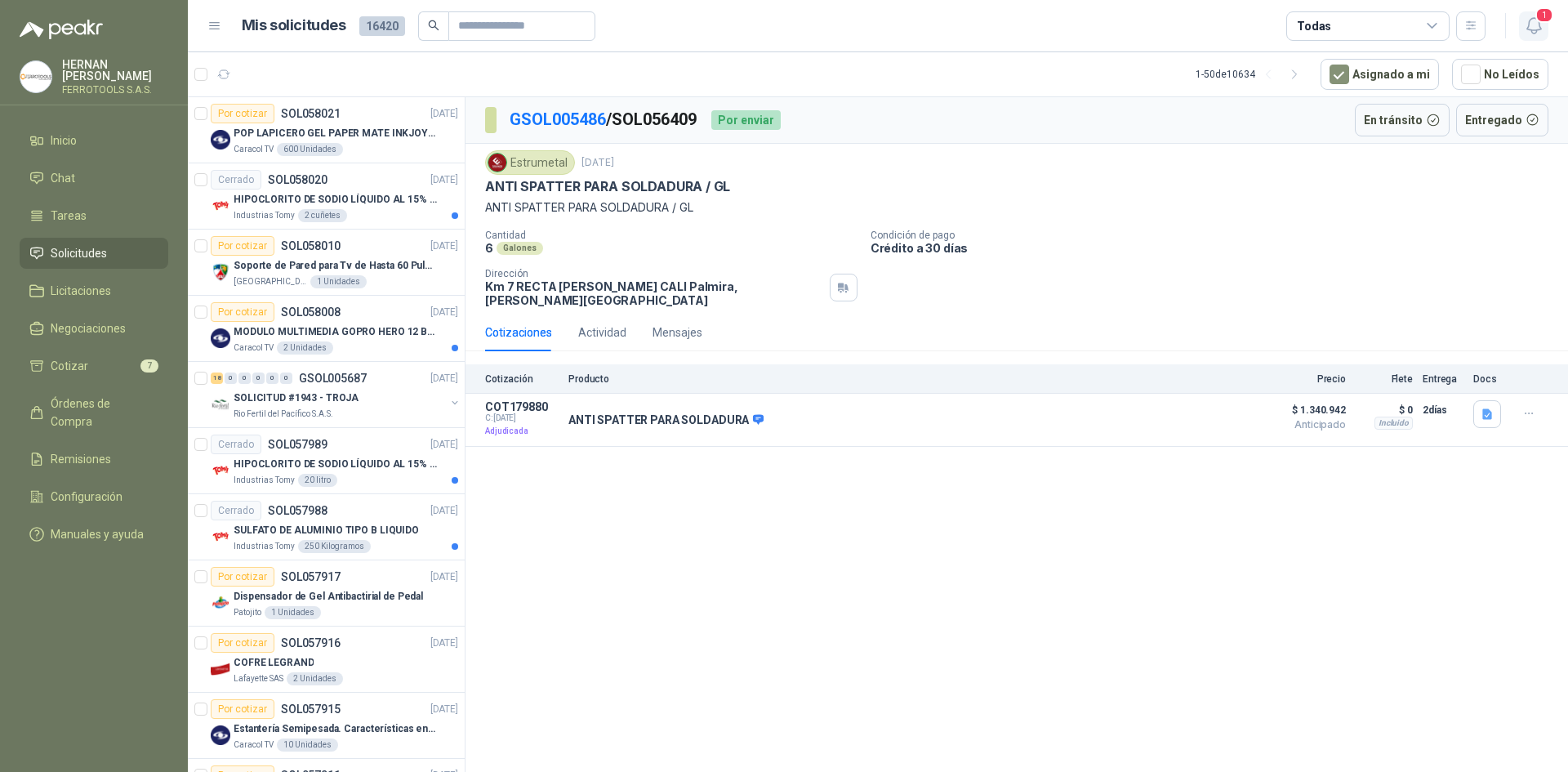
click at [1531, 22] on icon "button" at bounding box center [1535, 25] width 21 height 21
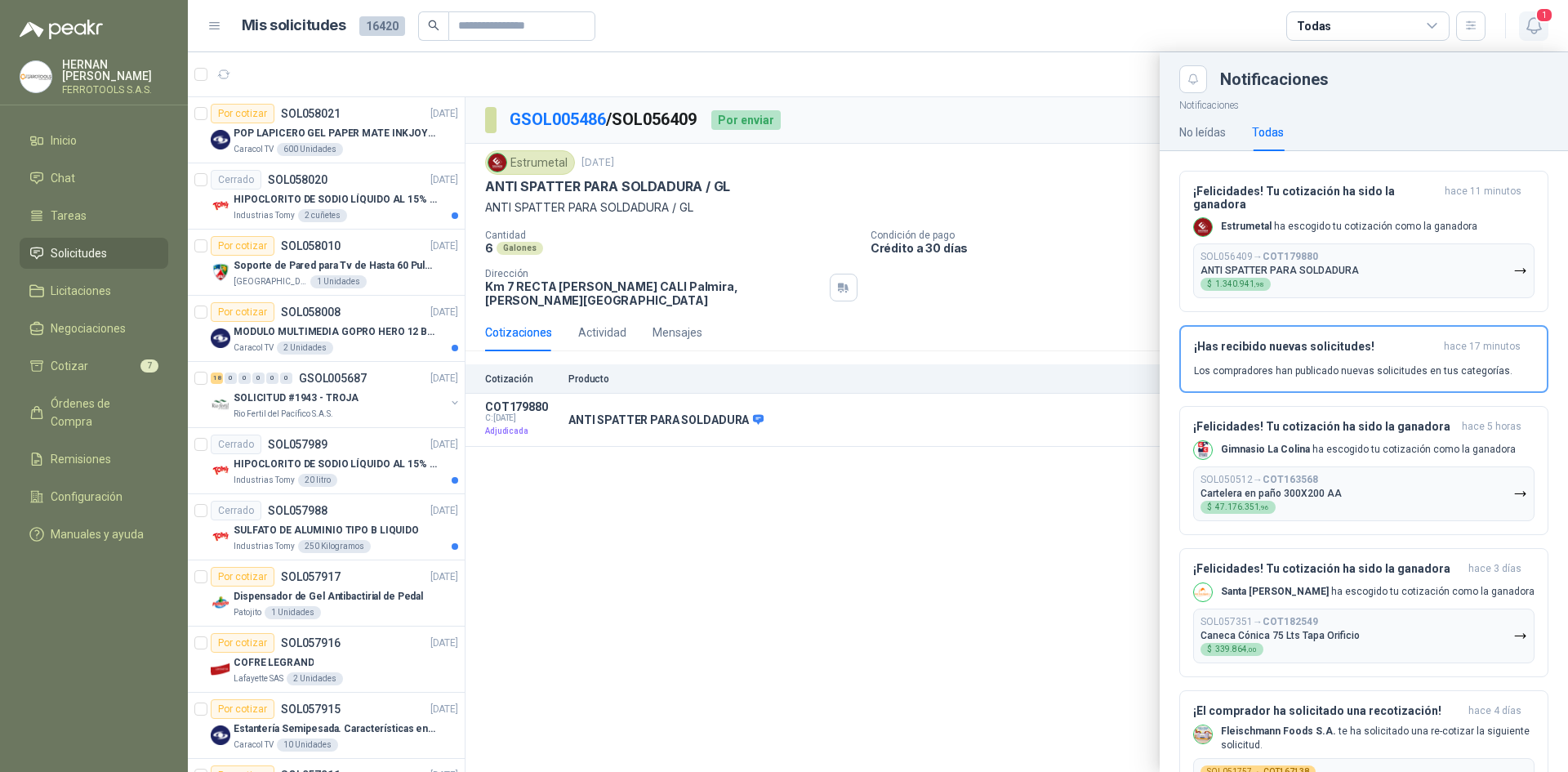
click at [1531, 22] on icon "button" at bounding box center [1535, 25] width 21 height 21
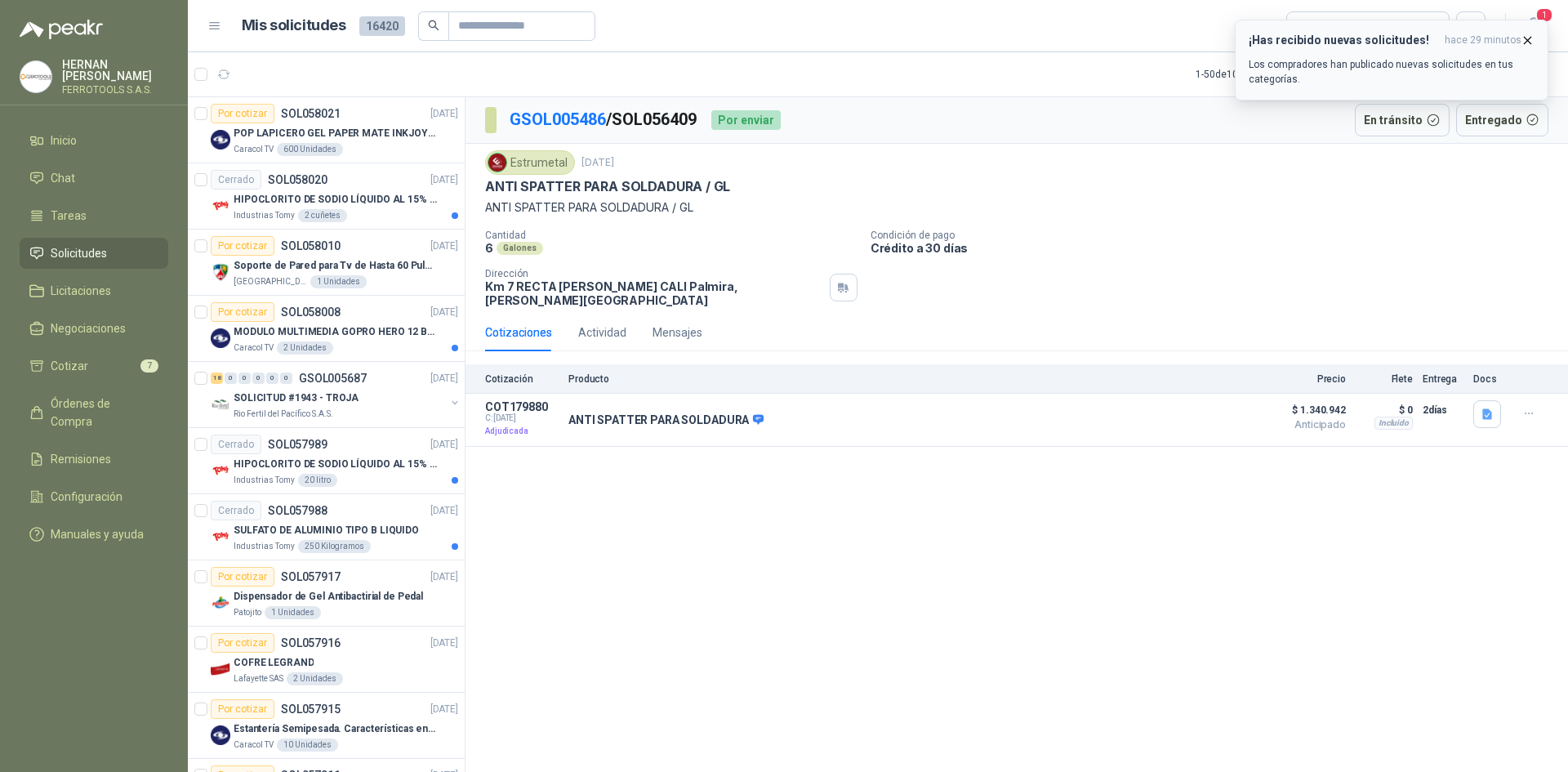
click at [1530, 38] on icon "button" at bounding box center [1527, 41] width 14 height 14
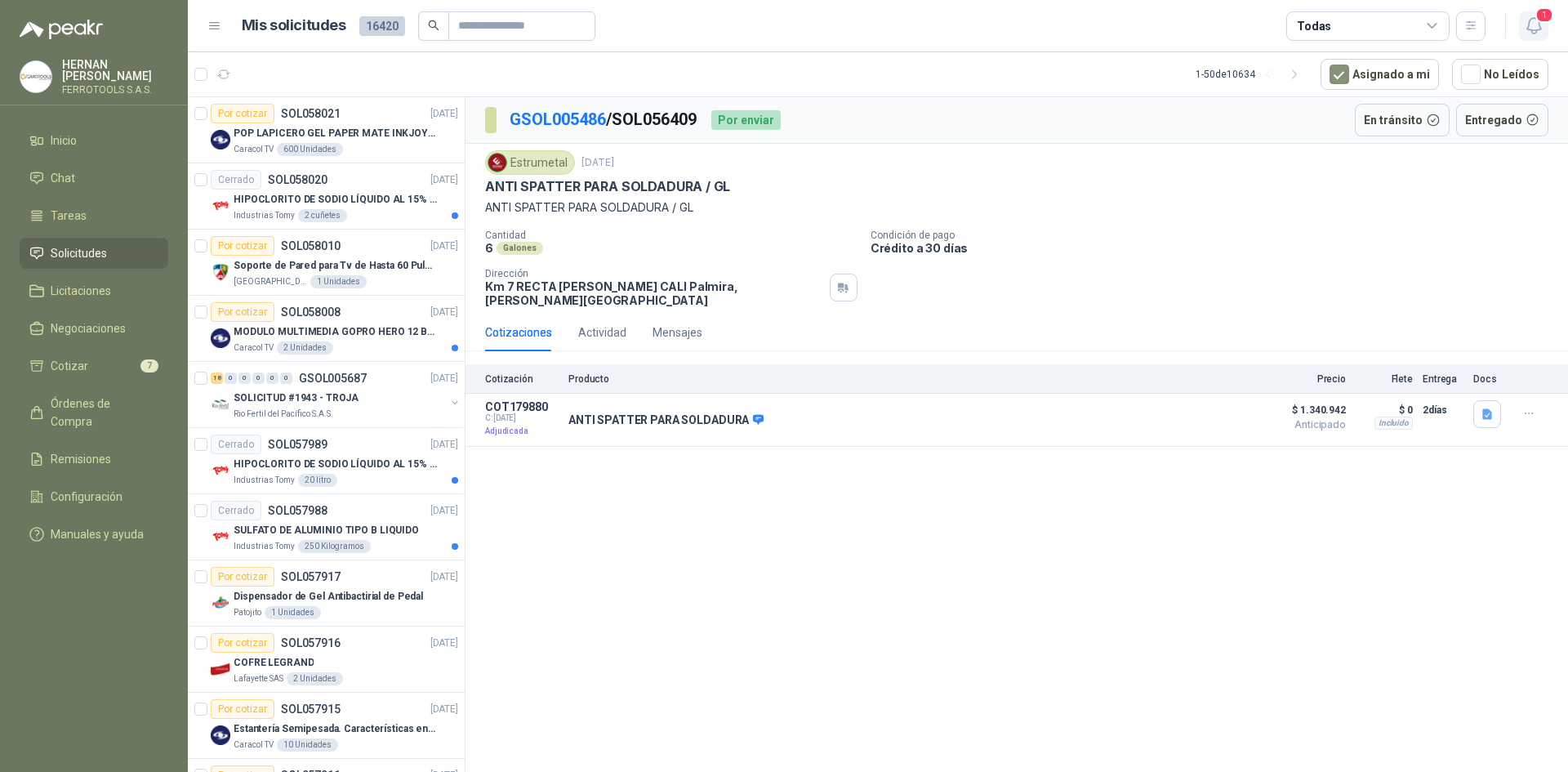
click at [1528, 27] on icon "button" at bounding box center [1533, 25] width 14 height 15
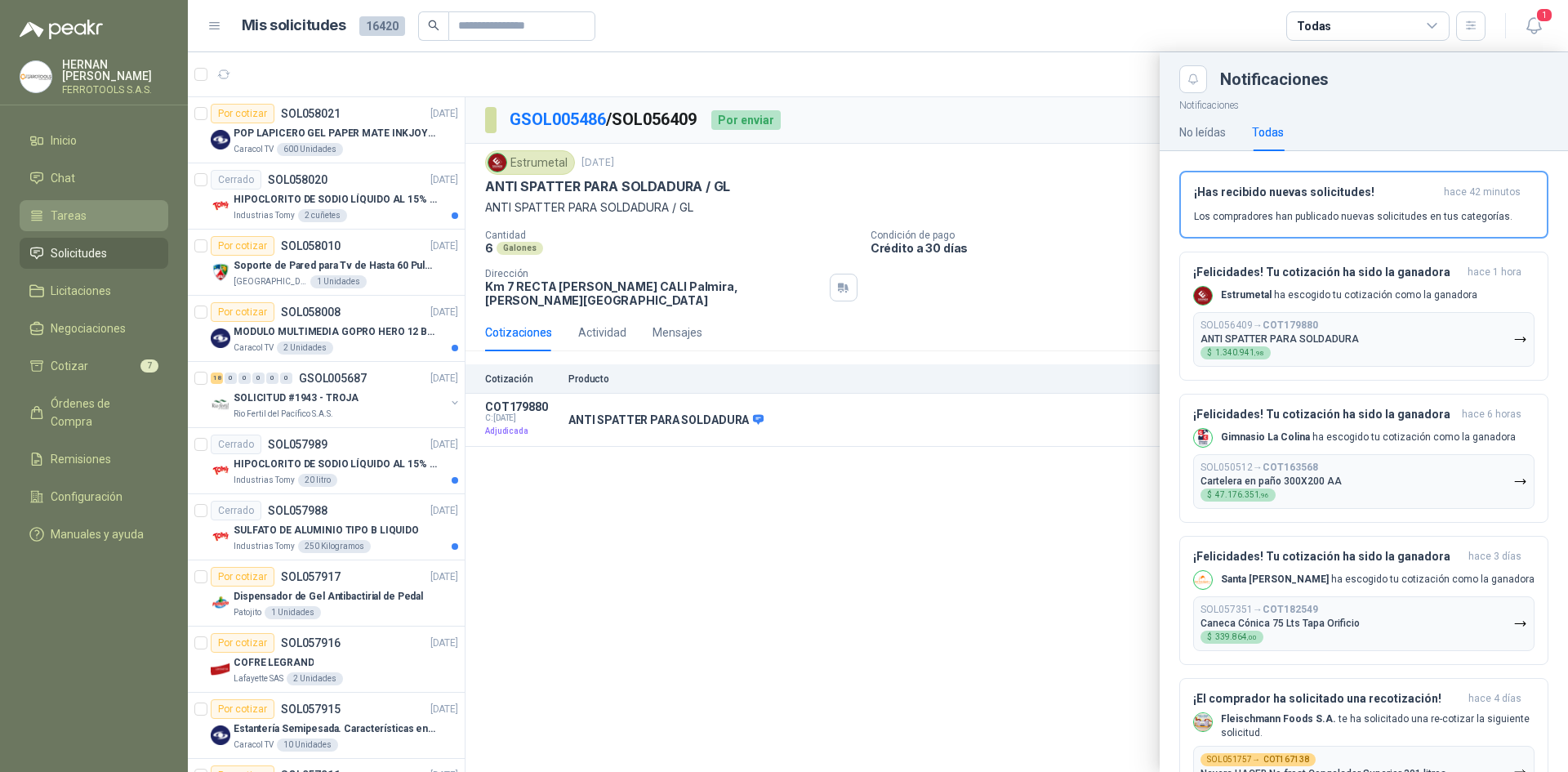
click at [76, 207] on span "Tareas" at bounding box center [69, 215] width 36 height 18
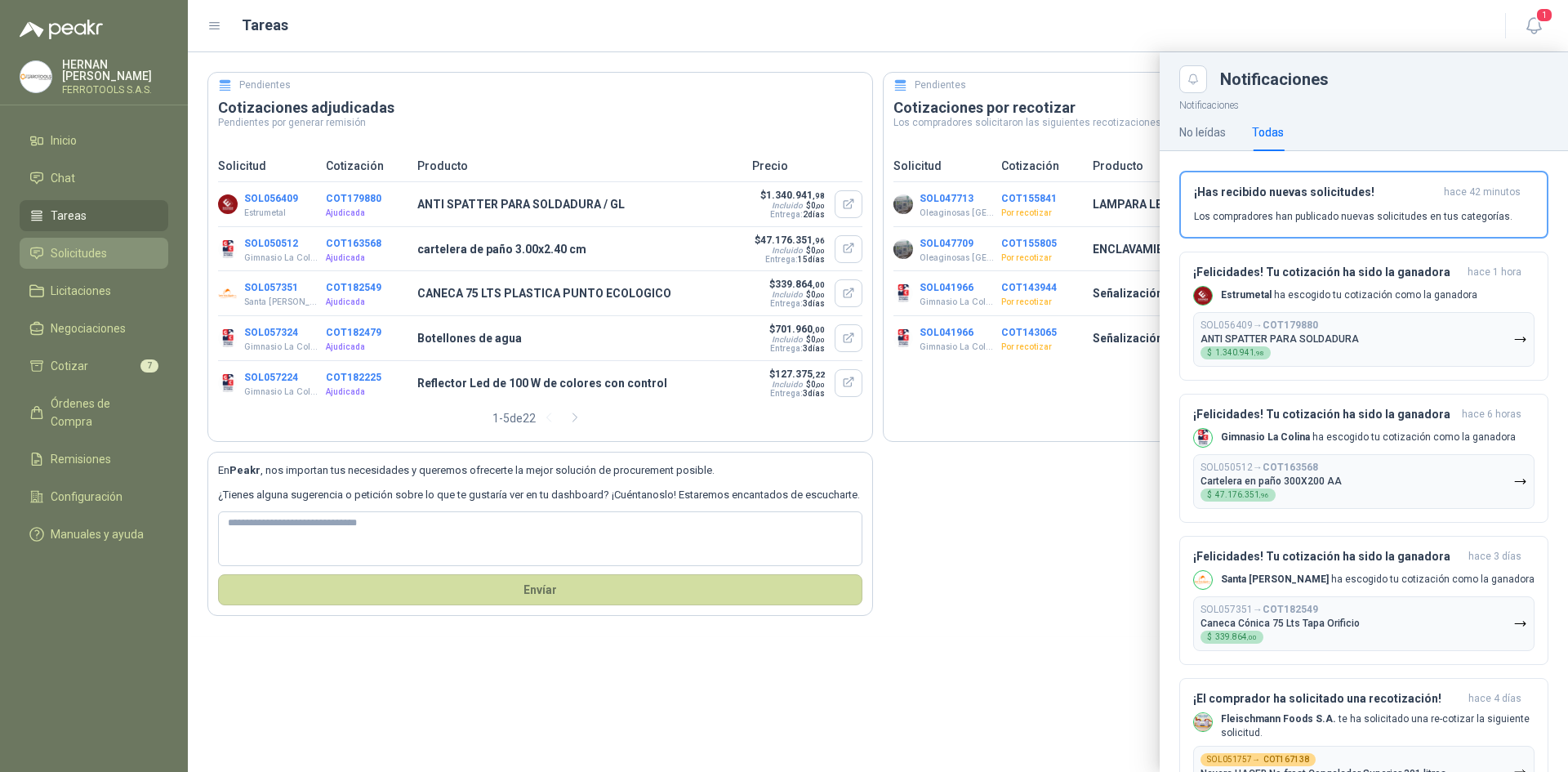
click at [78, 240] on link "Solicitudes" at bounding box center [94, 253] width 149 height 31
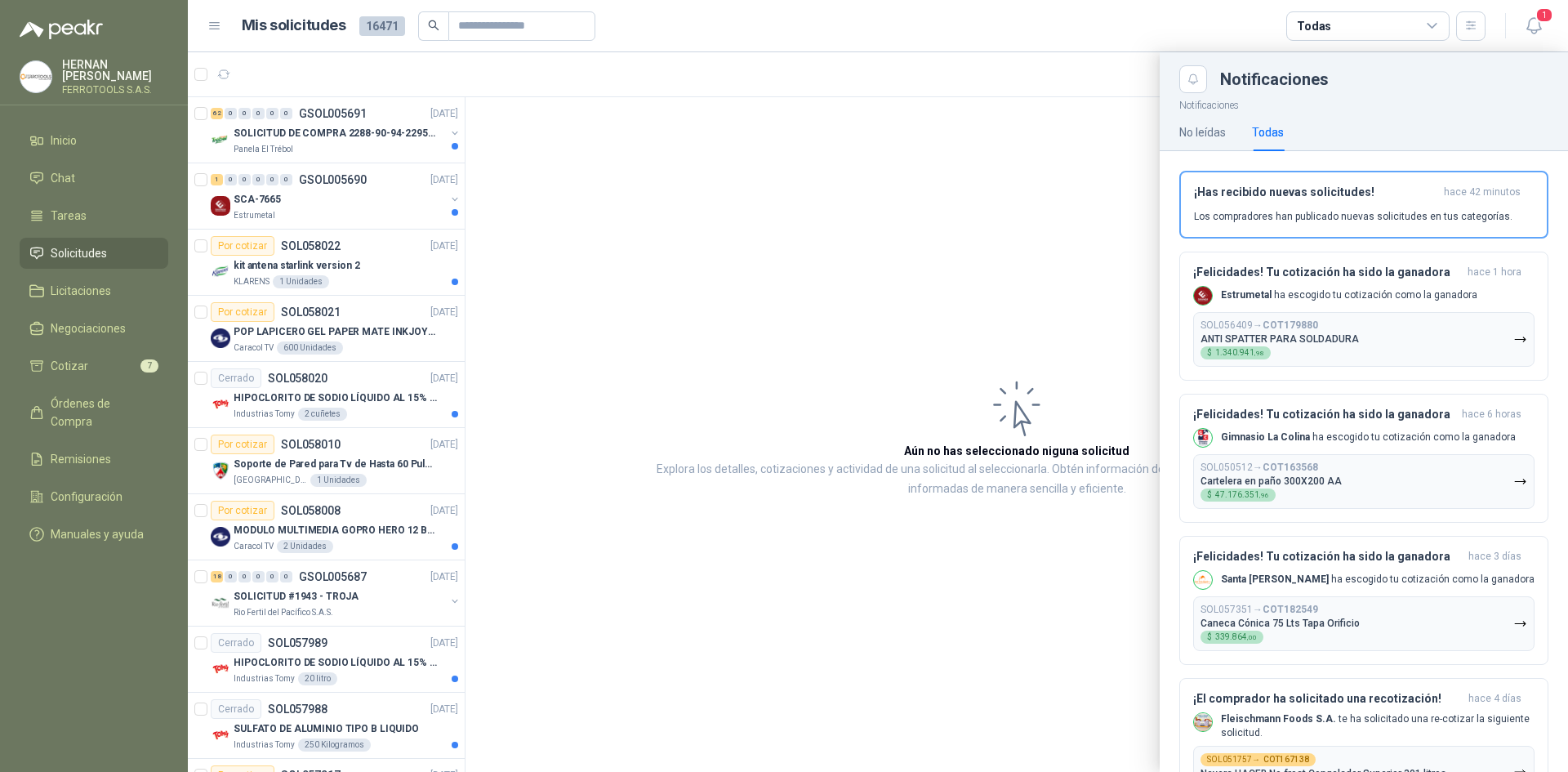
click at [339, 139] on div at bounding box center [877, 412] width 1380 height 720
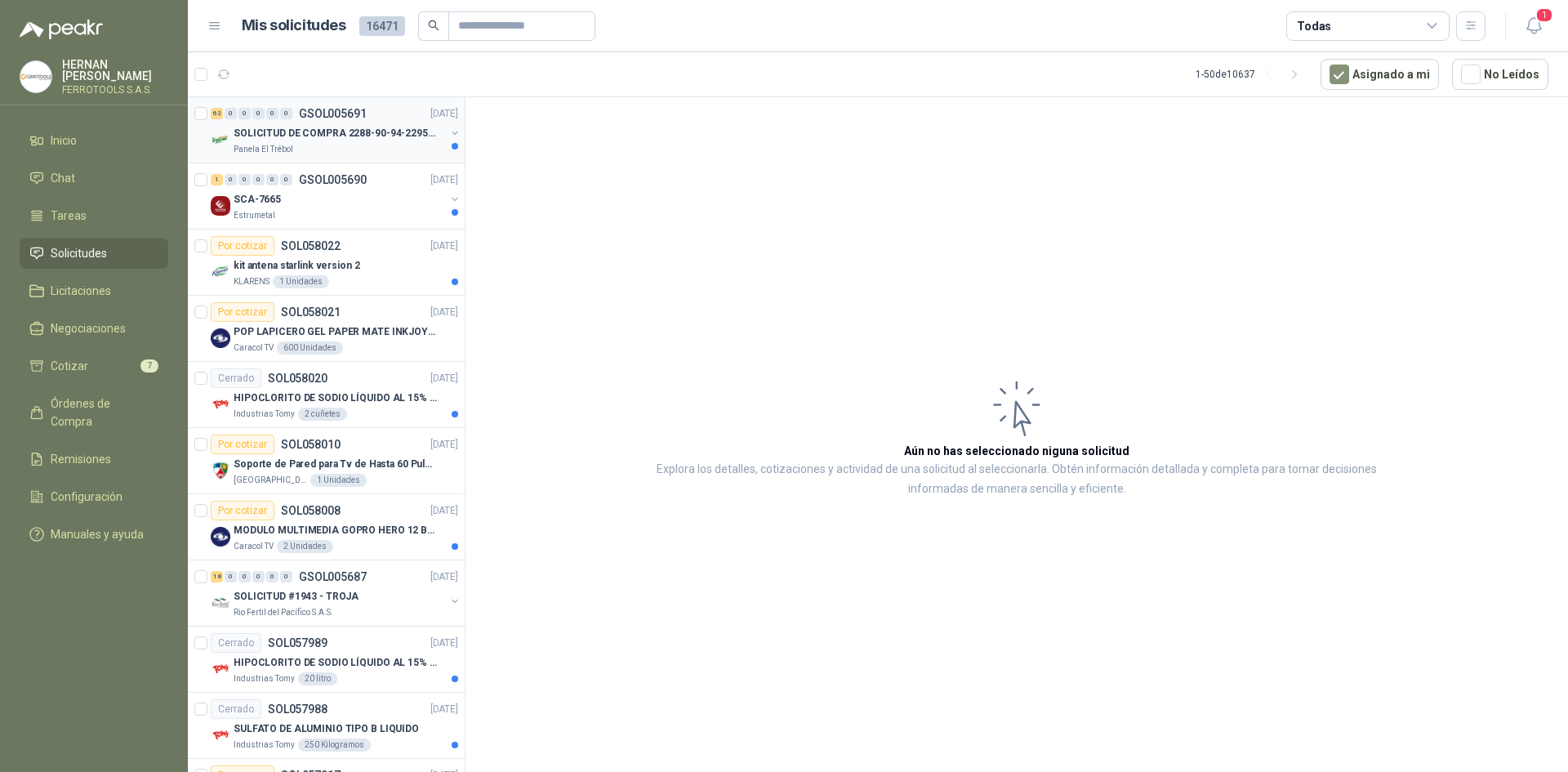
click at [339, 142] on div "SOLICITUD DE COMPRA 2288-90-94-2295-96-2301-02-04" at bounding box center [339, 133] width 212 height 20
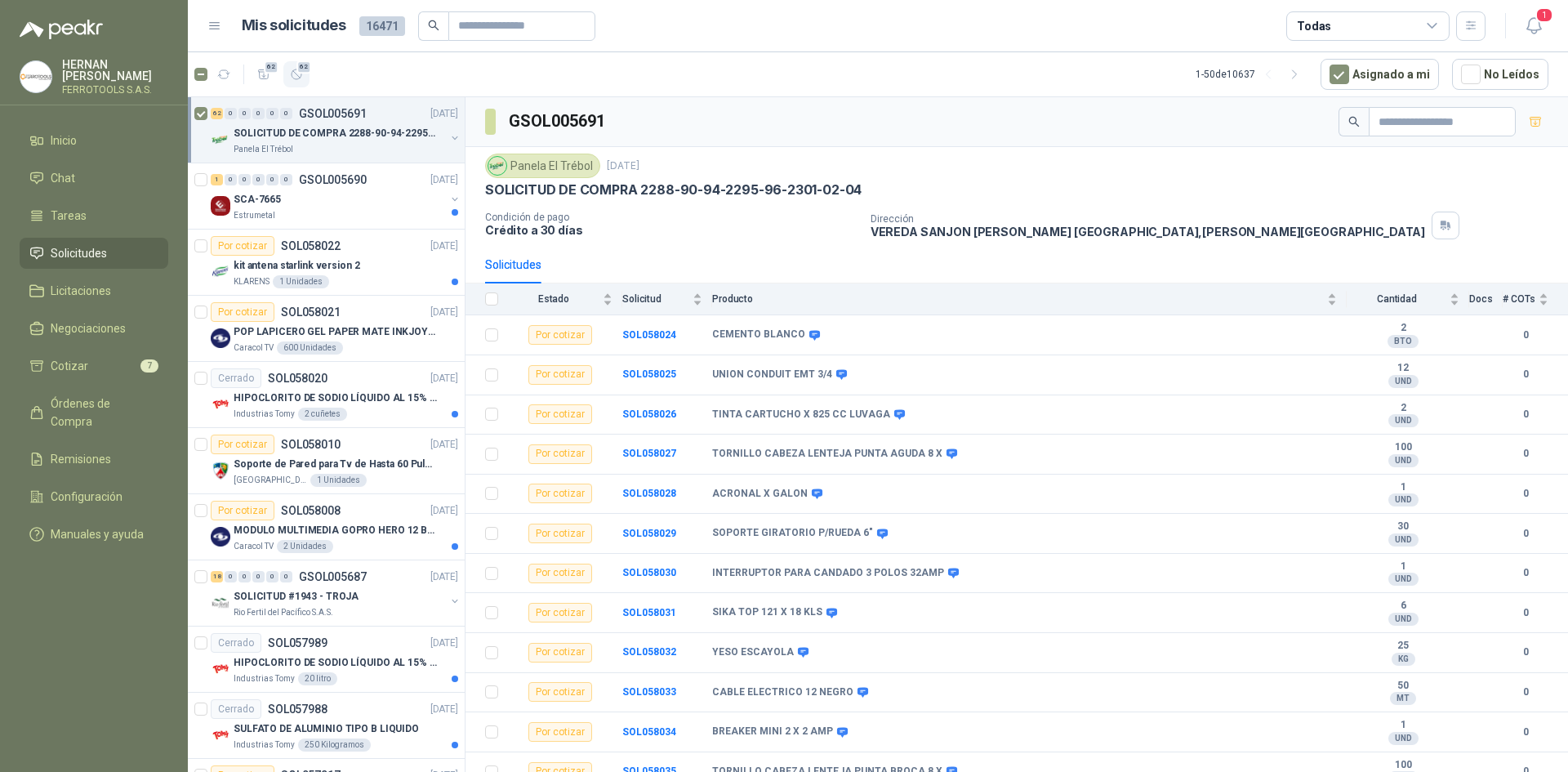
click at [302, 71] on span "62" at bounding box center [304, 67] width 15 height 13
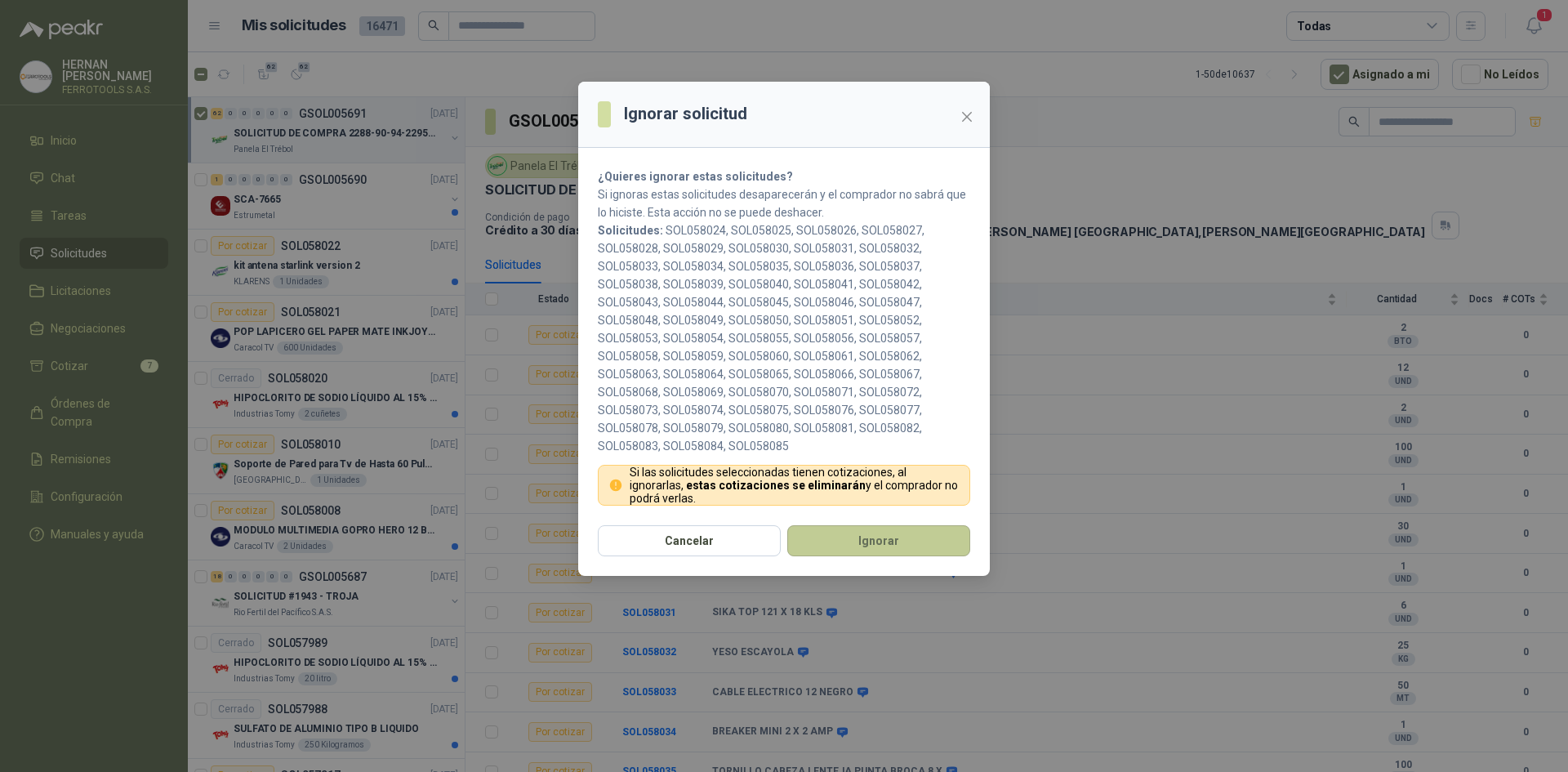
click at [901, 543] on button "Ignorar" at bounding box center [879, 540] width 183 height 31
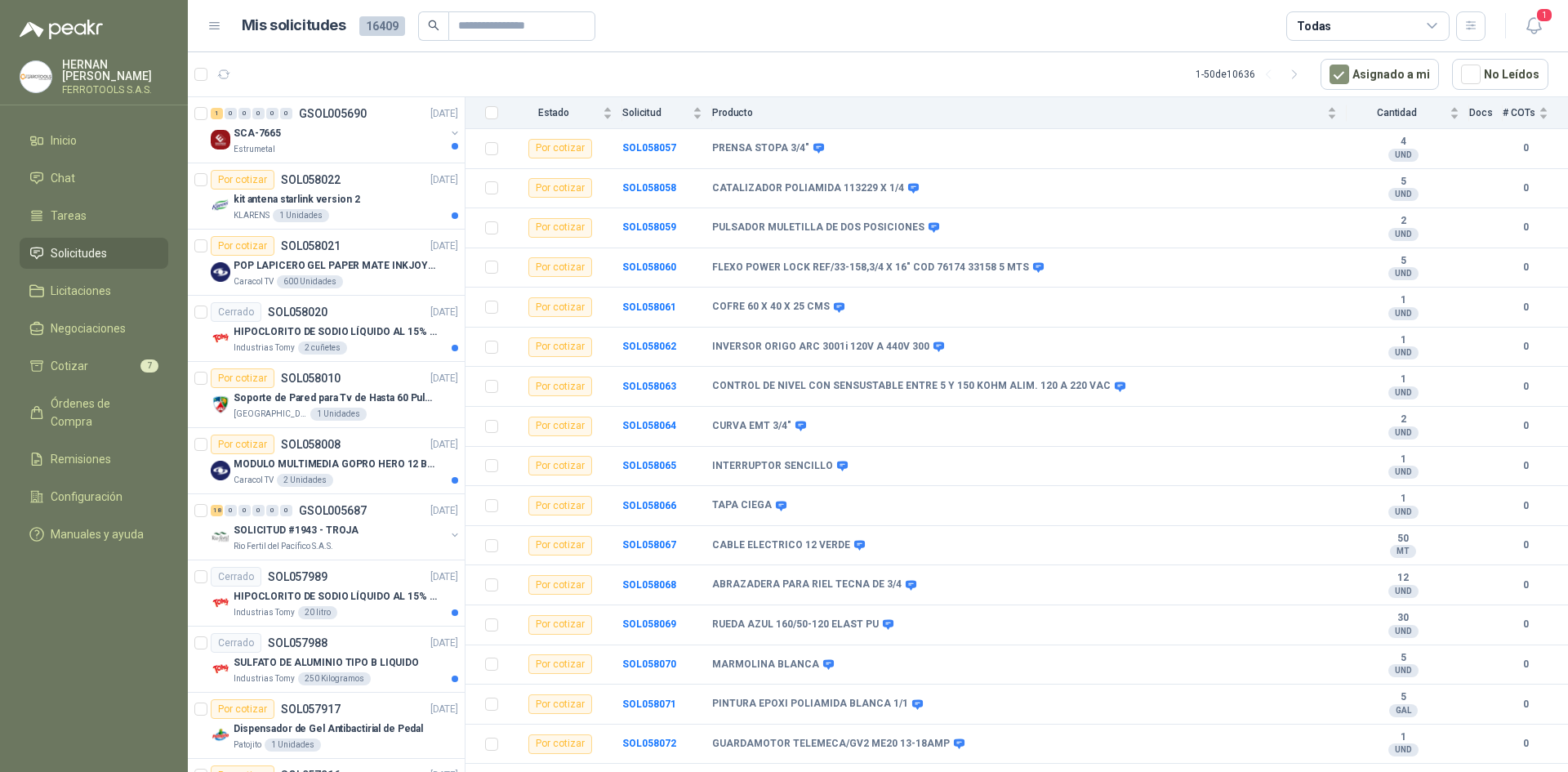
scroll to position [1716, 0]
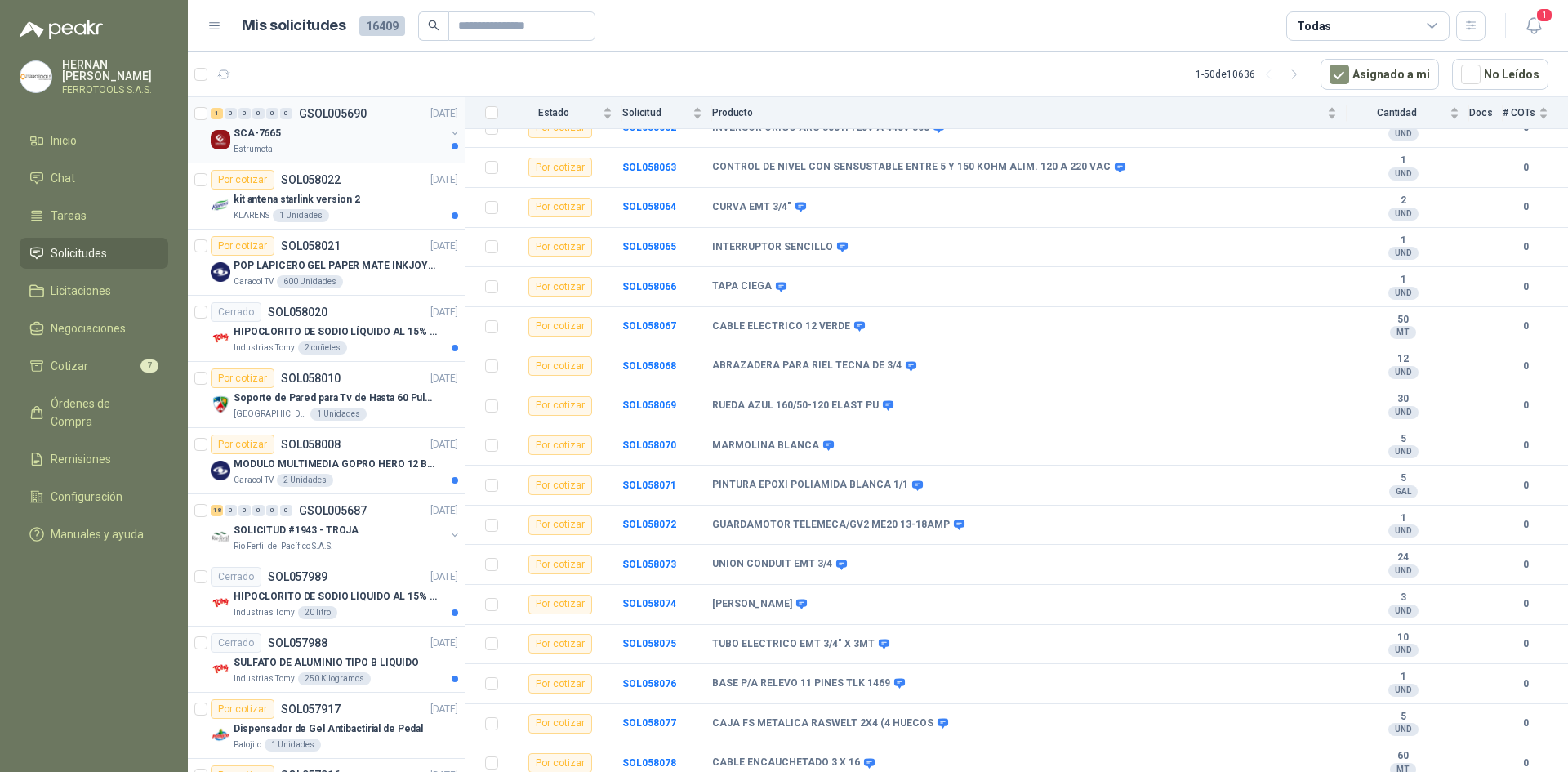
click at [341, 143] on div "Estrumetal" at bounding box center [339, 150] width 212 height 13
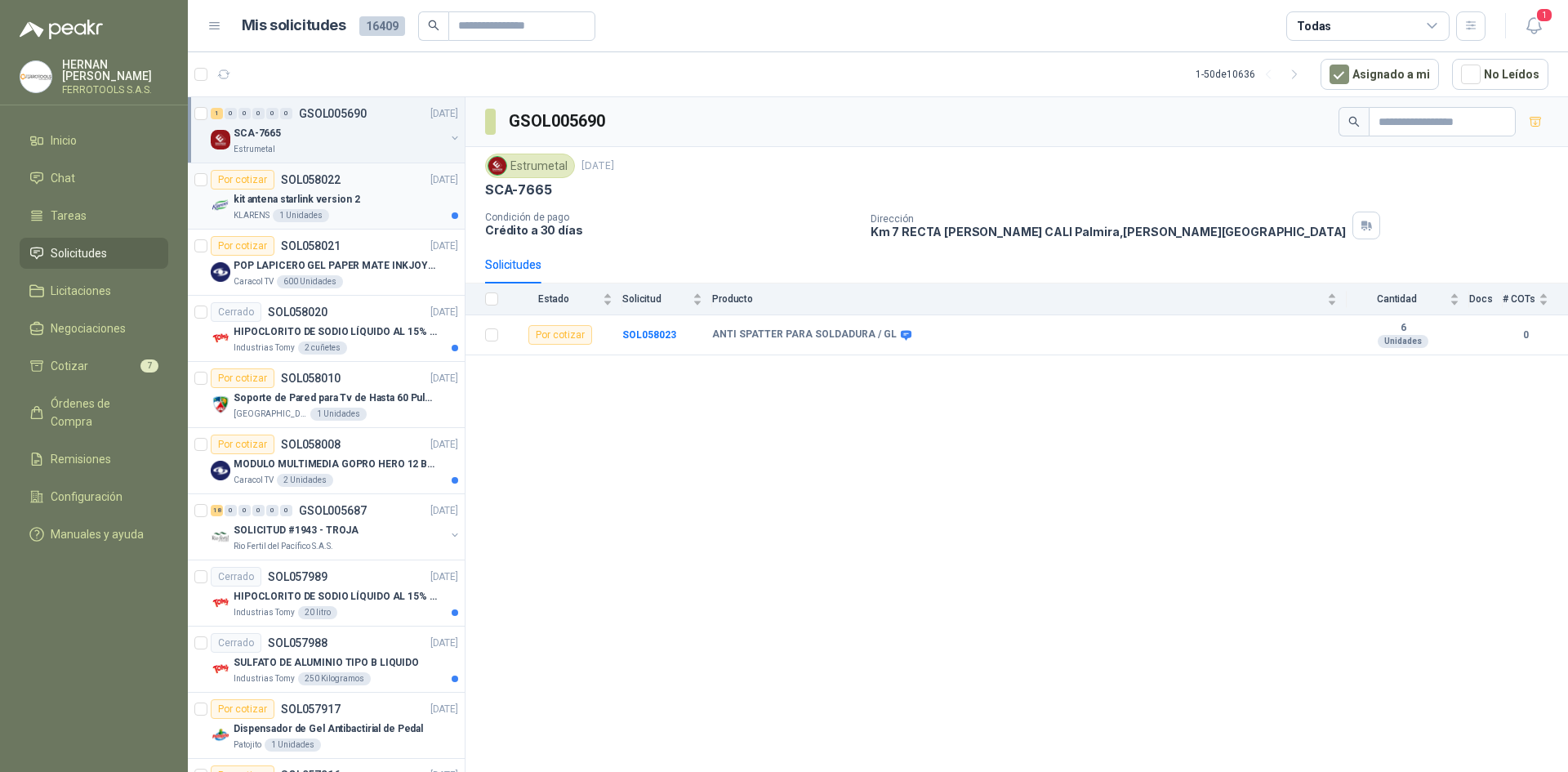
click at [362, 216] on div "KLARENS 1 Unidades" at bounding box center [346, 216] width 224 height 13
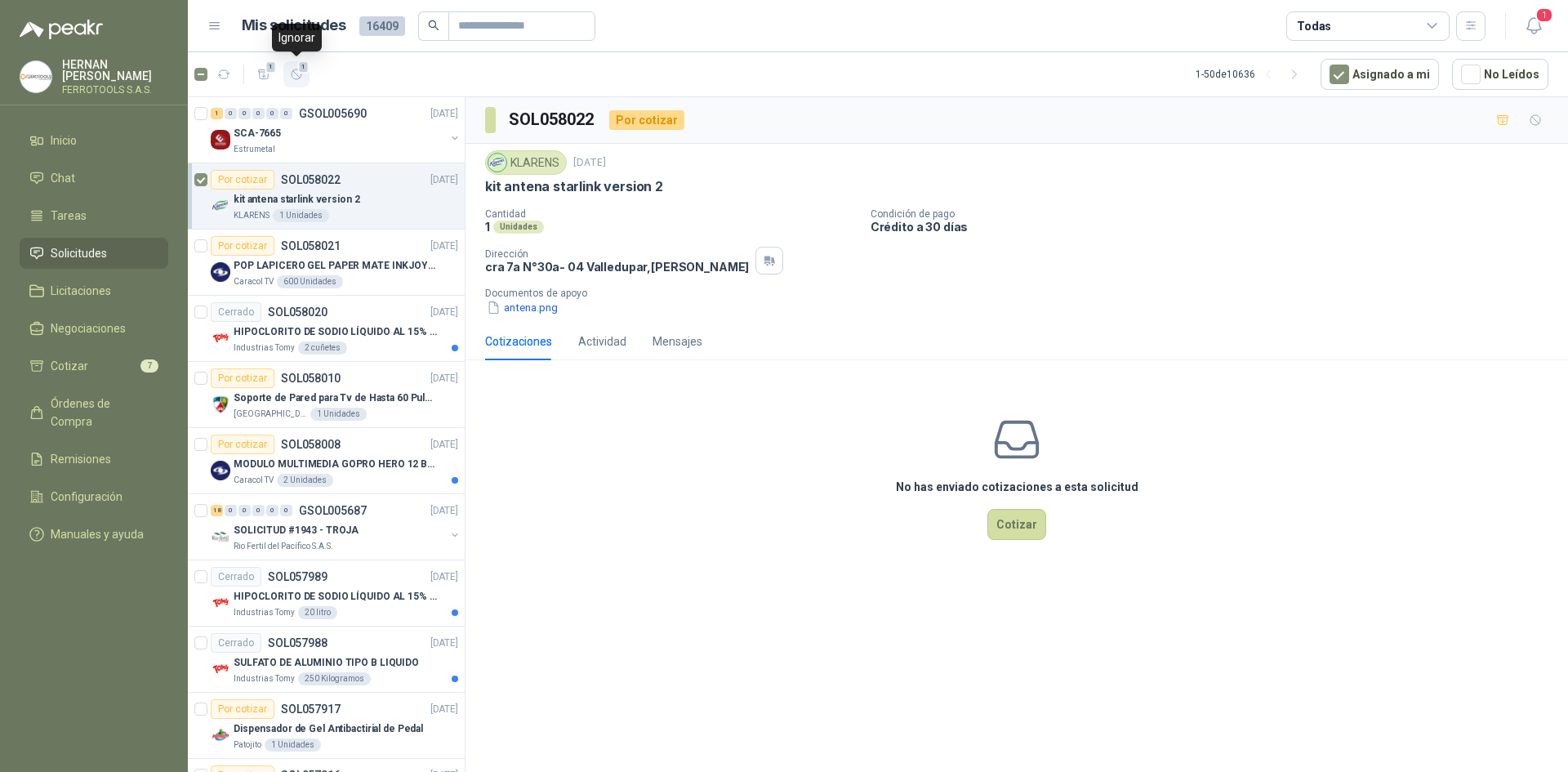
click at [292, 68] on icon "button" at bounding box center [297, 74] width 14 height 14
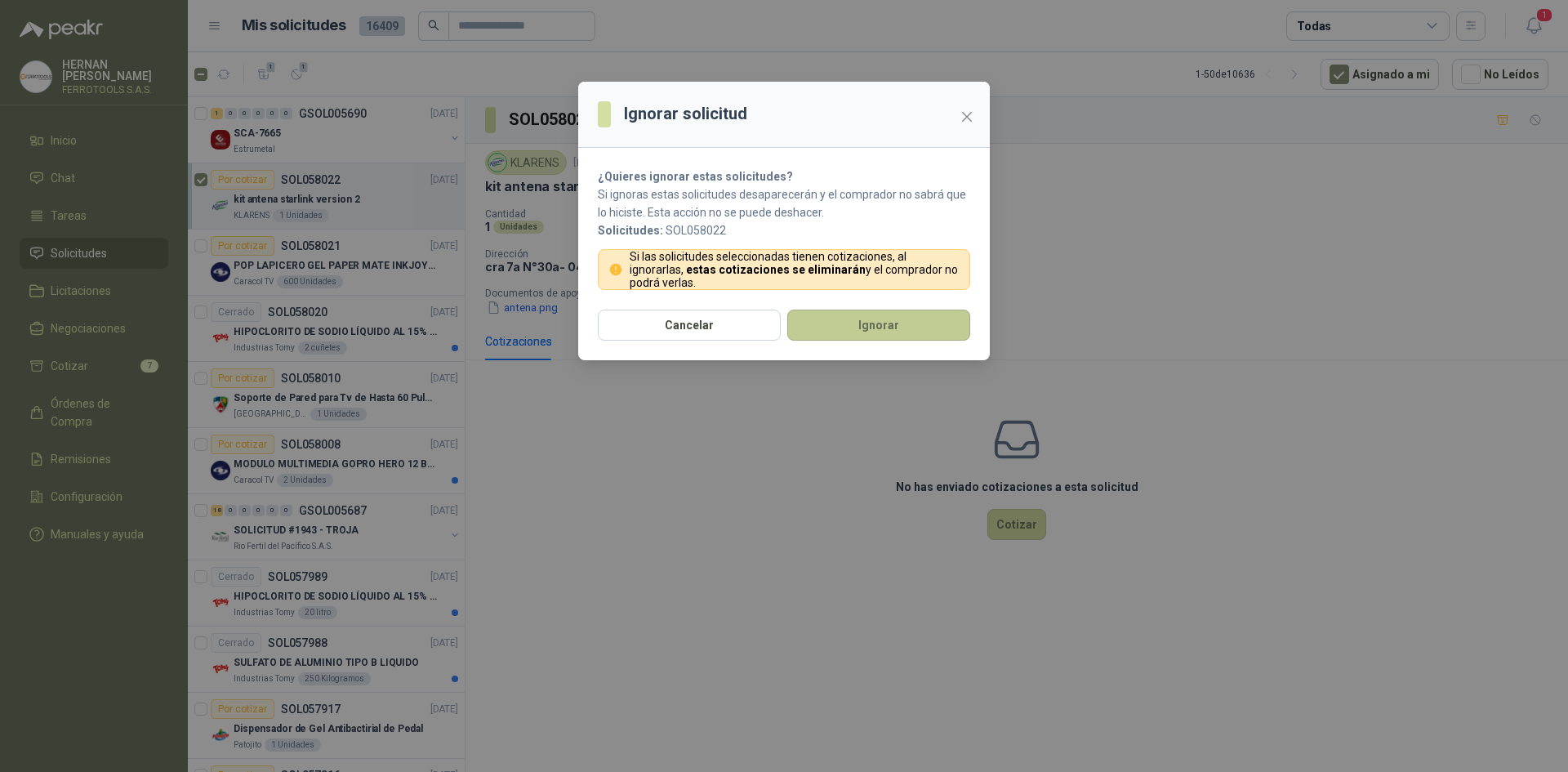
click at [904, 334] on button "Ignorar" at bounding box center [879, 325] width 183 height 31
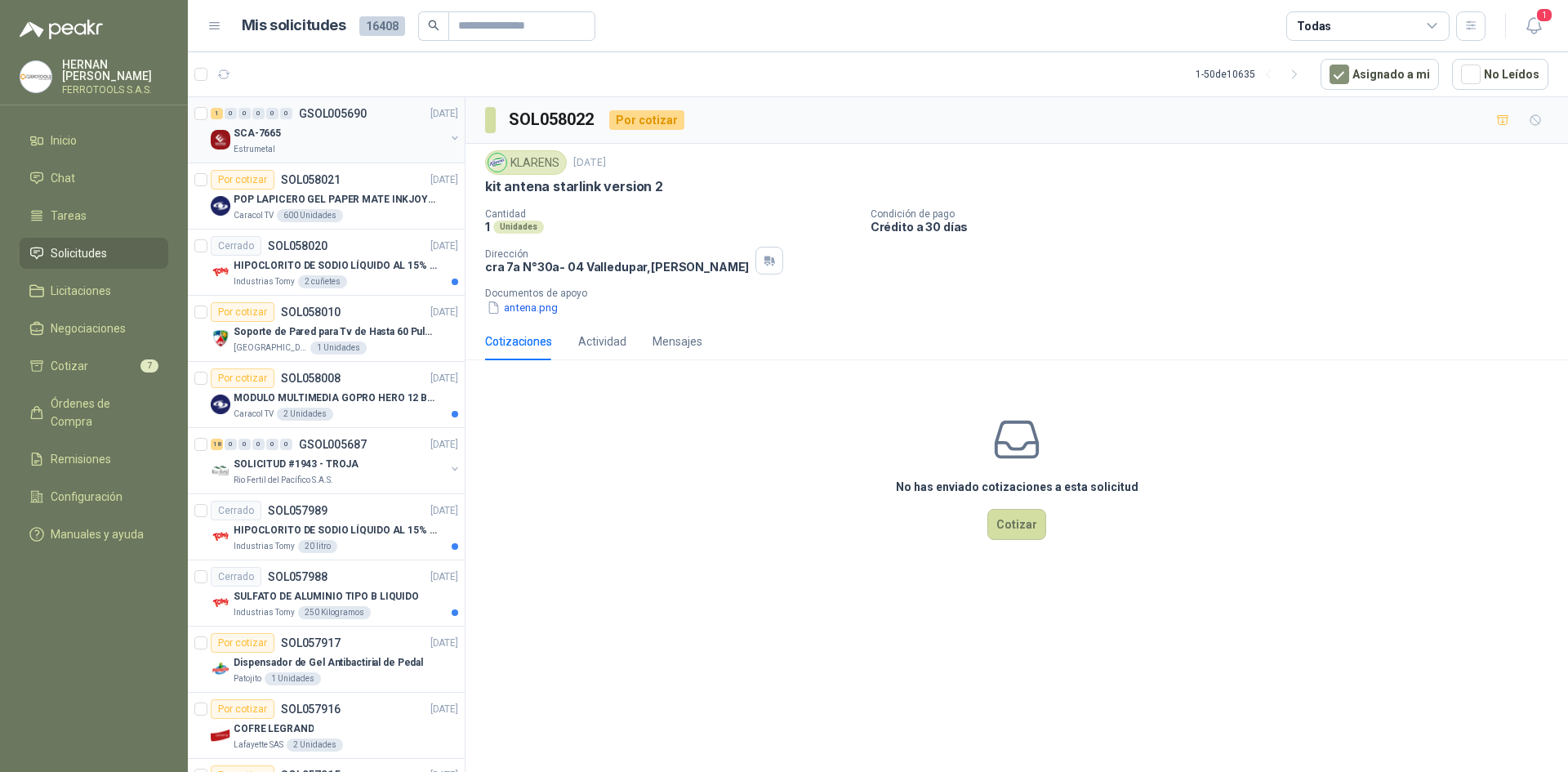
click at [358, 163] on div "1 0 0 0 0 0 GSOL005690 [DATE] SCA-7665 Estrumetal" at bounding box center [326, 130] width 277 height 66
click at [351, 134] on div "SCA-7665" at bounding box center [339, 133] width 212 height 20
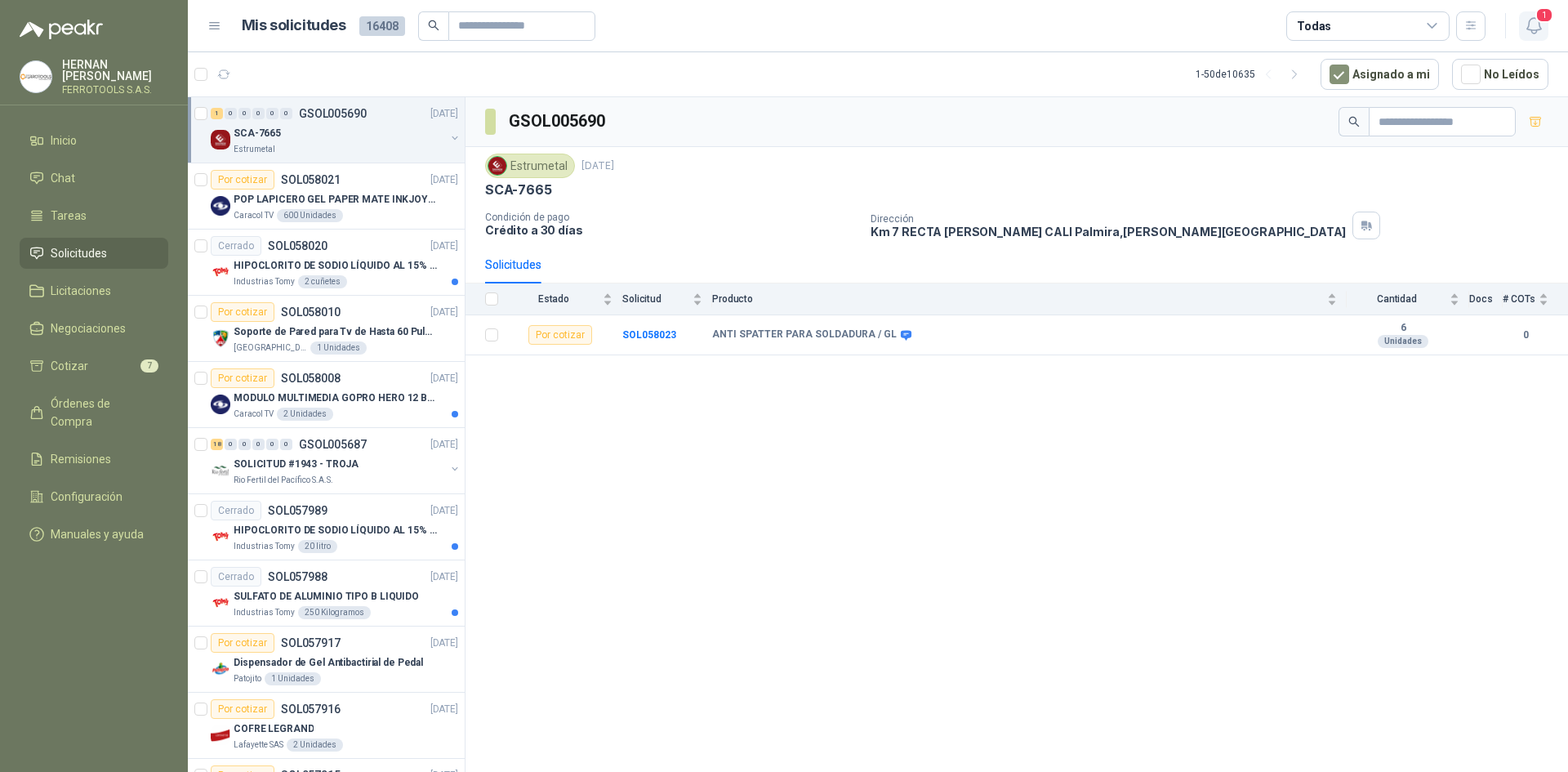
click at [1532, 24] on icon "button" at bounding box center [1535, 25] width 21 height 21
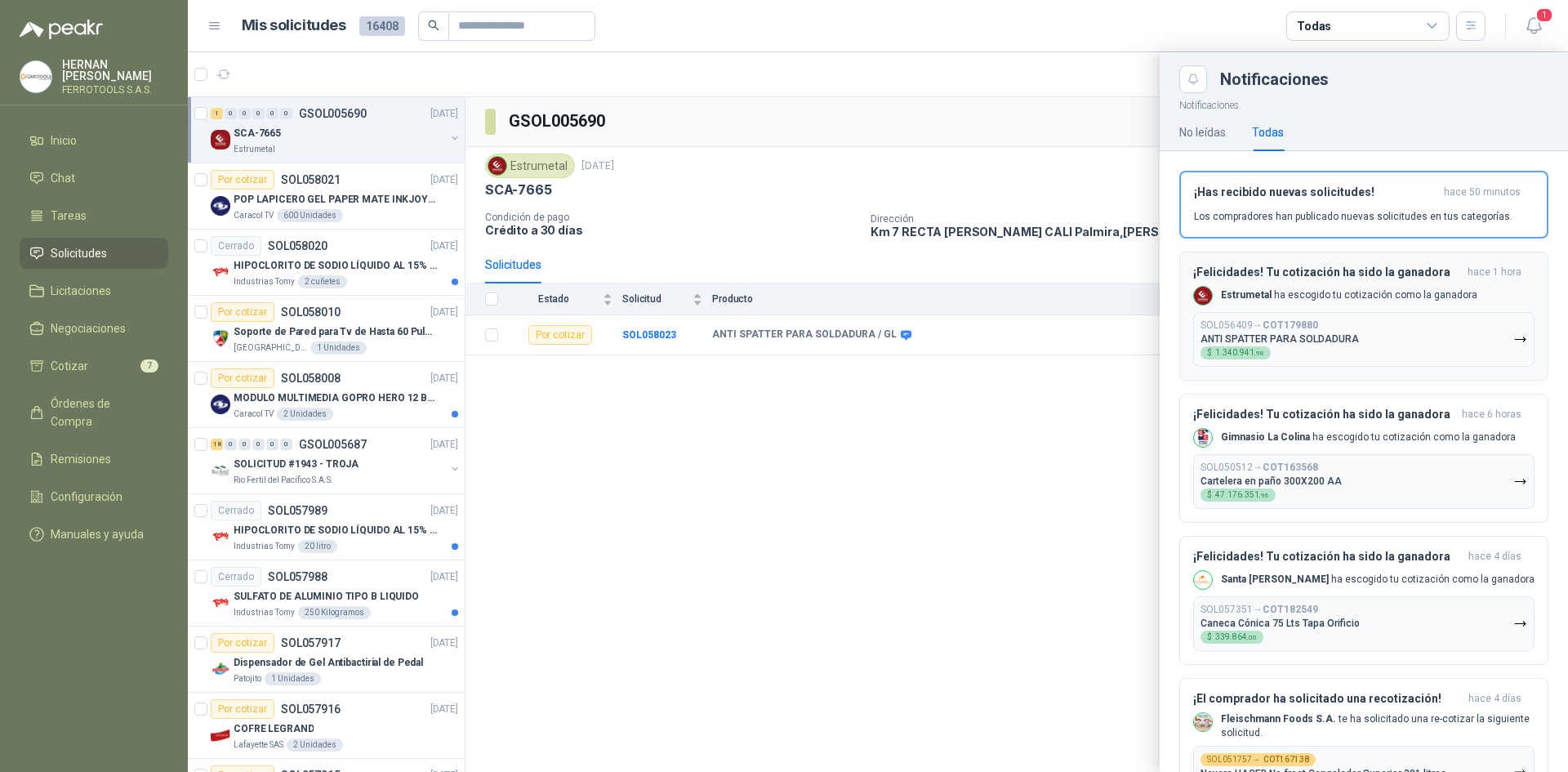
click at [1377, 336] on button "SOL056409 → COT179880 ANTI SPATTER PARA SOLDADURA $ 1.340.941 ,98" at bounding box center [1364, 339] width 341 height 55
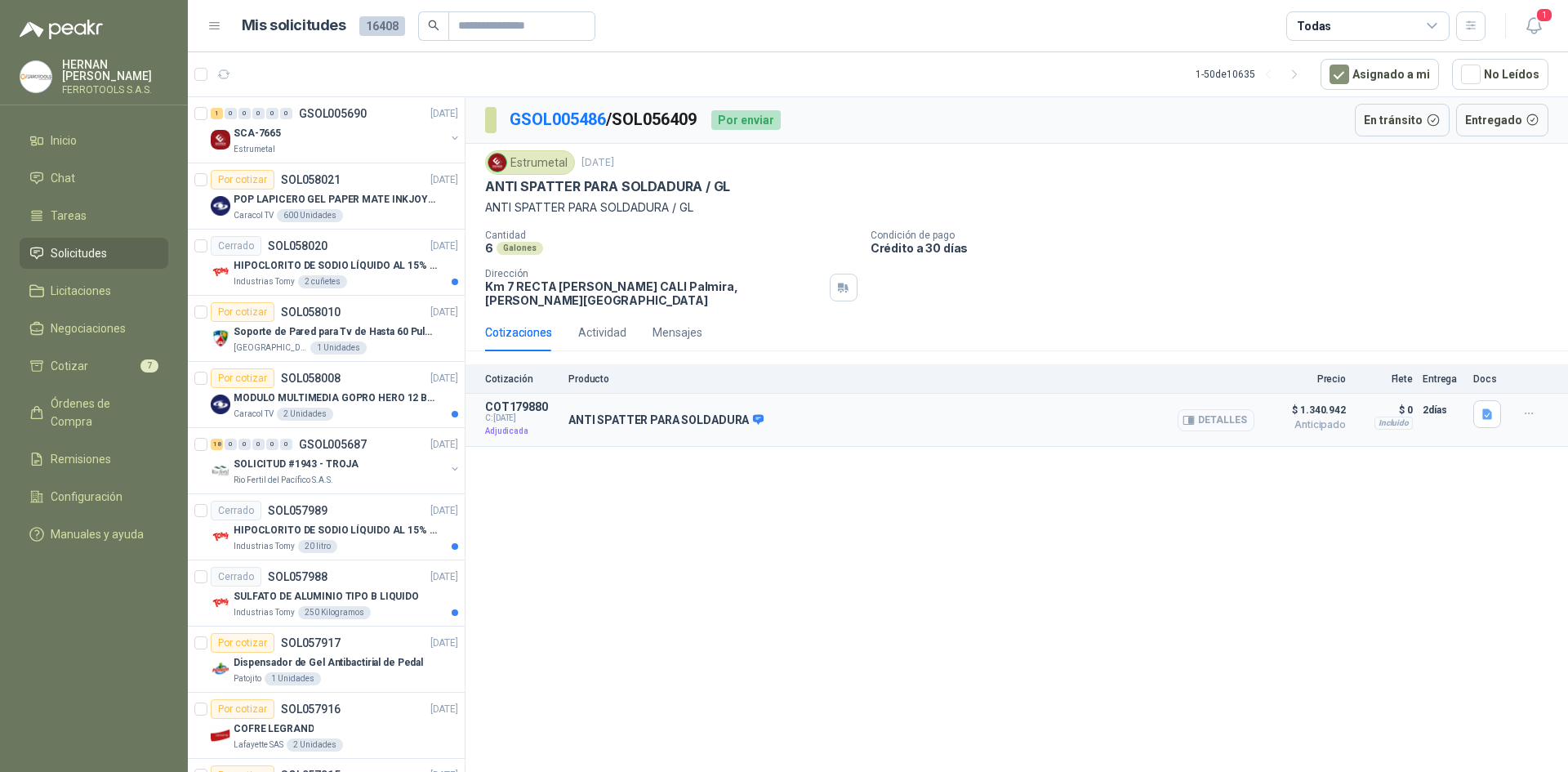
click at [1213, 409] on button "Detalles" at bounding box center [1216, 419] width 76 height 22
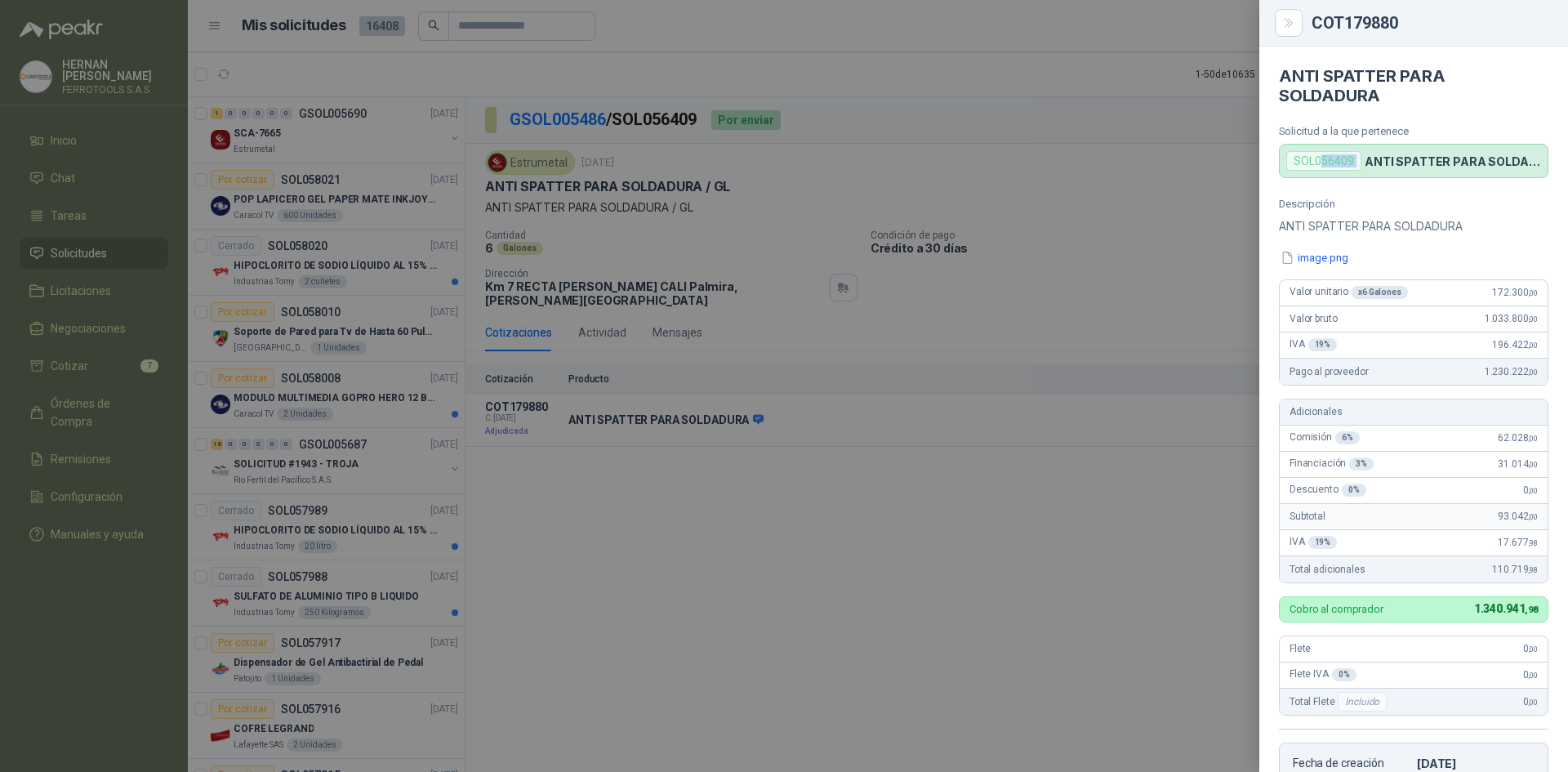
drag, startPoint x: 1322, startPoint y: 162, endPoint x: 1363, endPoint y: 159, distance: 41.1
click at [1363, 159] on div "SOL056409 ANTI SPATTER PARA SOLDADURA / GL" at bounding box center [1414, 161] width 270 height 34
click at [1194, 188] on div at bounding box center [784, 386] width 1568 height 772
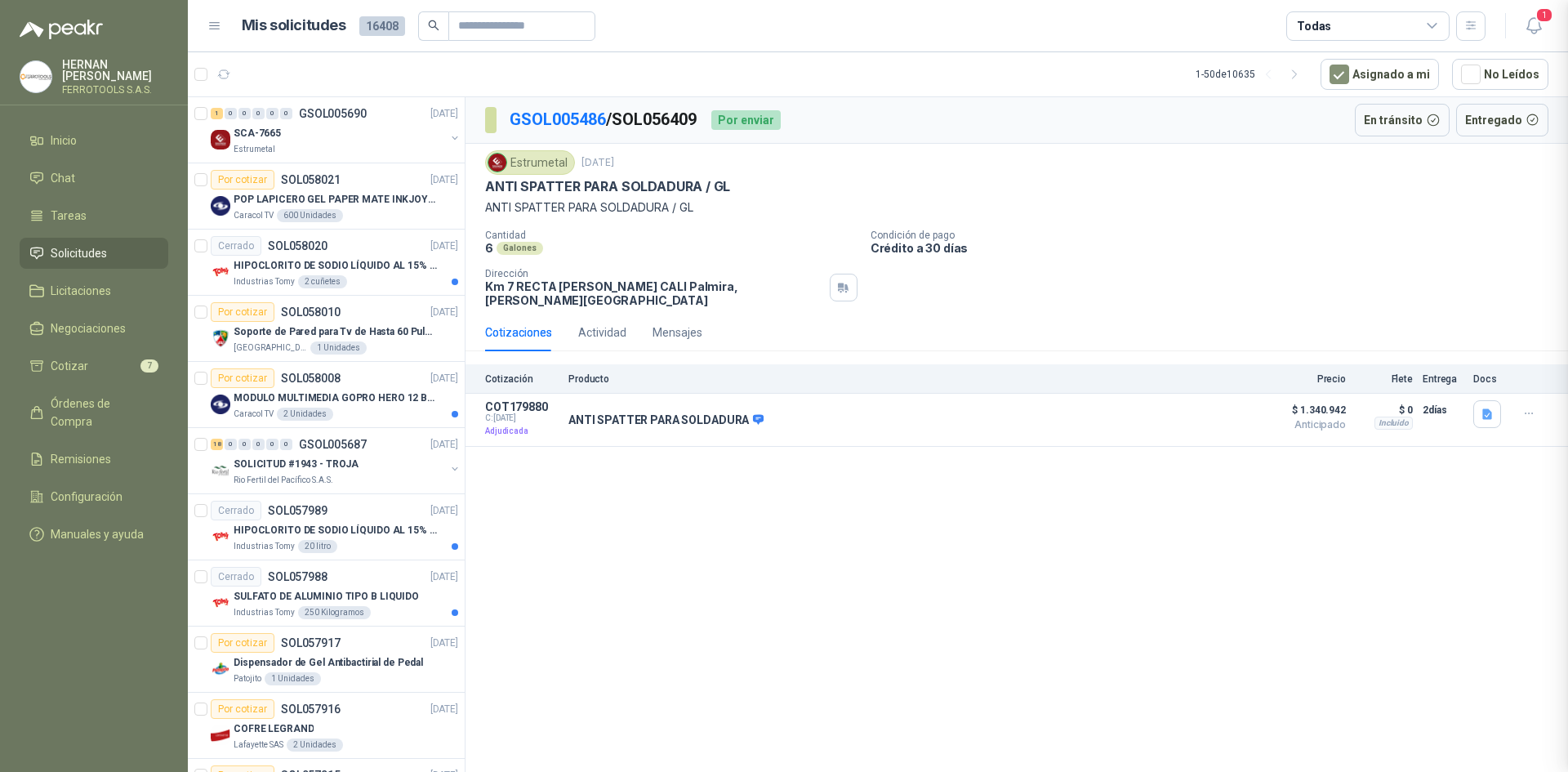
scroll to position [345, 0]
click at [365, 131] on div "SCA-7665" at bounding box center [339, 133] width 212 height 20
